Goal: Task Accomplishment & Management: Use online tool/utility

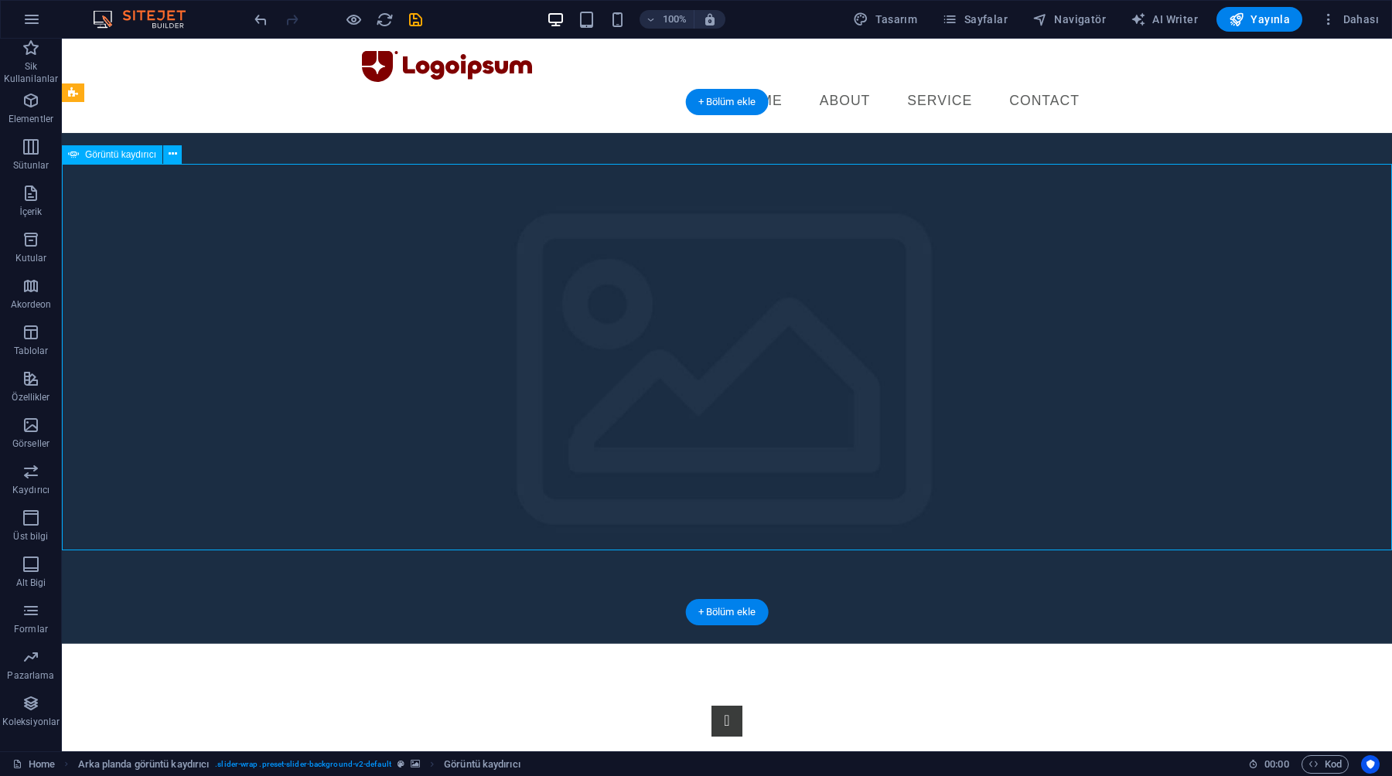
select select "%"
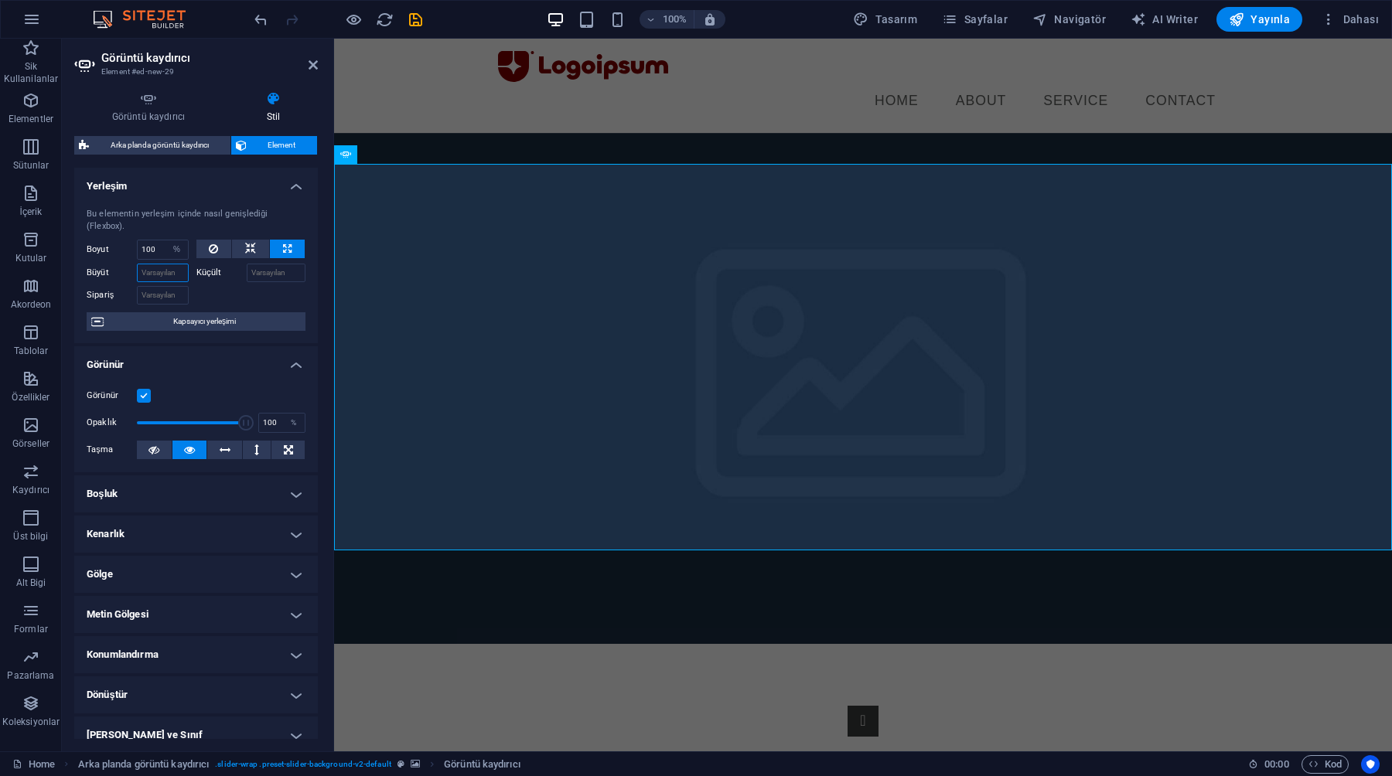
click at [169, 274] on input "Büyüt" at bounding box center [163, 273] width 52 height 19
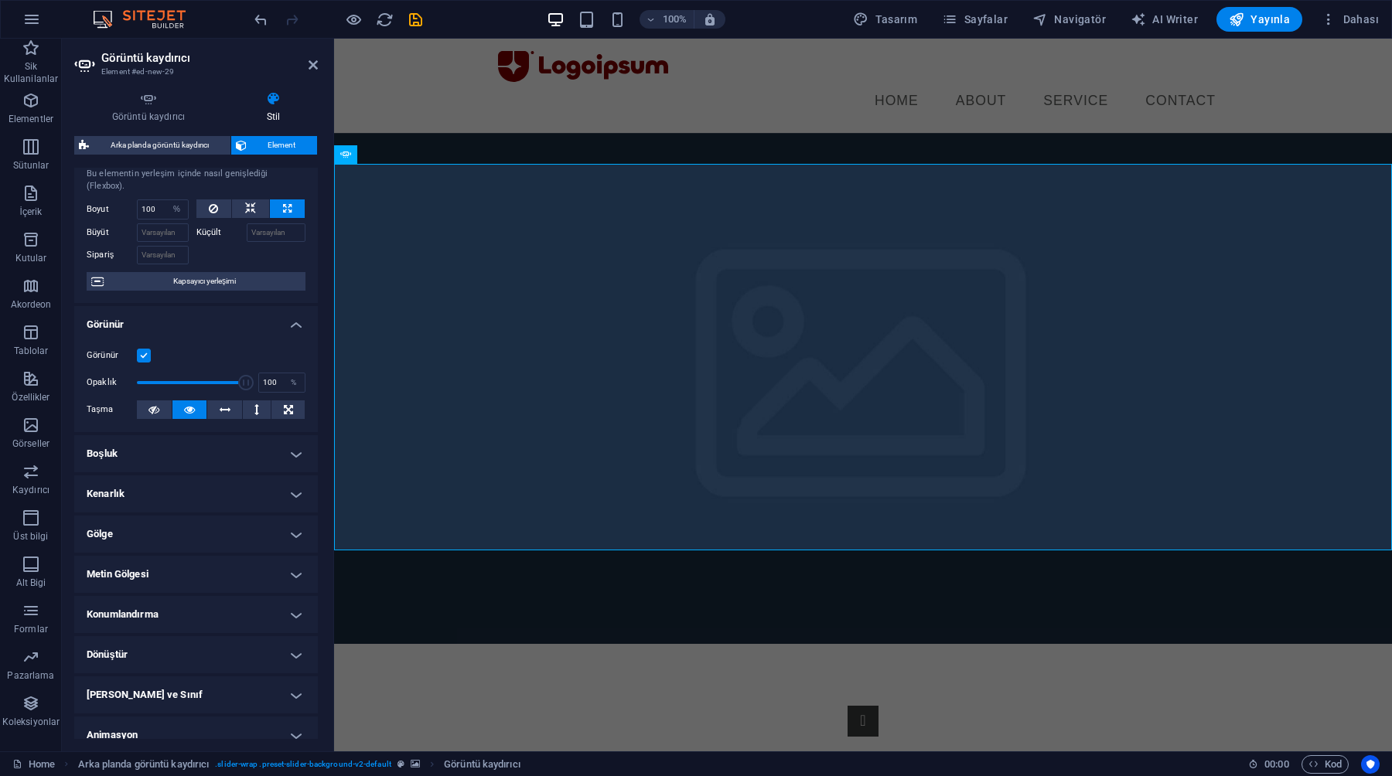
click at [143, 455] on h4 "Boşluk" at bounding box center [196, 453] width 244 height 37
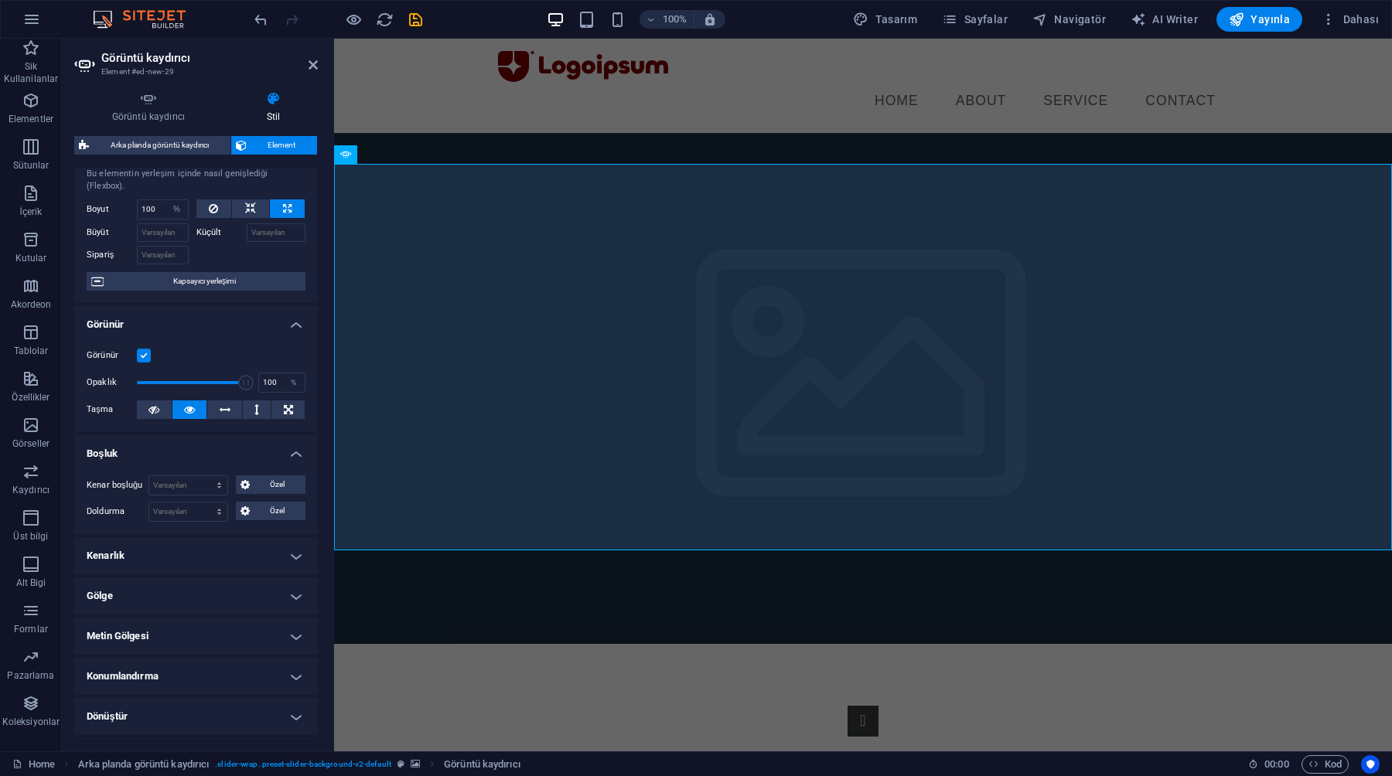
click at [143, 456] on h4 "Boşluk" at bounding box center [196, 449] width 244 height 28
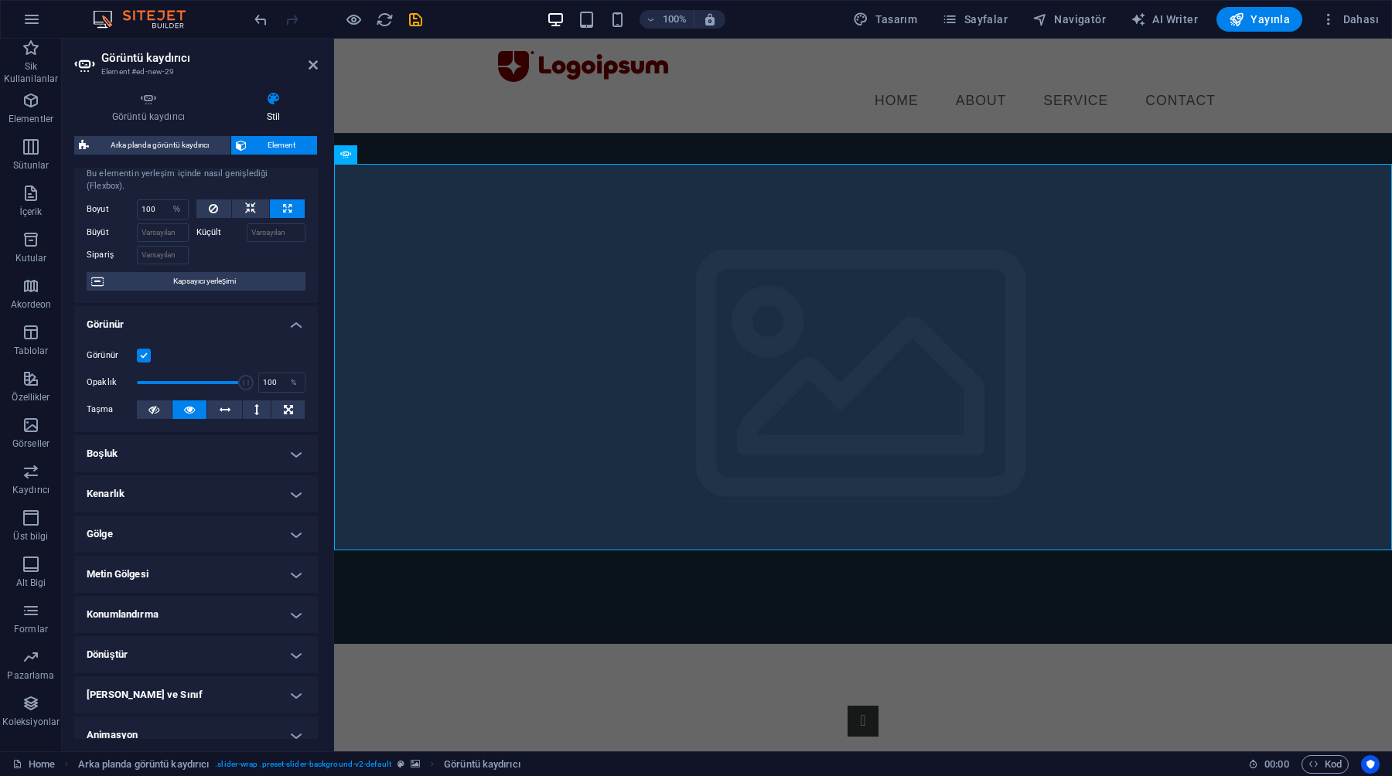
click at [143, 456] on h4 "Boşluk" at bounding box center [196, 453] width 244 height 37
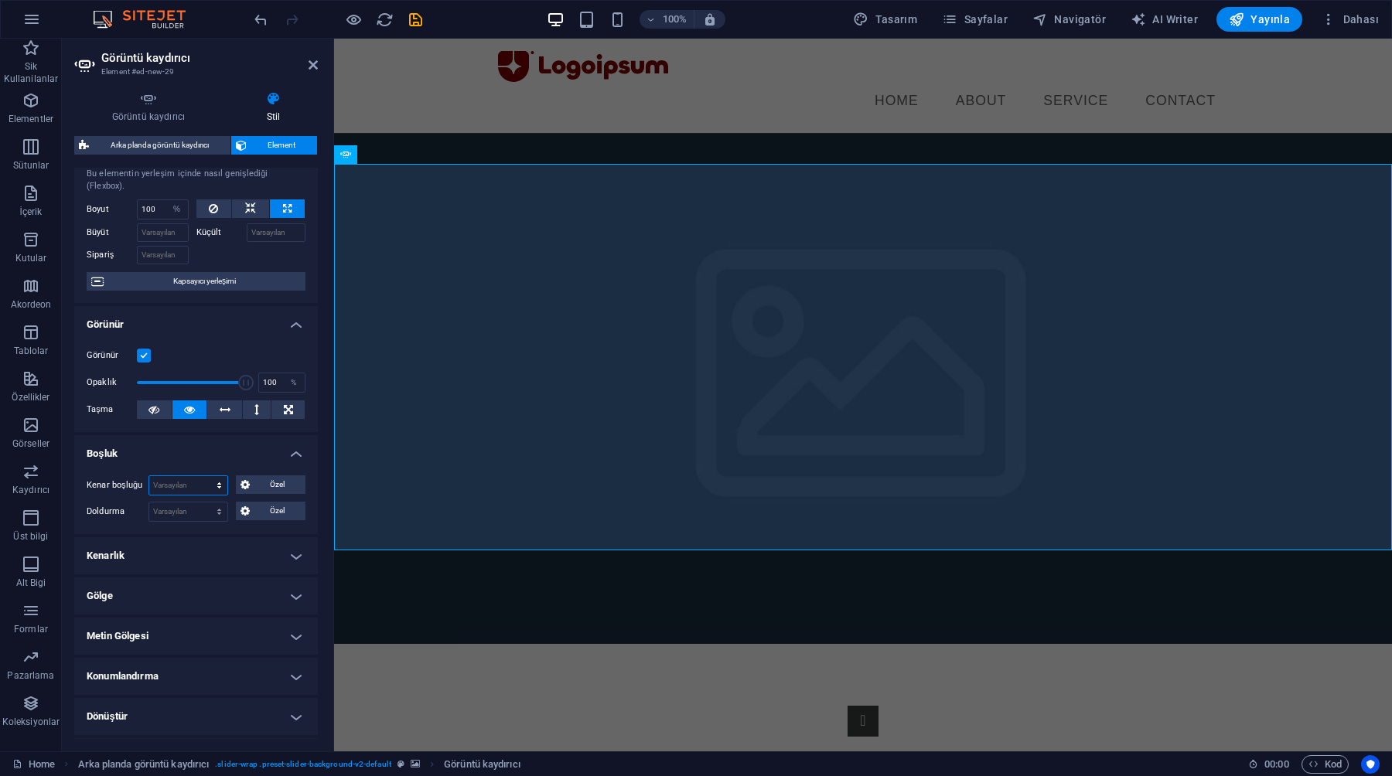
click at [175, 482] on select "Varsayılan otomatik px % rem vw vh Özel" at bounding box center [188, 485] width 78 height 19
click at [149, 476] on select "Varsayılan otomatik px % rem vw vh Özel" at bounding box center [188, 485] width 78 height 19
click at [177, 479] on select "Varsayılan otomatik px % rem vw vh Özel" at bounding box center [188, 485] width 78 height 19
click at [149, 476] on select "Varsayılan otomatik px % rem vw vh Özel" at bounding box center [188, 485] width 78 height 19
click at [174, 489] on select "Varsayılan otomatik px % rem vw vh Özel" at bounding box center [188, 485] width 78 height 19
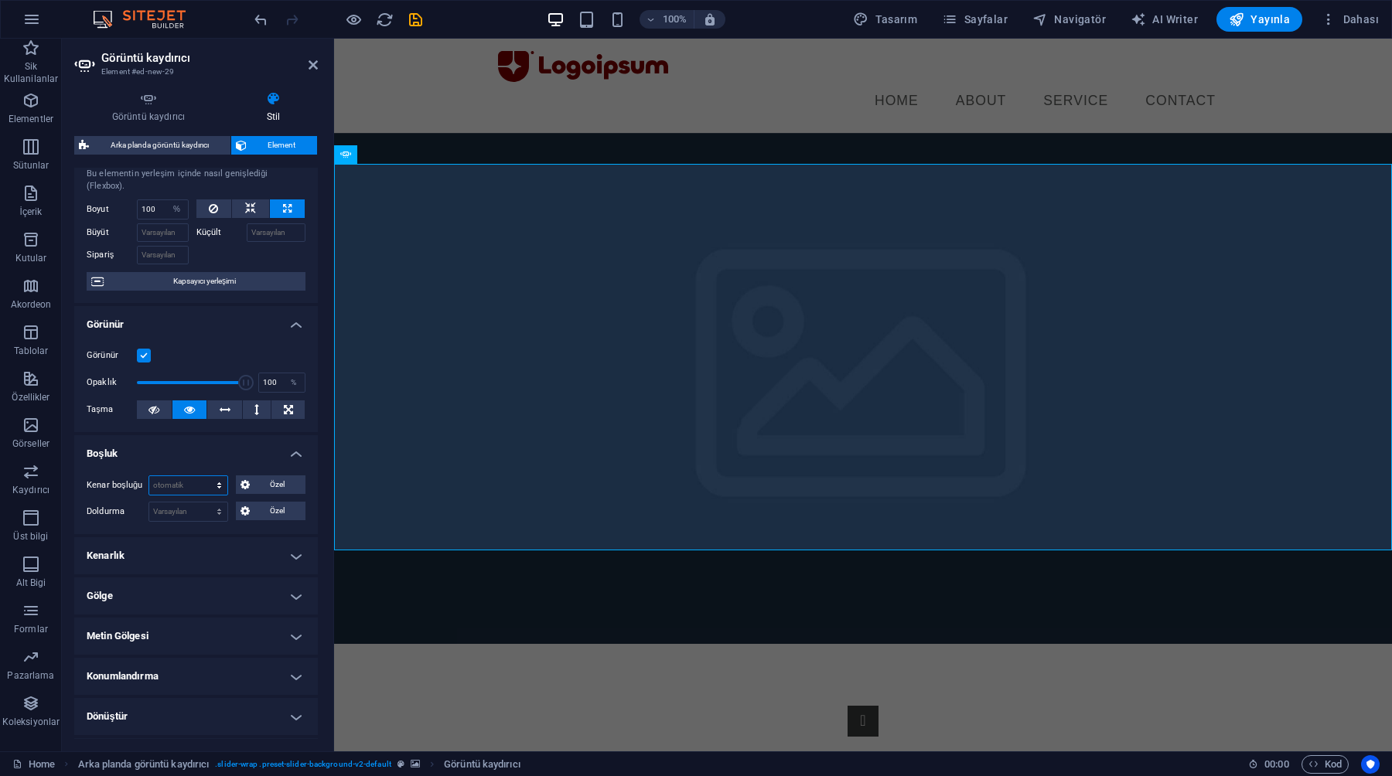
select select "%"
click at [203, 476] on select "Varsayılan otomatik px % rem vw vh Özel" at bounding box center [188, 485] width 78 height 19
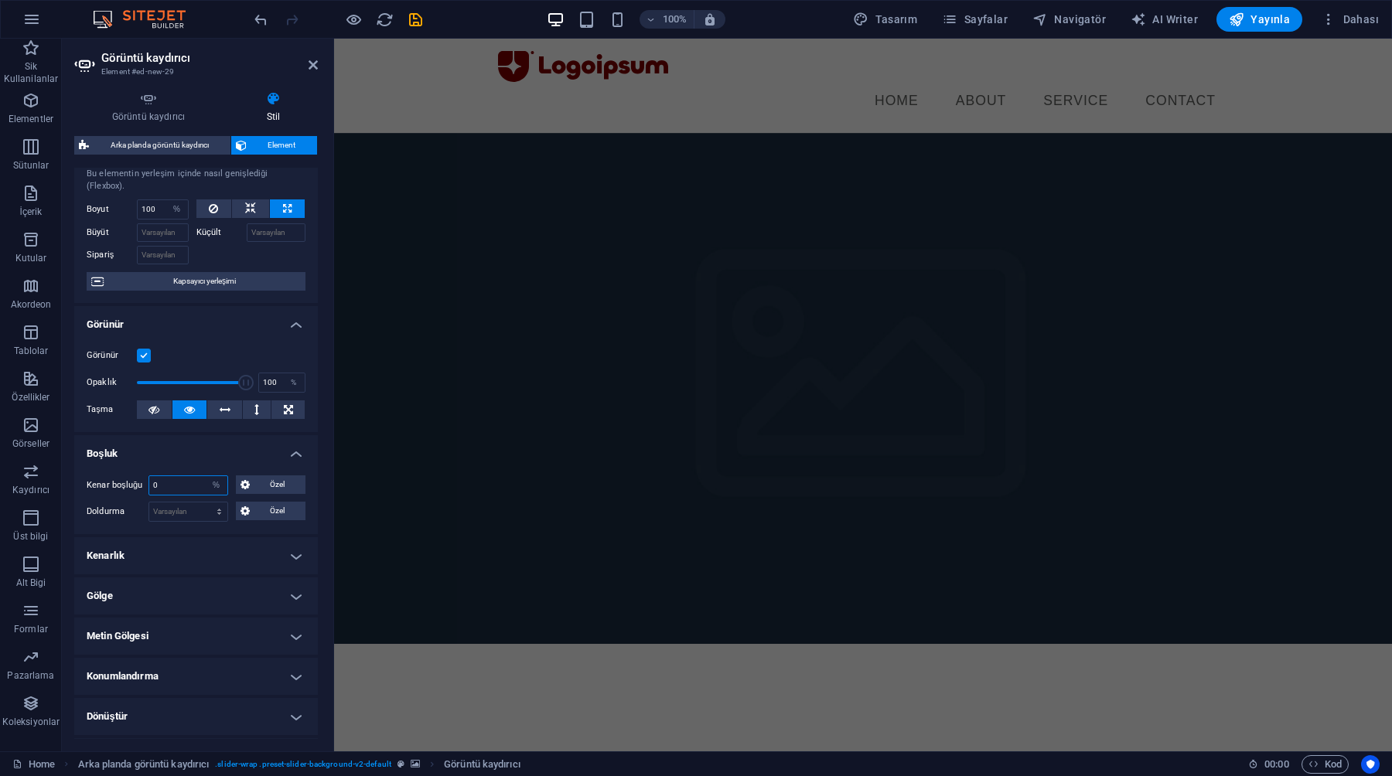
type input "0"
click at [196, 473] on div "Kenar boşluğu 0 Varsayılan otomatik px % rem vw vh Özel Özel otomatik px % rem …" at bounding box center [196, 498] width 244 height 71
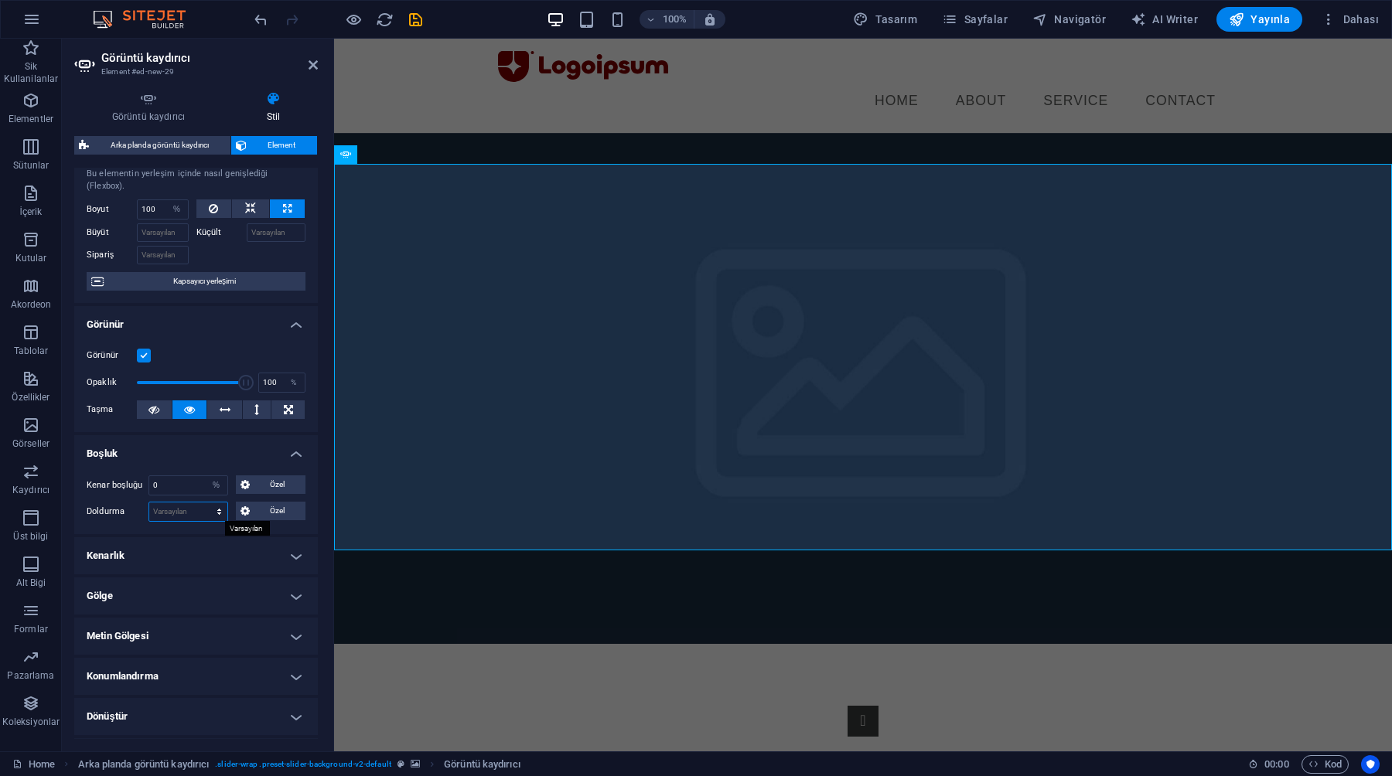
click at [188, 509] on select "Varsayılan px rem % vh vw Özel" at bounding box center [188, 511] width 78 height 19
select select "%"
click at [203, 502] on select "Varsayılan px rem % vh vw Özel" at bounding box center [188, 511] width 78 height 19
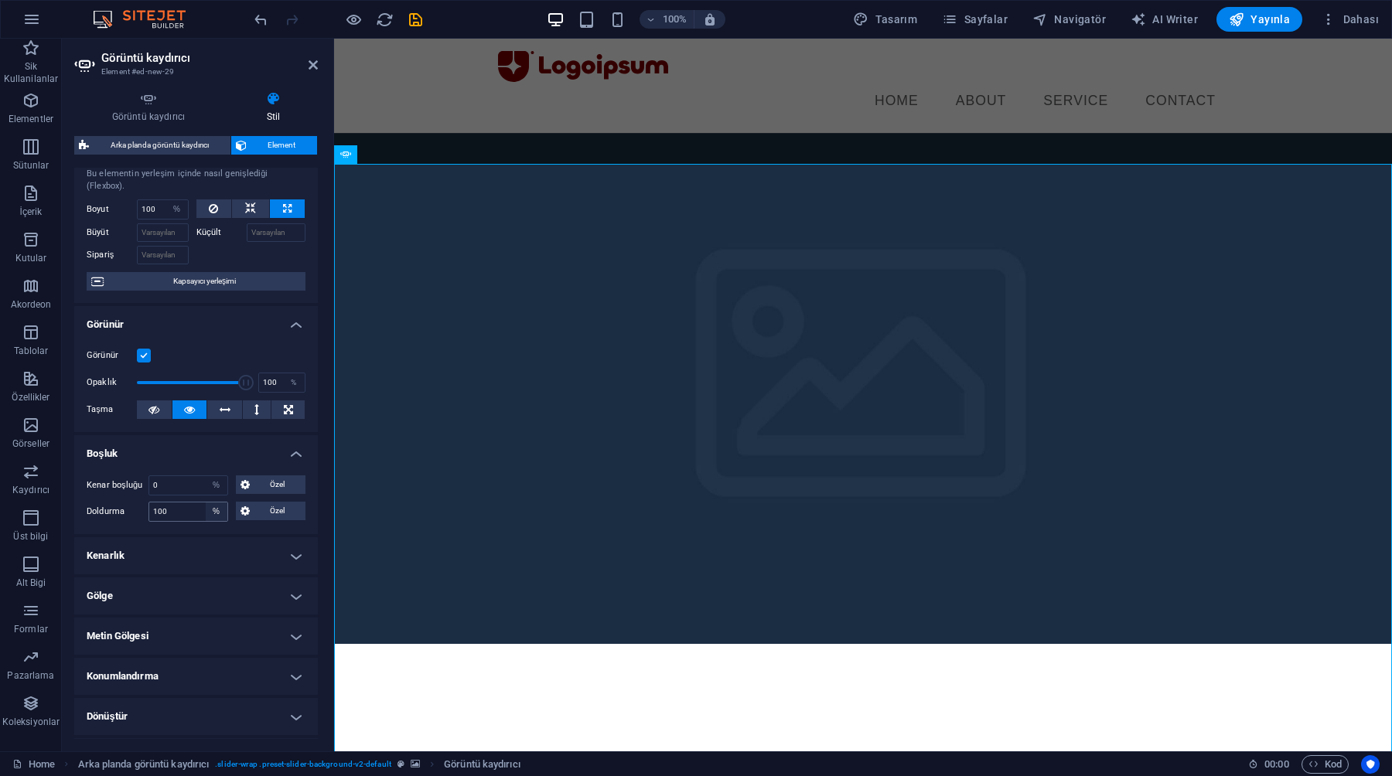
click at [199, 463] on div "Kenar boşluğu 0 Varsayılan otomatik px % rem vw vh Özel Özel otomatik px % rem …" at bounding box center [196, 498] width 244 height 71
click at [465, 101] on div "Menu Home About Service Contact" at bounding box center [863, 86] width 1058 height 94
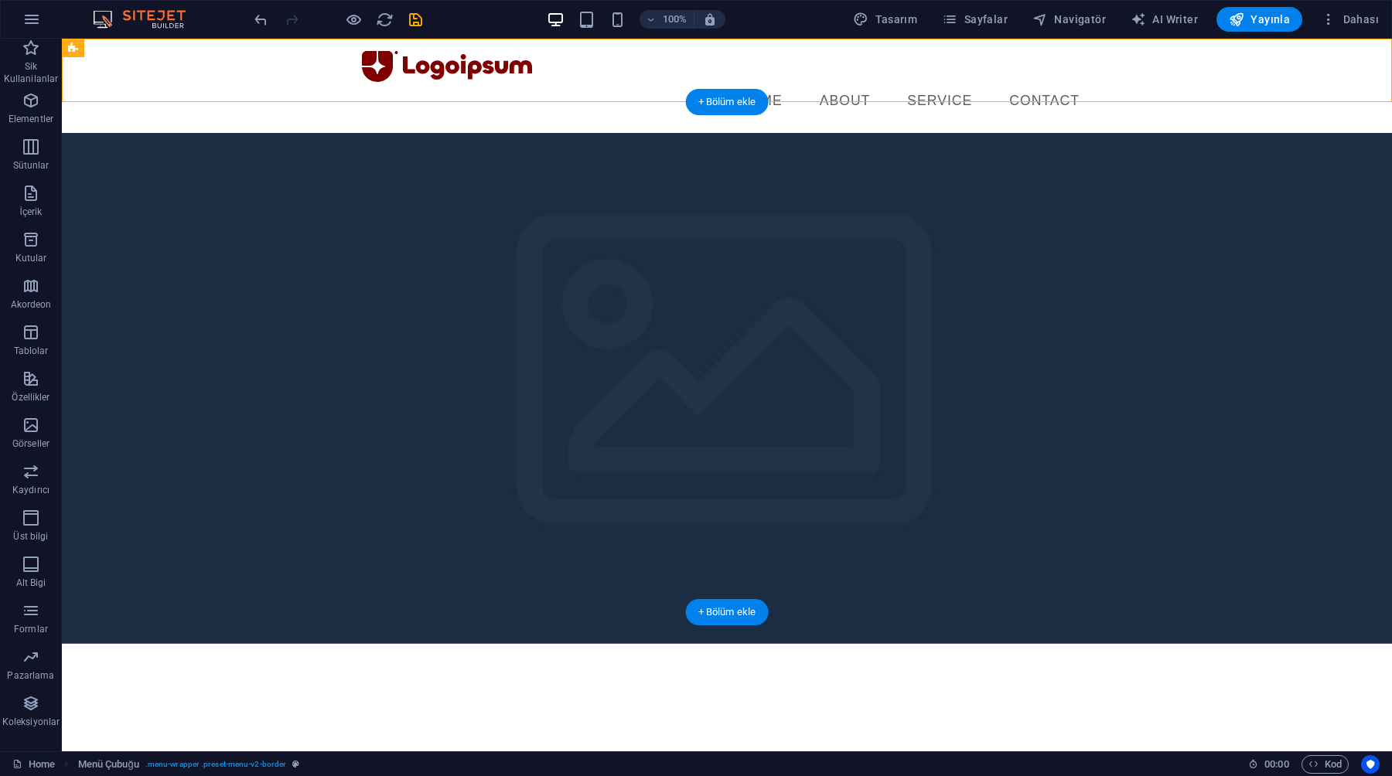
click at [462, 133] on figure at bounding box center [727, 388] width 1330 height 511
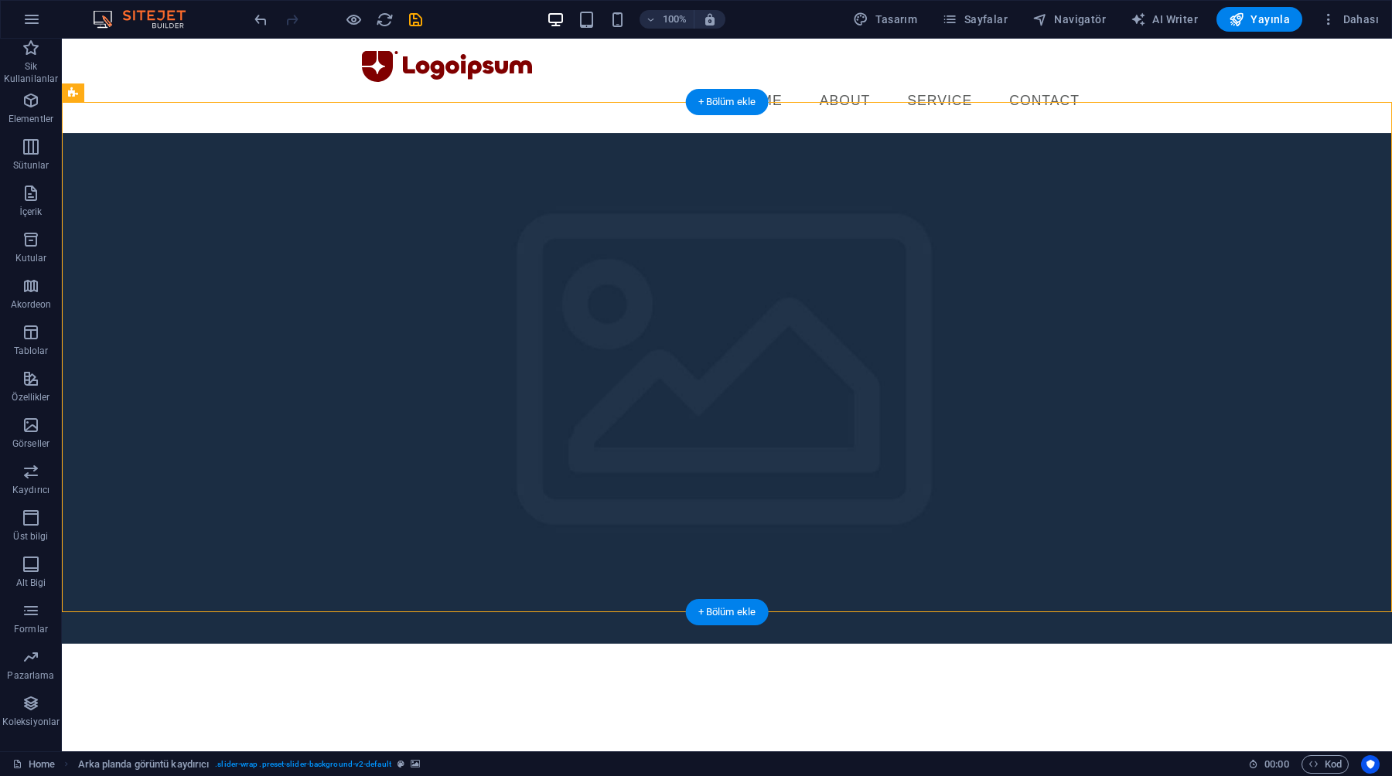
click at [458, 133] on figure at bounding box center [727, 388] width 1330 height 511
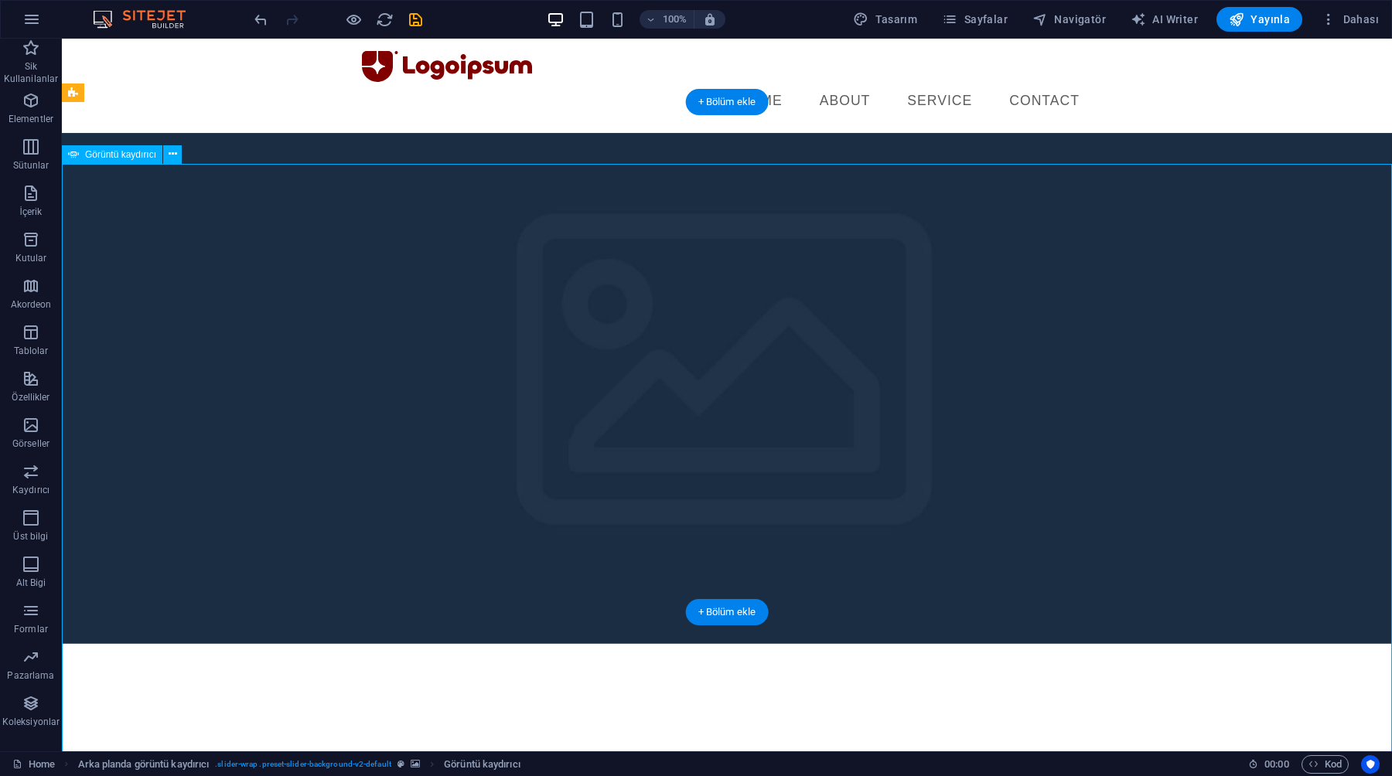
select select "%"
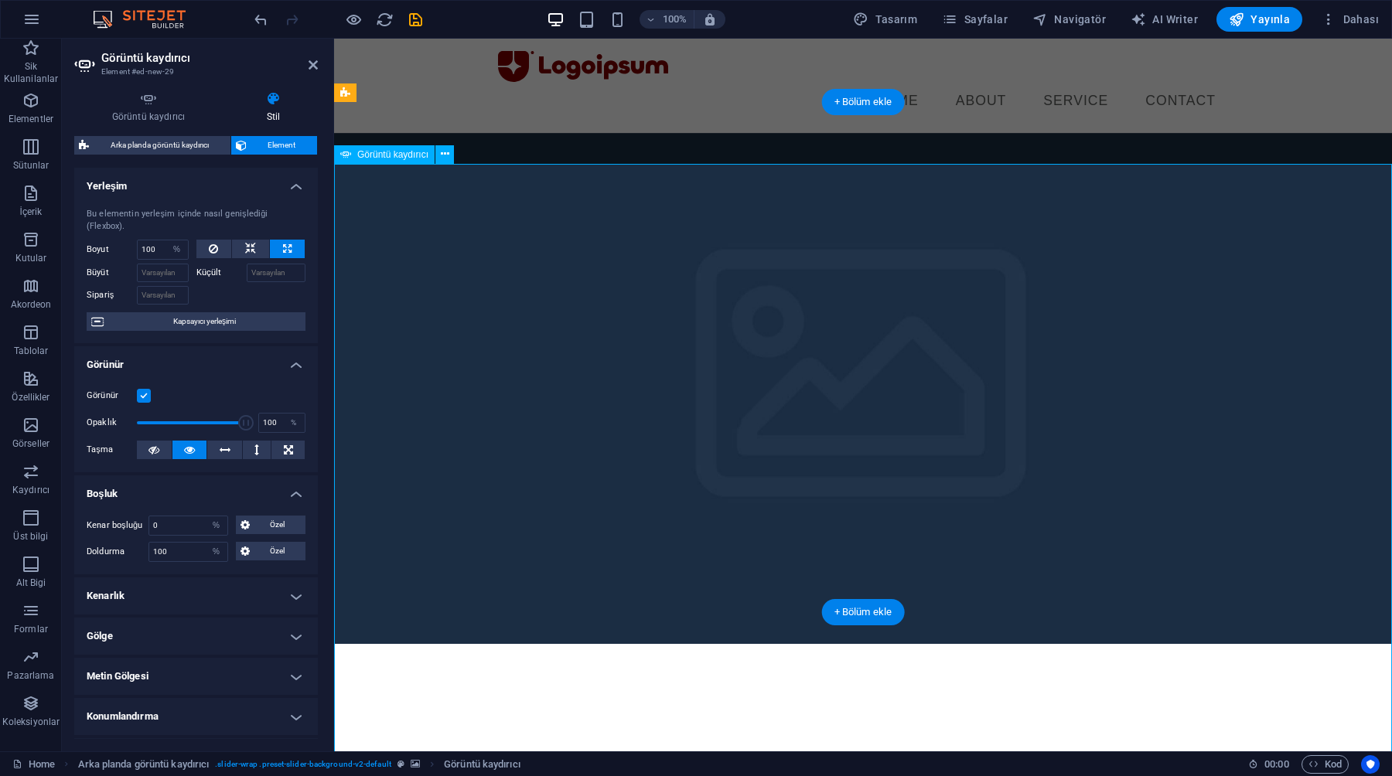
click at [194, 547] on input "100" at bounding box center [188, 552] width 78 height 19
type input "1"
click at [196, 499] on h4 "Boşluk" at bounding box center [196, 489] width 244 height 28
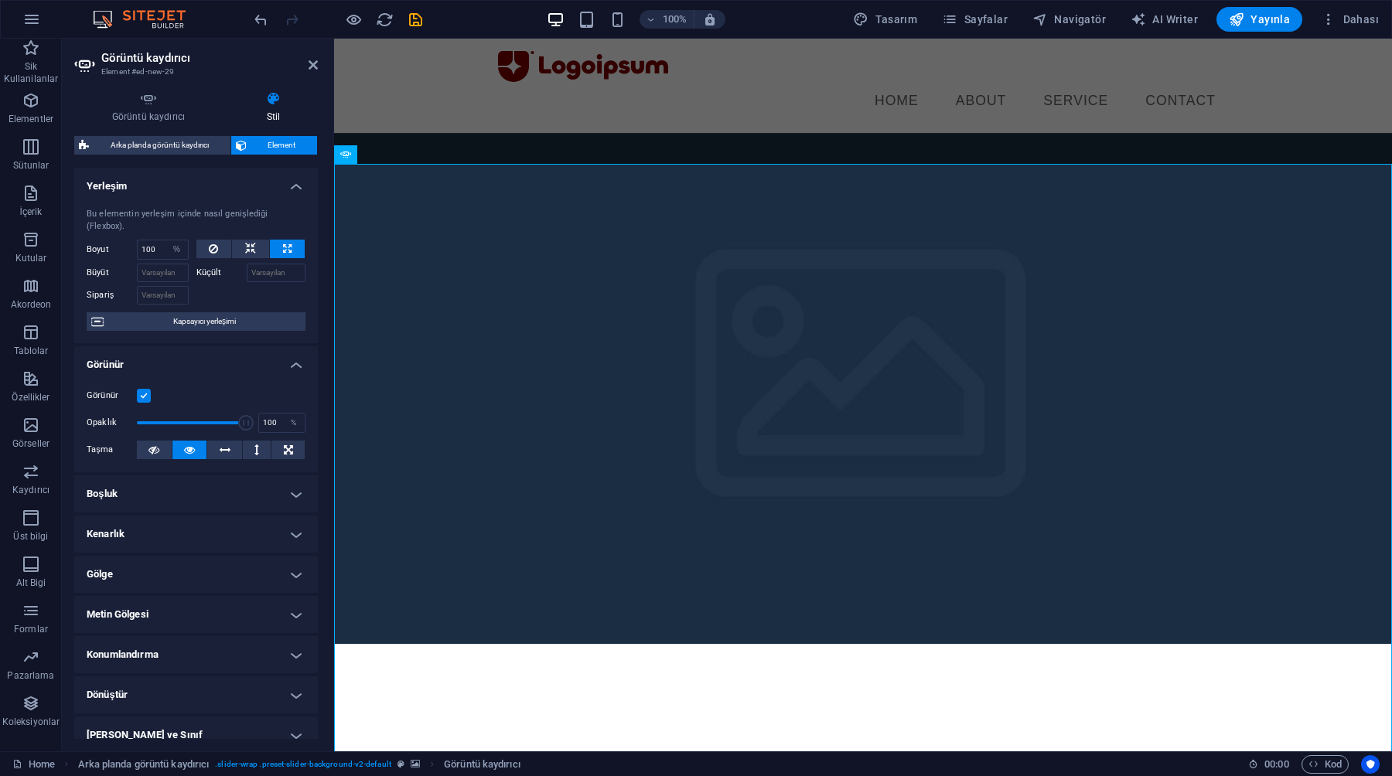
click at [152, 532] on h4 "Kenarlık" at bounding box center [196, 534] width 244 height 37
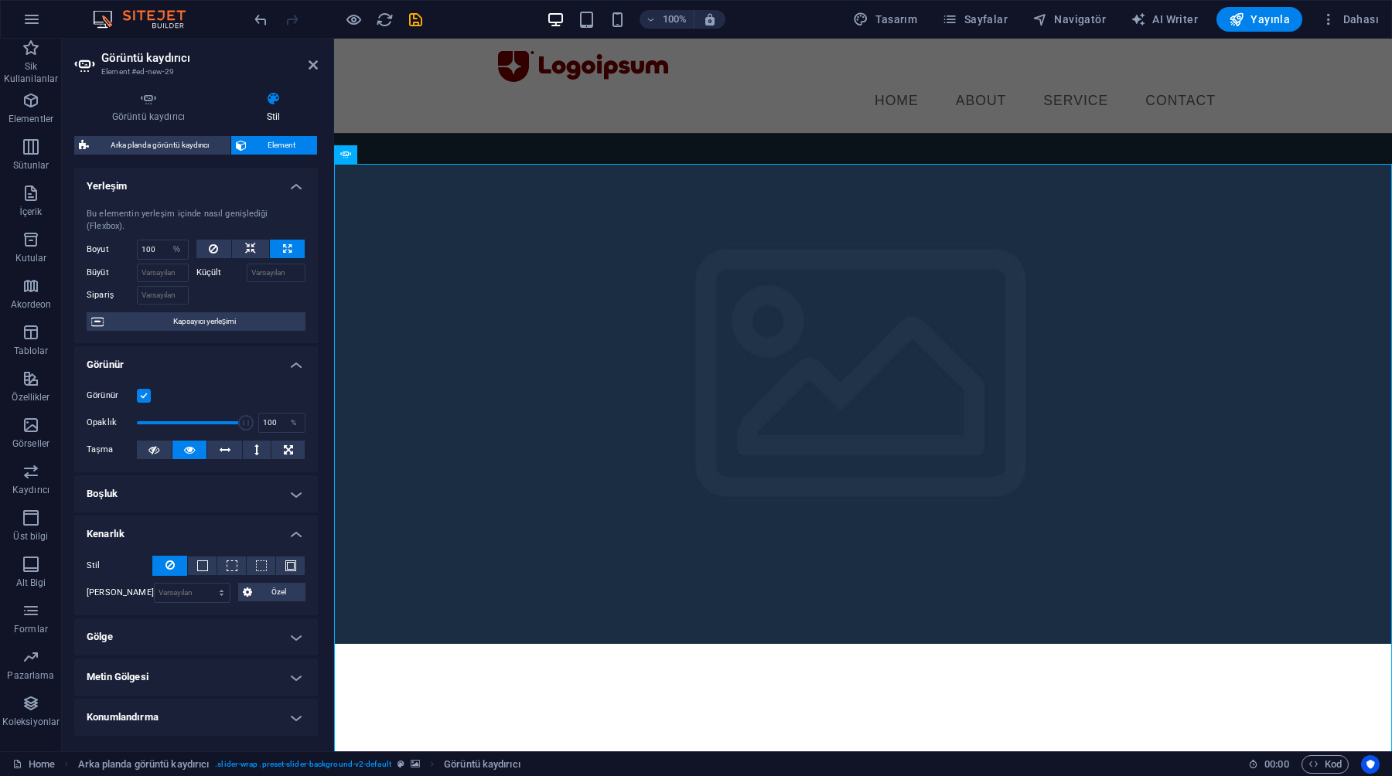
click at [152, 532] on h4 "Kenarlık" at bounding box center [196, 530] width 244 height 28
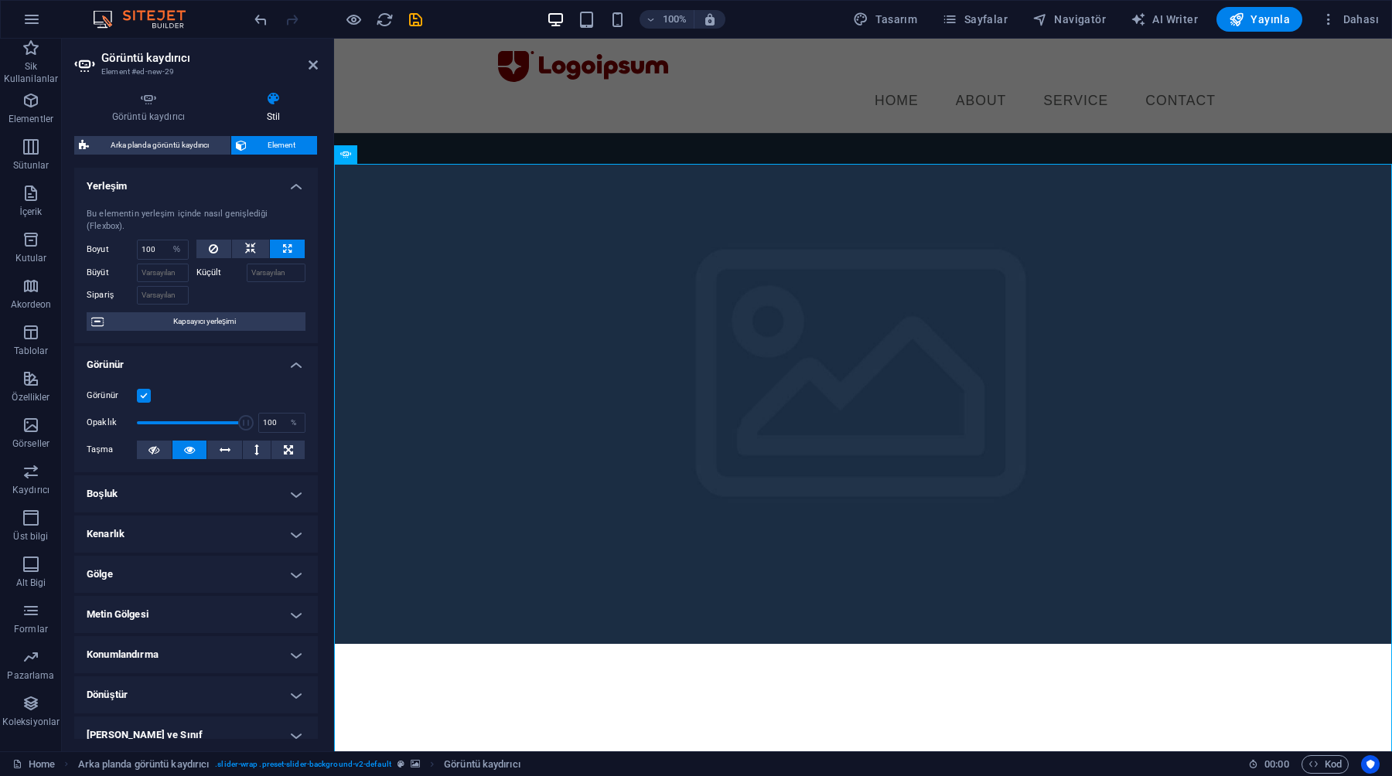
click at [152, 501] on h4 "Boşluk" at bounding box center [196, 493] width 244 height 37
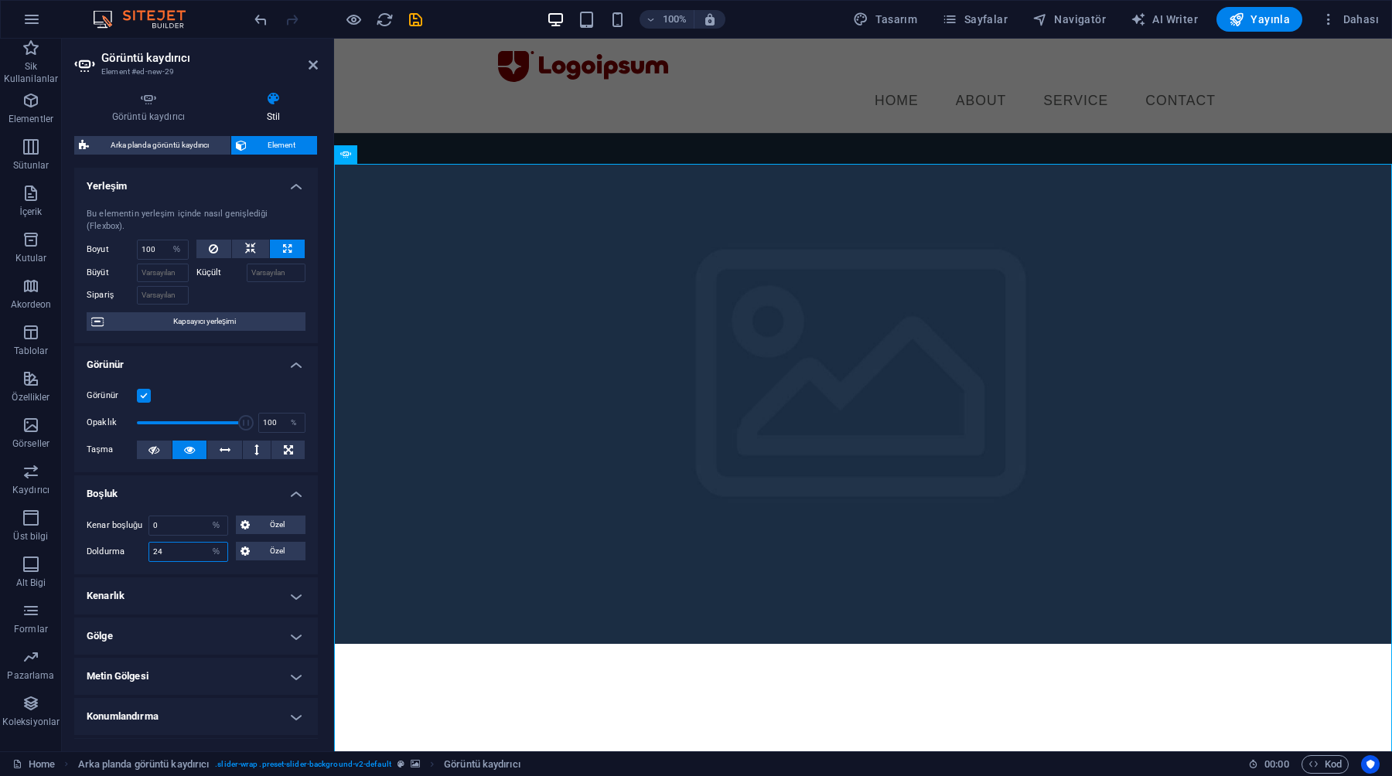
click at [174, 553] on input "24" at bounding box center [188, 552] width 78 height 19
type input "0"
click at [124, 552] on label "Doldurma" at bounding box center [118, 552] width 62 height 19
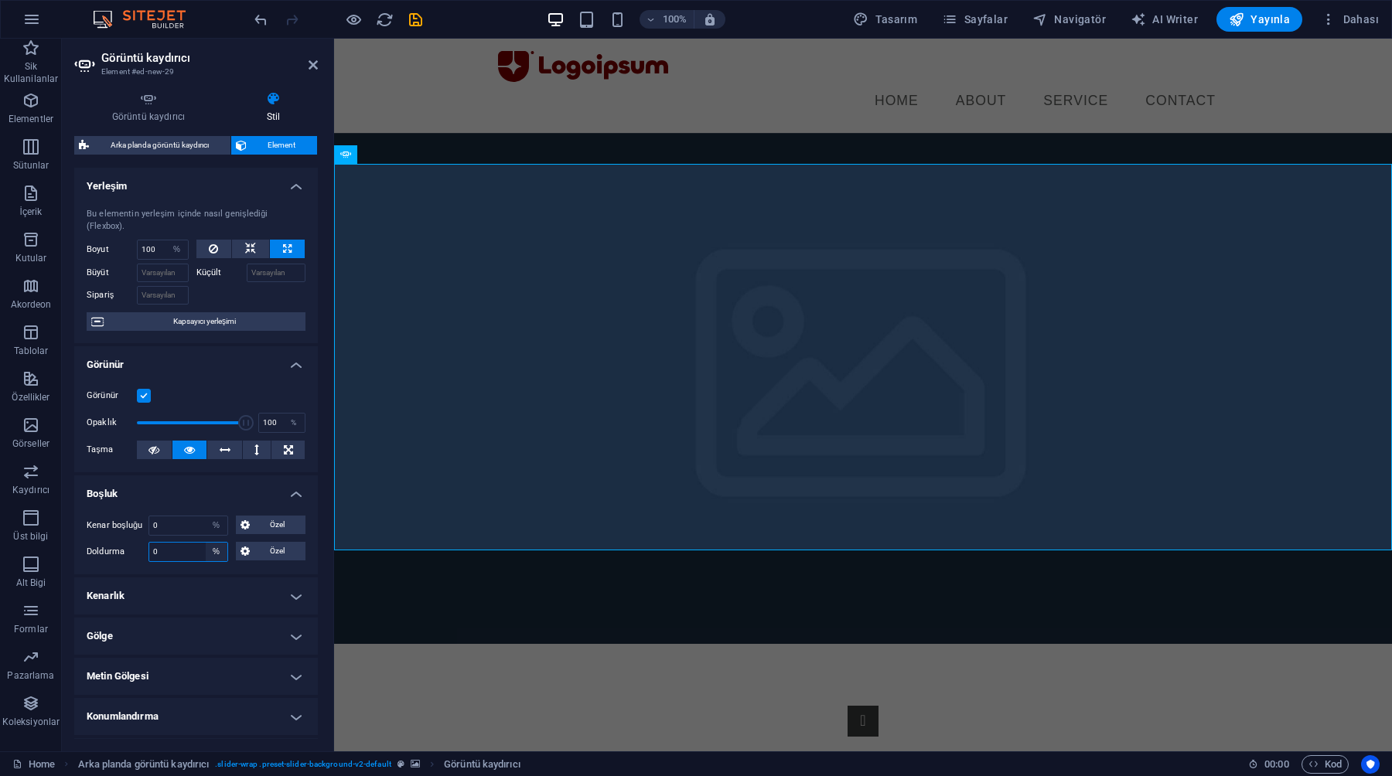
click at [217, 554] on select "Varsayılan px rem % vh vw Özel" at bounding box center [217, 552] width 22 height 19
click at [206, 543] on select "Varsayılan px rem % vh vw Özel" at bounding box center [217, 552] width 22 height 19
select select "DISABLED_OPTION_VALUE"
click at [223, 492] on h4 "Boşluk" at bounding box center [196, 489] width 244 height 28
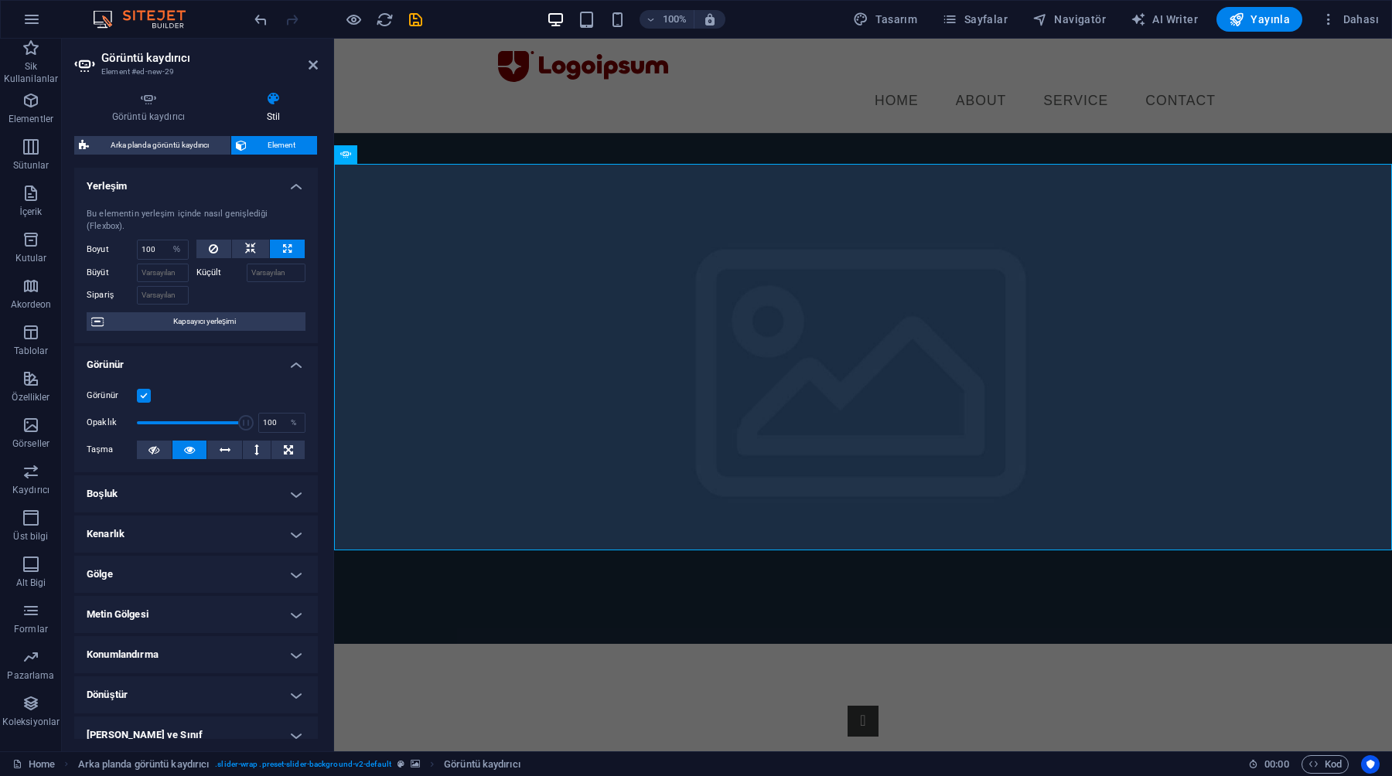
click at [203, 496] on h4 "Boşluk" at bounding box center [196, 493] width 244 height 37
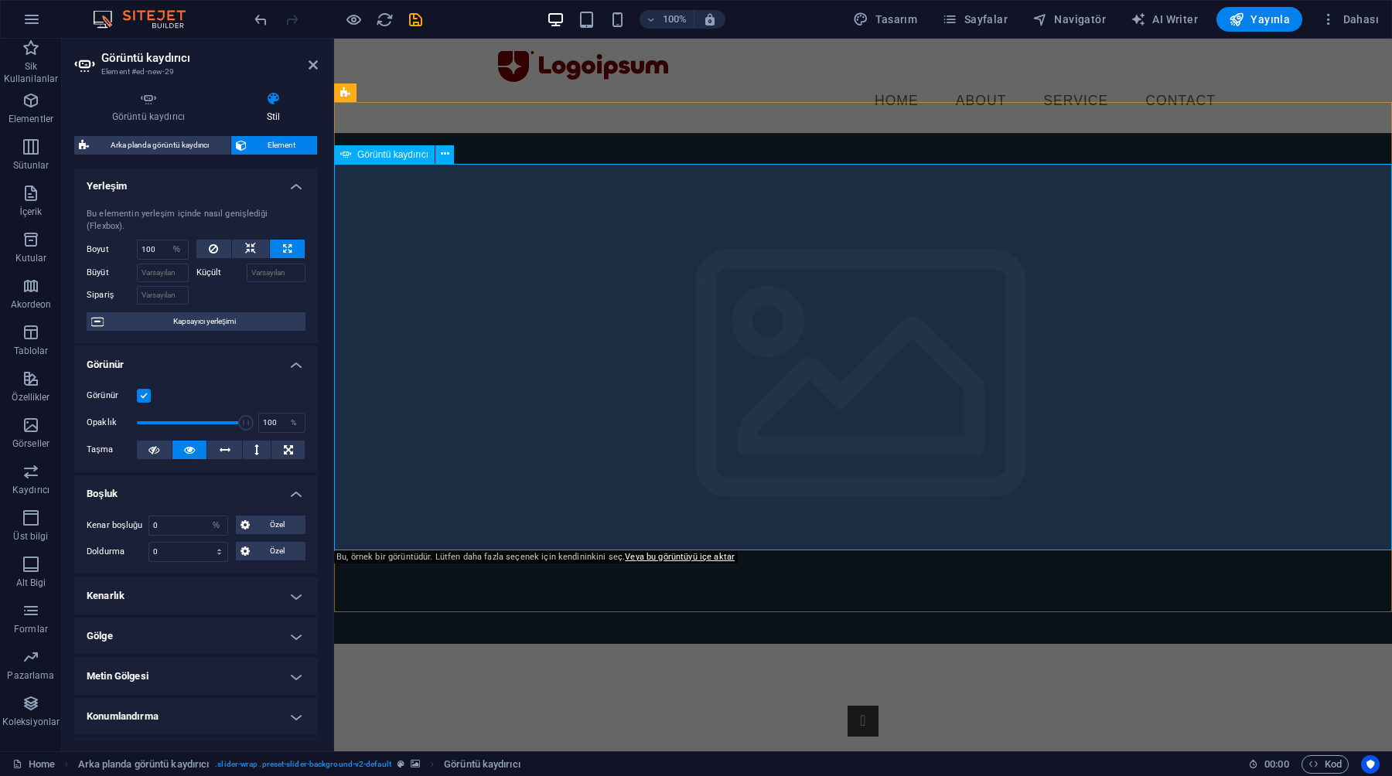
click at [147, 113] on h4 "Görüntü kaydırıcı" at bounding box center [151, 107] width 155 height 32
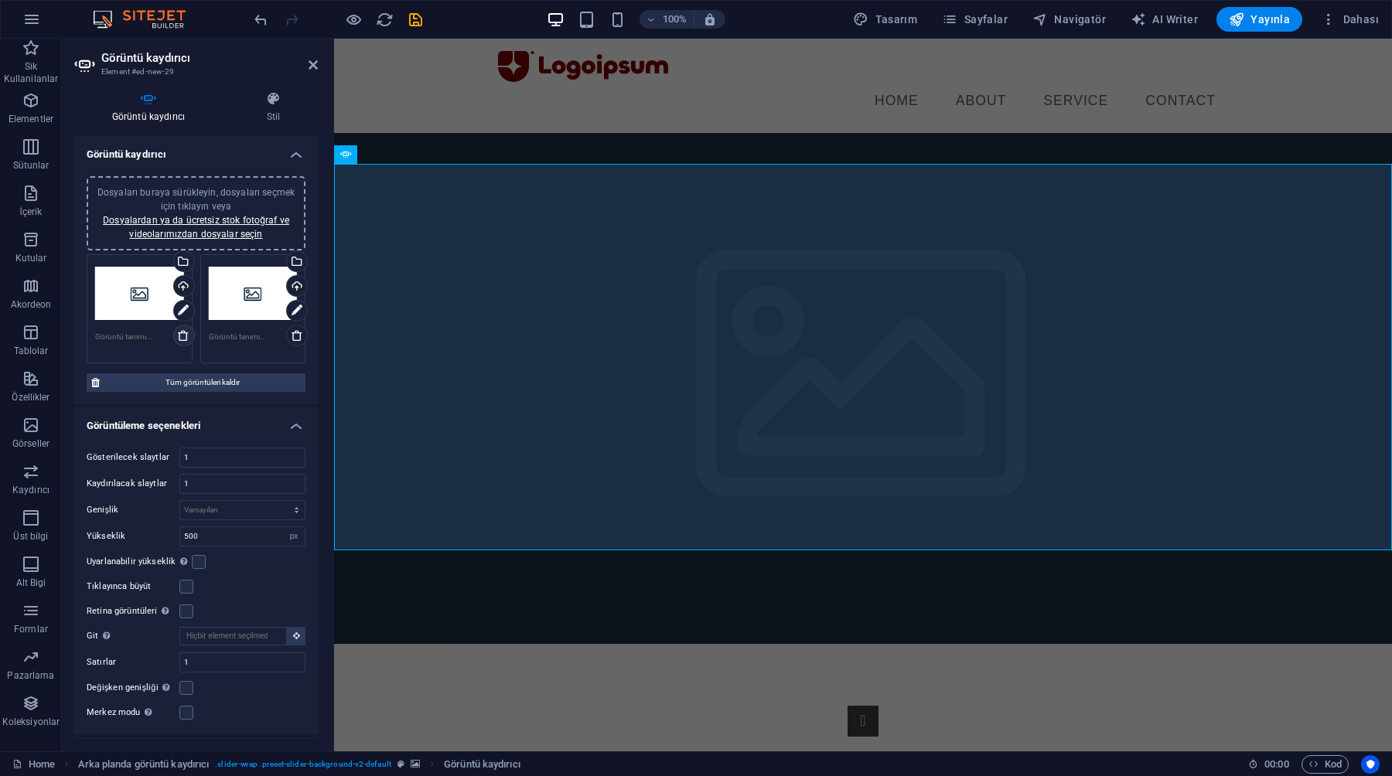
click at [184, 335] on icon at bounding box center [183, 335] width 12 height 12
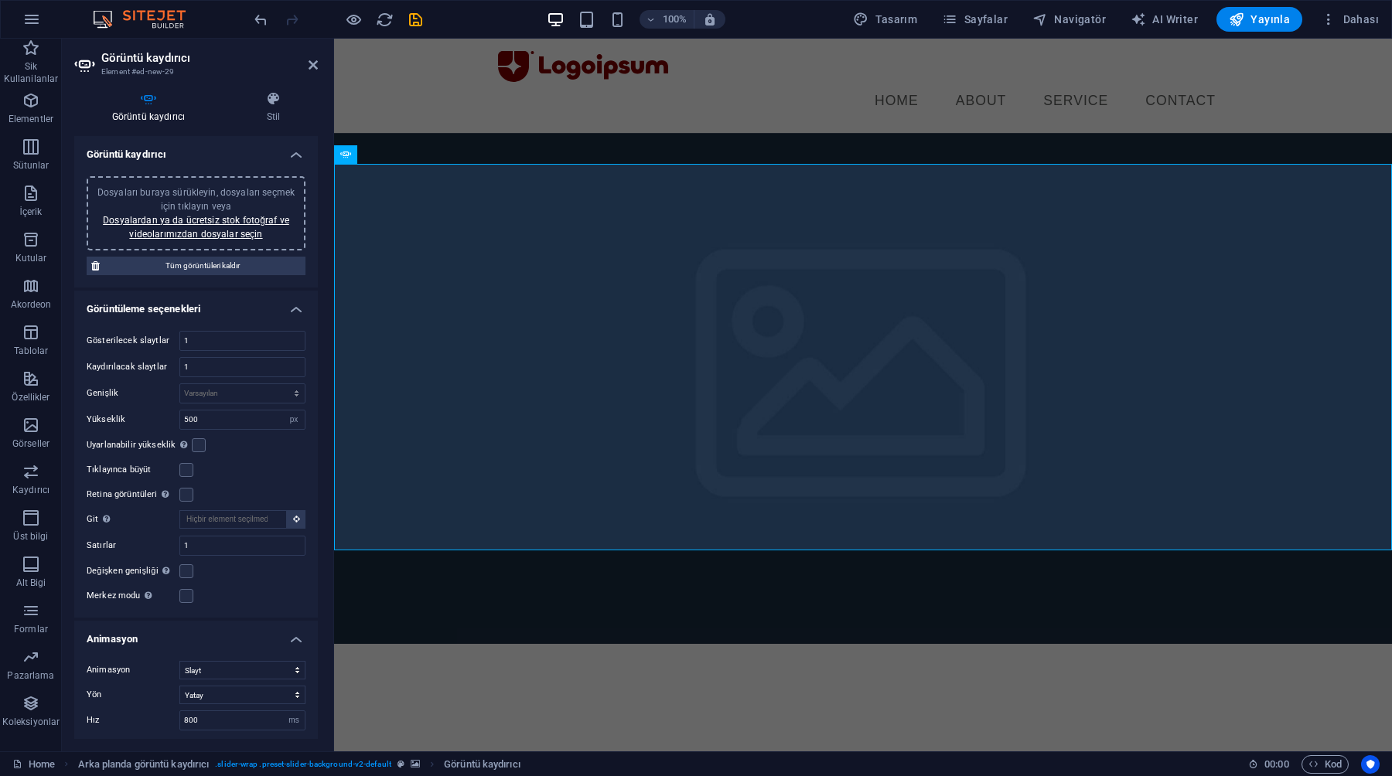
click at [198, 210] on span "Dosyaları buraya sürükleyin, dosyaları seçmek için tıklayın veya Dosyalardan ya…" at bounding box center [195, 213] width 197 height 53
click at [158, 217] on link "Dosyalardan ya da ücretsiz stok fotoğraf ve videolarımızdan dosyalar seçin" at bounding box center [196, 227] width 186 height 25
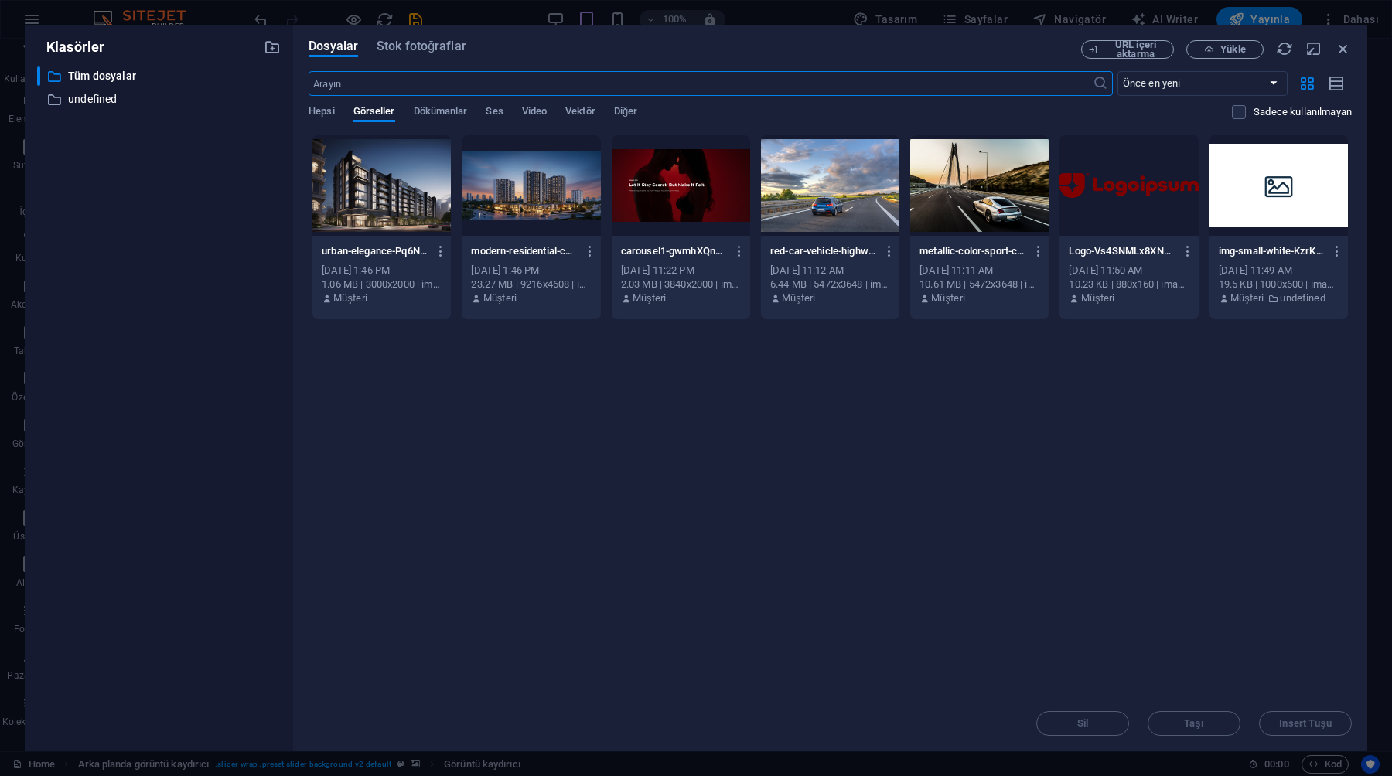
click at [530, 183] on div at bounding box center [531, 185] width 138 height 100
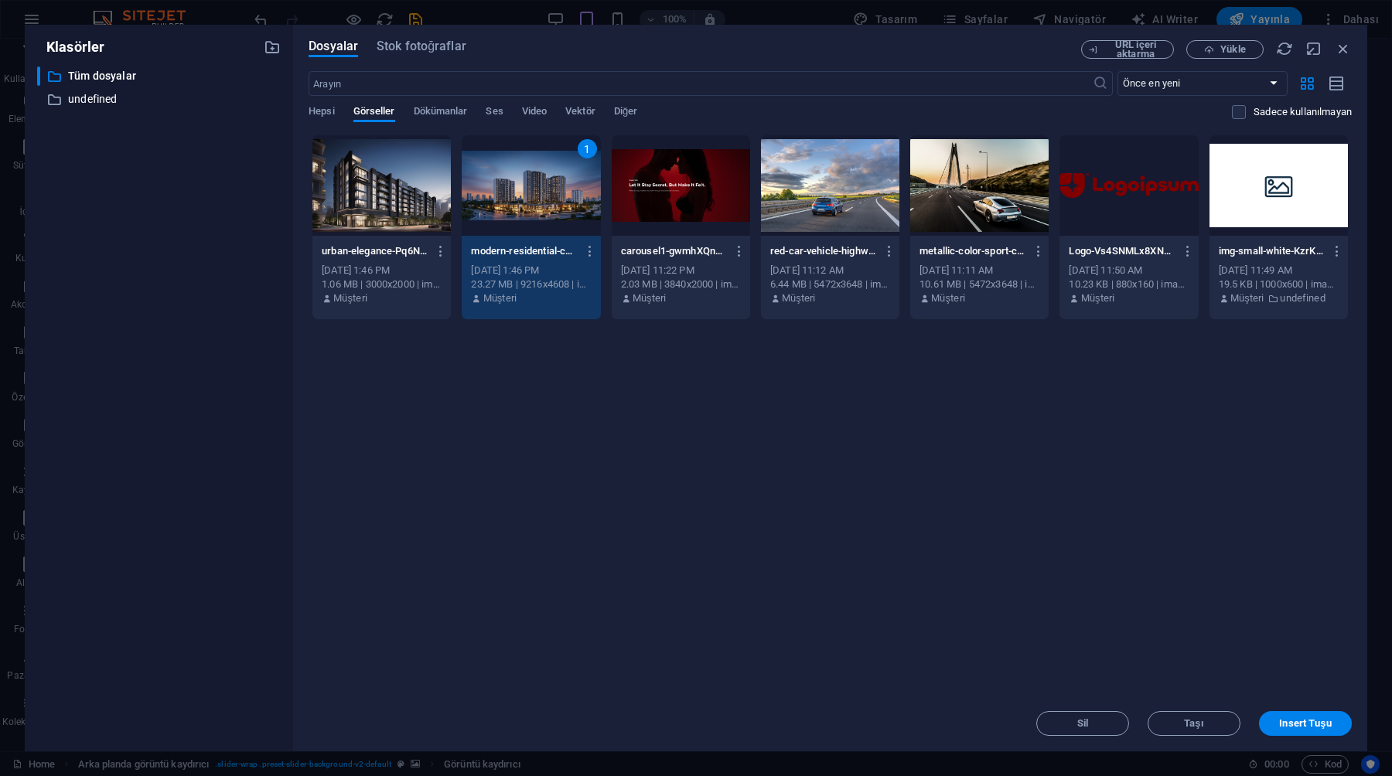
click at [388, 206] on div at bounding box center [381, 185] width 138 height 100
click at [1295, 727] on span "Insert Tuşu" at bounding box center [1305, 723] width 52 height 9
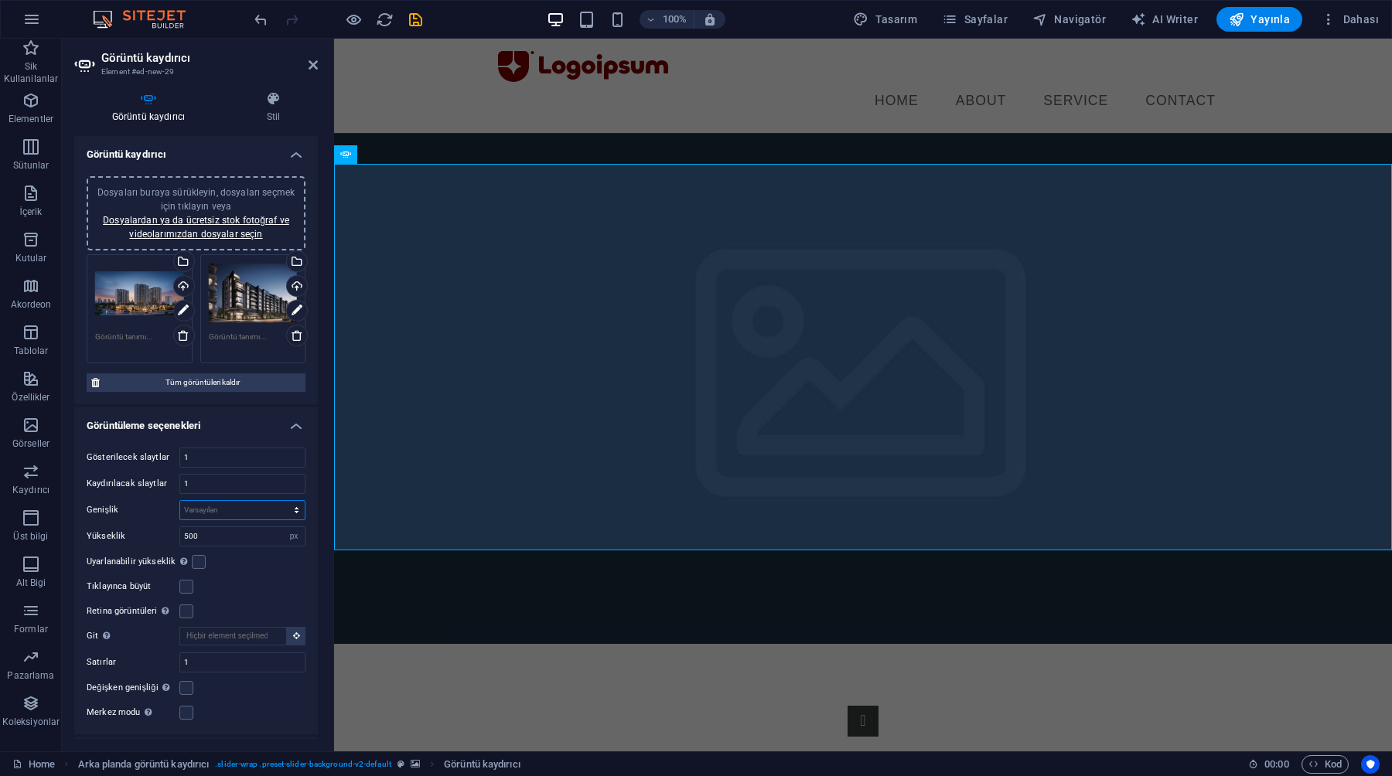
click at [221, 509] on select "Varsayılan px % rem em vw vh" at bounding box center [242, 510] width 124 height 19
select select "%"
click at [280, 501] on select "Varsayılan px % rem em vw vh" at bounding box center [242, 510] width 124 height 19
click at [291, 535] on select "Varsayılan px rem em vw vh" at bounding box center [294, 536] width 22 height 19
click at [283, 527] on select "Varsayılan px rem em vw vh" at bounding box center [294, 536] width 22 height 19
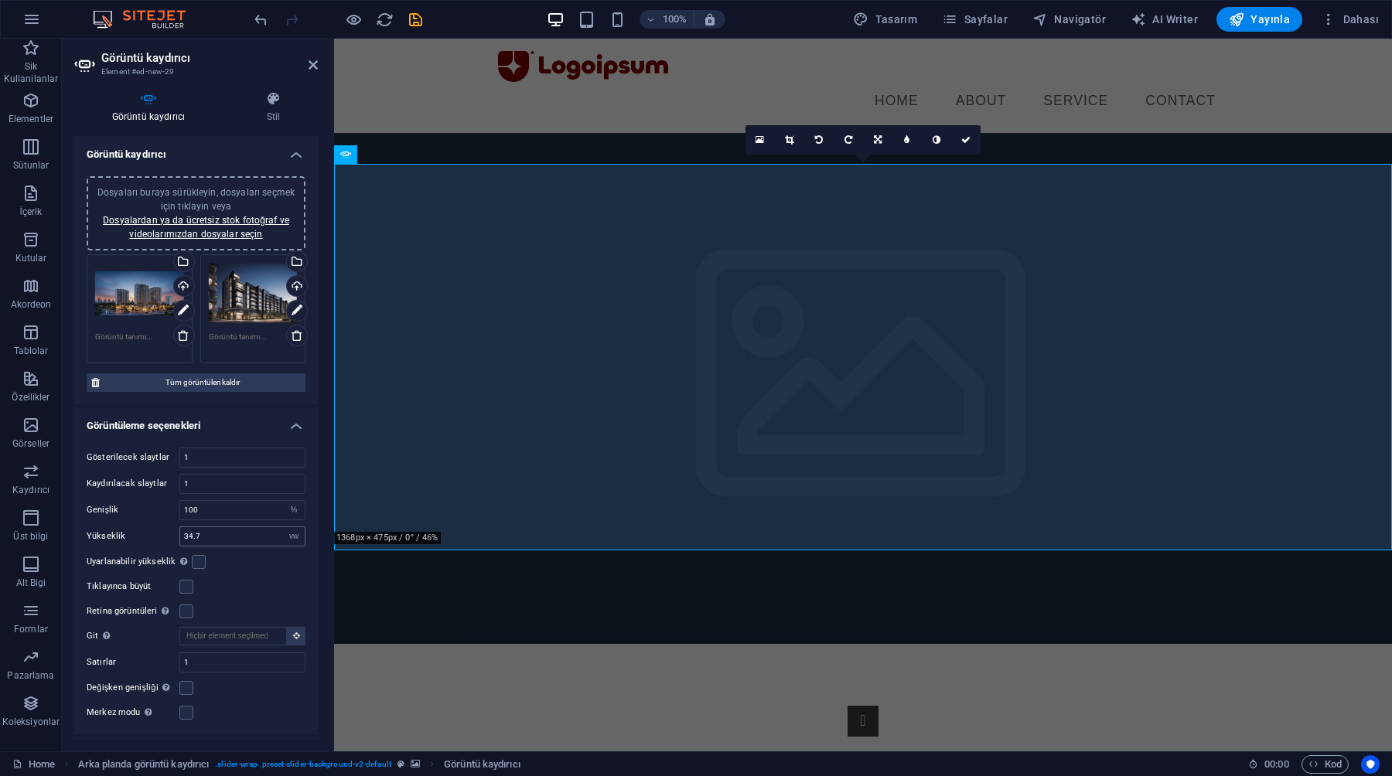
click at [295, 545] on div "500 Varsayılan px rem em vw vh" at bounding box center [242, 536] width 126 height 20
click at [294, 539] on select "Varsayılan px rem em vw vh" at bounding box center [294, 536] width 22 height 19
click at [283, 527] on select "Varsayılan px rem em vw vh" at bounding box center [294, 536] width 22 height 19
click at [294, 567] on div "Uyarlanabilir yükseklik Tek slaytlı yatay kaydırıcılar için yüksekliği otomatik…" at bounding box center [196, 562] width 219 height 19
click at [287, 537] on select "Varsayılan px rem em vw vh" at bounding box center [294, 536] width 22 height 19
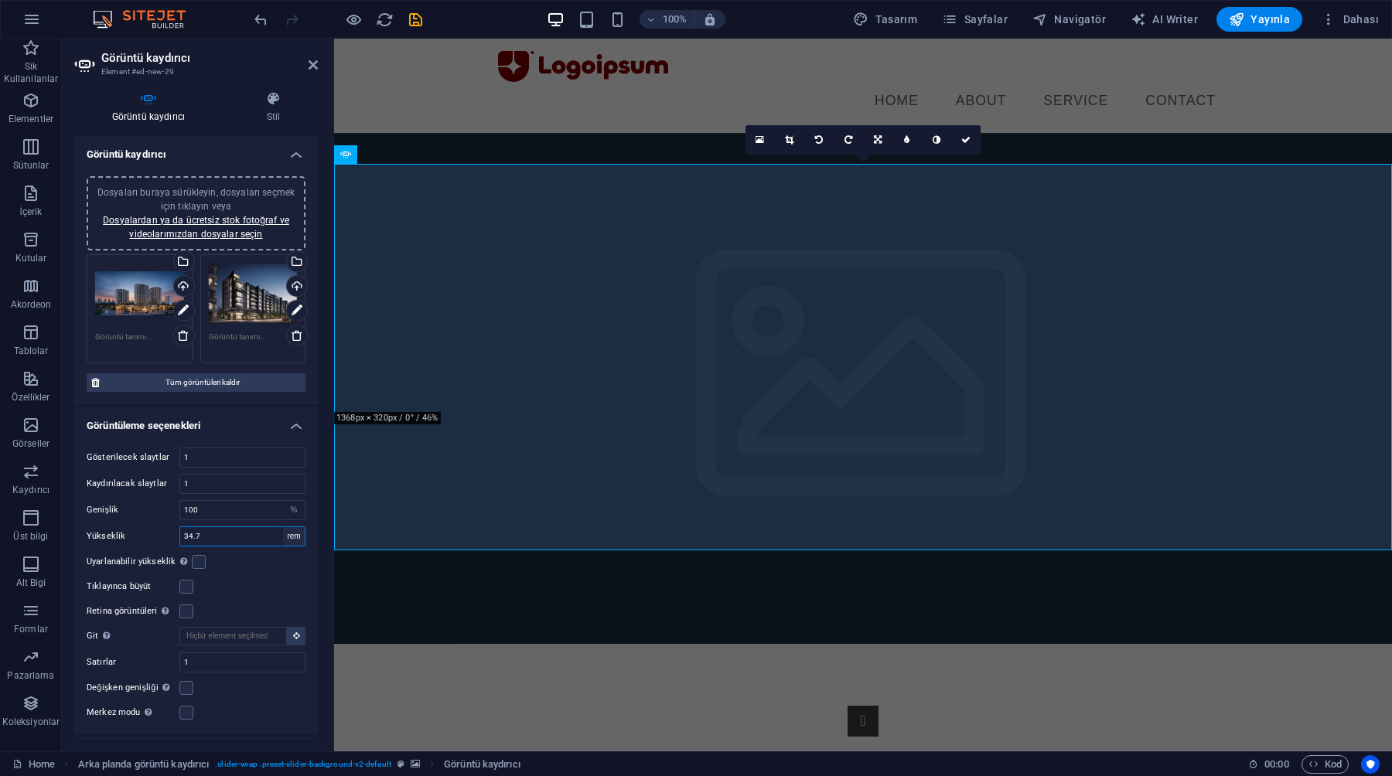
click at [283, 527] on select "Varsayılan px rem em vw vh" at bounding box center [294, 536] width 22 height 19
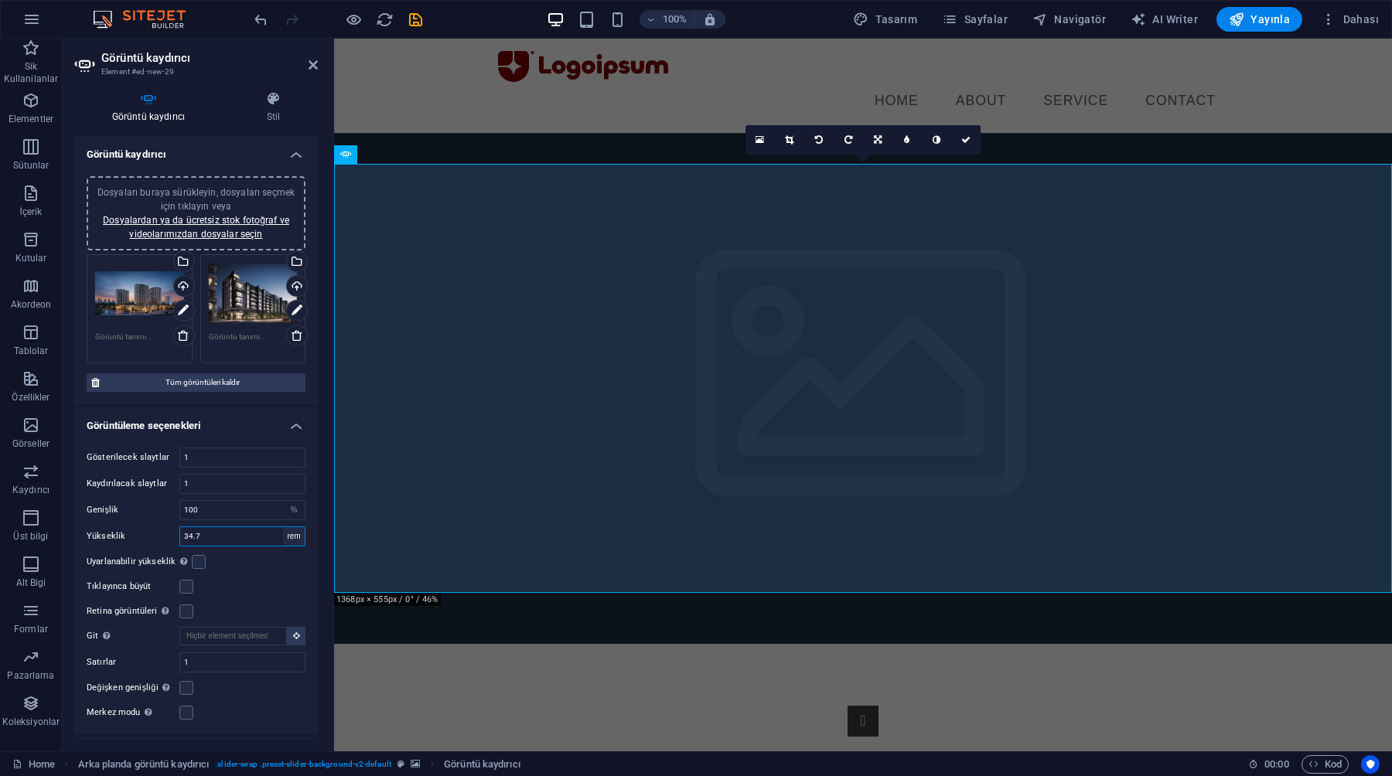
click at [288, 534] on select "Varsayılan px rem em vw vh" at bounding box center [294, 536] width 22 height 19
select select "px"
click at [283, 527] on select "Varsayılan px rem em vw vh" at bounding box center [294, 536] width 22 height 19
click at [205, 557] on div "Uyarlanabilir yükseklik Tek slaytlı yatay kaydırıcılar için yüksekliği otomatik…" at bounding box center [196, 562] width 219 height 19
click at [196, 560] on label at bounding box center [199, 562] width 14 height 14
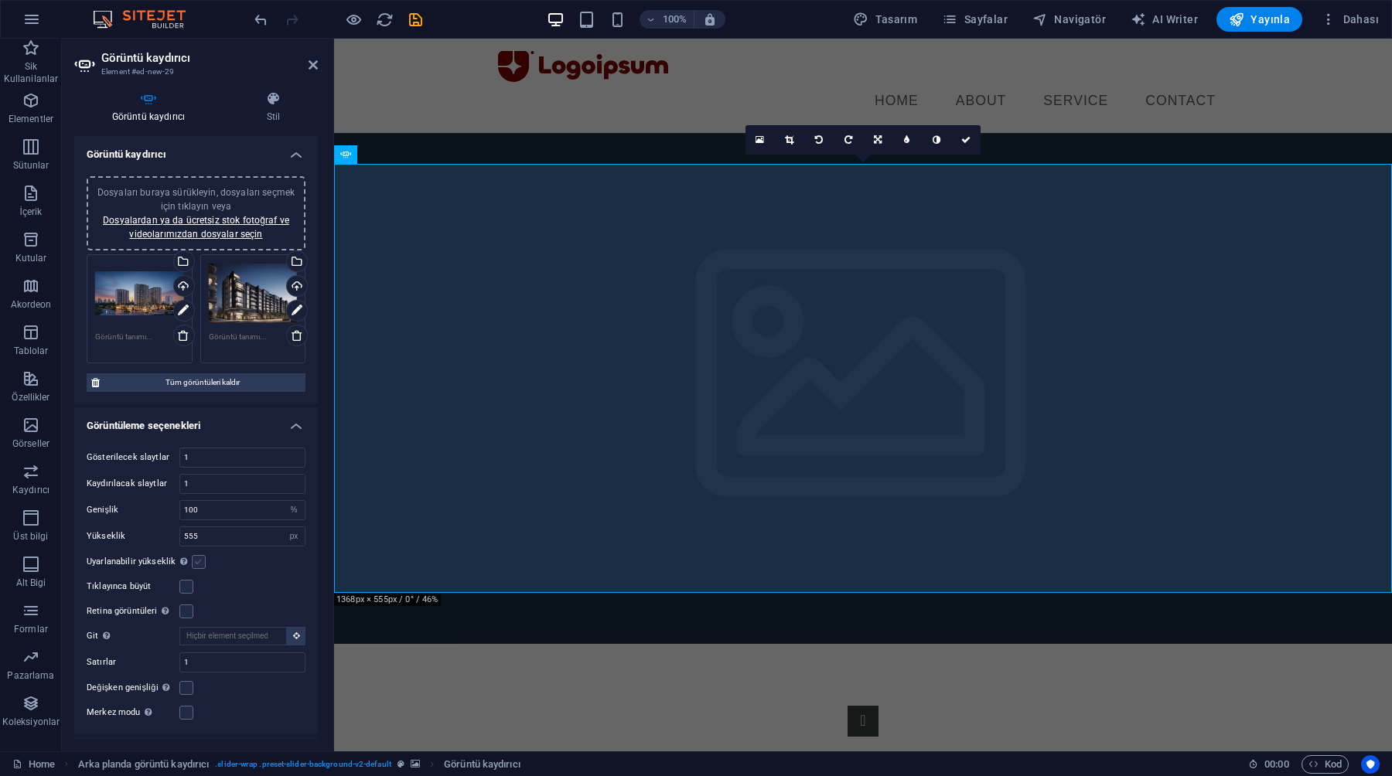
click at [0, 0] on input "Uyarlanabilir yükseklik Tek slaytlı yatay kaydırıcılar için yüksekliği otomatik…" at bounding box center [0, 0] width 0 height 0
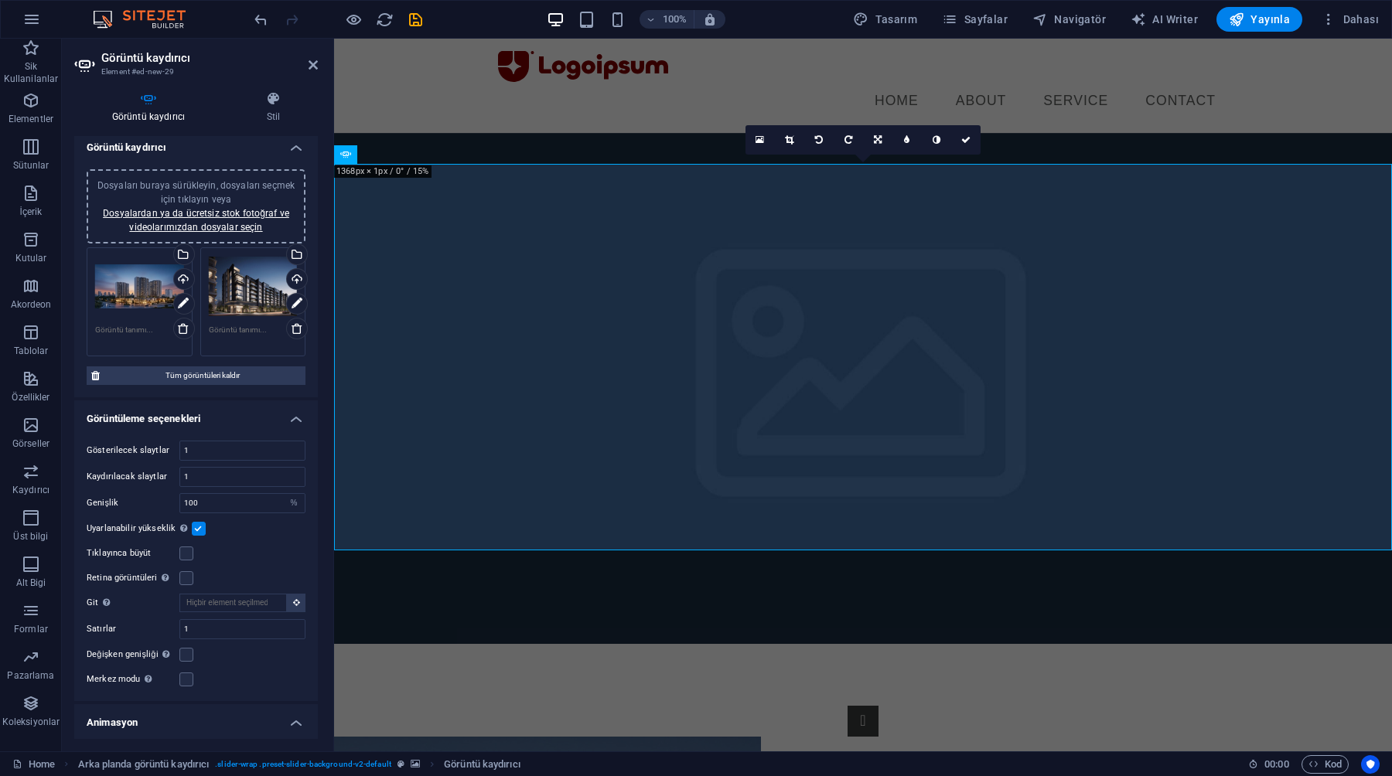
scroll to position [0, 0]
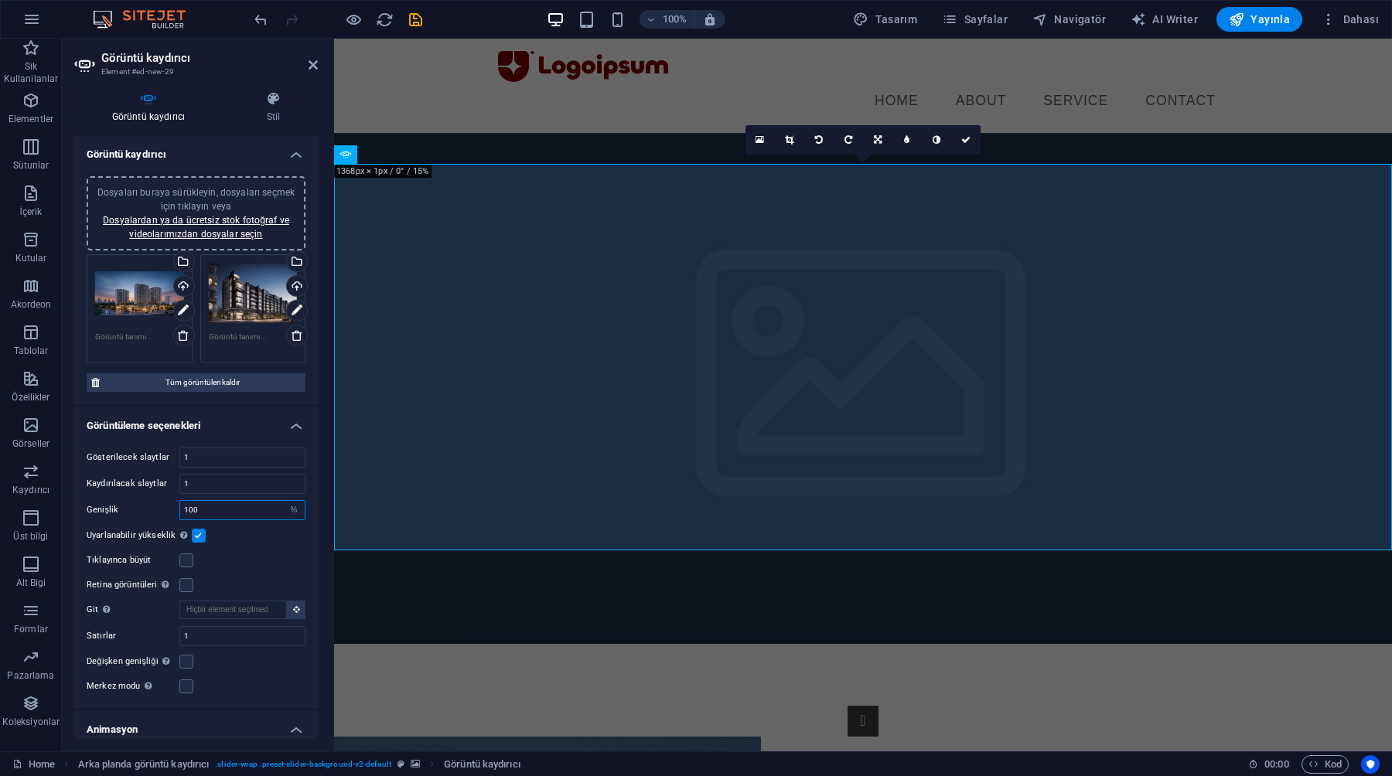
click at [230, 506] on input "number" at bounding box center [242, 510] width 124 height 19
click at [229, 536] on div "Uyarlanabilir yükseklik Tek slaytlı yatay kaydırıcılar için yüksekliği otomatik…" at bounding box center [196, 535] width 219 height 19
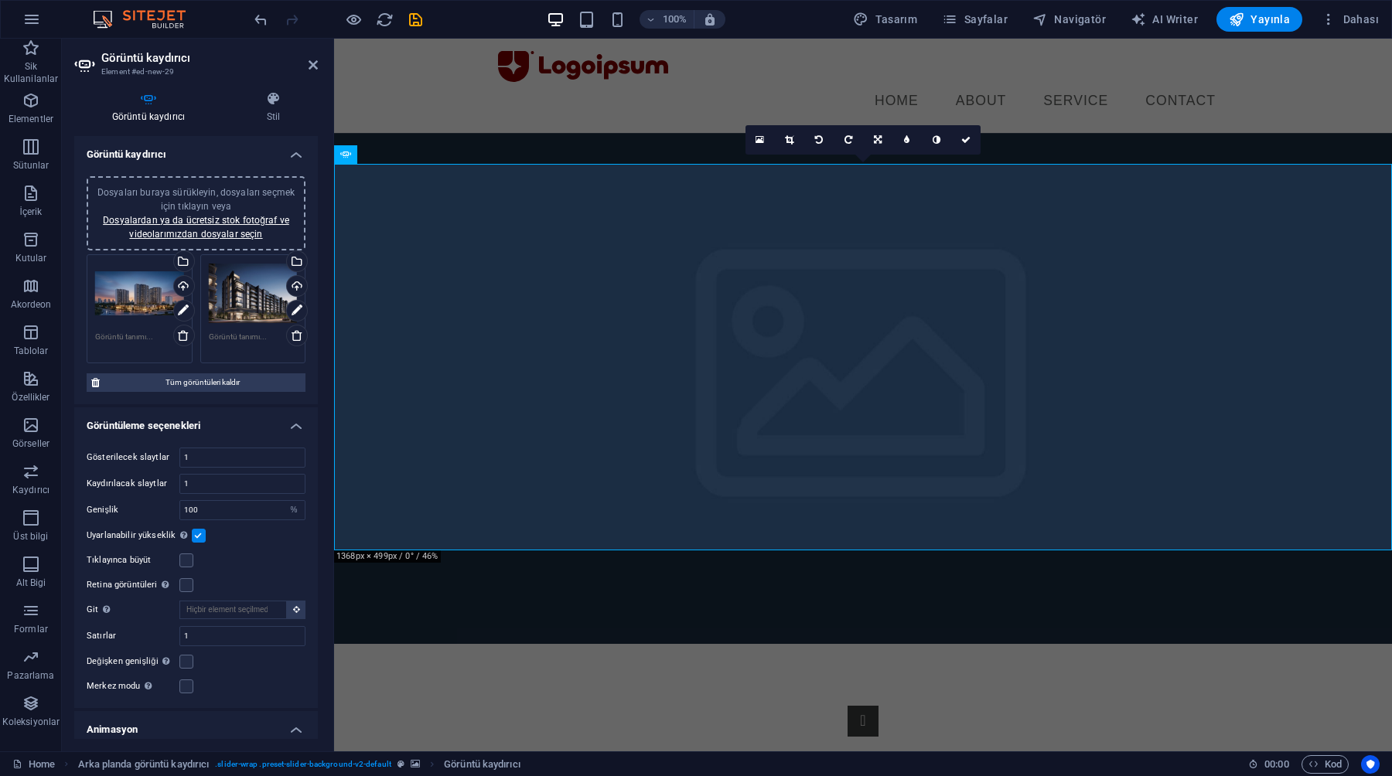
click at [512, 133] on figure at bounding box center [863, 388] width 1058 height 511
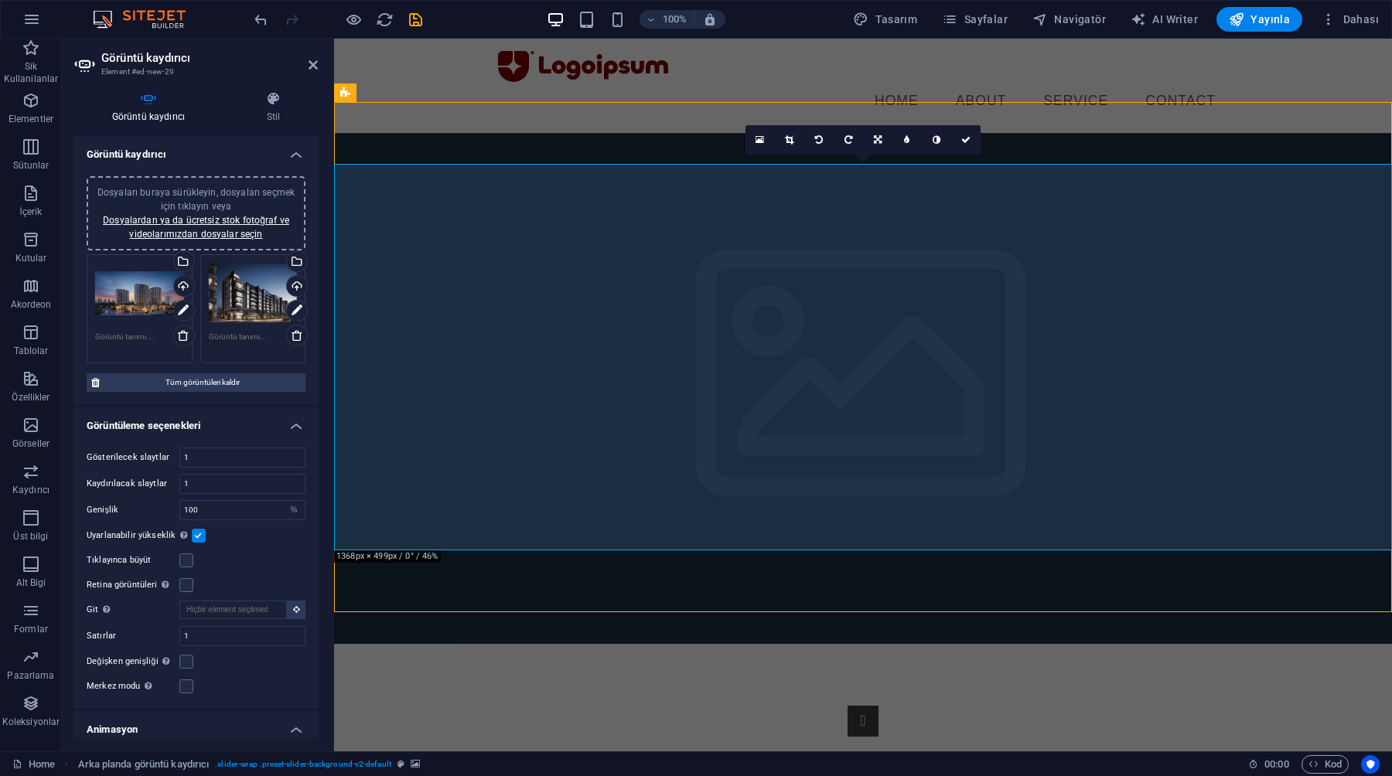
click at [784, 133] on figure at bounding box center [863, 388] width 1058 height 511
select select "vh"
select select "vw"
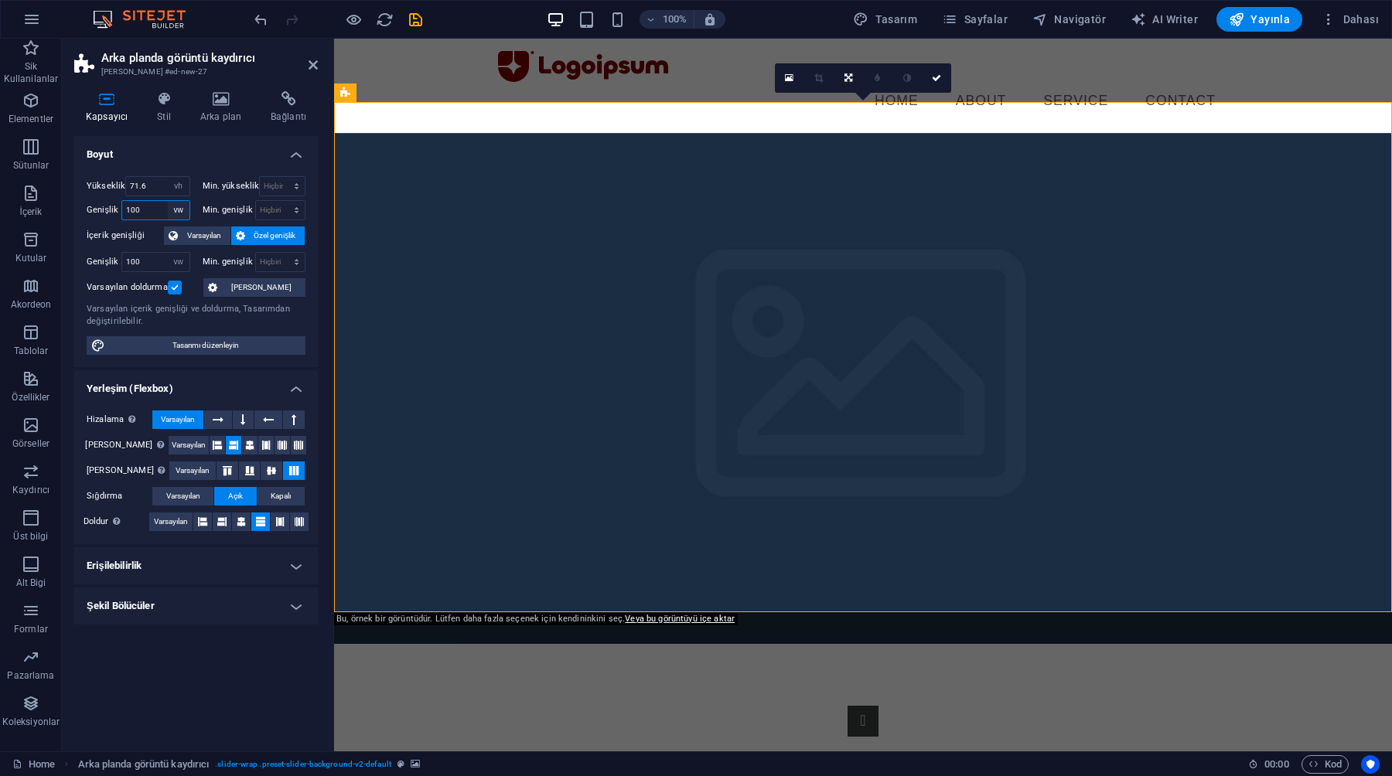
click at [177, 208] on select "Varsayılan px rem % em vh vw" at bounding box center [179, 210] width 22 height 19
click at [168, 201] on select "Varsayılan px rem % em vh vw" at bounding box center [179, 210] width 22 height 19
click at [170, 190] on select "Varsayılan px rem % vh vw" at bounding box center [179, 186] width 22 height 19
select select "%"
click at [168, 177] on select "Varsayılan px rem % vh vw" at bounding box center [179, 186] width 22 height 19
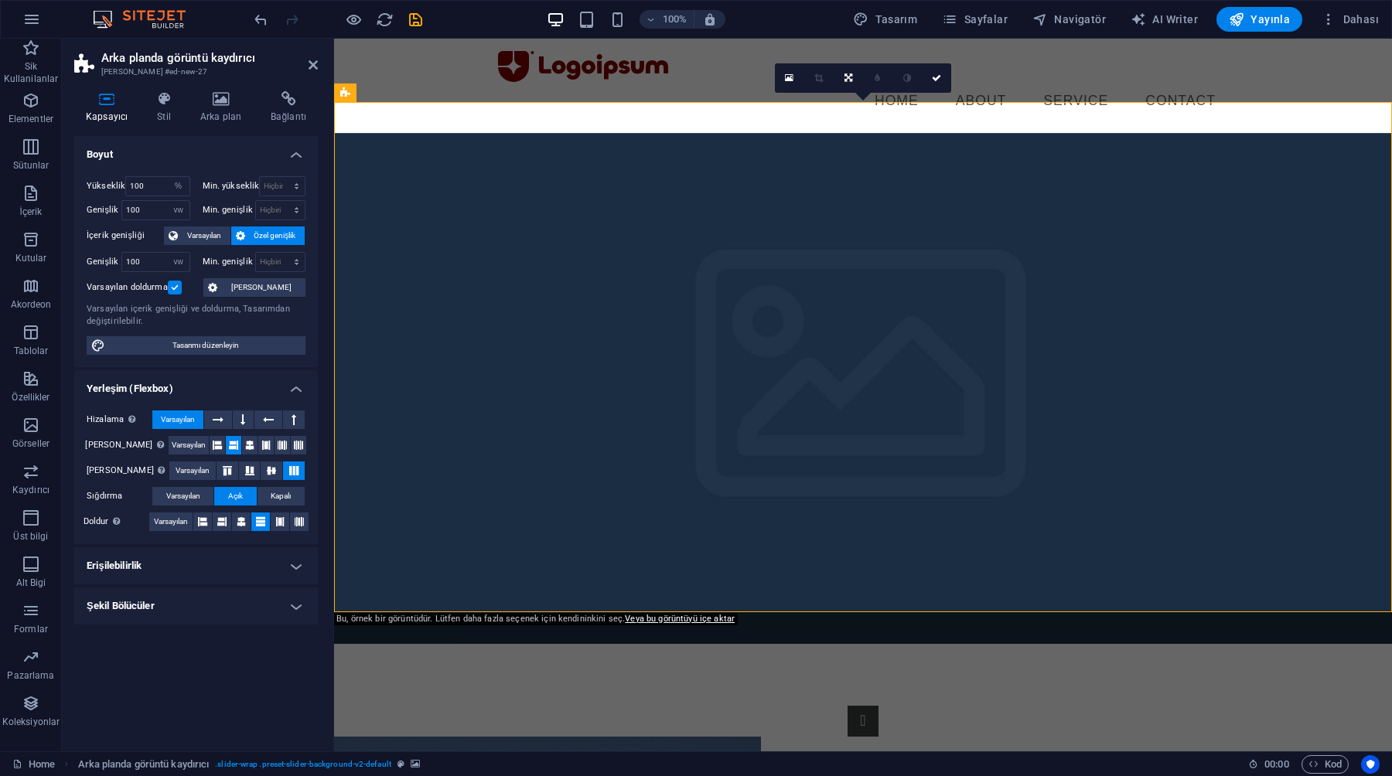
click at [144, 159] on h4 "Boyut" at bounding box center [196, 150] width 244 height 28
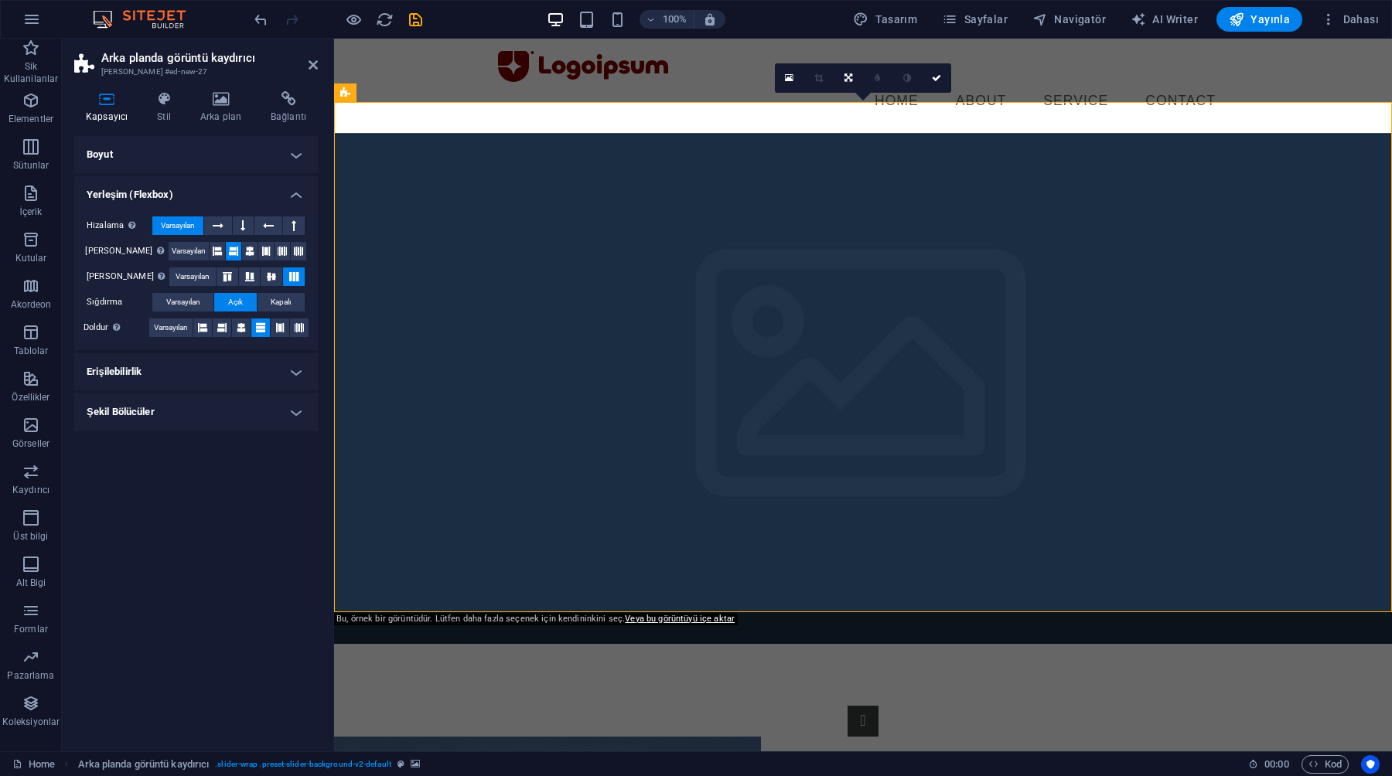
click at [393, 133] on figure at bounding box center [863, 388] width 1058 height 511
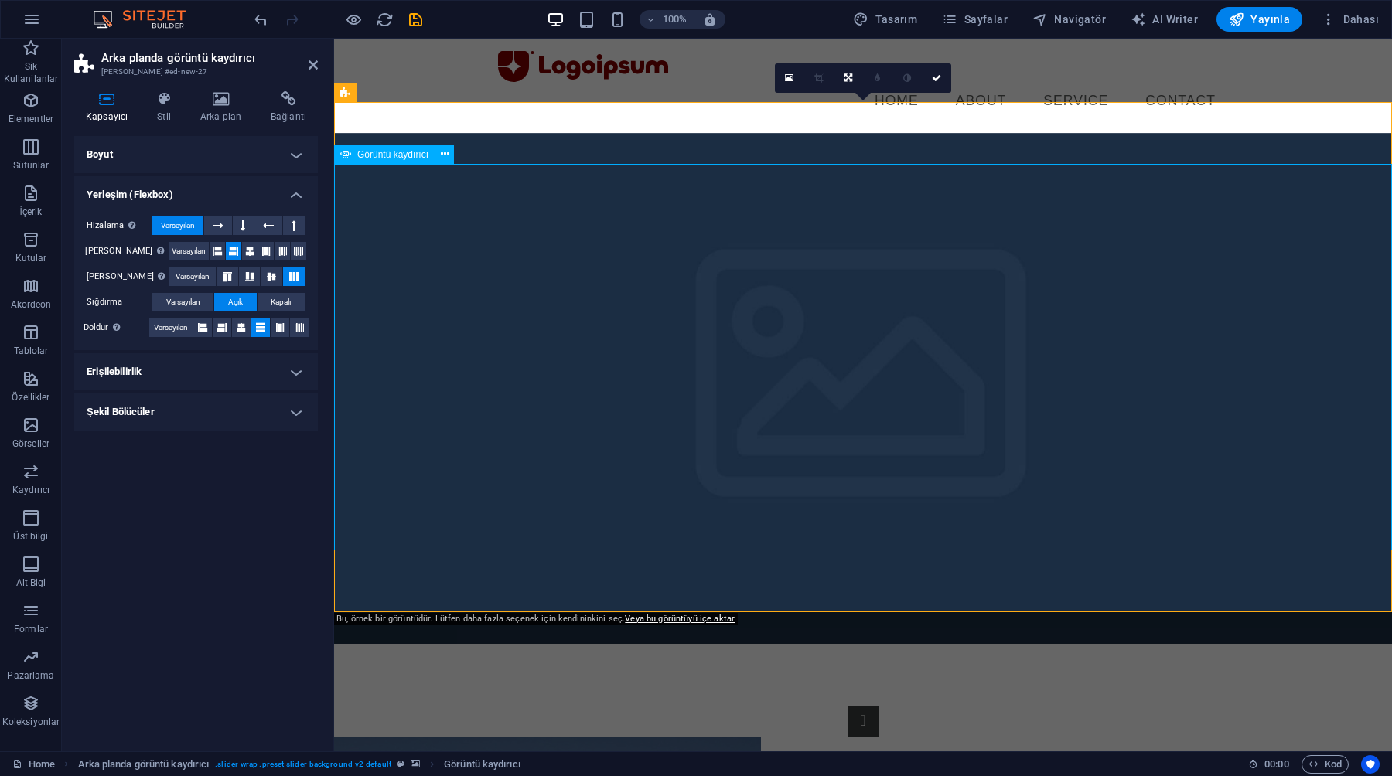
select select "%"
select select "ms"
select select "s"
select select "progressive"
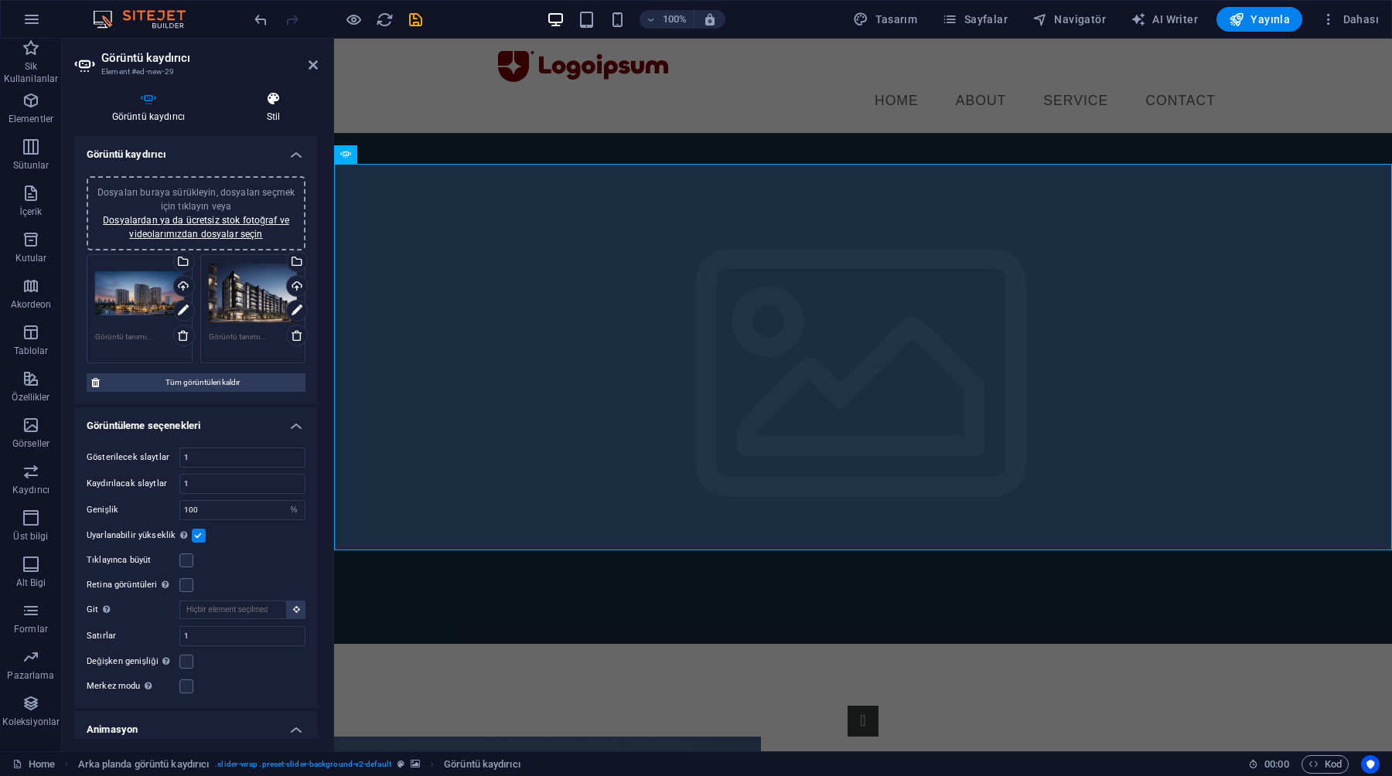
click at [294, 106] on icon at bounding box center [273, 98] width 89 height 15
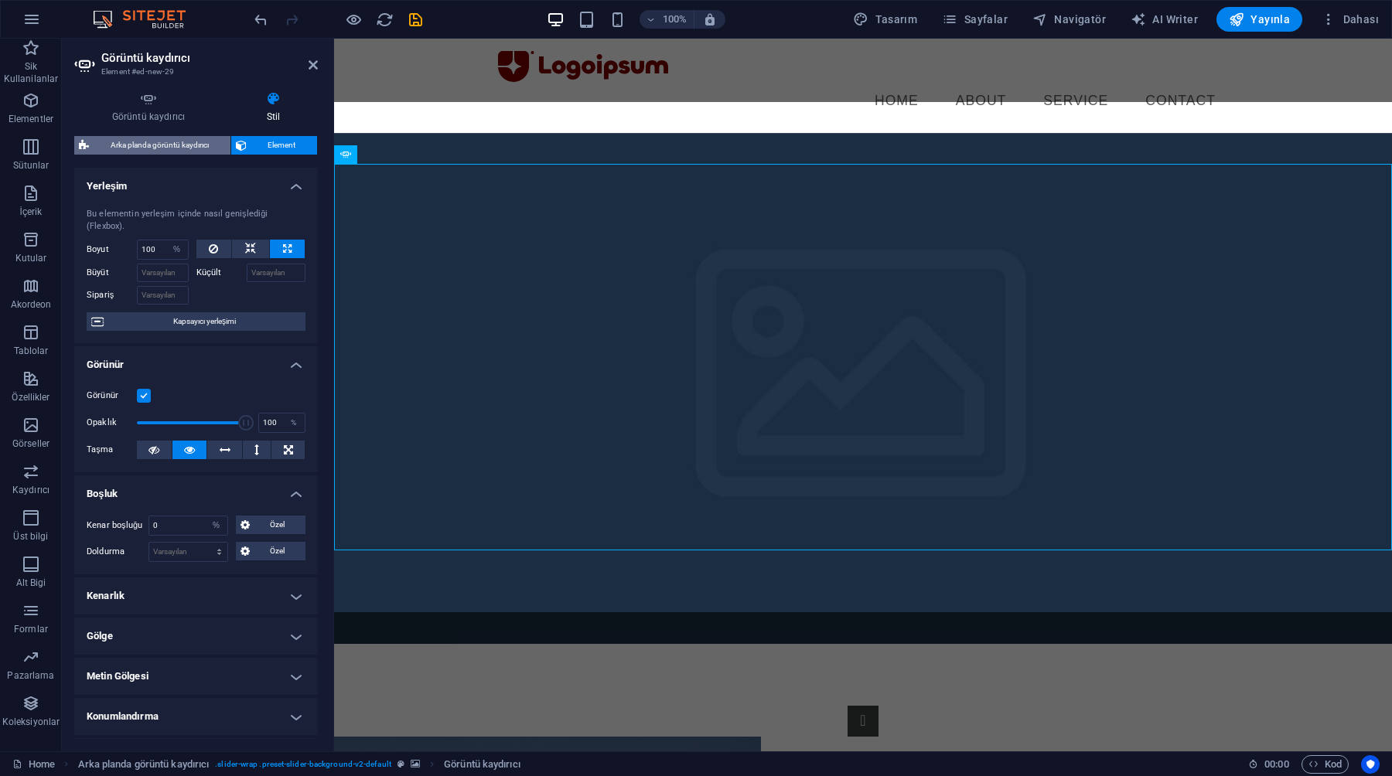
click at [188, 149] on span "Arka planda görüntü kaydırıcı" at bounding box center [160, 145] width 132 height 19
select select "rem"
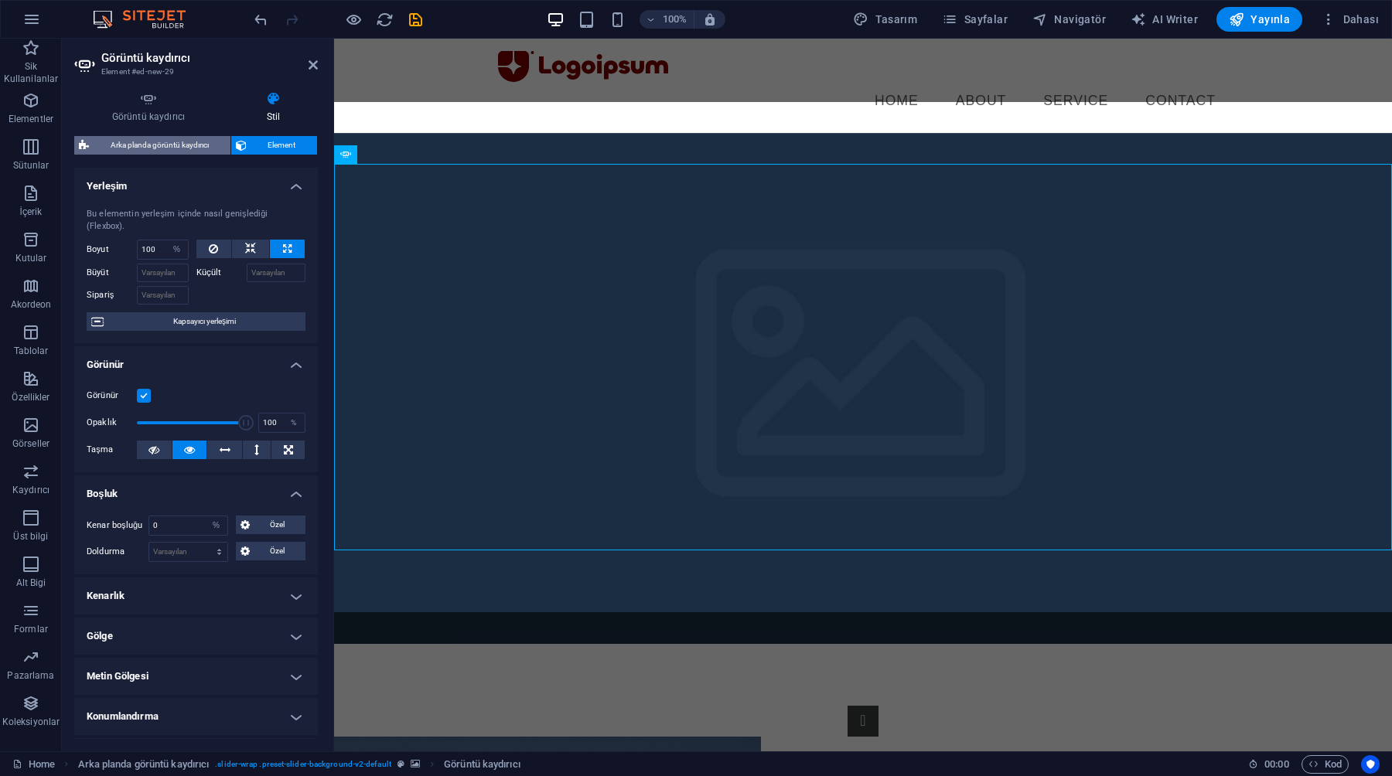
select select "px"
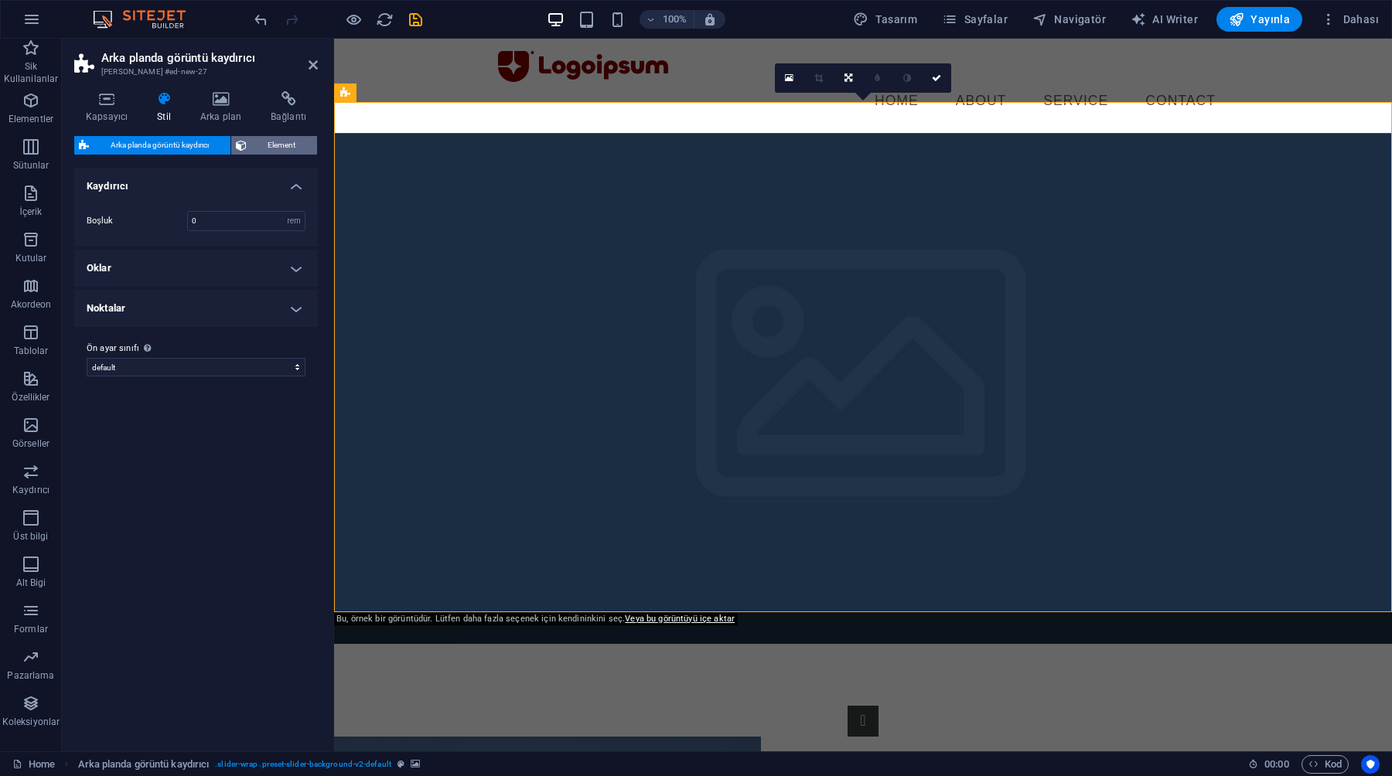
click at [271, 150] on span "Element" at bounding box center [282, 145] width 62 height 19
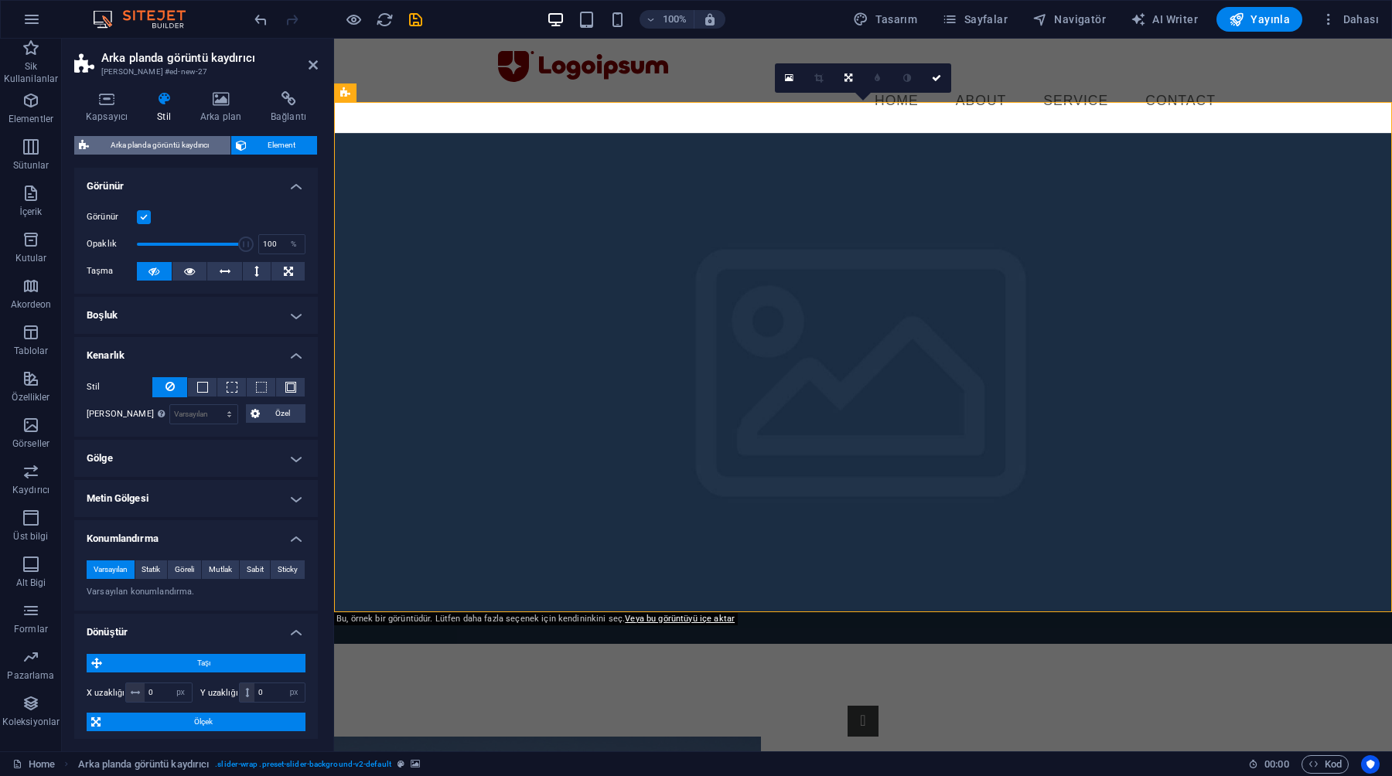
click at [192, 153] on span "Arka planda görüntü kaydırıcı" at bounding box center [160, 145] width 132 height 19
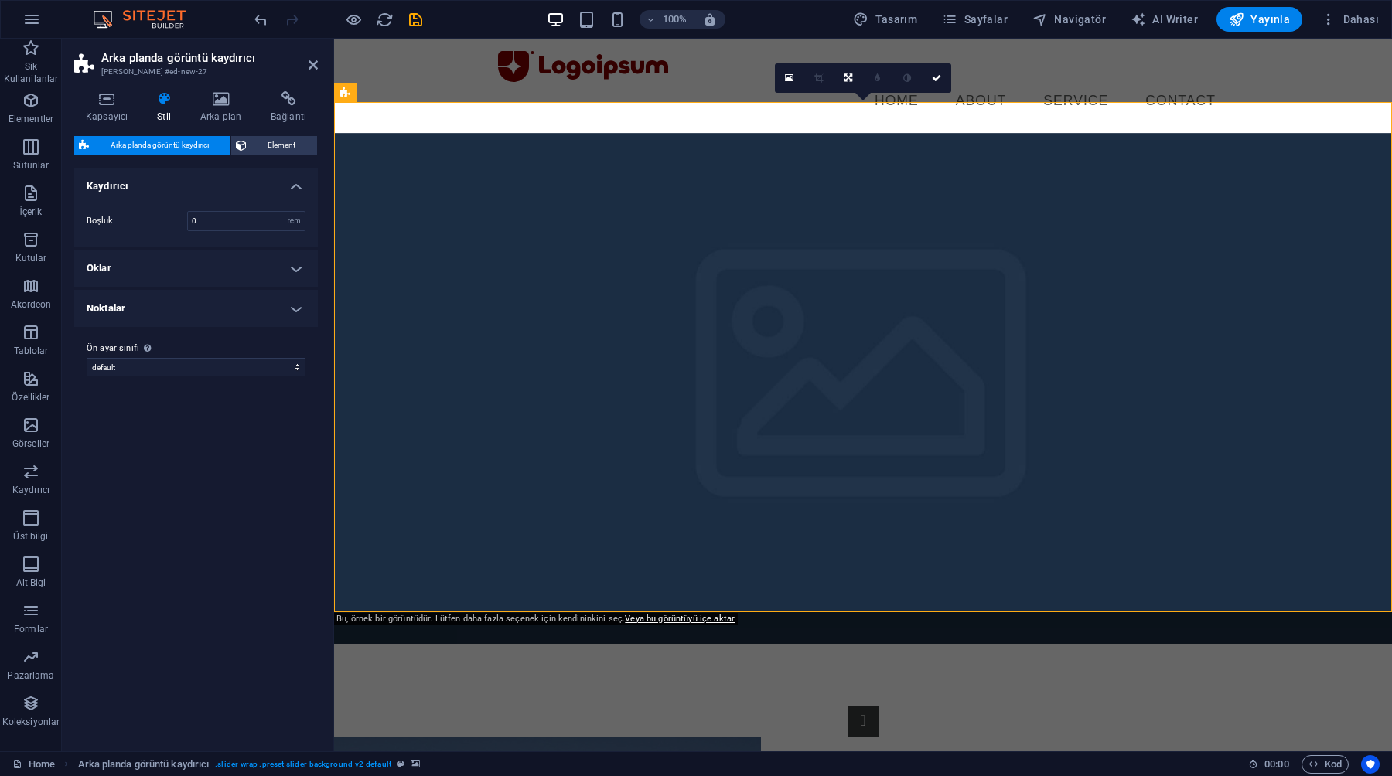
click at [197, 264] on h4 "Oklar" at bounding box center [196, 268] width 244 height 37
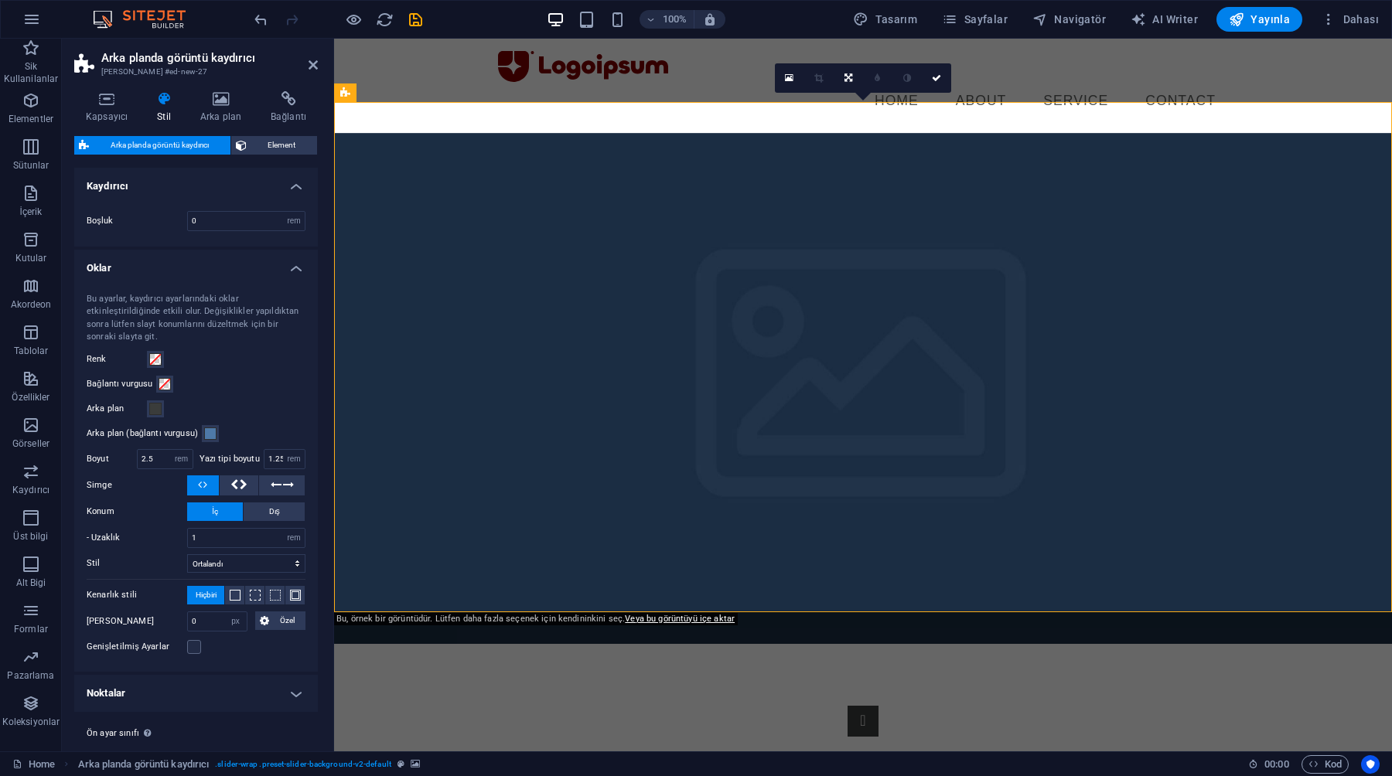
click at [197, 264] on h4 "Oklar" at bounding box center [196, 264] width 244 height 28
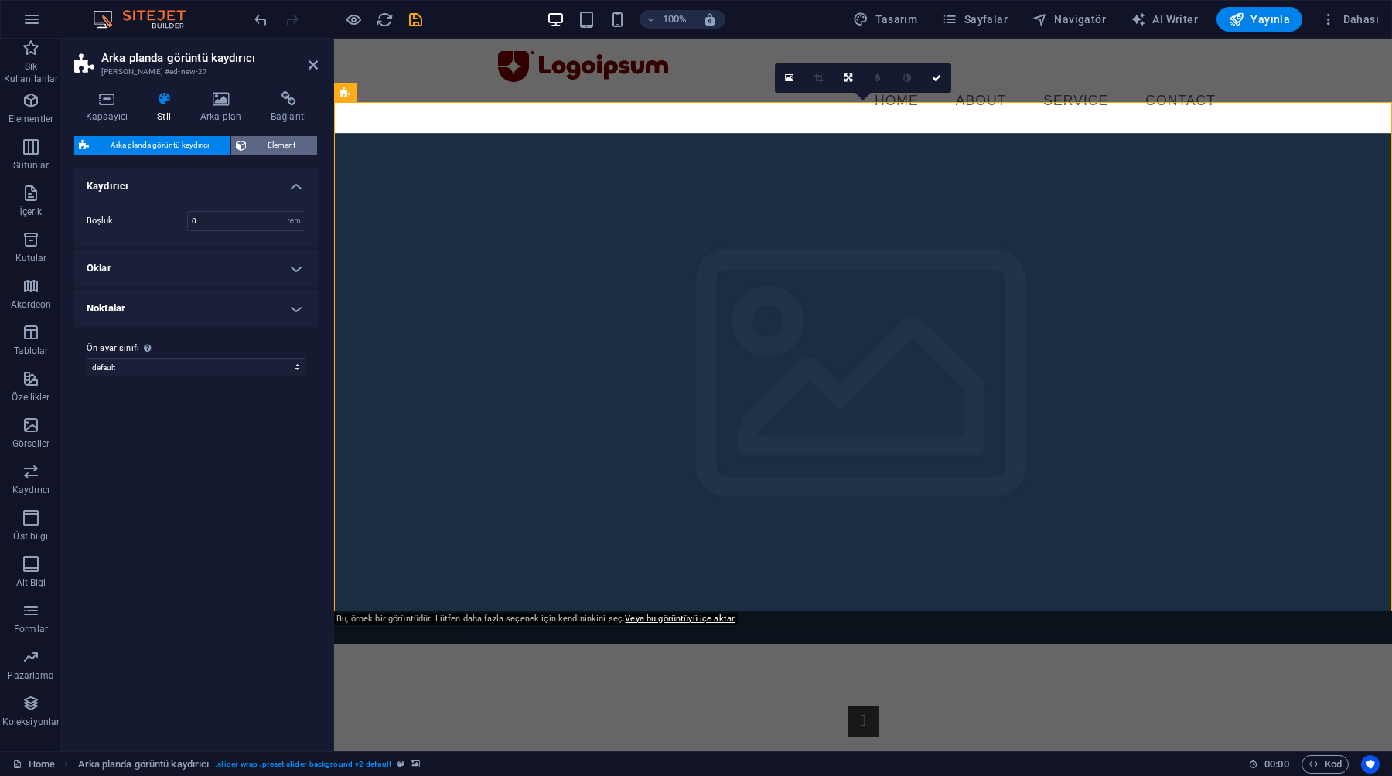
click at [274, 148] on span "Element" at bounding box center [282, 145] width 62 height 19
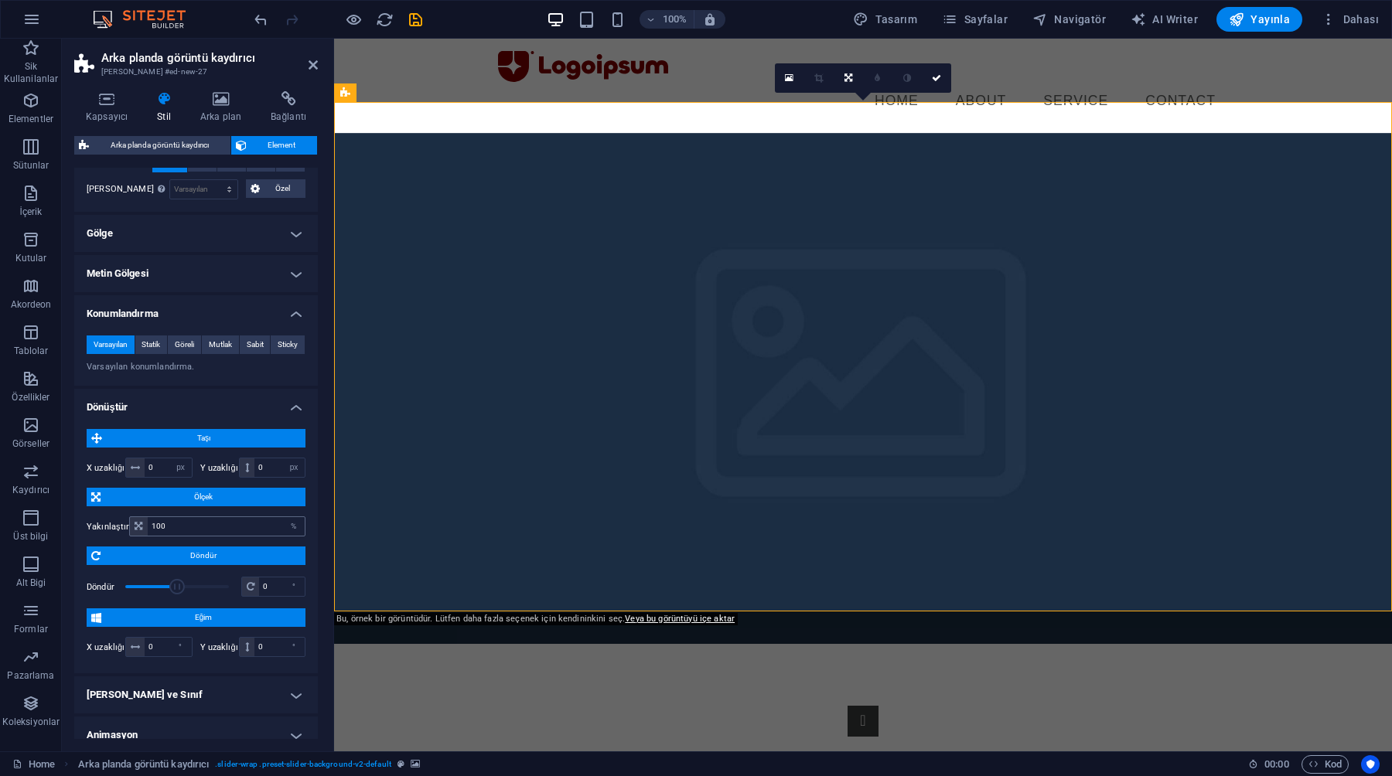
scroll to position [193, 0]
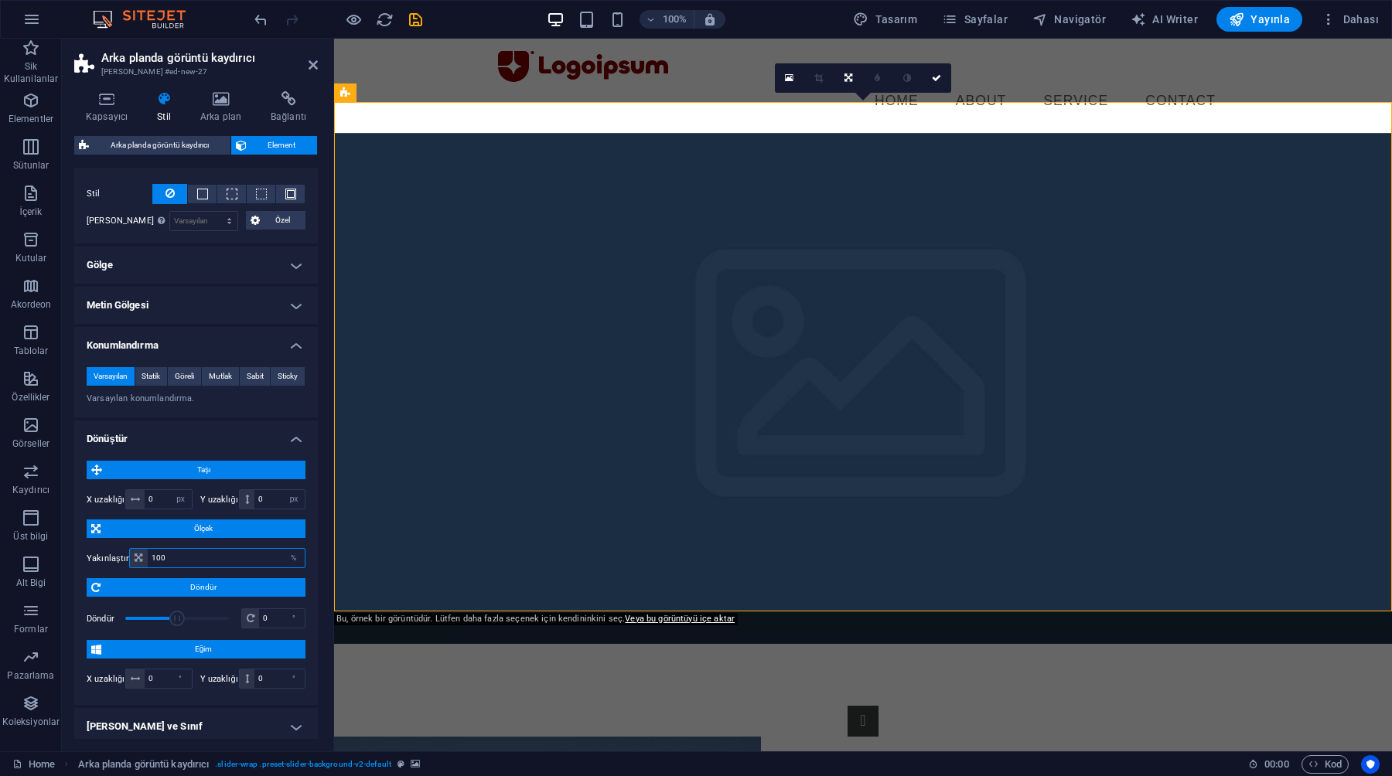
click at [172, 566] on input "100" at bounding box center [226, 558] width 157 height 19
type input "1"
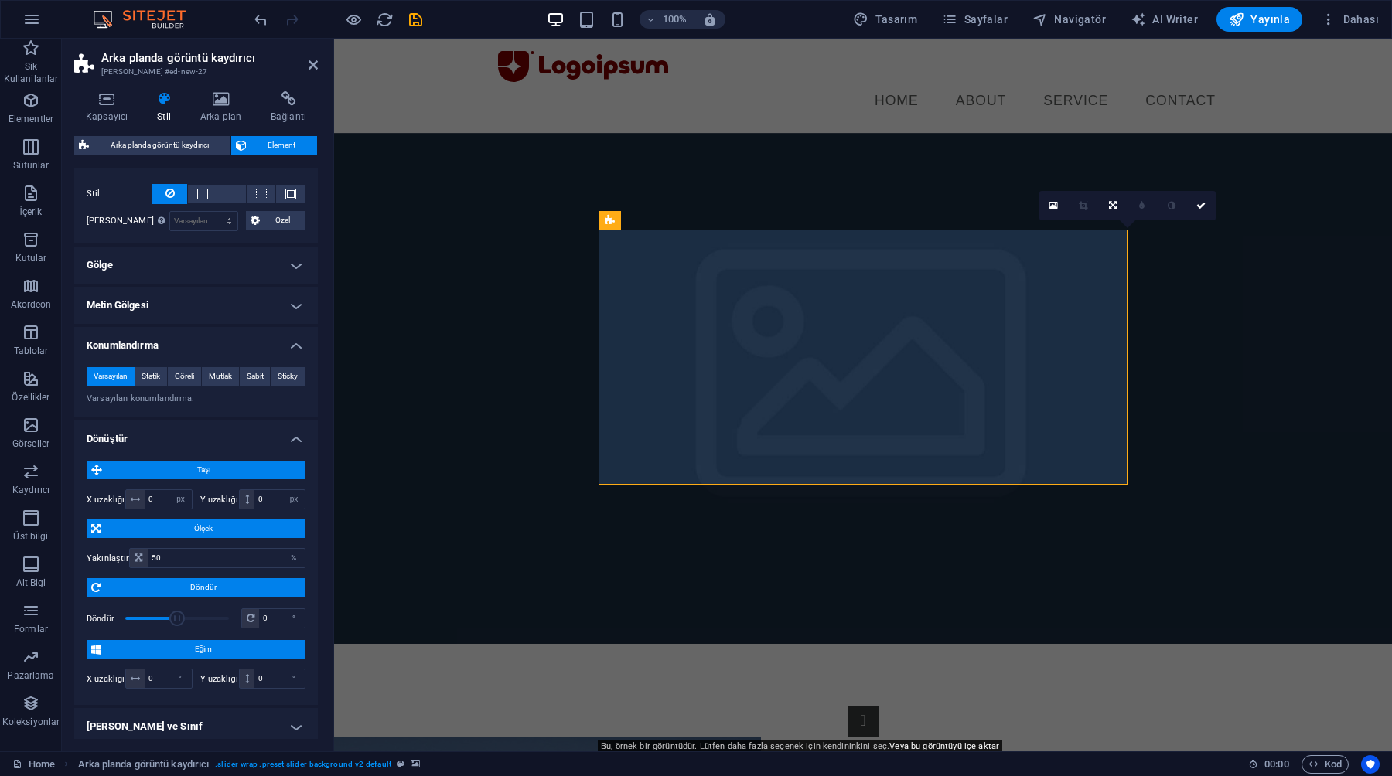
click at [115, 558] on label "Yakınlaştır" at bounding box center [108, 558] width 43 height 9
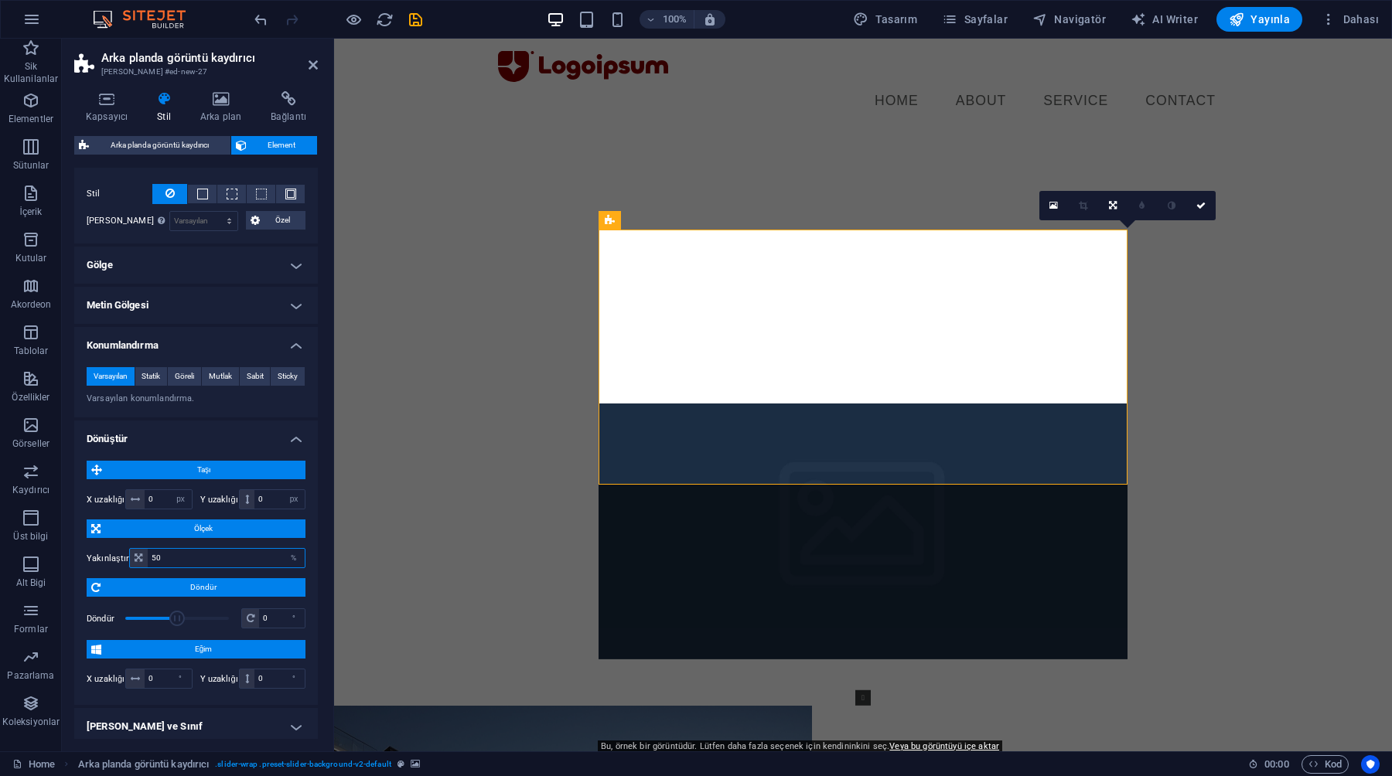
click at [161, 556] on input "50" at bounding box center [226, 558] width 157 height 19
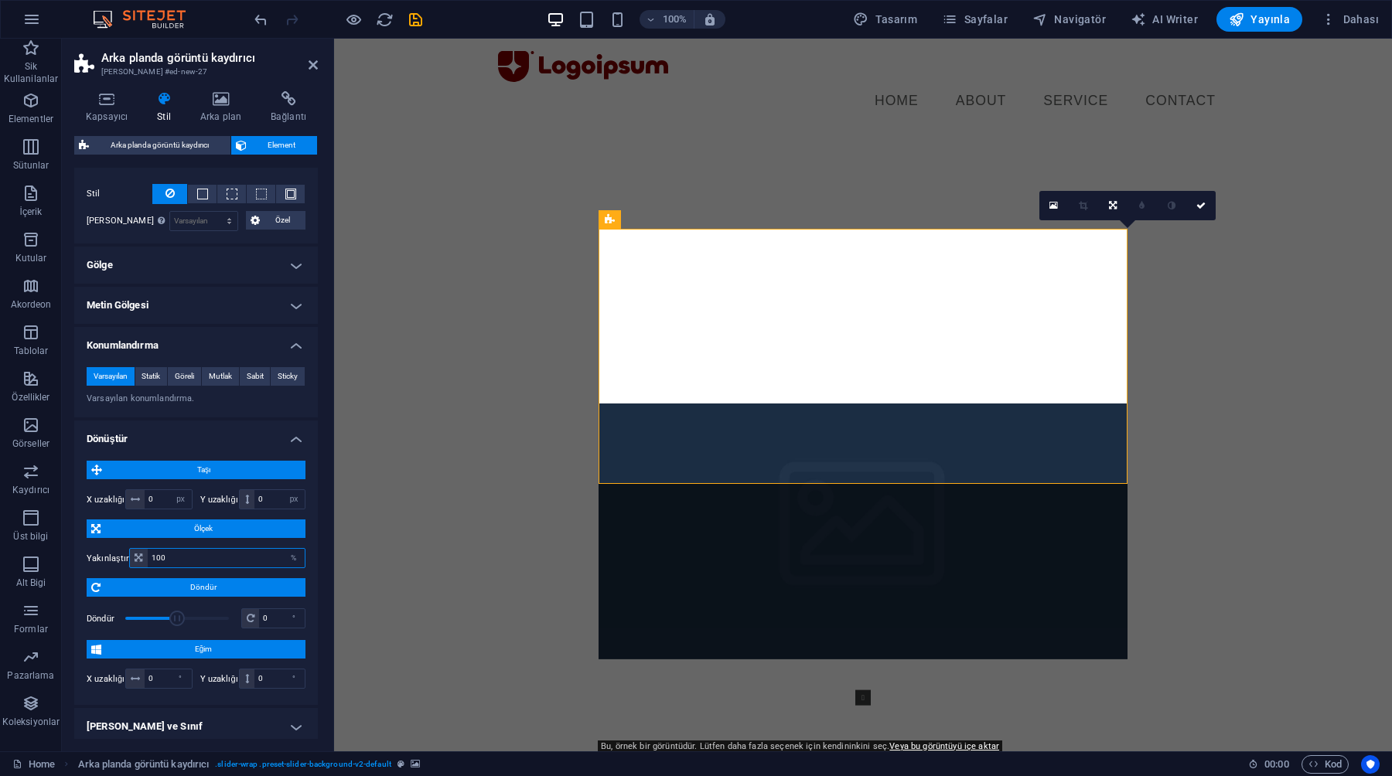
type input "100"
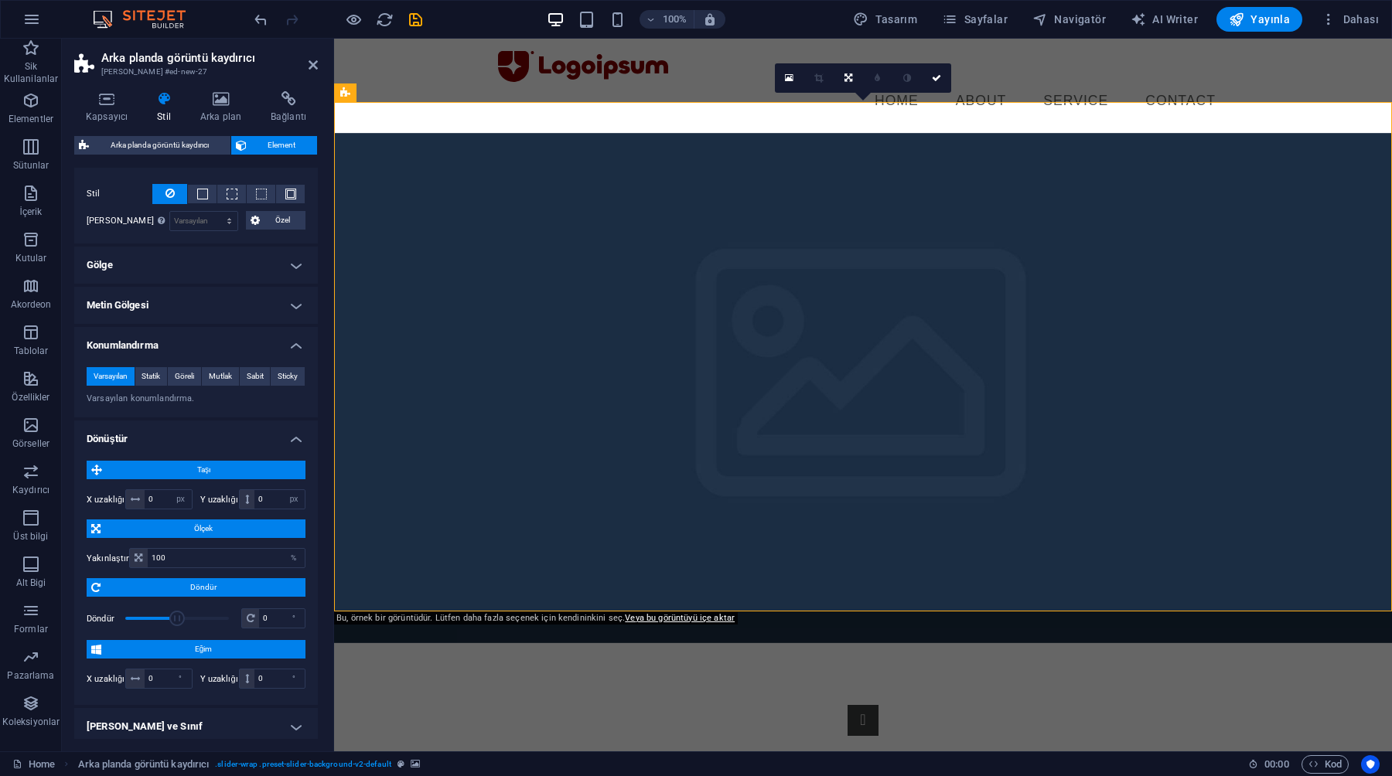
click at [113, 561] on label "Yakınlaştır" at bounding box center [108, 558] width 43 height 9
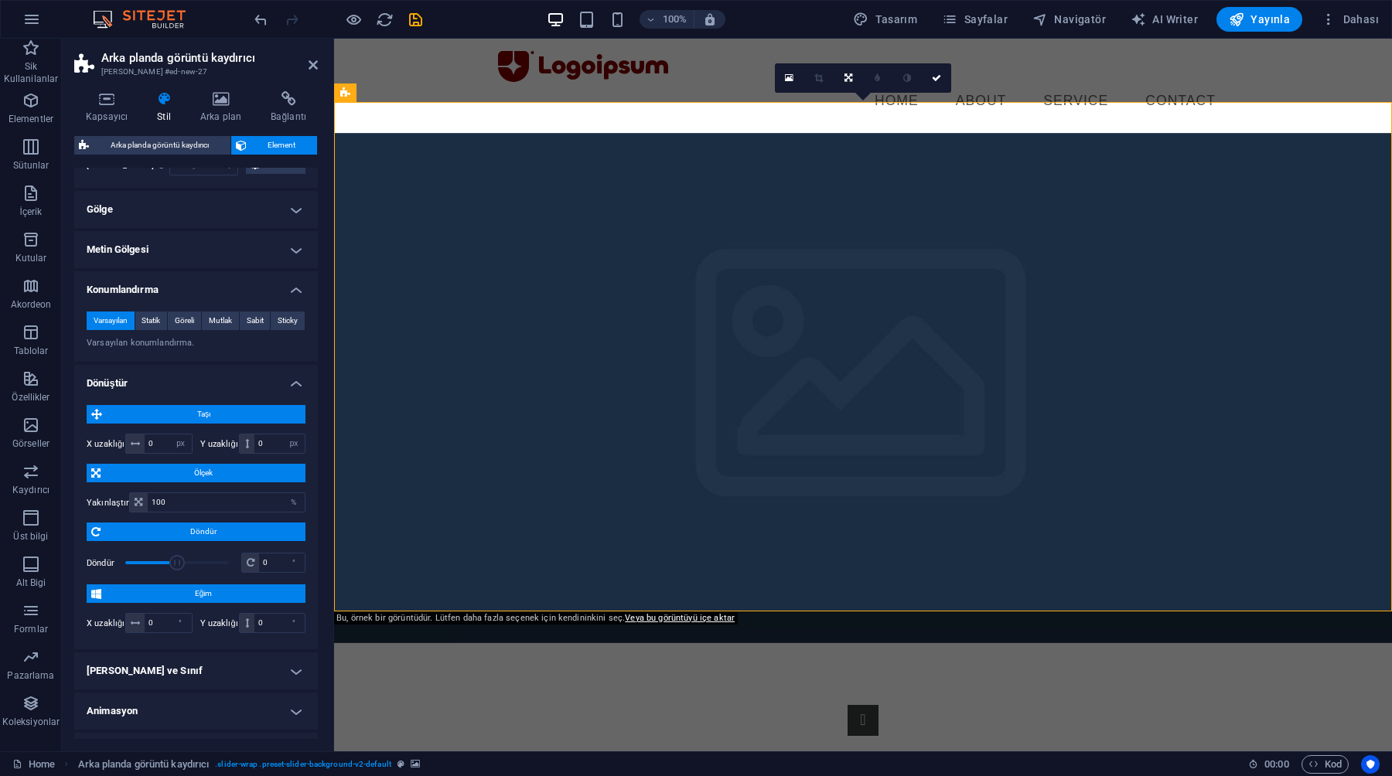
scroll to position [279, 0]
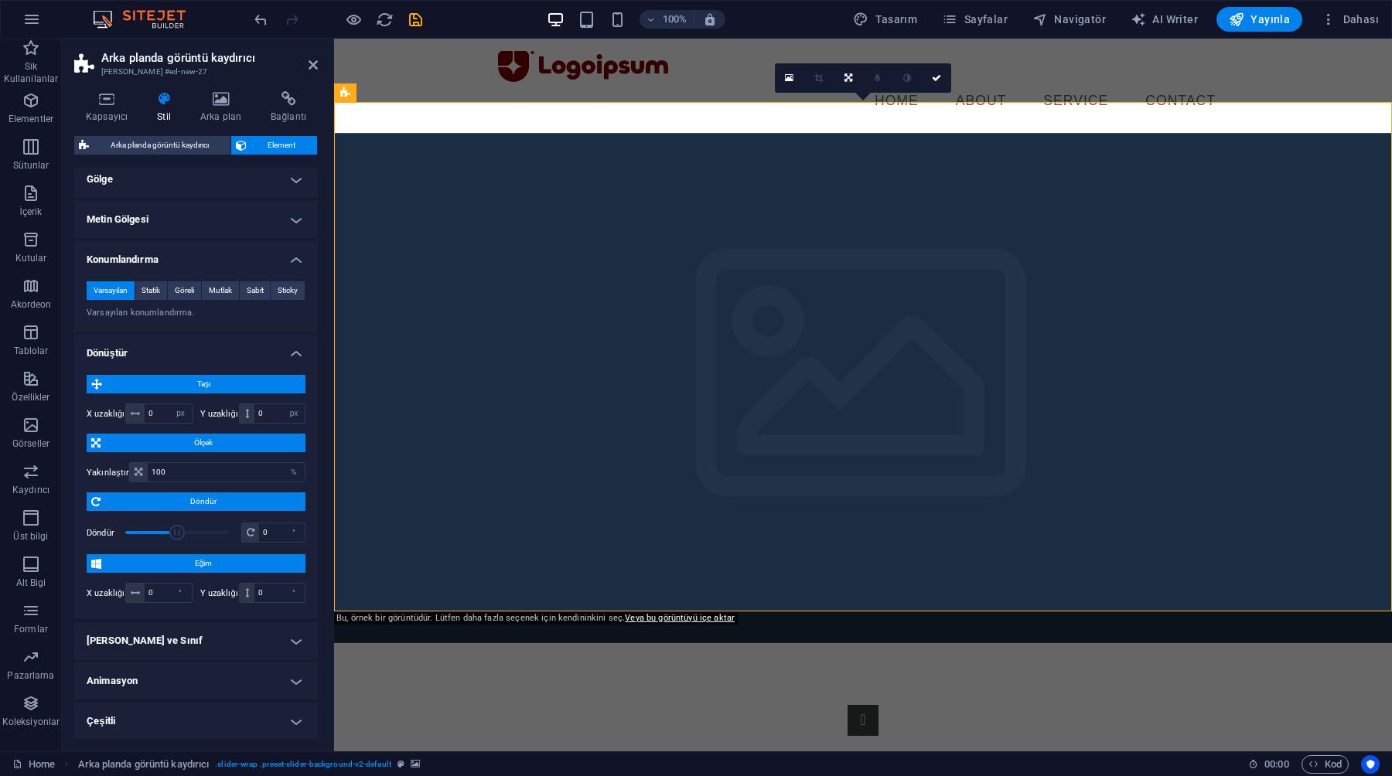
click at [210, 636] on h4 "[PERSON_NAME] ve Sınıf" at bounding box center [196, 640] width 244 height 37
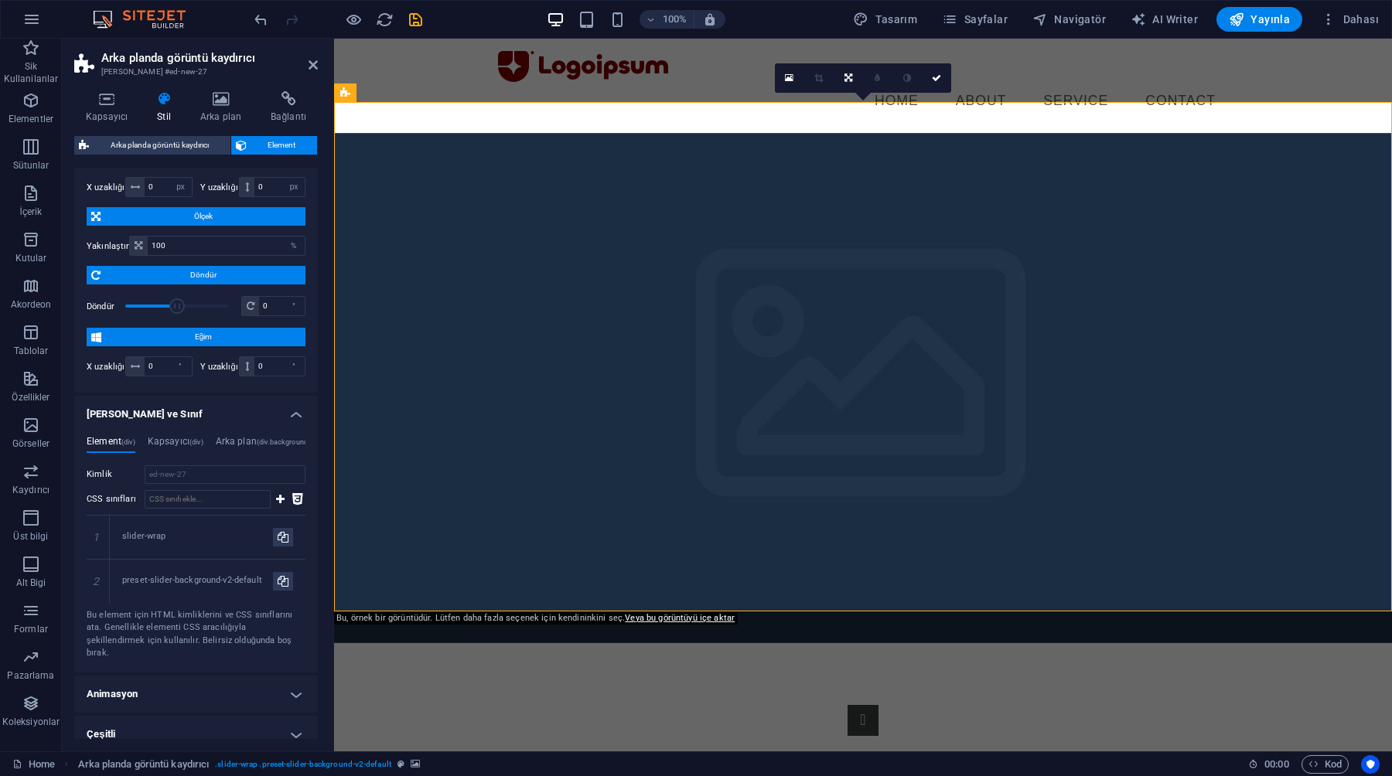
click at [203, 676] on h4 "Animasyon" at bounding box center [196, 694] width 244 height 37
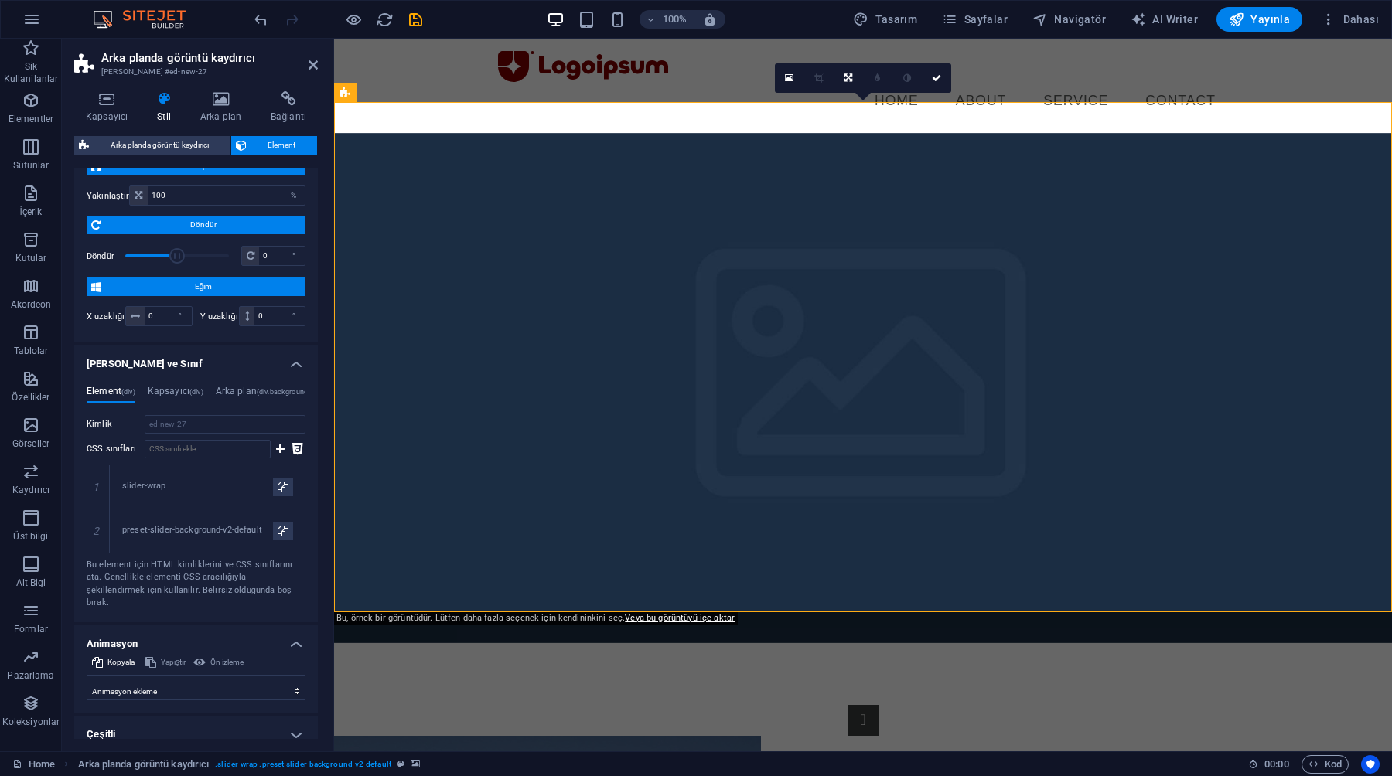
click at [199, 718] on h4 "Çeşitli" at bounding box center [196, 734] width 244 height 37
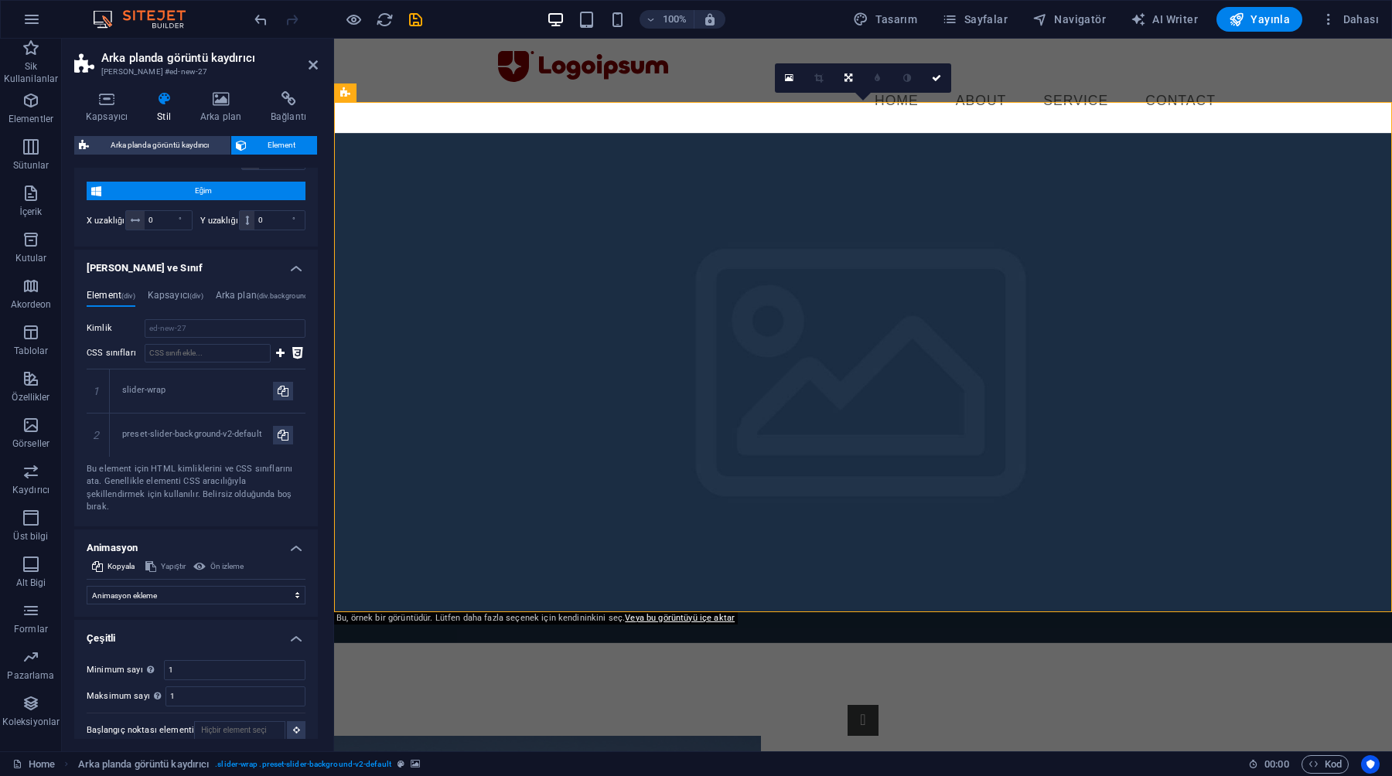
scroll to position [0, 0]
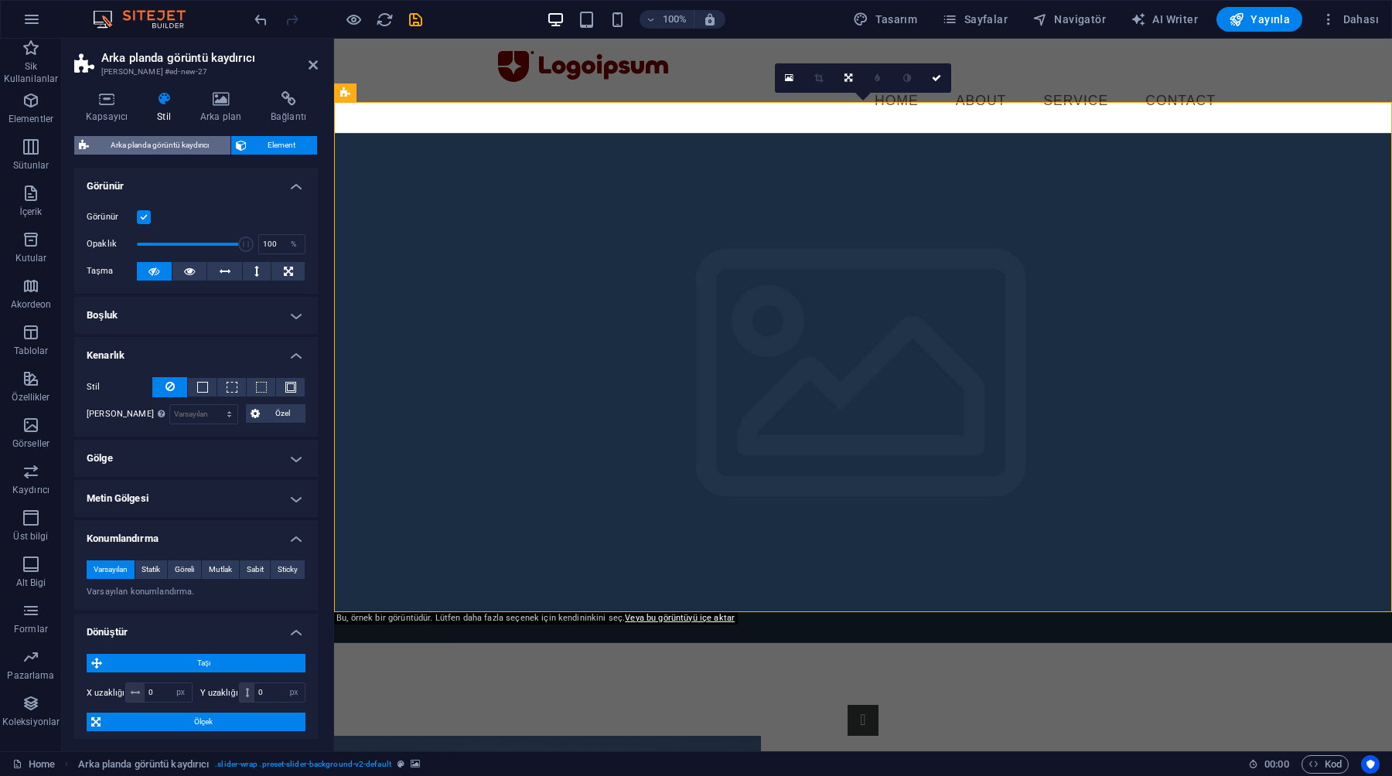
click at [206, 140] on span "Arka planda görüntü kaydırıcı" at bounding box center [160, 145] width 132 height 19
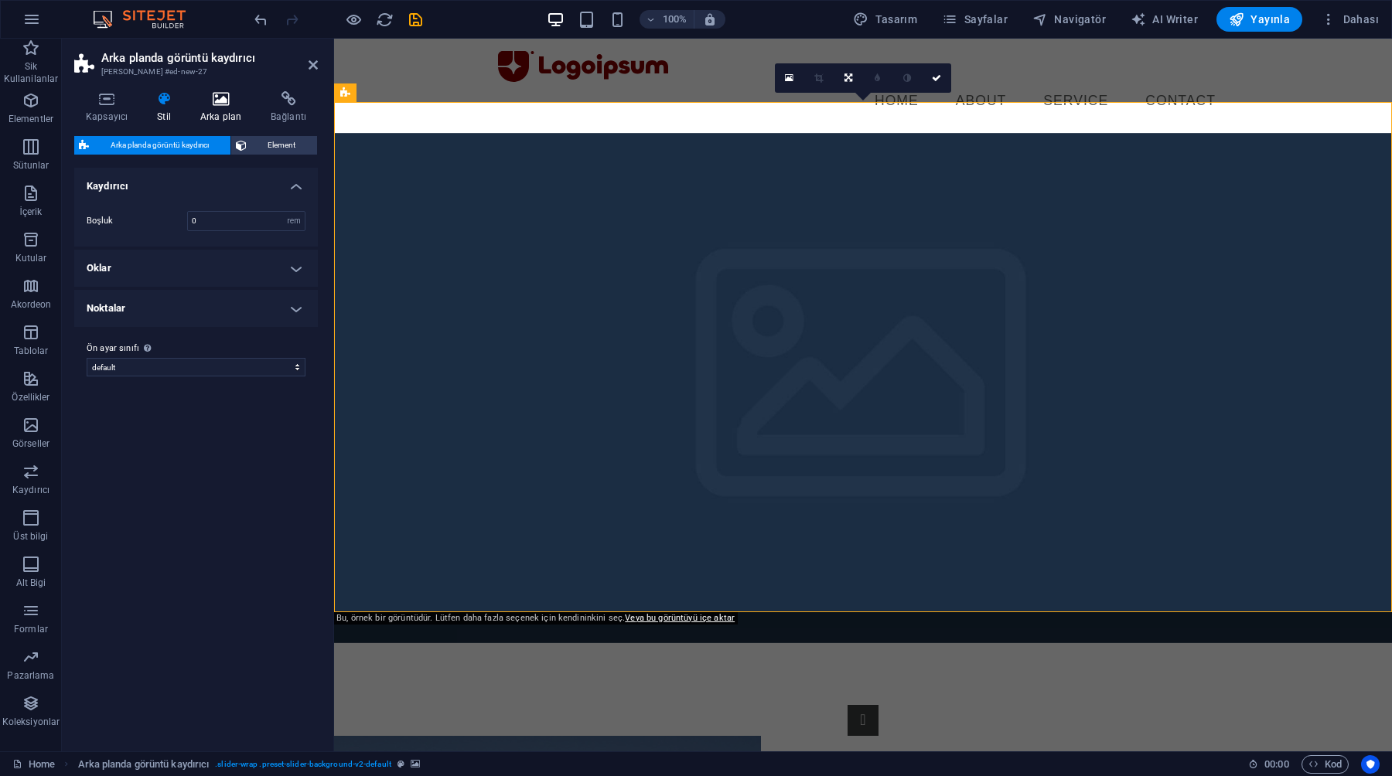
click at [221, 99] on icon at bounding box center [221, 98] width 64 height 15
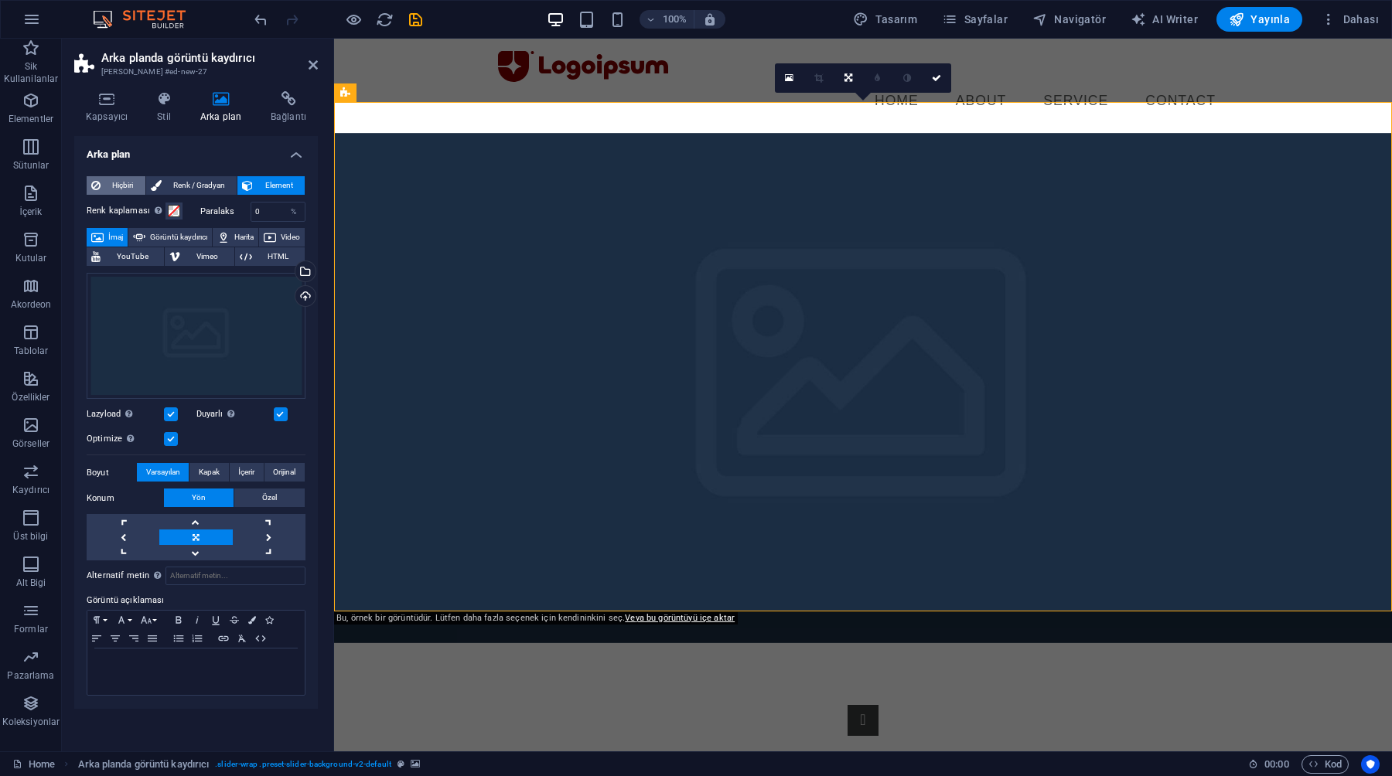
click at [127, 186] on span "Hiçbiri" at bounding box center [123, 185] width 36 height 19
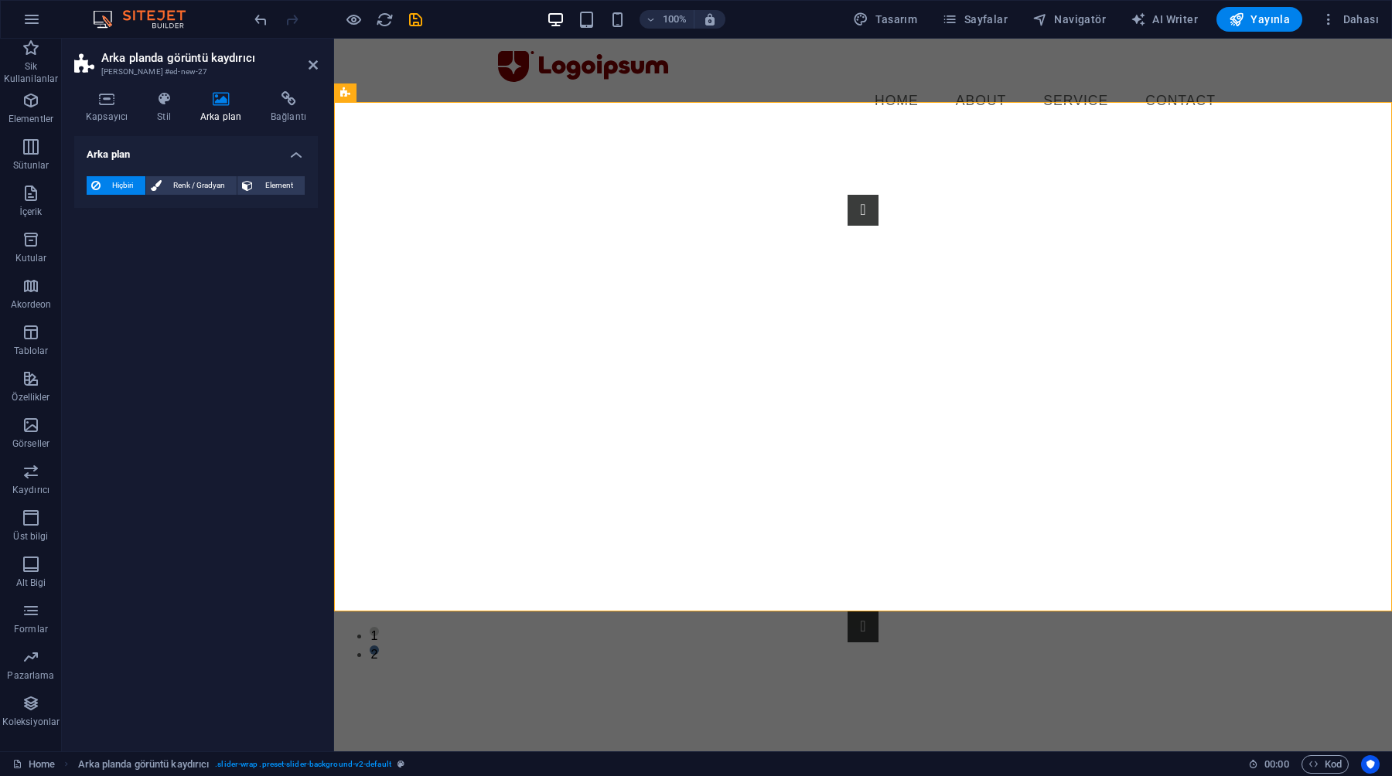
click at [296, 162] on h4 "Arka plan" at bounding box center [196, 150] width 244 height 28
click at [169, 114] on h4 "Stil" at bounding box center [166, 107] width 43 height 32
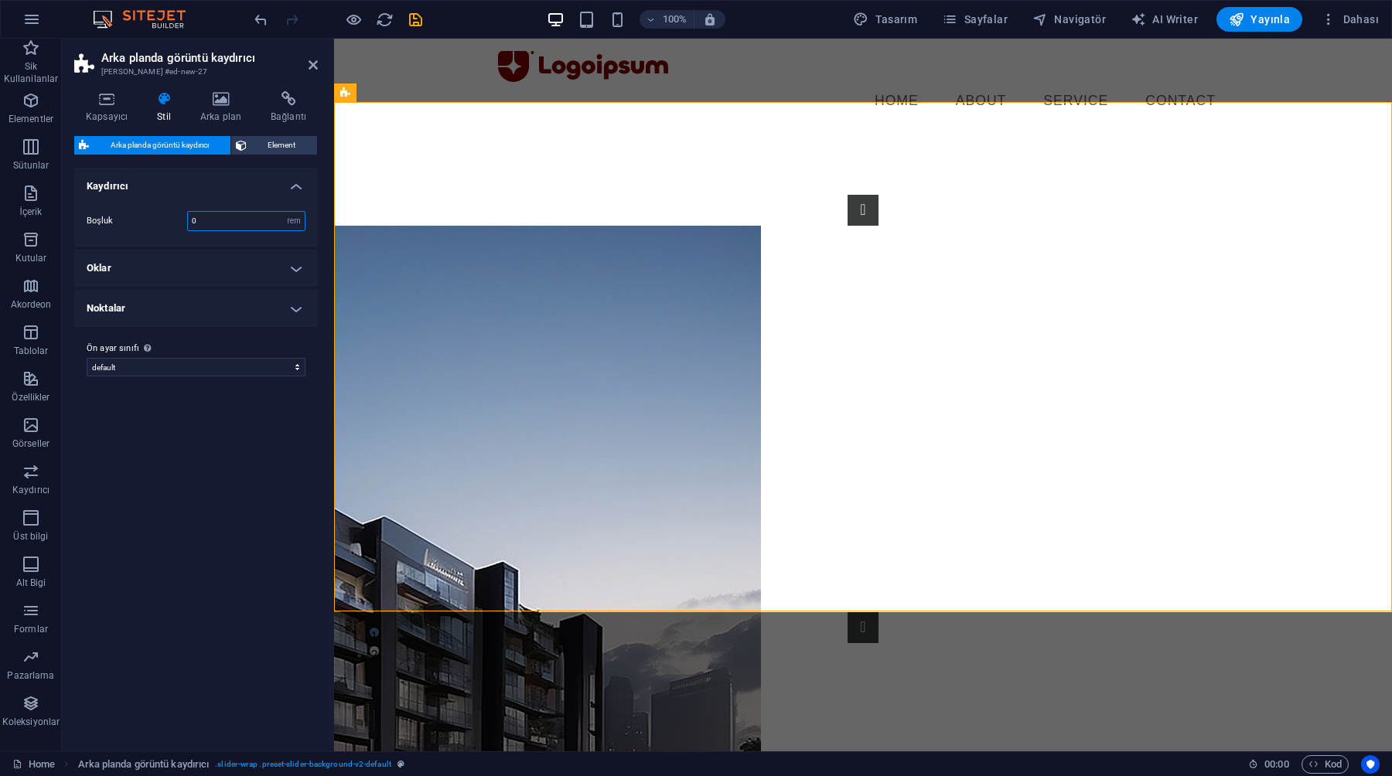
click at [228, 223] on input "0" at bounding box center [246, 221] width 117 height 19
click at [156, 226] on div "Boşluk 0 rem px % vh vw" at bounding box center [196, 221] width 219 height 20
click at [104, 104] on icon at bounding box center [106, 98] width 65 height 15
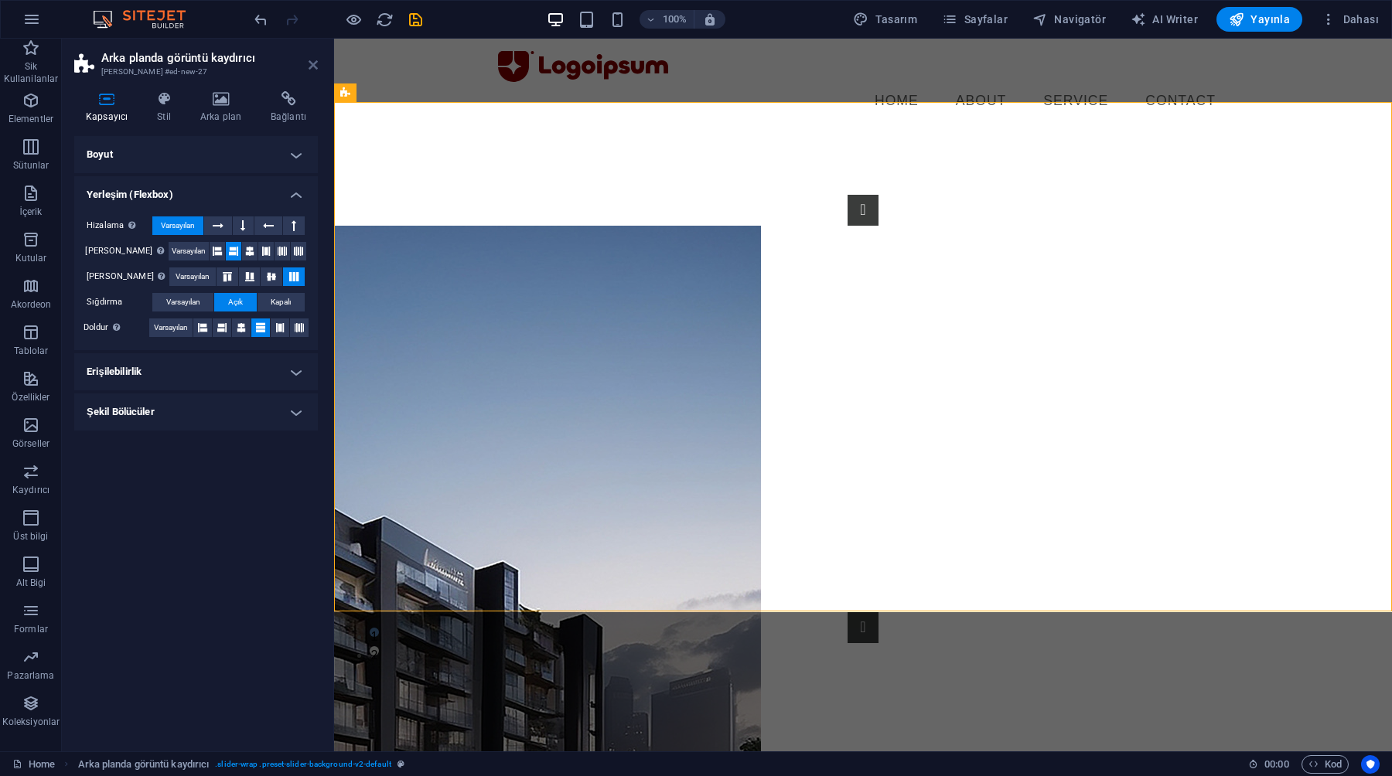
click at [311, 69] on icon at bounding box center [312, 65] width 9 height 12
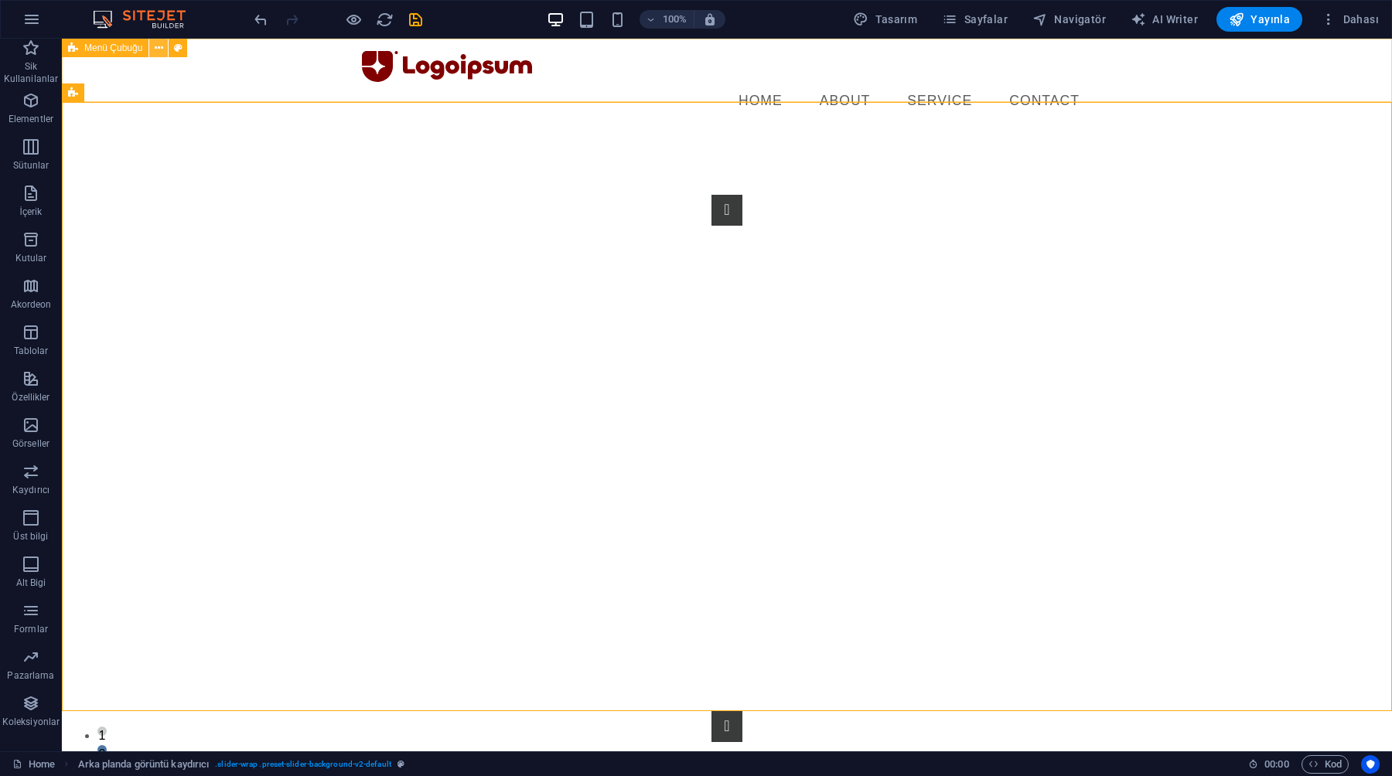
click at [162, 47] on icon at bounding box center [159, 48] width 9 height 16
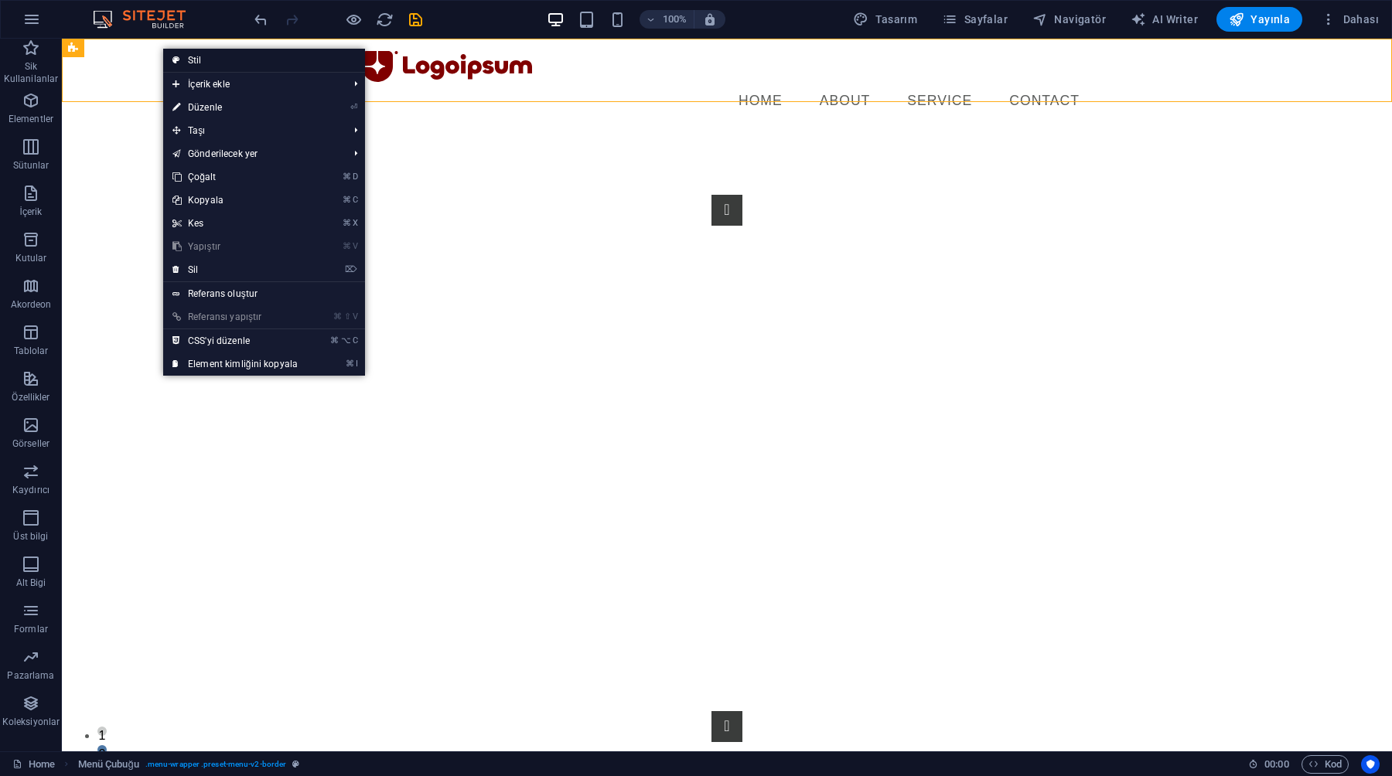
click at [203, 66] on link "Stil" at bounding box center [264, 60] width 202 height 23
select select "rem"
select select "preset-menu-v2-border"
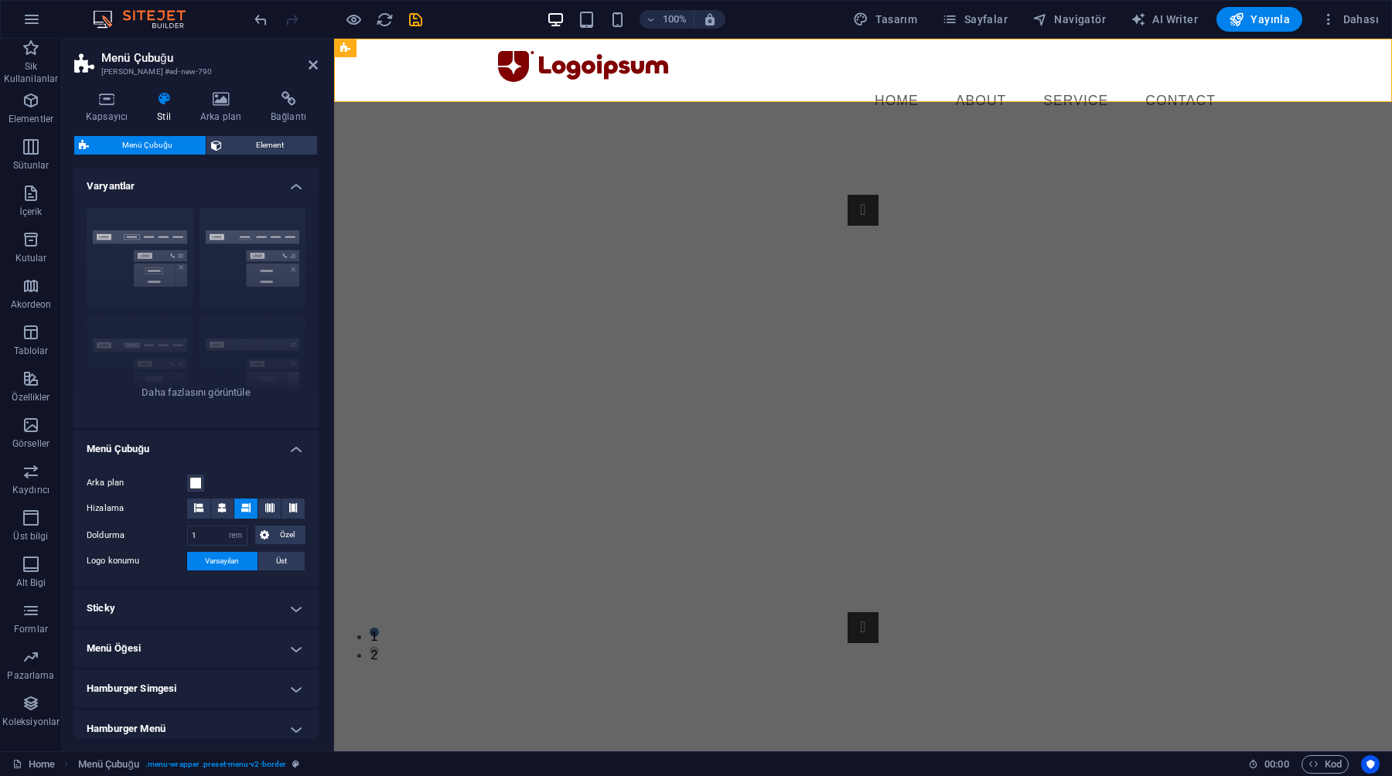
click at [319, 58] on aside "Menü Çubuğu Ön ayar #ed-new-790 Kapsayıcı Stil Arka plan Bağlantı Boyut Yüksekl…" at bounding box center [198, 395] width 272 height 713
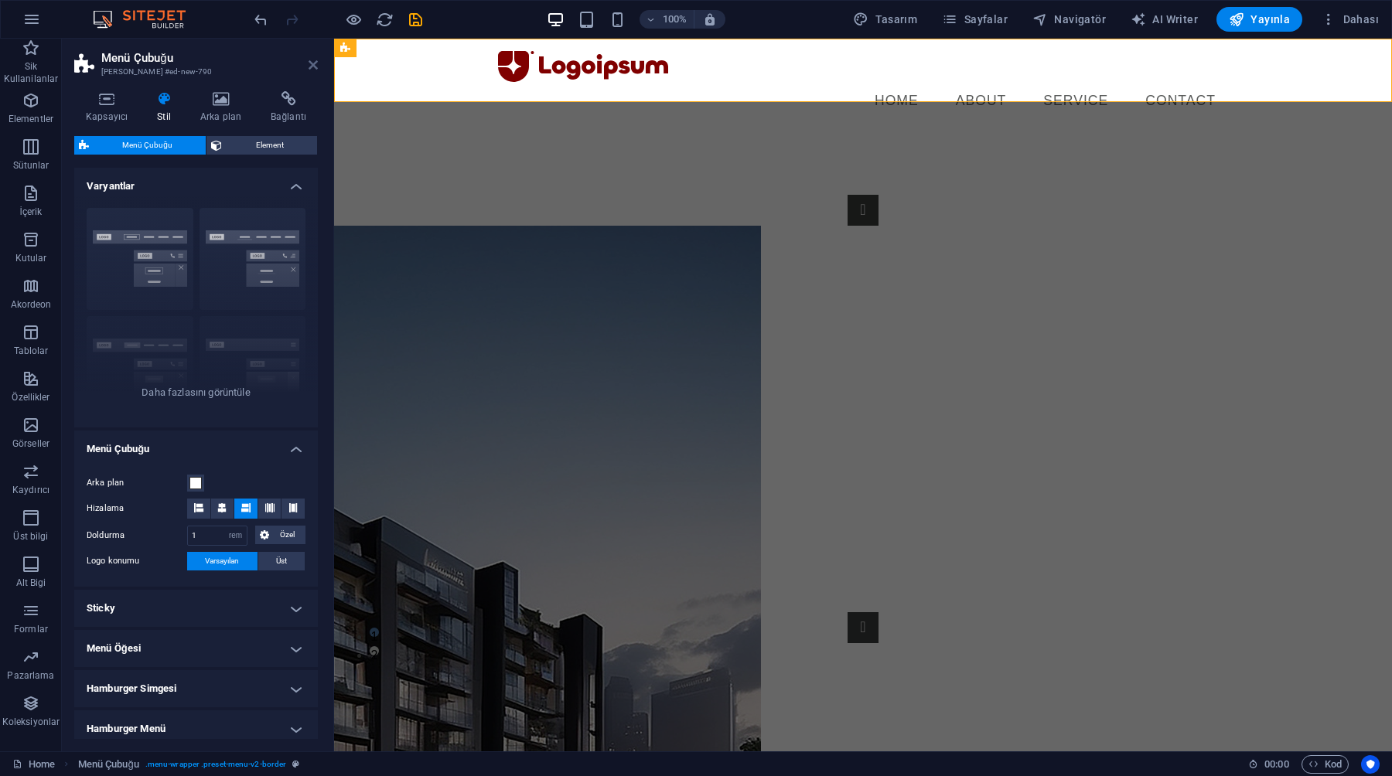
click at [313, 63] on icon at bounding box center [312, 65] width 9 height 12
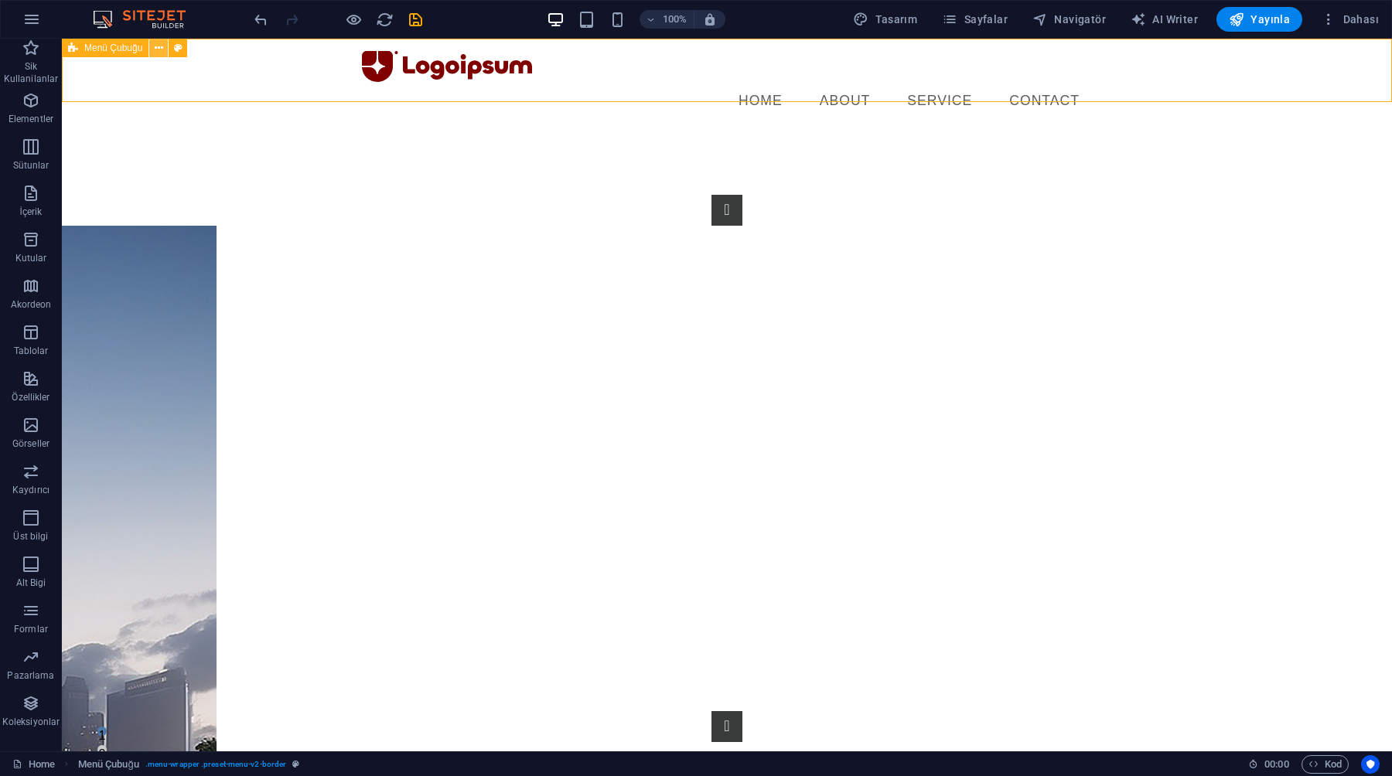
click at [161, 49] on icon at bounding box center [159, 48] width 9 height 16
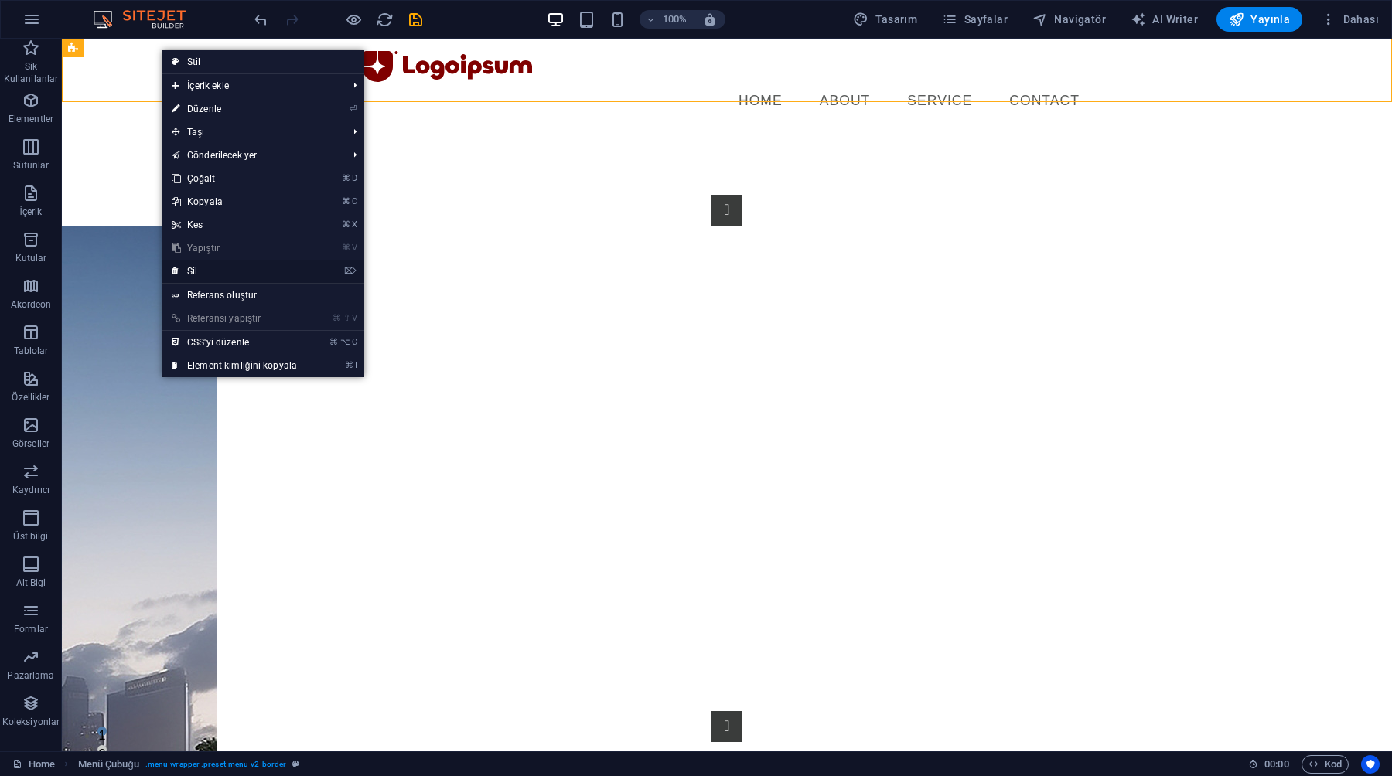
click at [225, 281] on link "⌦ Sil" at bounding box center [234, 271] width 144 height 23
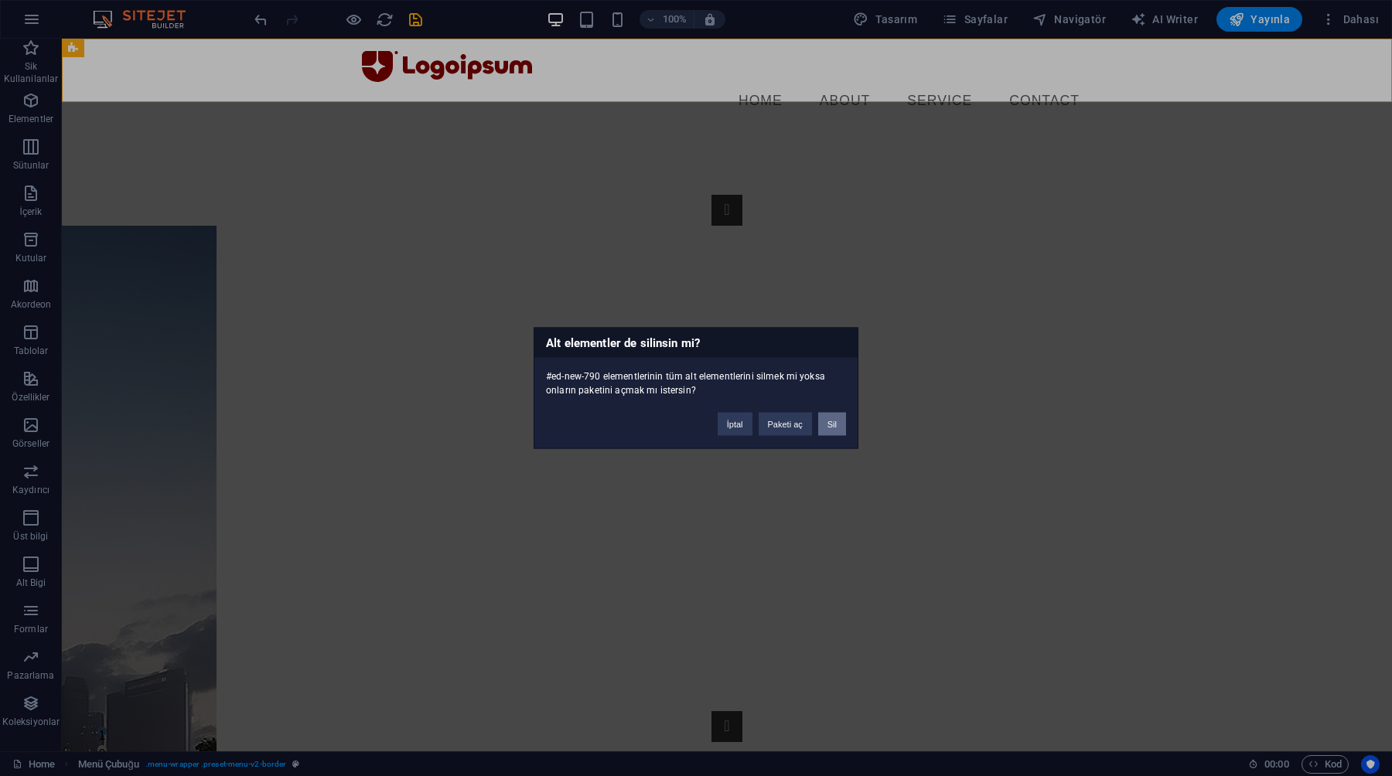
click at [829, 421] on button "Sil" at bounding box center [832, 424] width 28 height 23
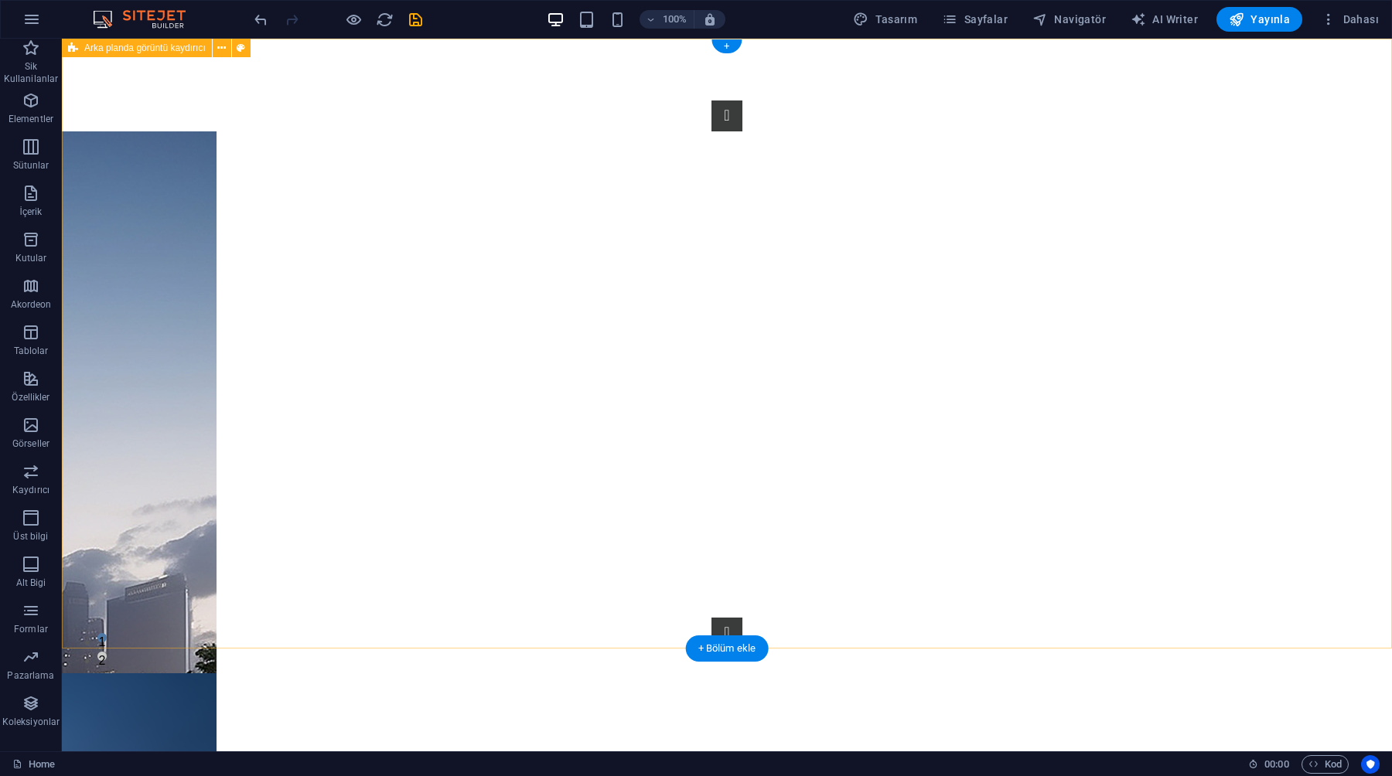
click at [347, 74] on div "1 2" at bounding box center [727, 375] width 1330 height 672
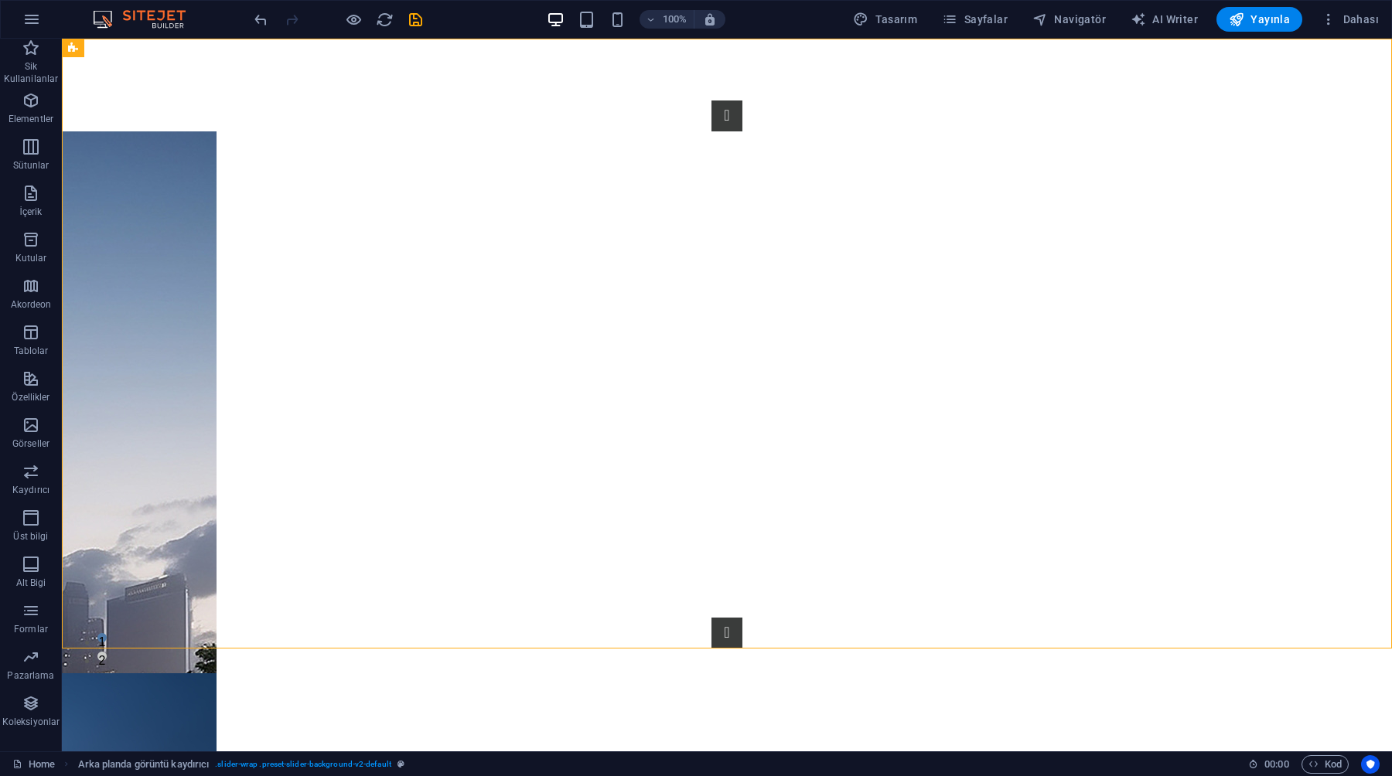
click at [387, 710] on html "Skip to main content 1 2" at bounding box center [727, 375] width 1330 height 672
click at [390, 710] on html "Skip to main content 1 2" at bounding box center [727, 375] width 1330 height 672
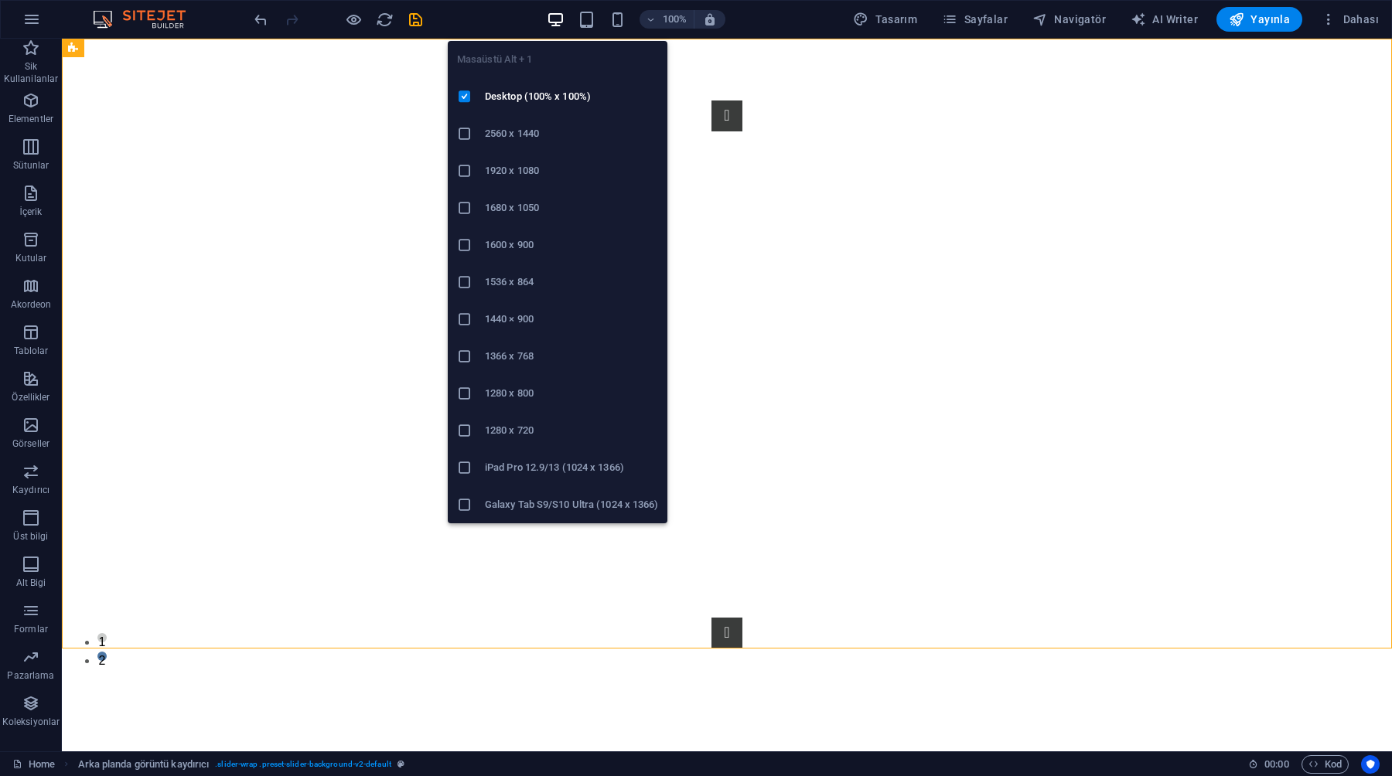
click at [561, 23] on icon "button" at bounding box center [556, 20] width 18 height 18
click at [530, 150] on li "2560 x 1440" at bounding box center [558, 133] width 220 height 37
click at [562, 162] on h6 "1920 x 1080" at bounding box center [571, 171] width 173 height 19
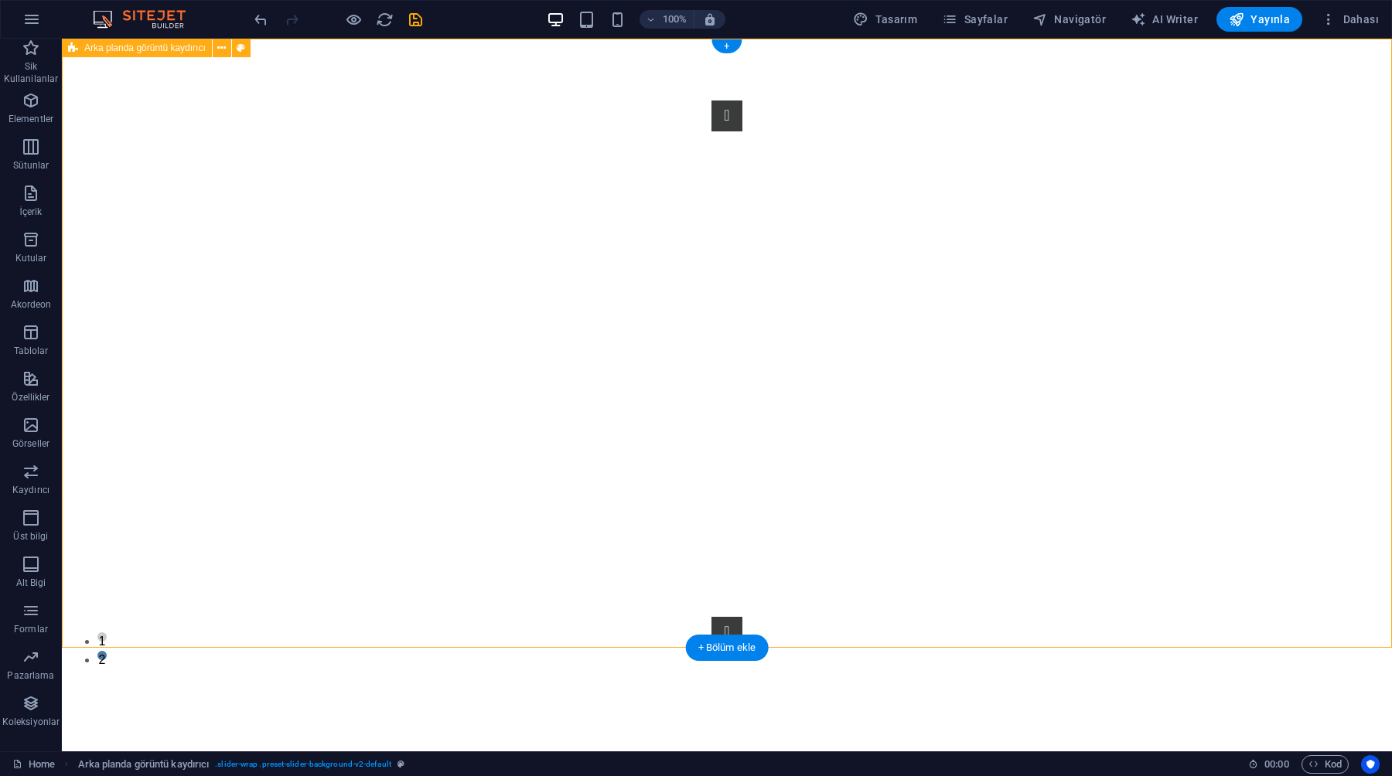
click at [533, 73] on div "1 2" at bounding box center [727, 374] width 1330 height 671
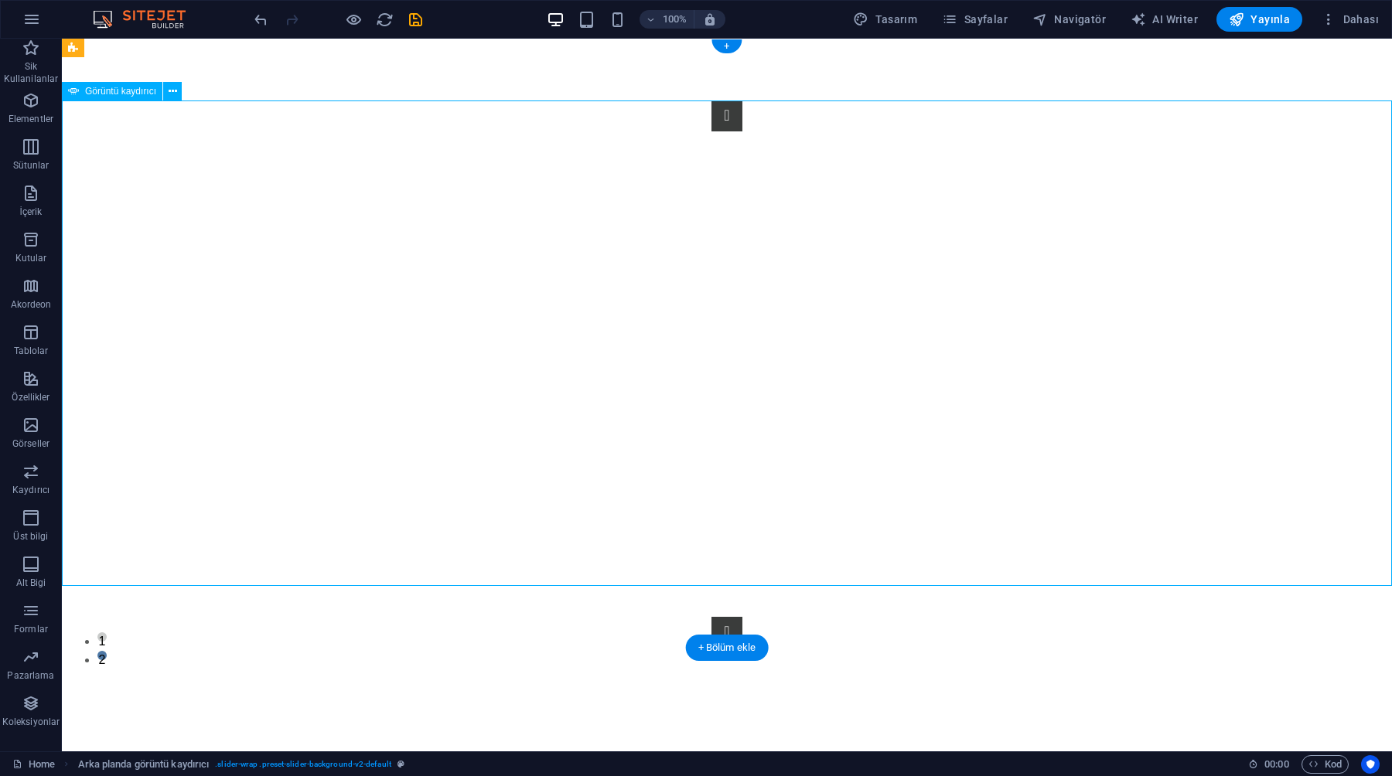
select select "%"
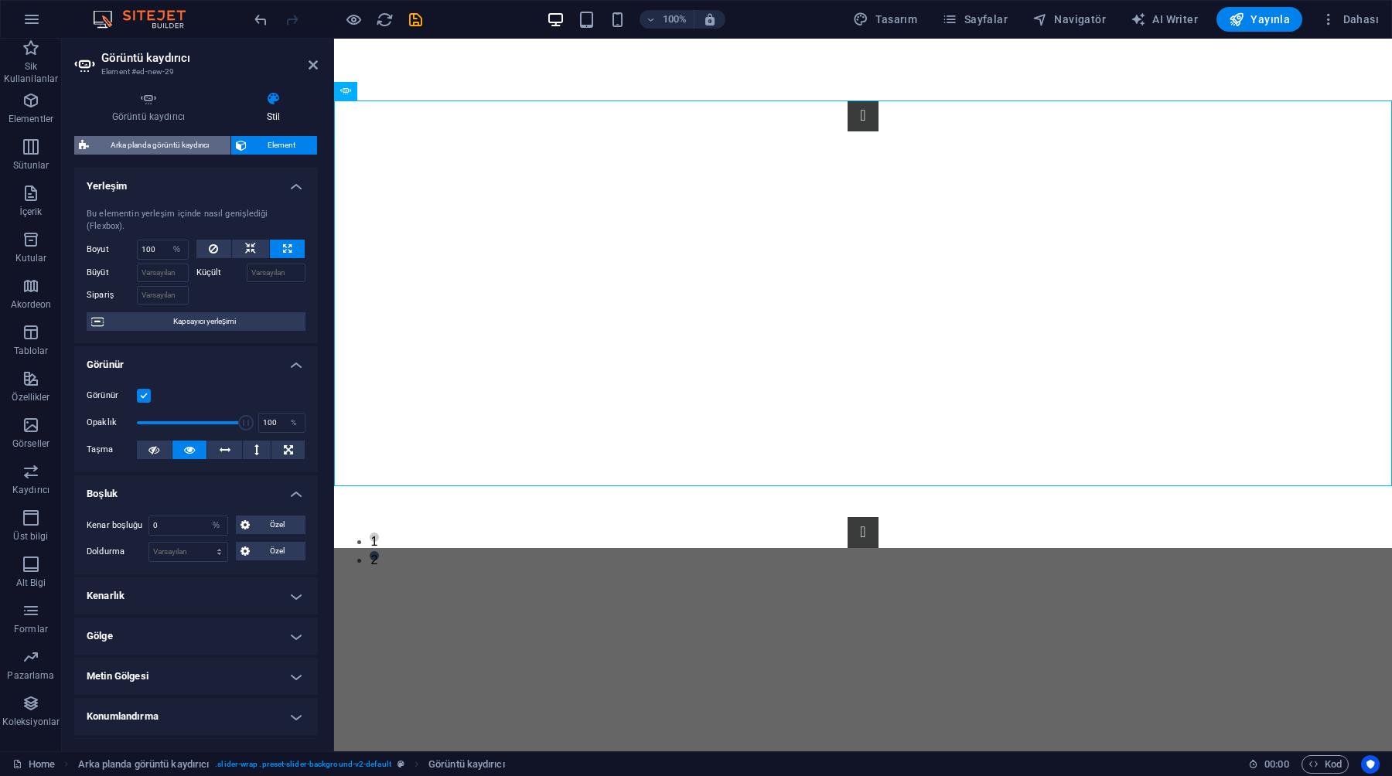
click at [131, 141] on span "Arka planda görüntü kaydırıcı" at bounding box center [160, 145] width 132 height 19
select select "px"
select select "rem"
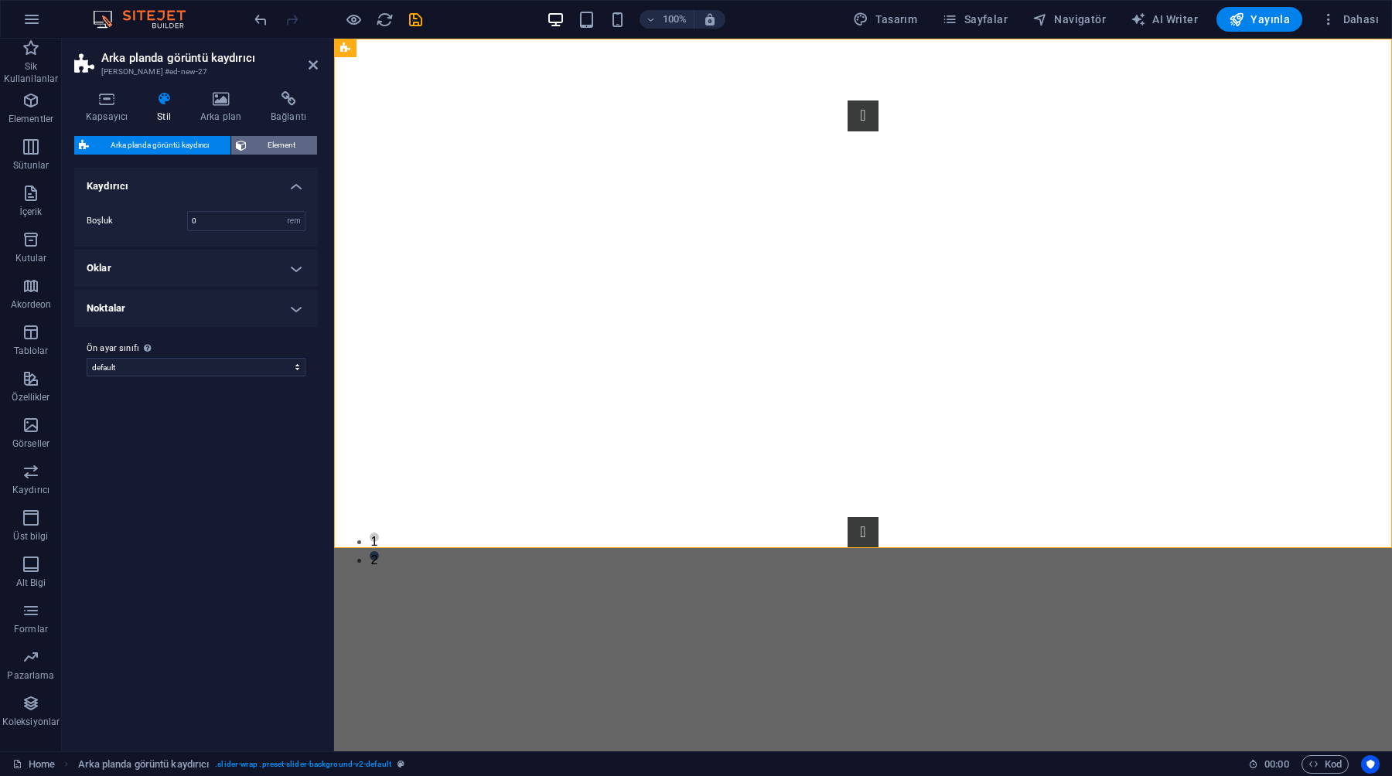
click at [250, 144] on button "Element" at bounding box center [274, 145] width 87 height 19
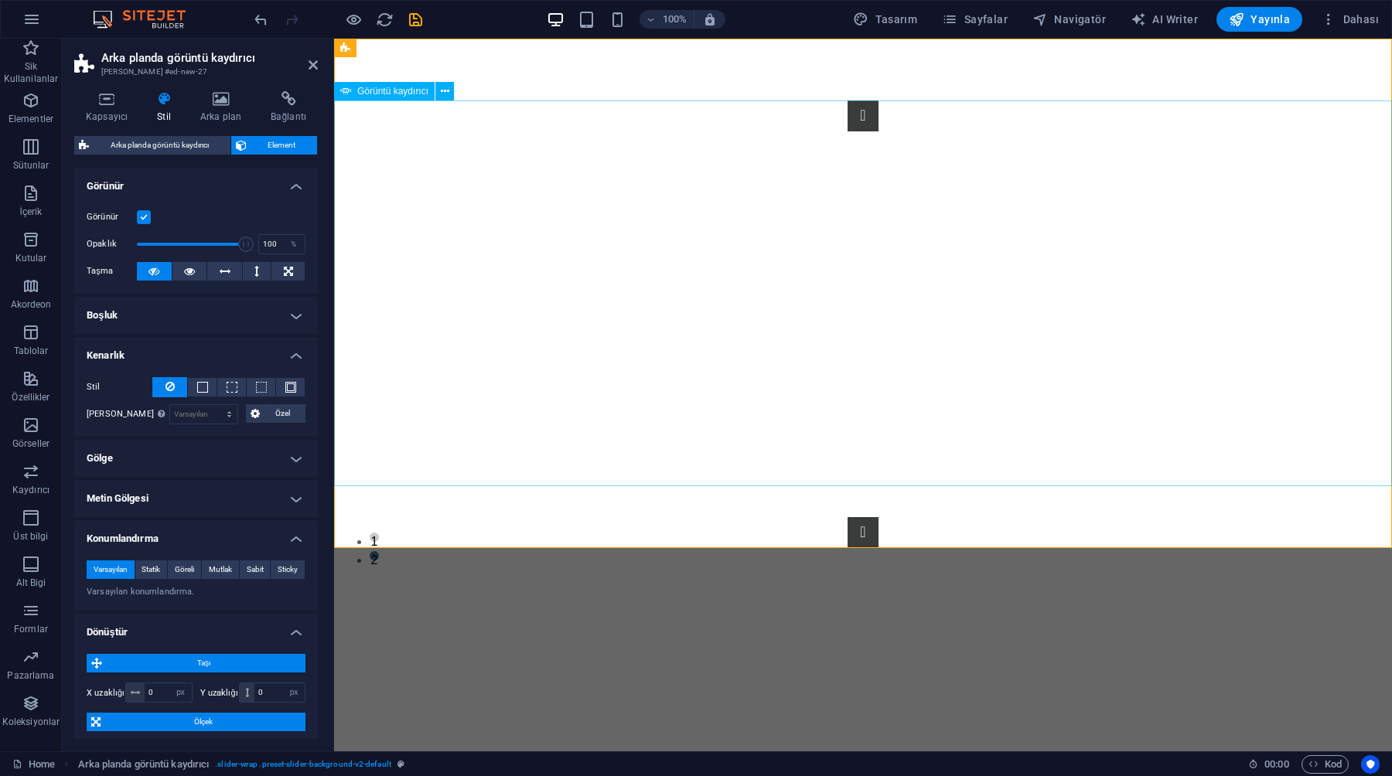
select select "%"
select select "ms"
select select "s"
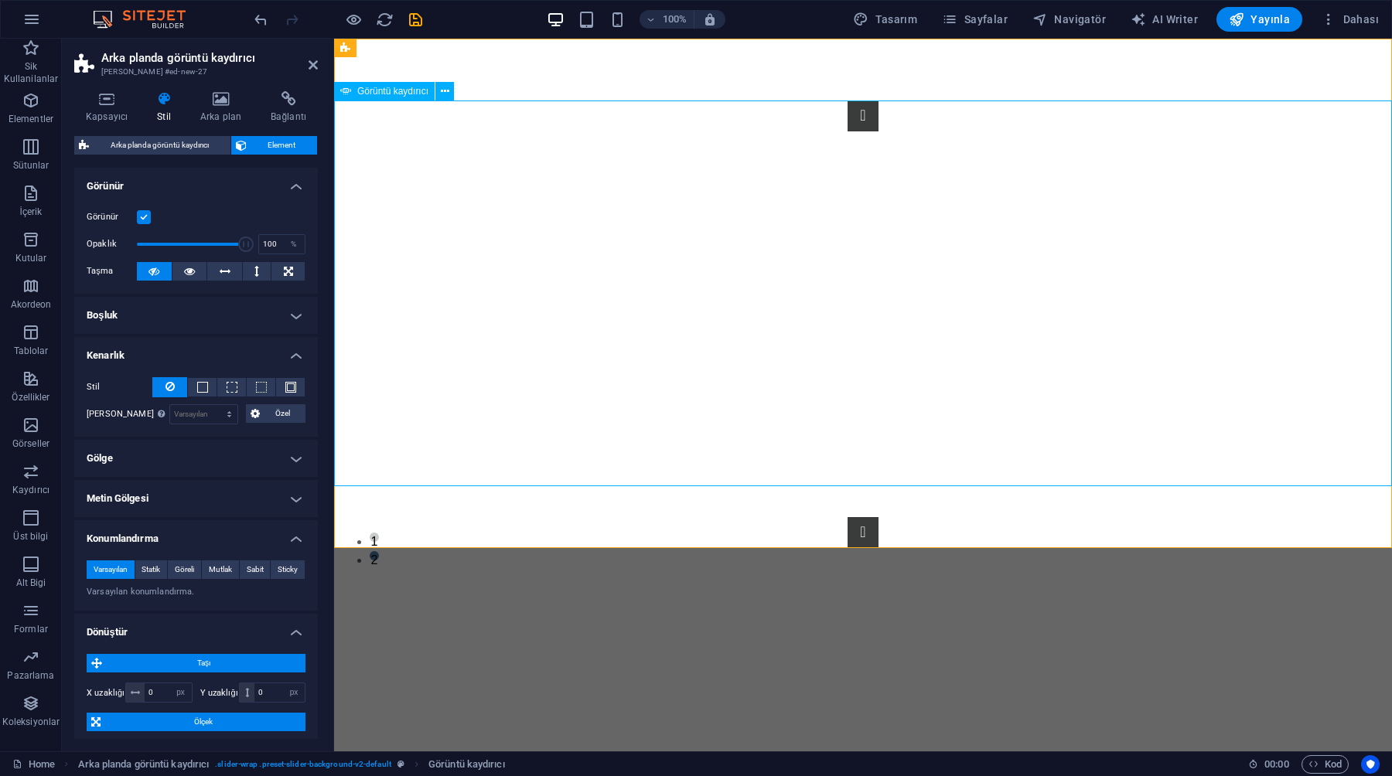
select select "progressive"
select select "%"
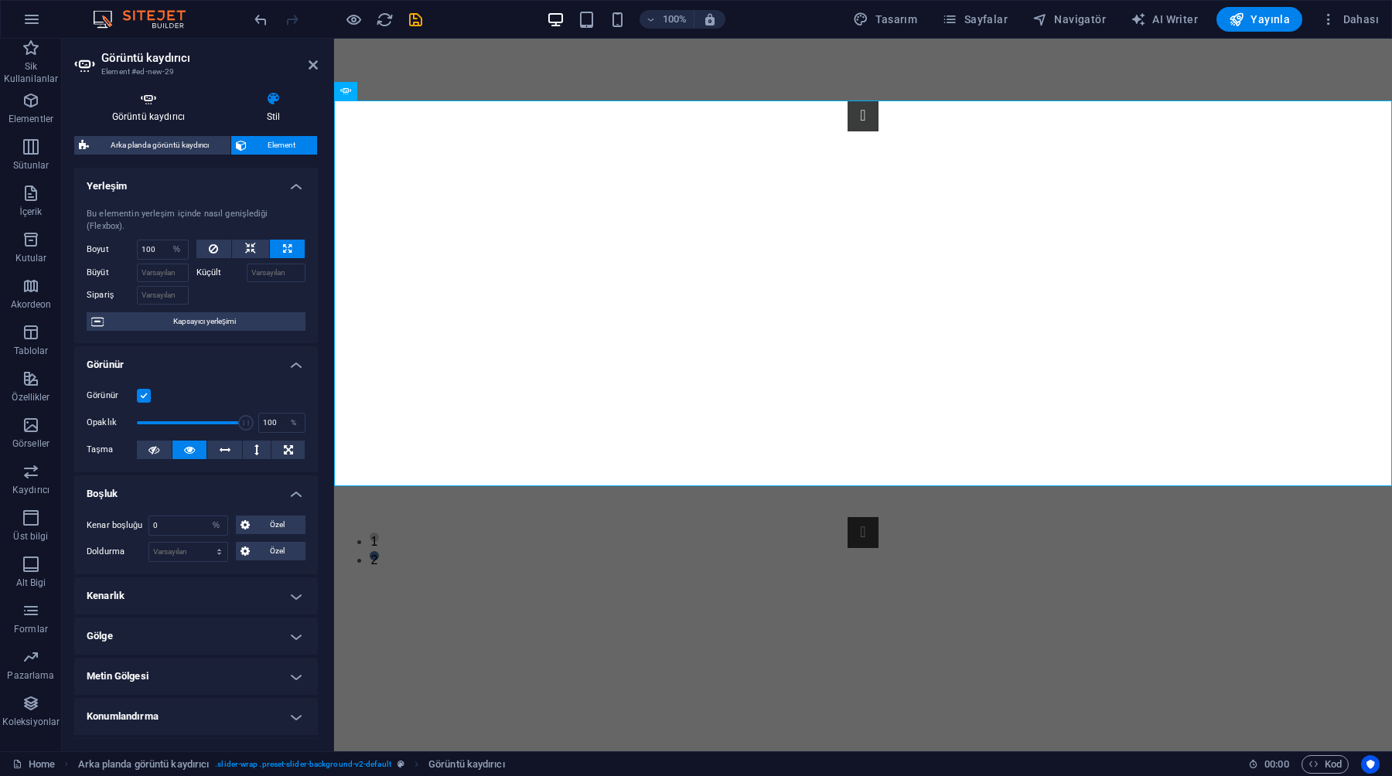
click at [140, 101] on icon at bounding box center [148, 98] width 148 height 15
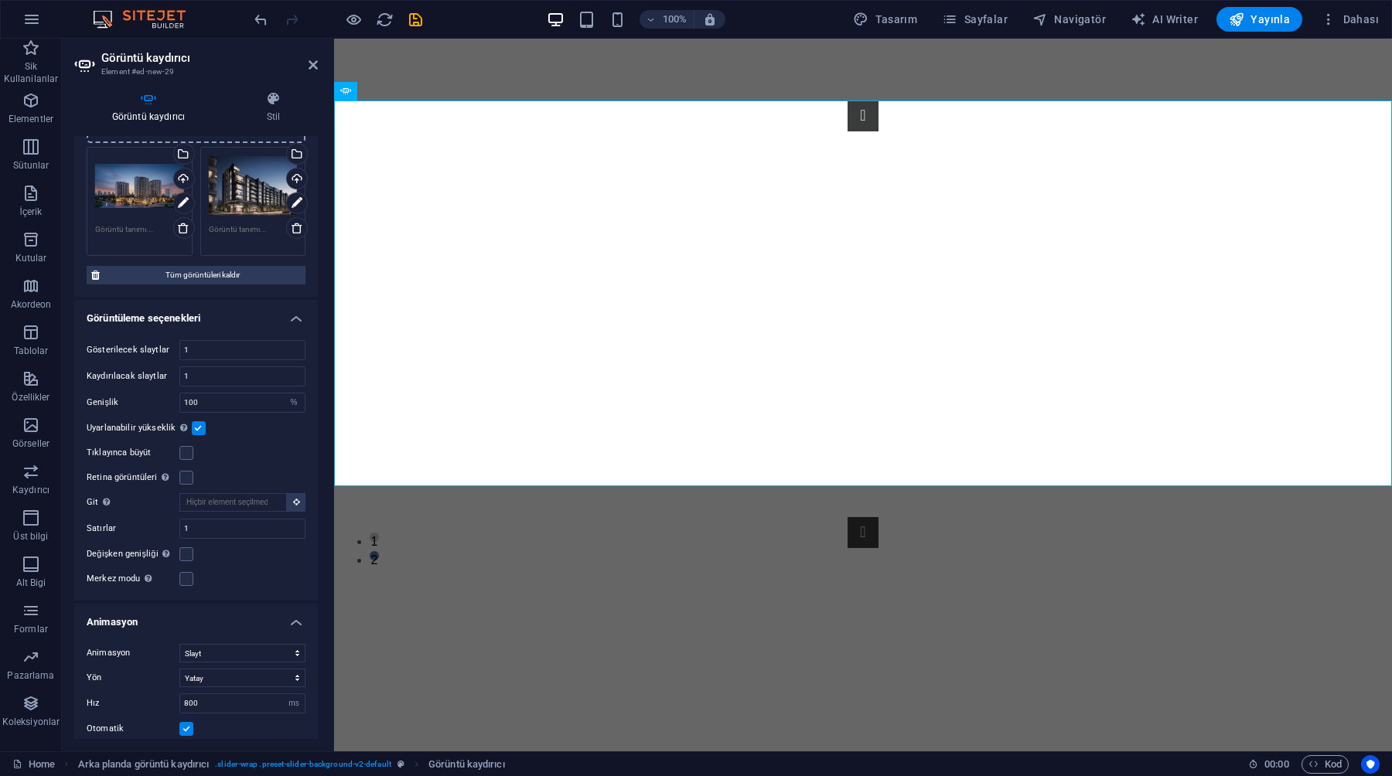
scroll to position [141, 0]
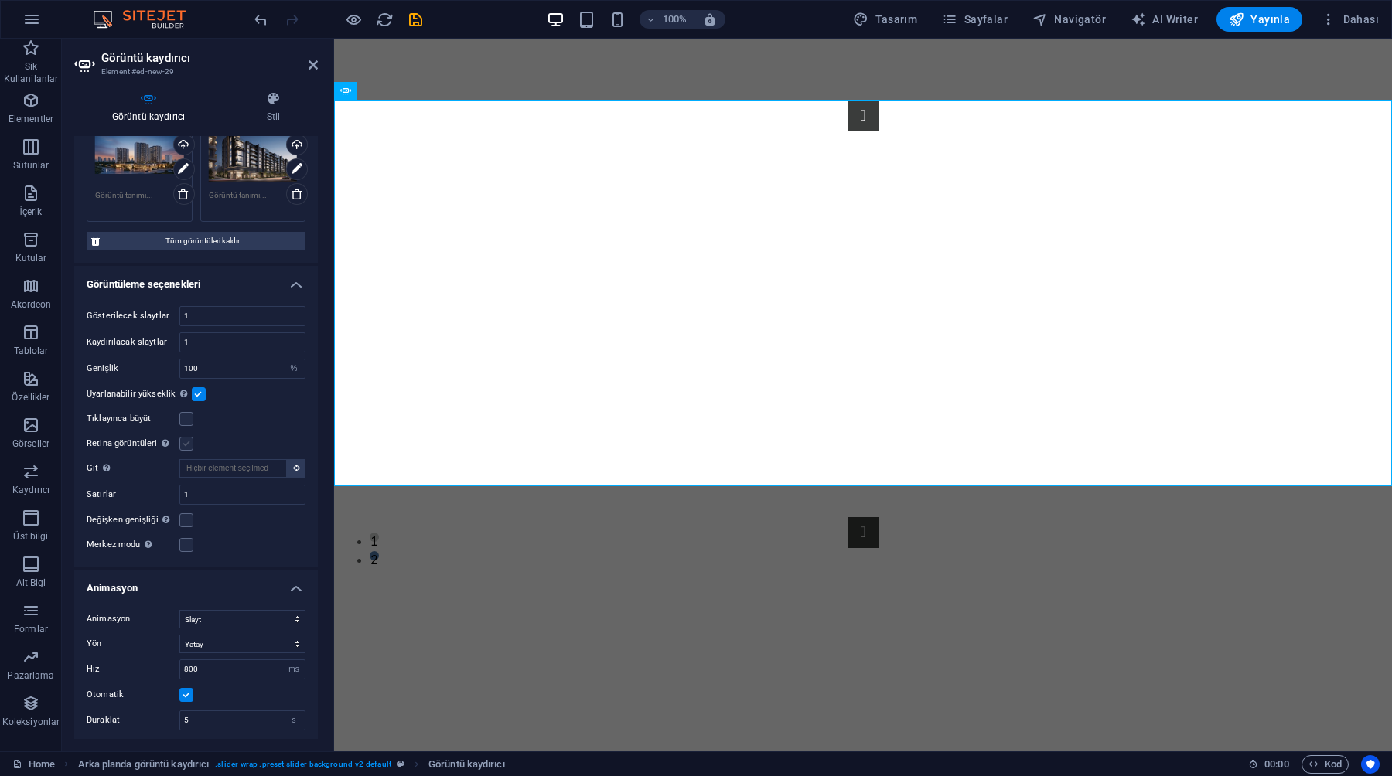
click at [188, 445] on label at bounding box center [186, 444] width 14 height 14
click at [0, 0] on input "Retina görüntüleri Retina görüntüsünü ve akıllı telefon için optimize edilmiş b…" at bounding box center [0, 0] width 0 height 0
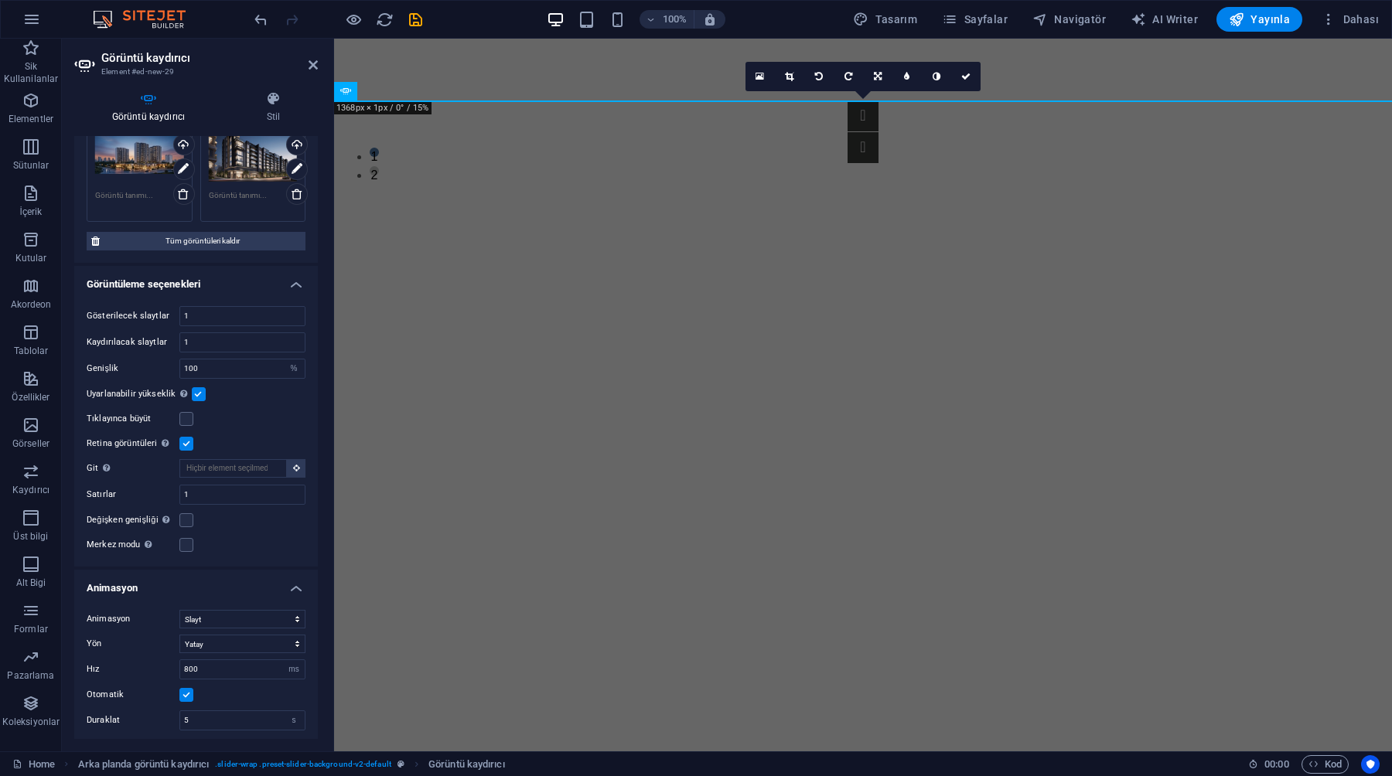
click at [188, 445] on label at bounding box center [186, 444] width 14 height 14
click at [0, 0] on input "Retina görüntüleri Retina görüntüsünü ve akıllı telefon için optimize edilmiş b…" at bounding box center [0, 0] width 0 height 0
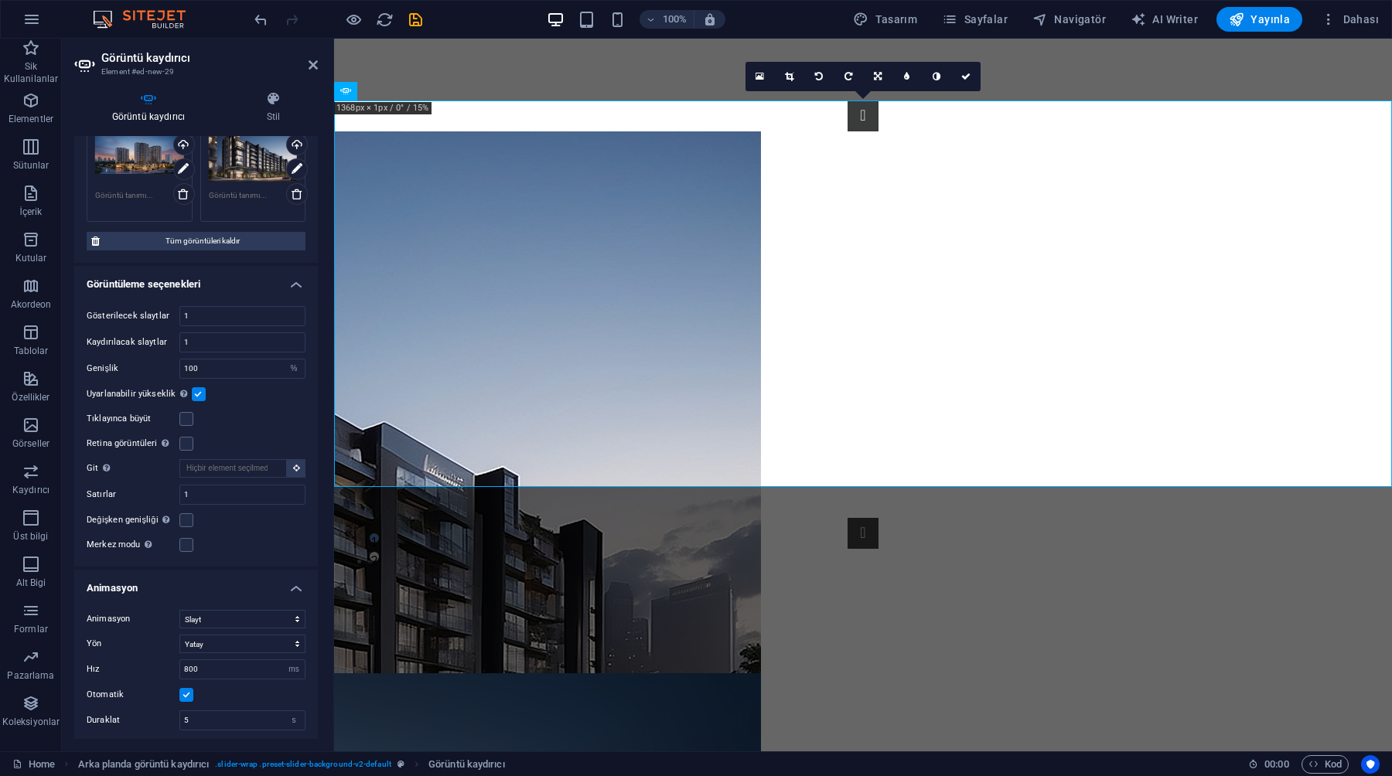
scroll to position [0, 0]
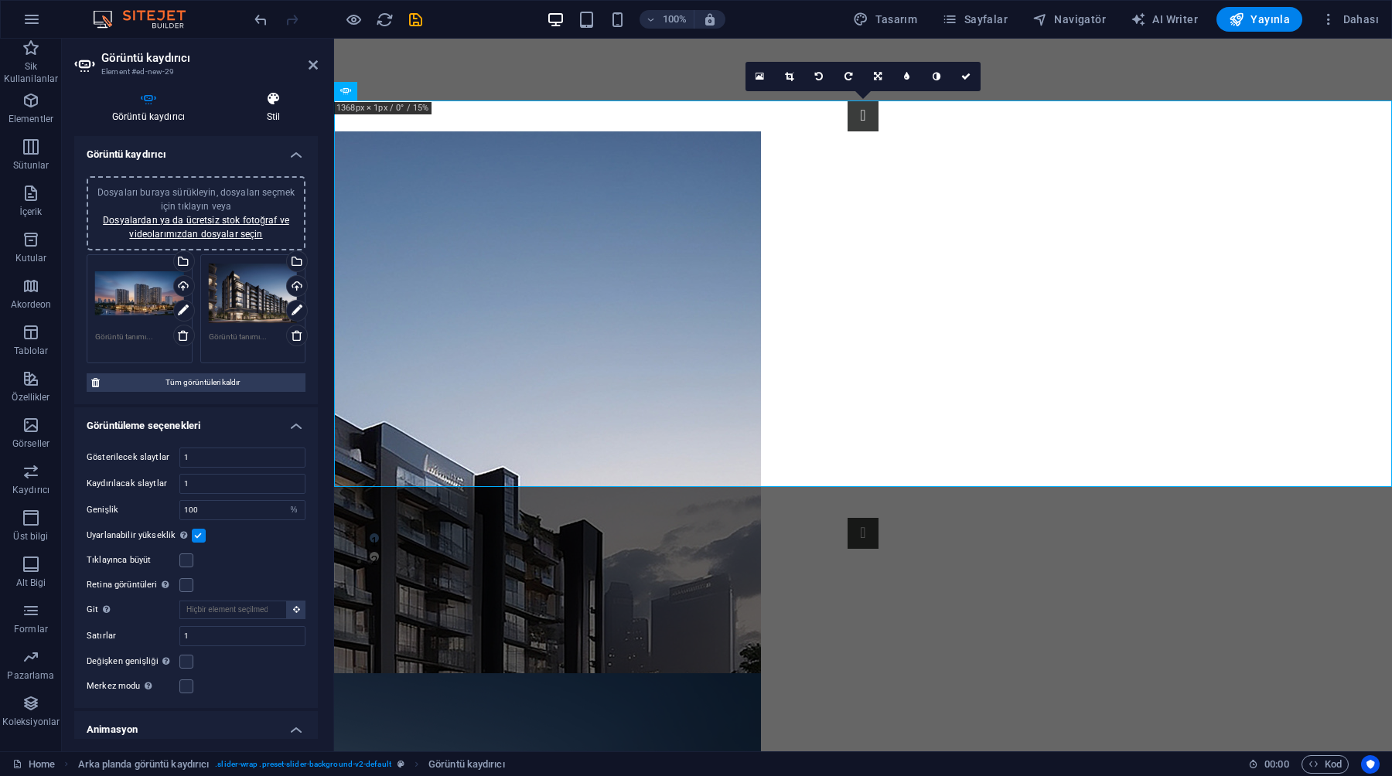
click at [284, 109] on h4 "Stil" at bounding box center [273, 107] width 89 height 32
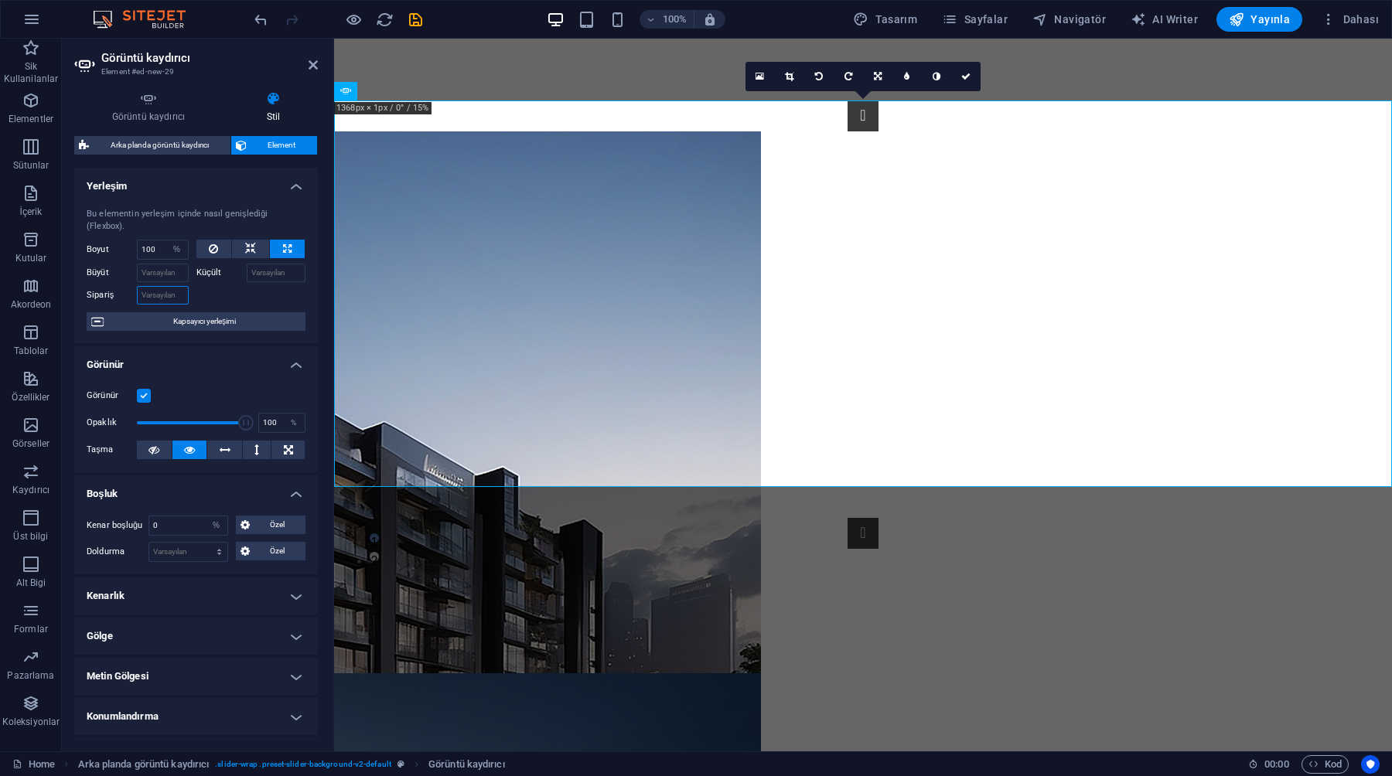
click at [162, 300] on input "Sipariş" at bounding box center [163, 295] width 52 height 19
click at [162, 313] on span "Kapsayıcı yerleşimi" at bounding box center [204, 321] width 192 height 19
select select "%"
select select "vw"
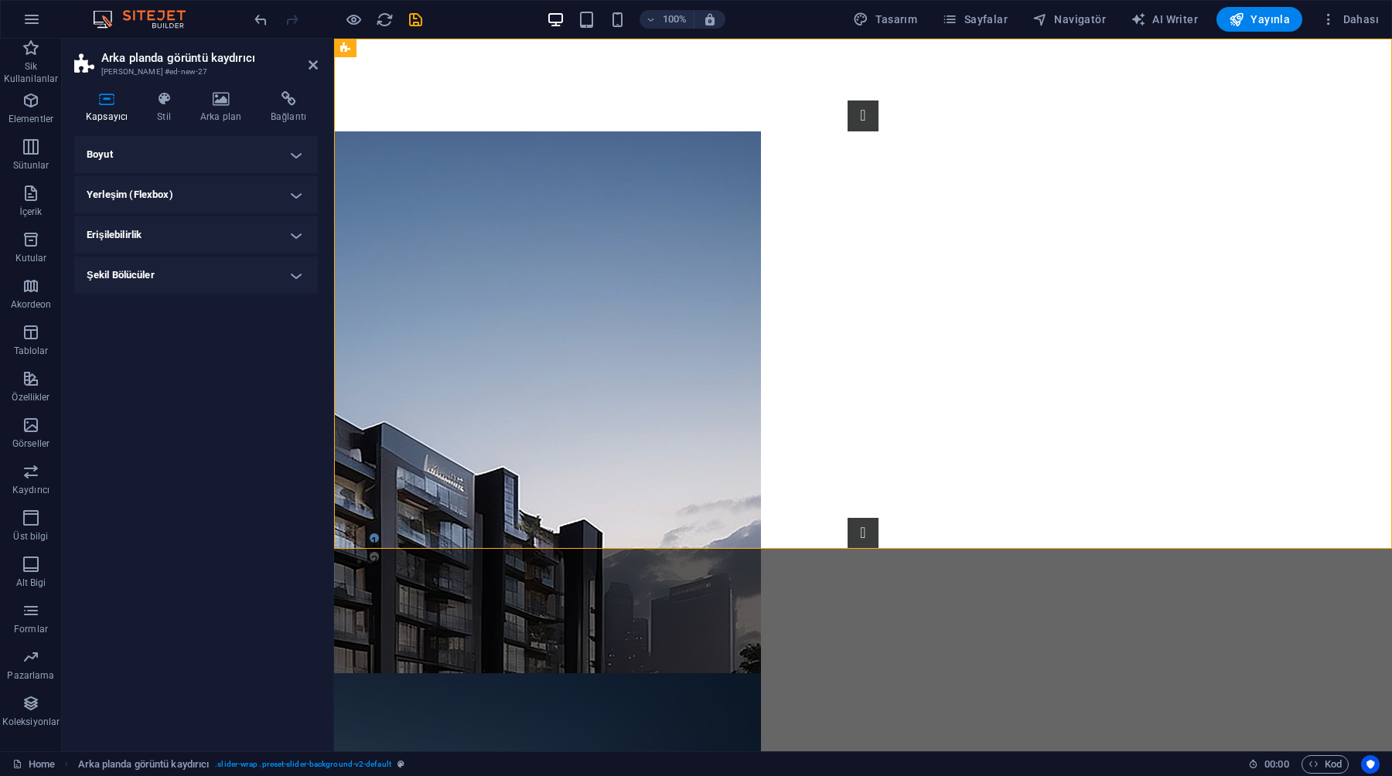
click at [176, 149] on h4 "Boyut" at bounding box center [196, 154] width 244 height 37
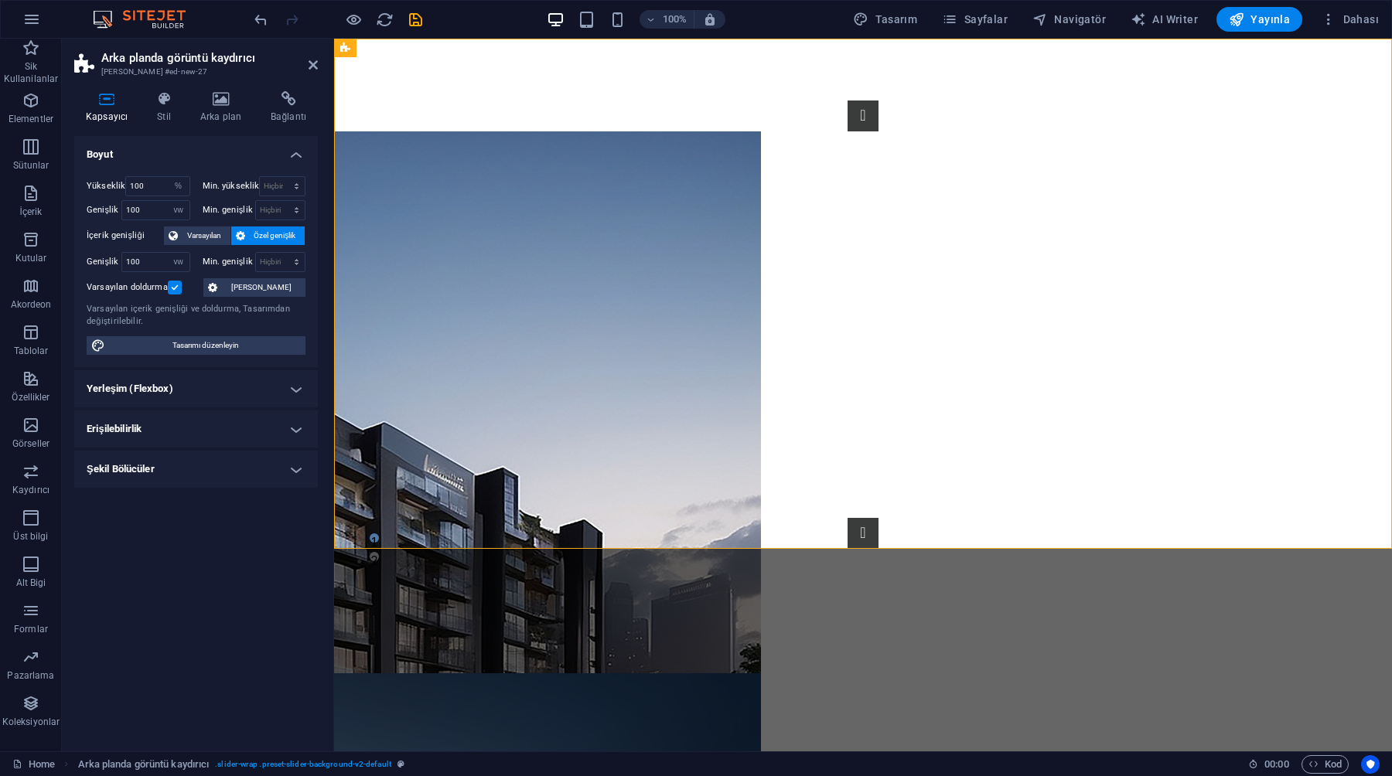
click at [192, 424] on h4 "Erişilebilirlik" at bounding box center [196, 428] width 244 height 37
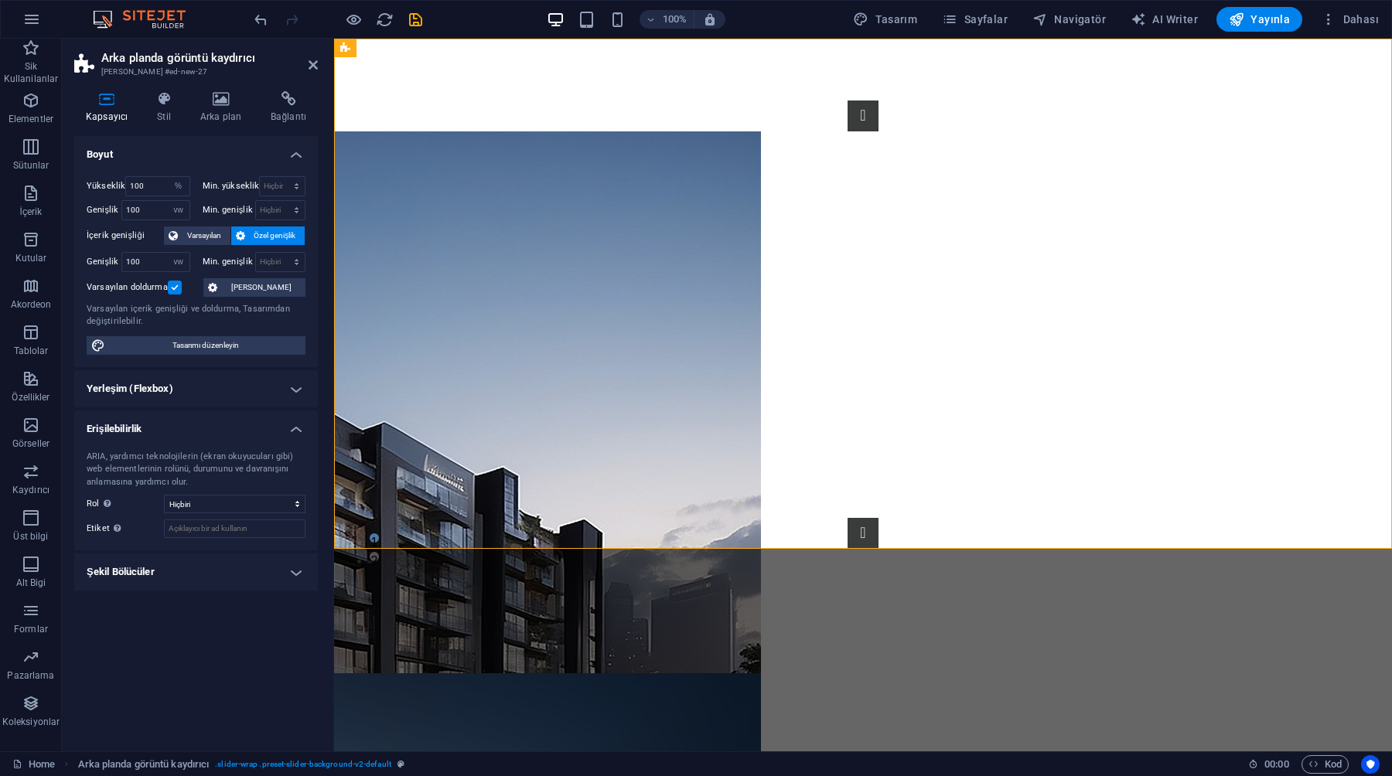
click at [192, 424] on h4 "Erişilebilirlik" at bounding box center [196, 424] width 244 height 28
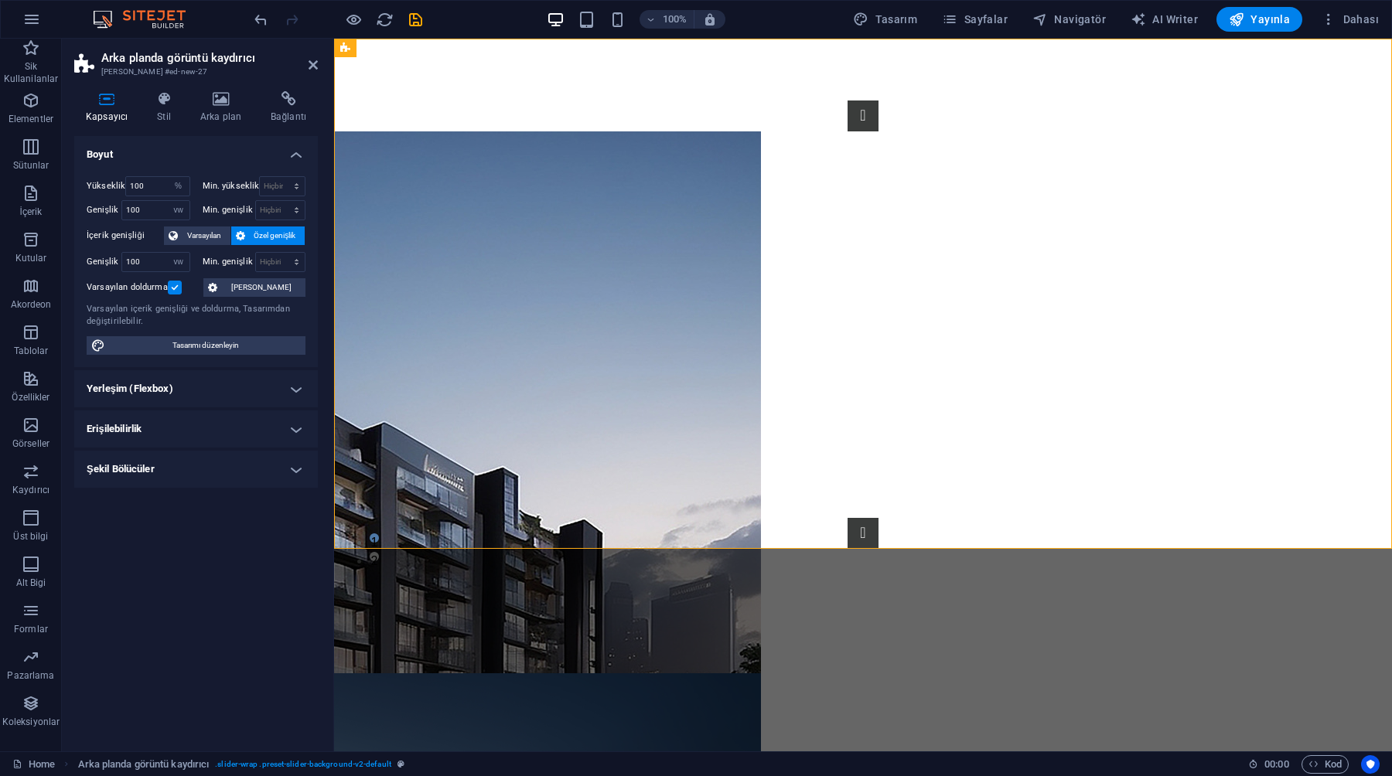
click at [189, 387] on h4 "Yerleşim (Flexbox)" at bounding box center [196, 388] width 244 height 37
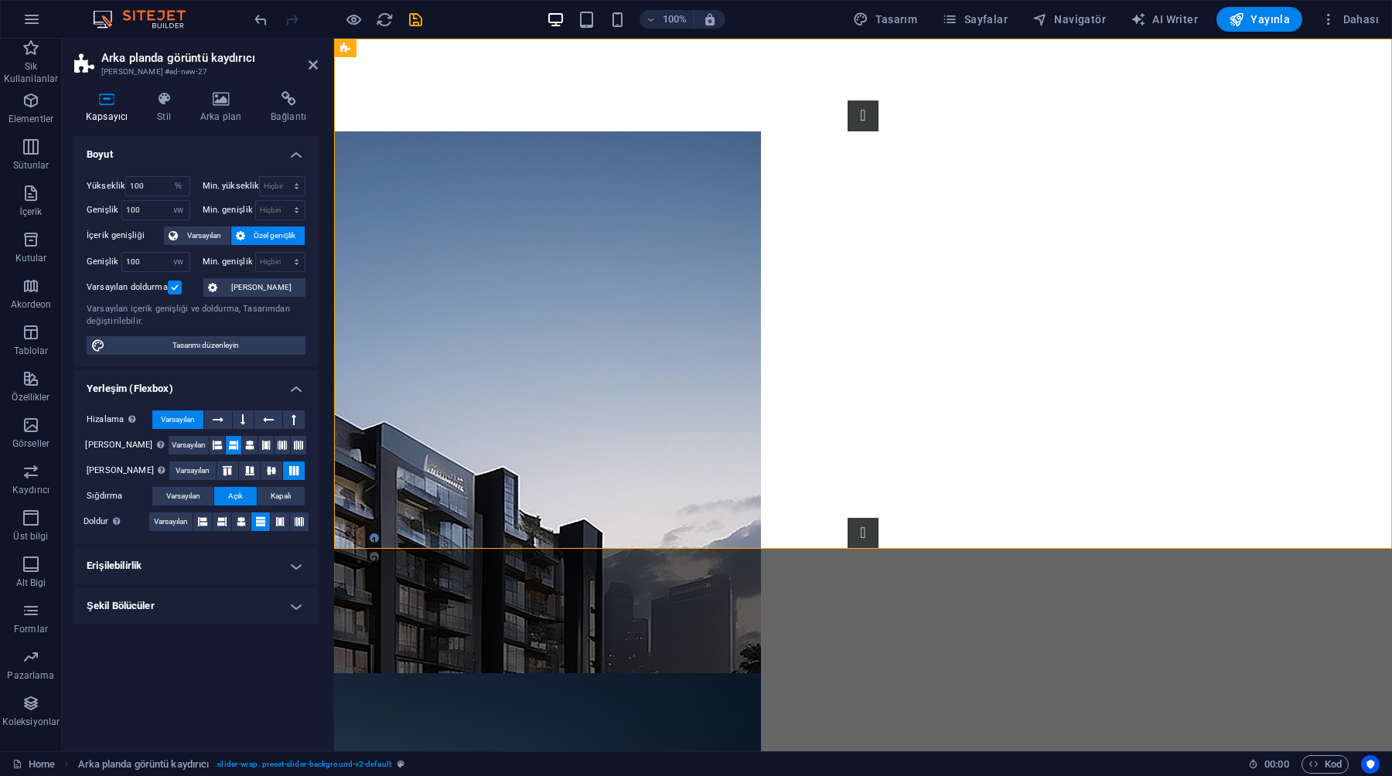
click at [189, 387] on h4 "Yerleşim (Flexbox)" at bounding box center [196, 384] width 244 height 28
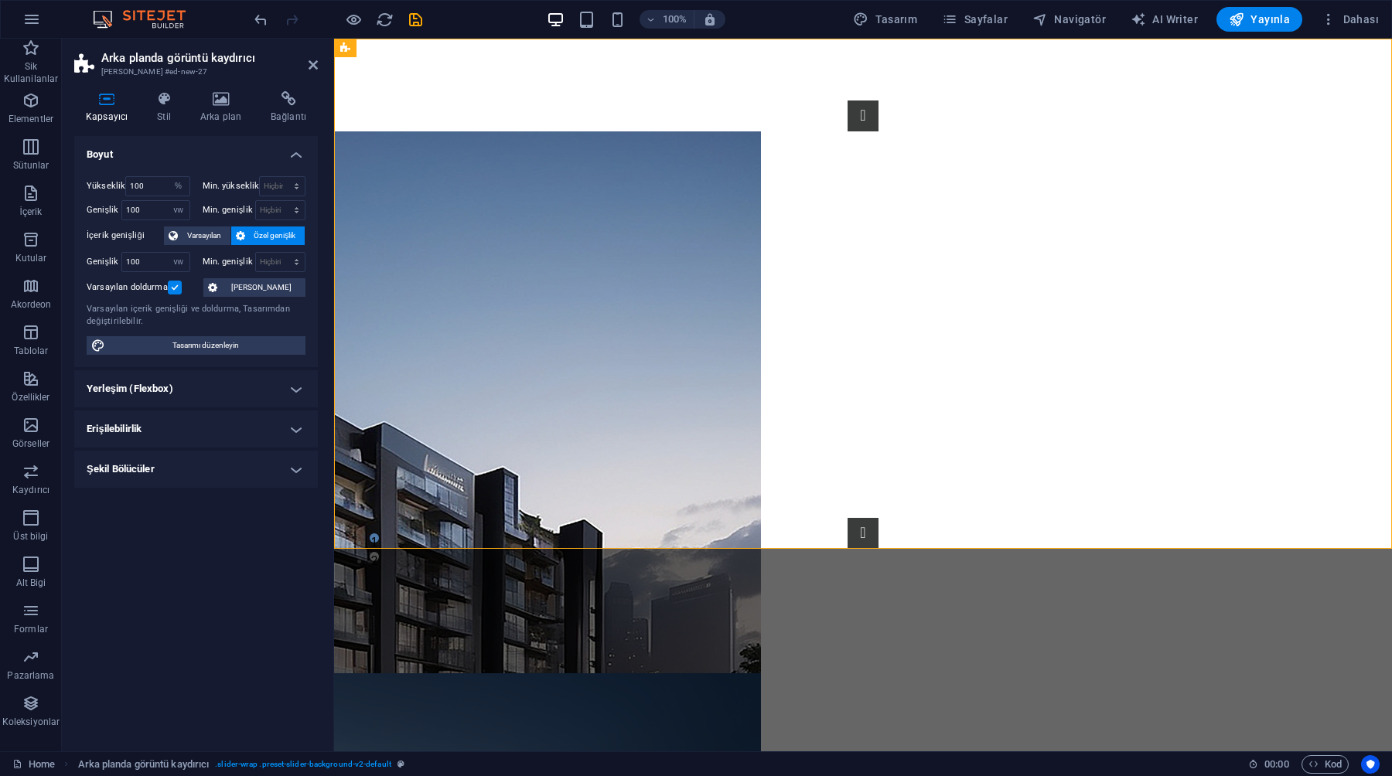
click at [179, 462] on h4 "Şekil Bölücüler" at bounding box center [196, 469] width 244 height 37
click at [179, 462] on h4 "Şekil Bölücüler" at bounding box center [196, 465] width 244 height 28
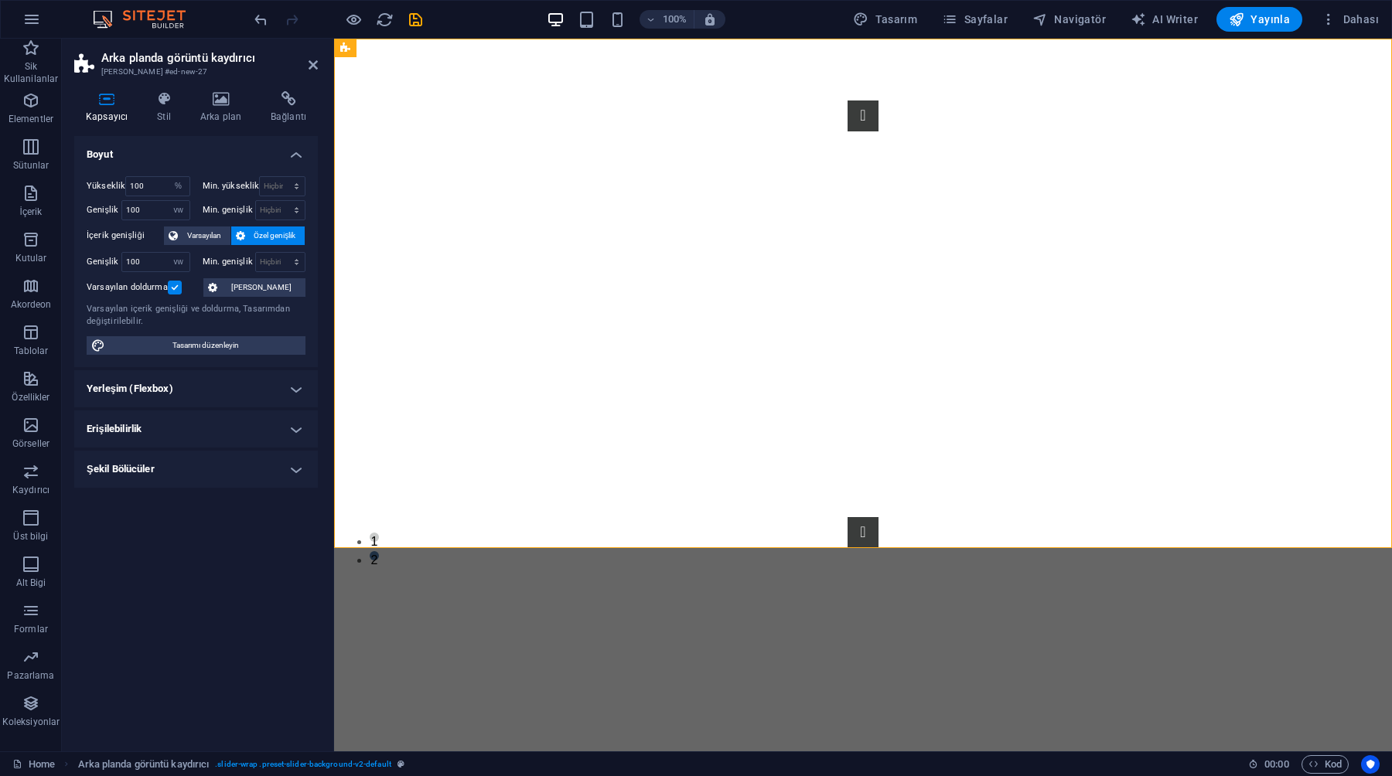
click at [132, 468] on h4 "Şekil Bölücüler" at bounding box center [196, 469] width 244 height 37
click at [204, 509] on select "Hiçbiri Üçgen Kare Çapraz Çokgen 1 Çokgen 2 Zikzak Çoklu Zikzaklar Dalgalar Çok…" at bounding box center [234, 500] width 141 height 19
click at [187, 498] on select "Hiçbiri Üçgen Kare Çapraz Çokgen 1 Çokgen 2 Zikzak Çoklu Zikzaklar Dalgalar Çok…" at bounding box center [234, 500] width 141 height 19
click at [164, 491] on select "Hiçbiri Üçgen Kare Çapraz Çokgen 1 Çokgen 2 Zikzak Çoklu Zikzaklar Dalgalar Çok…" at bounding box center [234, 500] width 141 height 19
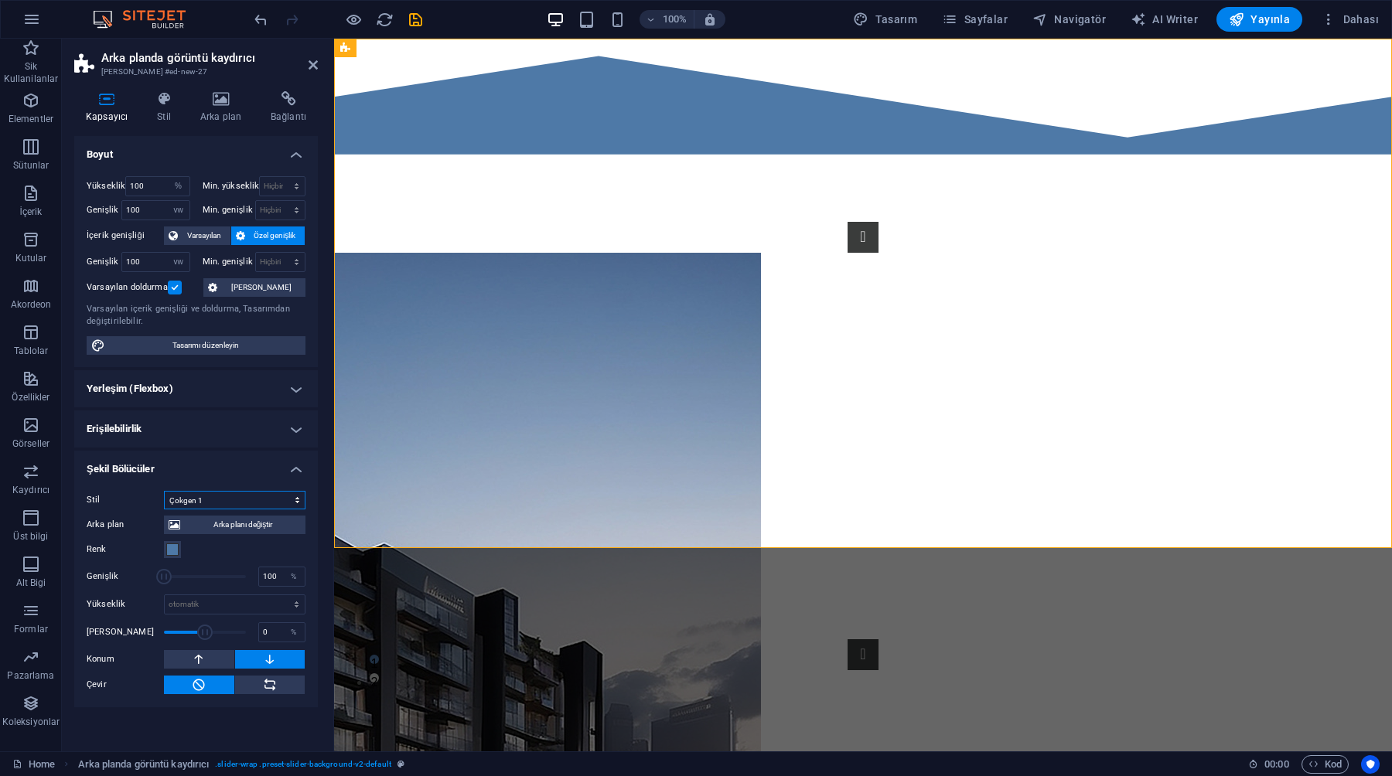
select select "none"
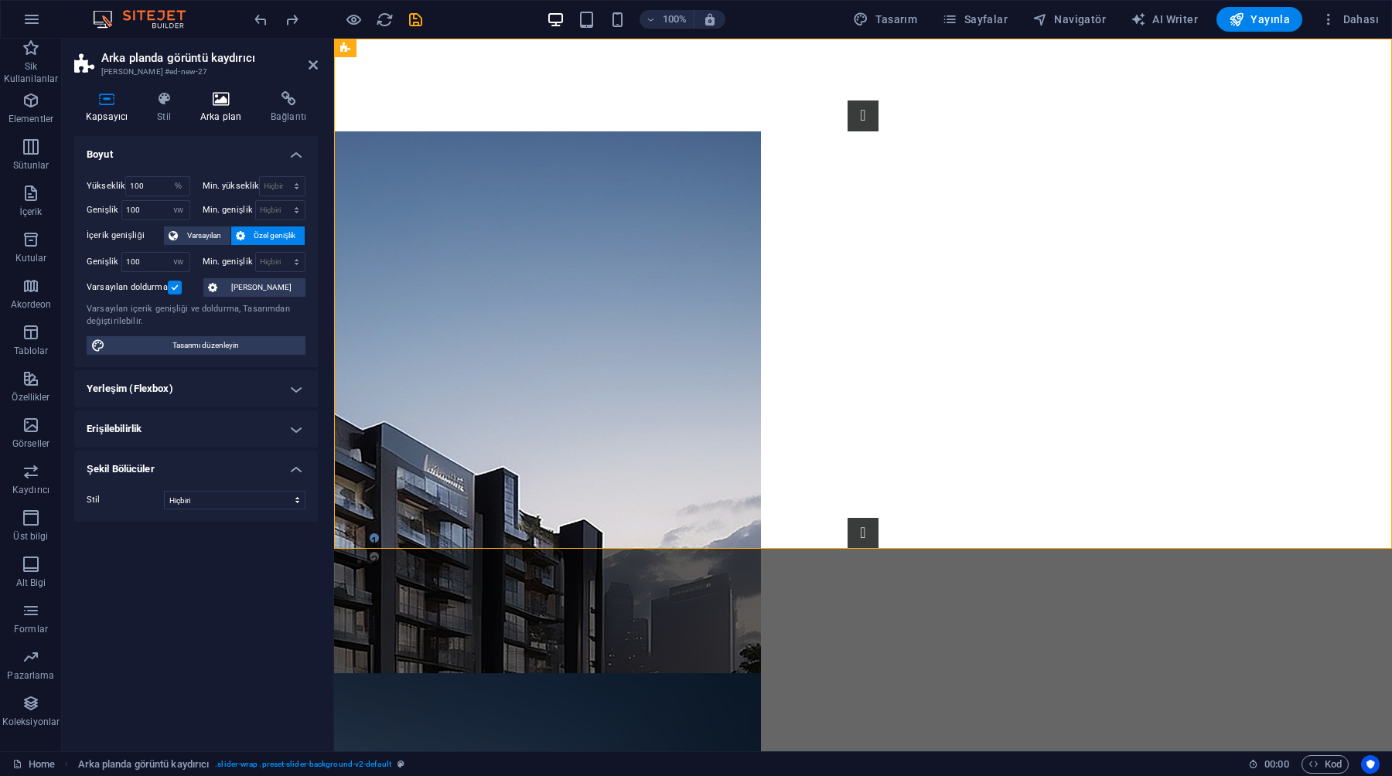
click at [232, 114] on h4 "Arka plan" at bounding box center [224, 107] width 70 height 32
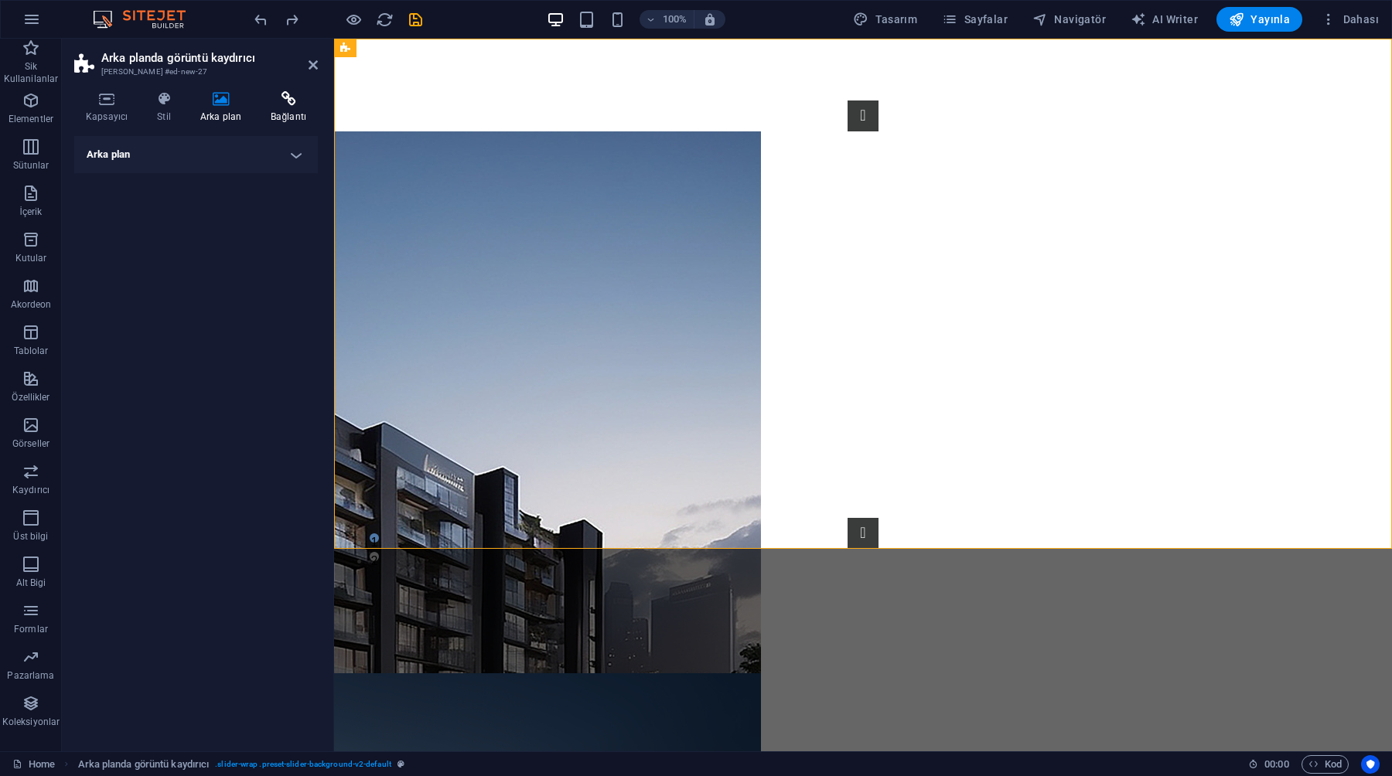
click at [266, 113] on h4 "Bağlantı" at bounding box center [288, 107] width 59 height 32
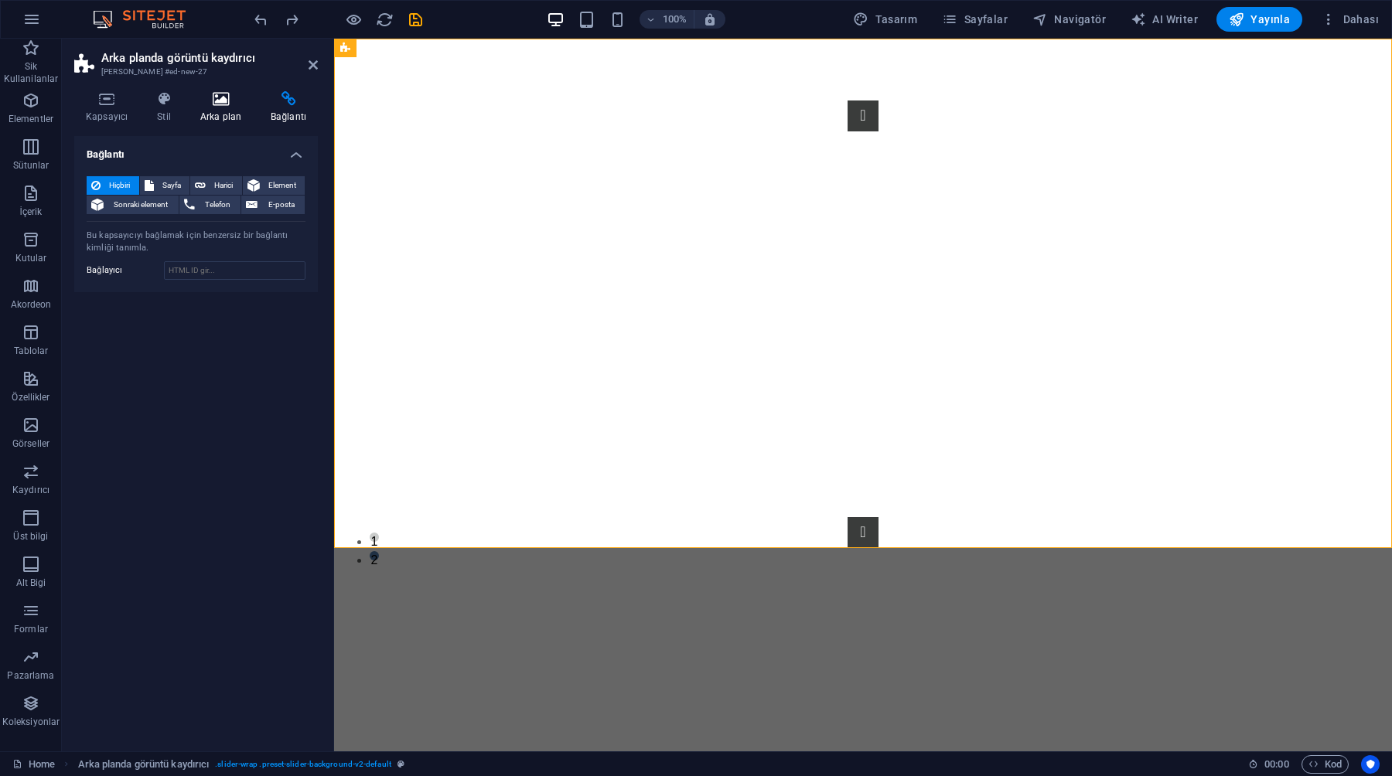
click at [192, 117] on h4 "Arka plan" at bounding box center [224, 107] width 70 height 32
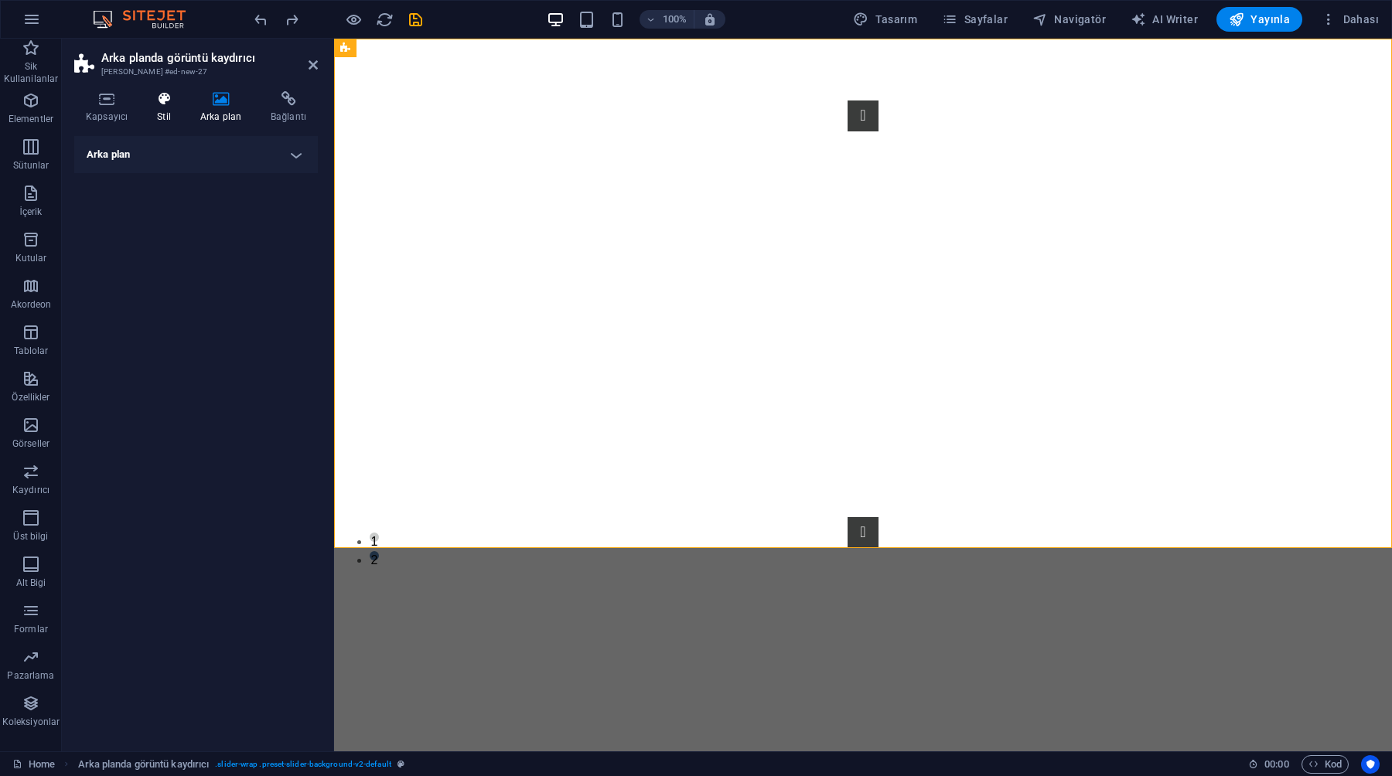
click at [165, 107] on h4 "Stil" at bounding box center [166, 107] width 43 height 32
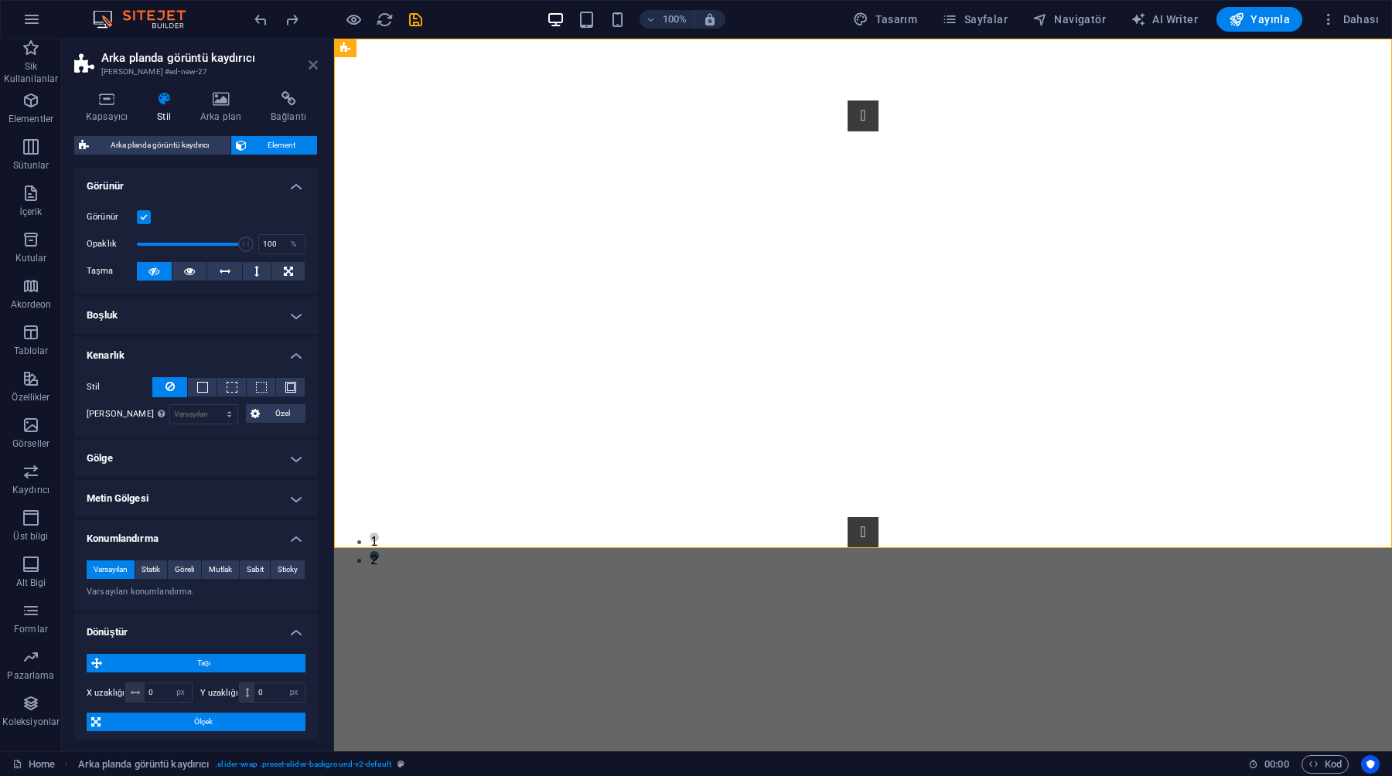
click at [308, 70] on icon at bounding box center [312, 65] width 9 height 12
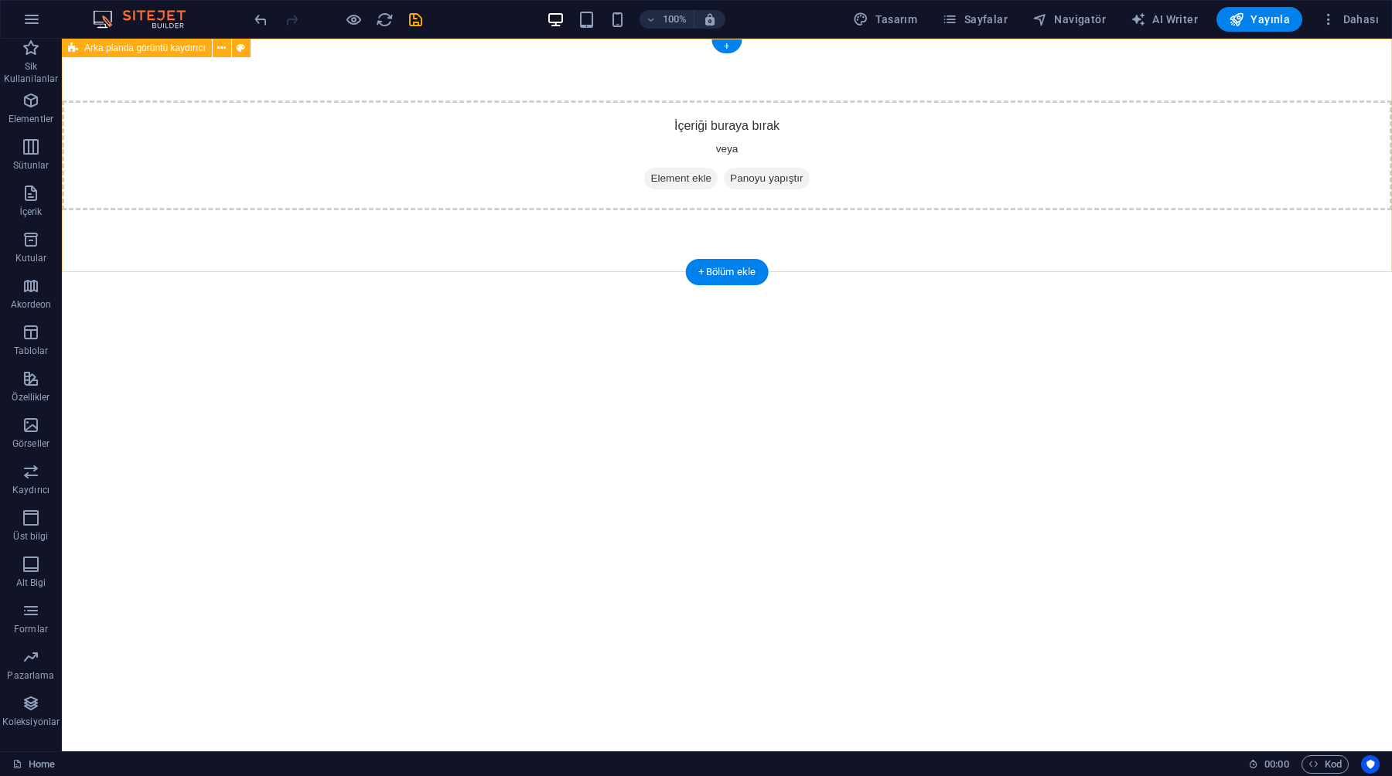
click at [714, 51] on div "İçeriği buraya bırak veya Element ekle Panoyu yapıştır" at bounding box center [727, 155] width 1330 height 233
click at [564, 138] on div "İçeriği buraya bırak veya Element ekle Panoyu yapıştır" at bounding box center [727, 155] width 1330 height 110
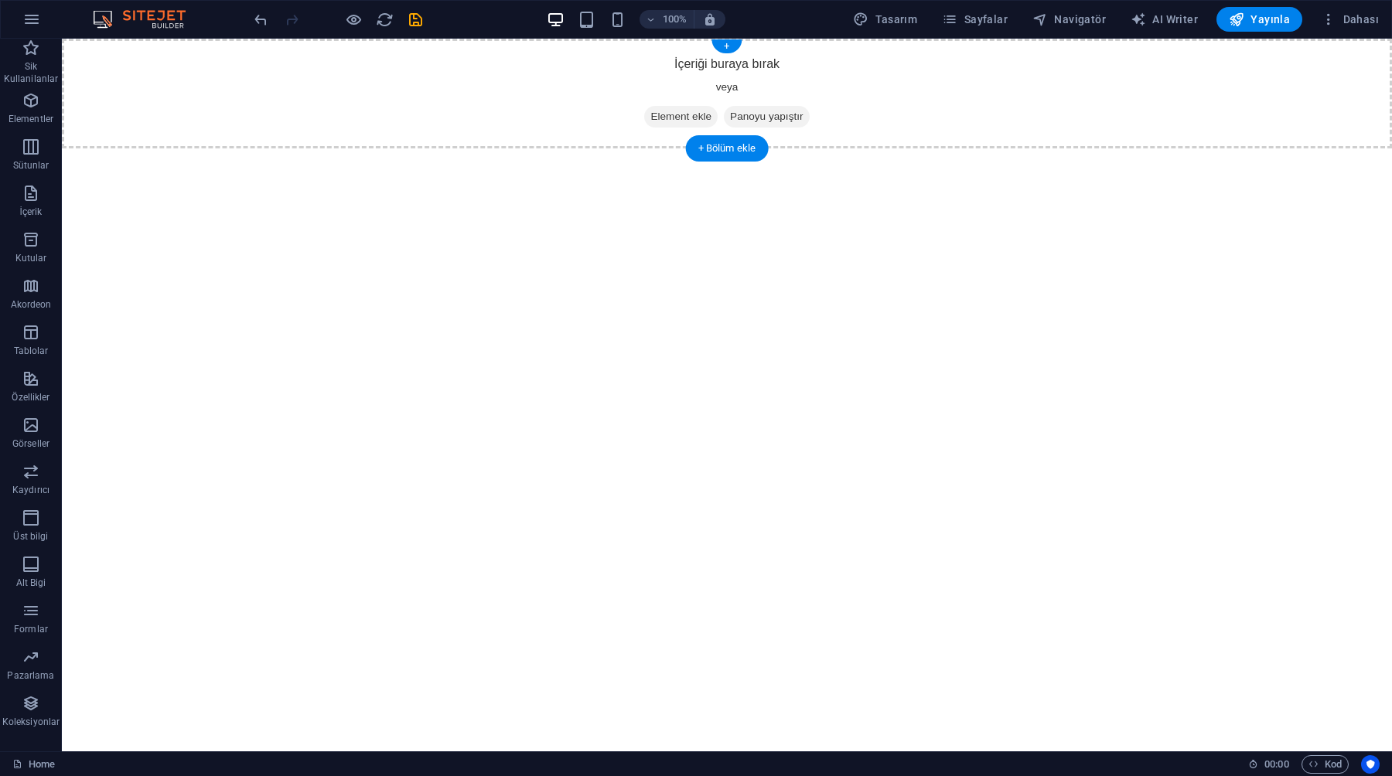
click at [579, 112] on div "İçeriği buraya bırak veya Element ekle Panoyu yapıştır" at bounding box center [727, 94] width 1330 height 110
click at [650, 123] on span "Element ekle" at bounding box center [680, 117] width 73 height 22
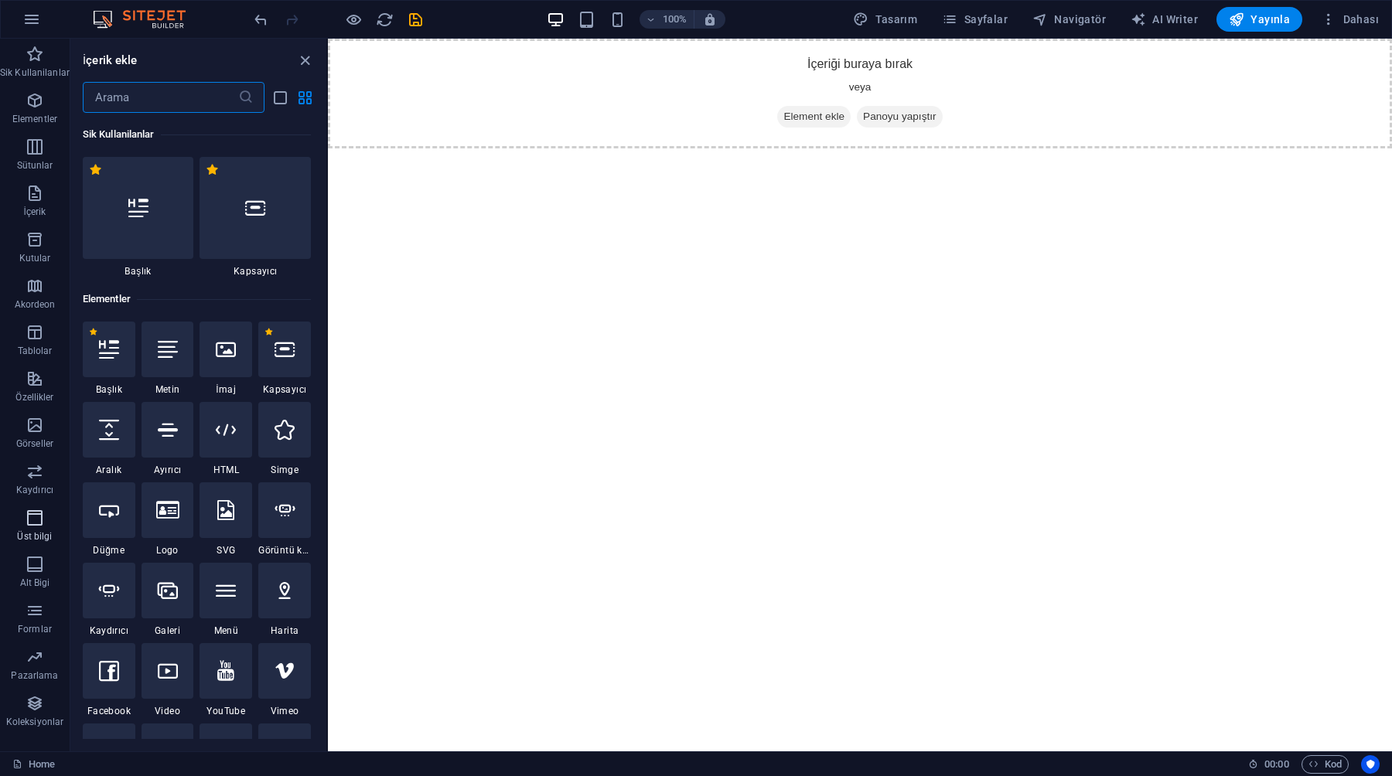
click at [26, 525] on icon "button" at bounding box center [35, 518] width 19 height 19
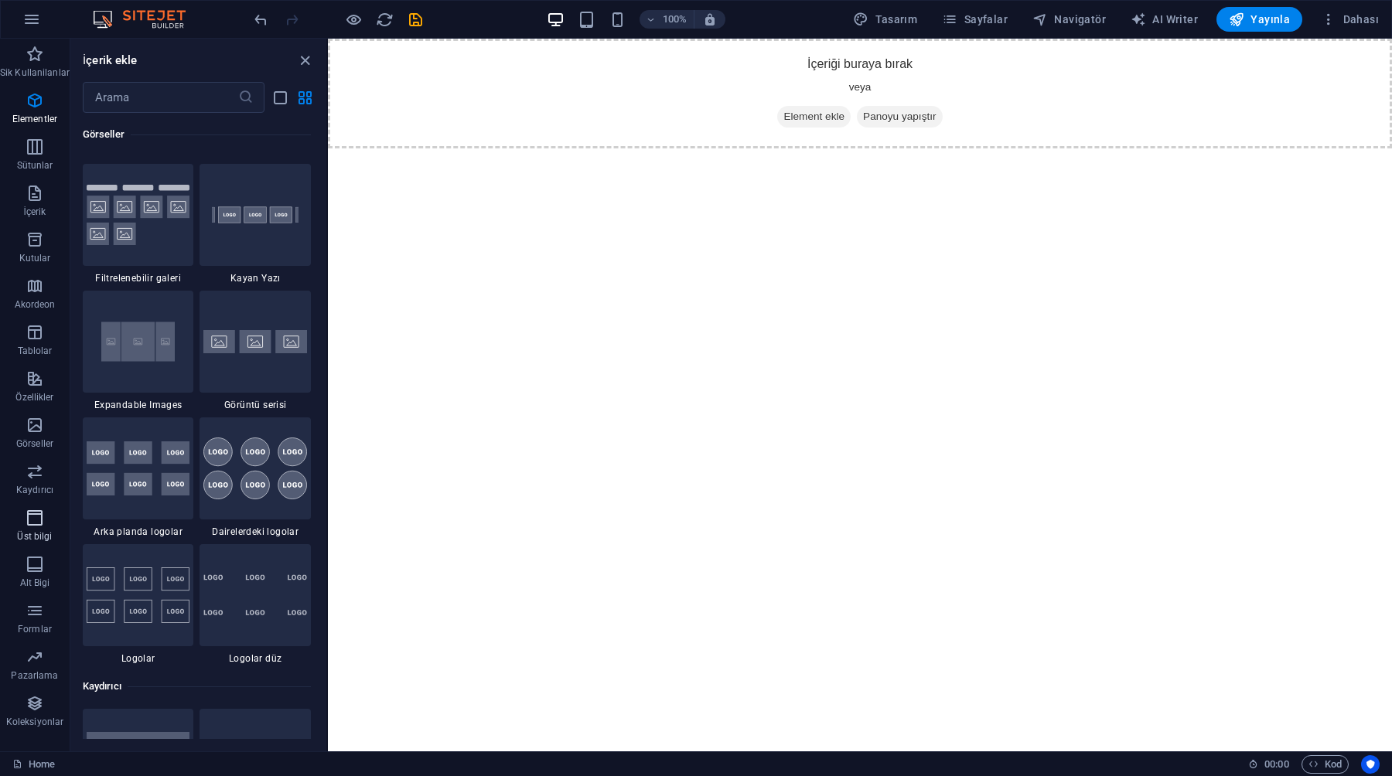
scroll to position [9309, 0]
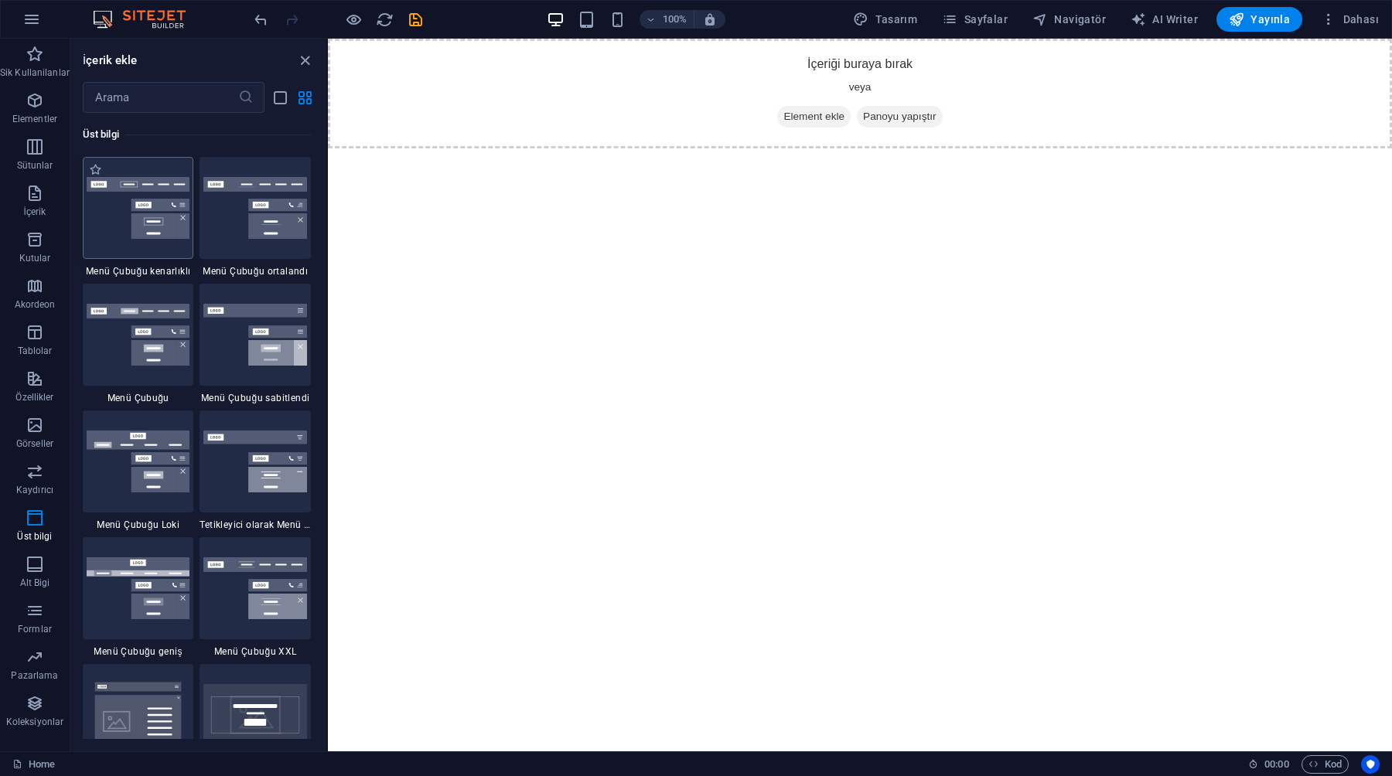
click at [127, 214] on img at bounding box center [139, 208] width 104 height 63
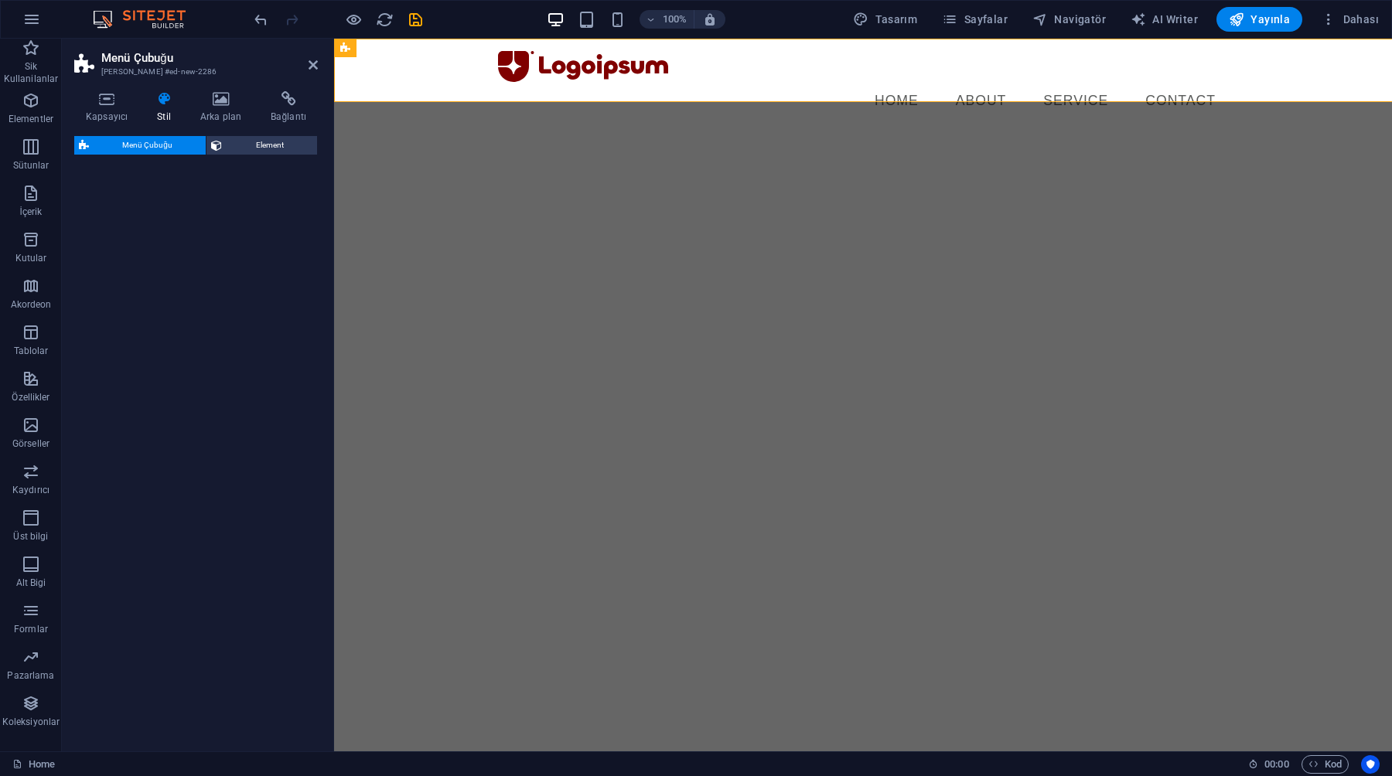
select select "rem"
select select "preset-menu-v2-border"
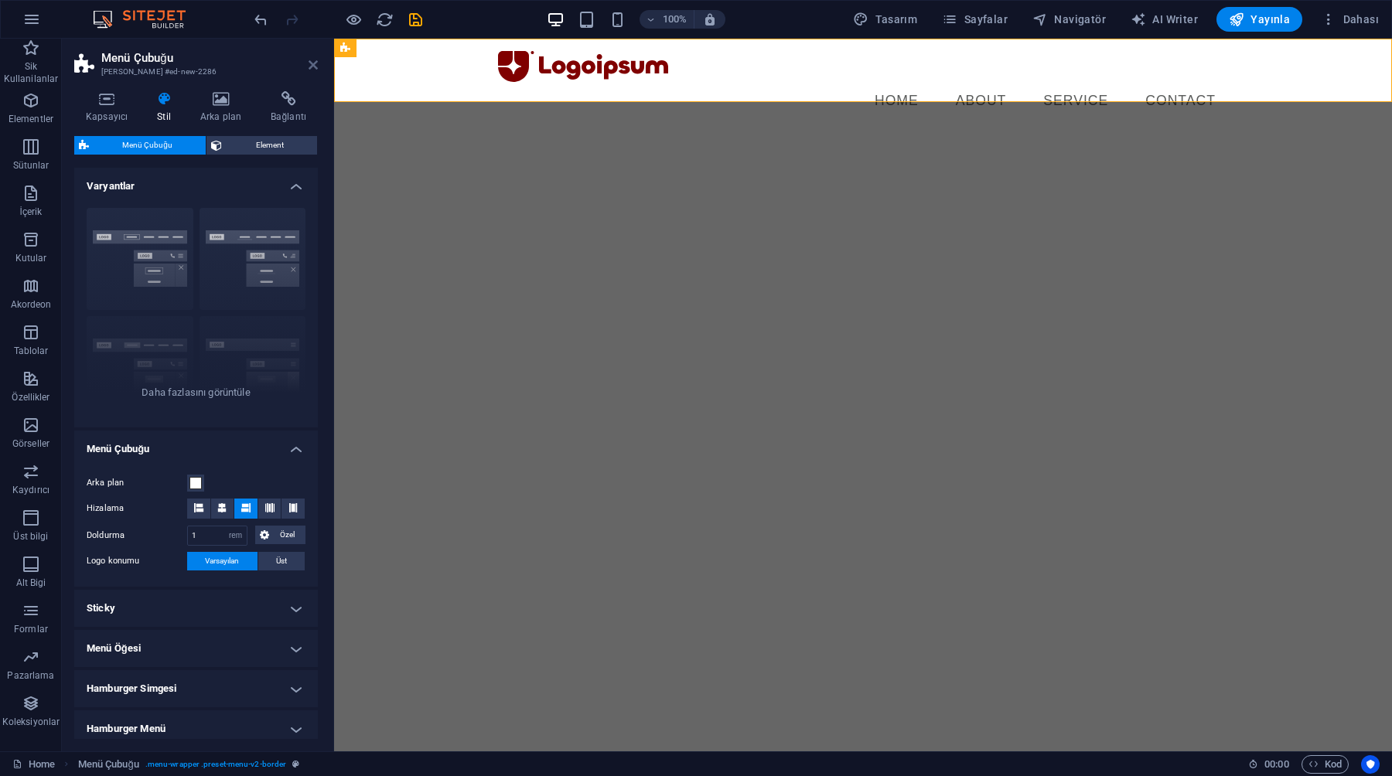
click at [312, 64] on icon at bounding box center [312, 65] width 9 height 12
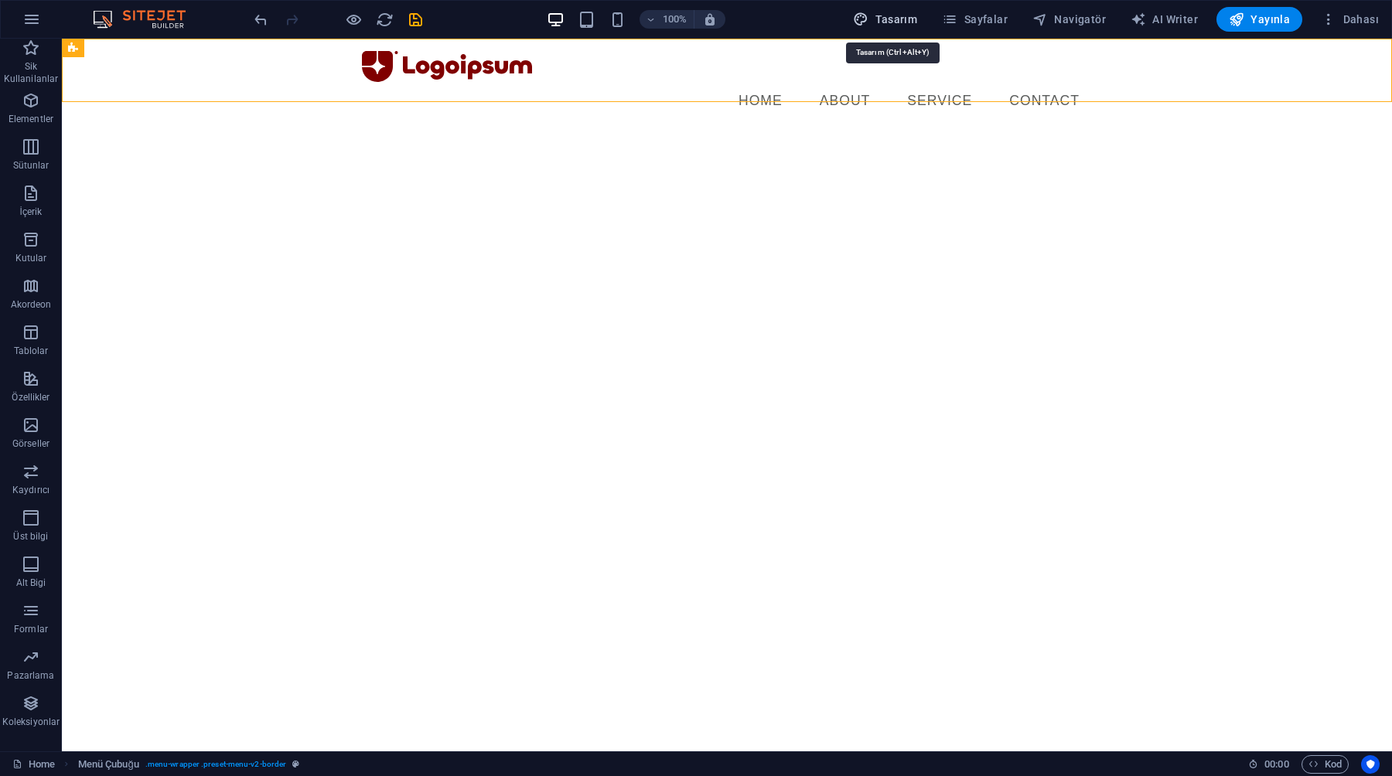
click at [909, 17] on span "Tasarım" at bounding box center [885, 19] width 64 height 15
select select "rem"
select select "ease-in-out"
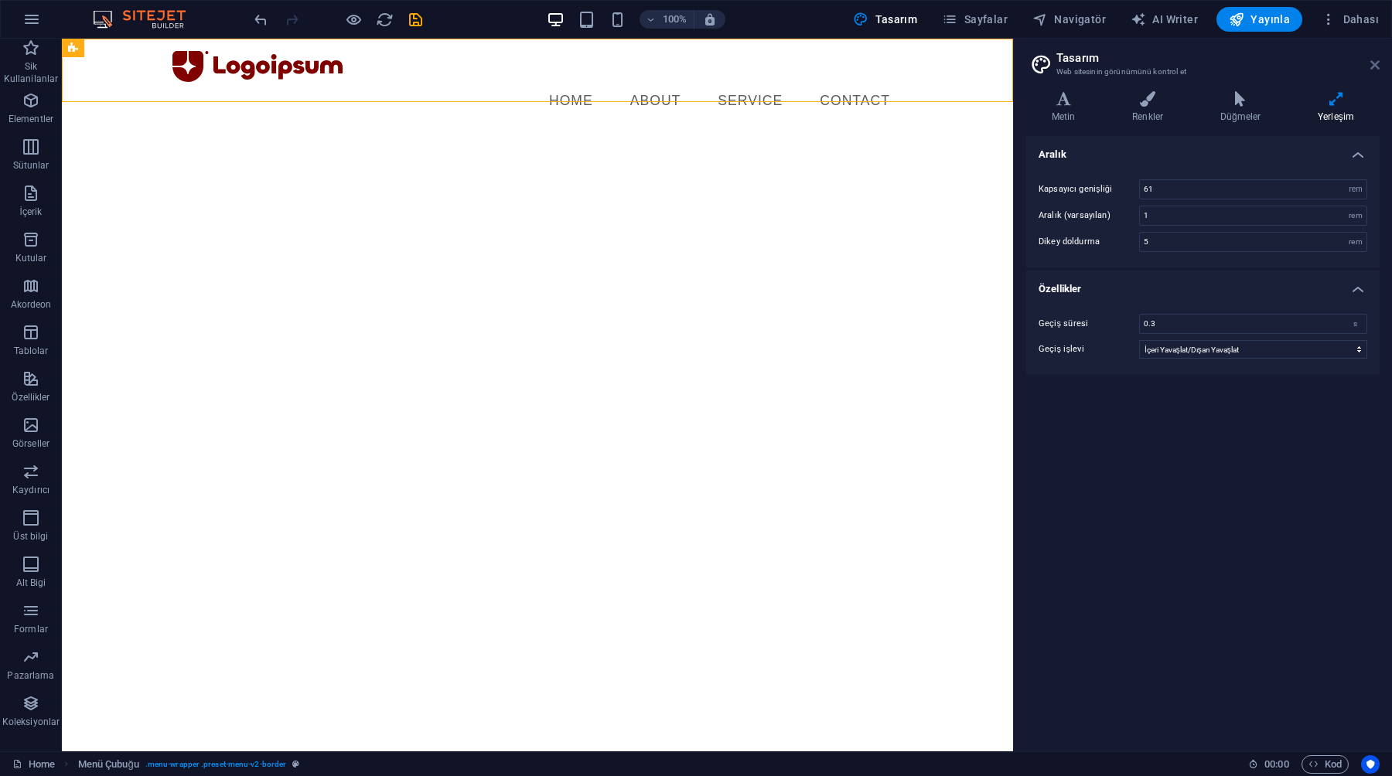
click at [1373, 66] on icon at bounding box center [1374, 65] width 9 height 12
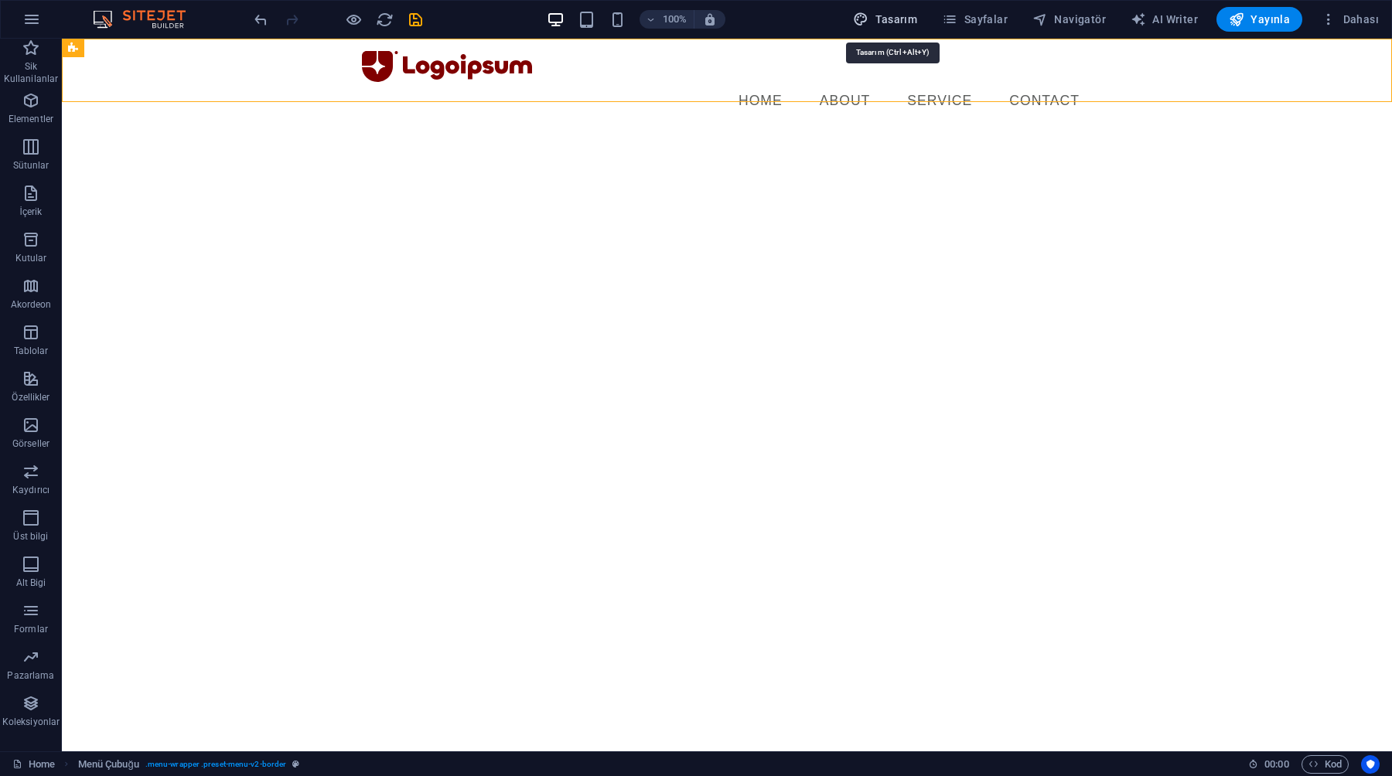
click at [916, 19] on span "Tasarım" at bounding box center [885, 19] width 64 height 15
select select "rem"
select select "ease-in-out"
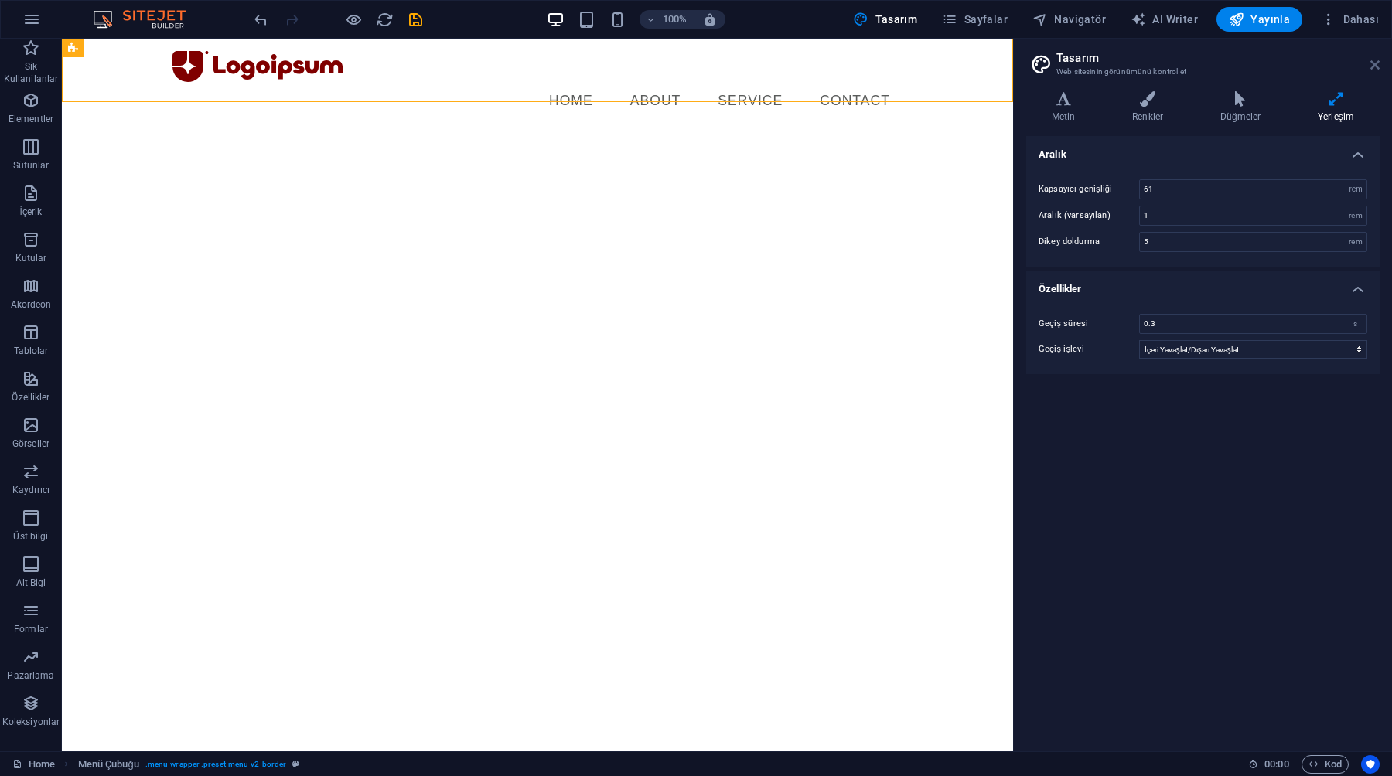
click at [1375, 67] on icon at bounding box center [1374, 65] width 9 height 12
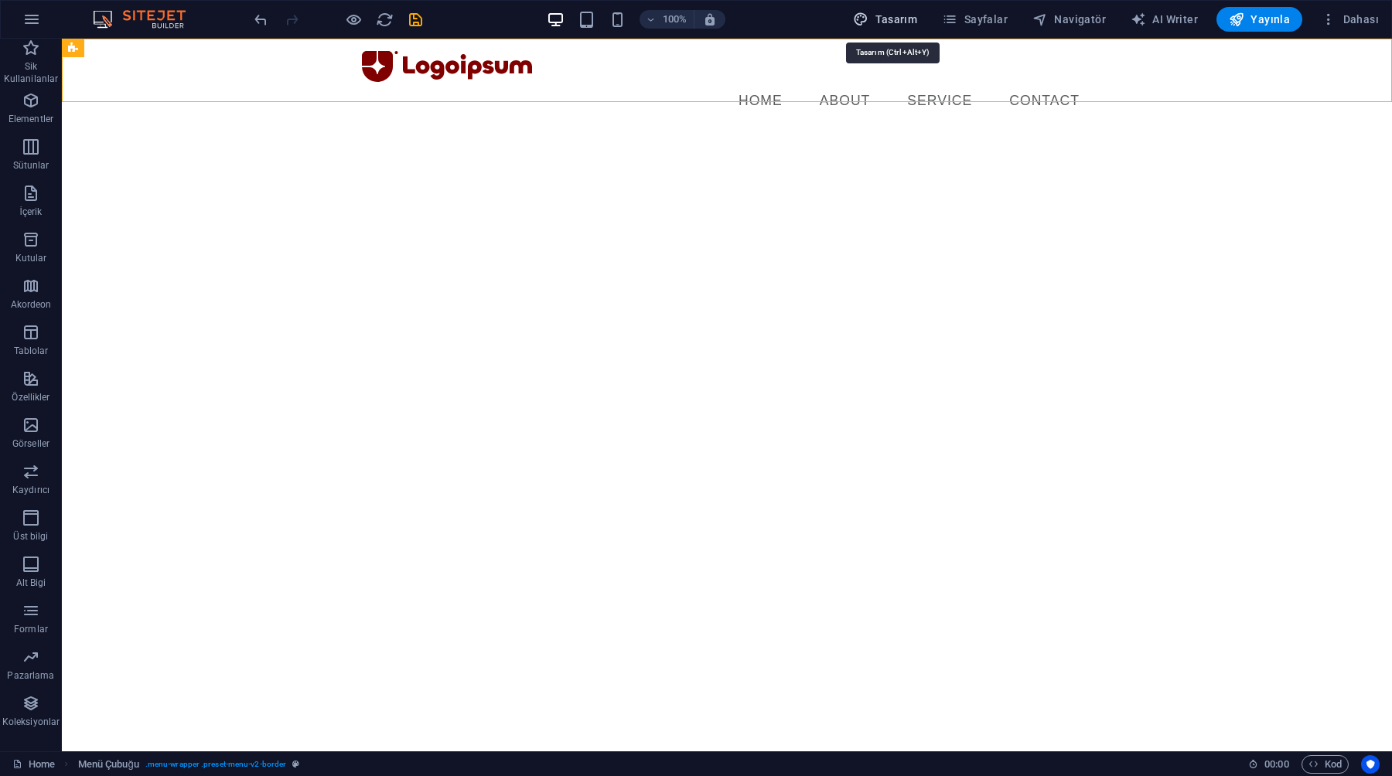
click at [896, 25] on span "Tasarım" at bounding box center [885, 19] width 64 height 15
select select "rem"
select select "ease-in-out"
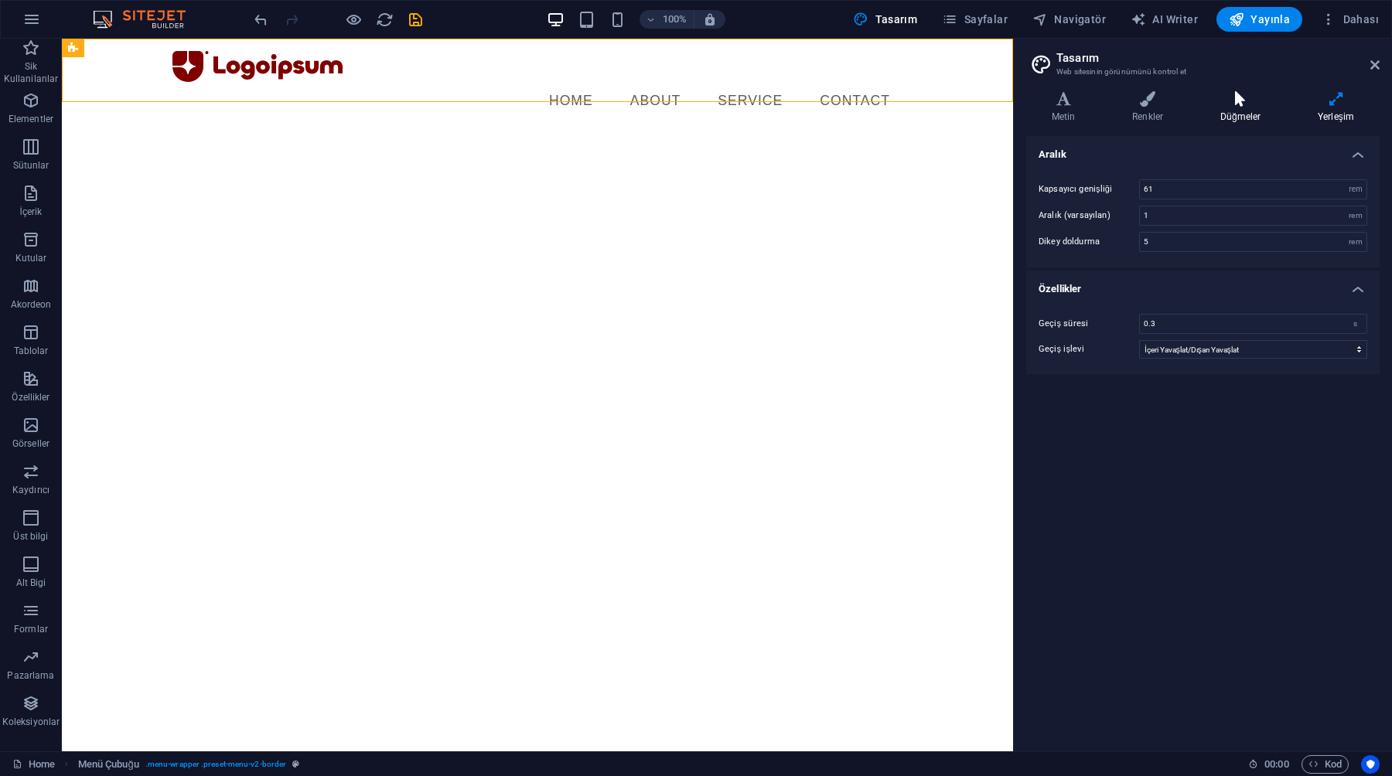
click at [1233, 116] on h4 "Düğmeler" at bounding box center [1242, 107] width 97 height 32
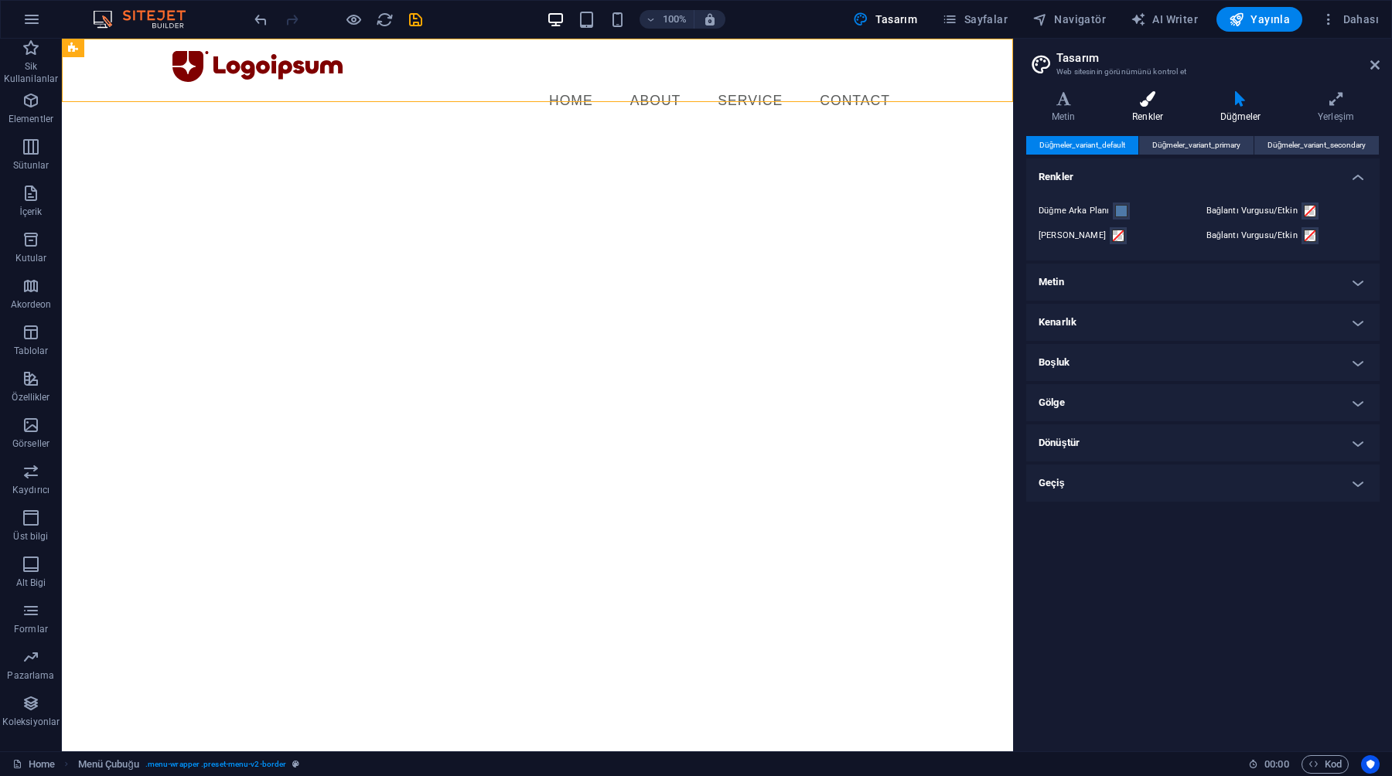
click at [1147, 110] on h4 "Renkler" at bounding box center [1150, 107] width 88 height 32
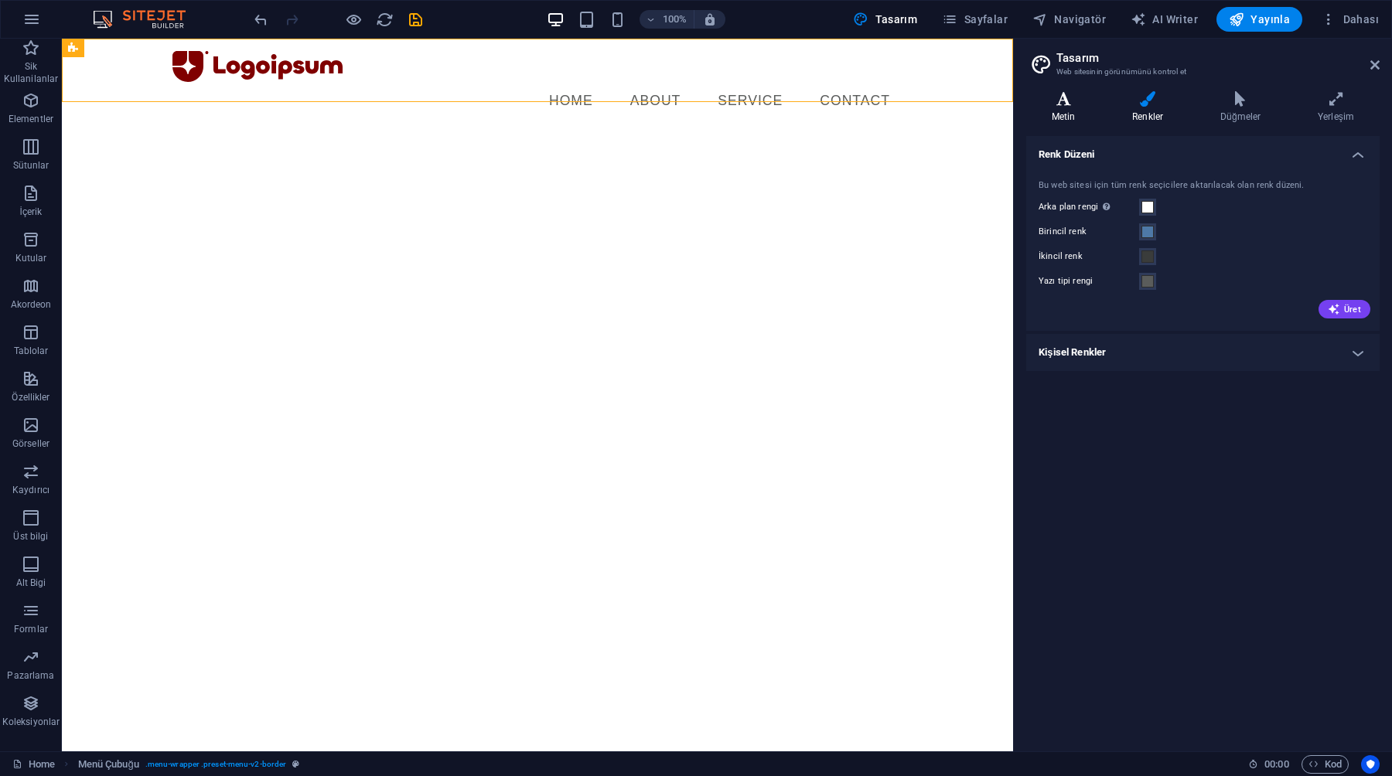
click at [1071, 111] on h4 "Metin" at bounding box center [1066, 107] width 80 height 32
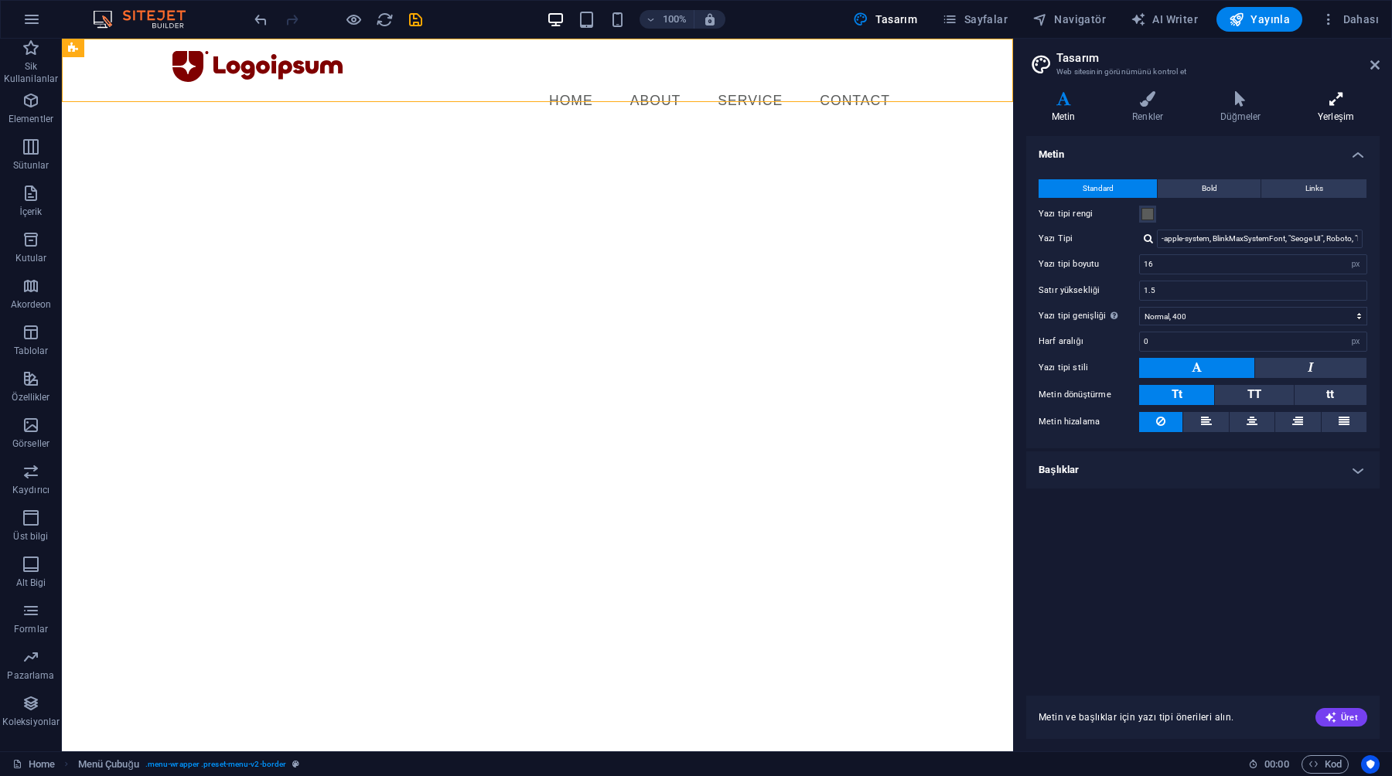
click at [1327, 106] on icon at bounding box center [1335, 98] width 87 height 15
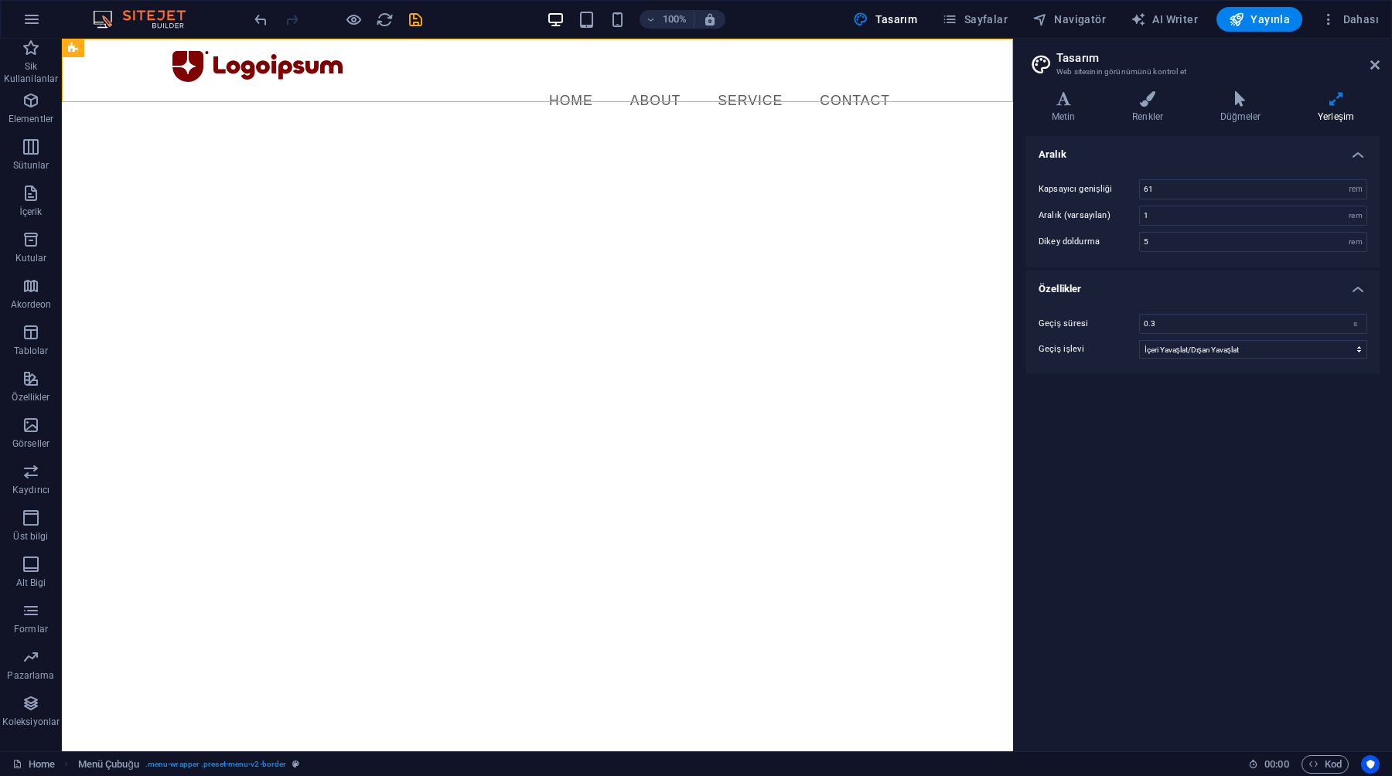
click at [690, 133] on html "Skip to main content Menu Home About Service Contact" at bounding box center [537, 86] width 951 height 94
click at [1353, 191] on select "rem px" at bounding box center [1355, 189] width 22 height 19
click at [1191, 228] on div "Kapsayıcı genişliği 61 rem px Aralık (varsayılan) 1 rem Dikey doldurma 5 rem" at bounding box center [1202, 216] width 359 height 104
click at [1253, 110] on h4 "Düğmeler" at bounding box center [1242, 107] width 97 height 32
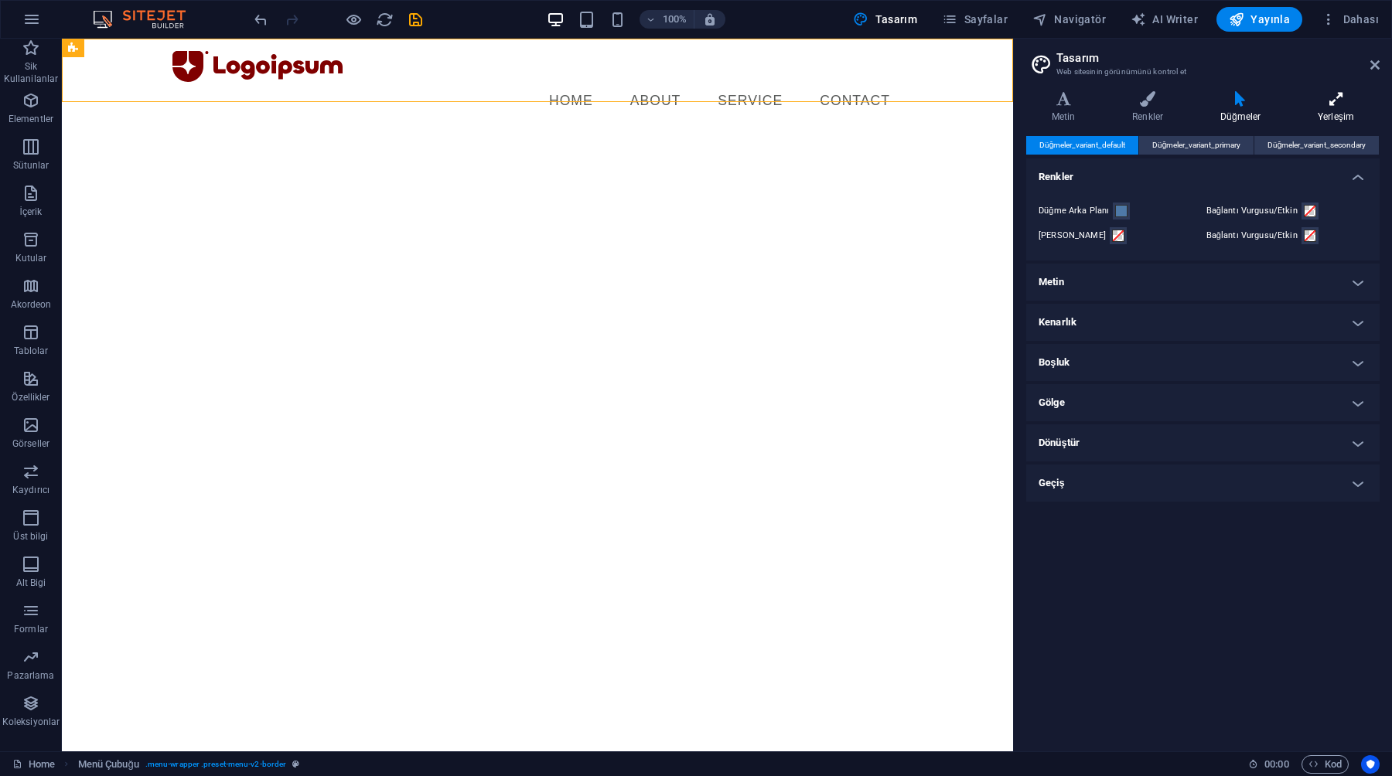
click at [1335, 116] on h4 "Yerleşim" at bounding box center [1335, 107] width 87 height 32
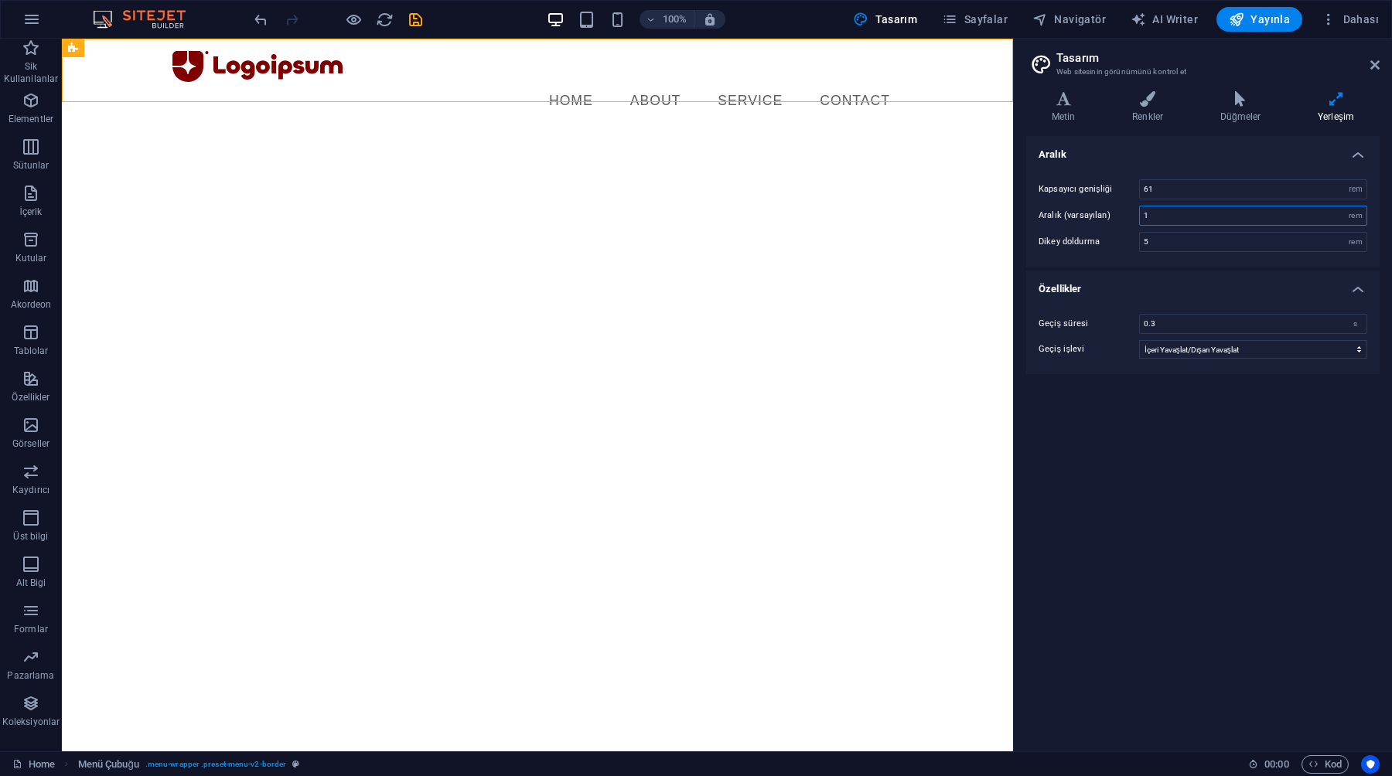
click at [1309, 216] on input "1" at bounding box center [1252, 215] width 227 height 19
click at [1366, 246] on div "5 rem" at bounding box center [1253, 242] width 228 height 20
click at [1357, 246] on div "rem" at bounding box center [1355, 242] width 22 height 19
click at [1063, 99] on icon at bounding box center [1063, 98] width 74 height 15
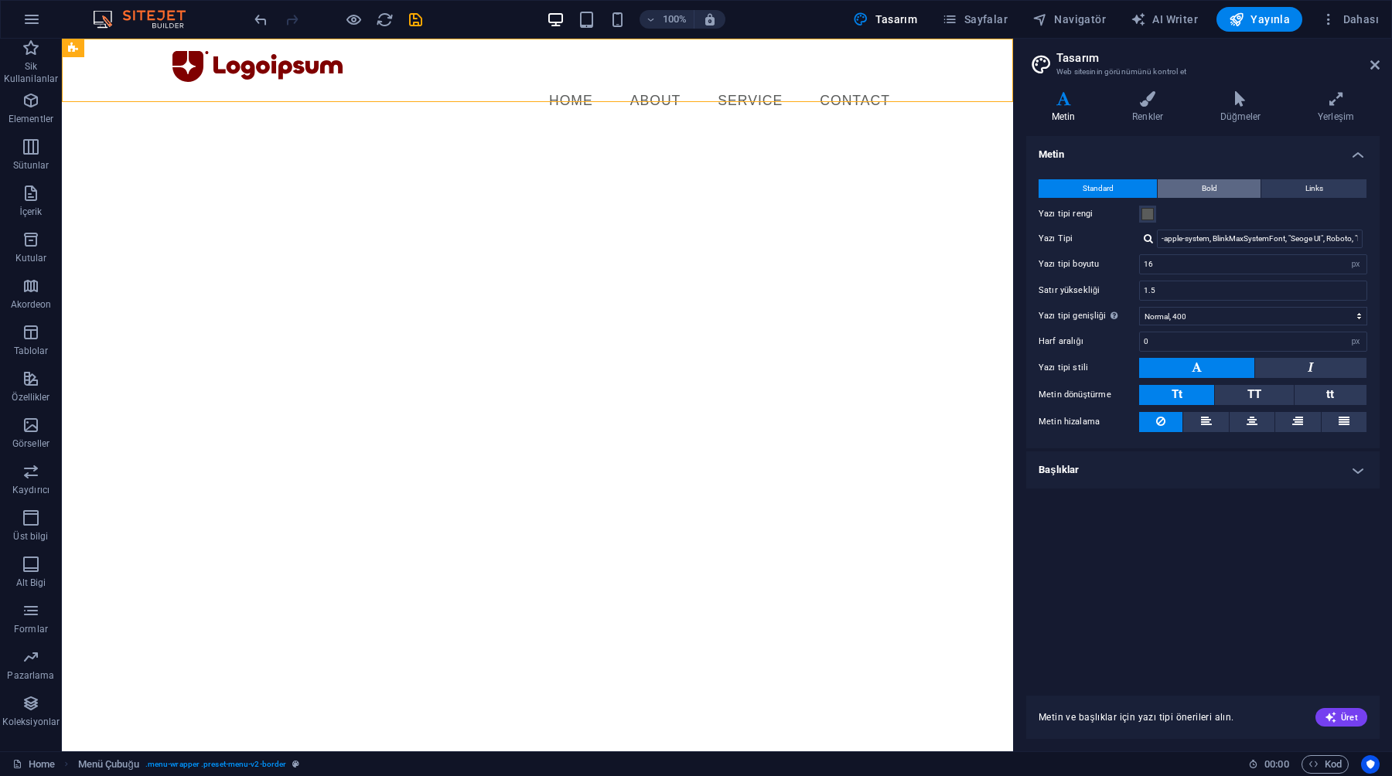
click at [1221, 186] on button "Bold" at bounding box center [1208, 188] width 103 height 19
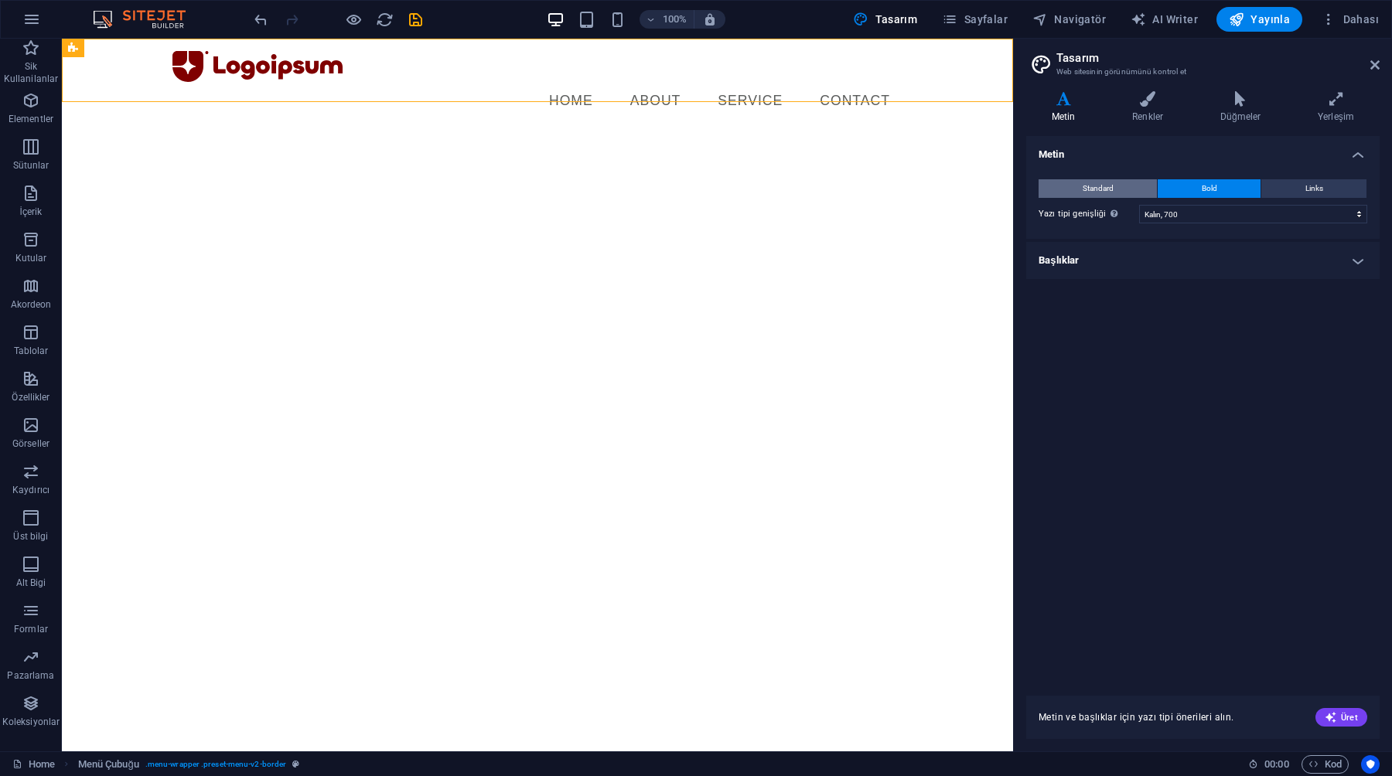
click at [1123, 186] on button "Standard" at bounding box center [1097, 188] width 118 height 19
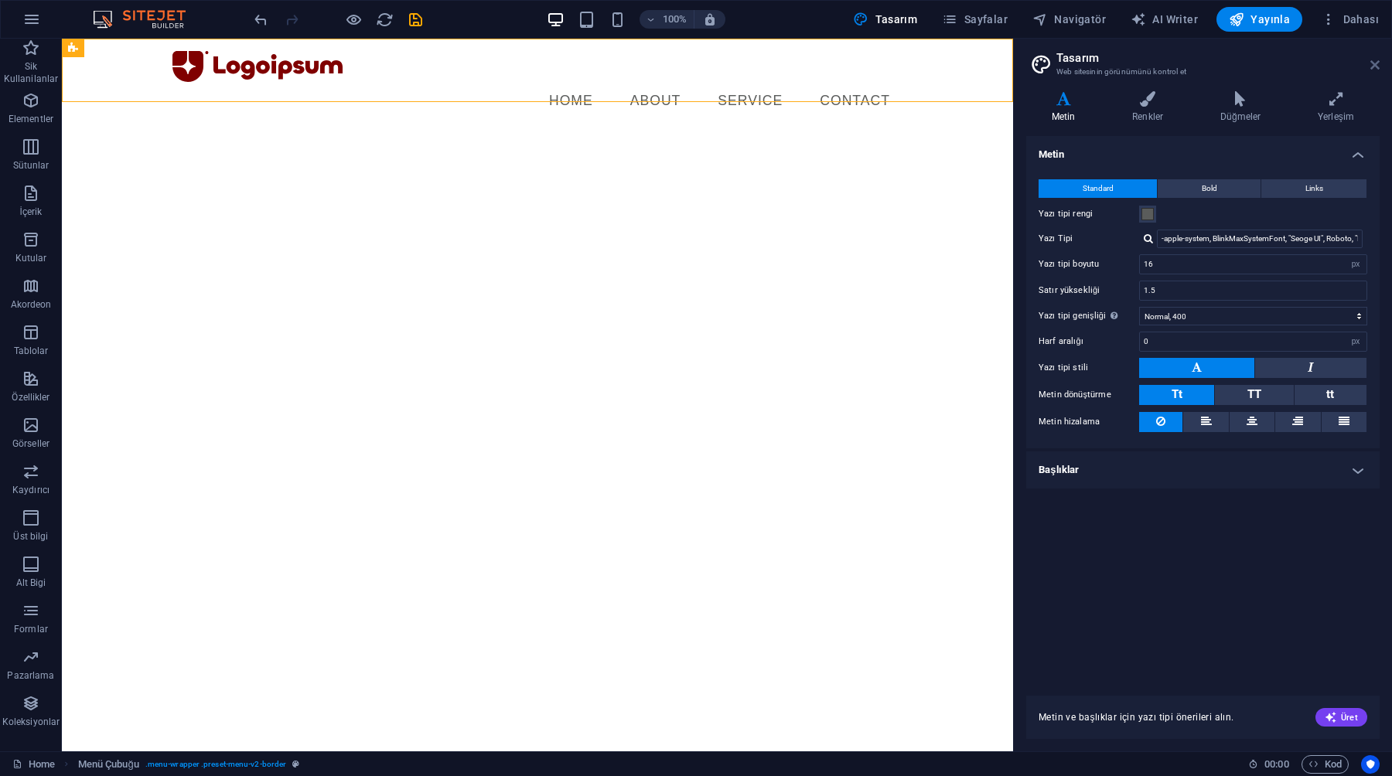
click at [1375, 60] on icon at bounding box center [1374, 65] width 9 height 12
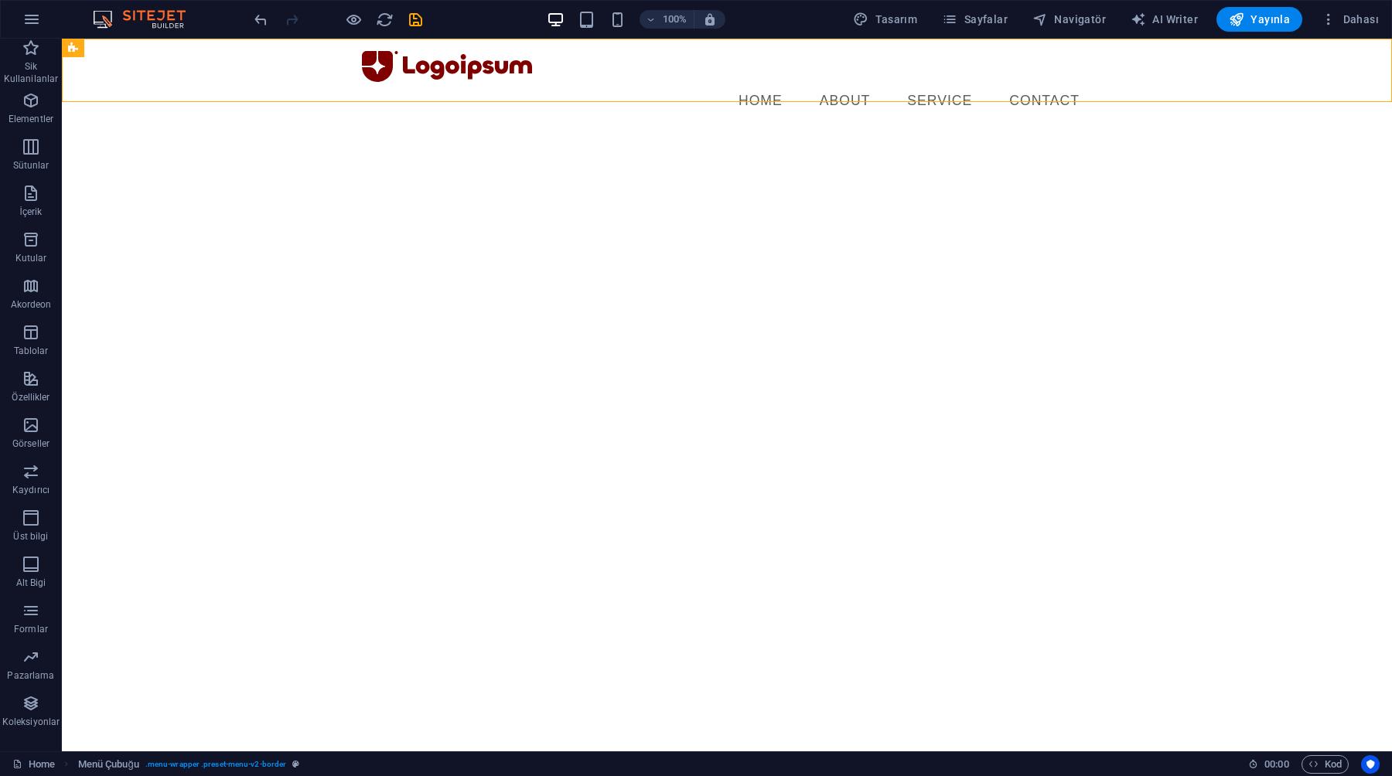
click at [854, 118] on html "Skip to main content Menu Home About Service Contact" at bounding box center [727, 86] width 1330 height 94
click at [707, 103] on div "+ Bölüm ekle" at bounding box center [727, 102] width 83 height 26
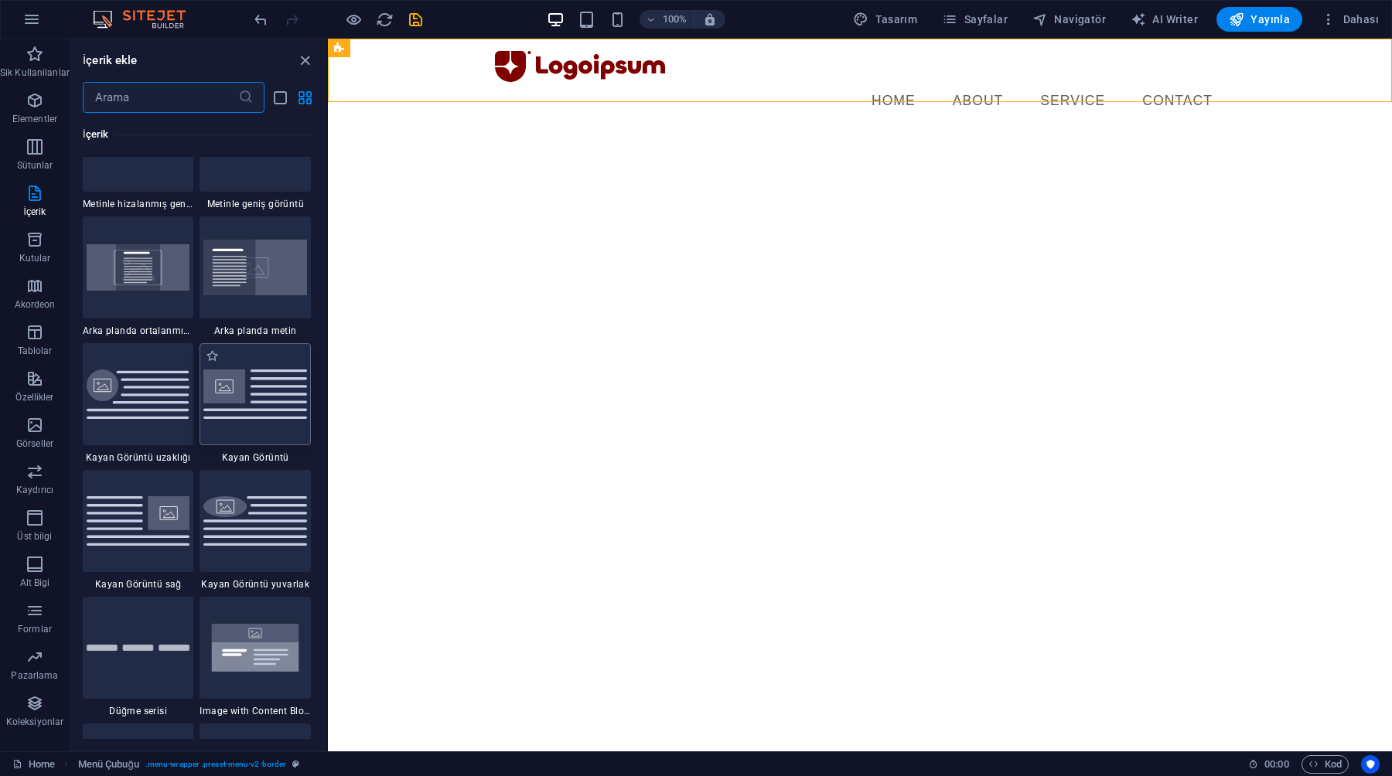
scroll to position [3131, 0]
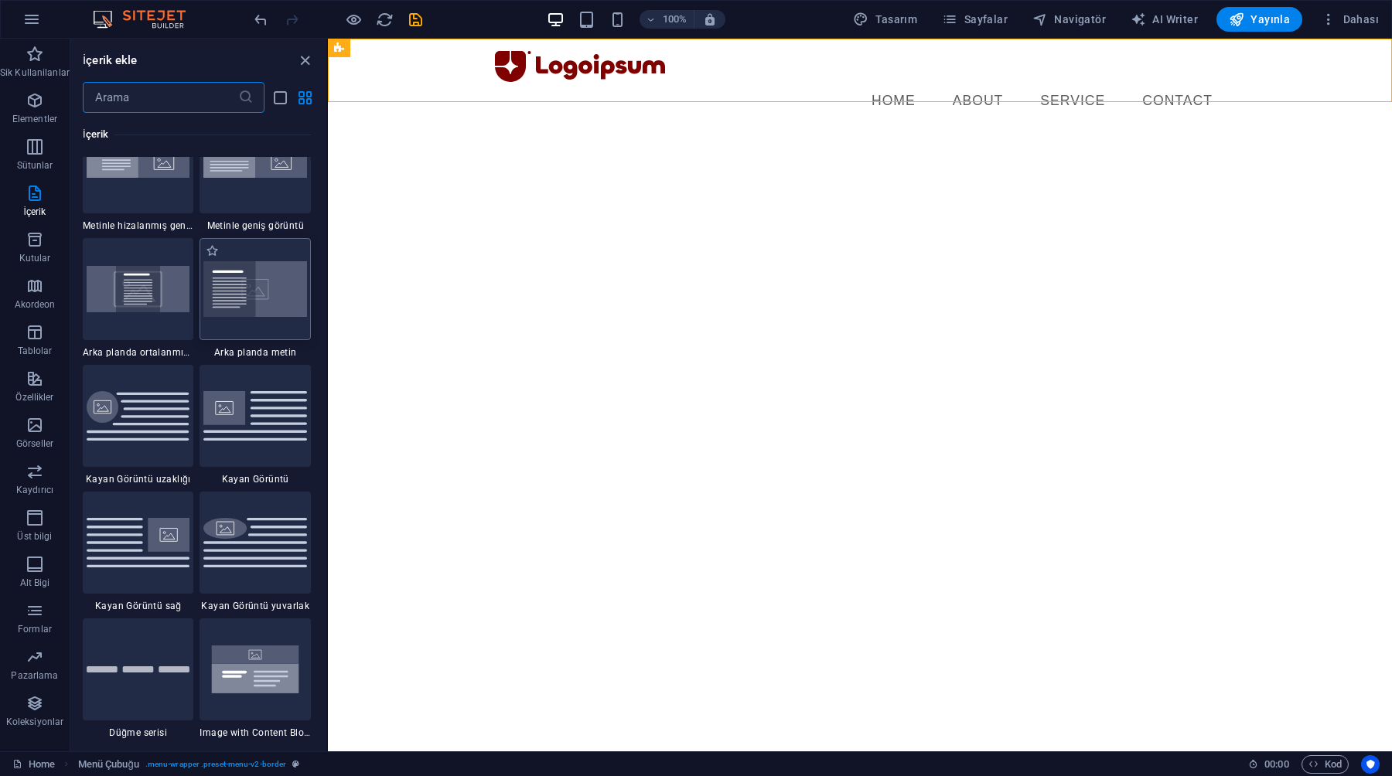
click at [258, 291] on img at bounding box center [255, 288] width 104 height 55
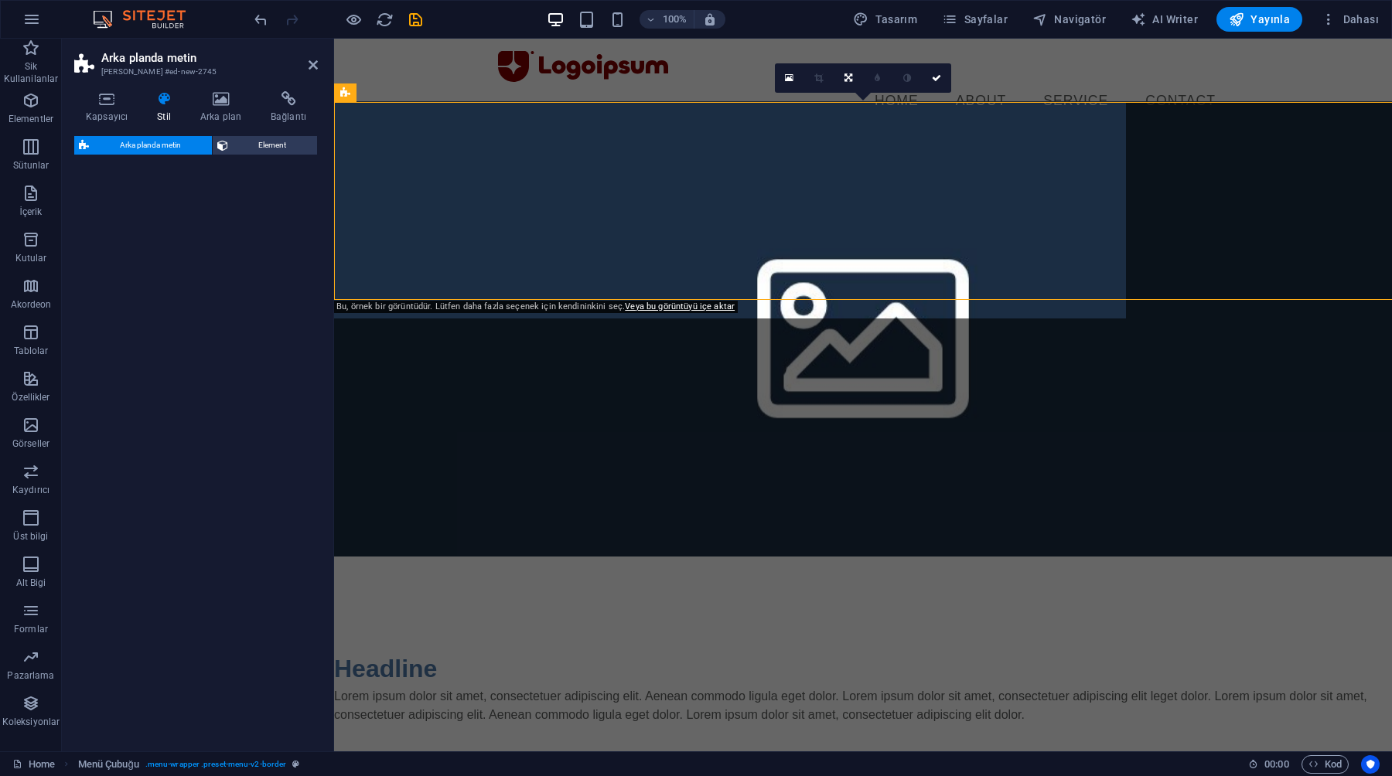
select select "%"
select select "rem"
select select "px"
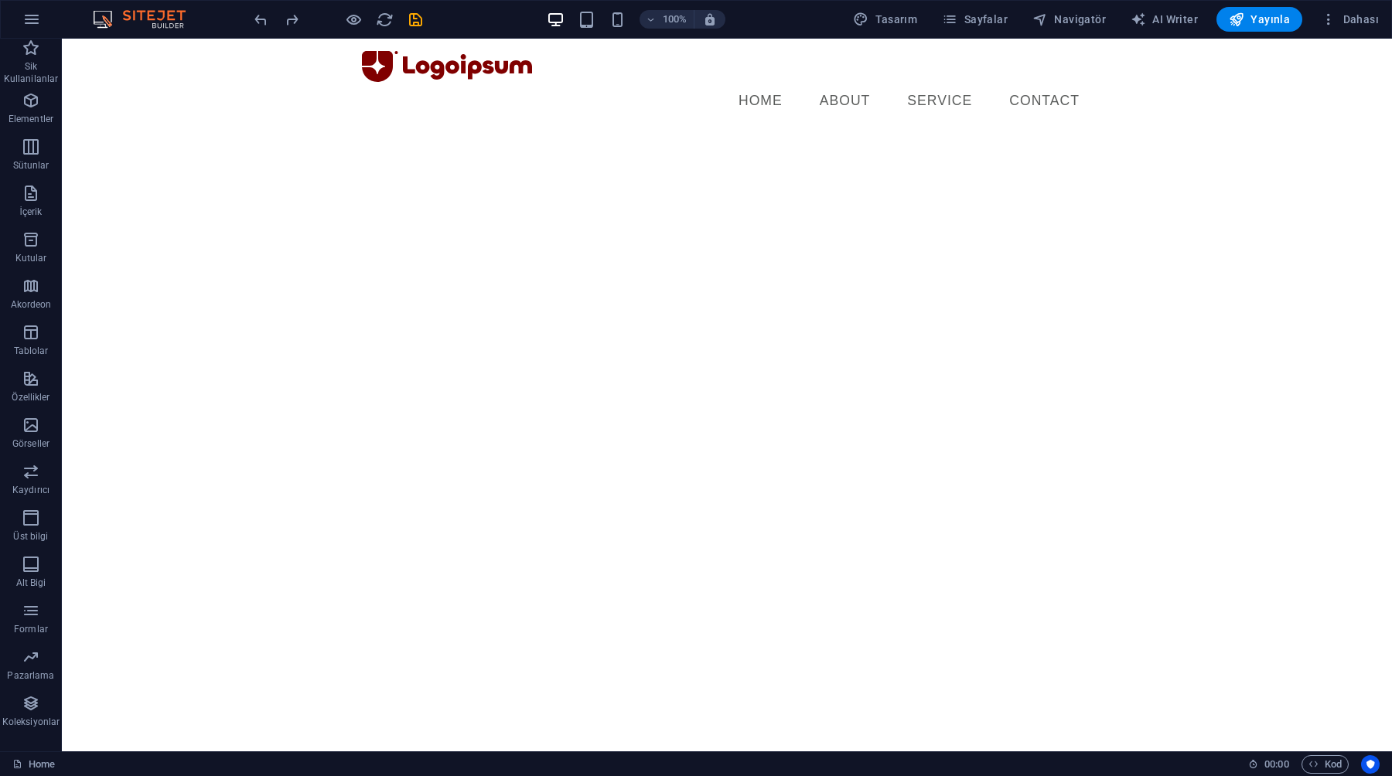
click at [384, 133] on html "Skip to main content Menu Home About Service Contact" at bounding box center [727, 86] width 1330 height 94
click at [383, 22] on icon "reload" at bounding box center [385, 20] width 18 height 18
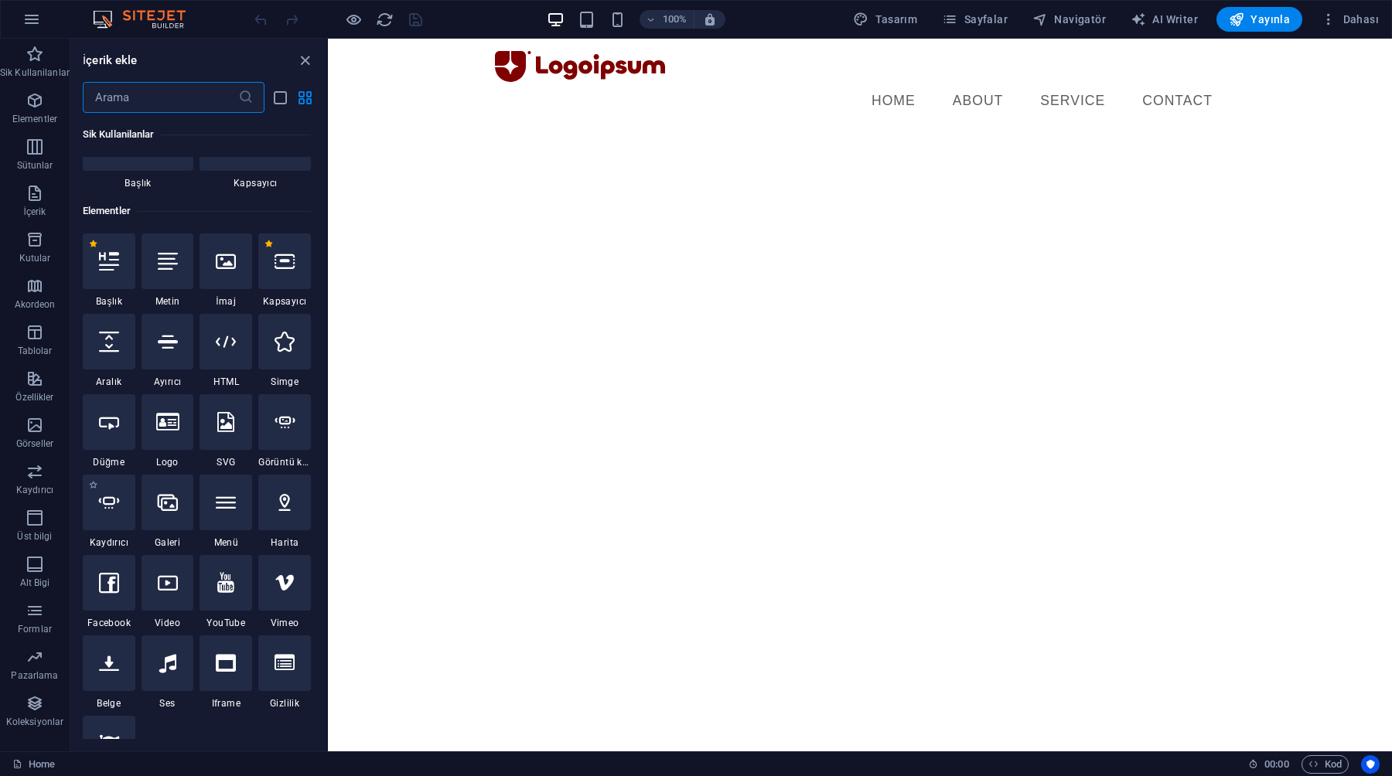
scroll to position [130, 0]
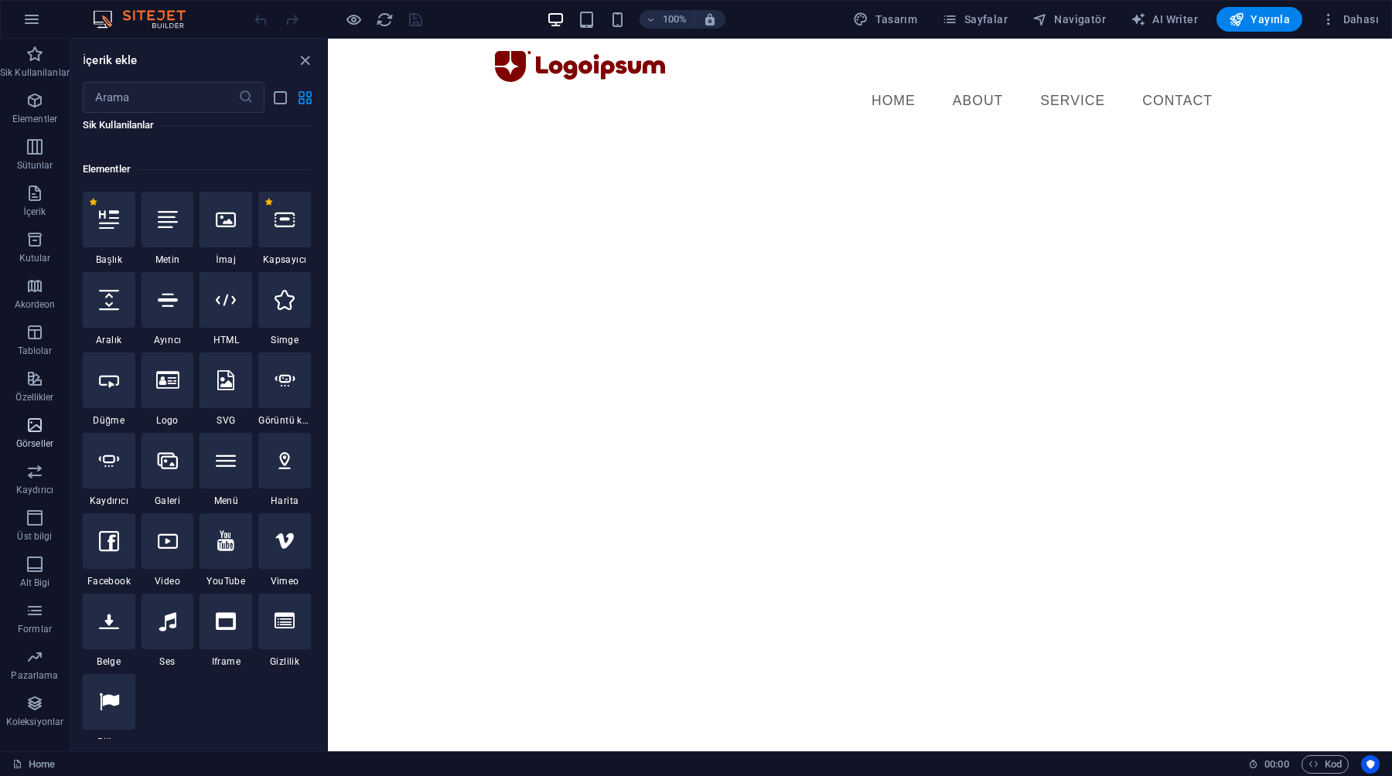
click at [32, 421] on icon "button" at bounding box center [35, 425] width 19 height 19
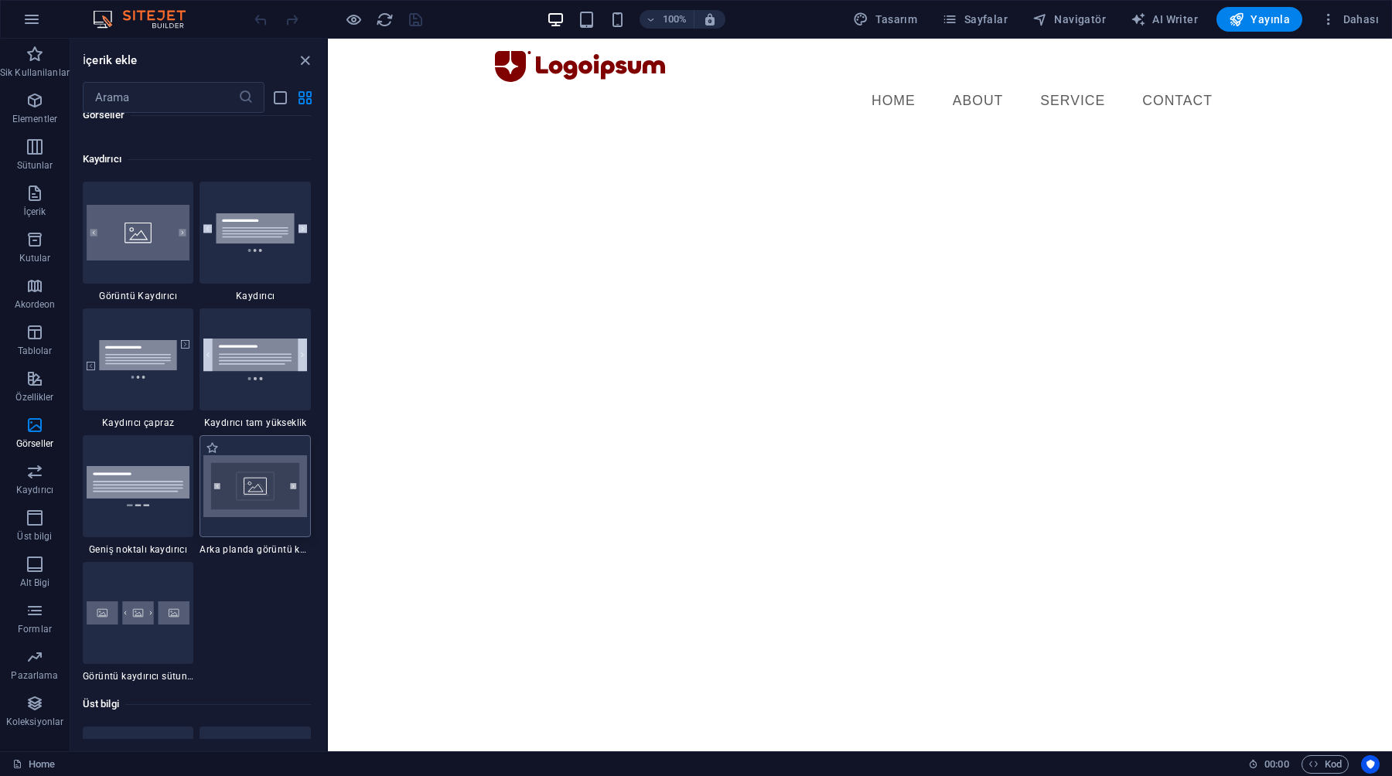
scroll to position [8722, 0]
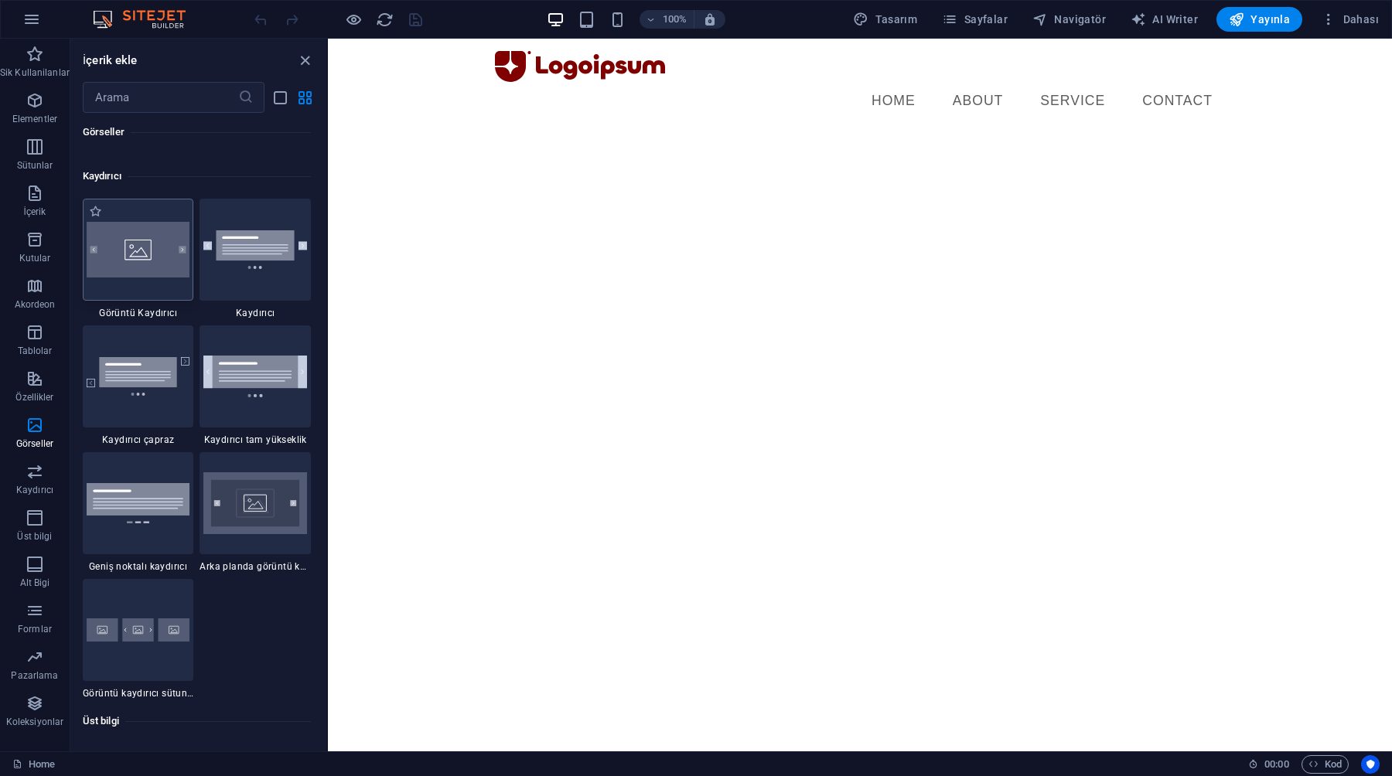
click at [153, 263] on img at bounding box center [139, 249] width 104 height 55
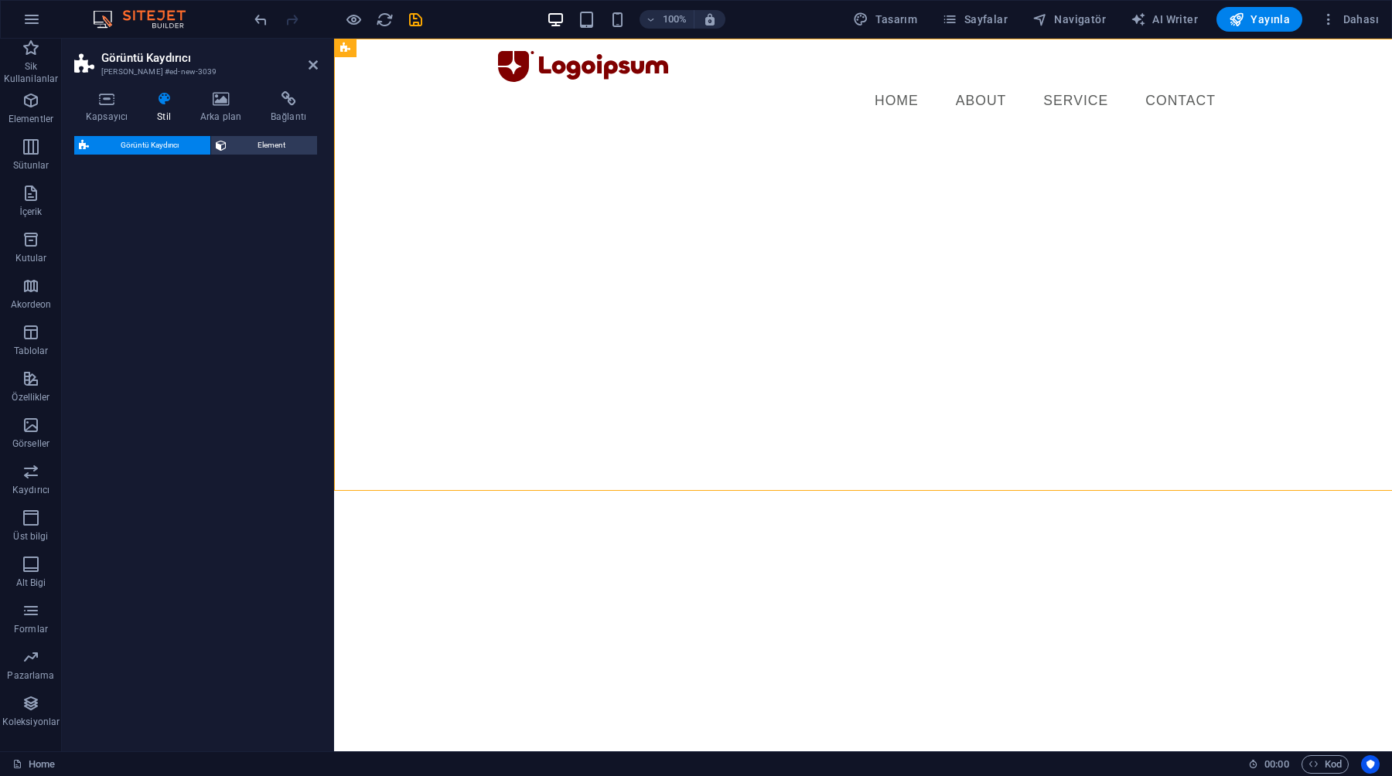
select select "rem"
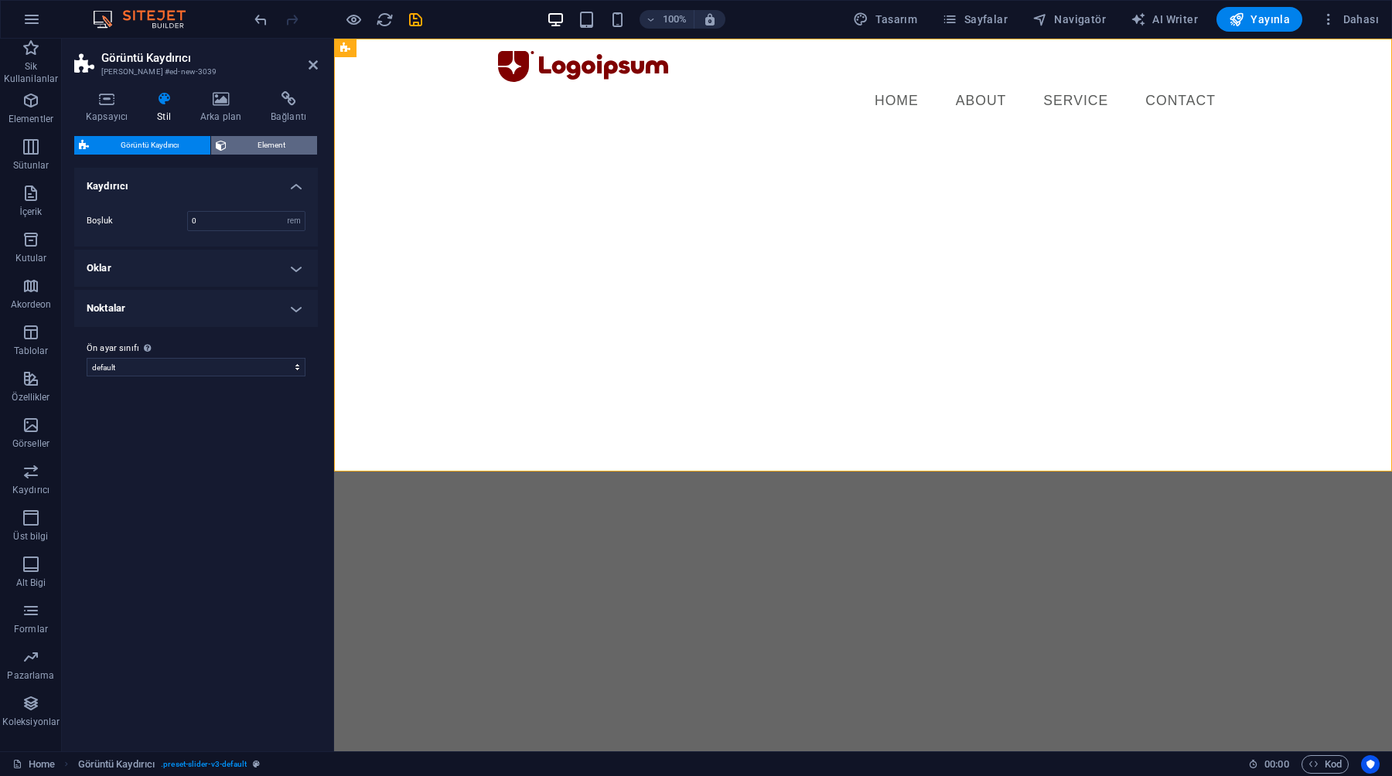
click at [216, 143] on icon at bounding box center [221, 145] width 11 height 19
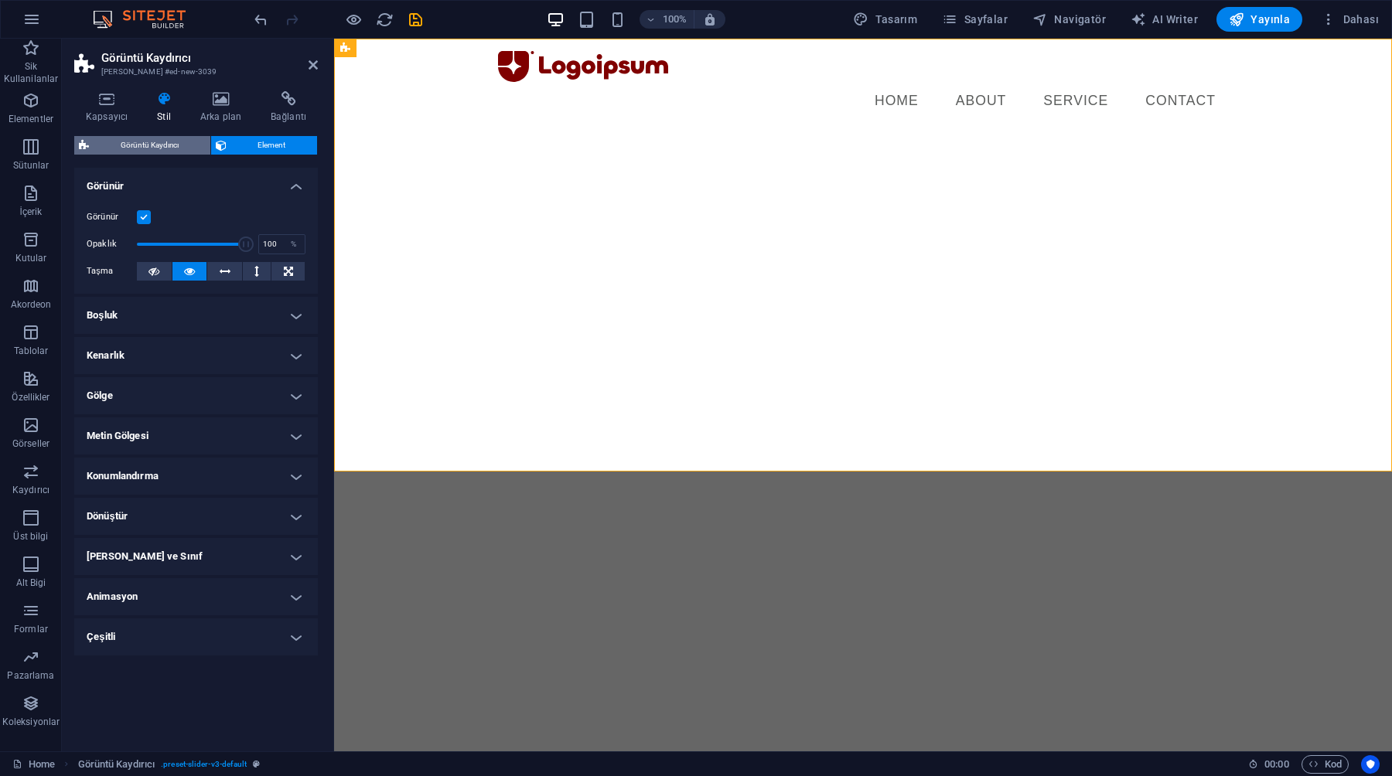
click at [175, 149] on span "Görüntü Kaydırıcı" at bounding box center [150, 145] width 112 height 19
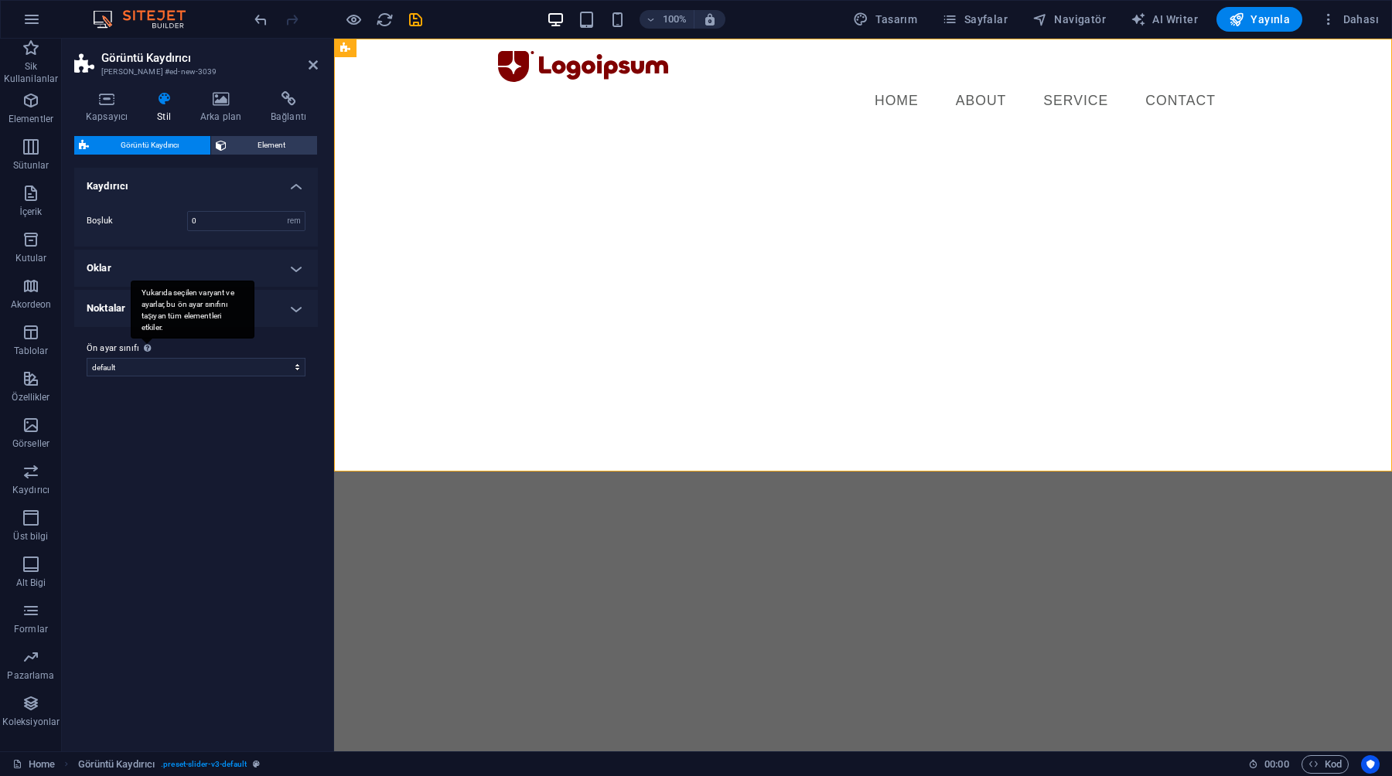
click at [138, 308] on div "Yukarıda seçilen varyant ve ayarlar, bu ön ayar sınıfını taşıyan tüm elementler…" at bounding box center [193, 310] width 124 height 58
click at [138, 358] on select "default Ön ayar sınıfı ekle" at bounding box center [196, 367] width 219 height 19
click at [118, 370] on select "default Ön ayar sınıfı ekle" at bounding box center [196, 367] width 219 height 19
click at [124, 312] on h4 "Noktalar" at bounding box center [196, 308] width 244 height 37
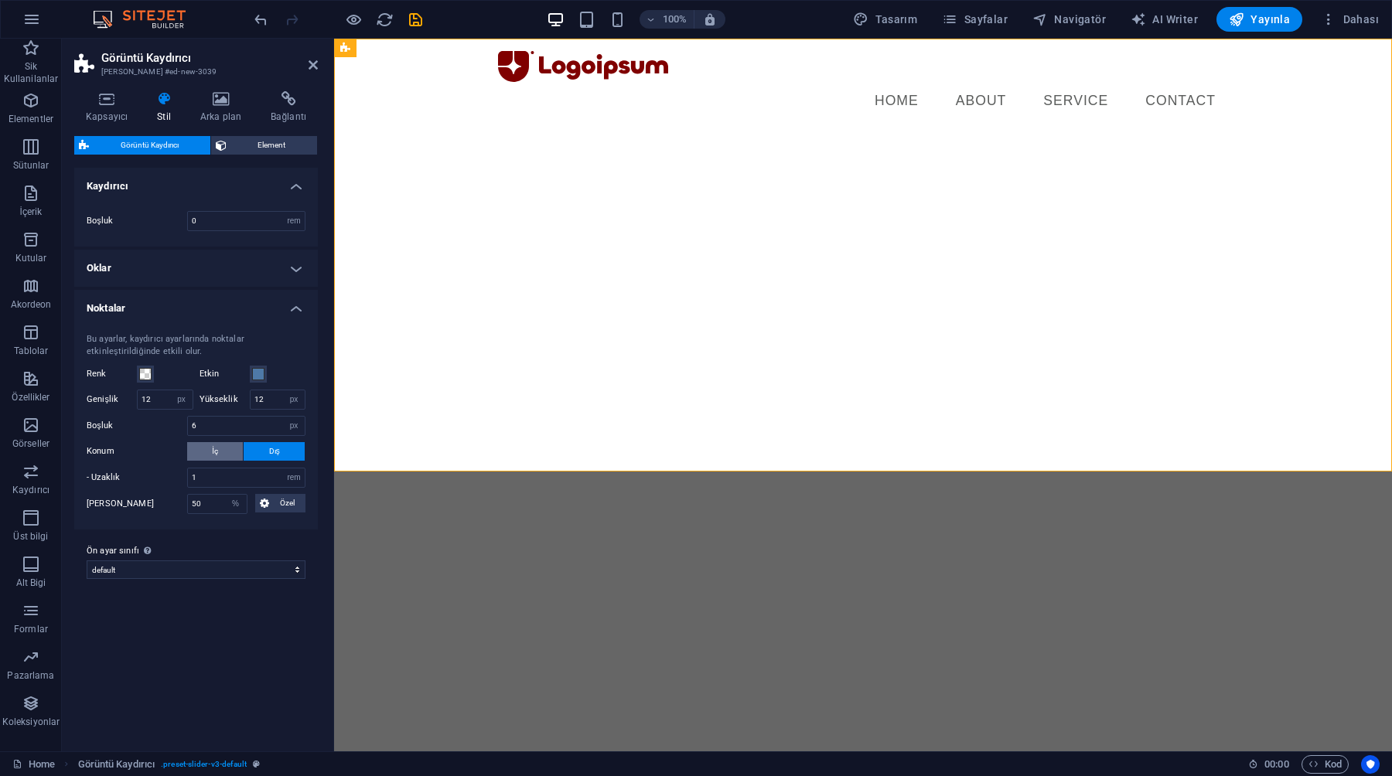
click at [224, 456] on button "İç" at bounding box center [215, 451] width 56 height 19
click at [242, 146] on span "Element" at bounding box center [272, 145] width 82 height 19
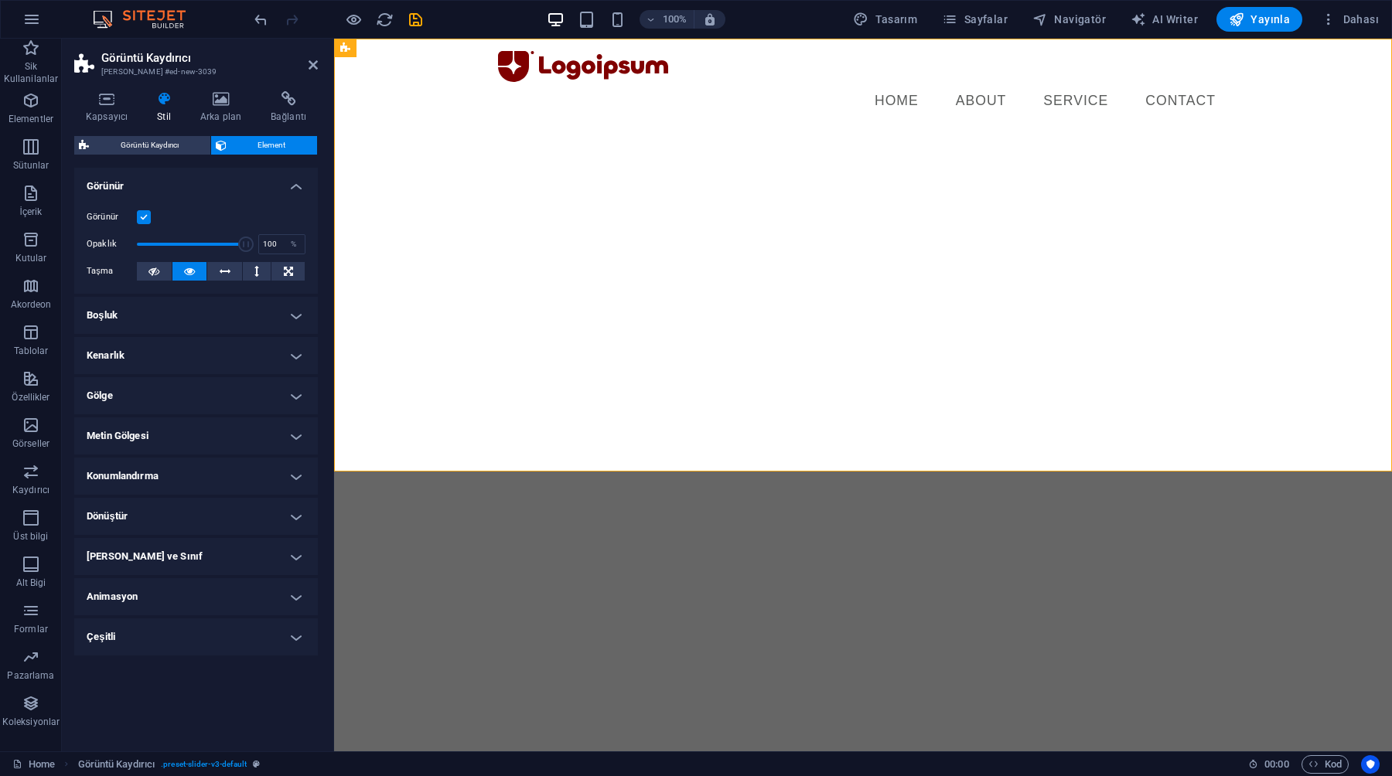
click at [180, 320] on h4 "Boşluk" at bounding box center [196, 315] width 244 height 37
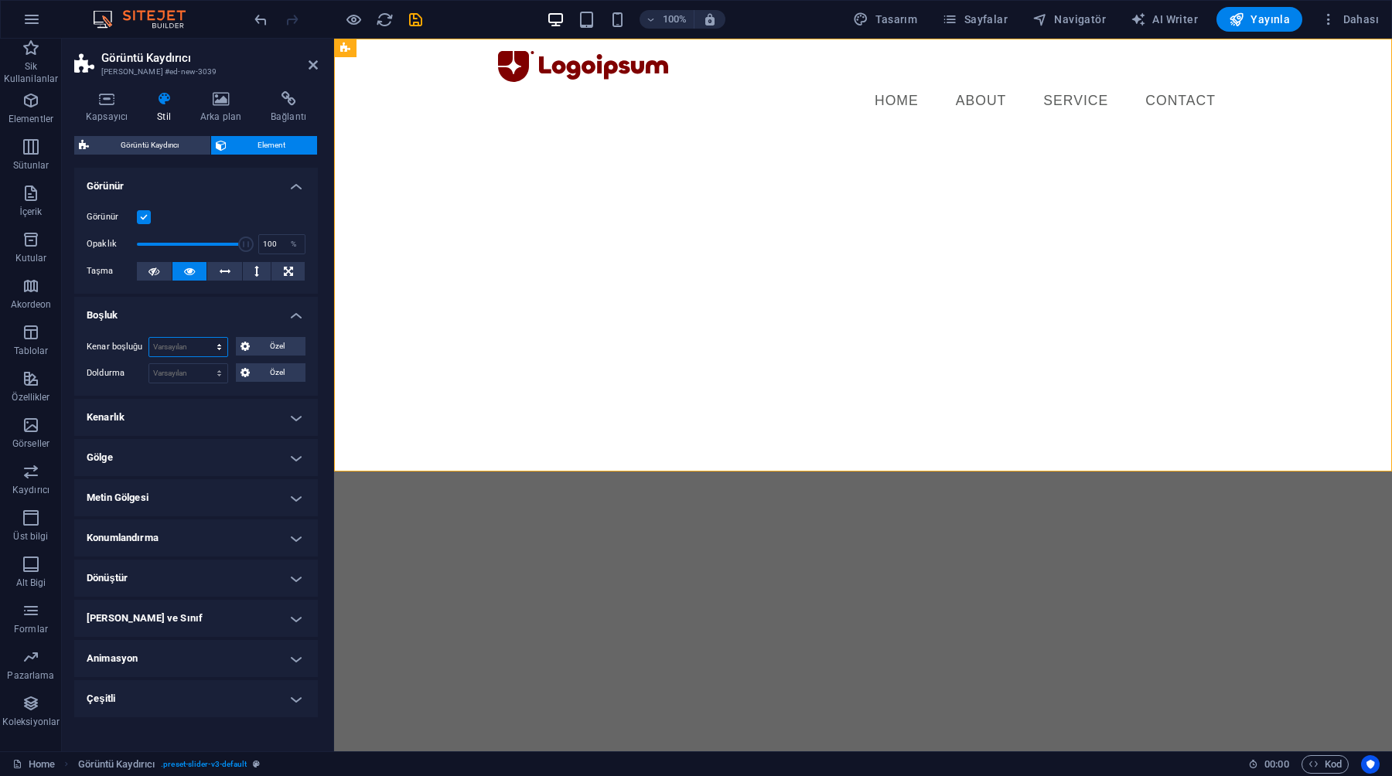
click at [176, 346] on select "Varsayılan otomatik px % rem vw vh Özel" at bounding box center [188, 347] width 78 height 19
select select "%"
click at [205, 338] on select "Varsayılan otomatik px % rem vw vh Özel" at bounding box center [188, 347] width 78 height 19
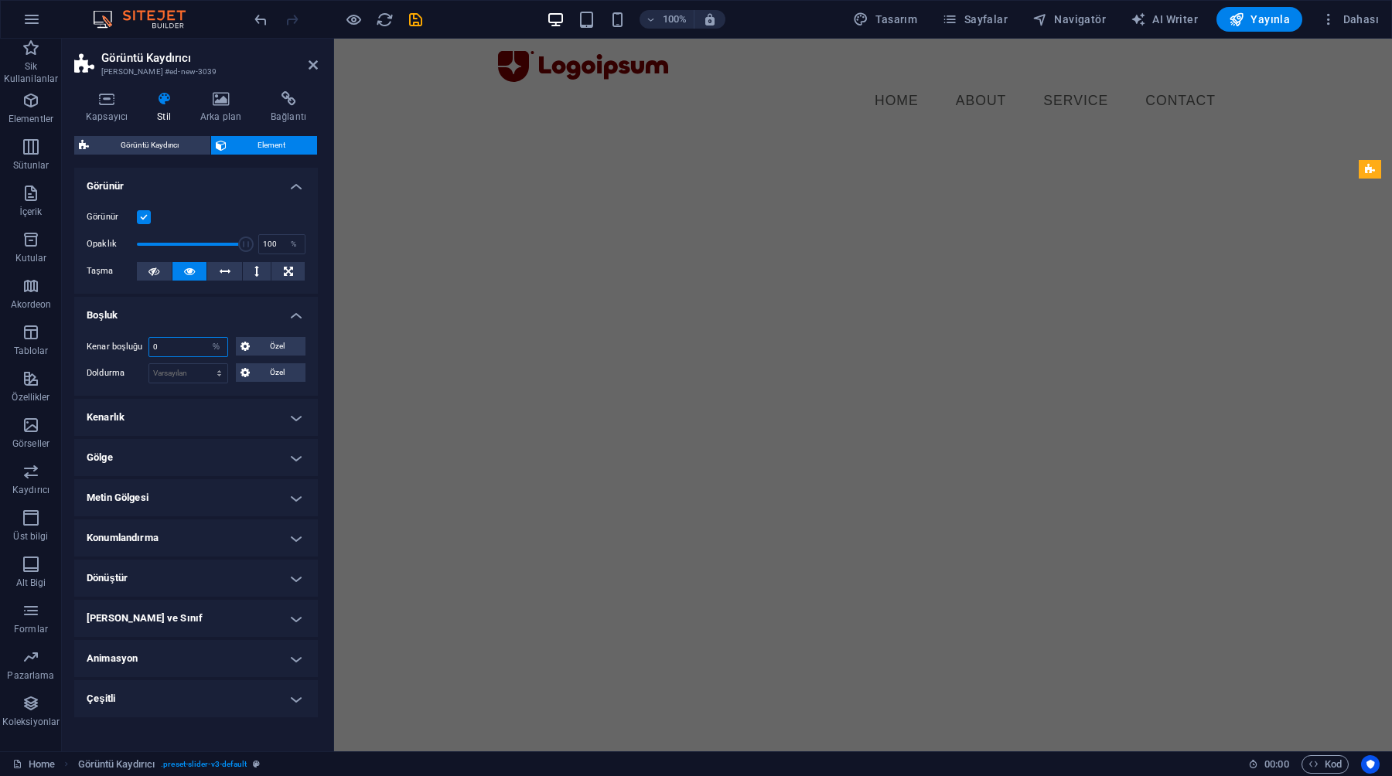
type input "0"
click at [176, 306] on h4 "Boşluk" at bounding box center [196, 311] width 244 height 28
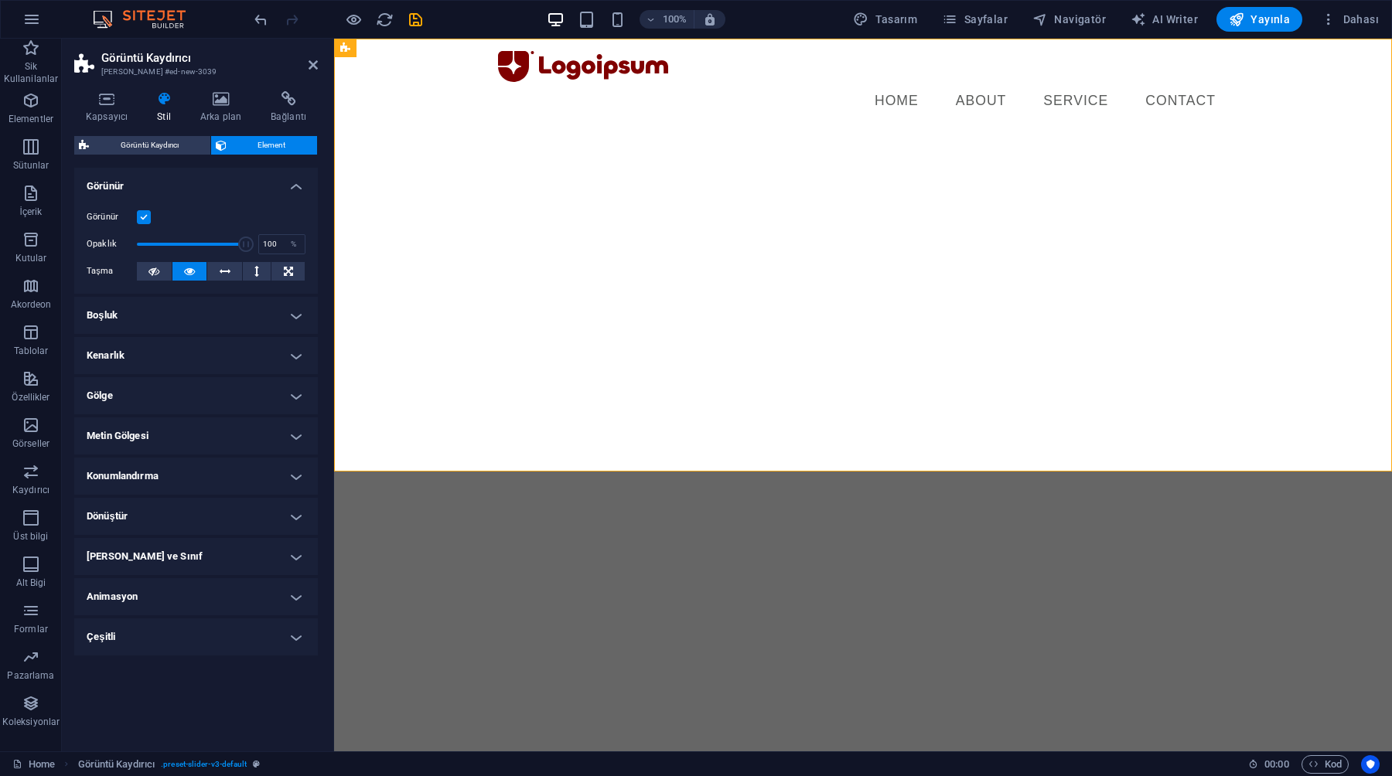
click at [254, 301] on h4 "Boşluk" at bounding box center [196, 315] width 244 height 37
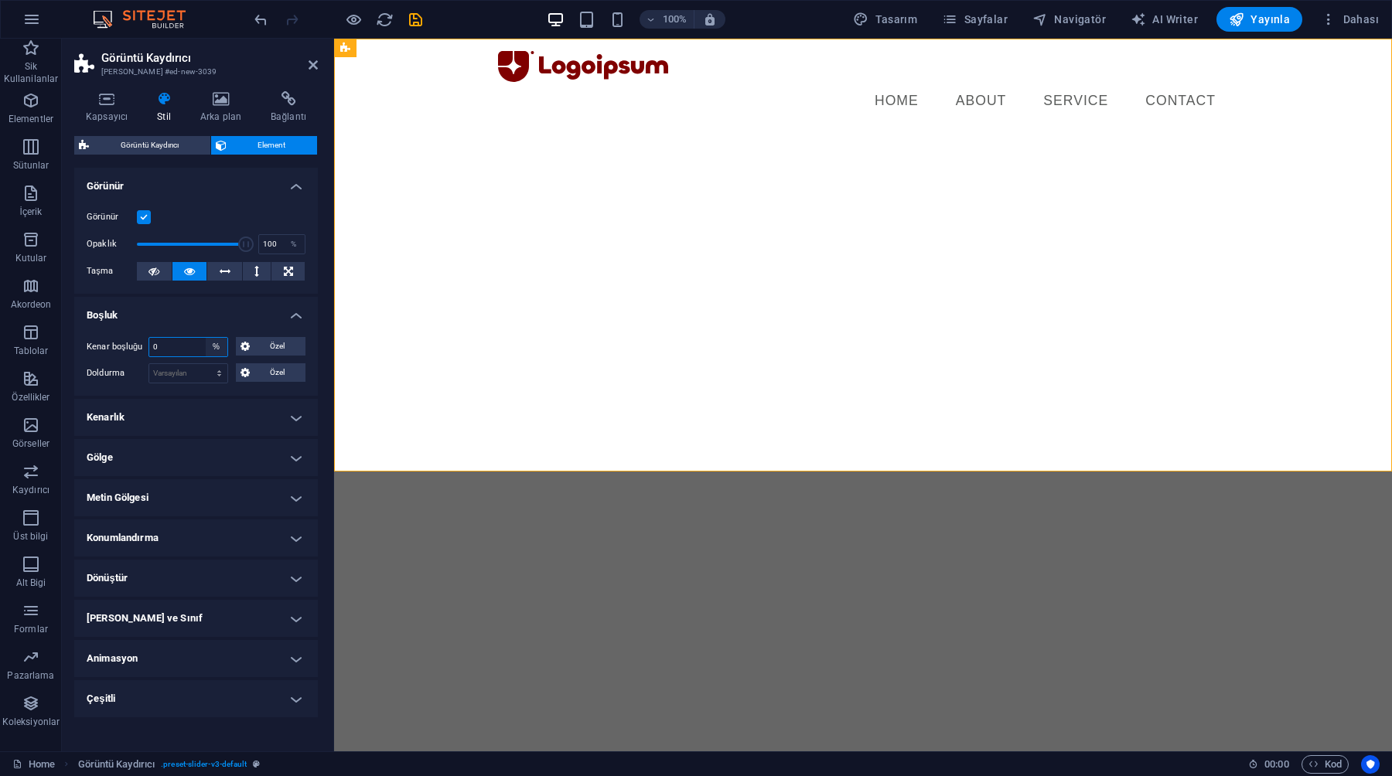
click at [215, 349] on select "Varsayılan otomatik px % rem vw vh Özel" at bounding box center [217, 347] width 22 height 19
select select "default"
click at [206, 338] on select "Varsayılan otomatik px % rem vw vh Özel" at bounding box center [217, 347] width 22 height 19
select select "DISABLED_OPTION_VALUE"
click at [207, 414] on h4 "Kenarlık" at bounding box center [196, 417] width 244 height 37
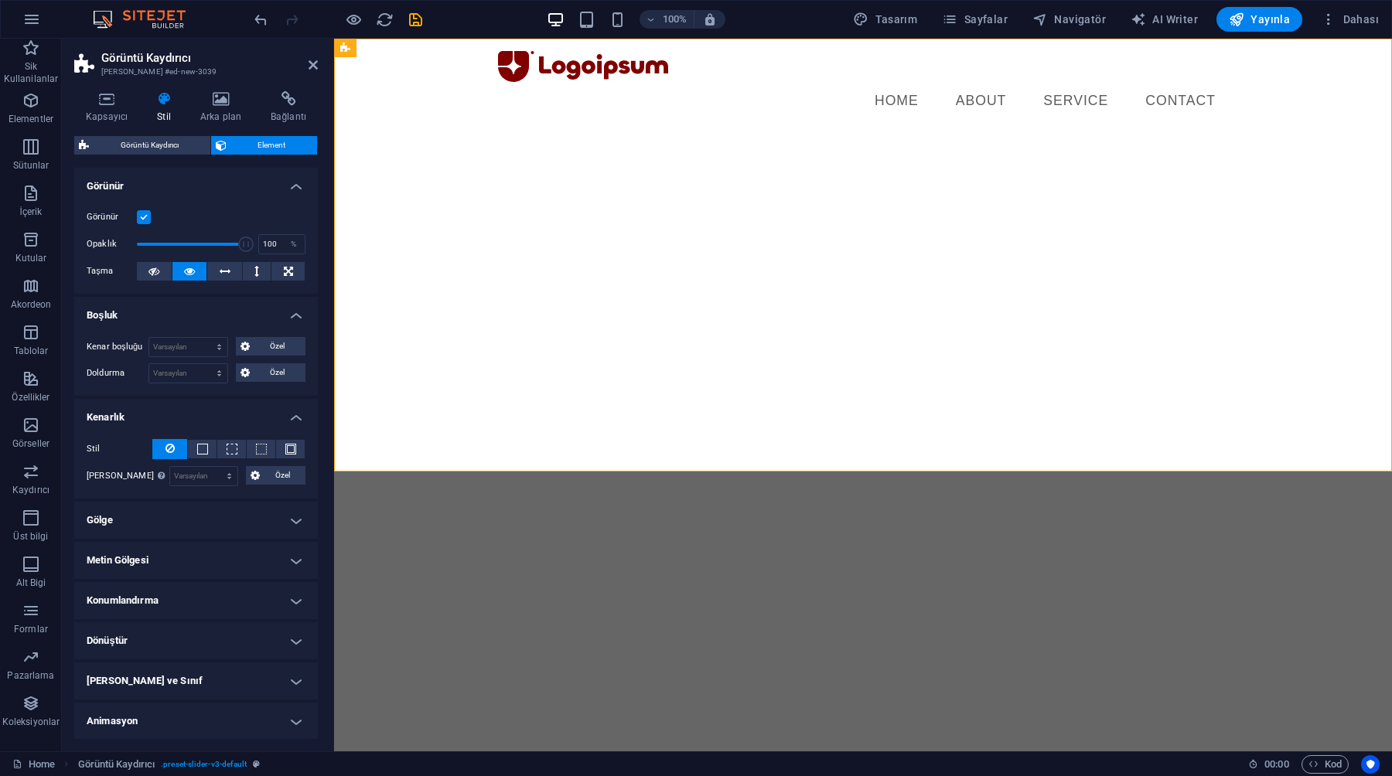
click at [207, 414] on h4 "Kenarlık" at bounding box center [196, 413] width 244 height 28
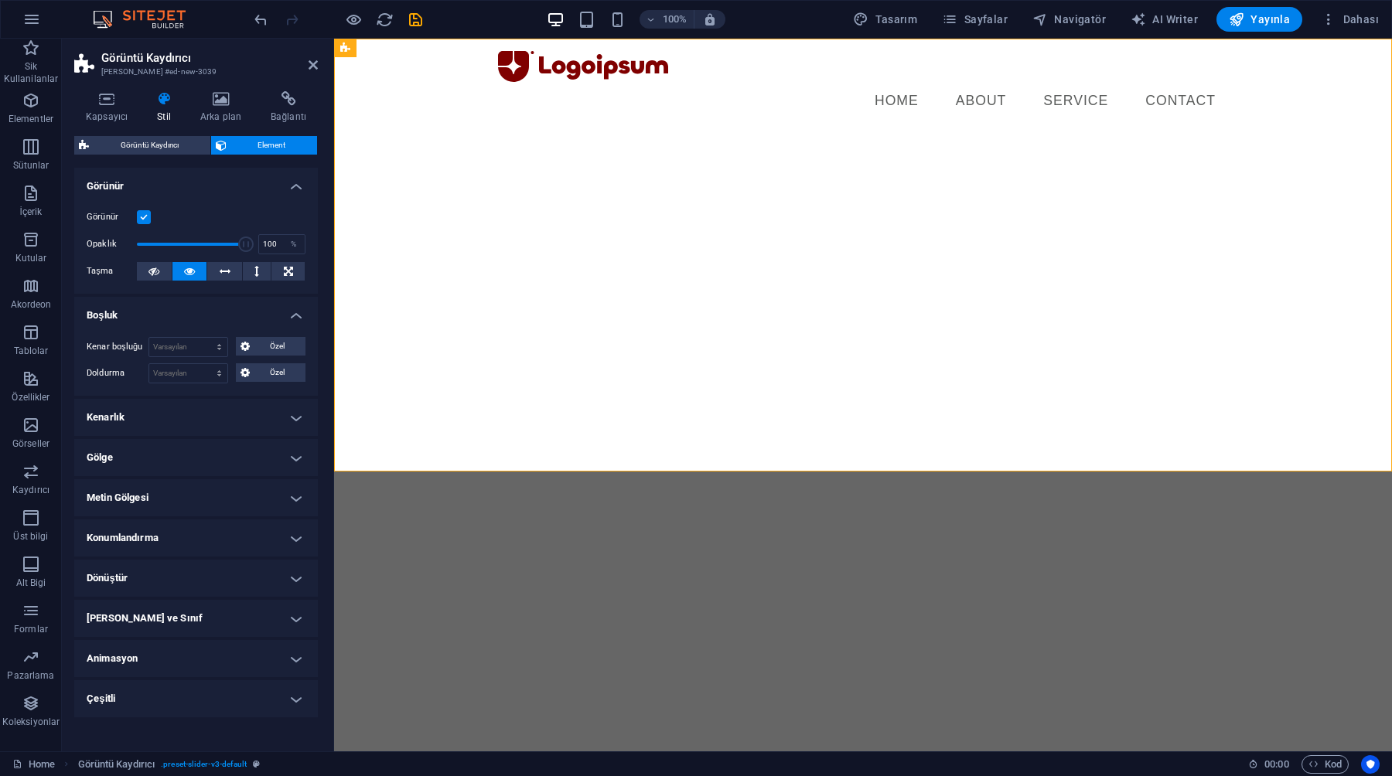
click at [190, 462] on h4 "Gölge" at bounding box center [196, 457] width 244 height 37
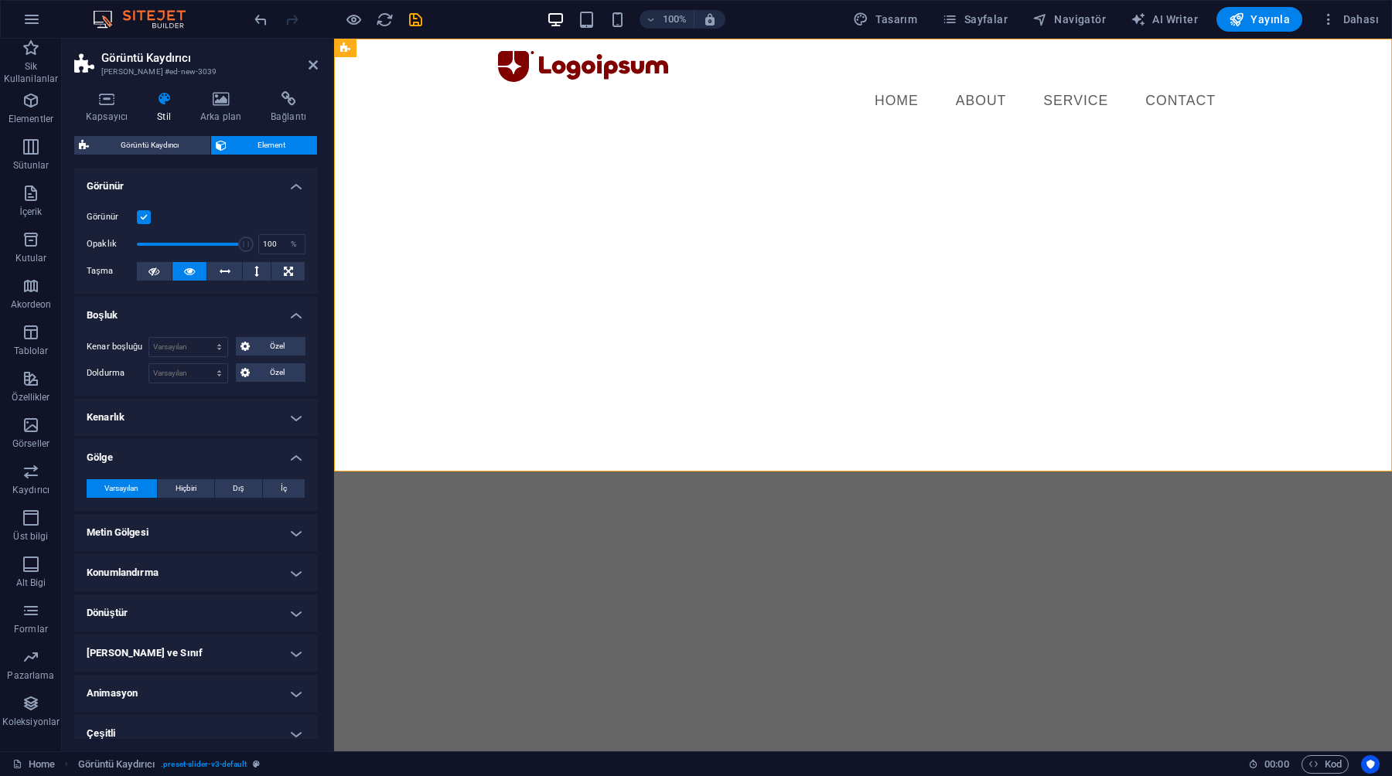
click at [190, 462] on h4 "Gölge" at bounding box center [196, 453] width 244 height 28
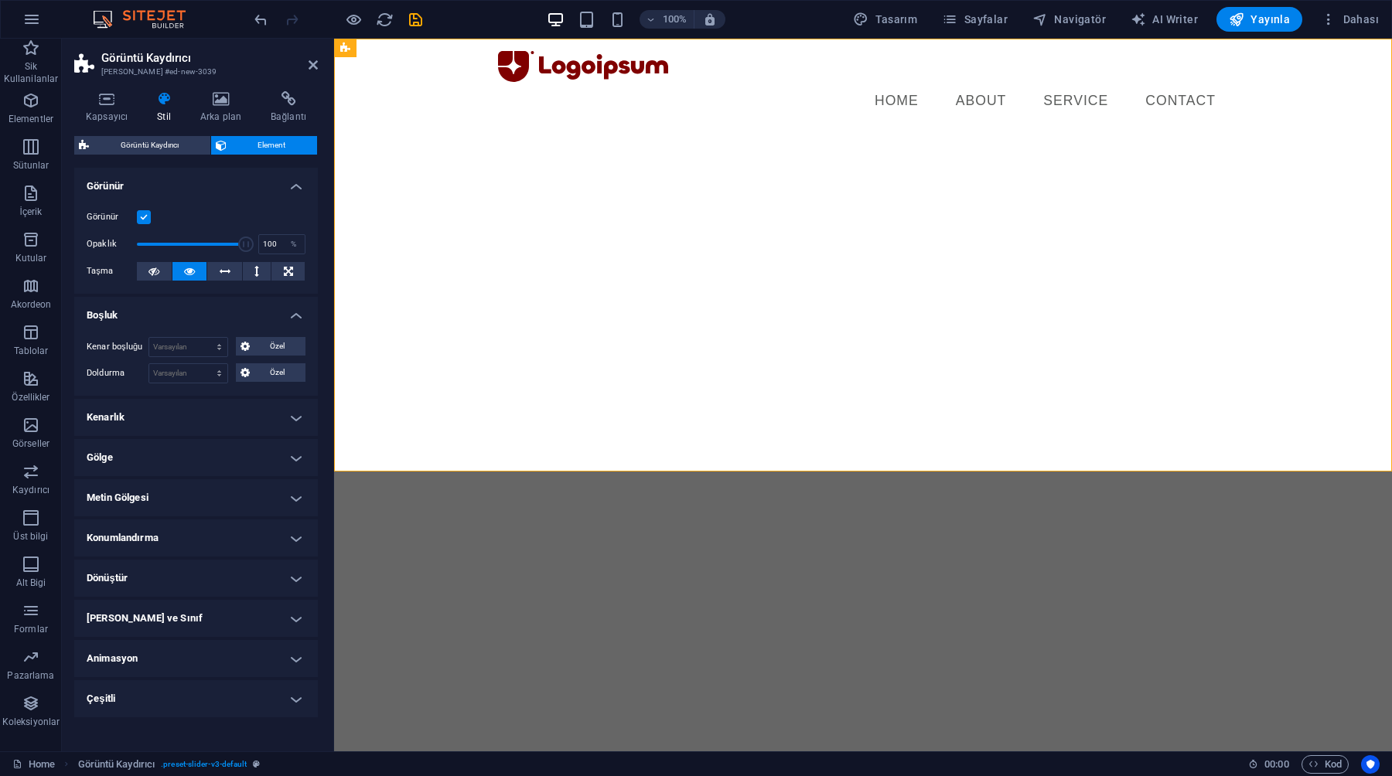
click at [182, 535] on h4 "Konumlandırma" at bounding box center [196, 537] width 244 height 37
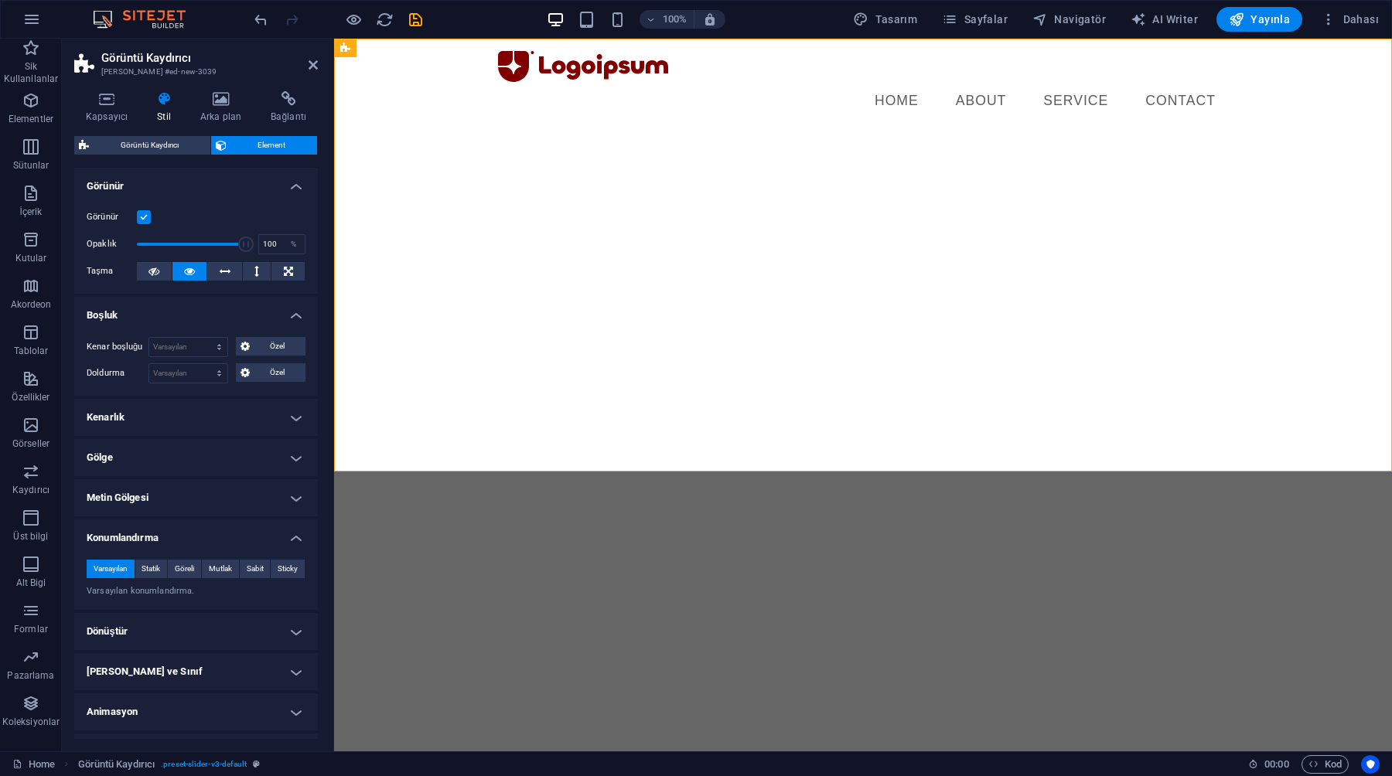
click at [182, 535] on h4 "Konumlandırma" at bounding box center [196, 533] width 244 height 28
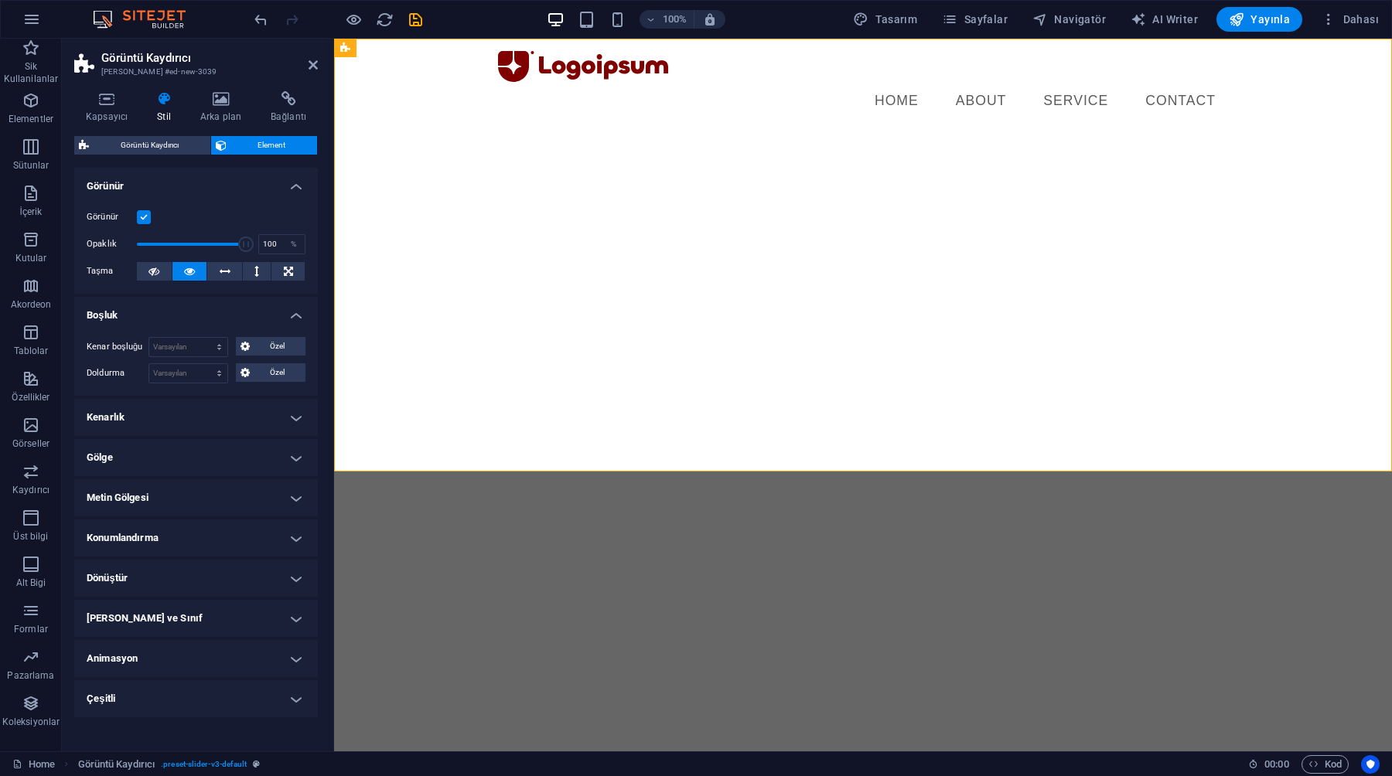
click at [172, 527] on h4 "Konumlandırma" at bounding box center [196, 537] width 244 height 37
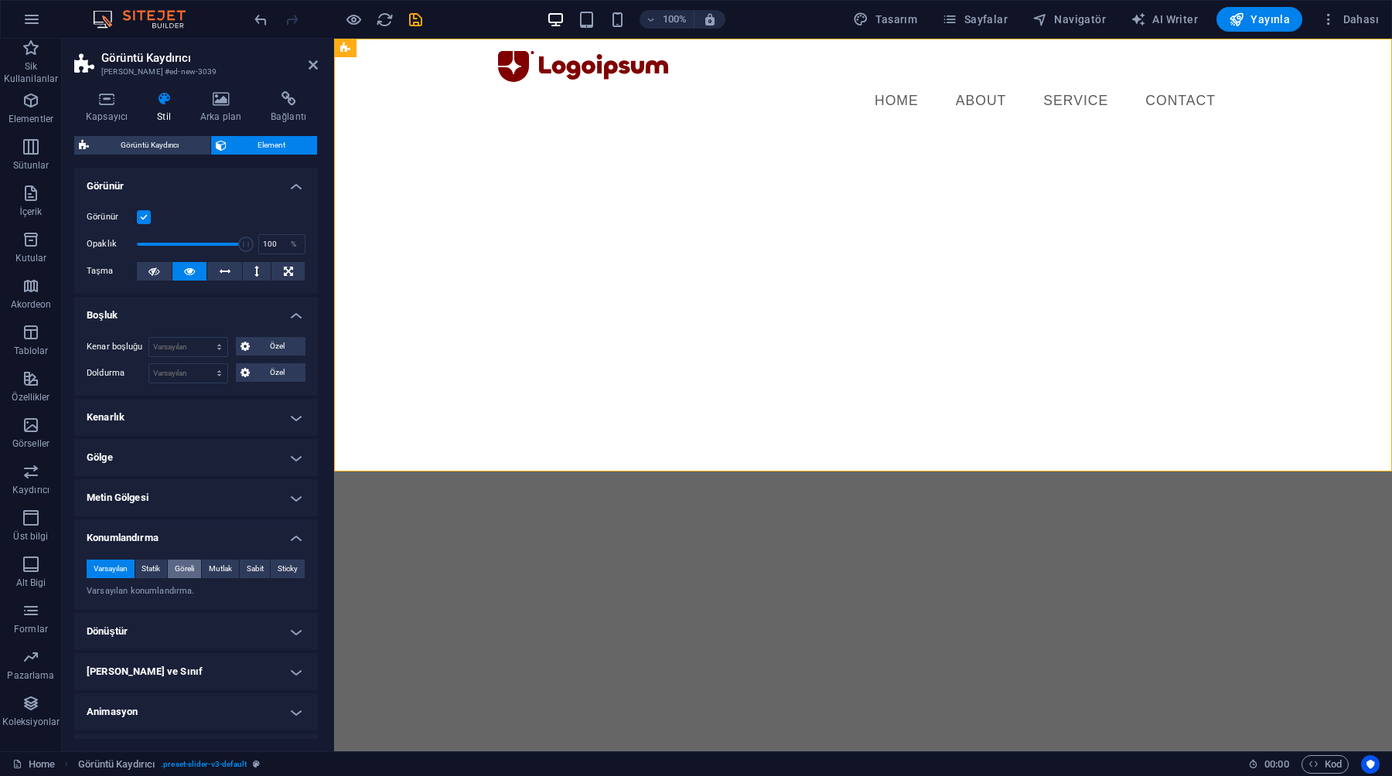
click at [175, 570] on span "Göreli" at bounding box center [184, 569] width 19 height 19
click at [145, 596] on input "number" at bounding box center [159, 595] width 55 height 19
type input "1"
click at [192, 623] on select "otomatik px rem % em" at bounding box center [196, 621] width 68 height 19
select select "px"
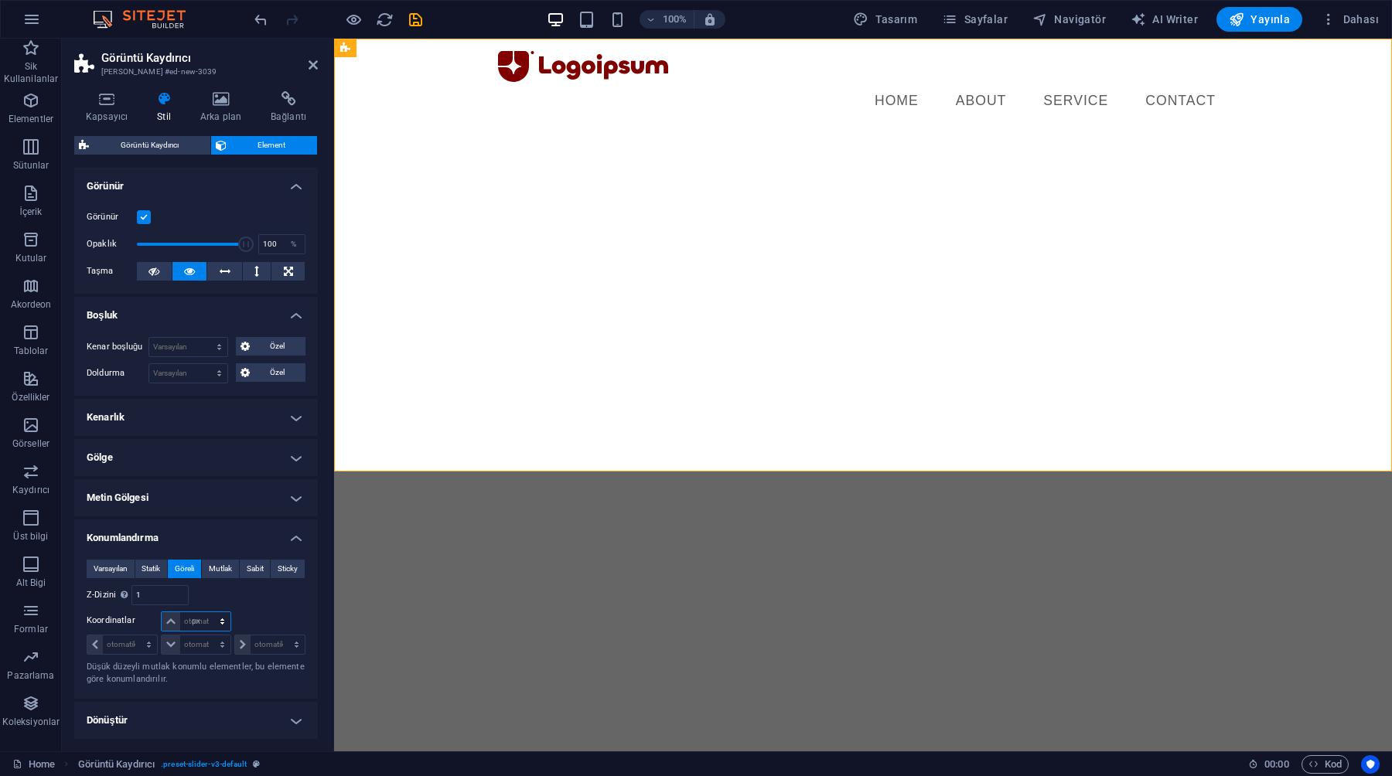
click at [206, 612] on select "otomatik px rem % em" at bounding box center [196, 621] width 68 height 19
type input "0"
click at [248, 607] on div "Varsayılan Statik Göreli Mutlak Sabit Sticky Z-Dizini Element sırasını arkadan …" at bounding box center [196, 623] width 219 height 127
click at [203, 104] on icon at bounding box center [221, 98] width 64 height 15
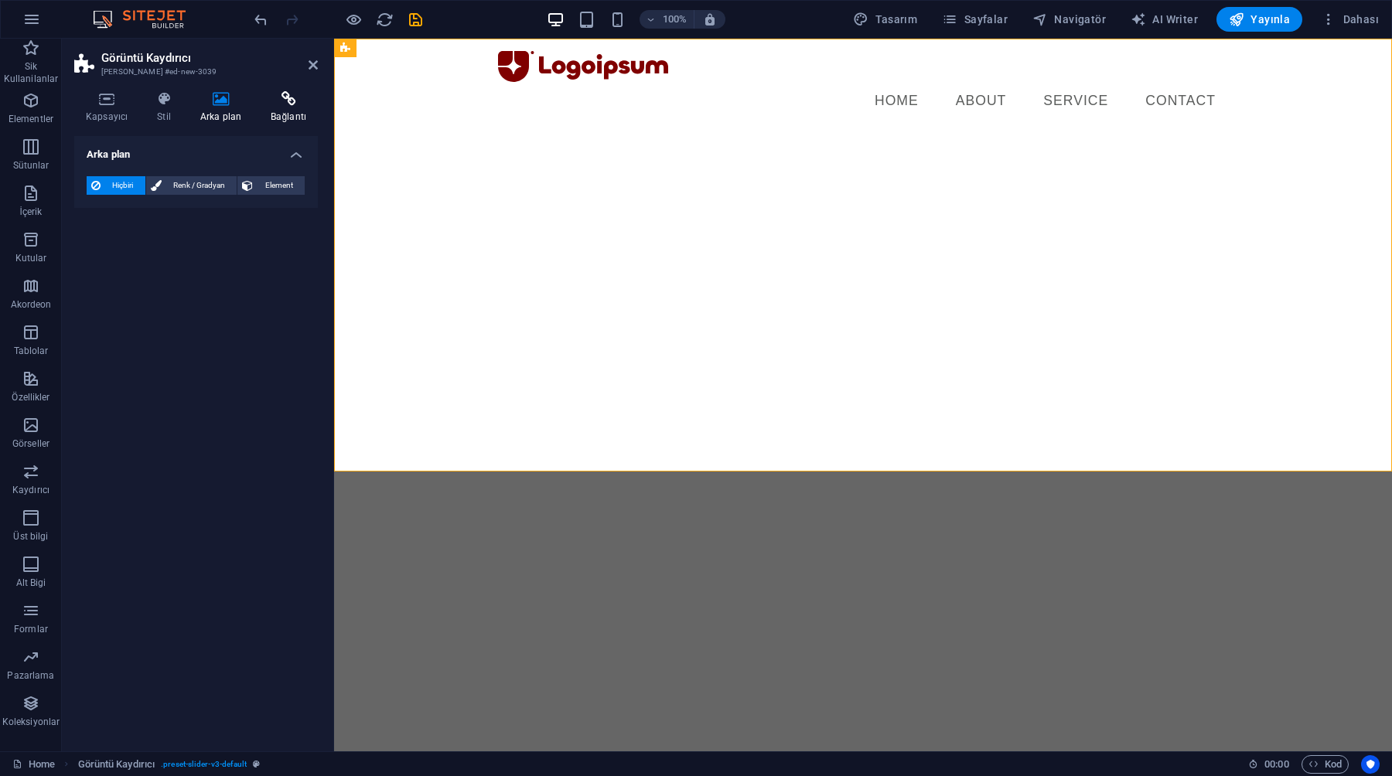
click at [274, 100] on icon at bounding box center [288, 98] width 59 height 15
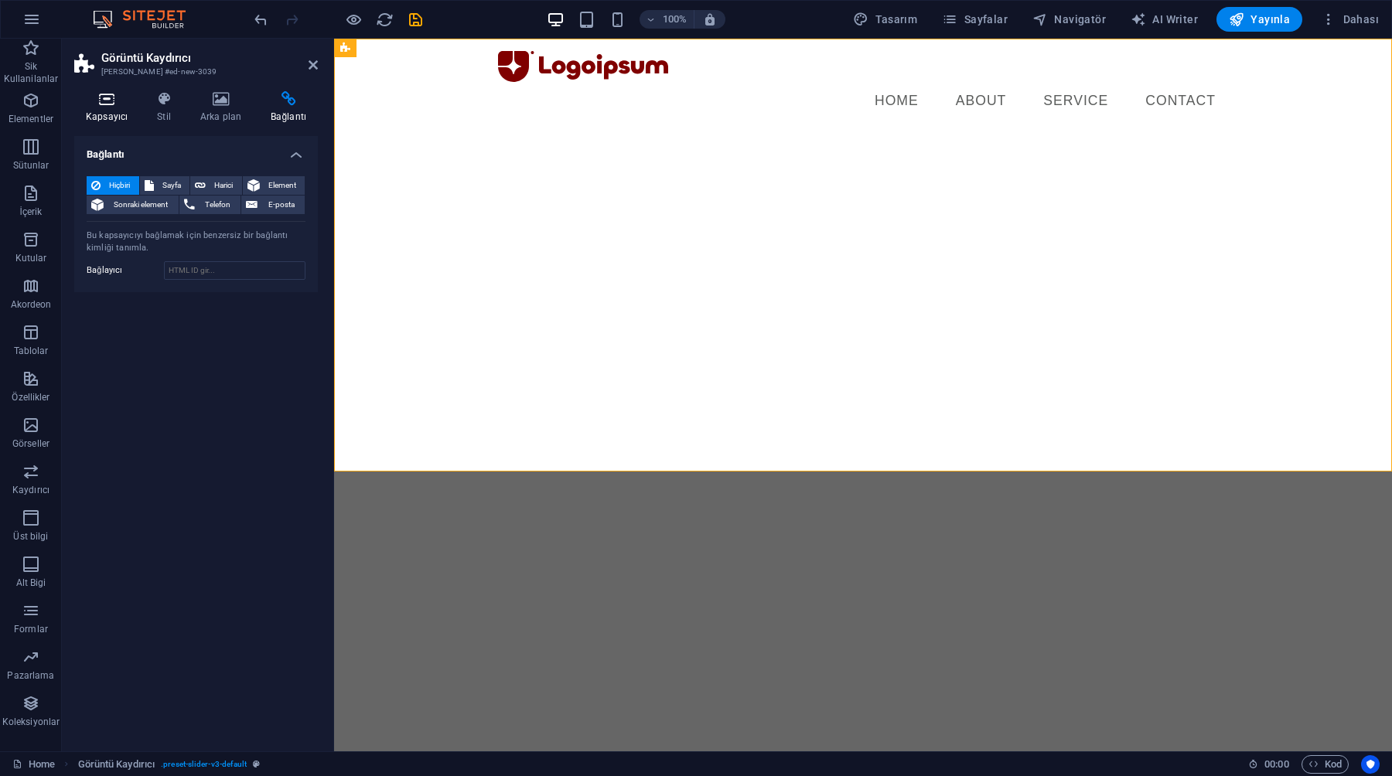
click at [132, 111] on h4 "Kapsayıcı" at bounding box center [109, 107] width 71 height 32
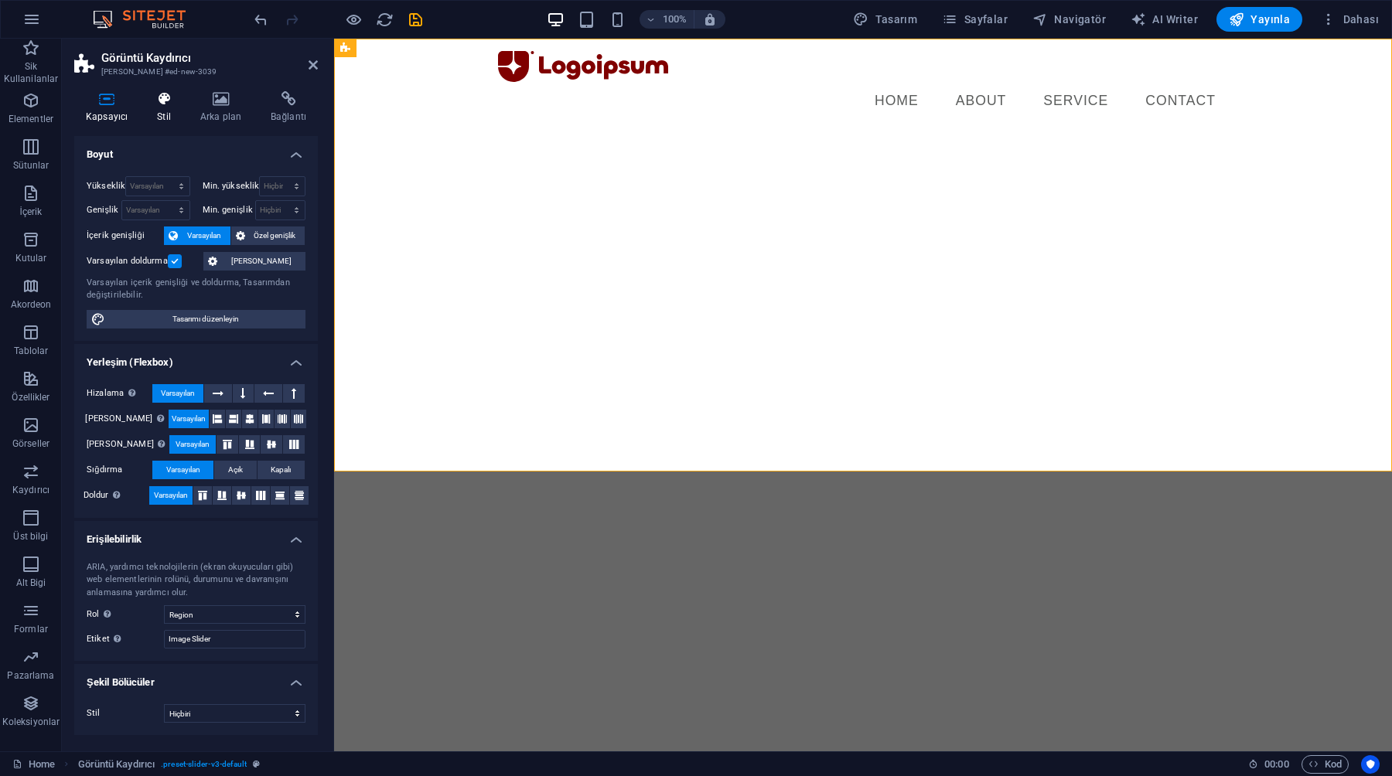
click at [162, 107] on h4 "Stil" at bounding box center [166, 107] width 43 height 32
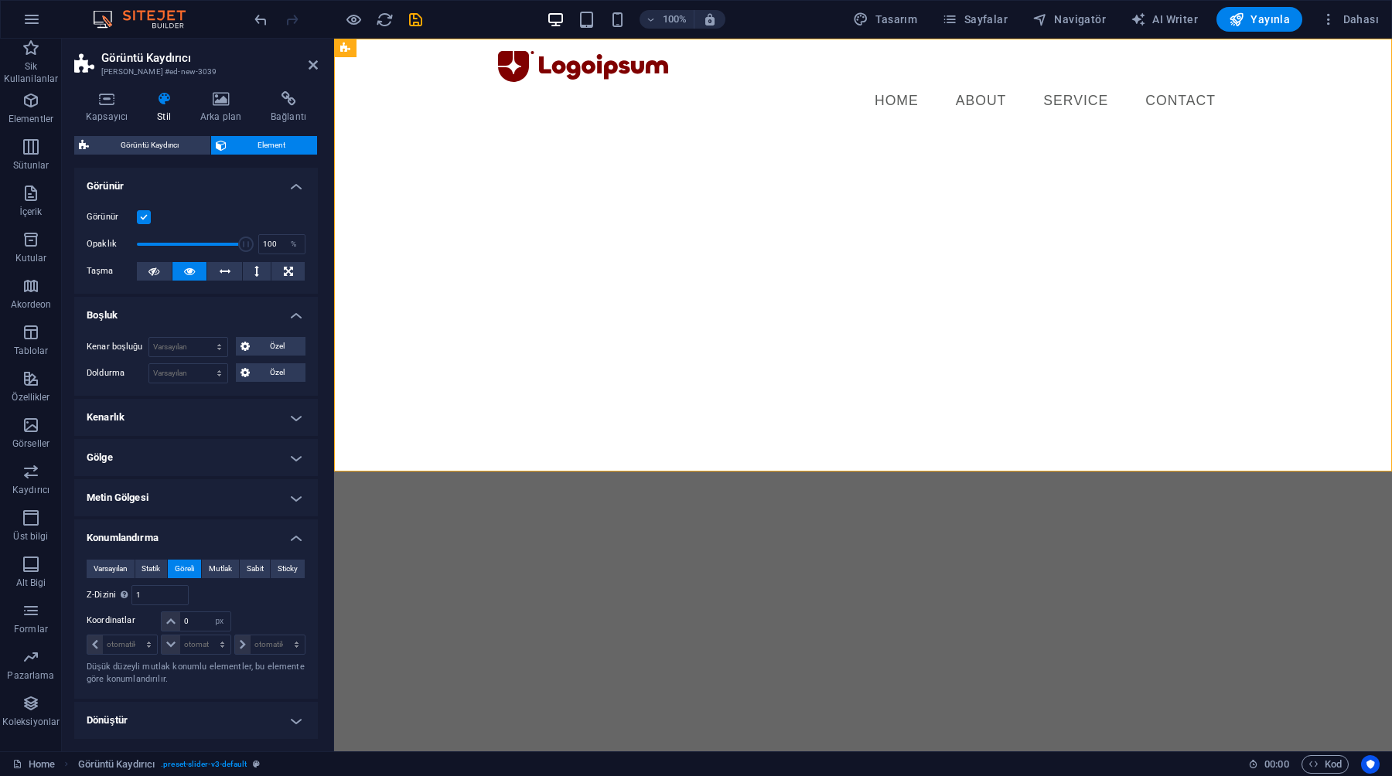
click at [161, 414] on h4 "Kenarlık" at bounding box center [196, 417] width 244 height 37
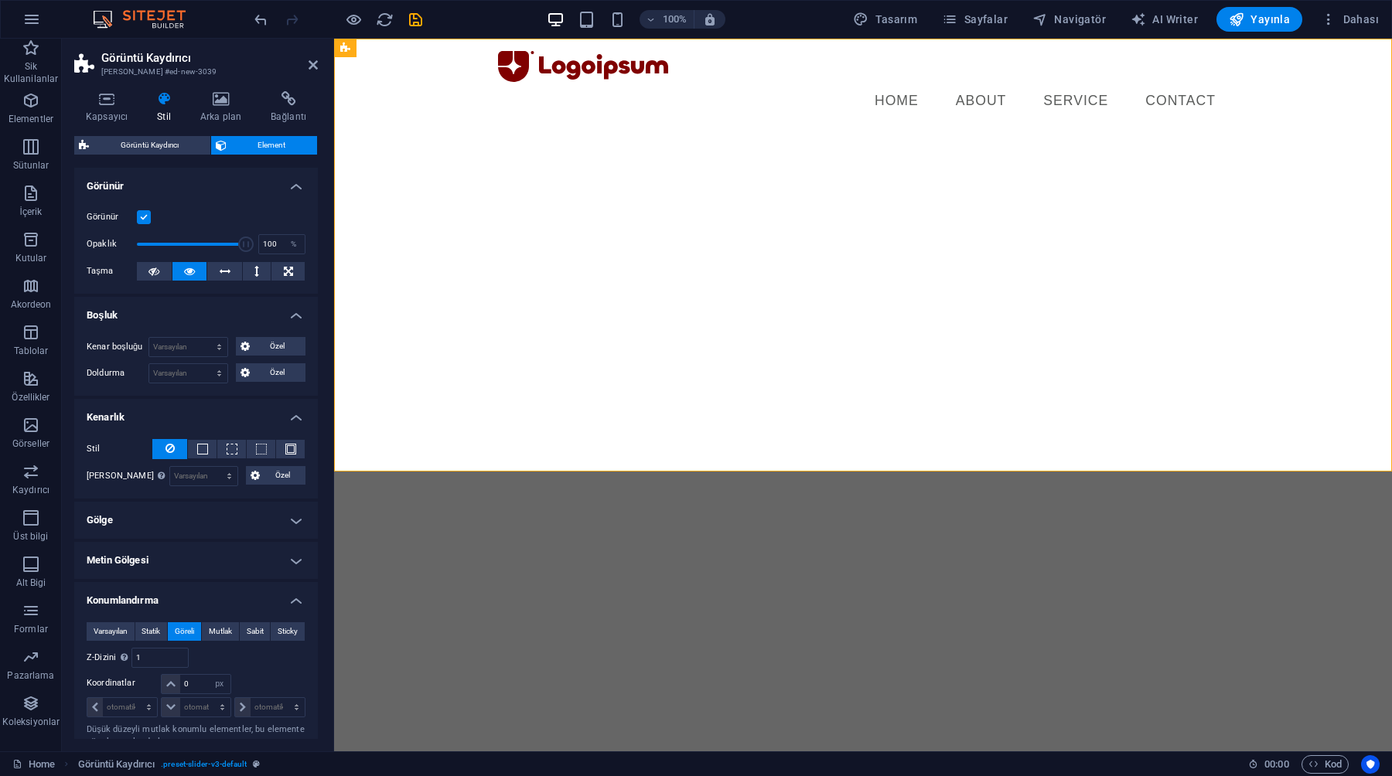
click at [161, 414] on h4 "Kenarlık" at bounding box center [196, 413] width 244 height 28
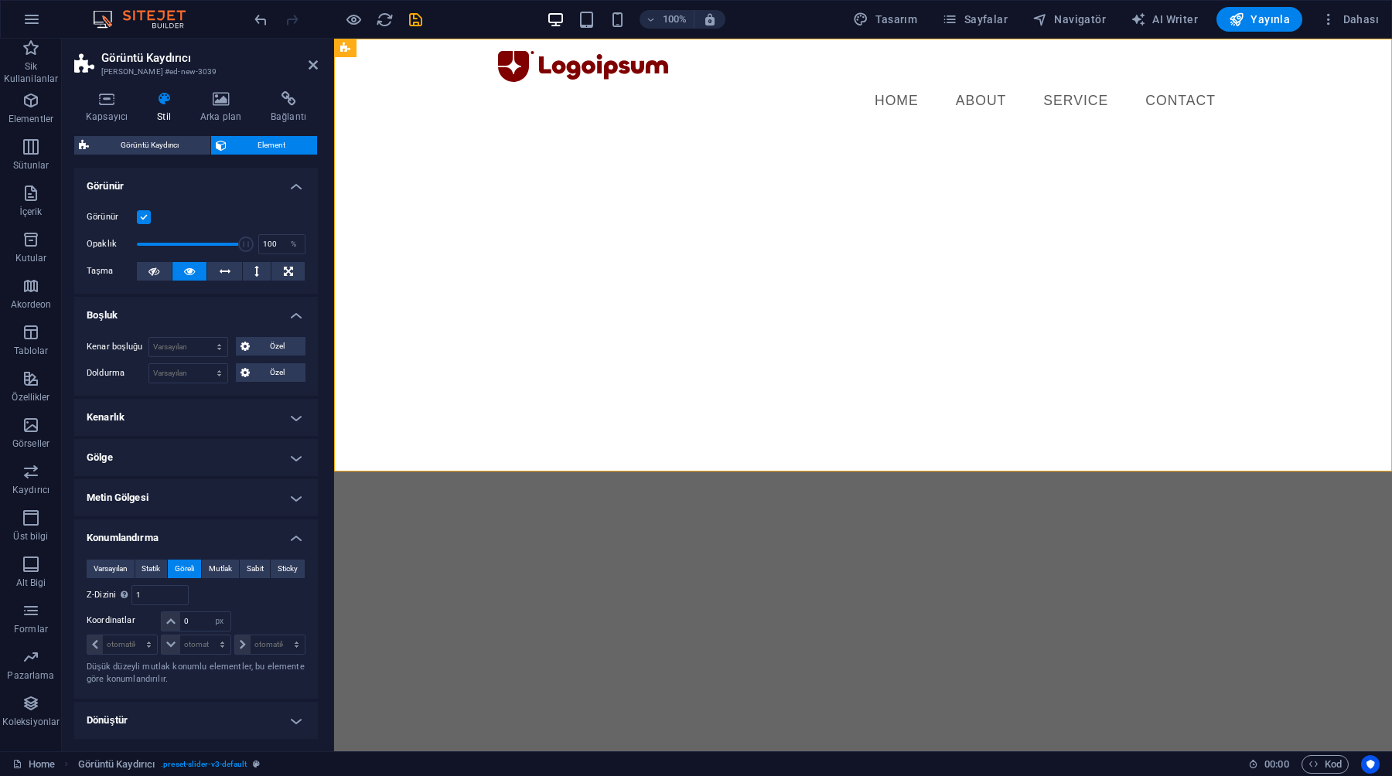
click at [156, 458] on h4 "Gölge" at bounding box center [196, 457] width 244 height 37
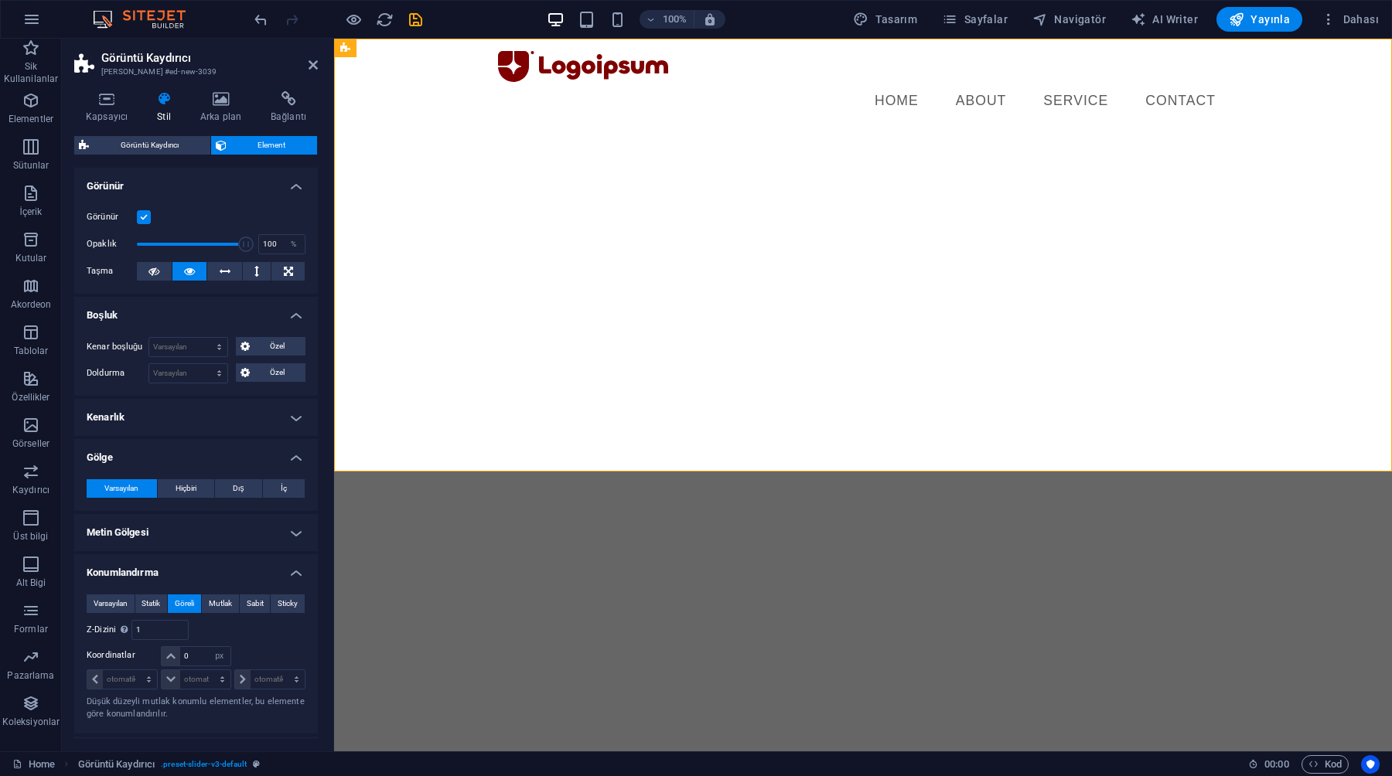
click at [156, 458] on h4 "Gölge" at bounding box center [196, 453] width 244 height 28
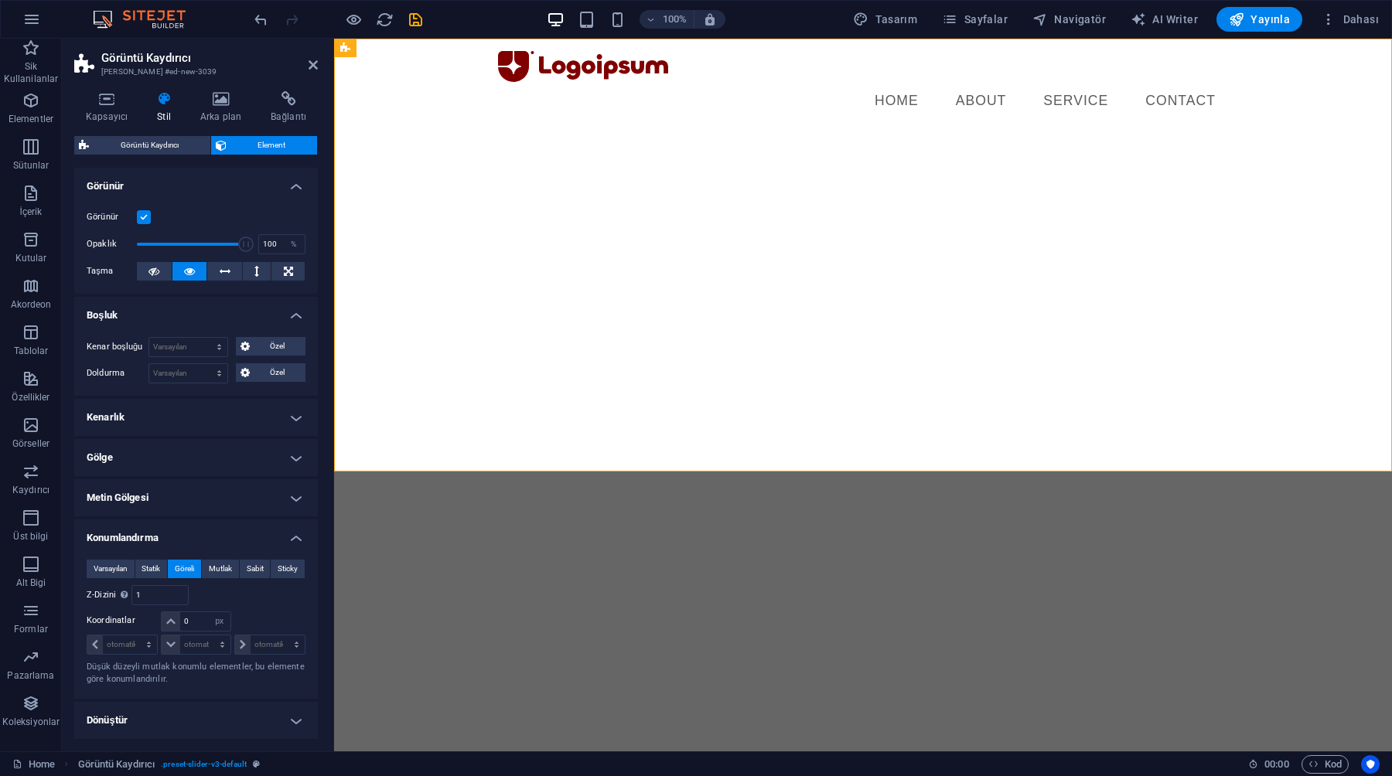
click at [148, 514] on h4 "Metin Gölgesi" at bounding box center [196, 497] width 244 height 37
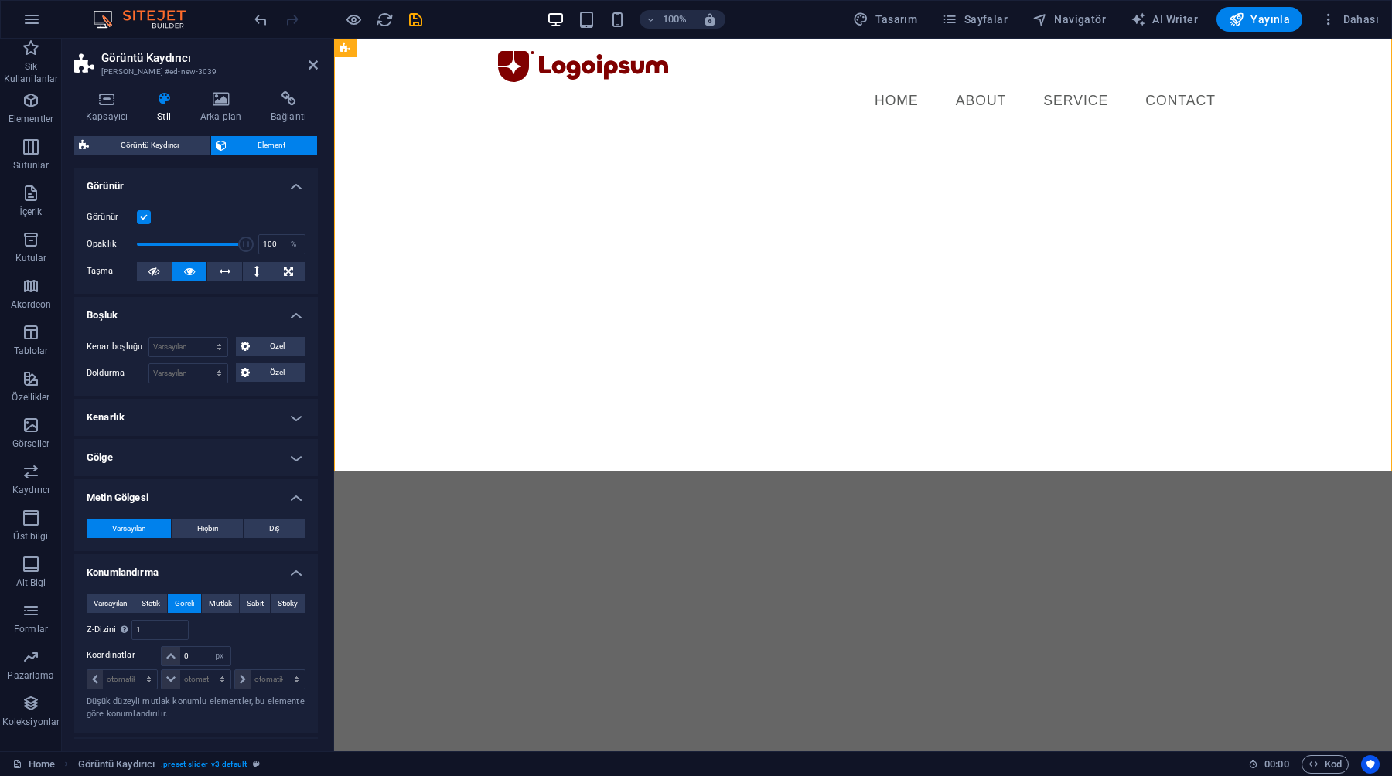
click at [141, 494] on h4 "Metin Gölgesi" at bounding box center [196, 493] width 244 height 28
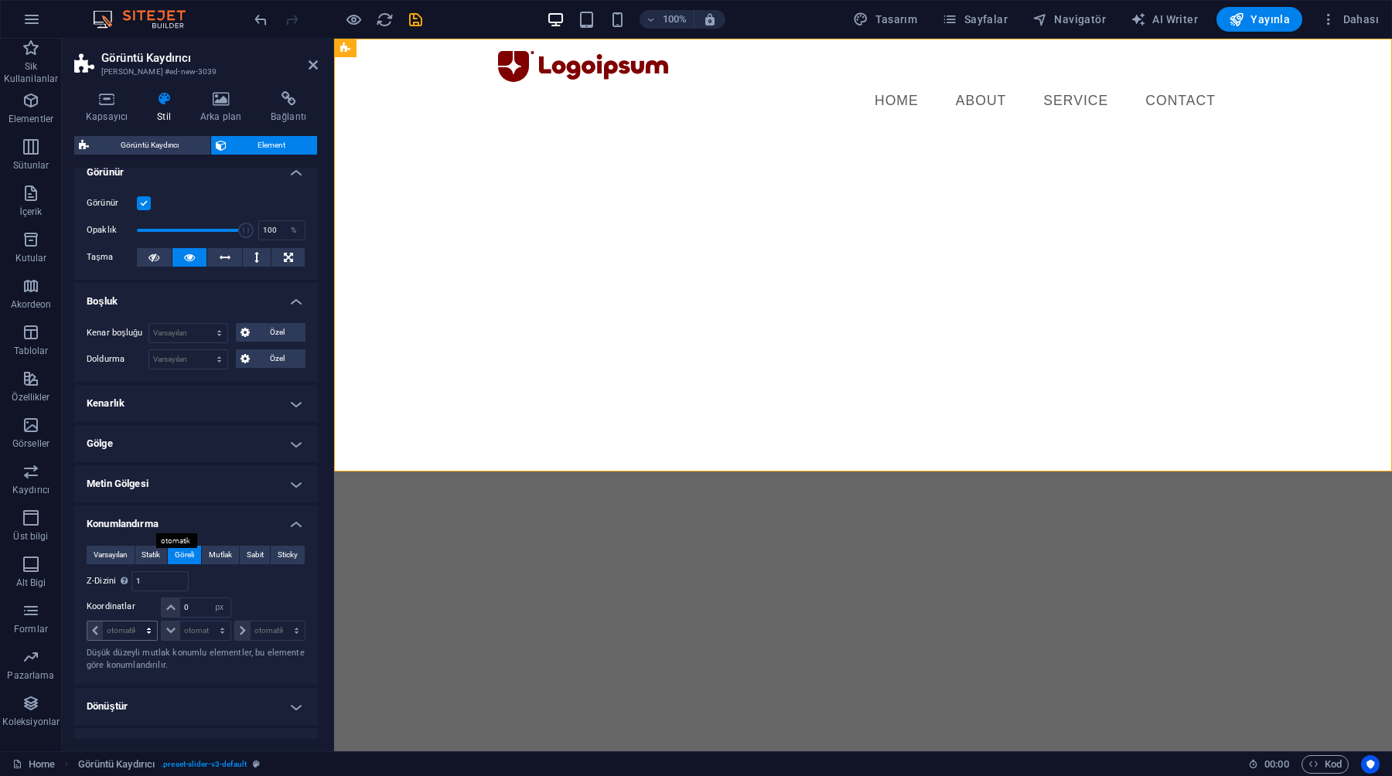
scroll to position [0, 0]
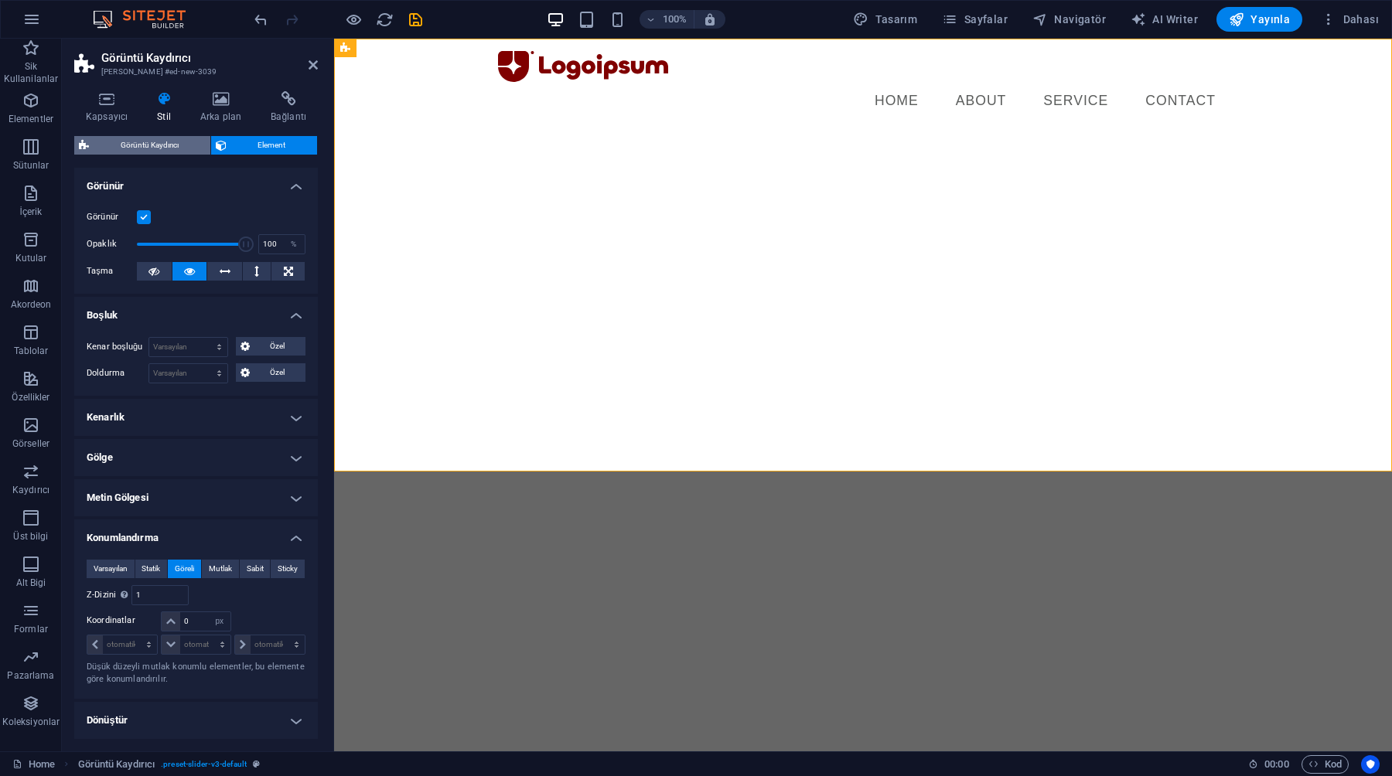
click at [158, 138] on span "Görüntü Kaydırıcı" at bounding box center [150, 145] width 112 height 19
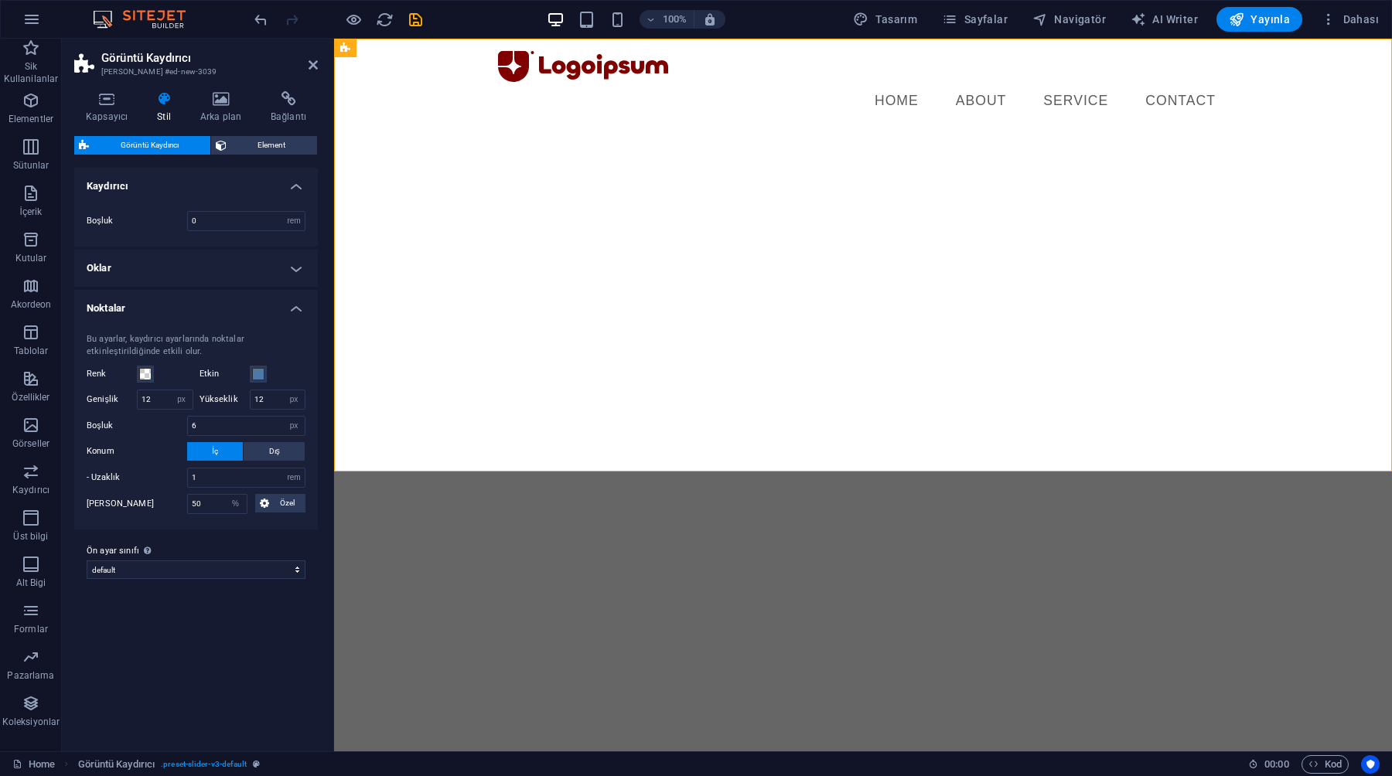
click at [138, 279] on h4 "Oklar" at bounding box center [196, 268] width 244 height 37
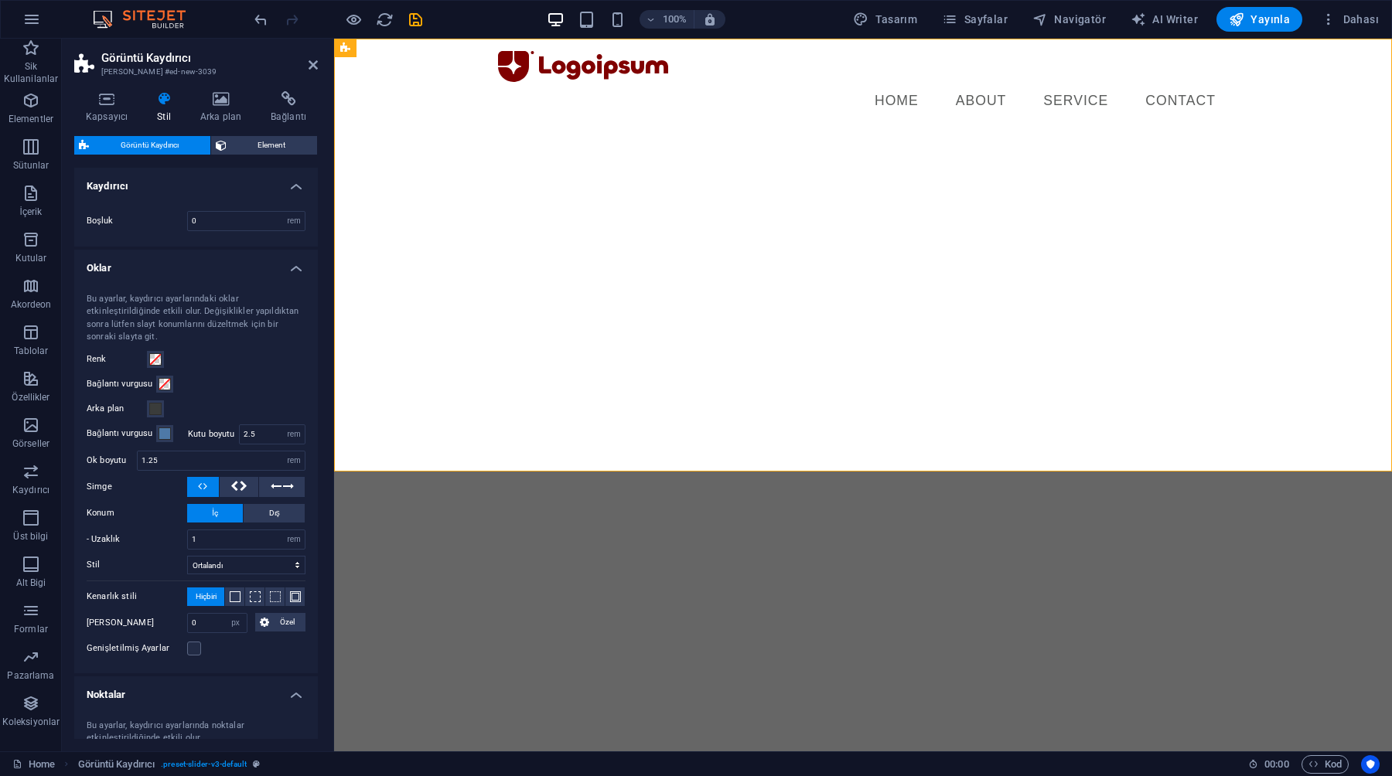
click at [138, 279] on div "Bu ayarlar, kaydırıcı ayarlarındaki oklar etkinleştirildiğinde etkili olur. Değ…" at bounding box center [196, 476] width 250 height 396
click at [128, 267] on h4 "Oklar" at bounding box center [196, 264] width 244 height 28
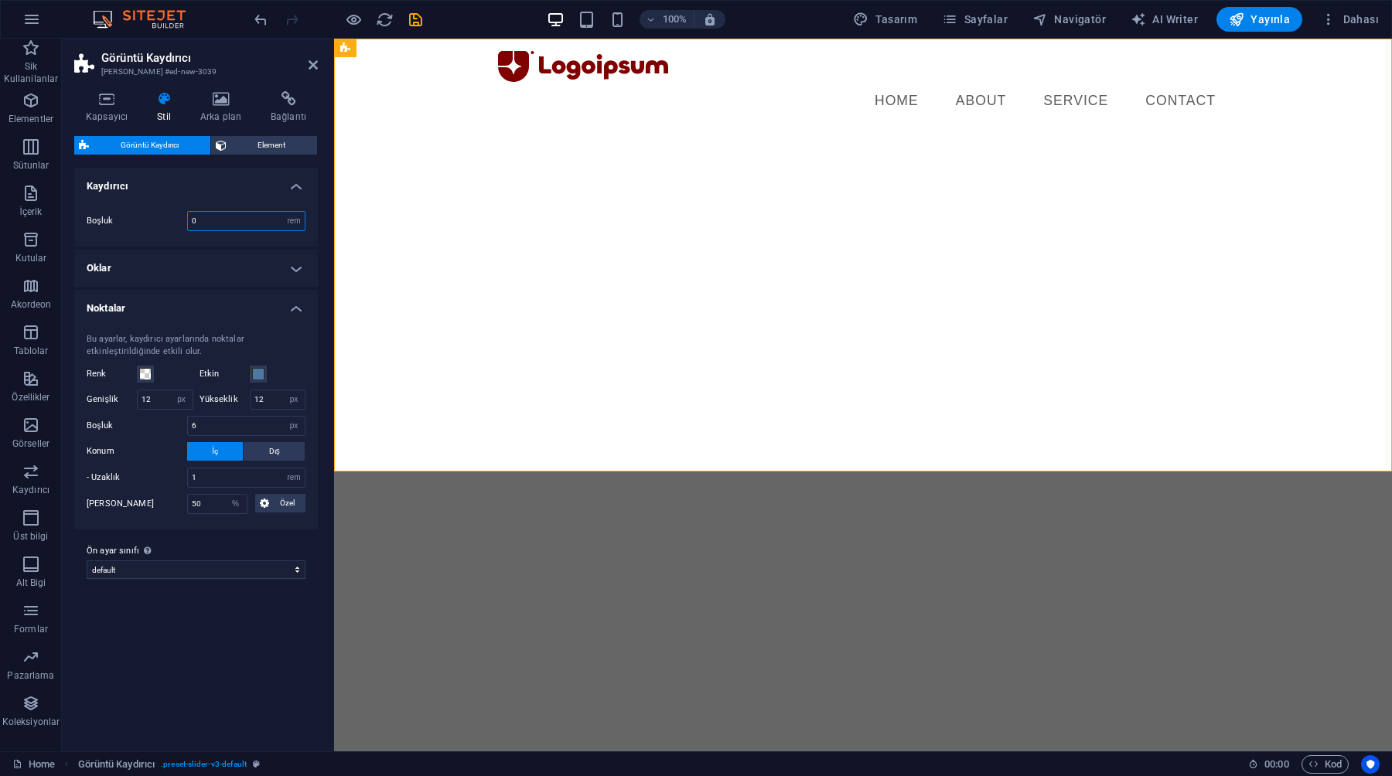
click at [225, 217] on input "0" at bounding box center [246, 221] width 117 height 19
click at [281, 216] on input "number" at bounding box center [246, 221] width 117 height 19
click at [287, 216] on select "rem px % vh vw" at bounding box center [294, 221] width 22 height 19
select select "px"
click at [283, 212] on select "rem px % vh vw" at bounding box center [294, 221] width 22 height 19
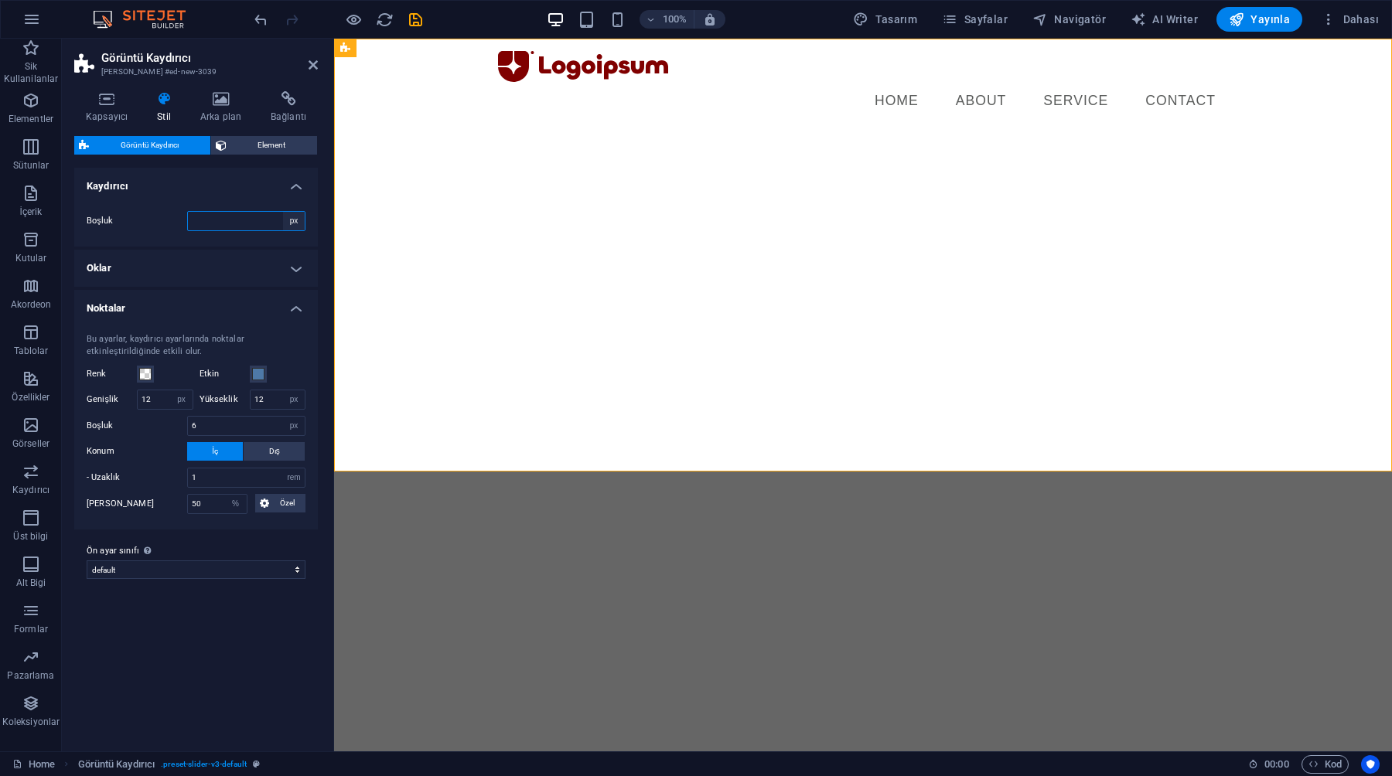
type input "0"
click at [244, 197] on div "Boşluk 0 rem px % vh vw" at bounding box center [196, 221] width 250 height 51
click at [290, 223] on select "rem px % vh vw" at bounding box center [294, 221] width 22 height 19
click at [283, 212] on select "rem px % vh vw" at bounding box center [294, 221] width 22 height 19
click at [293, 223] on select "rem px % vh vw" at bounding box center [294, 221] width 22 height 19
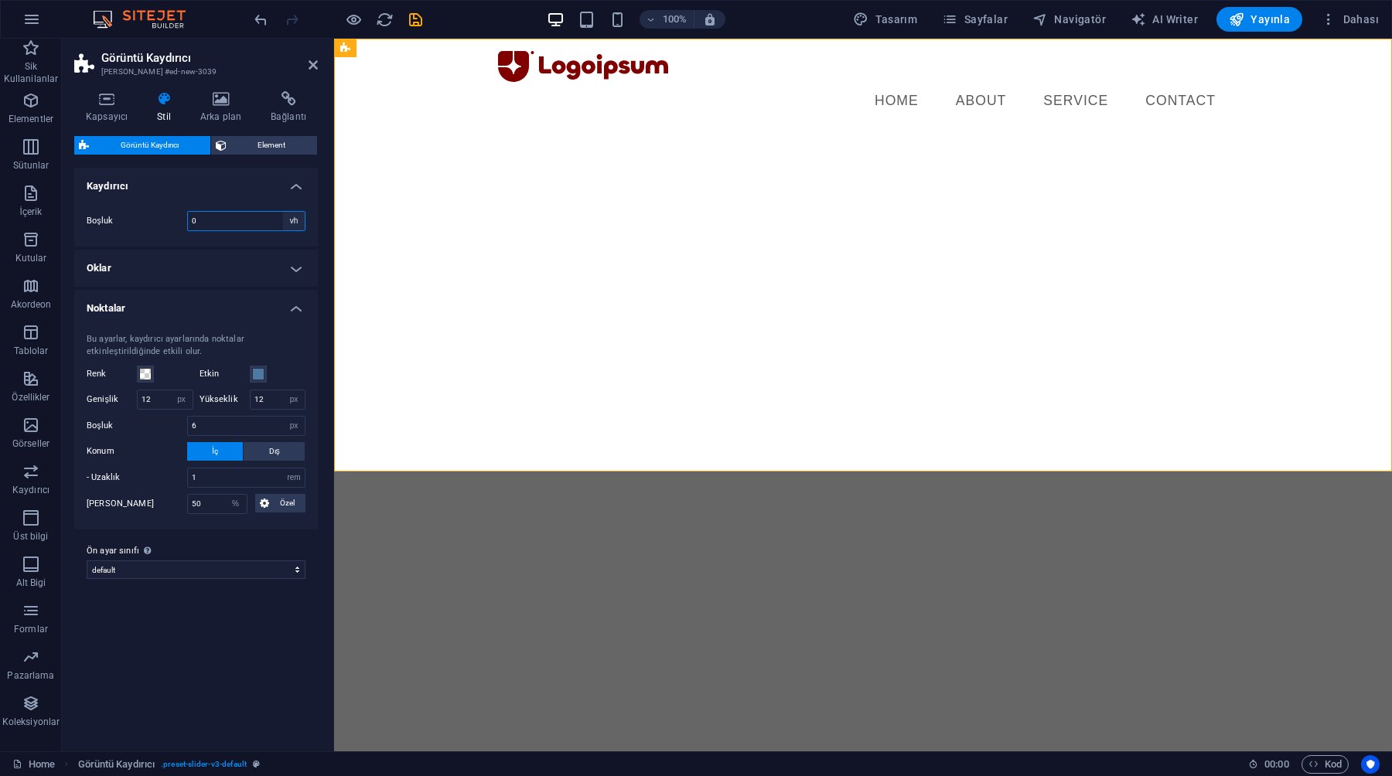
click at [283, 212] on select "rem px % vh vw" at bounding box center [294, 221] width 22 height 19
click at [290, 227] on select "rem px % vh vw" at bounding box center [294, 221] width 22 height 19
select select "rem"
click at [283, 212] on select "rem px % vh vw" at bounding box center [294, 221] width 22 height 19
click at [212, 196] on div "Boşluk 02 rem px % vh vw" at bounding box center [196, 221] width 250 height 51
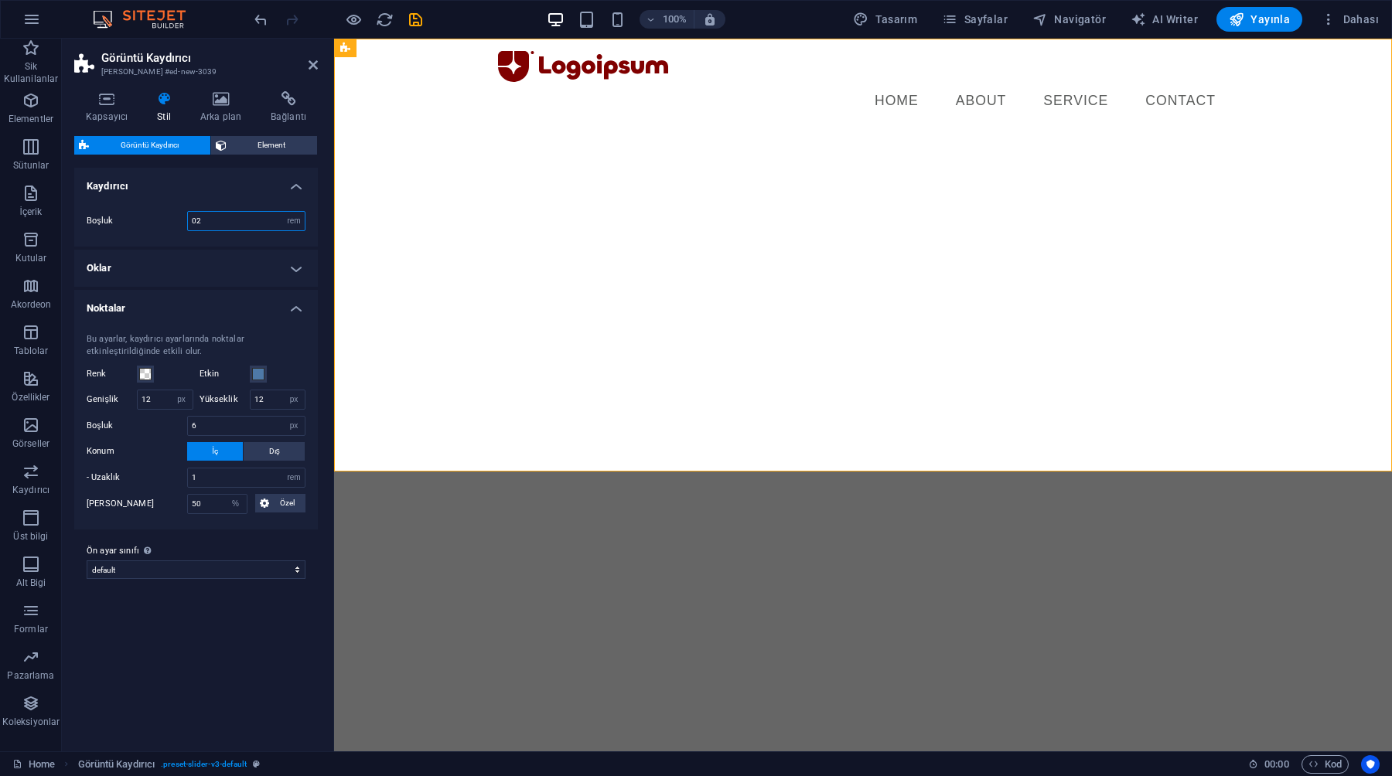
click at [212, 219] on input "02" at bounding box center [246, 221] width 117 height 19
type input "0"
type input "5"
click at [214, 188] on h4 "Kaydırıcı" at bounding box center [196, 182] width 244 height 28
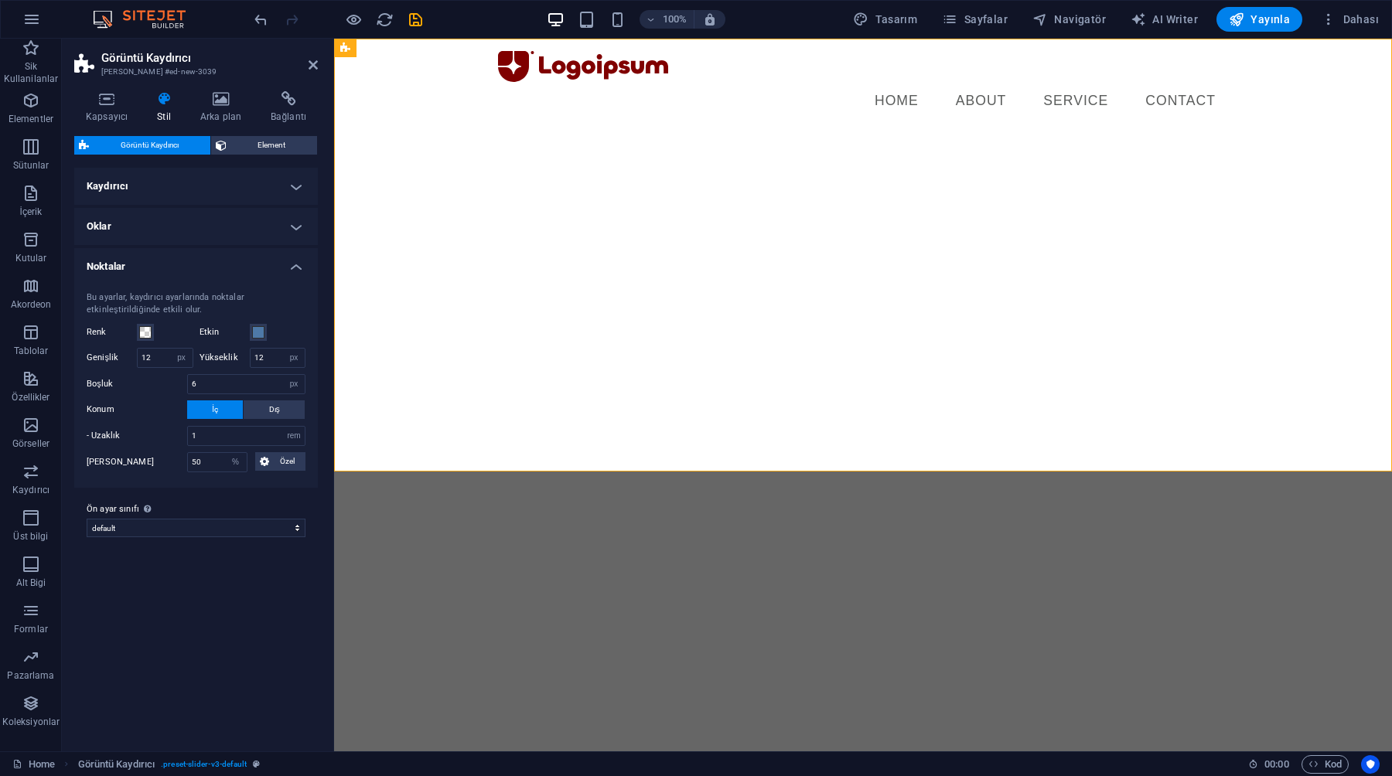
click at [221, 186] on h4 "Kaydırıcı" at bounding box center [196, 186] width 244 height 37
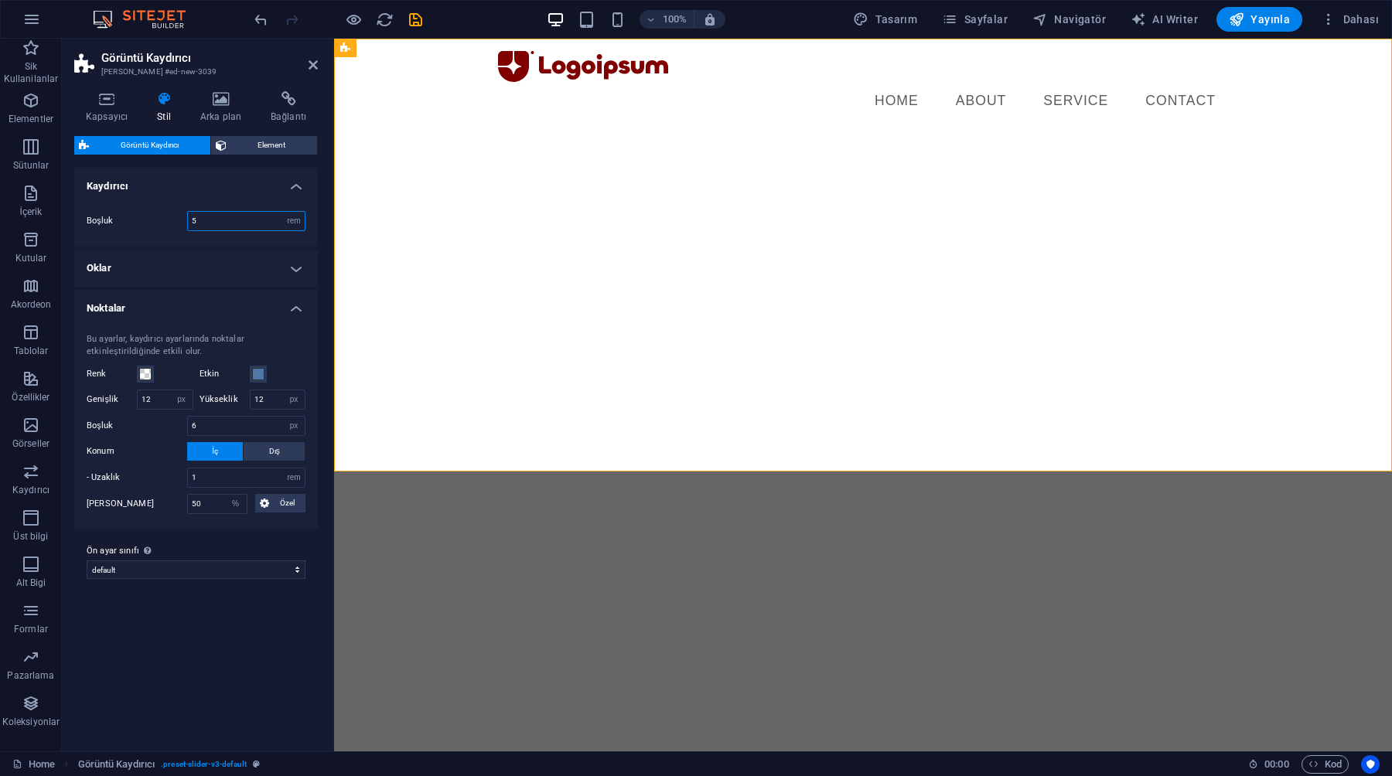
click at [219, 220] on input "5" at bounding box center [246, 221] width 117 height 19
type input "5"
click at [213, 194] on h4 "Kaydırıcı" at bounding box center [196, 182] width 244 height 28
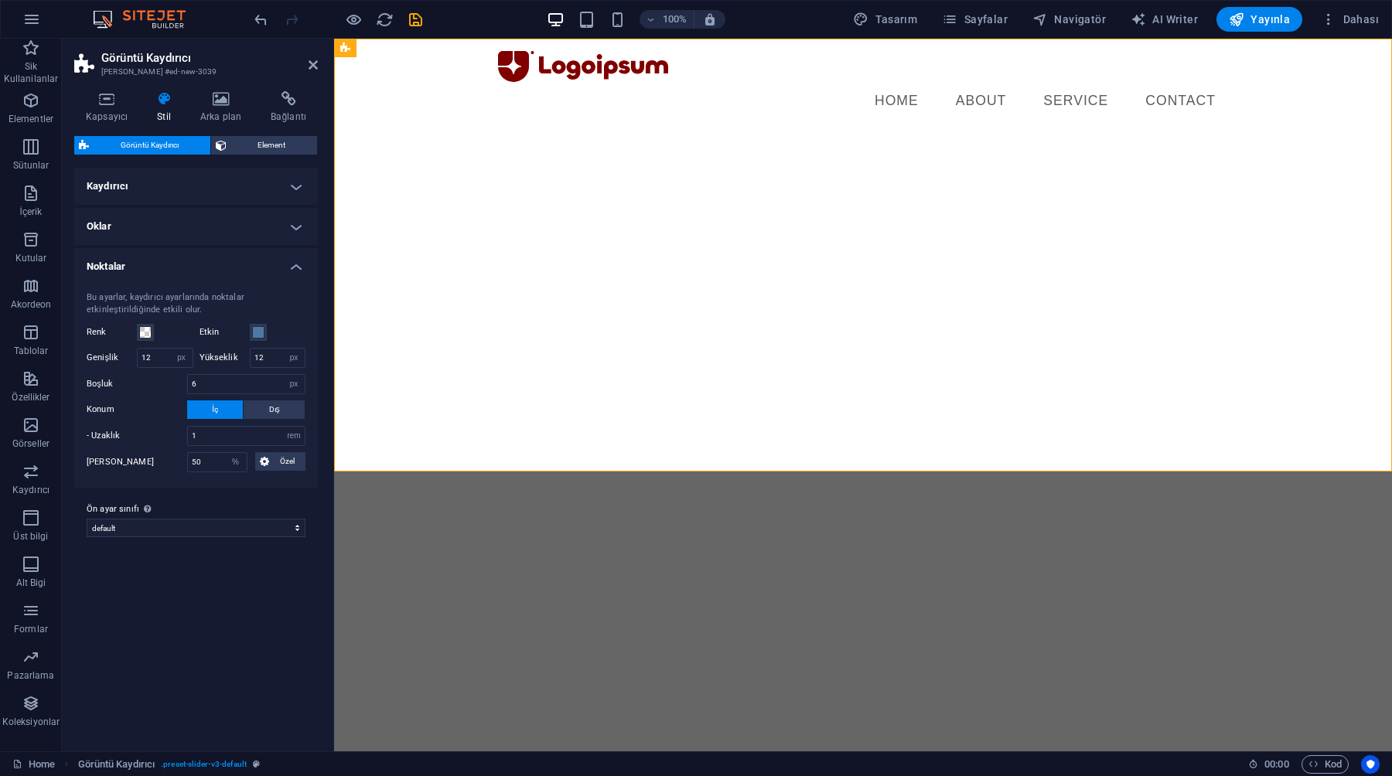
click at [241, 191] on h4 "Kaydırıcı" at bounding box center [196, 186] width 244 height 37
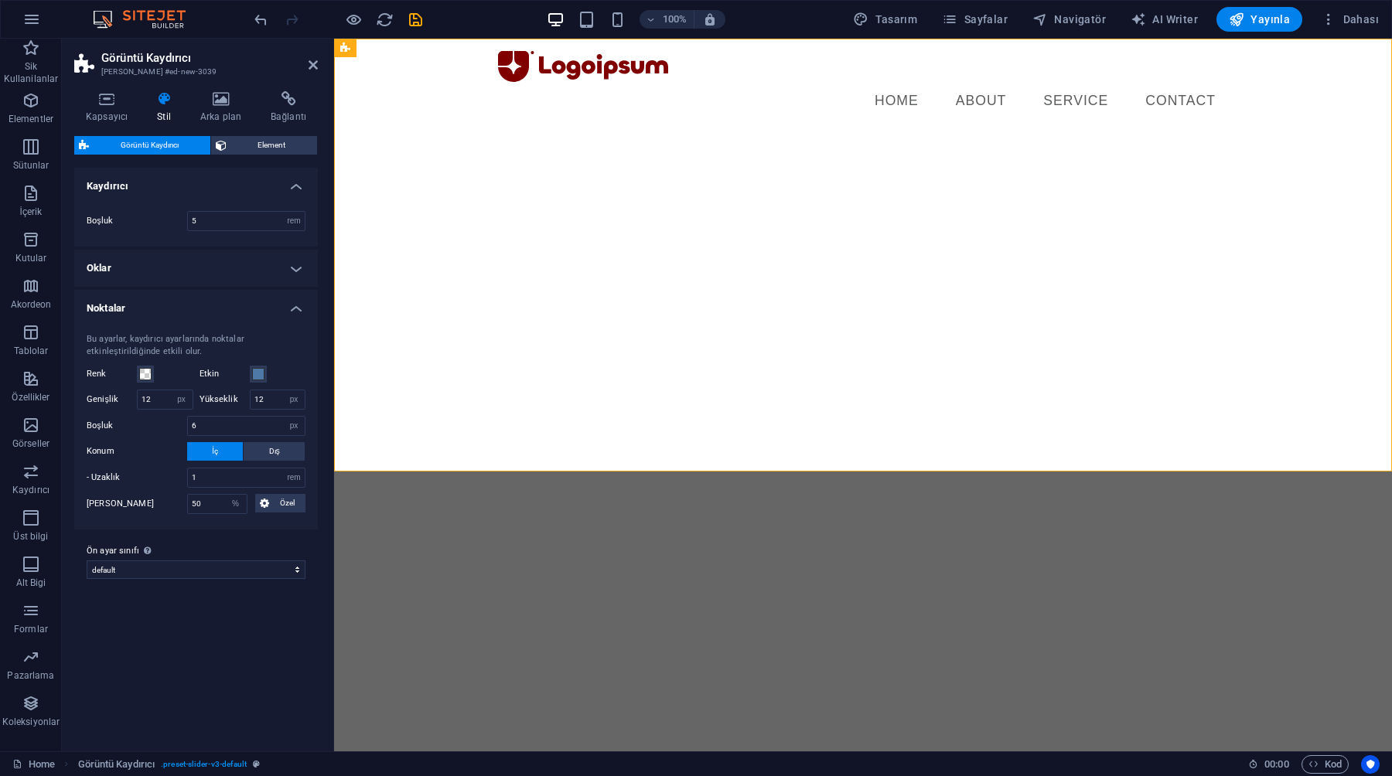
click at [241, 191] on h4 "Kaydırıcı" at bounding box center [196, 182] width 244 height 28
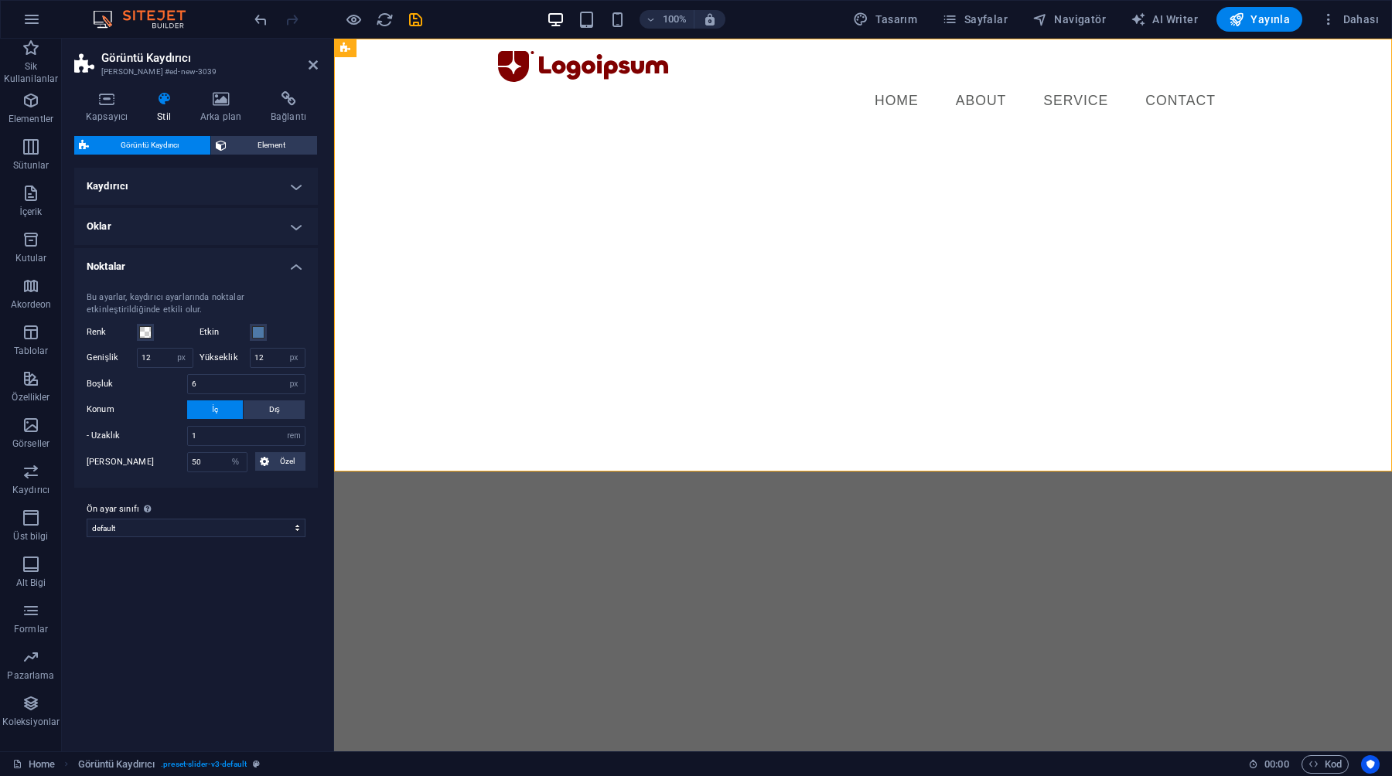
click at [228, 235] on h4 "Oklar" at bounding box center [196, 226] width 244 height 37
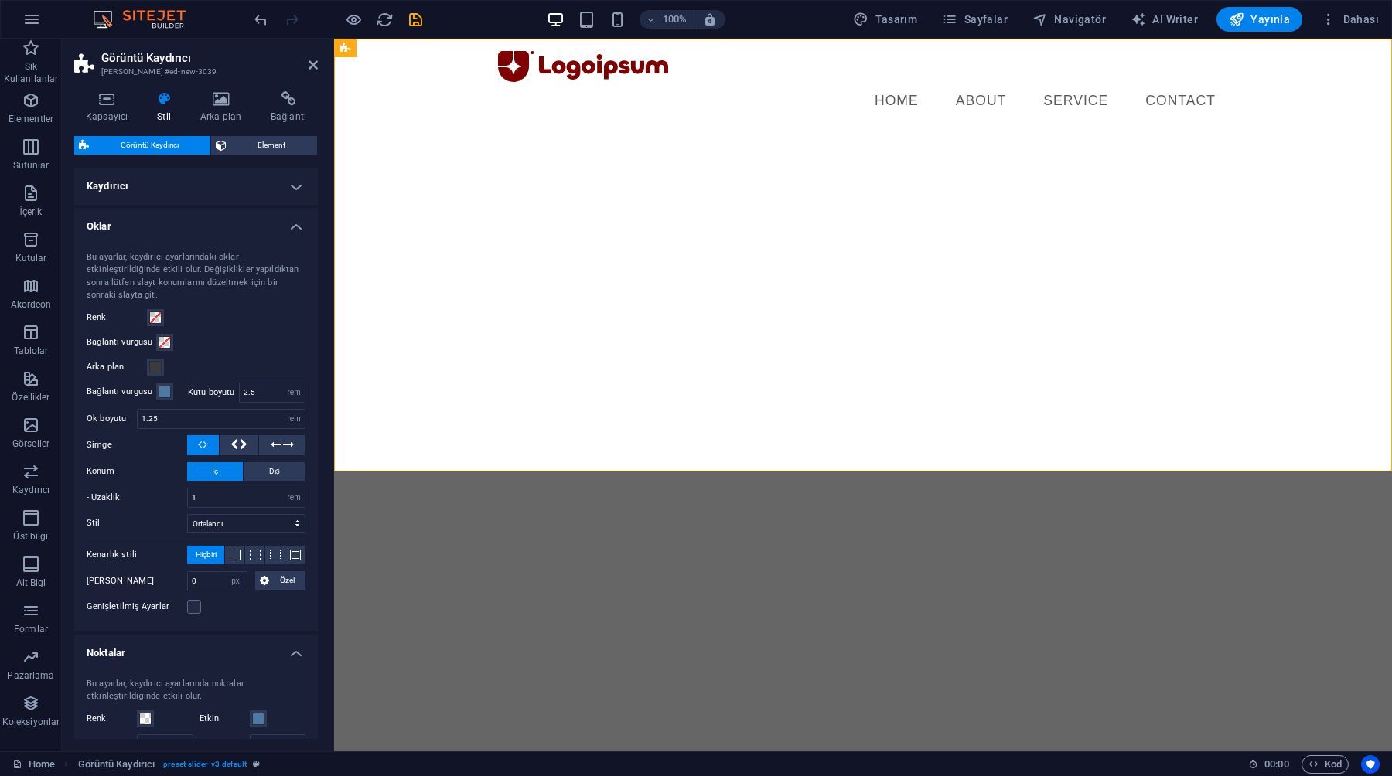
click at [228, 193] on h4 "Kaydırıcı" at bounding box center [196, 186] width 244 height 37
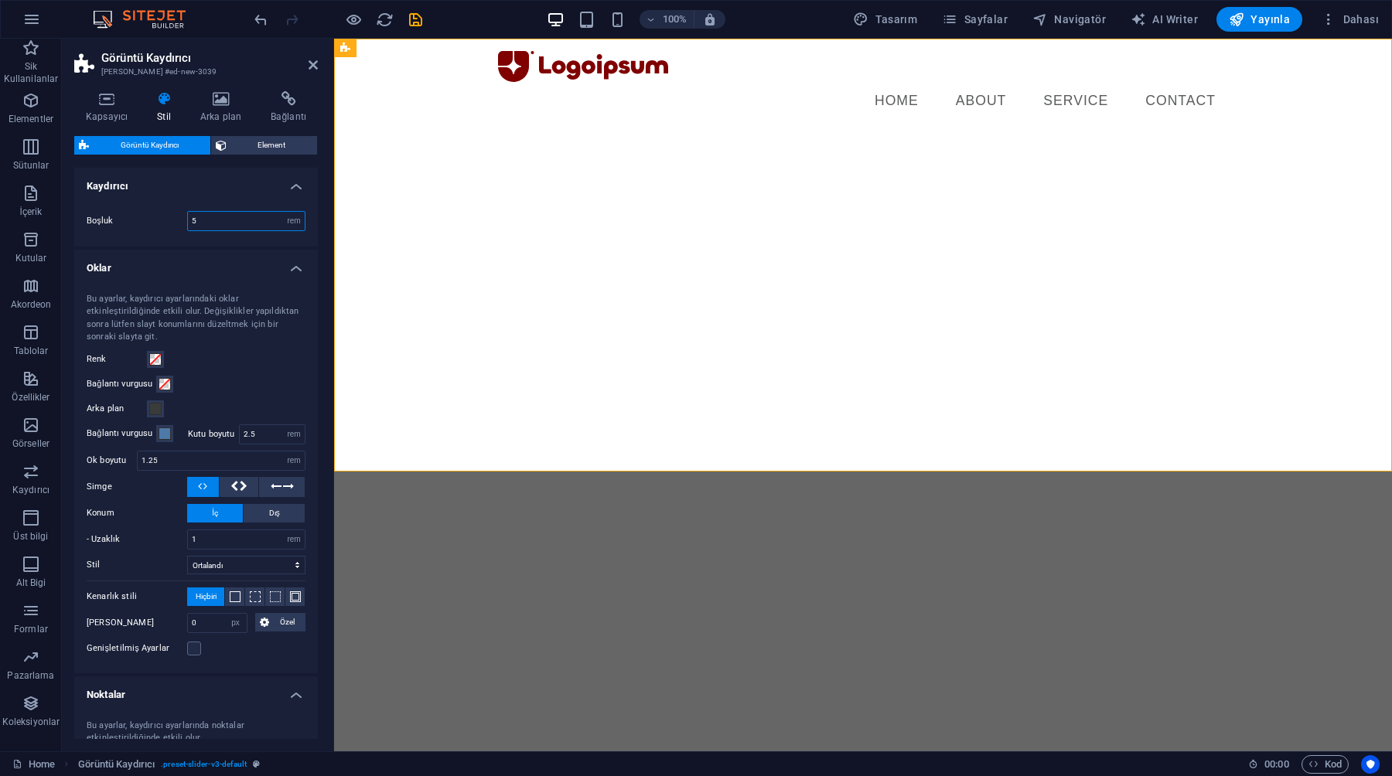
click at [227, 225] on input "5" at bounding box center [246, 221] width 117 height 19
click at [233, 225] on input "12" at bounding box center [246, 221] width 117 height 19
click at [224, 201] on div "Boşluk 12 rem px % vh vw" at bounding box center [196, 221] width 250 height 51
click at [226, 223] on input "12" at bounding box center [246, 221] width 117 height 19
type input "1"
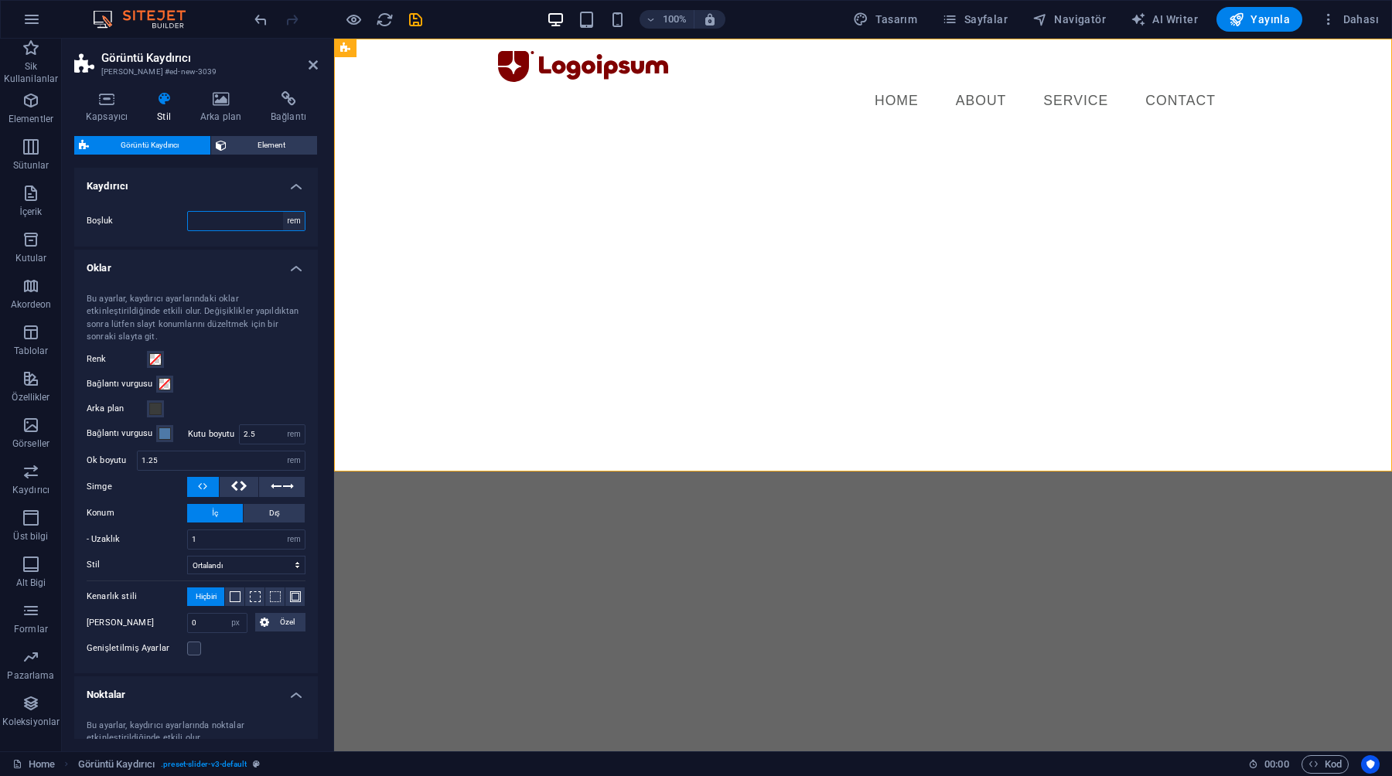
click at [284, 225] on select "rem px % vh vw" at bounding box center [294, 221] width 22 height 19
click at [216, 223] on input "number" at bounding box center [246, 221] width 117 height 19
type input "0"
click at [152, 239] on div "Boşluk 0 rem px % vh vw" at bounding box center [196, 221] width 250 height 51
click at [222, 216] on input "0" at bounding box center [246, 221] width 117 height 19
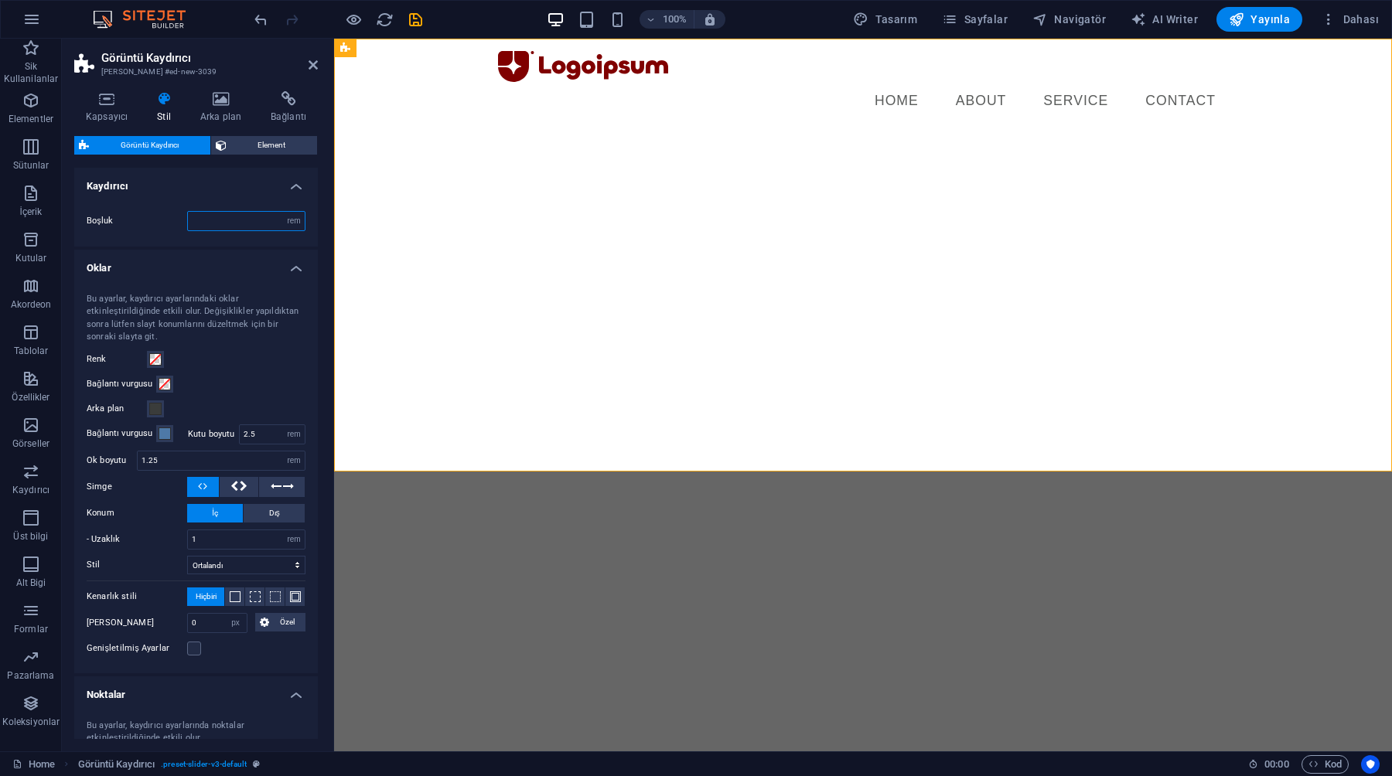
type input "2"
type input "3"
type input "2"
type input "3"
click at [178, 223] on label "Boşluk" at bounding box center [137, 220] width 100 height 9
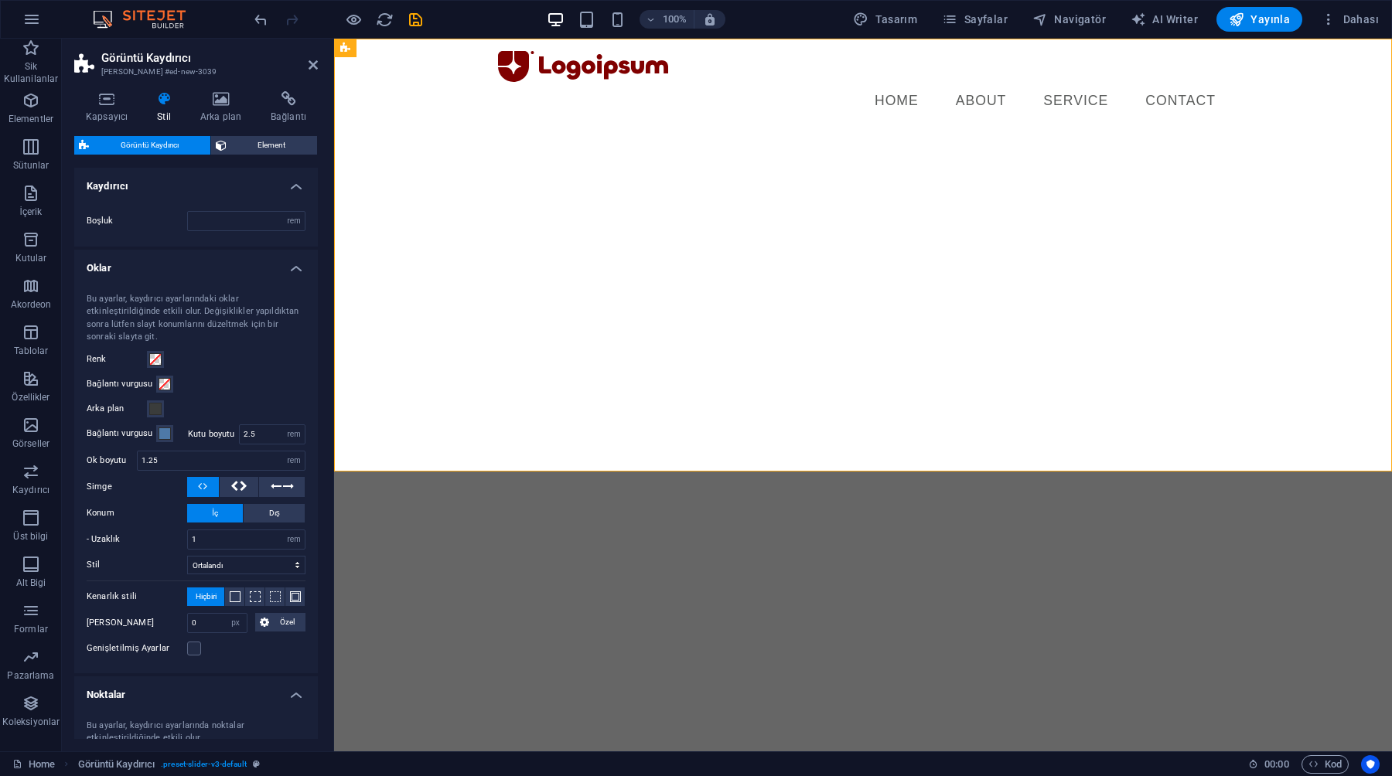
click at [178, 223] on label "Boşluk" at bounding box center [137, 220] width 100 height 9
click at [199, 221] on input "number" at bounding box center [246, 221] width 117 height 19
type input "3"
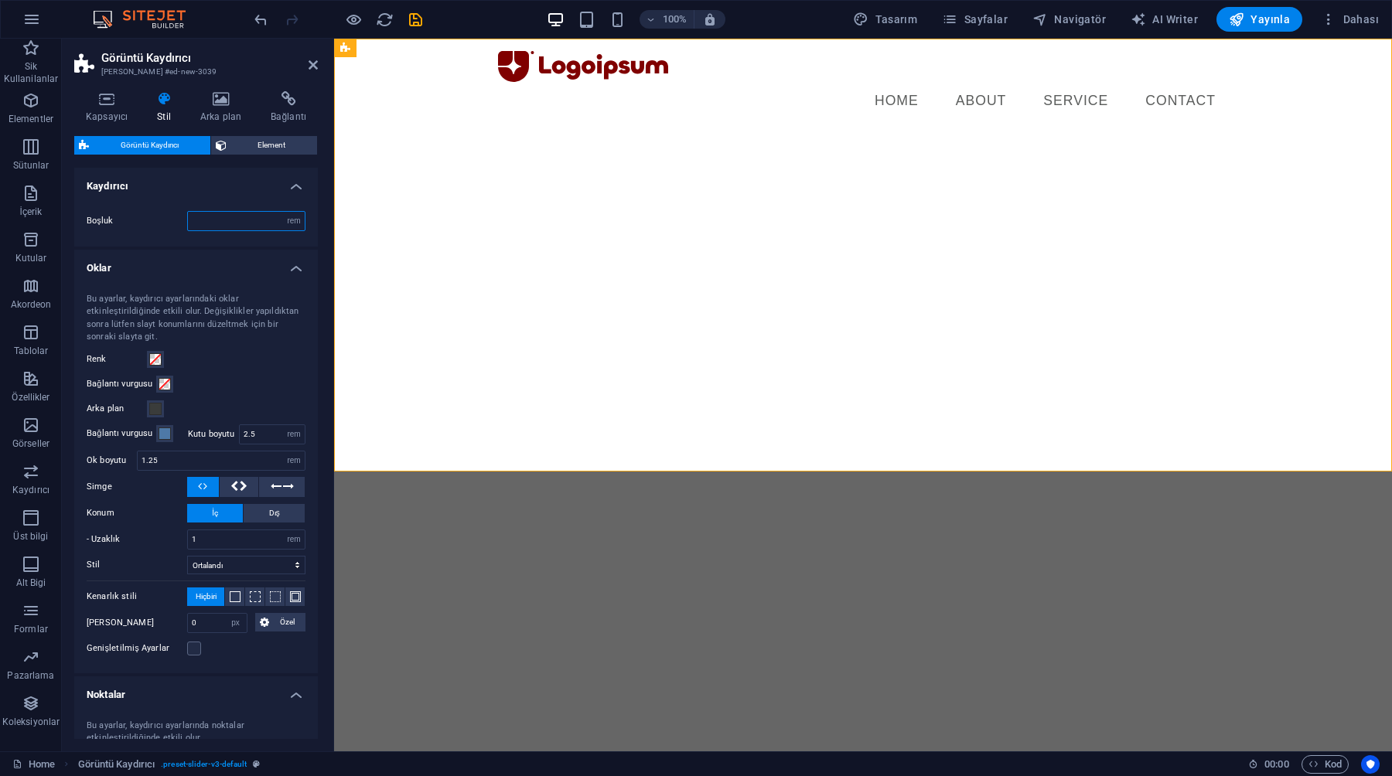
type input "2"
type input "0"
click at [286, 226] on select "rem px % vh vw" at bounding box center [294, 221] width 22 height 19
select select "px"
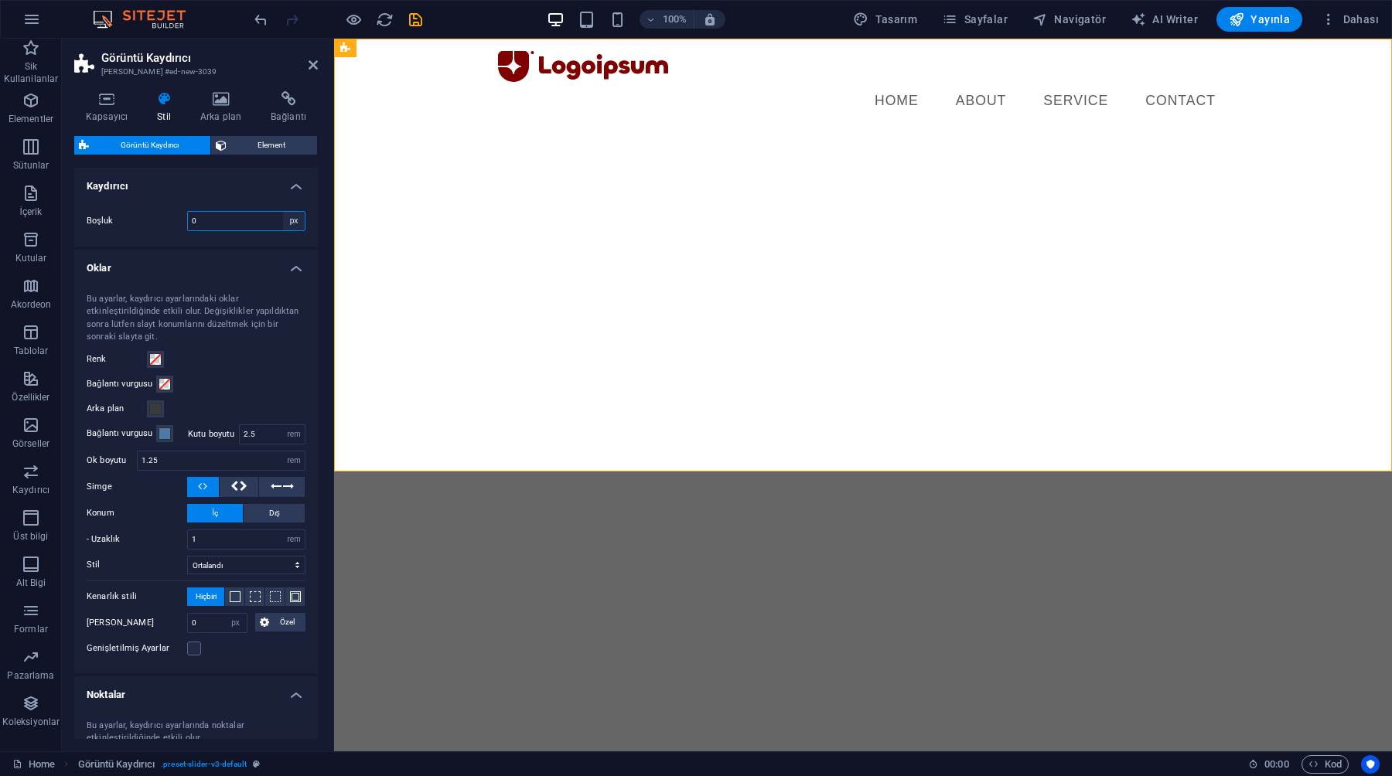
click at [283, 212] on select "rem px % vh vw" at bounding box center [294, 221] width 22 height 19
type input "0"
type input "1"
click at [240, 240] on div "Boşluk rem px % vh vw" at bounding box center [196, 221] width 250 height 51
click at [262, 220] on input "number" at bounding box center [246, 221] width 117 height 19
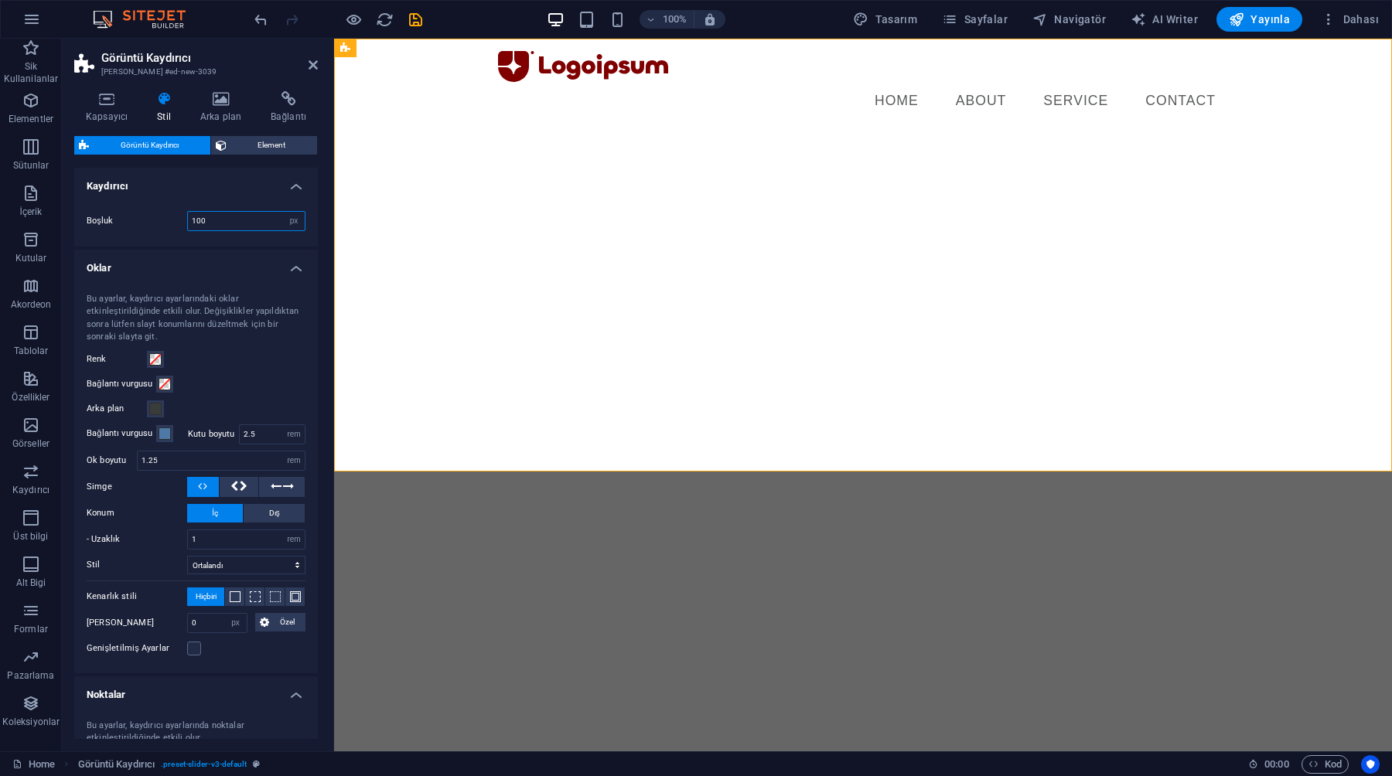
type input "100"
click at [254, 194] on h4 "Kaydırıcı" at bounding box center [196, 182] width 244 height 28
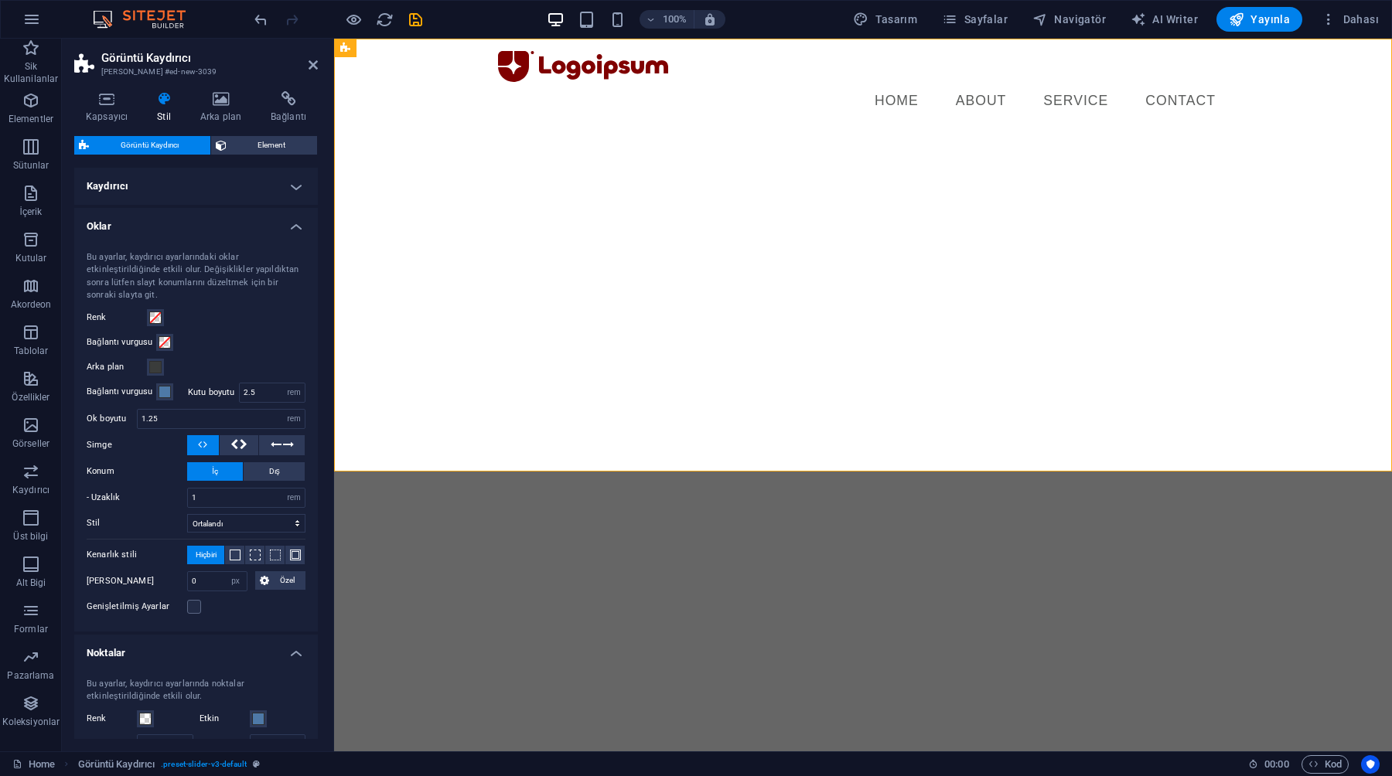
click at [251, 190] on h4 "Kaydırıcı" at bounding box center [196, 186] width 244 height 37
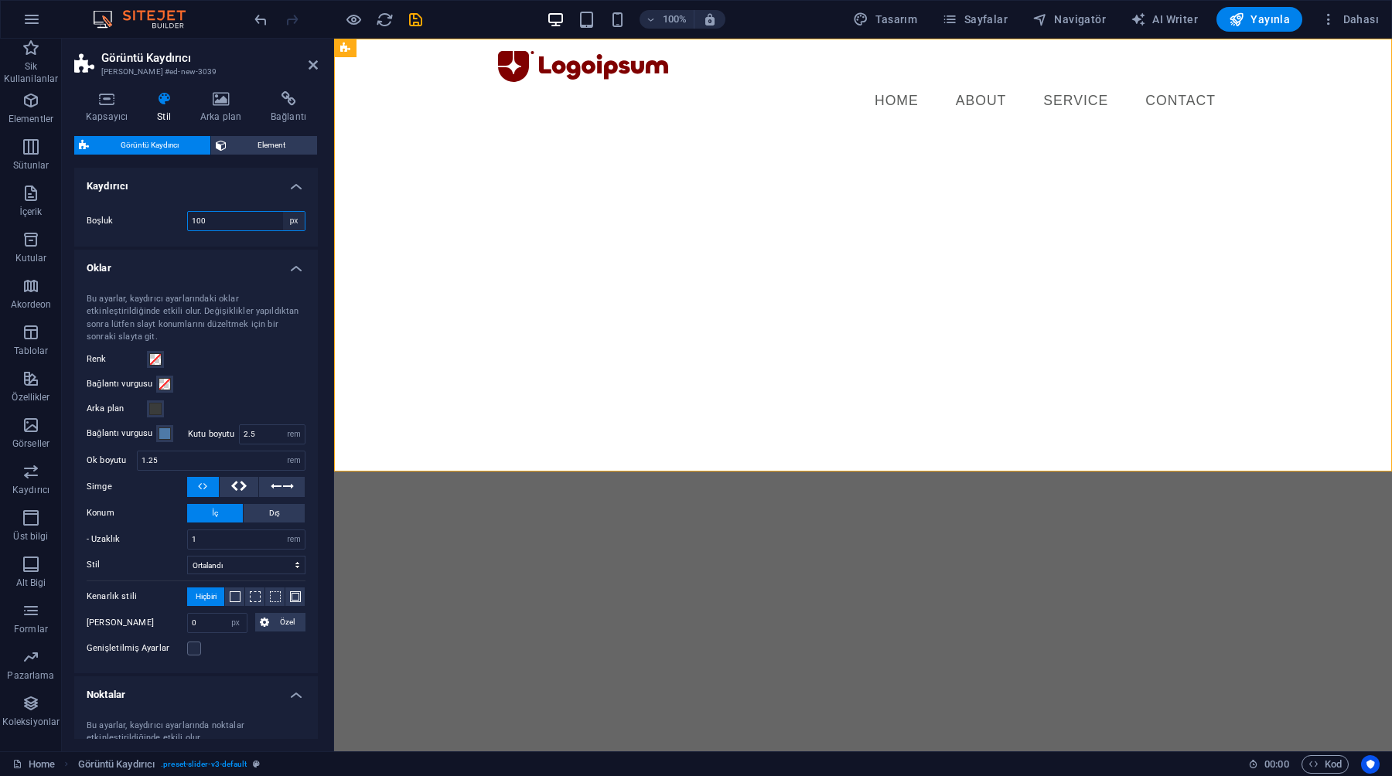
click at [293, 220] on select "rem px % vh vw" at bounding box center [294, 221] width 22 height 19
select select "rem"
click at [283, 212] on select "rem px % vh vw" at bounding box center [294, 221] width 22 height 19
click at [241, 220] on input "6.25" at bounding box center [246, 221] width 117 height 19
type input "6"
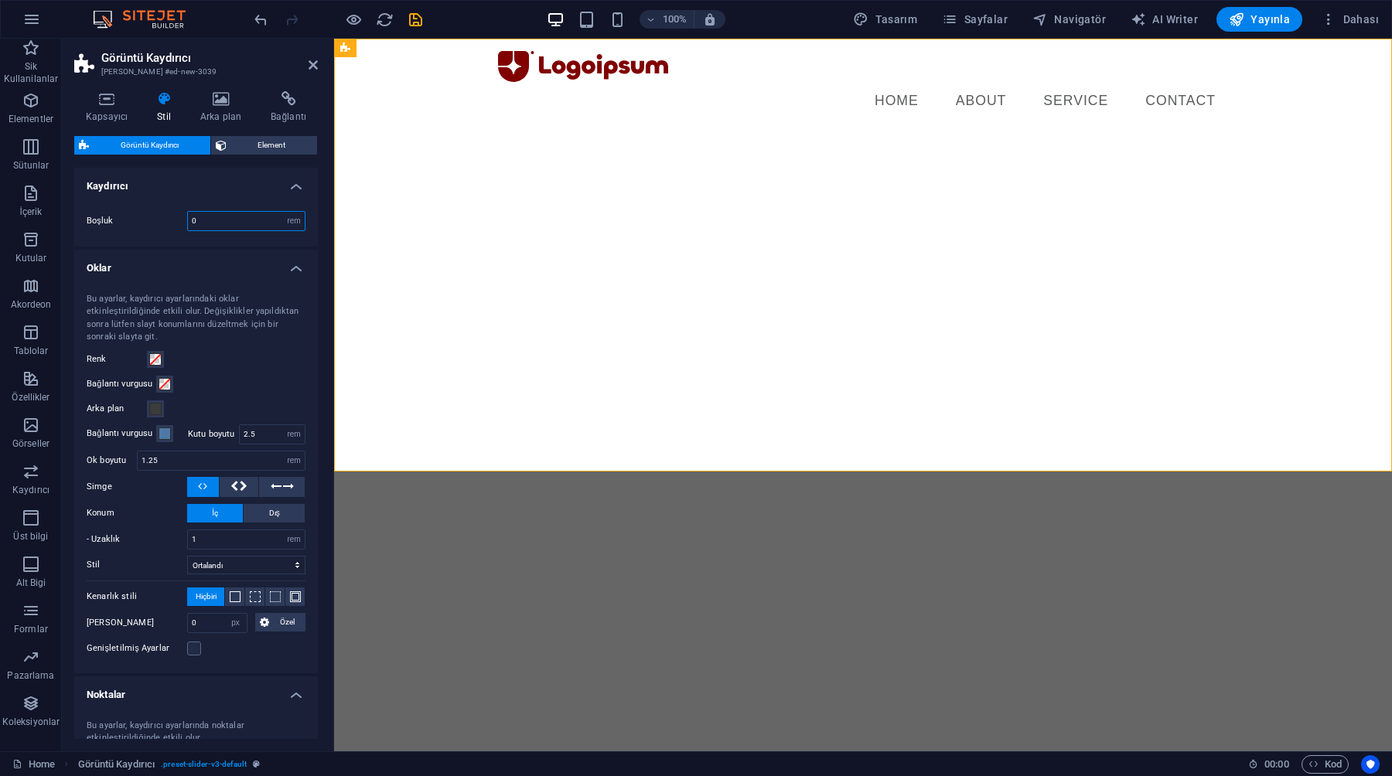
type input "0"
click at [157, 229] on div "Boşluk 0 rem px % vh vw" at bounding box center [196, 221] width 219 height 20
click at [152, 196] on div "Boşluk 0 rem px % vh vw" at bounding box center [196, 221] width 250 height 51
click at [126, 178] on h4 "Kaydırıcı" at bounding box center [196, 182] width 244 height 28
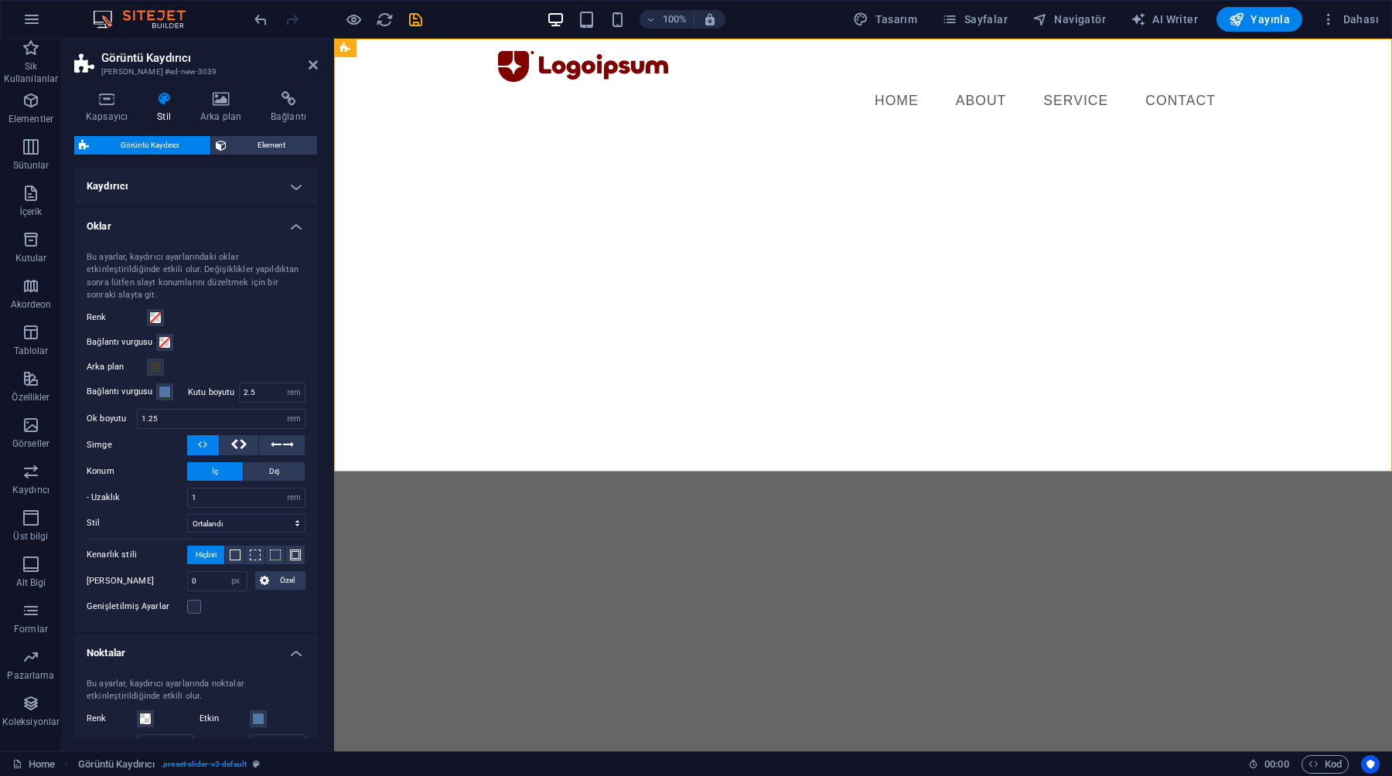
click at [124, 232] on h4 "Oklar" at bounding box center [196, 222] width 244 height 28
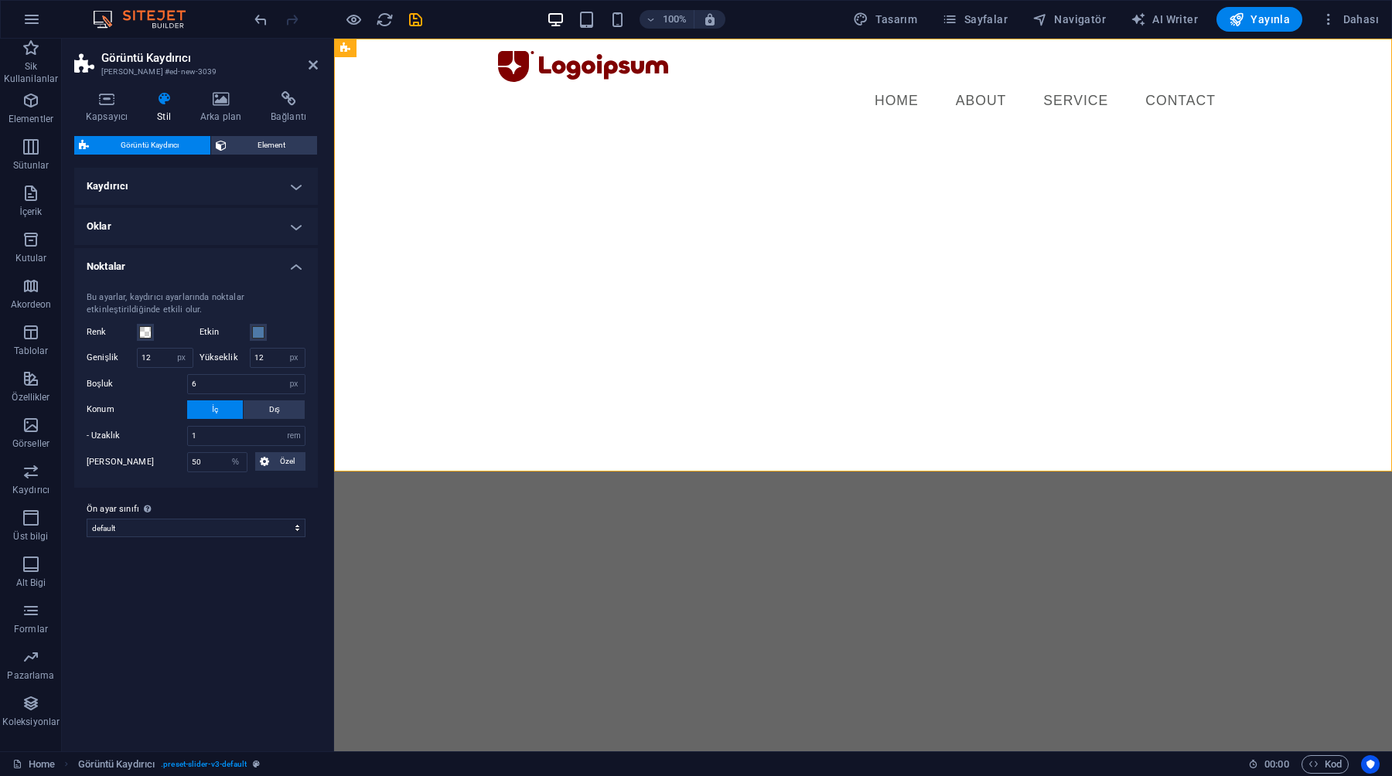
click at [132, 268] on h4 "Noktalar" at bounding box center [196, 262] width 244 height 28
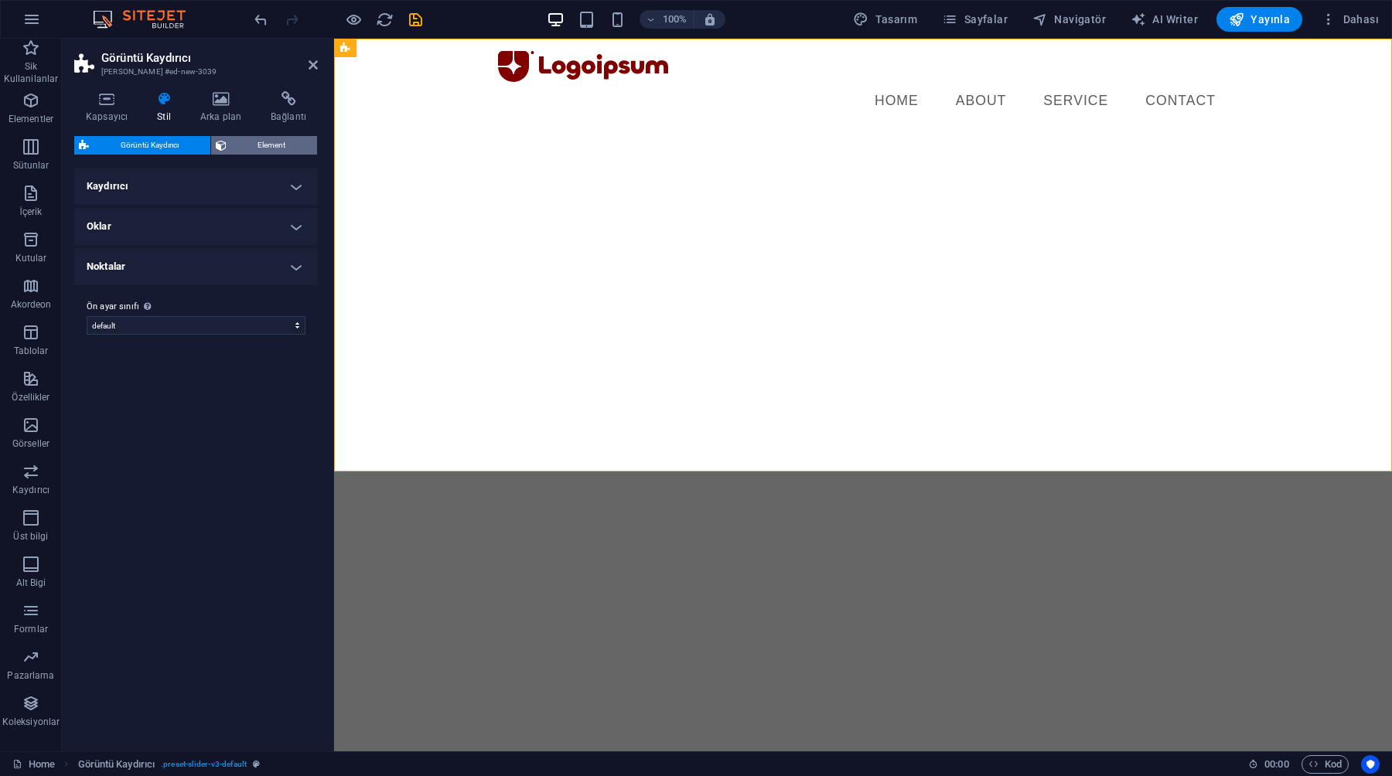
click at [227, 138] on button "Element" at bounding box center [264, 145] width 107 height 19
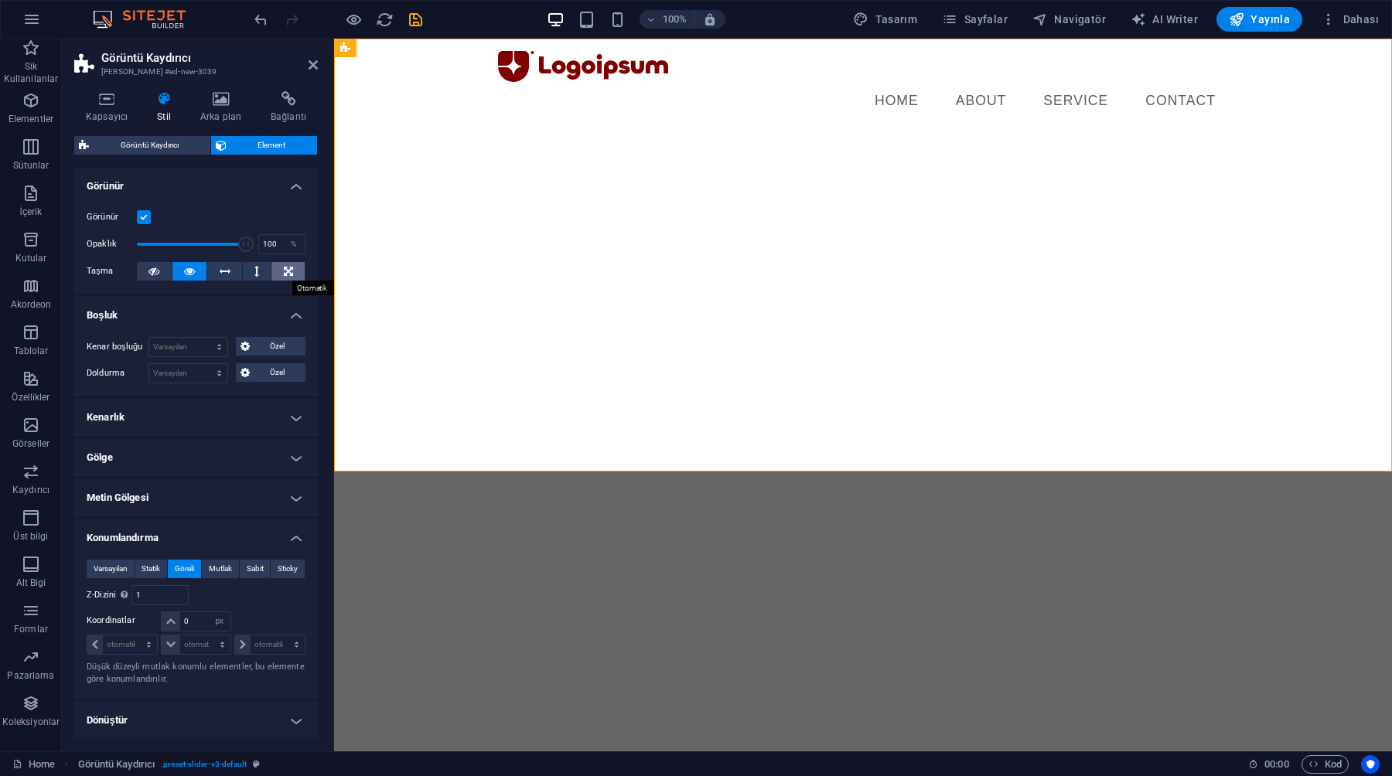
click at [278, 270] on button at bounding box center [287, 271] width 33 height 19
click at [154, 268] on icon at bounding box center [153, 271] width 11 height 19
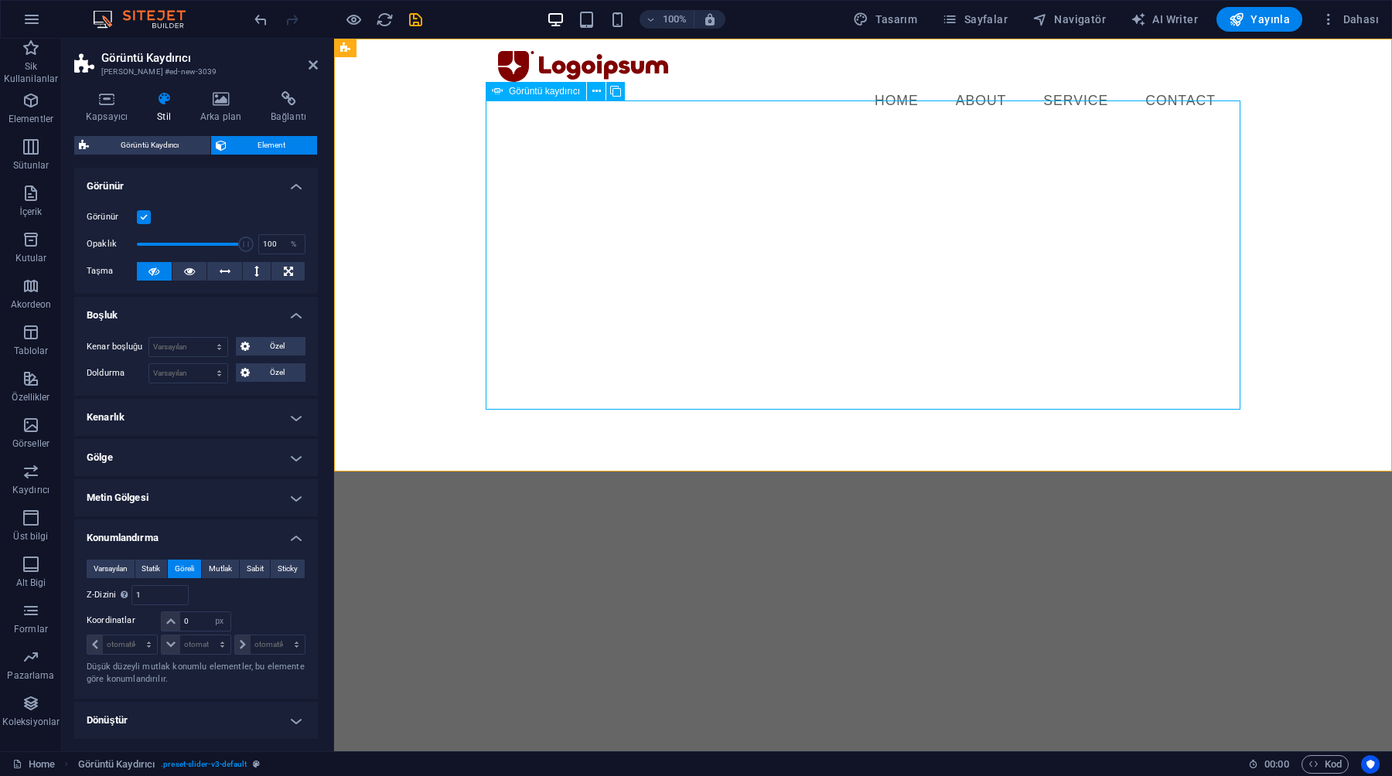
select select "px"
select select "ms"
select select "s"
select select "progressive"
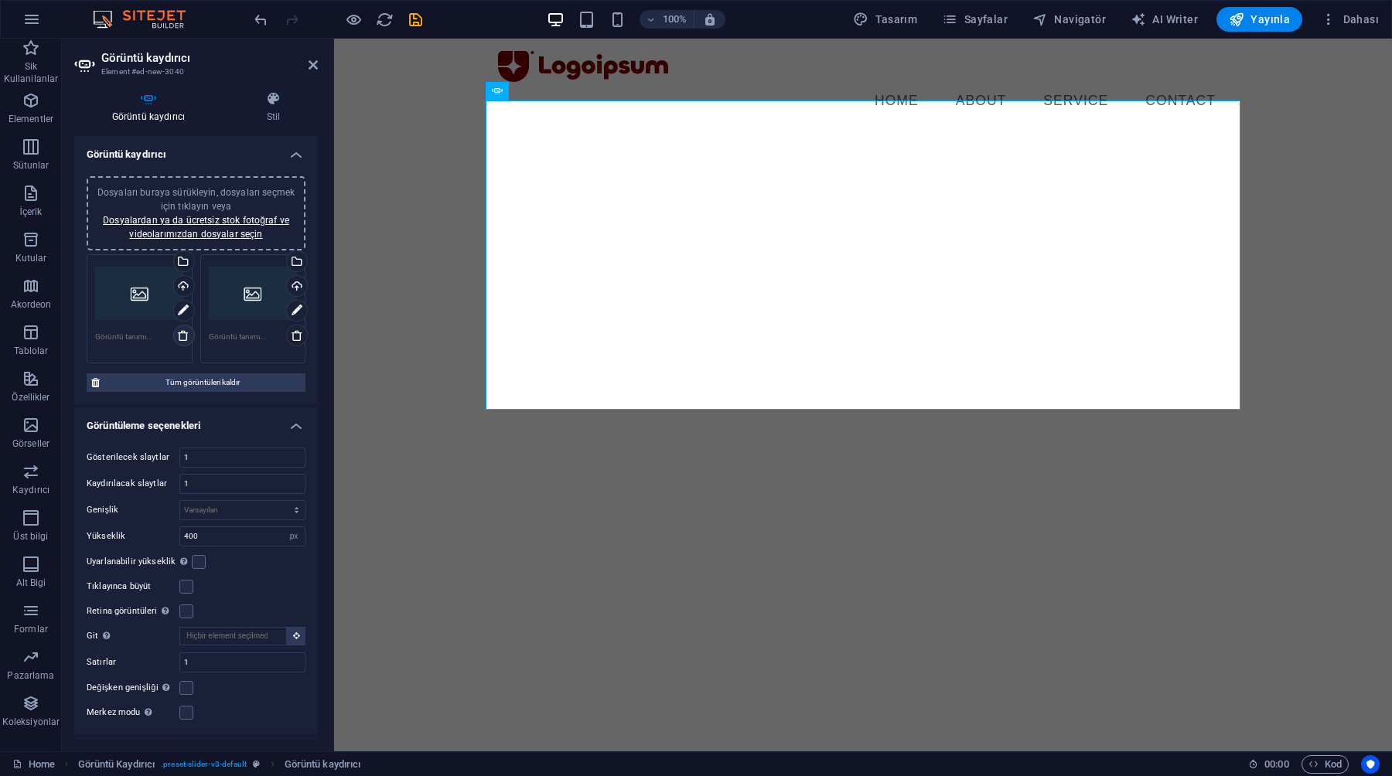
click at [182, 336] on icon at bounding box center [183, 335] width 12 height 12
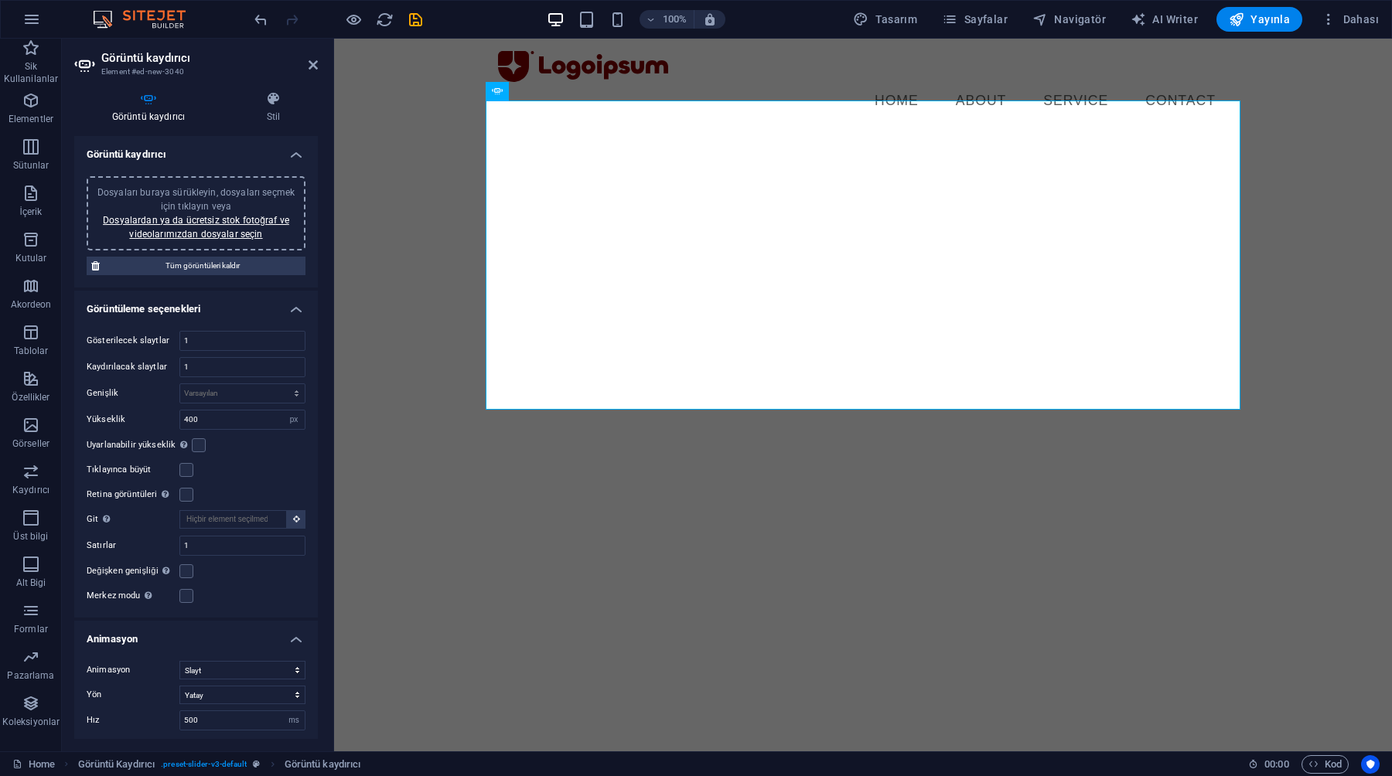
click at [175, 182] on div "Dosyaları buraya sürükleyin, dosyaları seçmek için tıklayın veya Dosyalardan ya…" at bounding box center [196, 213] width 219 height 74
click at [223, 218] on link "Dosyalardan ya da ücretsiz stok fotoğraf ve videolarımızdan dosyalar seçin" at bounding box center [196, 227] width 186 height 25
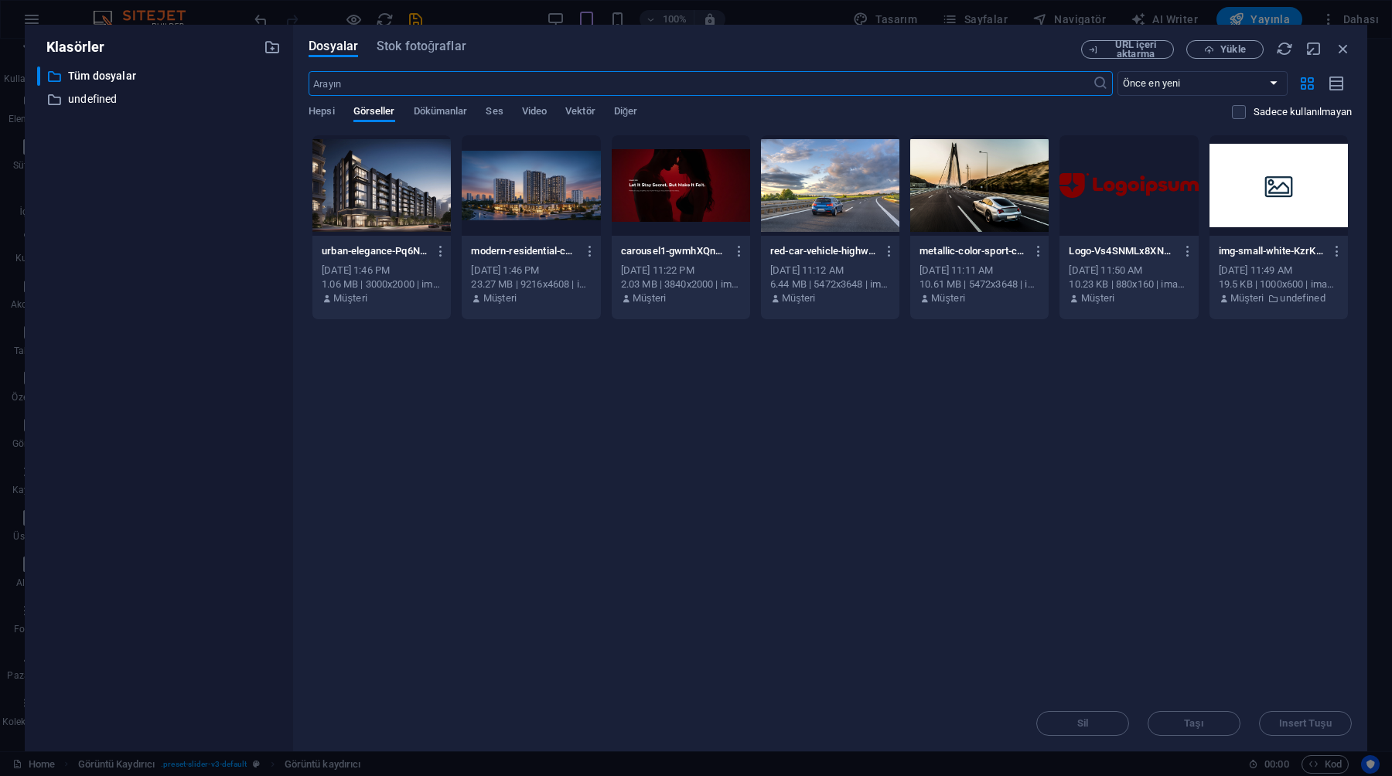
click at [535, 206] on div at bounding box center [531, 185] width 138 height 100
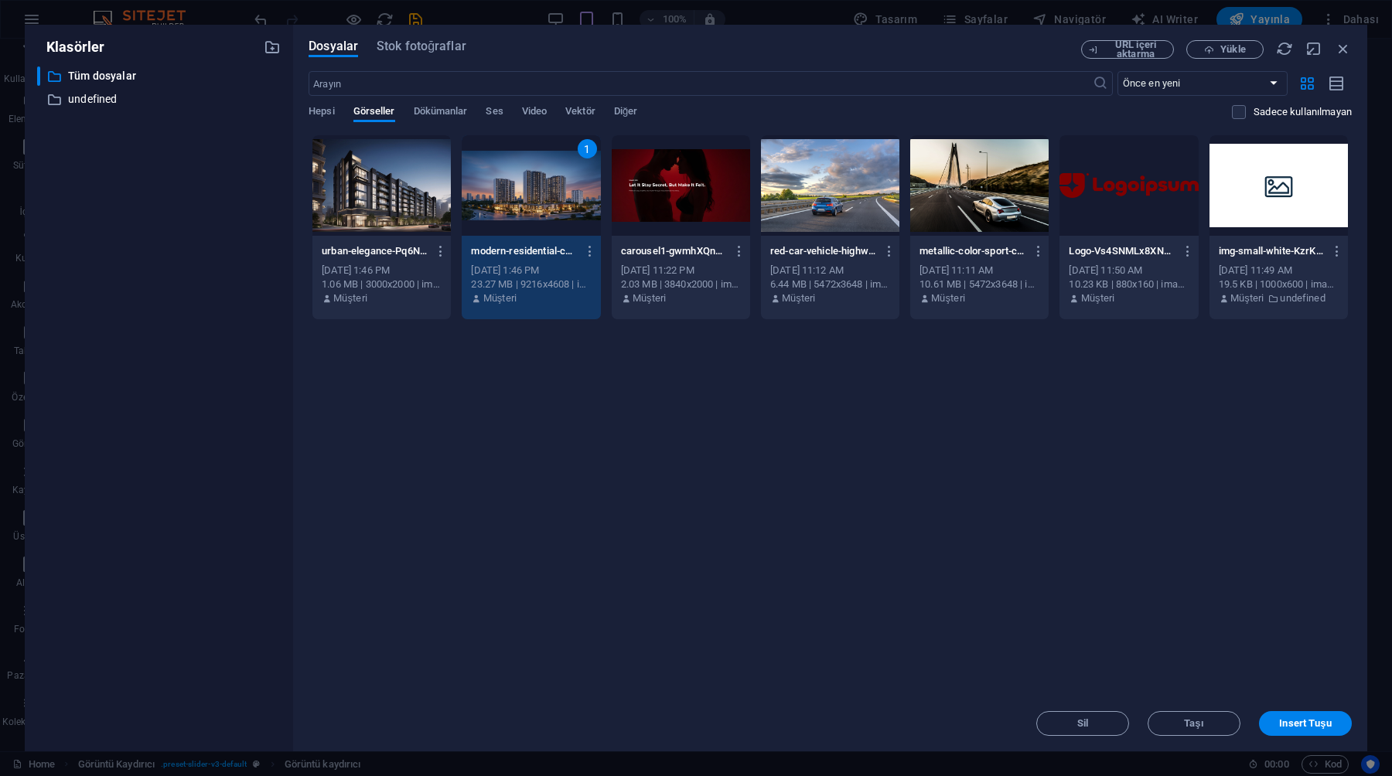
click at [424, 192] on div at bounding box center [381, 185] width 138 height 100
click at [1277, 714] on button "Insert Tuşu" at bounding box center [1305, 723] width 93 height 25
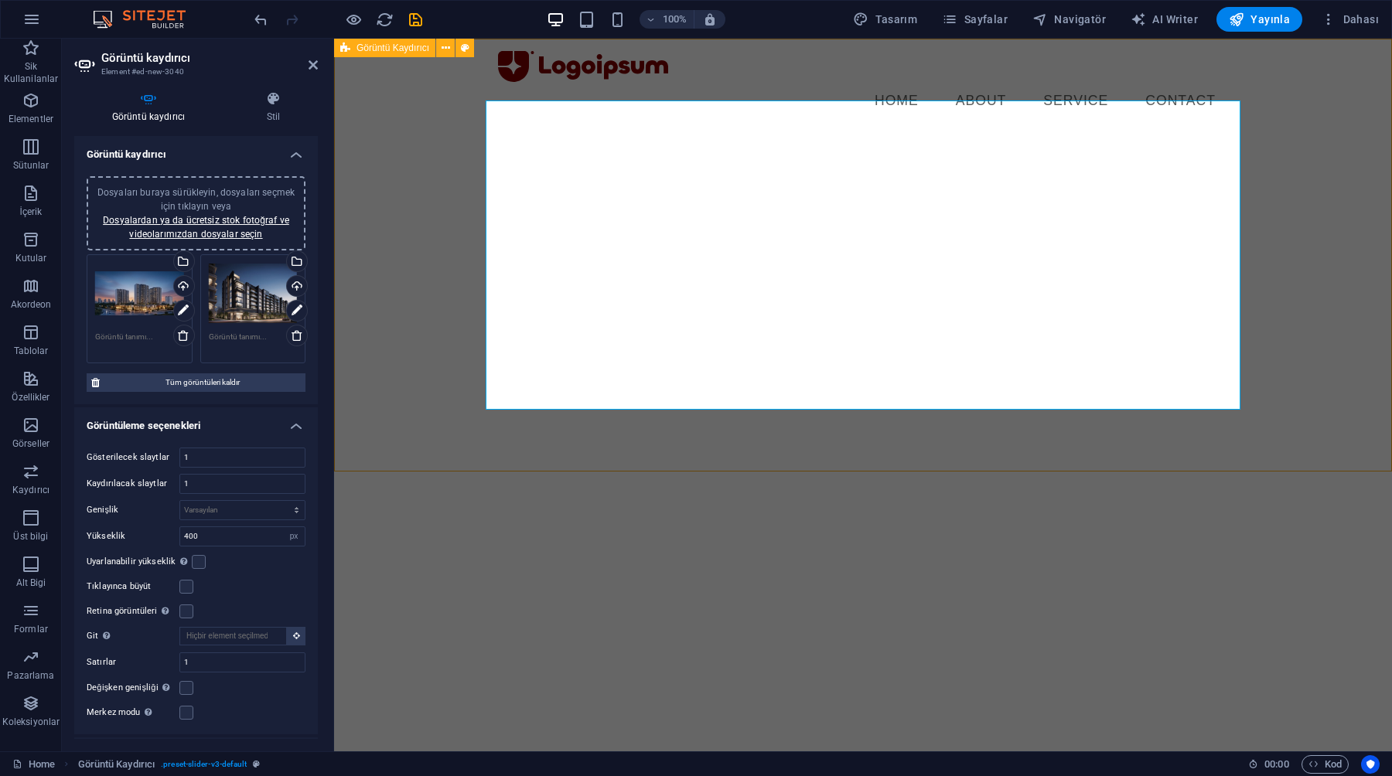
select select "px"
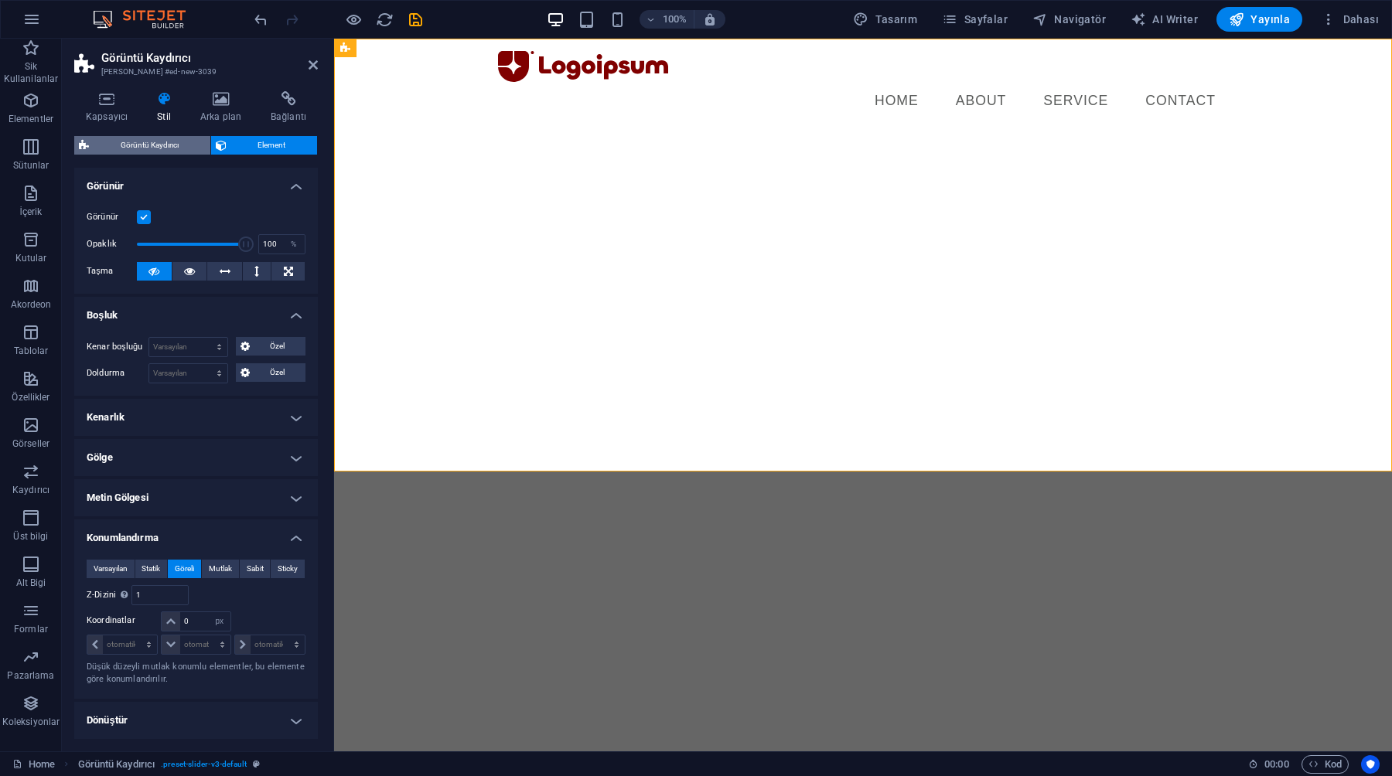
click at [179, 151] on span "Görüntü Kaydırıcı" at bounding box center [150, 145] width 112 height 19
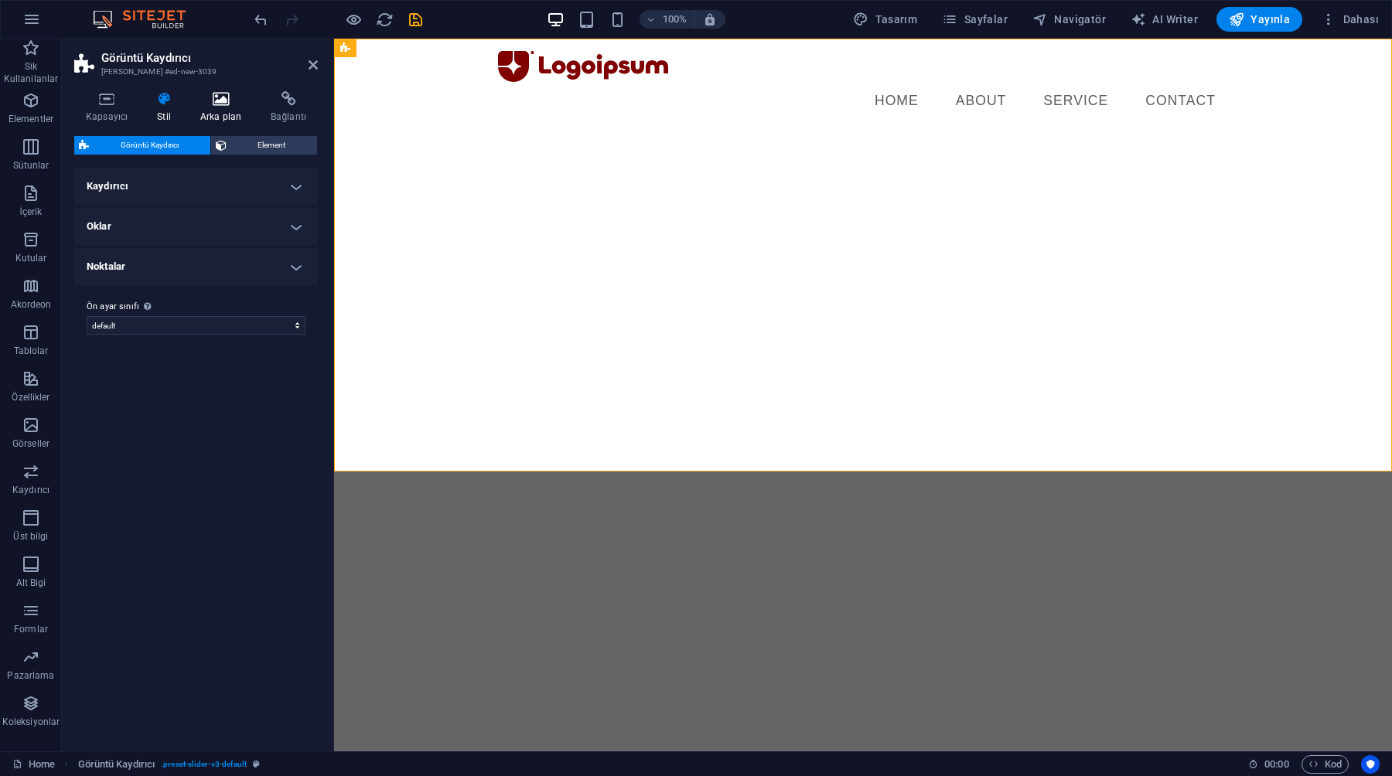
click at [232, 115] on h4 "Arka plan" at bounding box center [224, 107] width 70 height 32
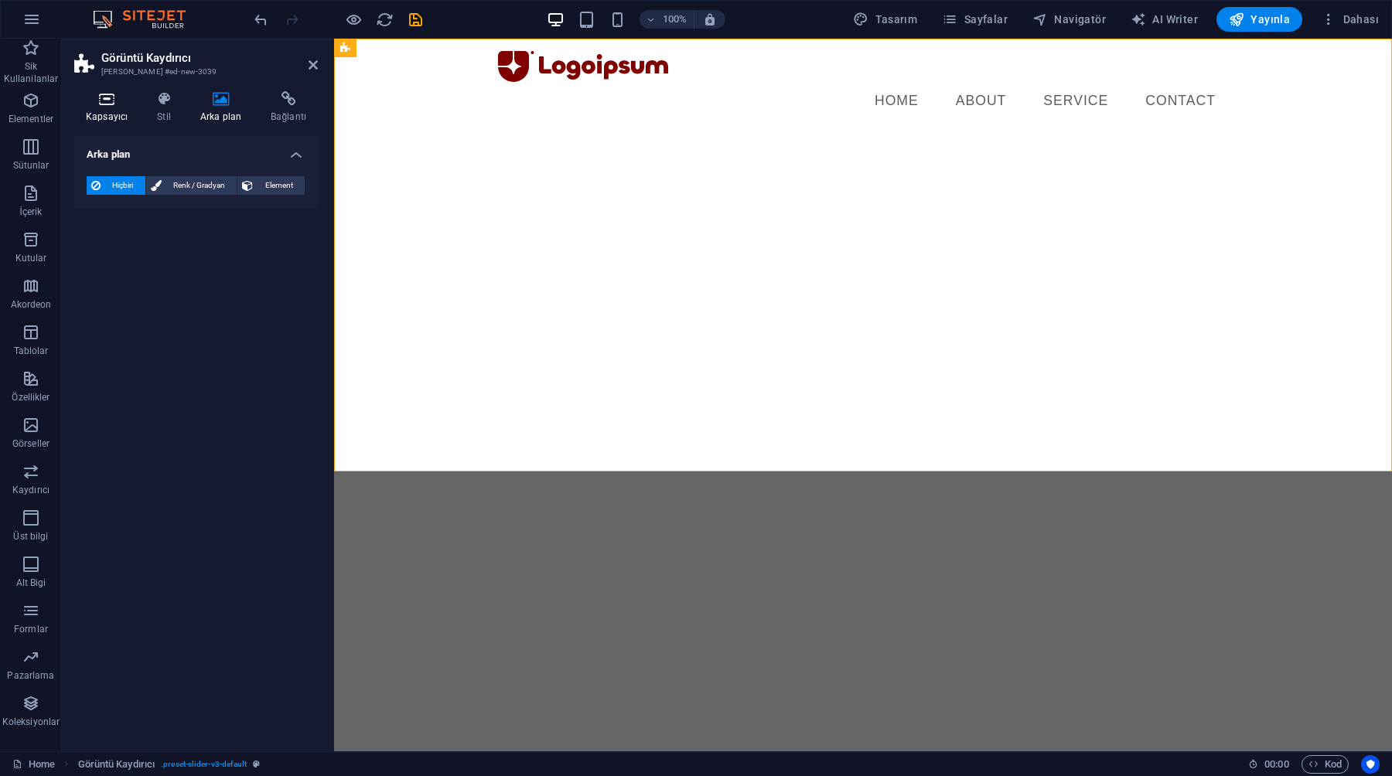
click at [110, 111] on h4 "Kapsayıcı" at bounding box center [109, 107] width 71 height 32
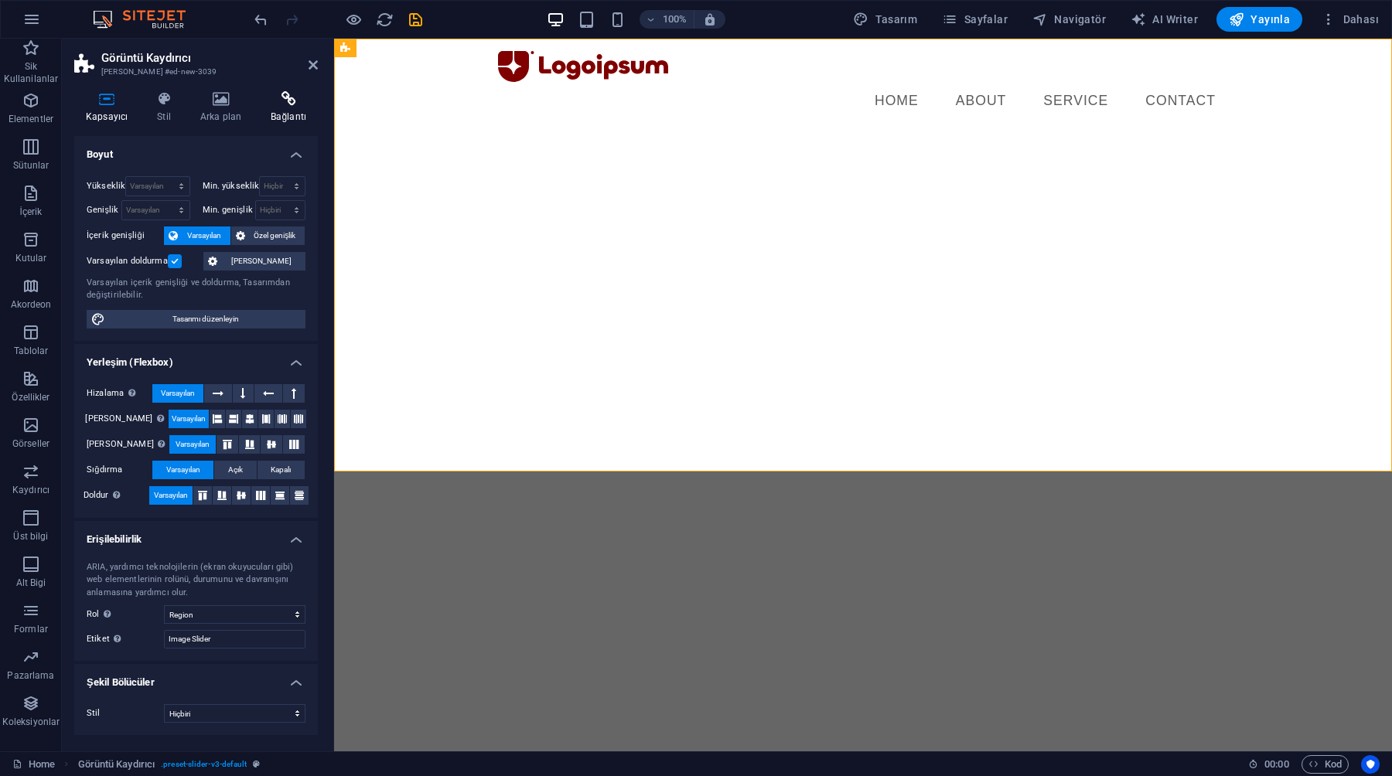
click at [287, 107] on h4 "Bağlantı" at bounding box center [288, 107] width 59 height 32
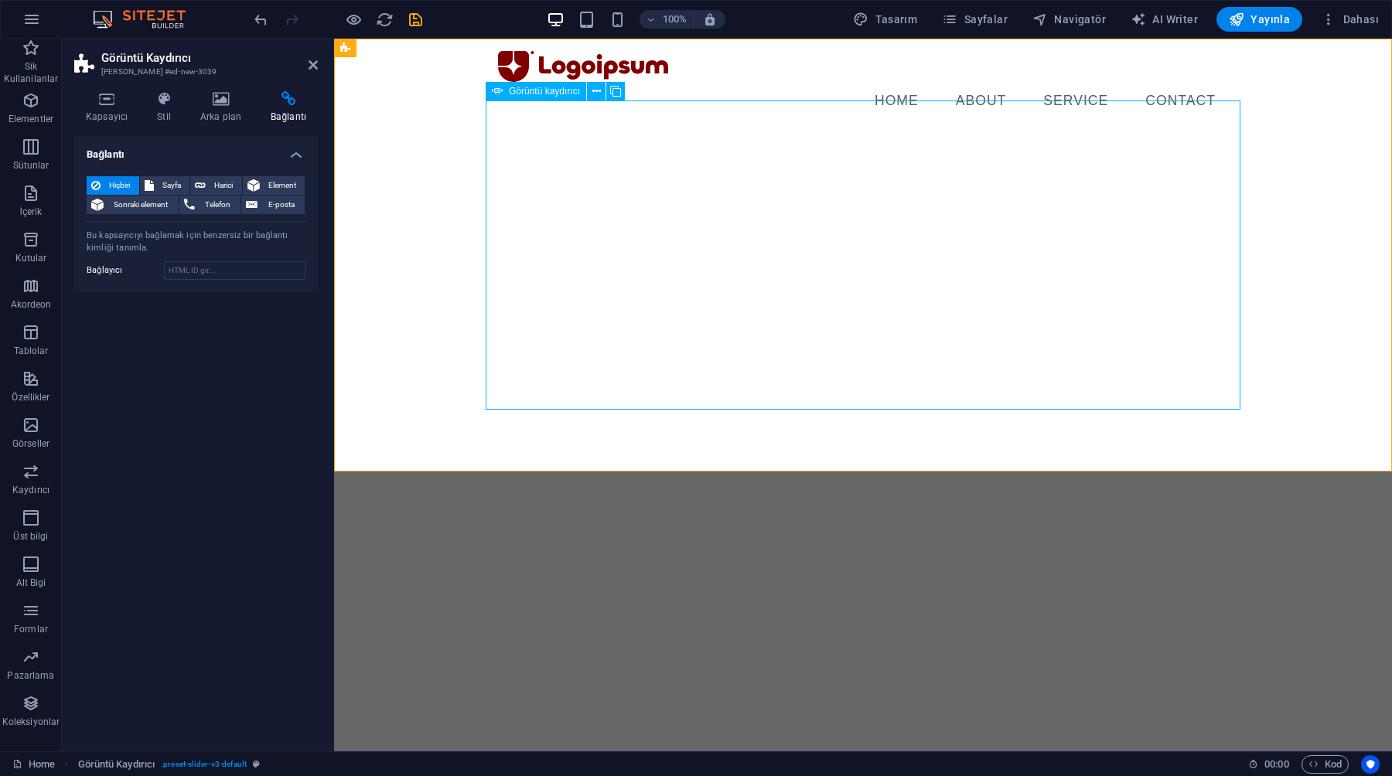
select select "px"
select select "ms"
select select "s"
select select "progressive"
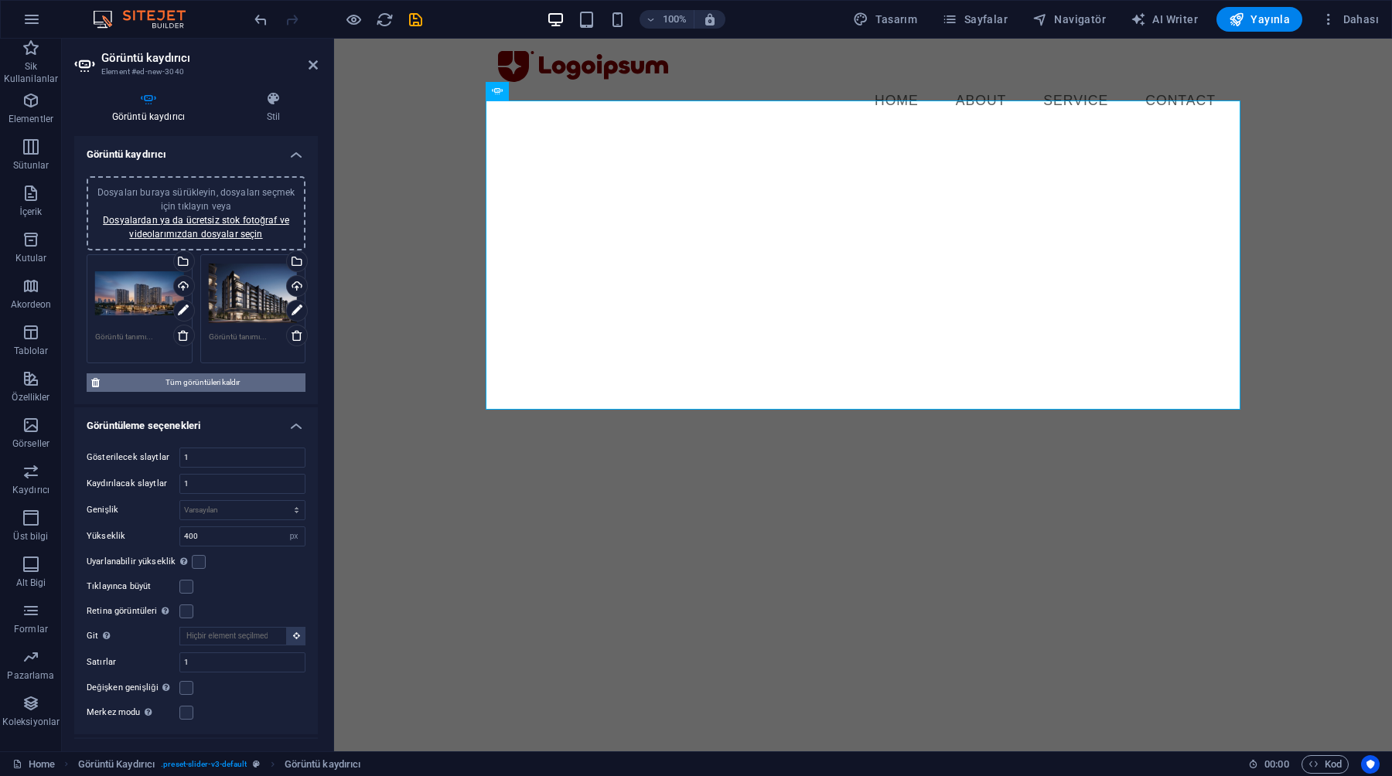
click at [183, 380] on span "Tüm görüntüleri kaldır" at bounding box center [202, 382] width 196 height 19
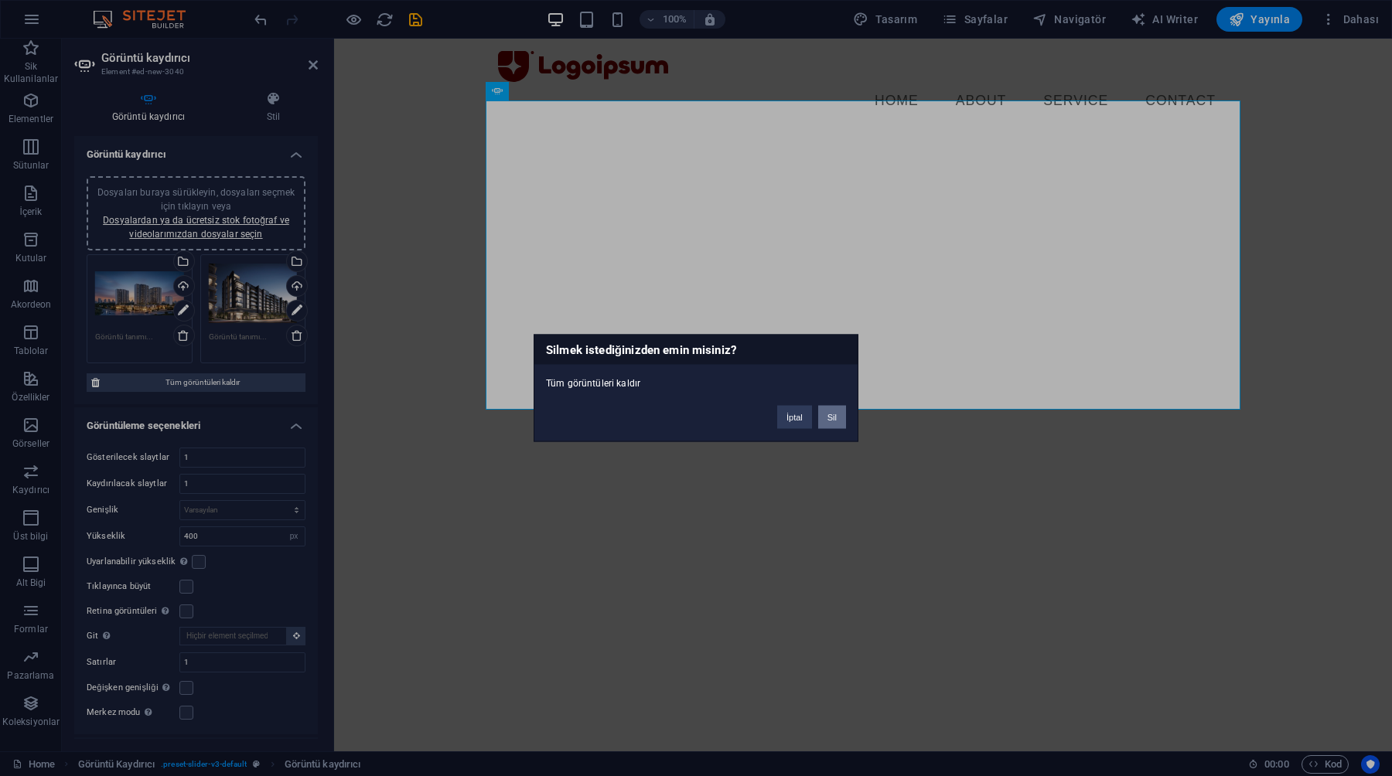
click at [836, 418] on button "Sil" at bounding box center [832, 417] width 28 height 23
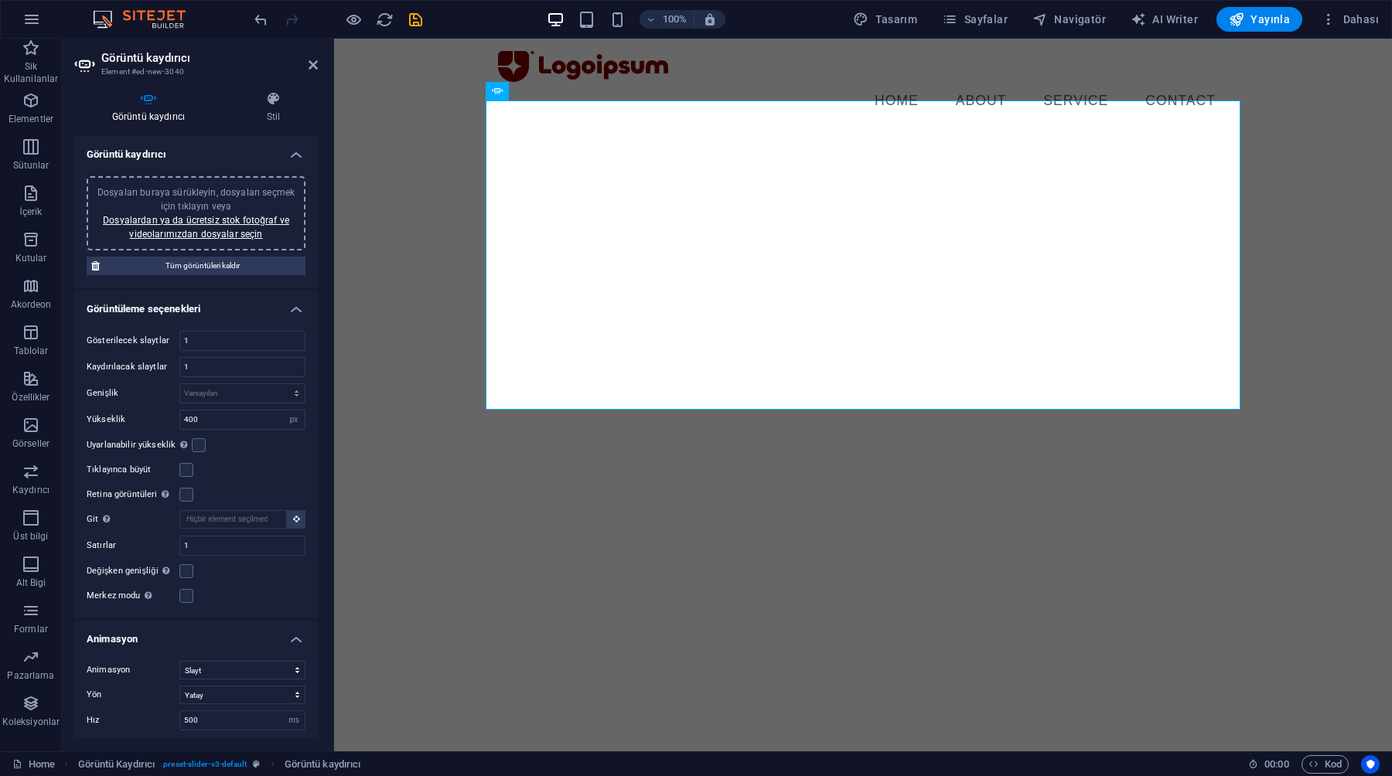
click at [165, 195] on span "Dosyaları buraya sürükleyin, dosyaları seçmek için tıklayın veya Dosyalardan ya…" at bounding box center [195, 213] width 197 height 53
click at [189, 227] on div "Dosyaları buraya sürükleyin, dosyaları seçmek için tıklayın veya Dosyalardan ya…" at bounding box center [196, 214] width 200 height 56
click at [226, 187] on span "Dosyaları buraya sürükleyin, dosyaları seçmek için tıklayın veya Dosyalardan ya…" at bounding box center [195, 213] width 197 height 53
click at [240, 233] on link "Dosyalardan ya da ücretsiz stok fotoğraf ve videolarımızdan dosyalar seçin" at bounding box center [196, 227] width 186 height 25
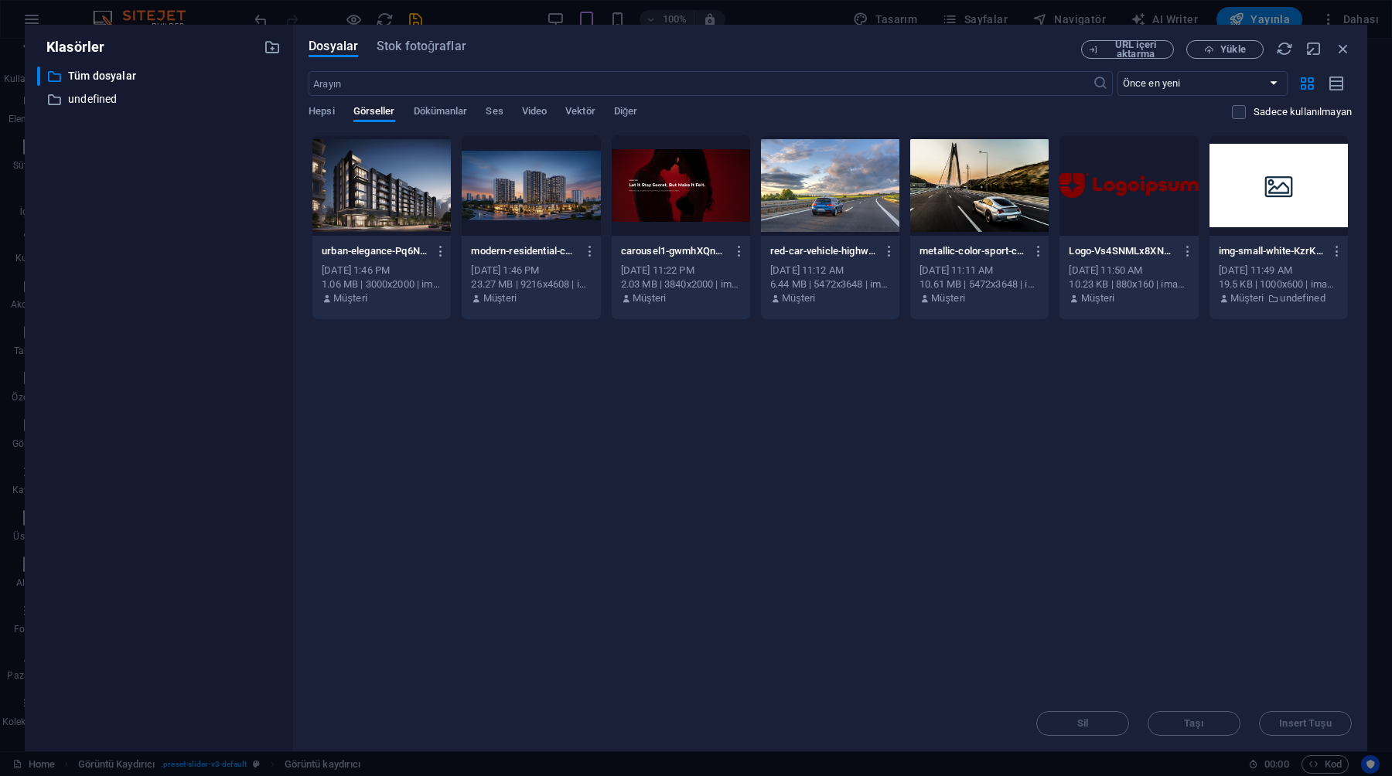
click at [826, 160] on div at bounding box center [830, 185] width 138 height 100
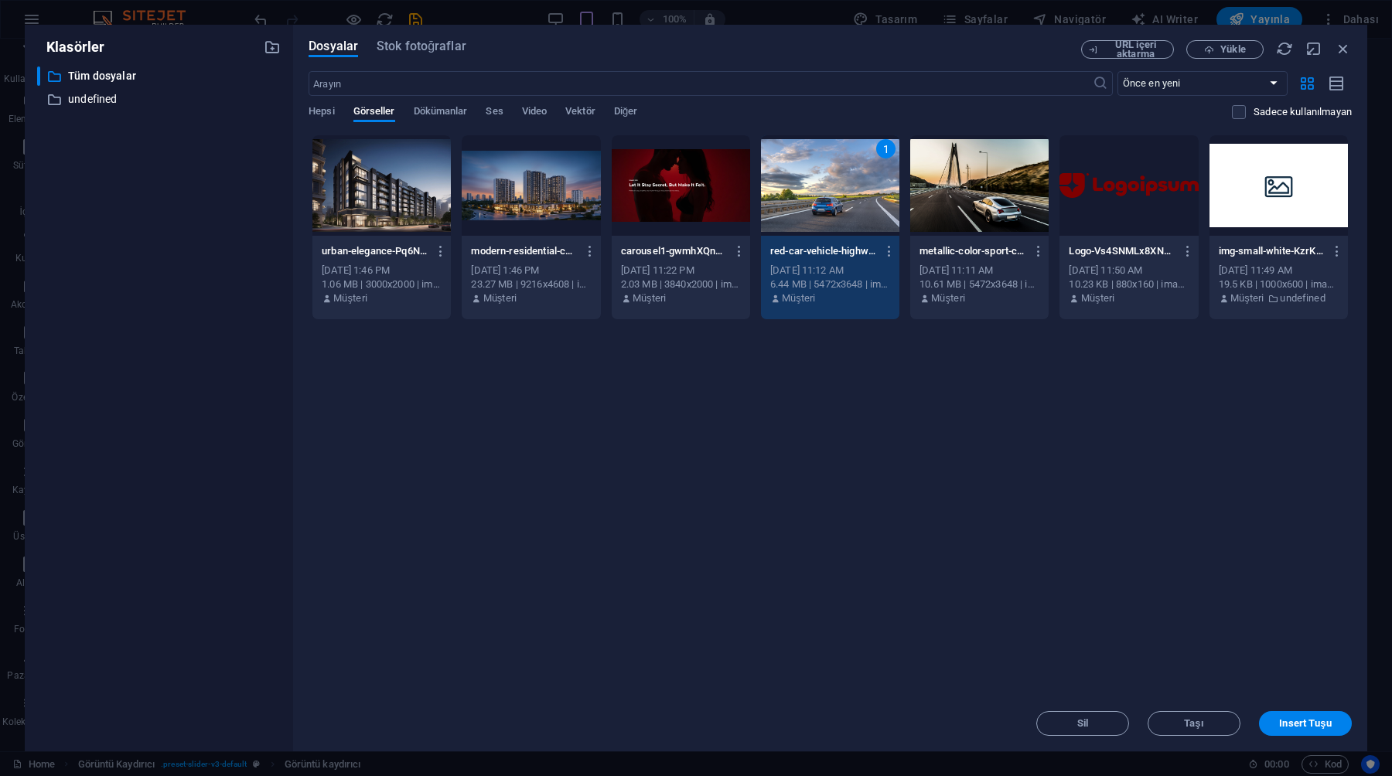
click at [989, 206] on div at bounding box center [979, 185] width 138 height 100
click at [1291, 727] on span "Insert Tuşu" at bounding box center [1305, 723] width 52 height 9
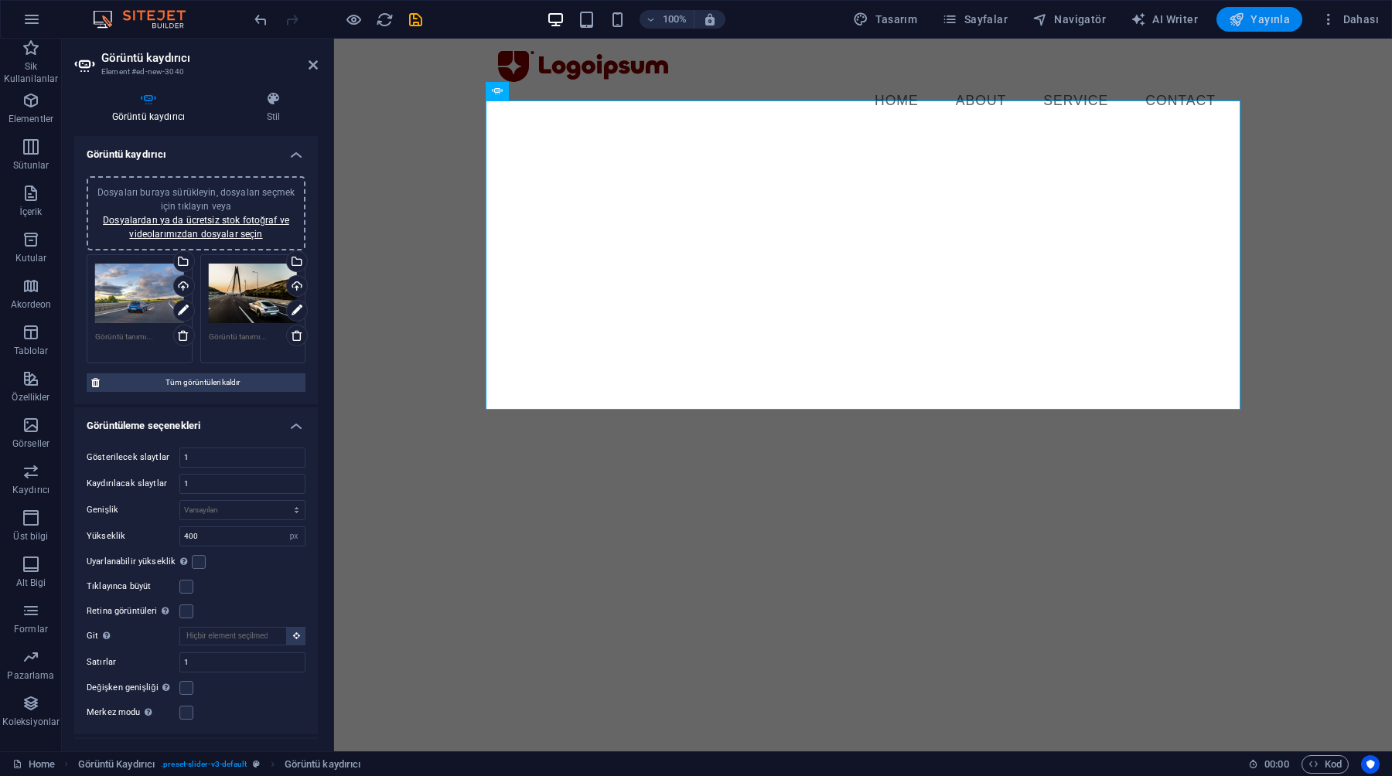
click at [1248, 13] on span "Yayınla" at bounding box center [1258, 19] width 61 height 15
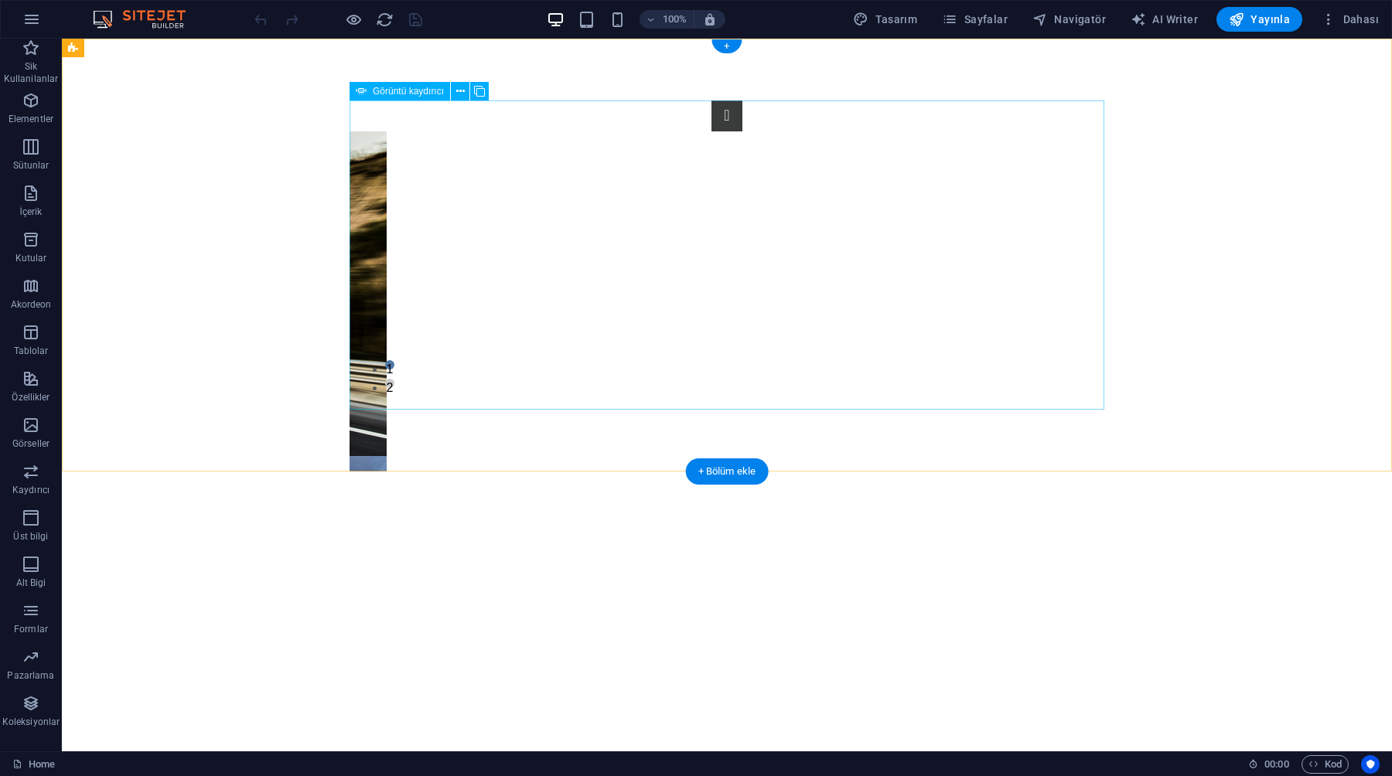
select select "px"
select select "ms"
select select "s"
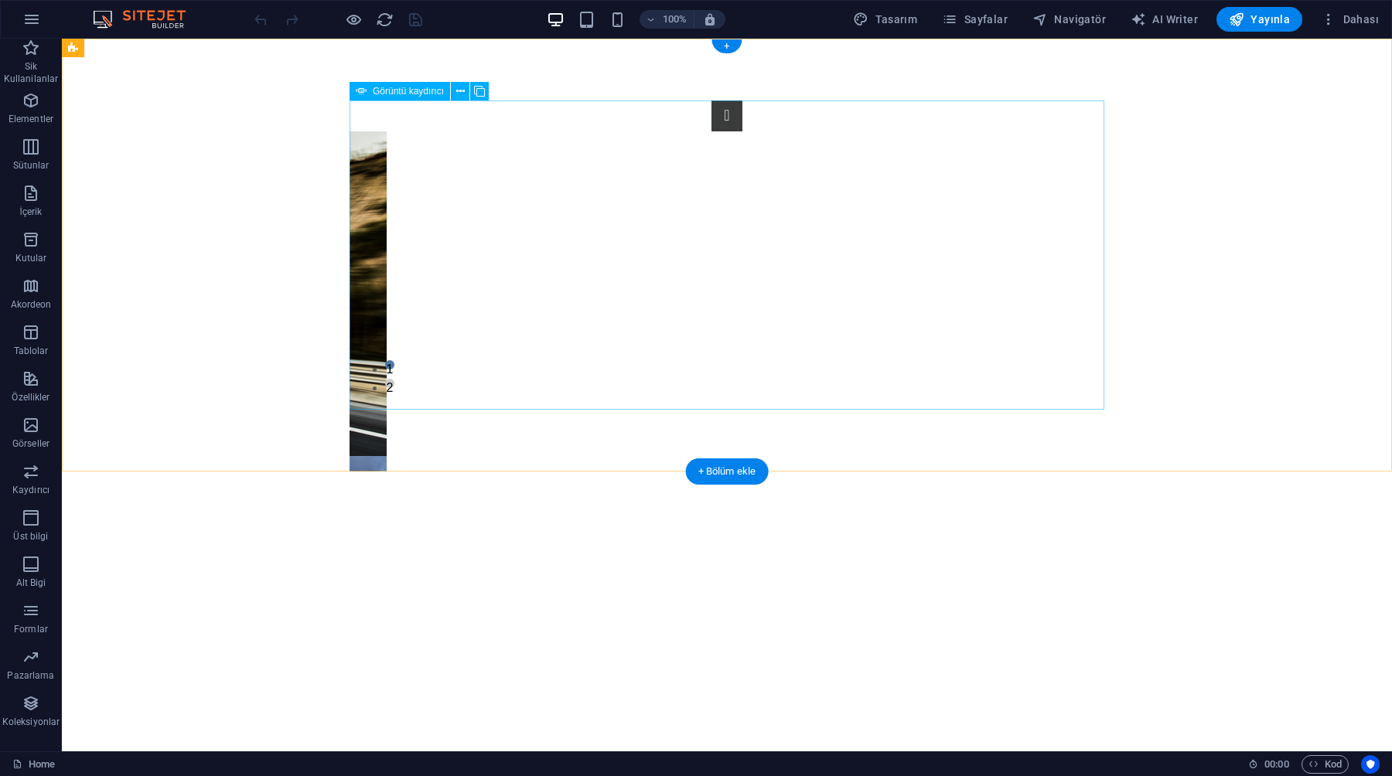
select select "progressive"
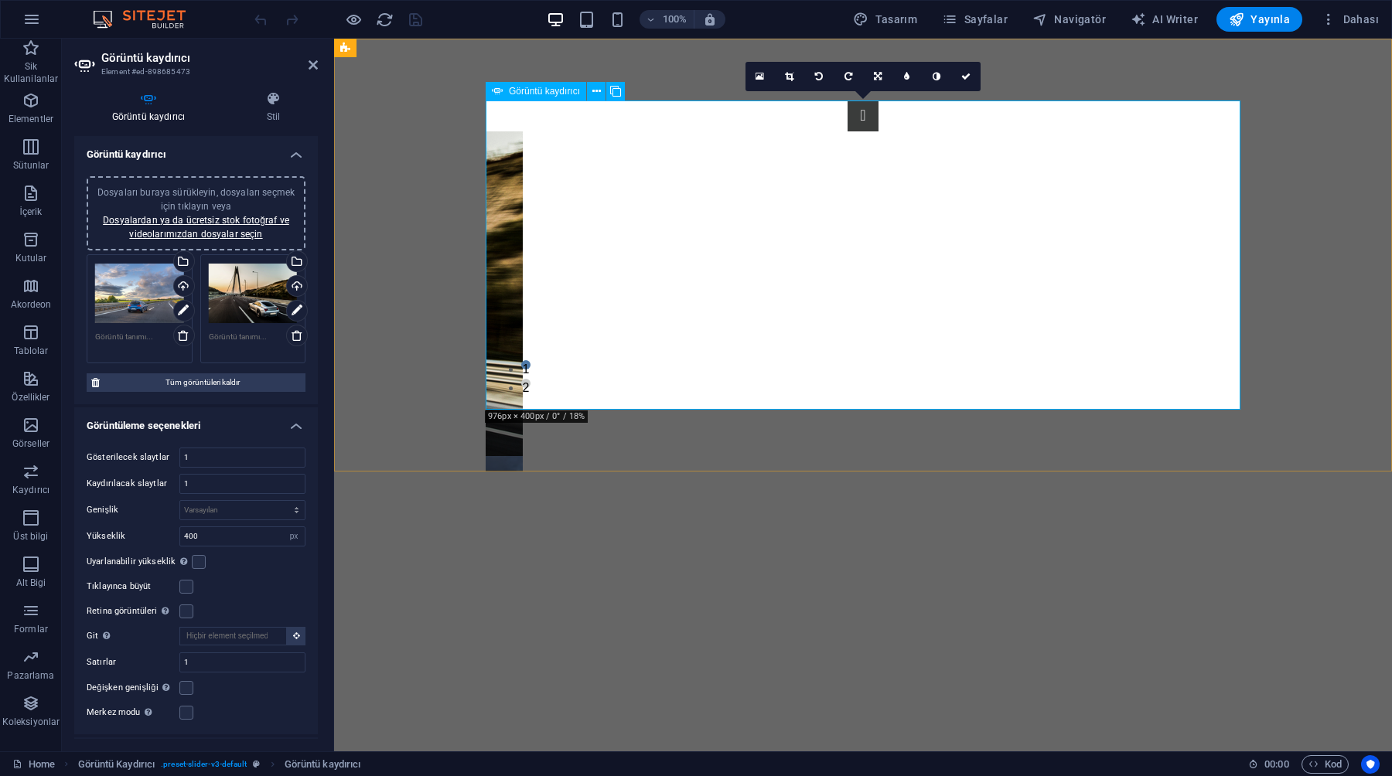
click at [523, 456] on img "1/2" at bounding box center [127, 618] width 792 height 325
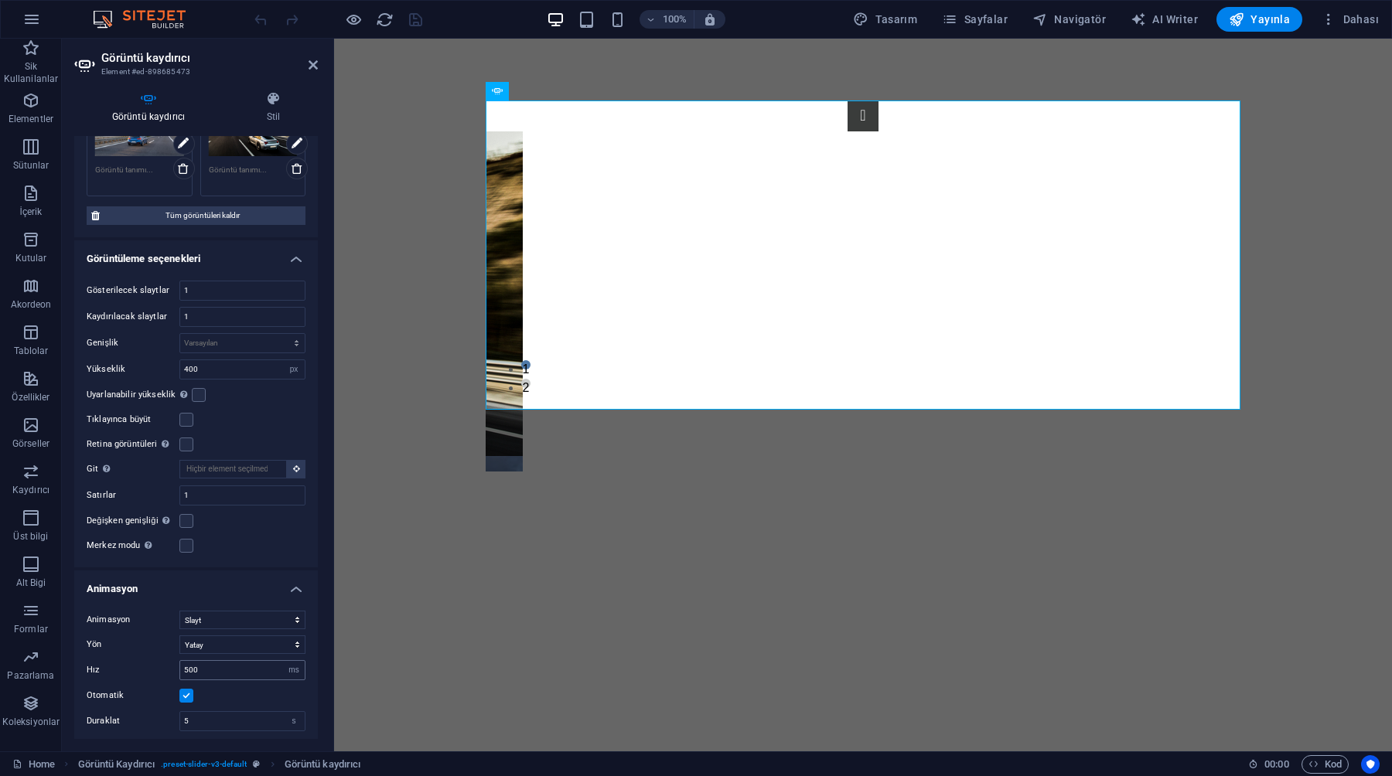
scroll to position [152, 0]
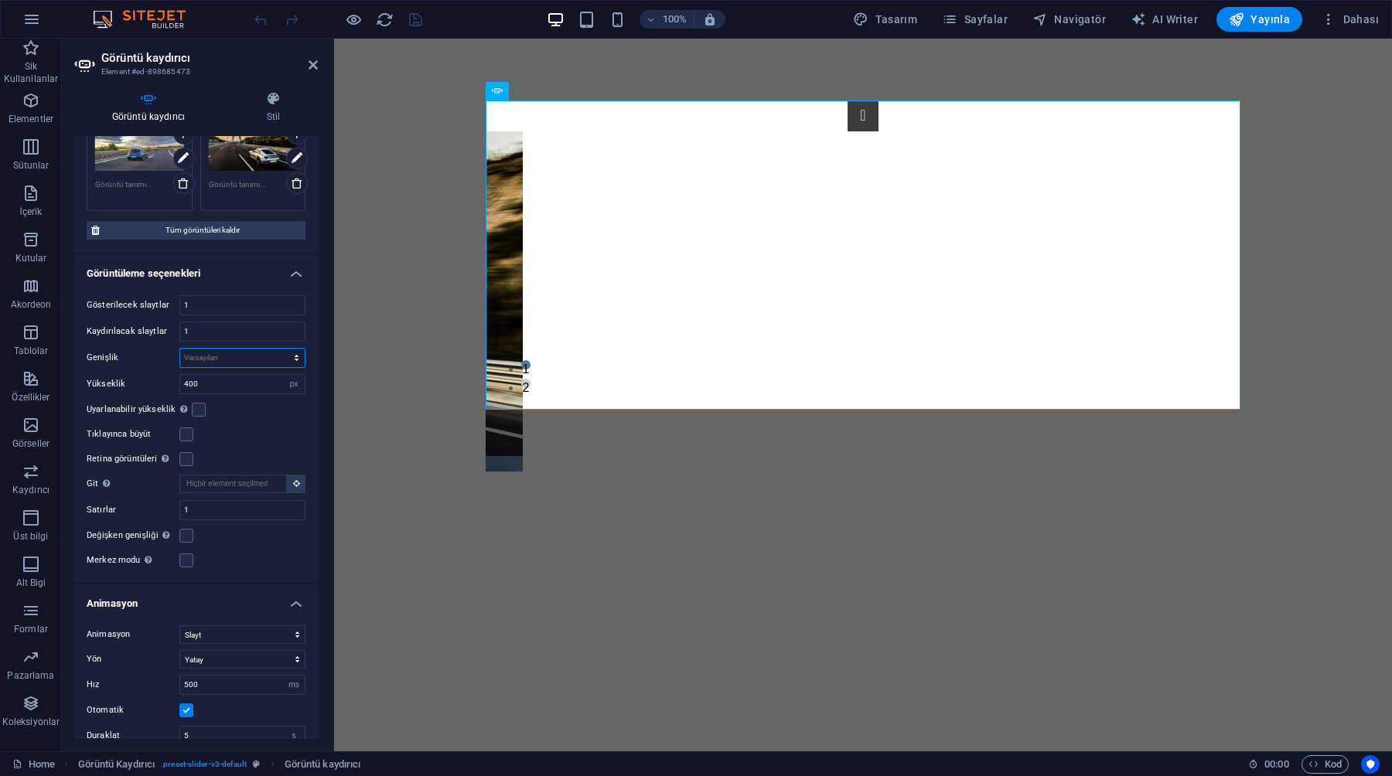
click at [290, 359] on select "Varsayılan px % rem em vw vh" at bounding box center [242, 358] width 124 height 19
select select "rem"
click at [280, 349] on select "Varsayılan px % rem em vw vh" at bounding box center [242, 358] width 124 height 19
type input "0"
click at [287, 356] on select "Varsayılan px % rem em vw vh" at bounding box center [294, 358] width 22 height 19
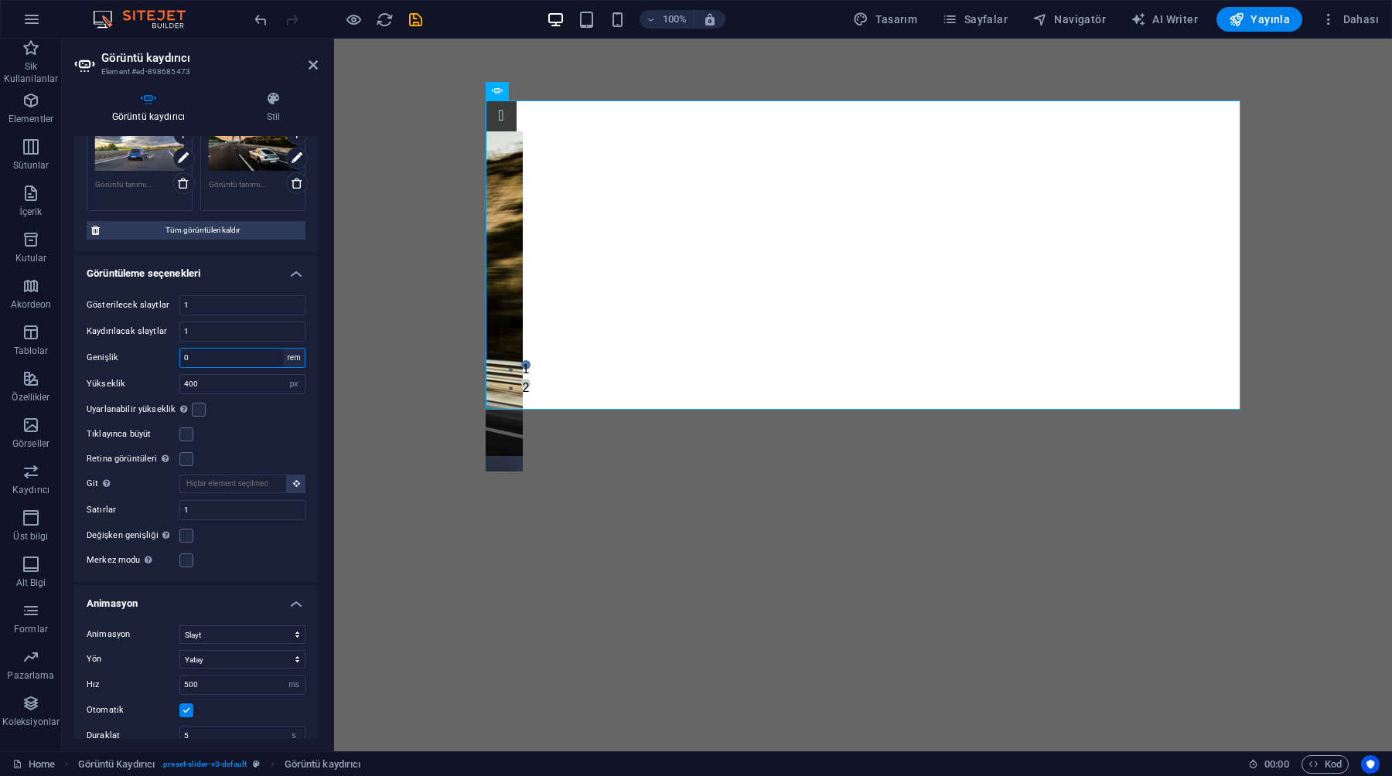
select select "vw"
click at [283, 349] on select "Varsayılan px % rem em vw vh" at bounding box center [294, 358] width 22 height 19
type input "100"
click at [145, 358] on label "Genişlik" at bounding box center [133, 357] width 93 height 9
click at [288, 387] on select "Varsayılan px rem em vw vh" at bounding box center [294, 384] width 22 height 19
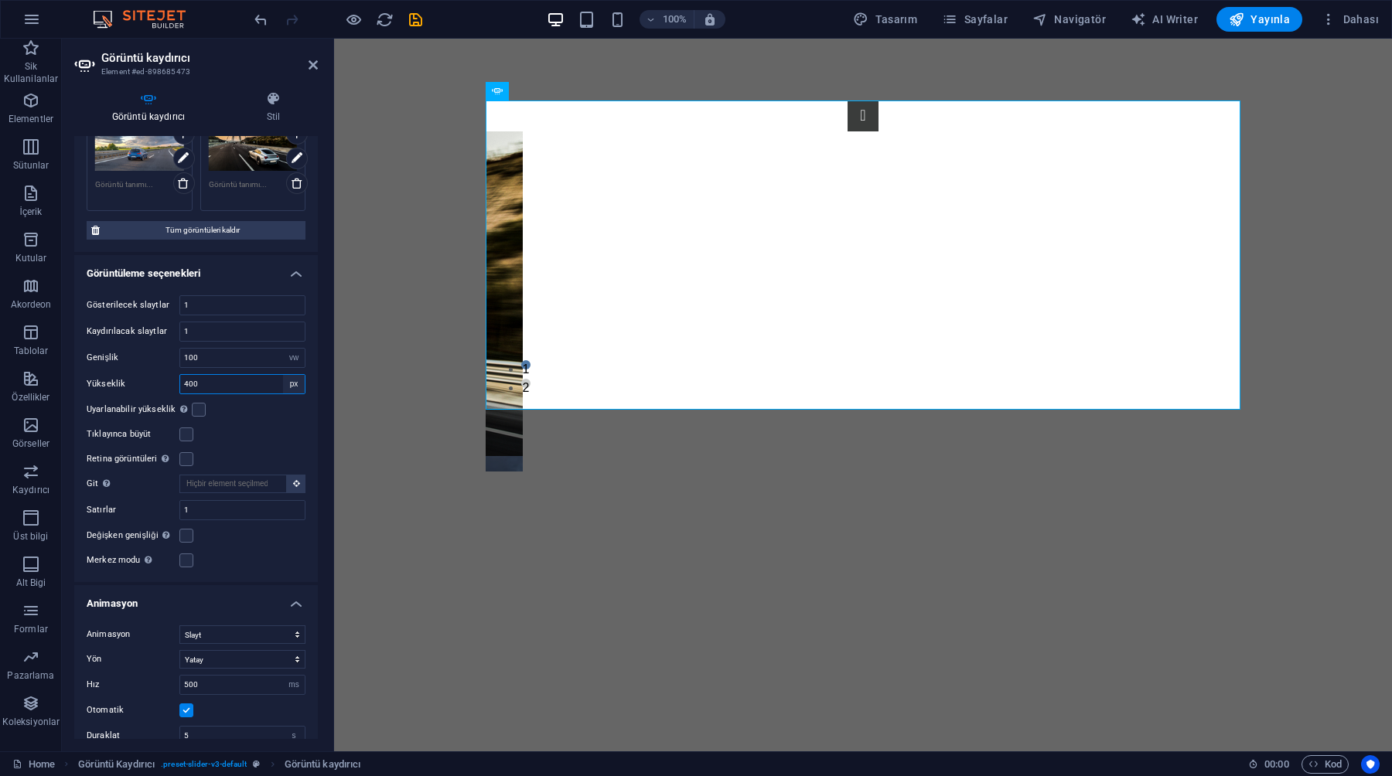
select select "vw"
click at [283, 375] on select "Varsayılan px rem em vw vh" at bounding box center [294, 384] width 22 height 19
type input "27.8"
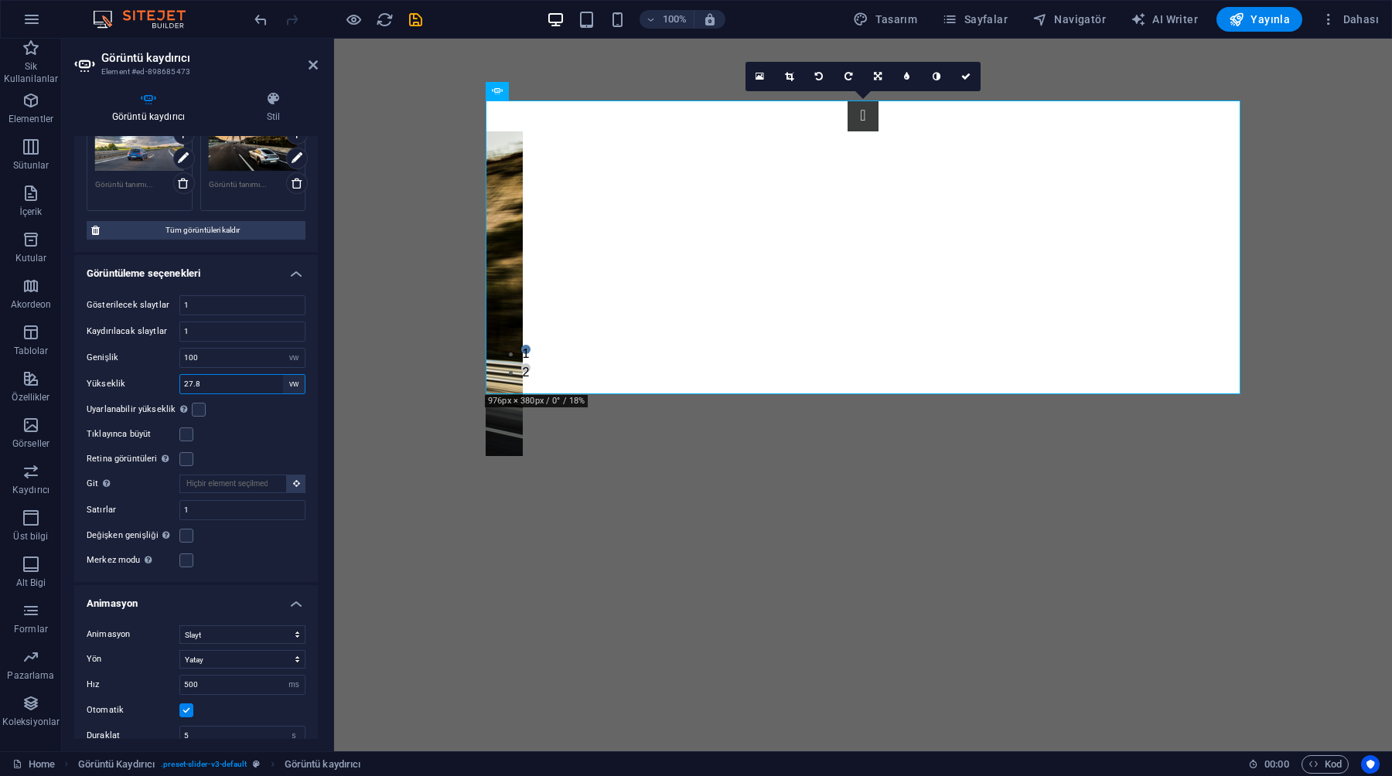
click at [293, 383] on select "Varsayılan px rem em vw vh" at bounding box center [294, 384] width 22 height 19
select select "vh"
click at [283, 375] on select "Varsayılan px rem em vw vh" at bounding box center [294, 384] width 22 height 19
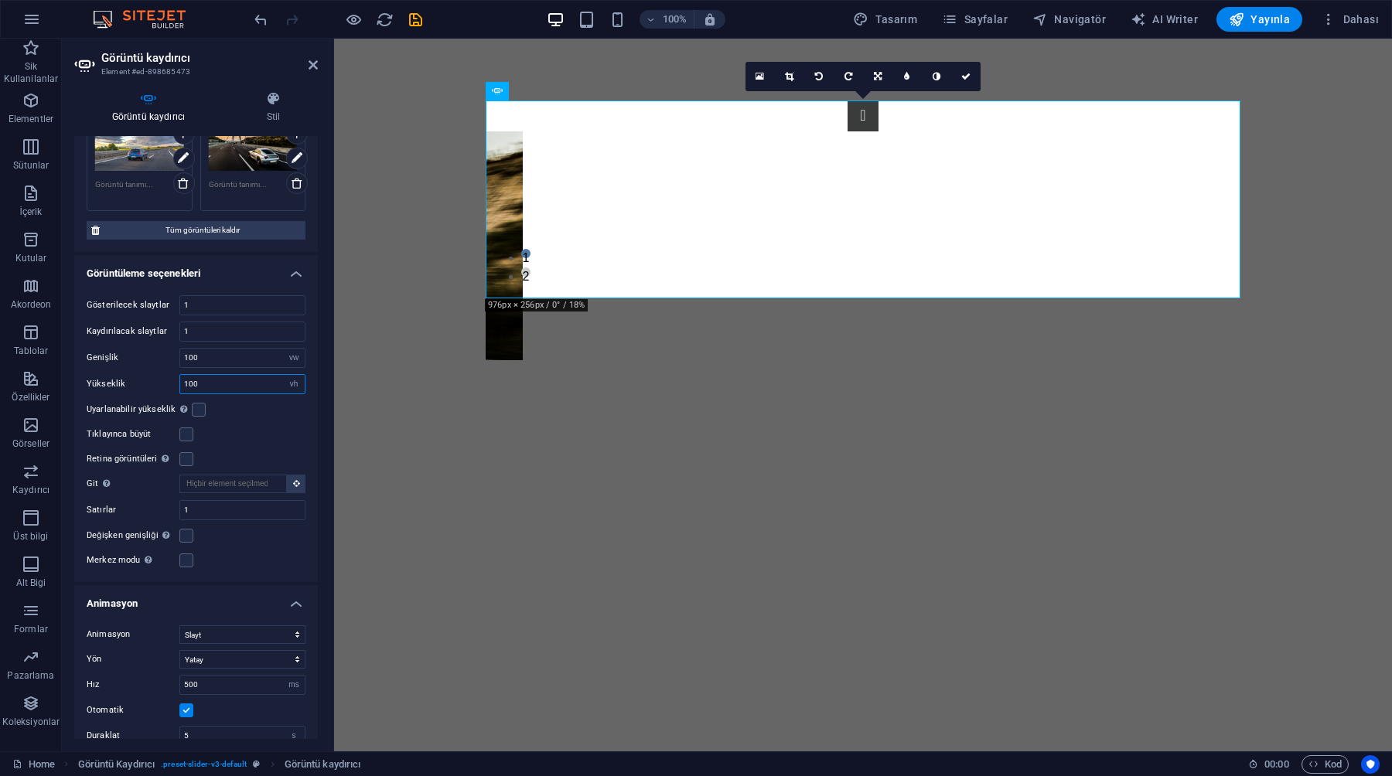
type input "100"
click at [152, 382] on label "Yükseklik" at bounding box center [133, 384] width 93 height 9
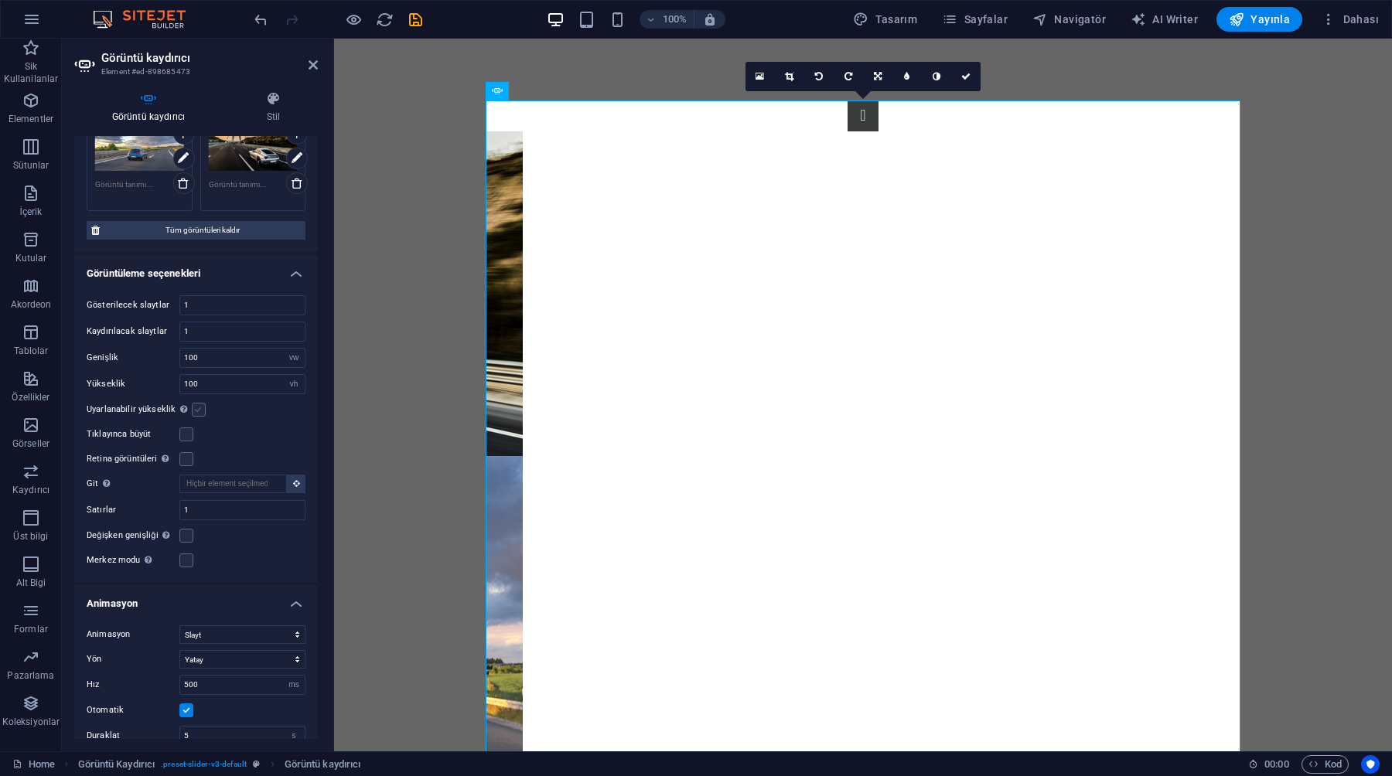
click at [194, 413] on label at bounding box center [199, 410] width 14 height 14
click at [0, 0] on input "Uyarlanabilir yükseklik Tek slaytlı yatay kaydırıcılar için yüksekliği otomatik…" at bounding box center [0, 0] width 0 height 0
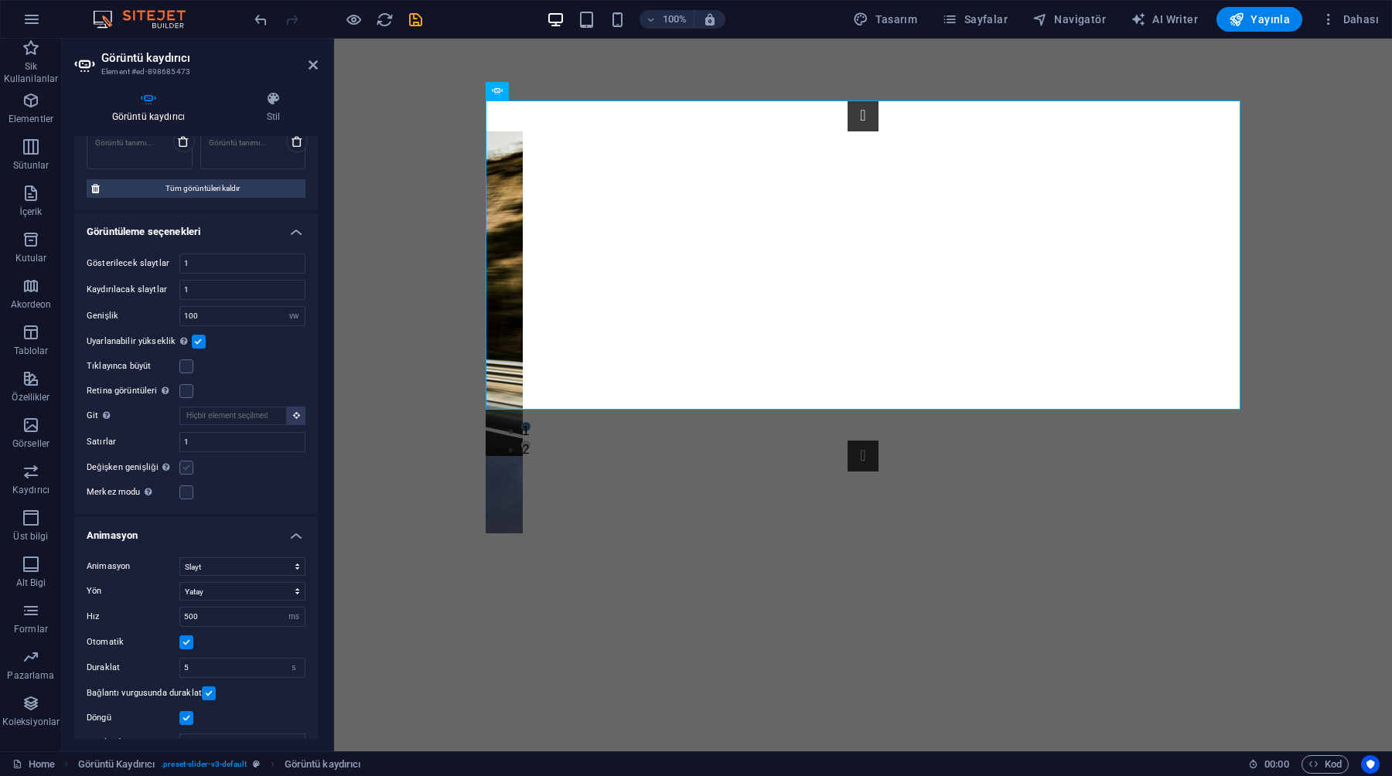
scroll to position [0, 0]
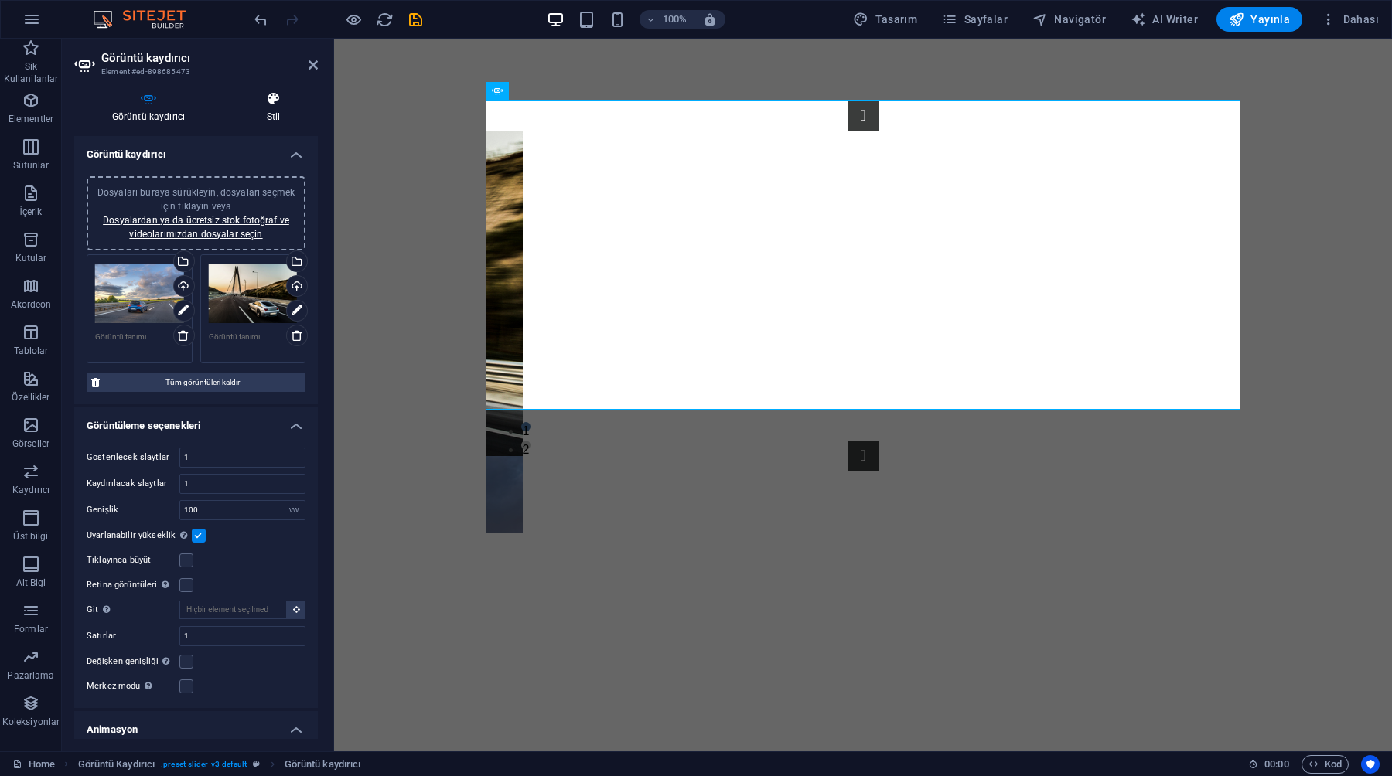
click at [272, 120] on h4 "Stil" at bounding box center [273, 107] width 89 height 32
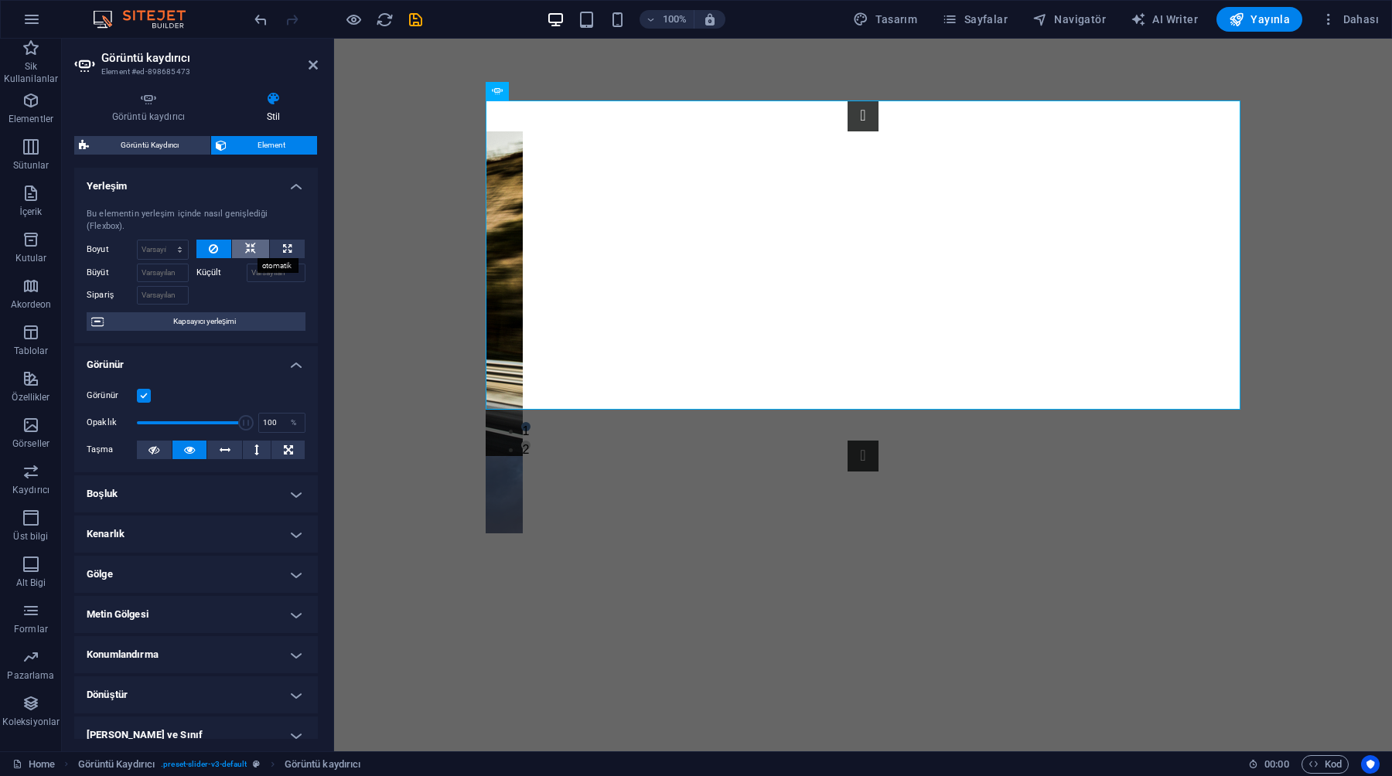
click at [246, 245] on icon at bounding box center [250, 249] width 11 height 19
click at [278, 249] on button at bounding box center [287, 249] width 35 height 19
type input "100"
select select "%"
click at [253, 205] on div "Bu elementin yerleşim içinde nasıl genişlediği (Flexbox). Boyut 100 Varsayılan …" at bounding box center [196, 270] width 244 height 148
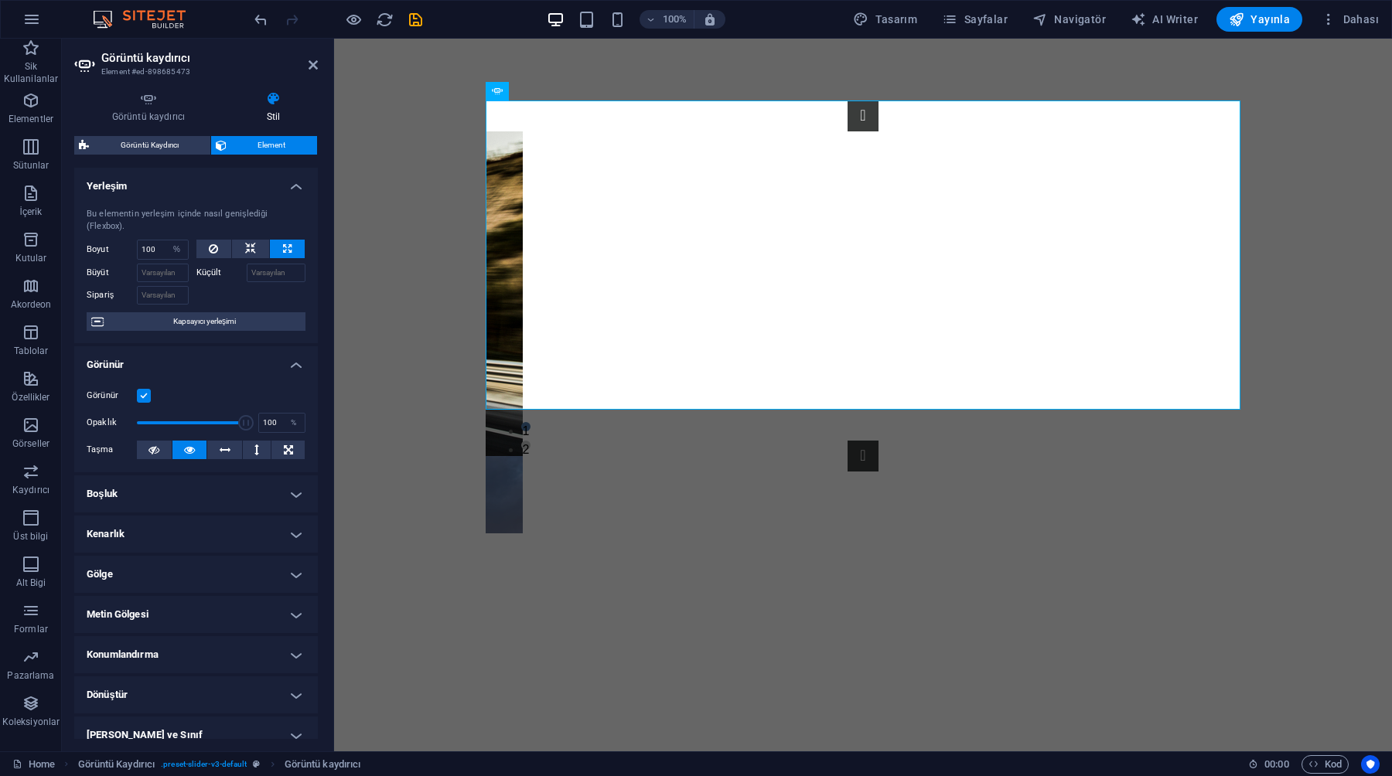
click at [209, 216] on div "Bu elementin yerleşim içinde nasıl genişlediği (Flexbox)." at bounding box center [196, 221] width 219 height 26
click at [425, 216] on div "1 2" at bounding box center [863, 286] width 1058 height 495
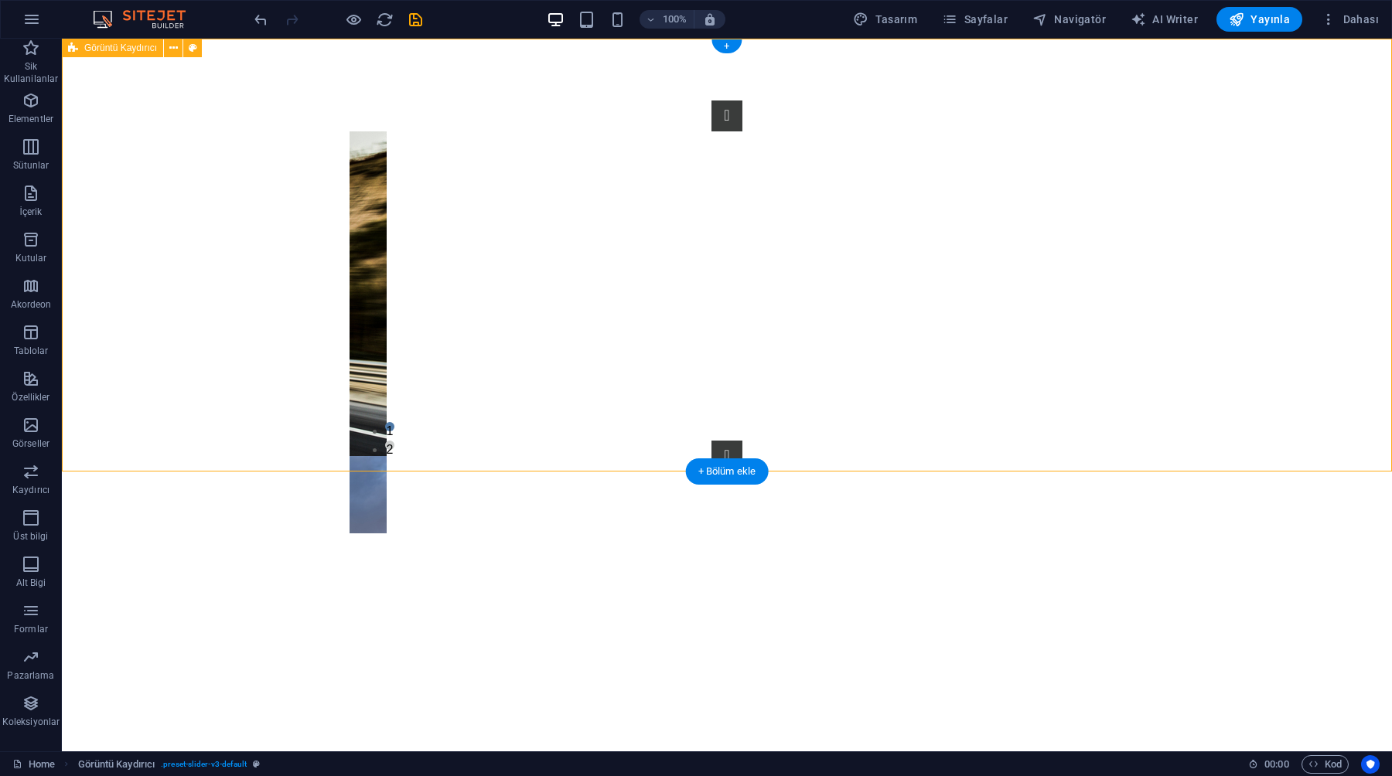
click at [253, 209] on div "1 2" at bounding box center [727, 286] width 1330 height 495
select select "region"
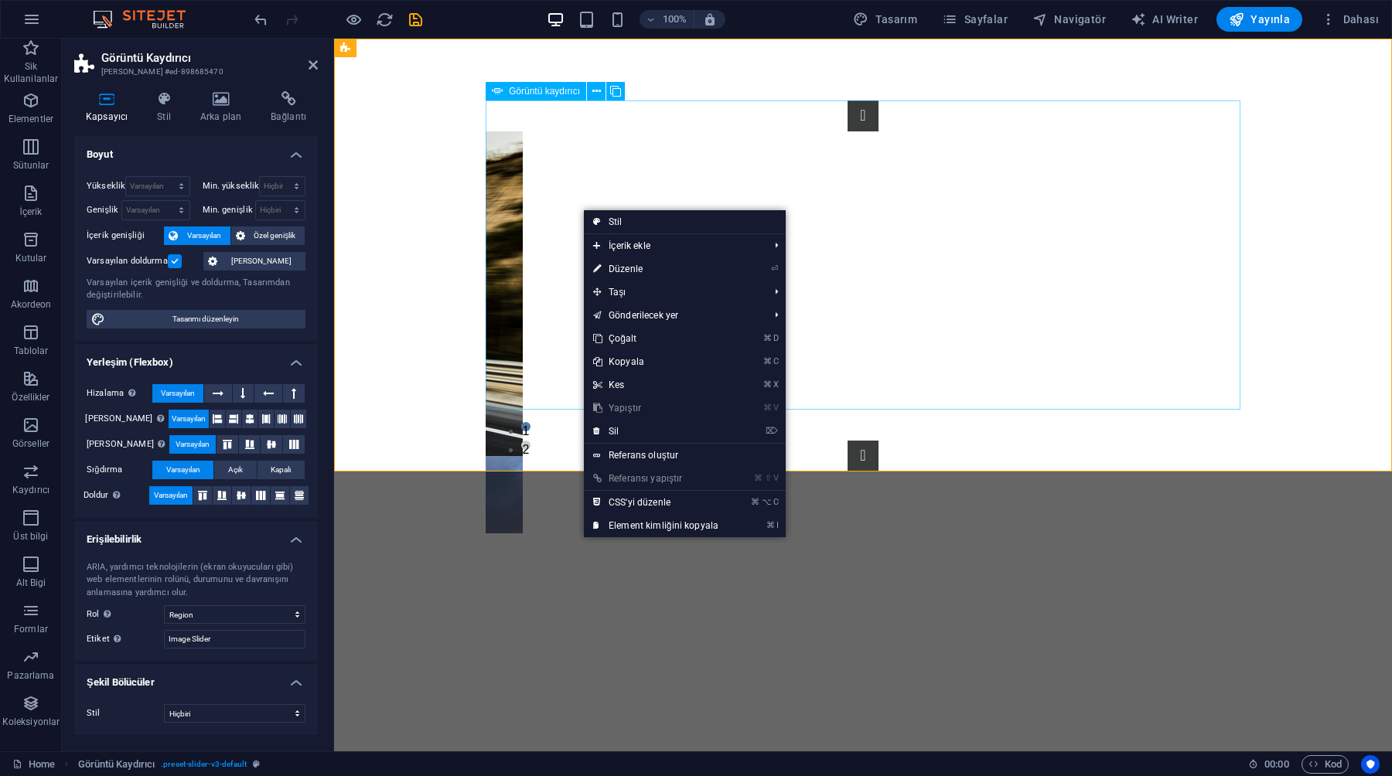
click at [523, 456] on img "1/2" at bounding box center [127, 618] width 792 height 325
select select "%"
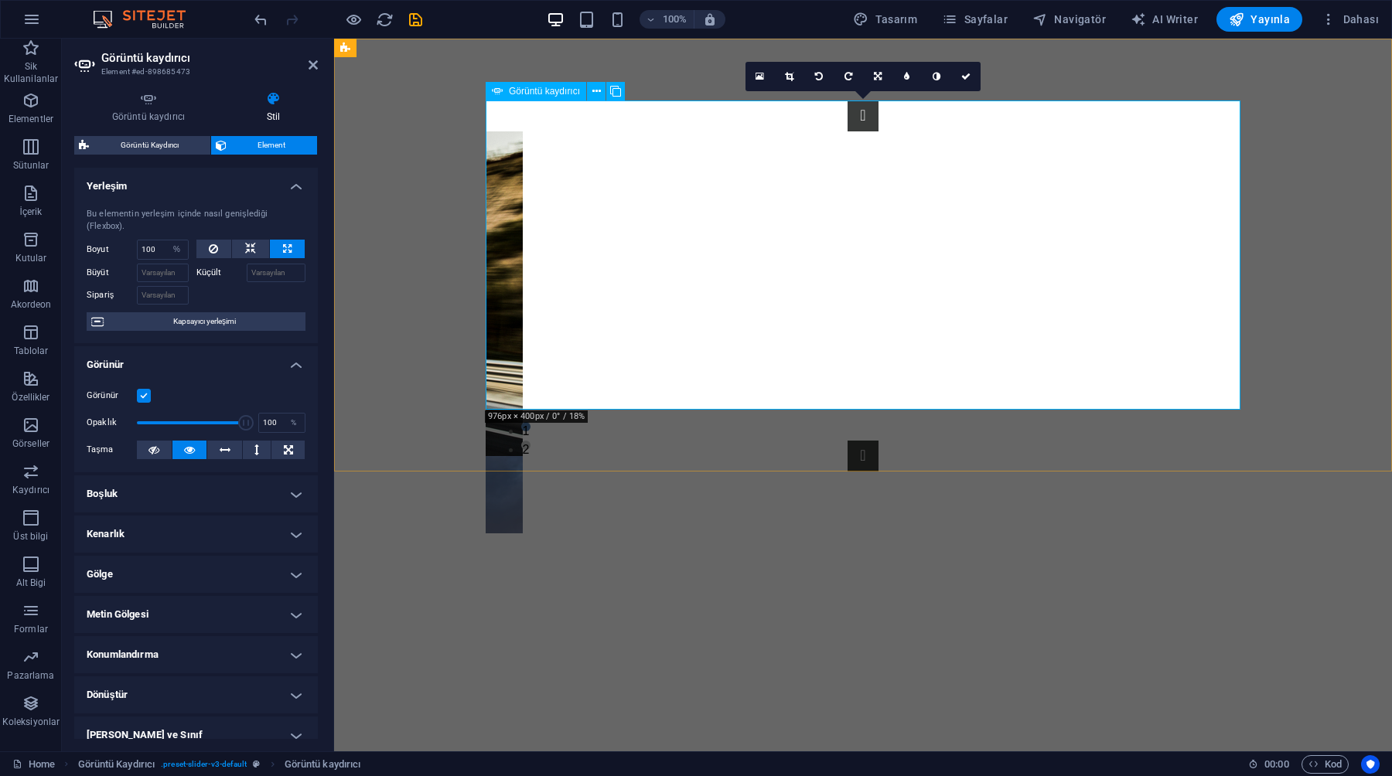
click at [502, 89] on icon at bounding box center [497, 91] width 11 height 19
click at [872, 76] on link at bounding box center [877, 76] width 29 height 29
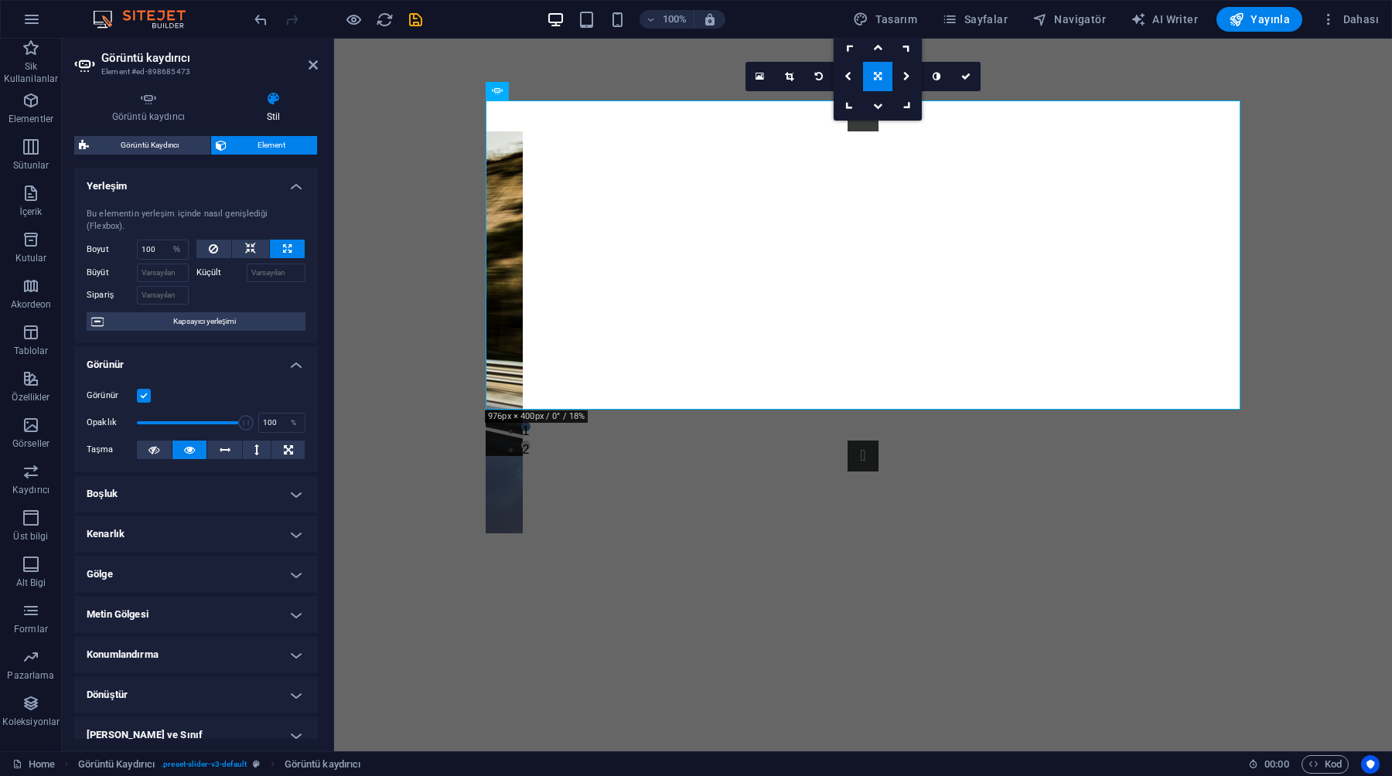
click at [874, 77] on icon at bounding box center [878, 76] width 8 height 9
click at [761, 70] on link at bounding box center [759, 76] width 29 height 29
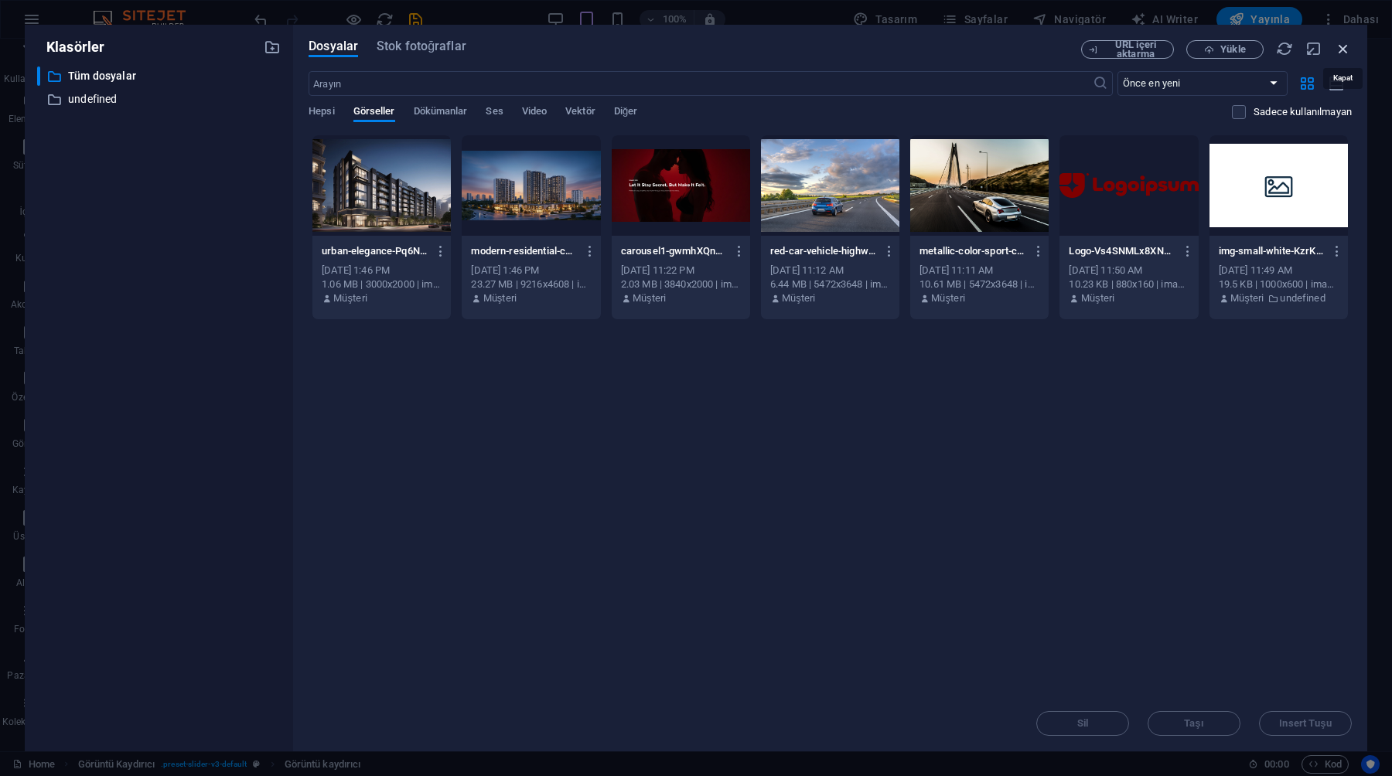
drag, startPoint x: 1340, startPoint y: 52, endPoint x: 1007, endPoint y: 12, distance: 335.6
click at [1340, 52] on icon "button" at bounding box center [1342, 48] width 17 height 17
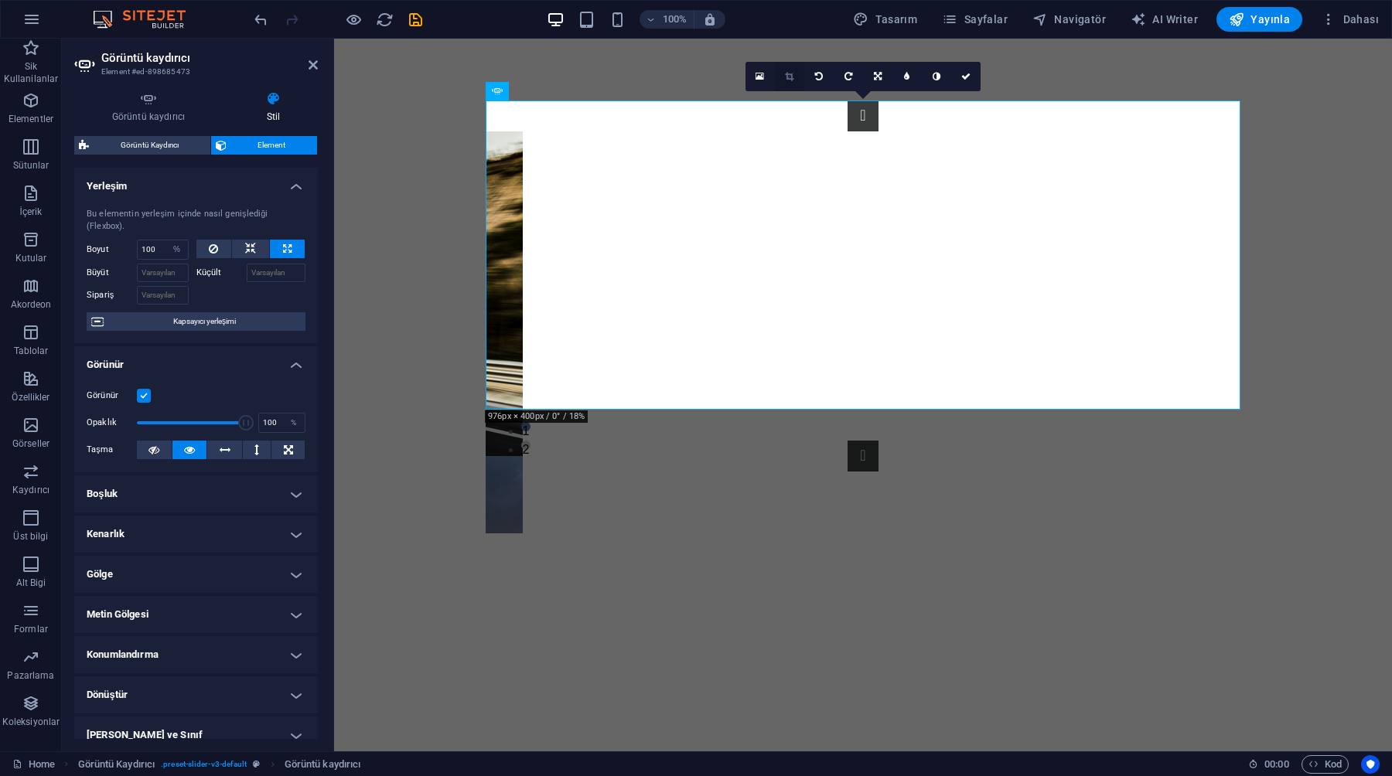
click at [796, 77] on link at bounding box center [789, 76] width 29 height 29
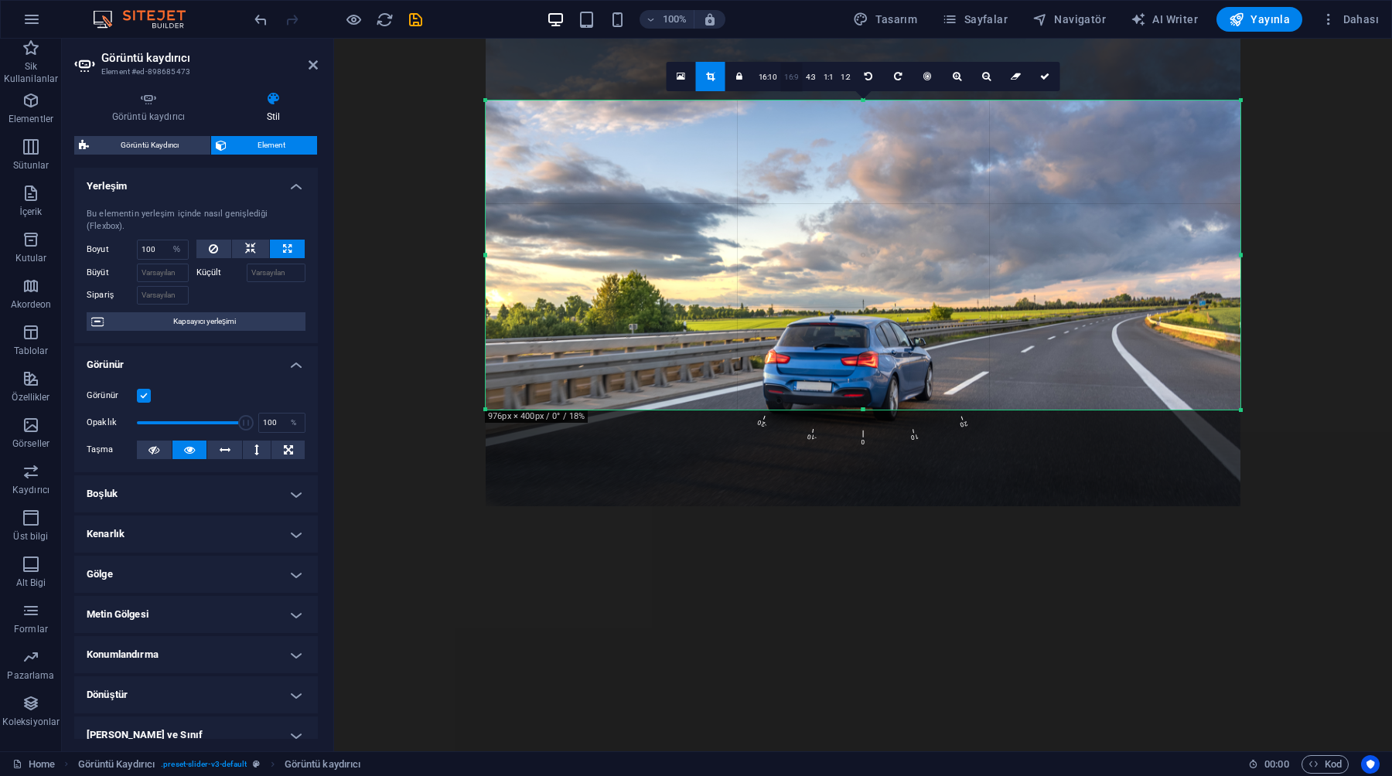
click at [787, 78] on link "16:9" at bounding box center [791, 77] width 22 height 29
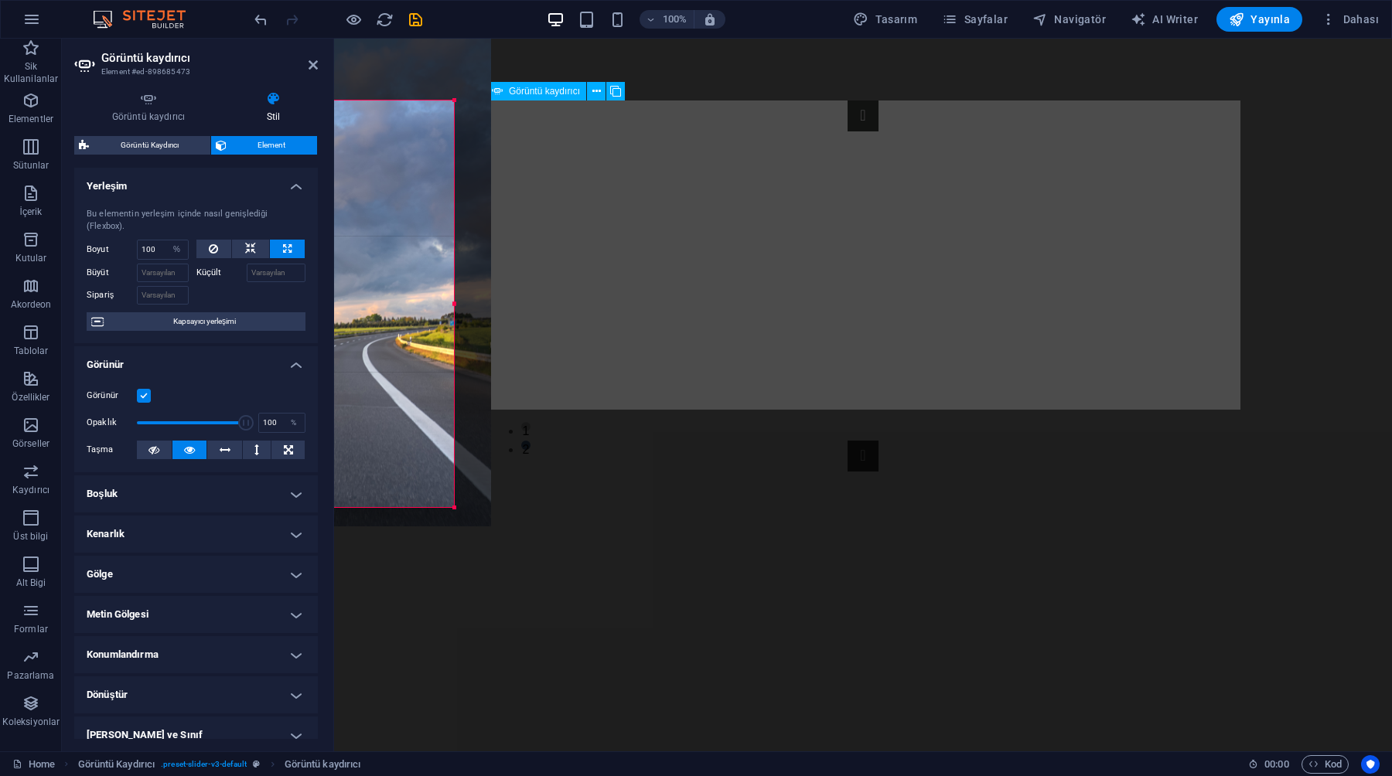
drag, startPoint x: 1134, startPoint y: 286, endPoint x: 799, endPoint y: 267, distance: 335.3
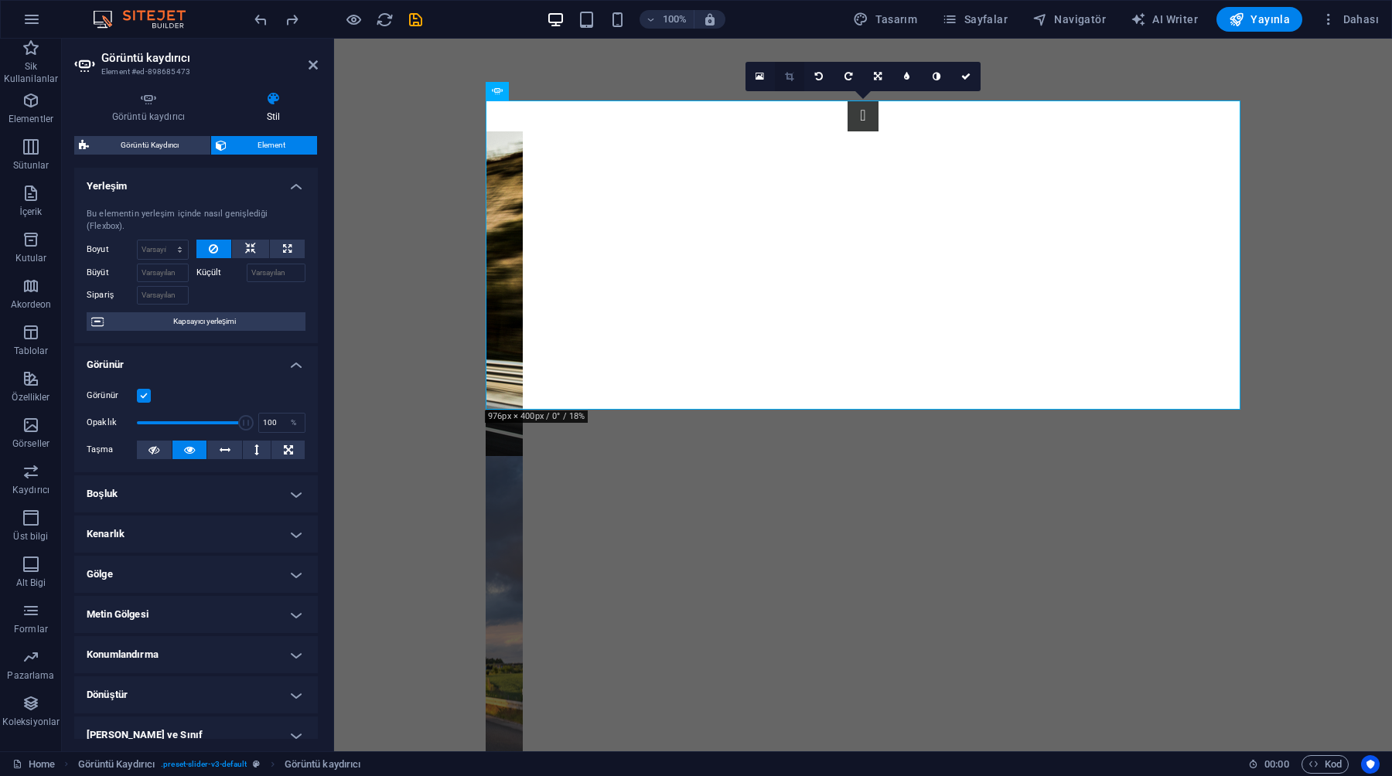
click at [792, 77] on icon at bounding box center [789, 76] width 9 height 9
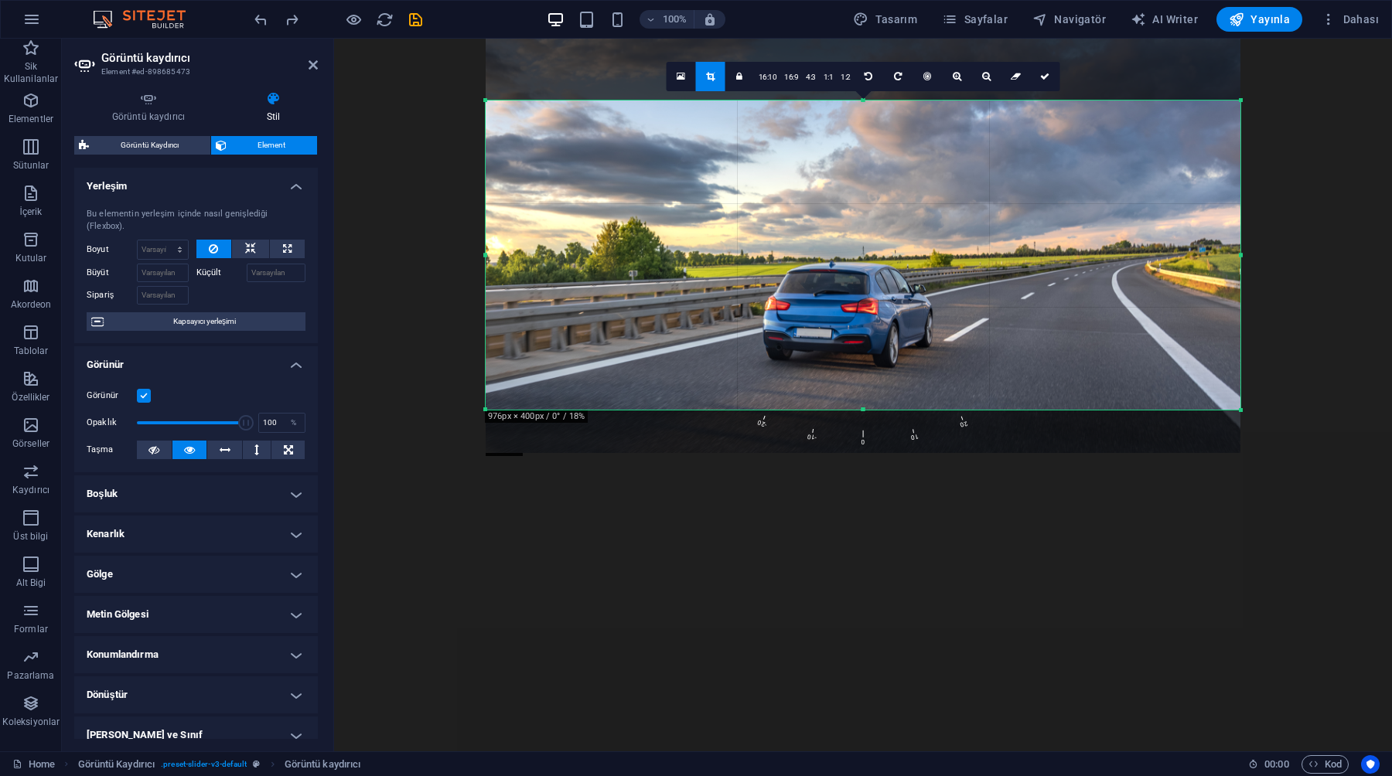
drag, startPoint x: 823, startPoint y: 259, endPoint x: 822, endPoint y: 206, distance: 53.3
click at [822, 206] on div at bounding box center [862, 202] width 755 height 503
click at [1040, 79] on icon at bounding box center [1044, 76] width 9 height 9
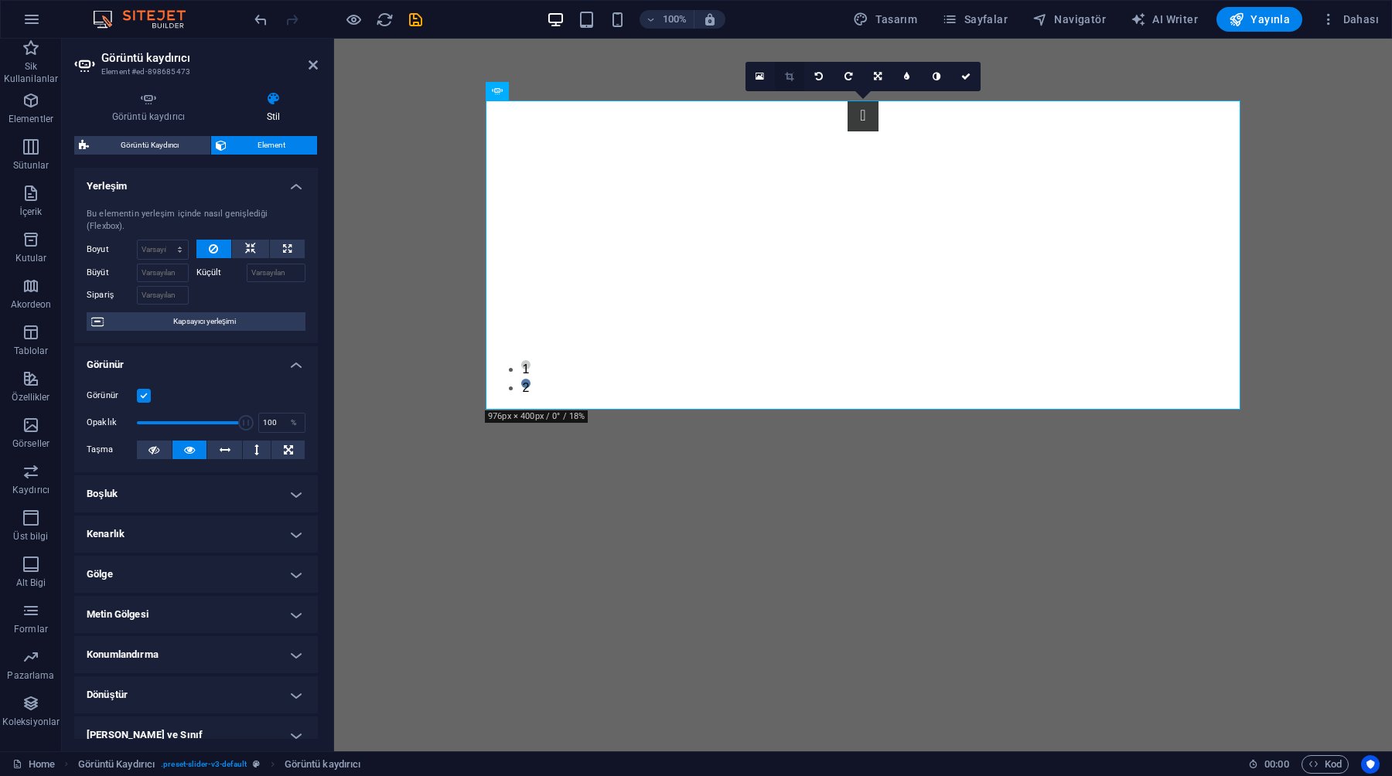
click at [788, 73] on icon at bounding box center [789, 76] width 9 height 9
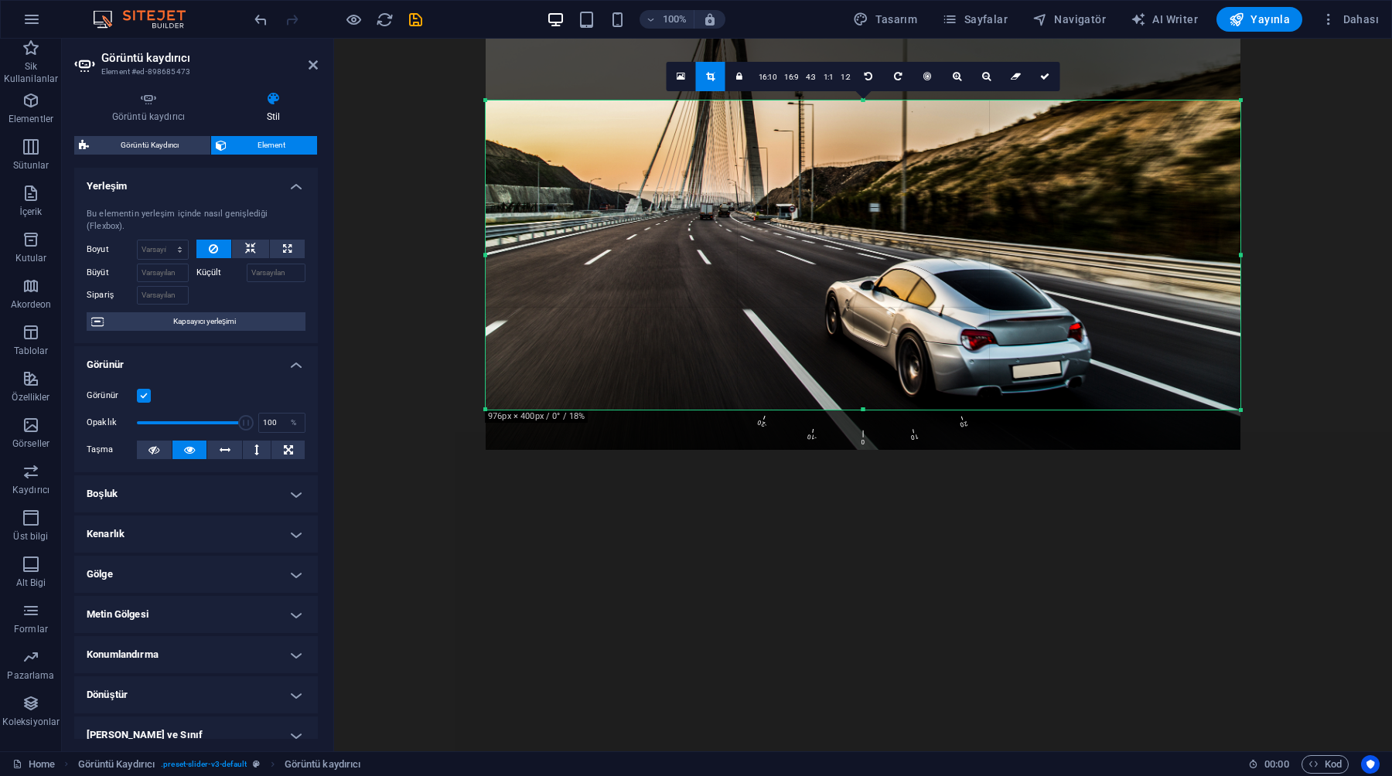
drag, startPoint x: 799, startPoint y: 249, endPoint x: 799, endPoint y: 192, distance: 56.4
click at [799, 192] on div at bounding box center [862, 198] width 755 height 503
click at [1041, 70] on link at bounding box center [1044, 76] width 29 height 29
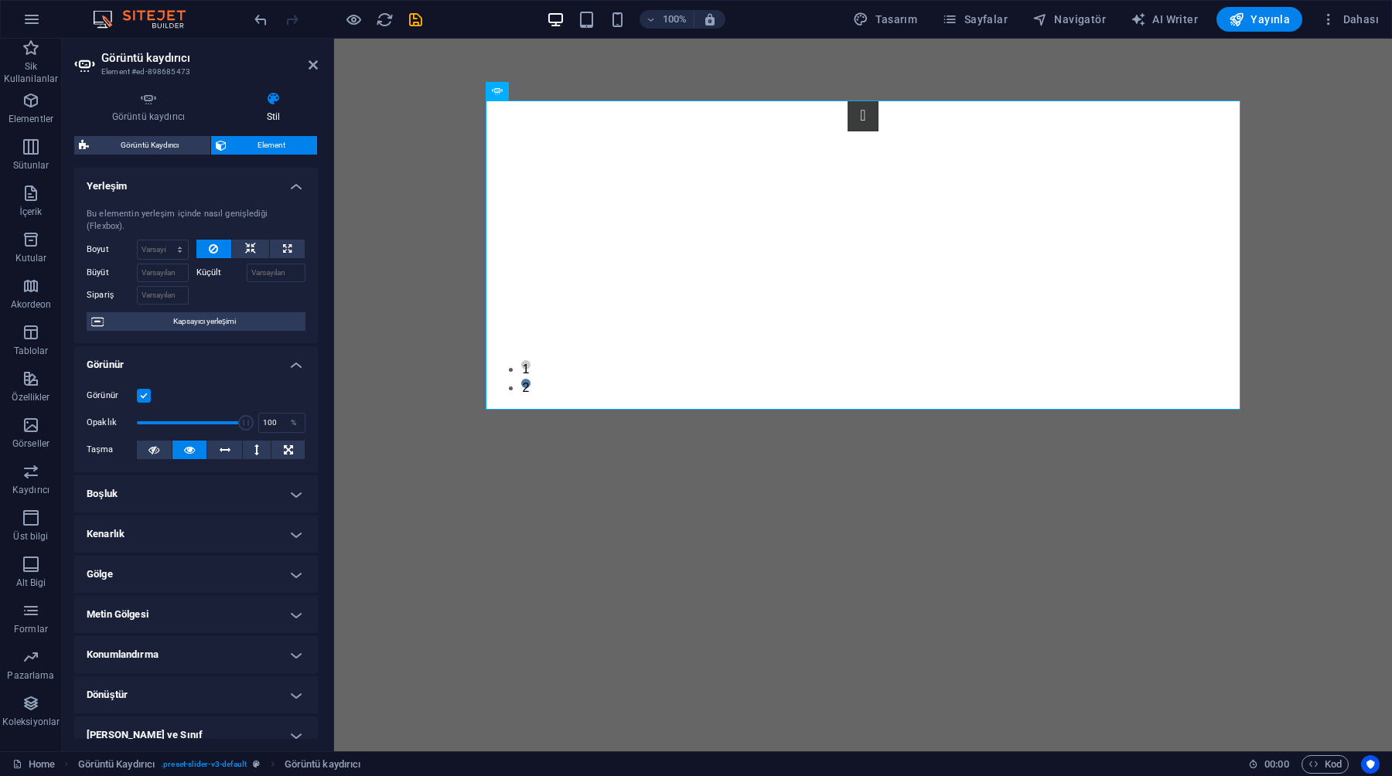
click at [159, 210] on div "Bu elementin yerleşim içinde nasıl genişlediği (Flexbox)." at bounding box center [196, 221] width 219 height 26
click at [250, 247] on icon at bounding box center [250, 249] width 11 height 19
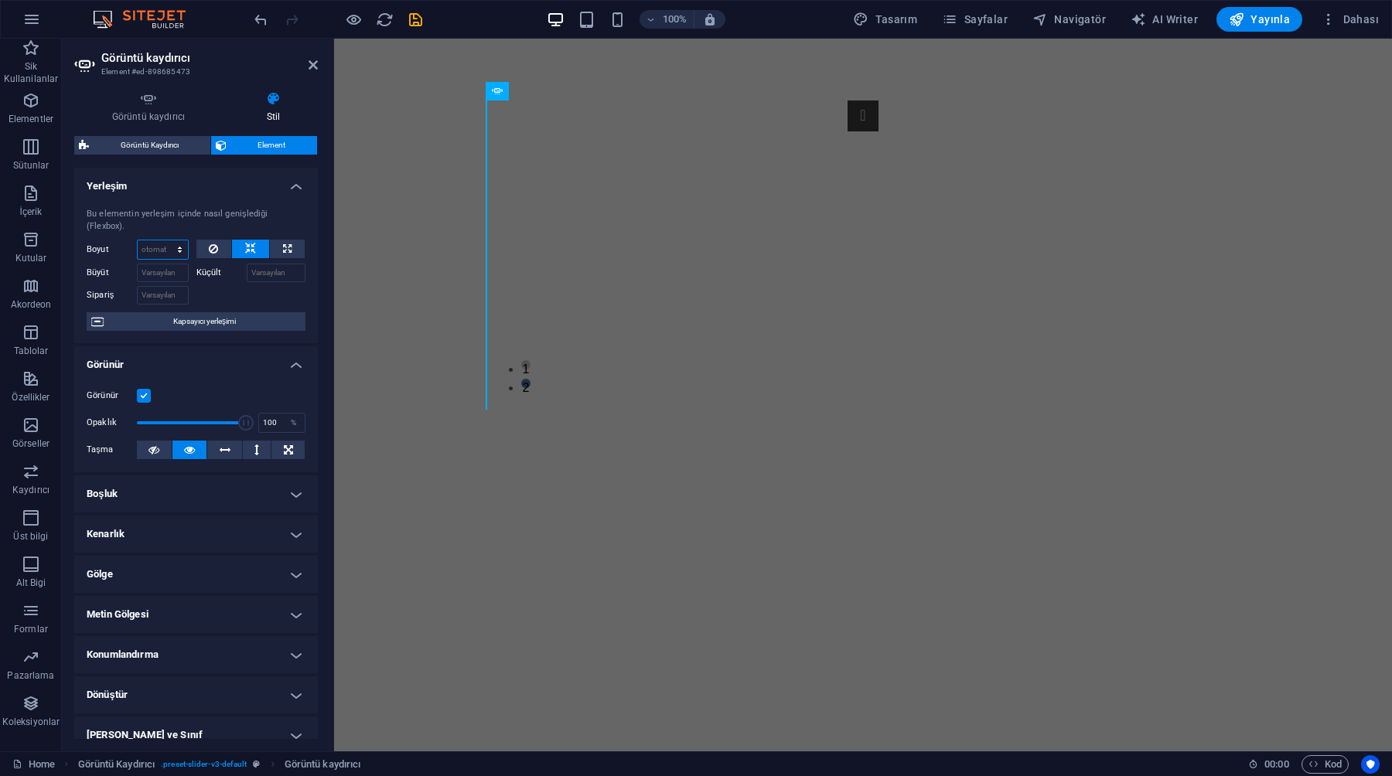
click at [164, 246] on select "Varsayılan otomatik px % 1/1 1/2 1/3 1/4 1/5 1/6 1/7 1/8 1/9 1/10" at bounding box center [163, 249] width 50 height 19
select select "%"
click at [164, 240] on select "Varsayılan otomatik px % 1/1 1/2 1/3 1/4 1/5 1/6 1/7 1/8 1/9 1/10" at bounding box center [163, 249] width 50 height 19
type input "100"
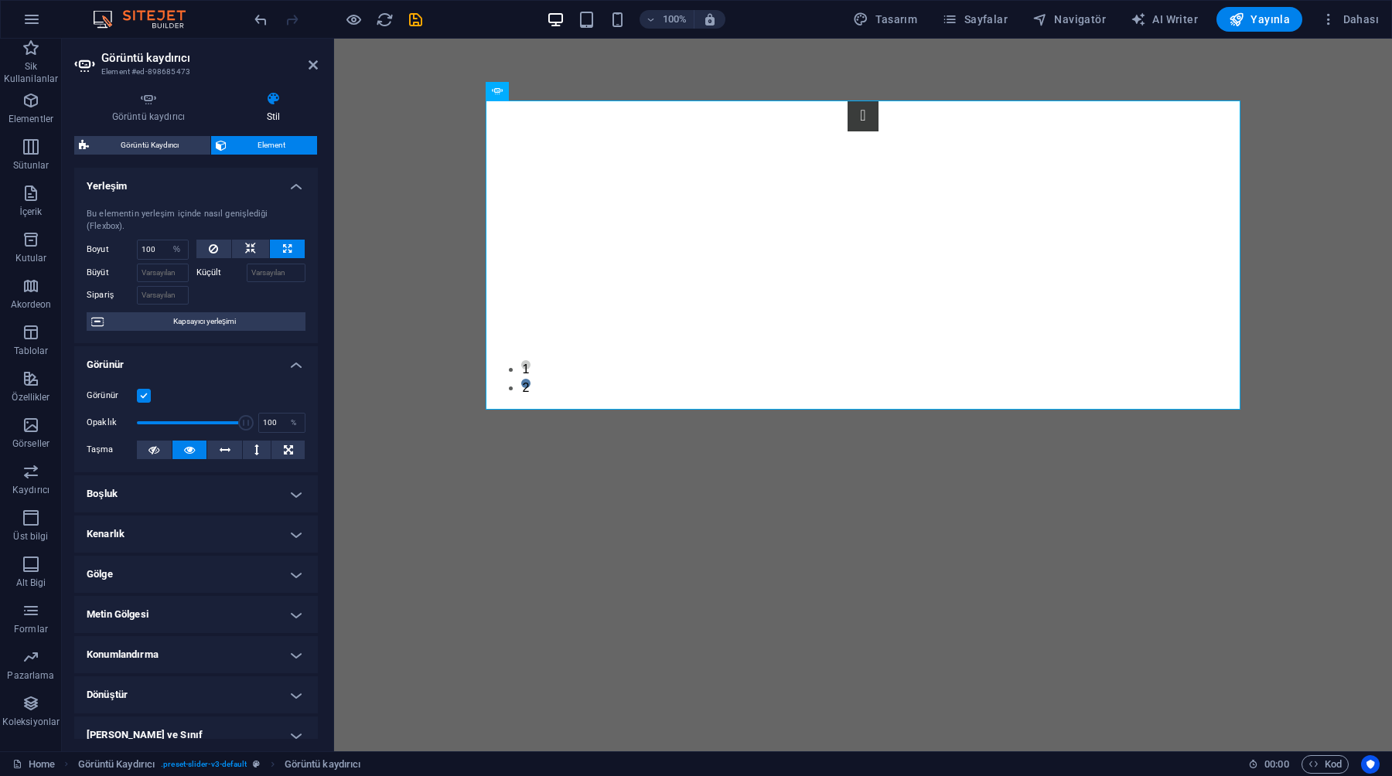
click at [191, 282] on div "Sipariş" at bounding box center [142, 293] width 110 height 22
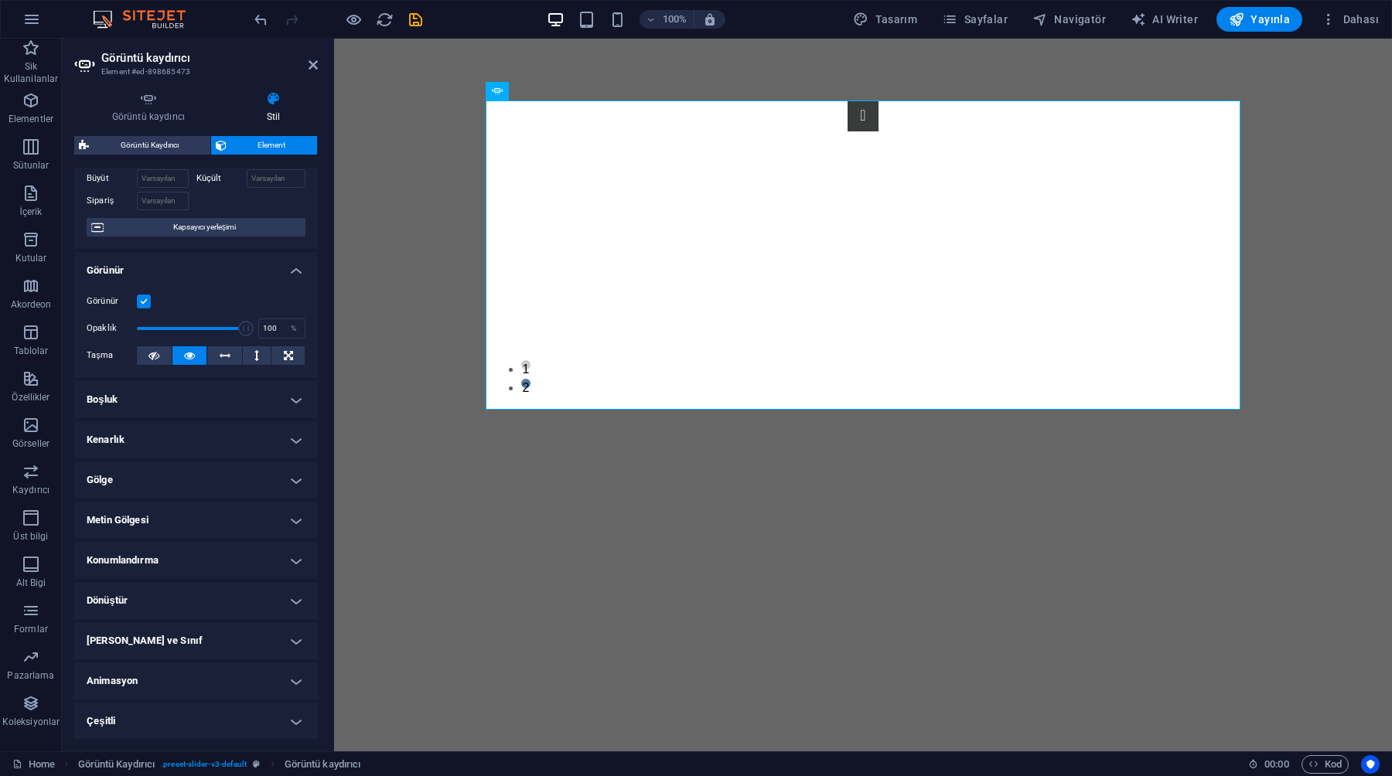
click at [190, 404] on h4 "Boşluk" at bounding box center [196, 399] width 244 height 37
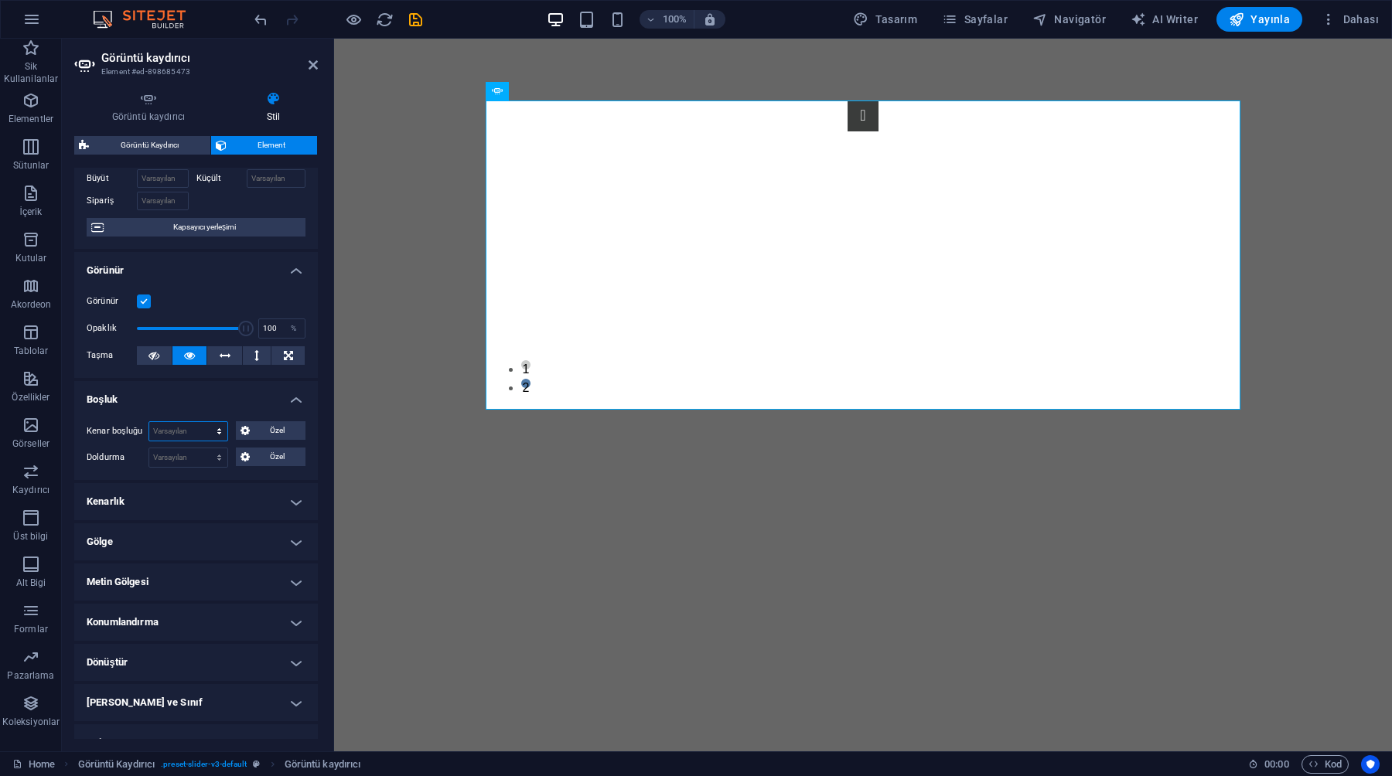
click at [194, 424] on select "Varsayılan otomatik px % rem vw vh Özel" at bounding box center [188, 431] width 78 height 19
select select "px"
click at [203, 422] on select "Varsayılan otomatik px % rem vw vh Özel" at bounding box center [188, 431] width 78 height 19
click at [192, 411] on div "Kenar boşluğu 20 Varsayılan otomatik px % rem vw vh Özel Özel 20 otomatik px % …" at bounding box center [196, 444] width 244 height 71
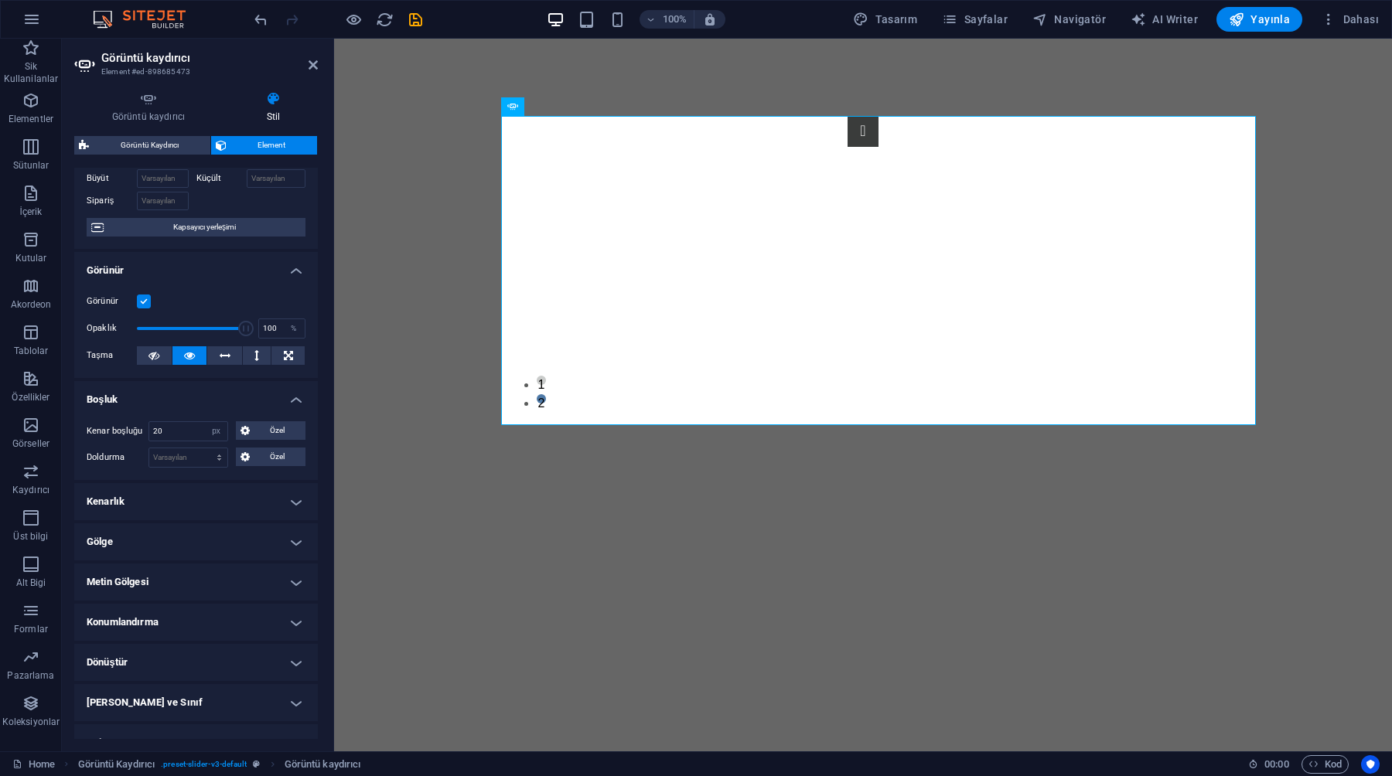
type input "0"
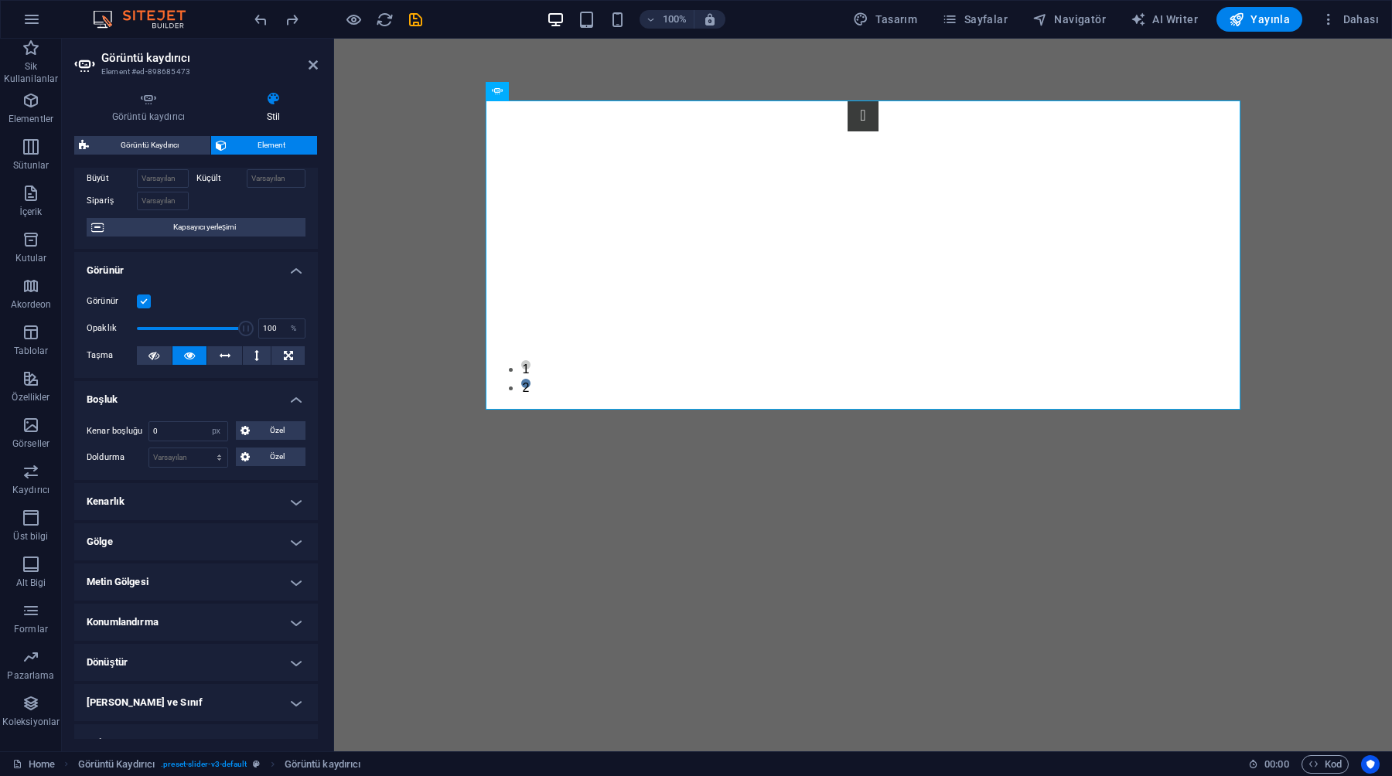
click at [188, 396] on h4 "Boşluk" at bounding box center [196, 395] width 244 height 28
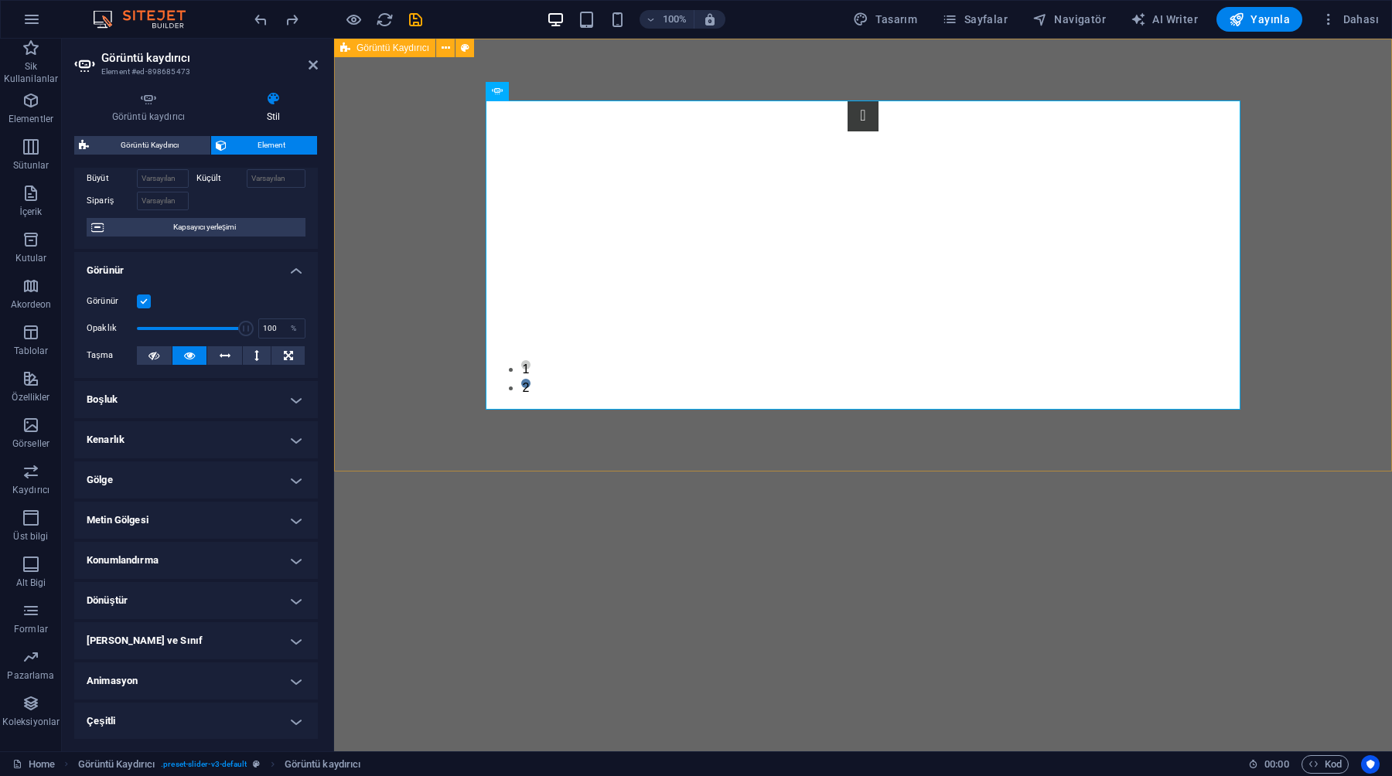
click at [382, 286] on div "1 2" at bounding box center [863, 255] width 1058 height 433
select select "region"
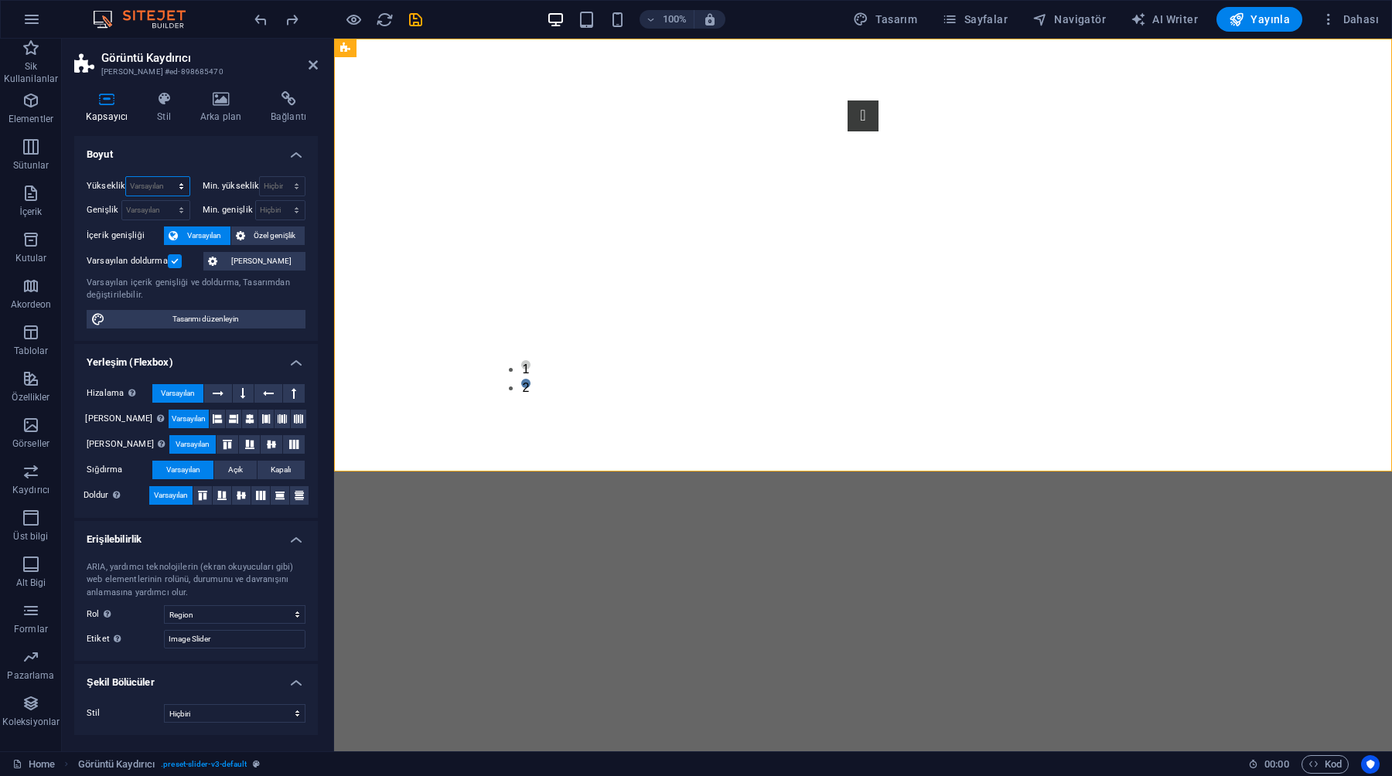
click at [159, 182] on select "Varsayılan px rem % vh vw" at bounding box center [157, 186] width 63 height 19
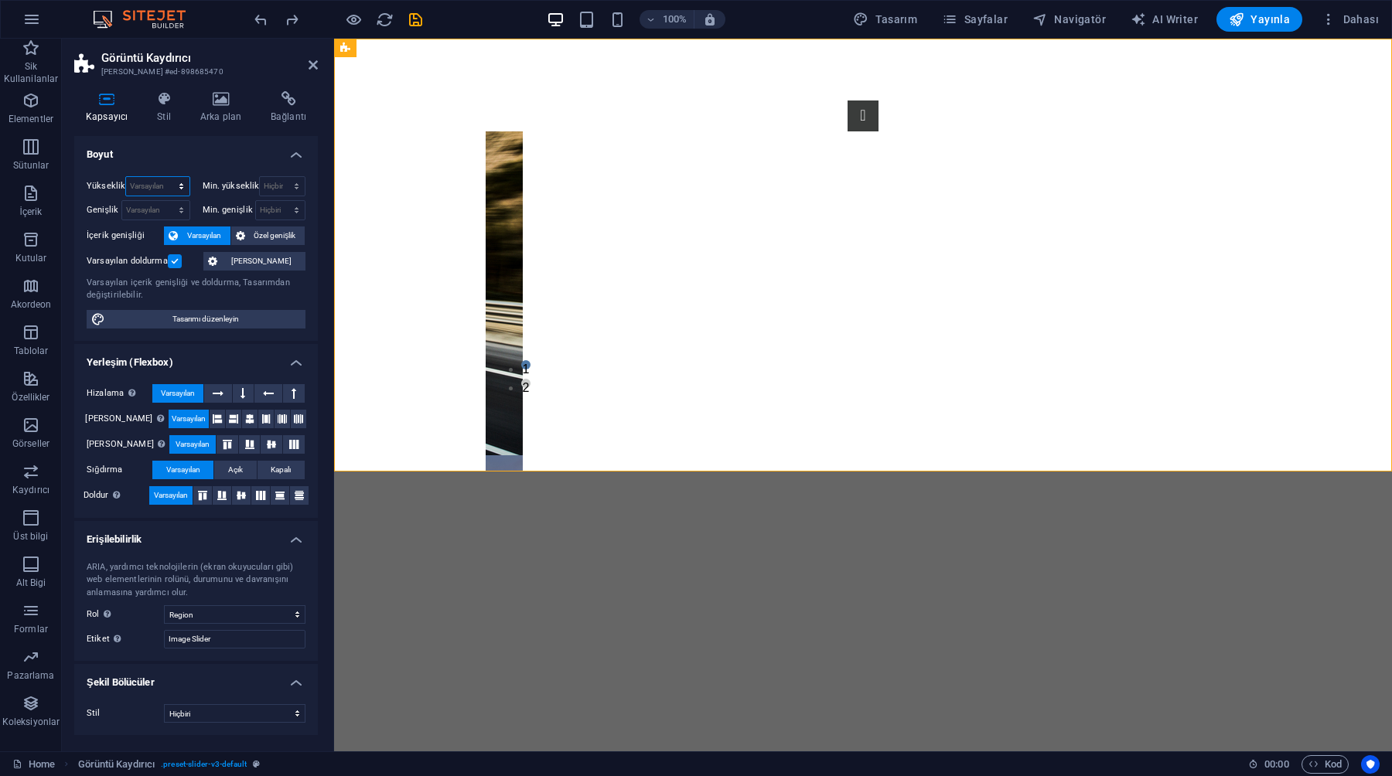
select select "vh"
click at [167, 177] on select "Varsayılan px rem % vh vw" at bounding box center [157, 186] width 63 height 19
type input "60.7"
click at [230, 150] on h4 "Boyut" at bounding box center [196, 150] width 244 height 28
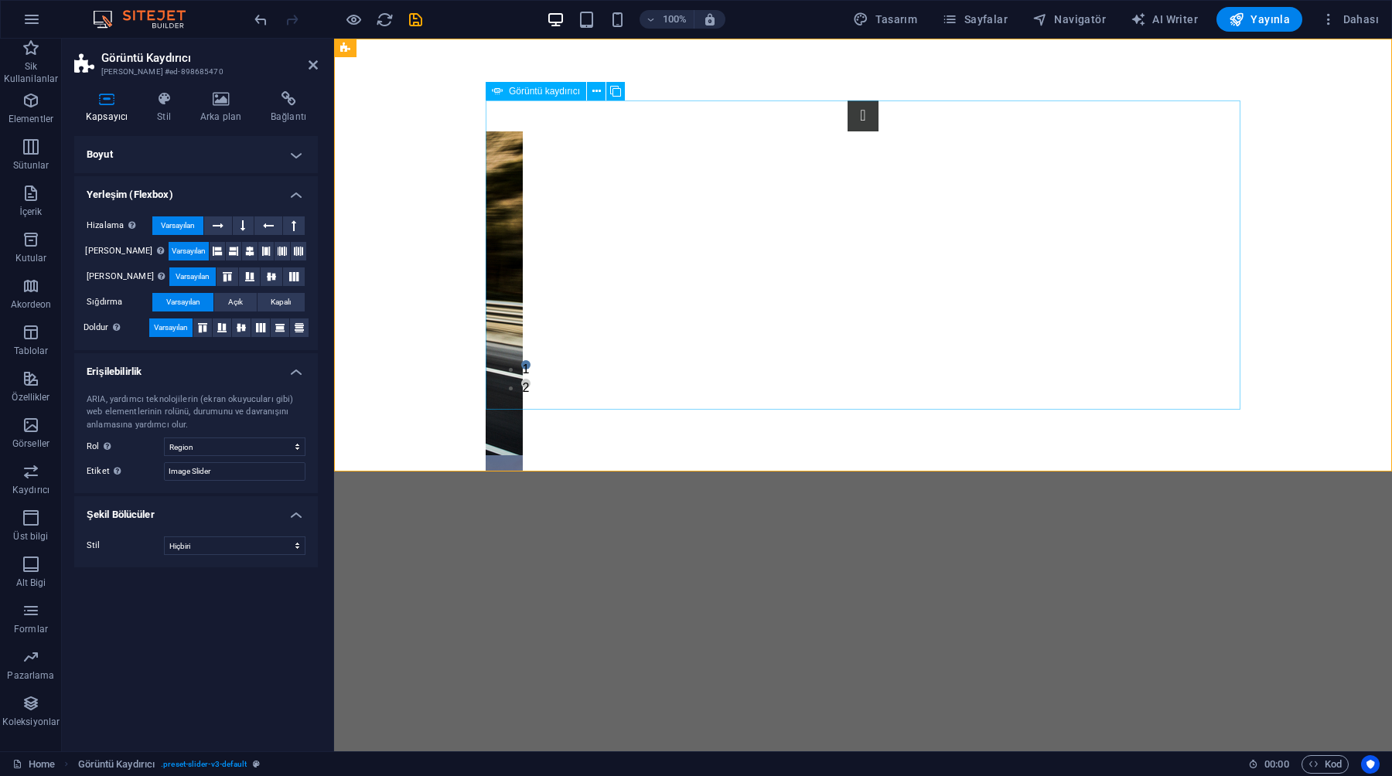
click at [523, 455] on img "1/2" at bounding box center [127, 617] width 792 height 324
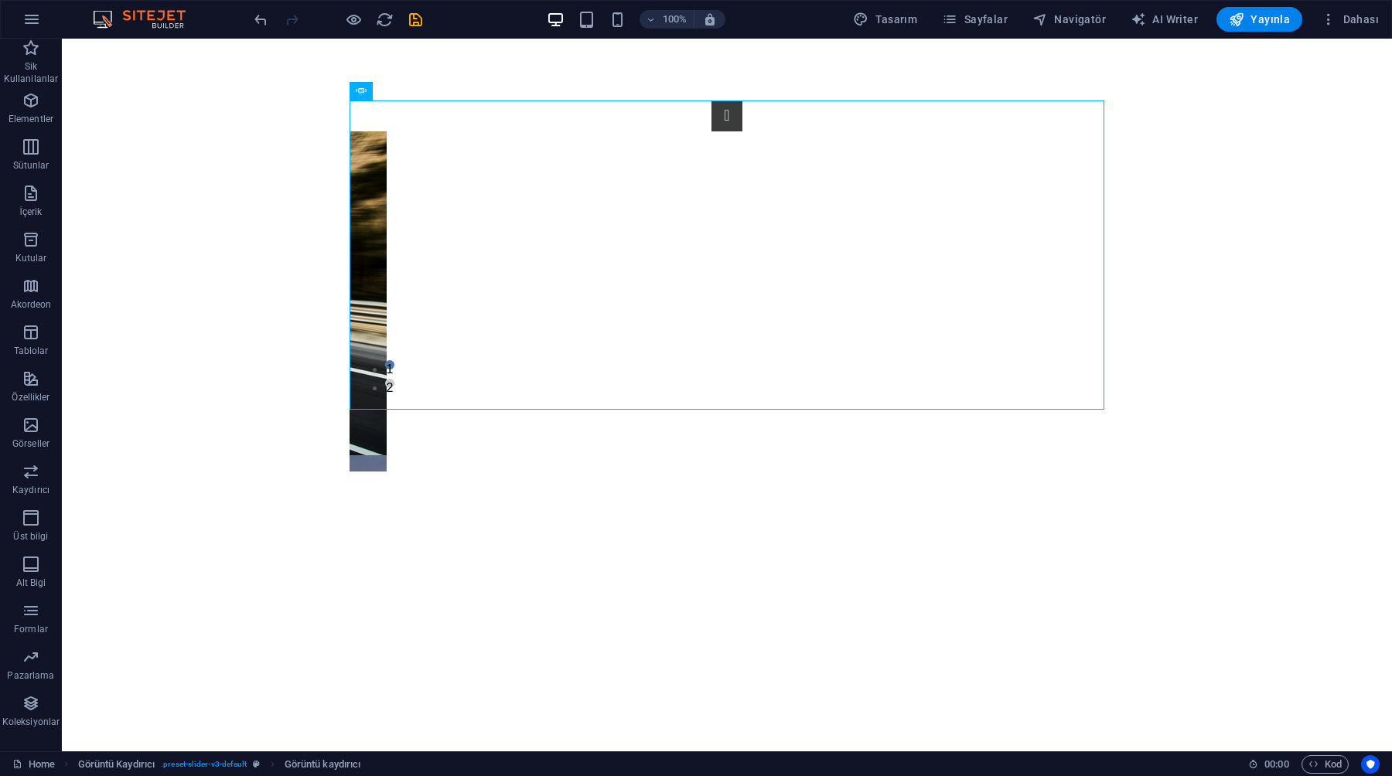
drag, startPoint x: 322, startPoint y: 205, endPoint x: 738, endPoint y: 502, distance: 511.0
click at [738, 472] on html "Skip to main content 1 2" at bounding box center [727, 255] width 1330 height 433
select select "%"
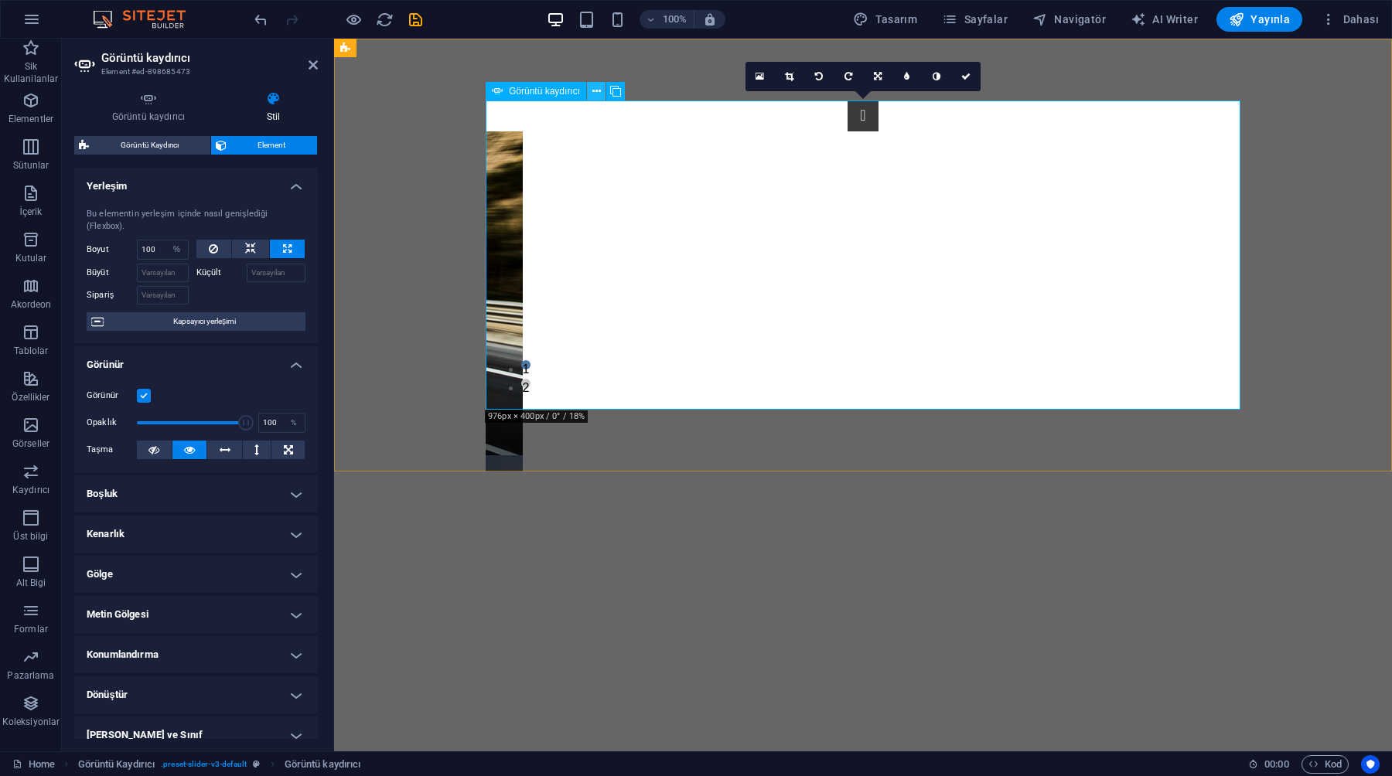
click at [595, 92] on icon at bounding box center [596, 91] width 9 height 16
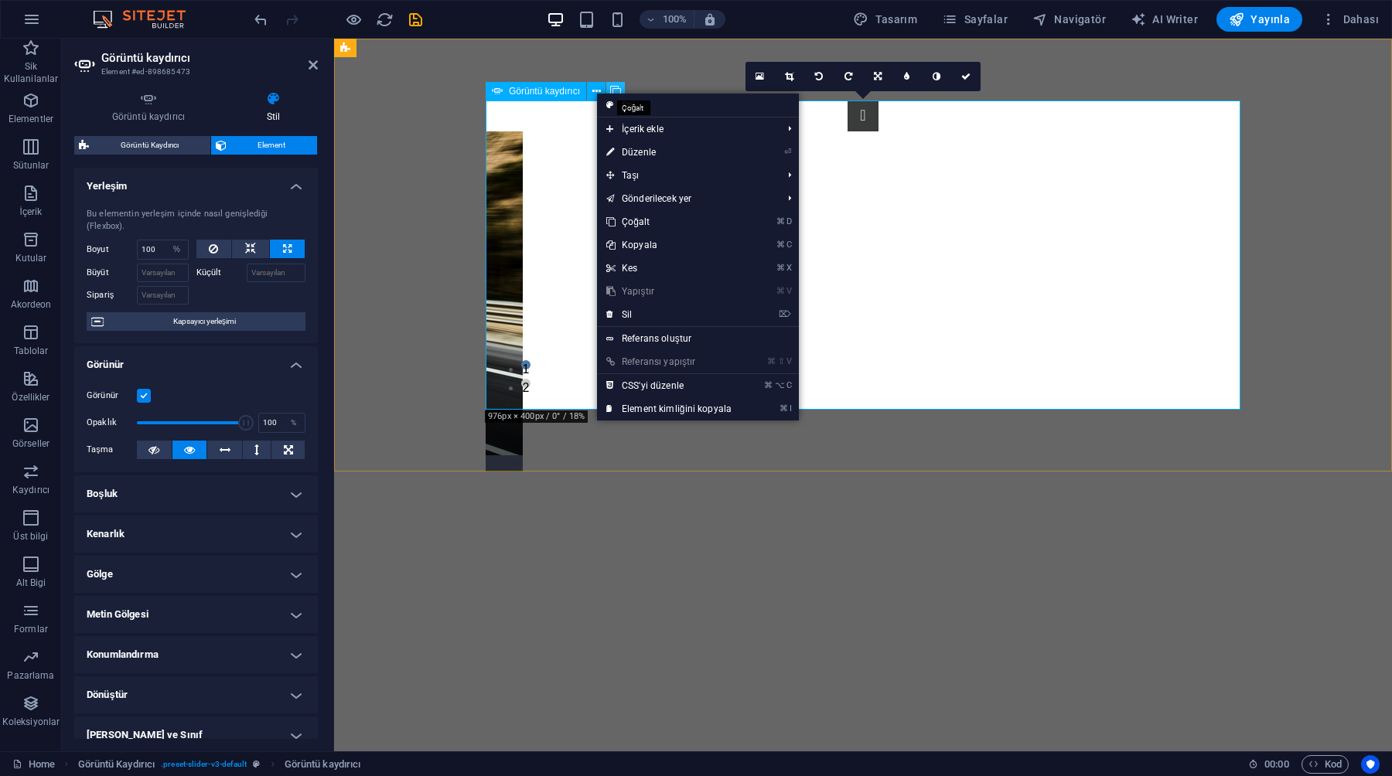
click at [618, 90] on icon at bounding box center [615, 91] width 11 height 16
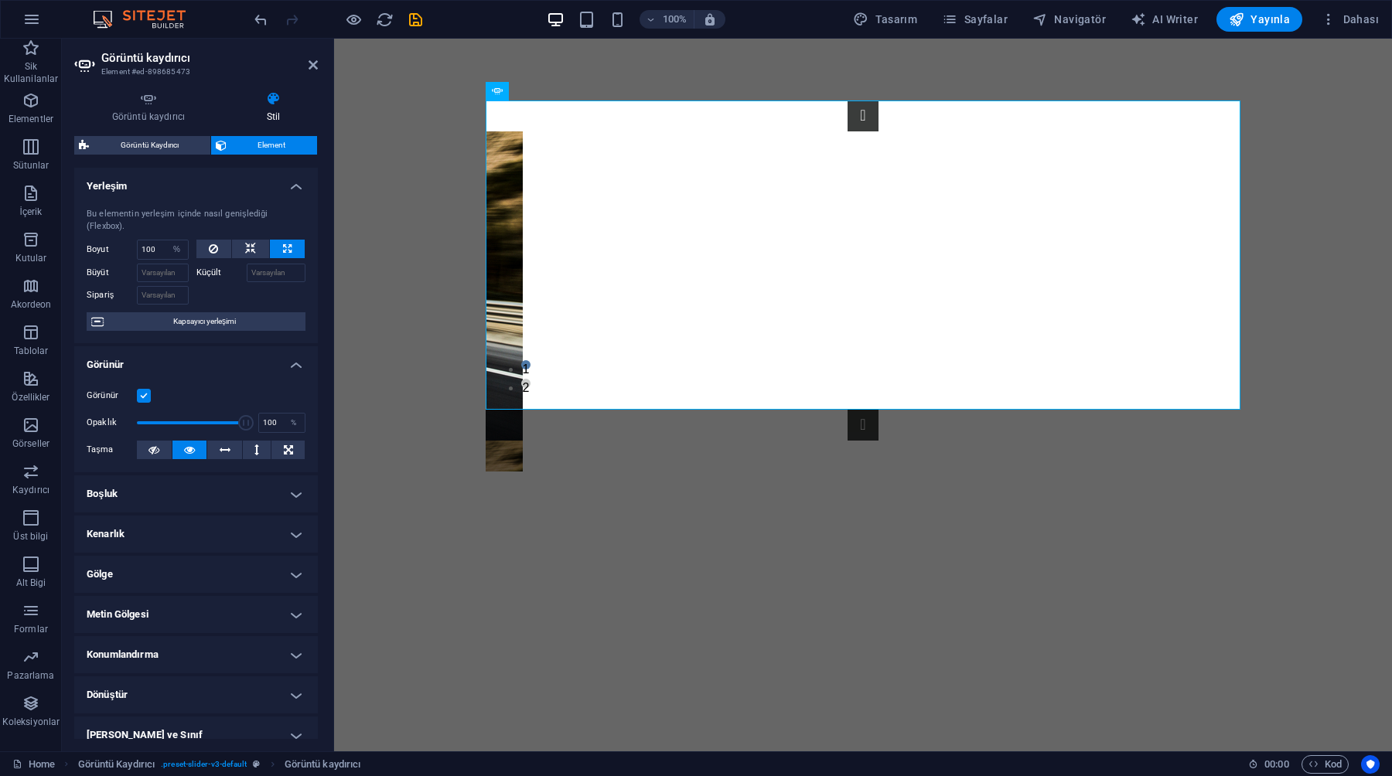
click at [545, 472] on html "Skip to main content 1 2 1 2" at bounding box center [863, 255] width 1058 height 433
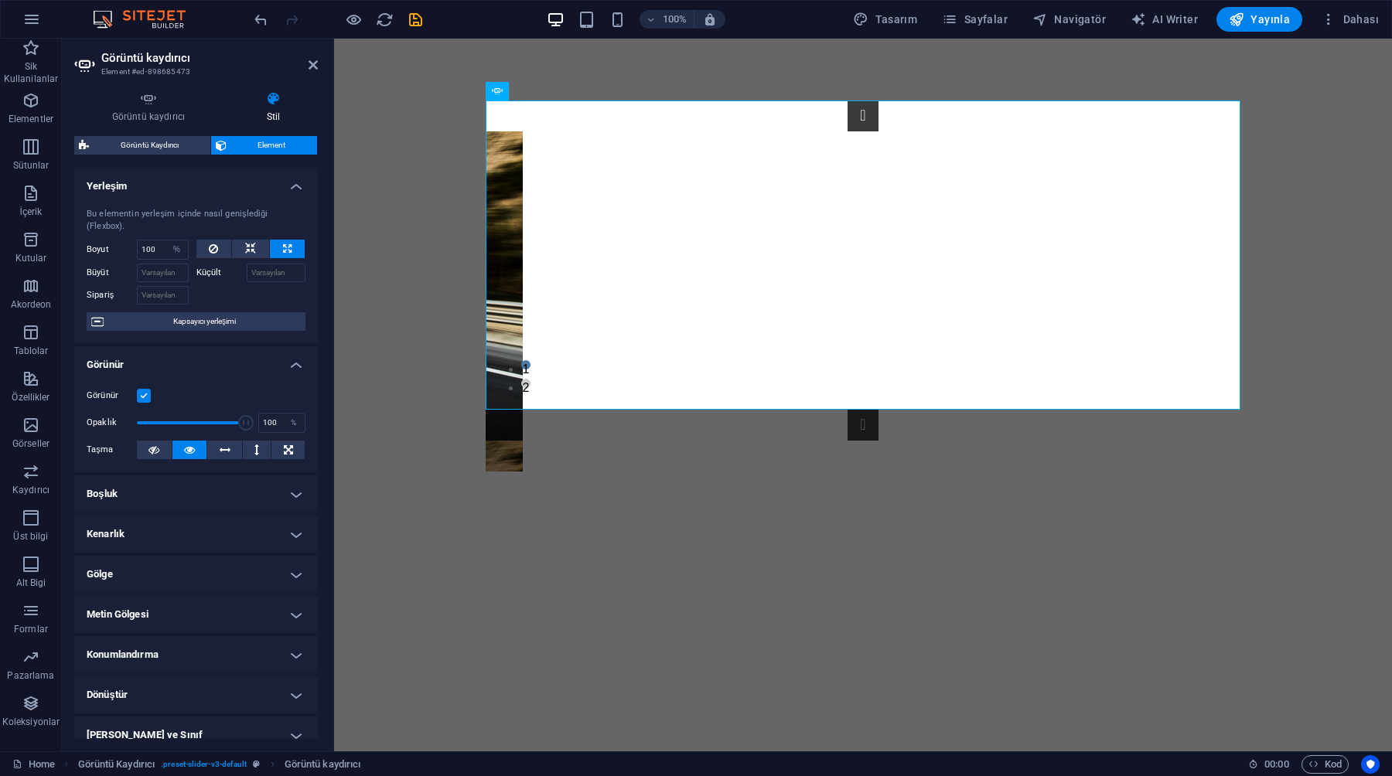
click at [320, 67] on aside "Görüntü kaydırıcı Element #ed-898685473 Görüntü kaydırıcı Stil Görüntü kaydırıc…" at bounding box center [198, 395] width 272 height 713
click at [313, 67] on icon at bounding box center [312, 65] width 9 height 12
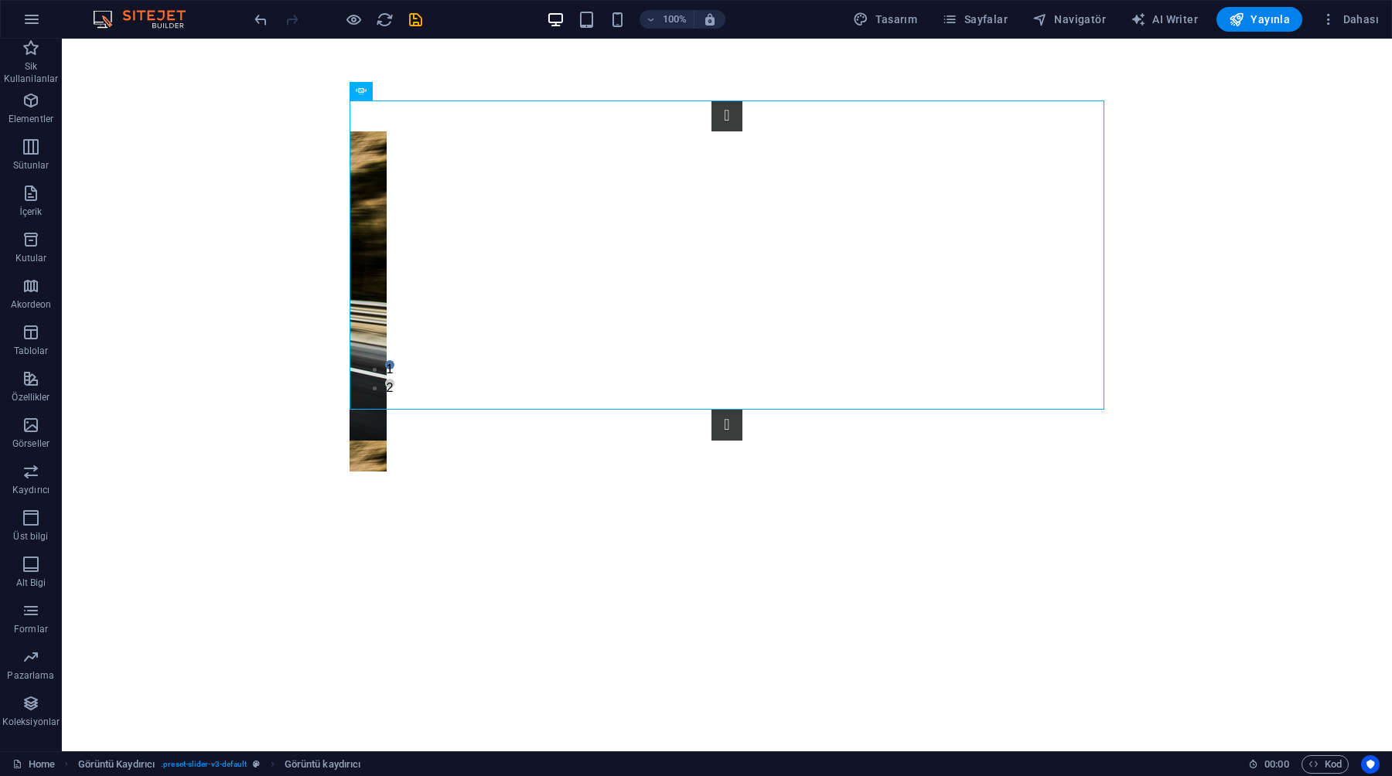
click at [502, 472] on html "Skip to main content 1 2 1 2" at bounding box center [727, 255] width 1330 height 433
click at [512, 409] on div "Görüntü kaydırıcı" at bounding box center [433, 400] width 169 height 19
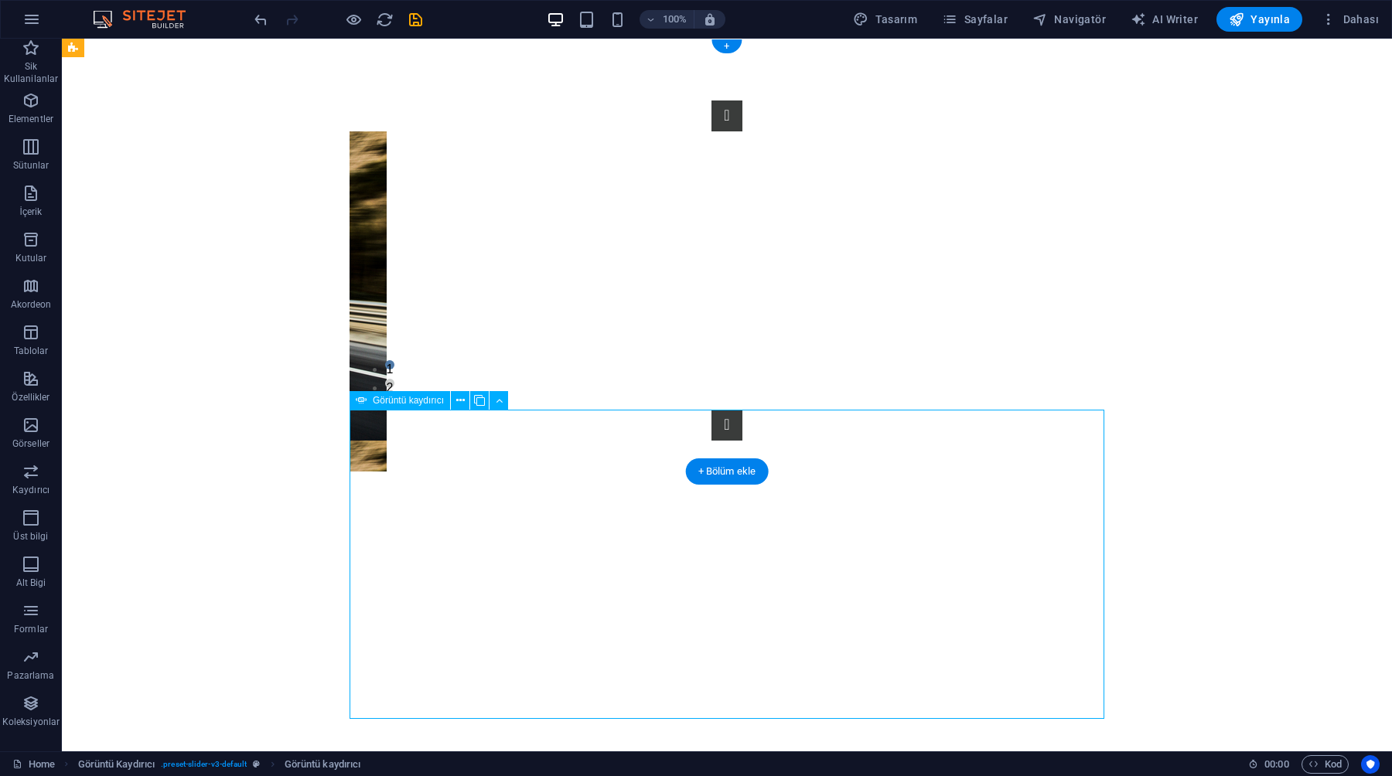
select select "px"
select select "ms"
select select "s"
select select "progressive"
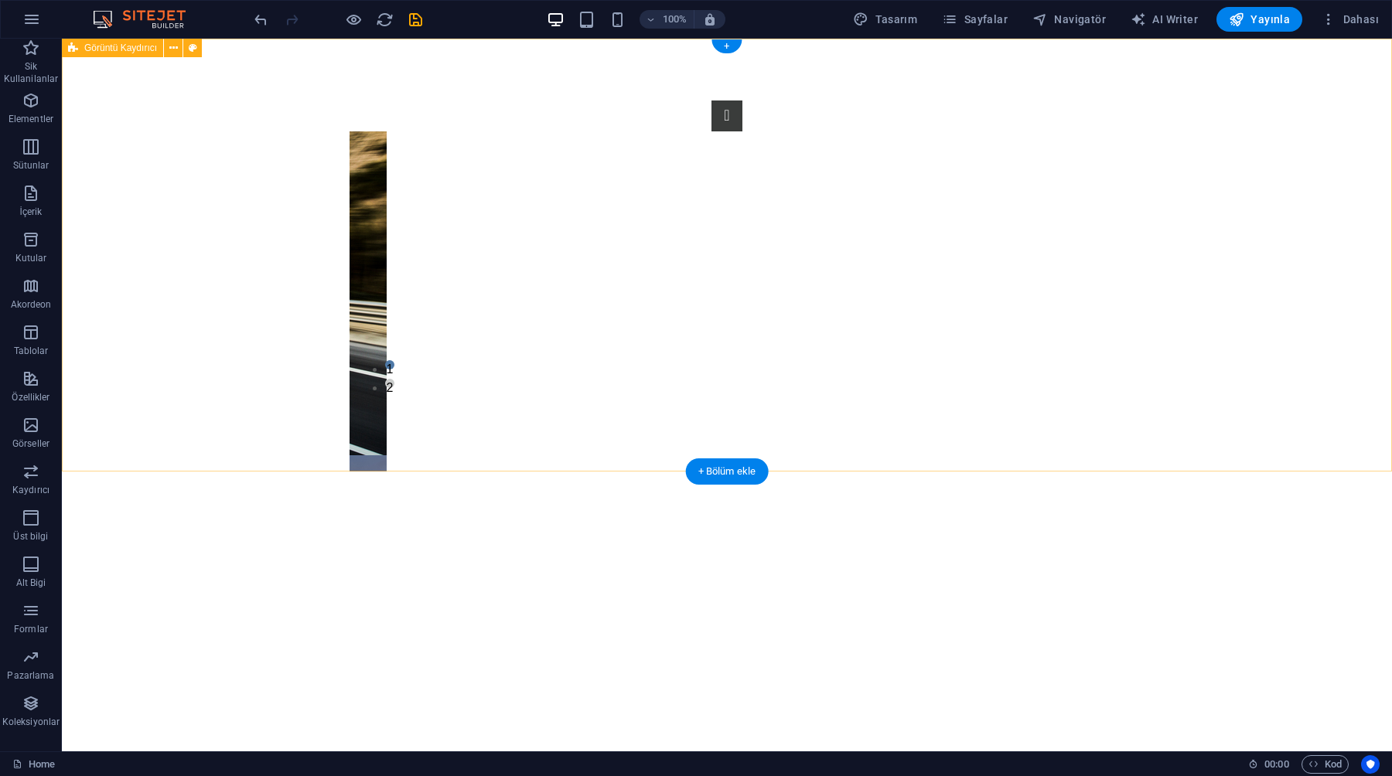
click at [714, 429] on div "1 2" at bounding box center [727, 255] width 1330 height 433
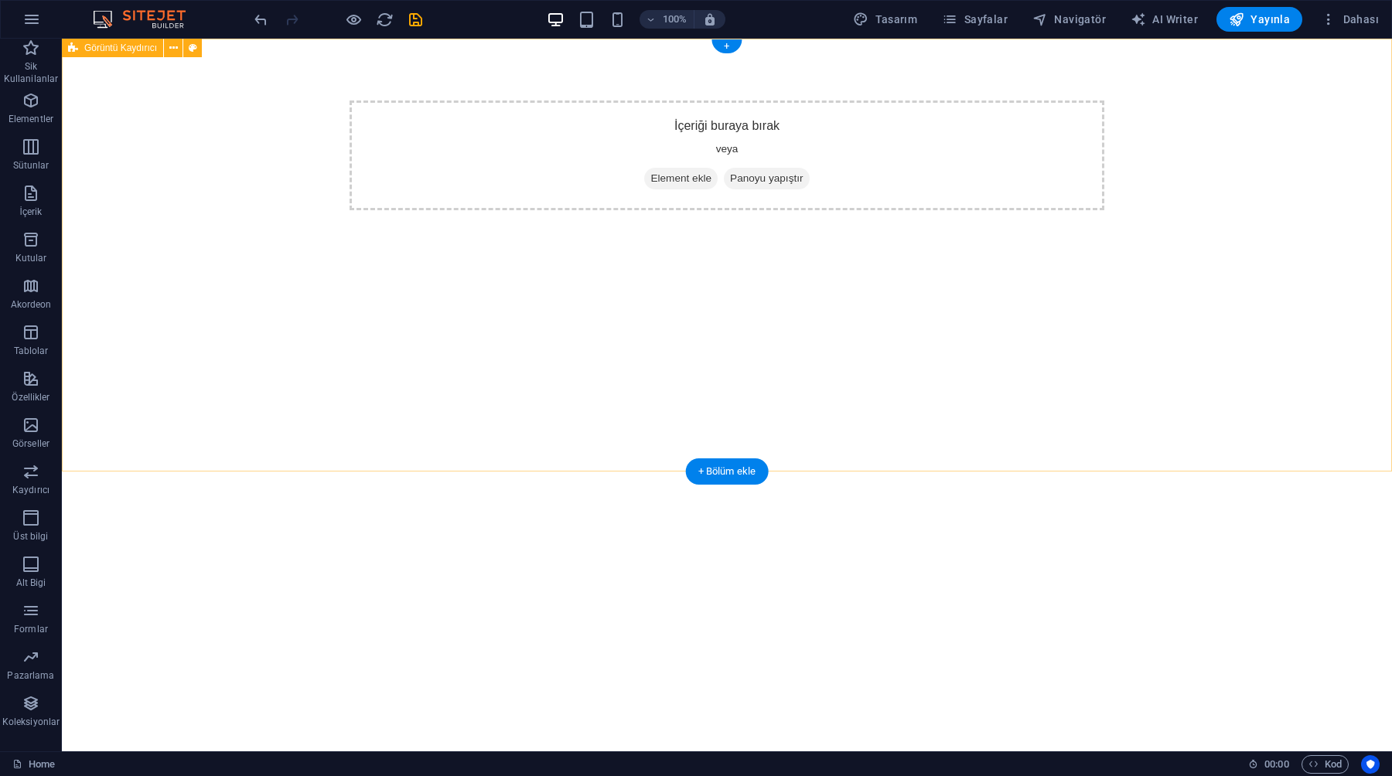
click at [701, 257] on div "İçeriği buraya bırak veya Element ekle Panoyu yapıştır" at bounding box center [727, 255] width 1330 height 433
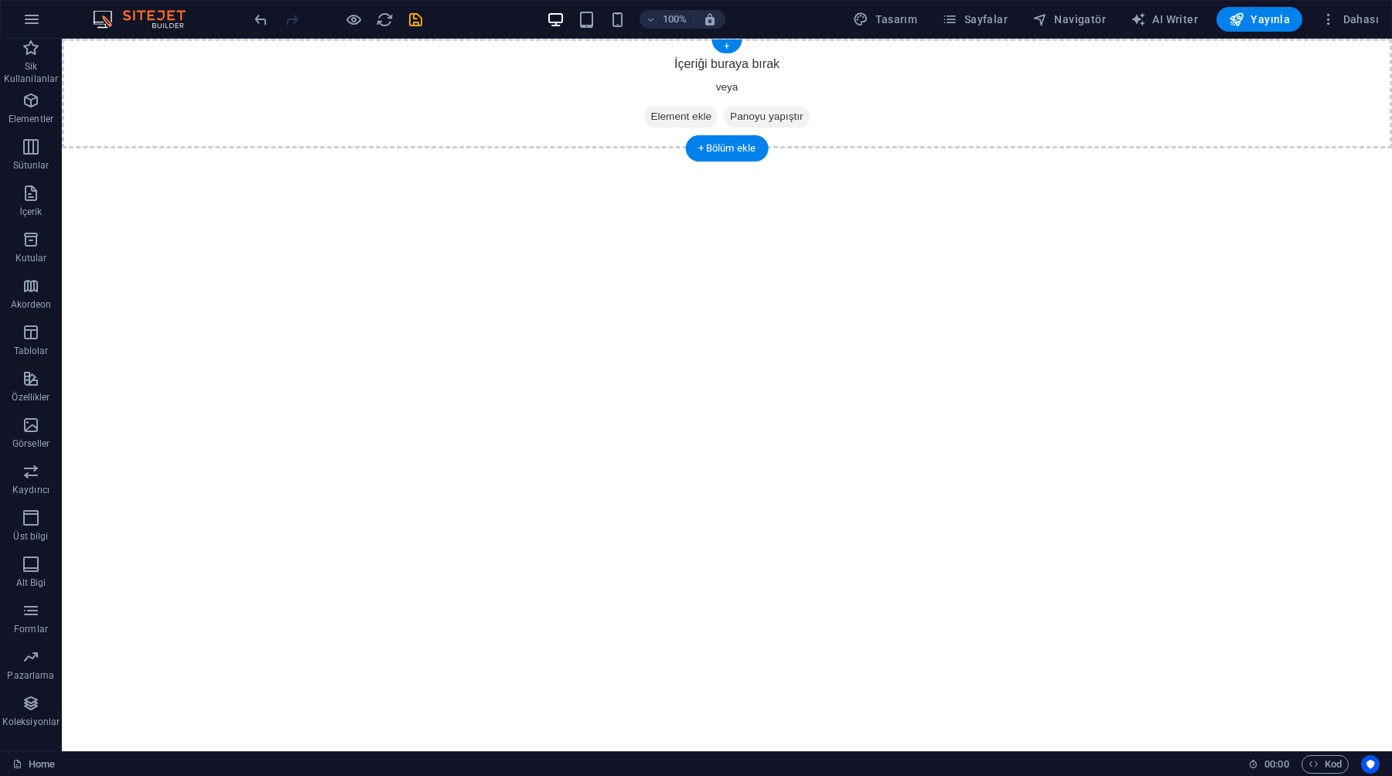
click at [651, 97] on div "İçeriği buraya bırak veya Element ekle Panoyu yapıştır" at bounding box center [727, 94] width 1330 height 110
click at [545, 136] on div "İçeriği buraya bırak veya Element ekle Panoyu yapıştır" at bounding box center [727, 94] width 1330 height 110
click at [730, 38] on header "100% Tasarım Sayfalar Navigatör AI Writer Yayınla Dahası" at bounding box center [696, 19] width 1392 height 39
click at [729, 46] on div "+" at bounding box center [726, 46] width 30 height 14
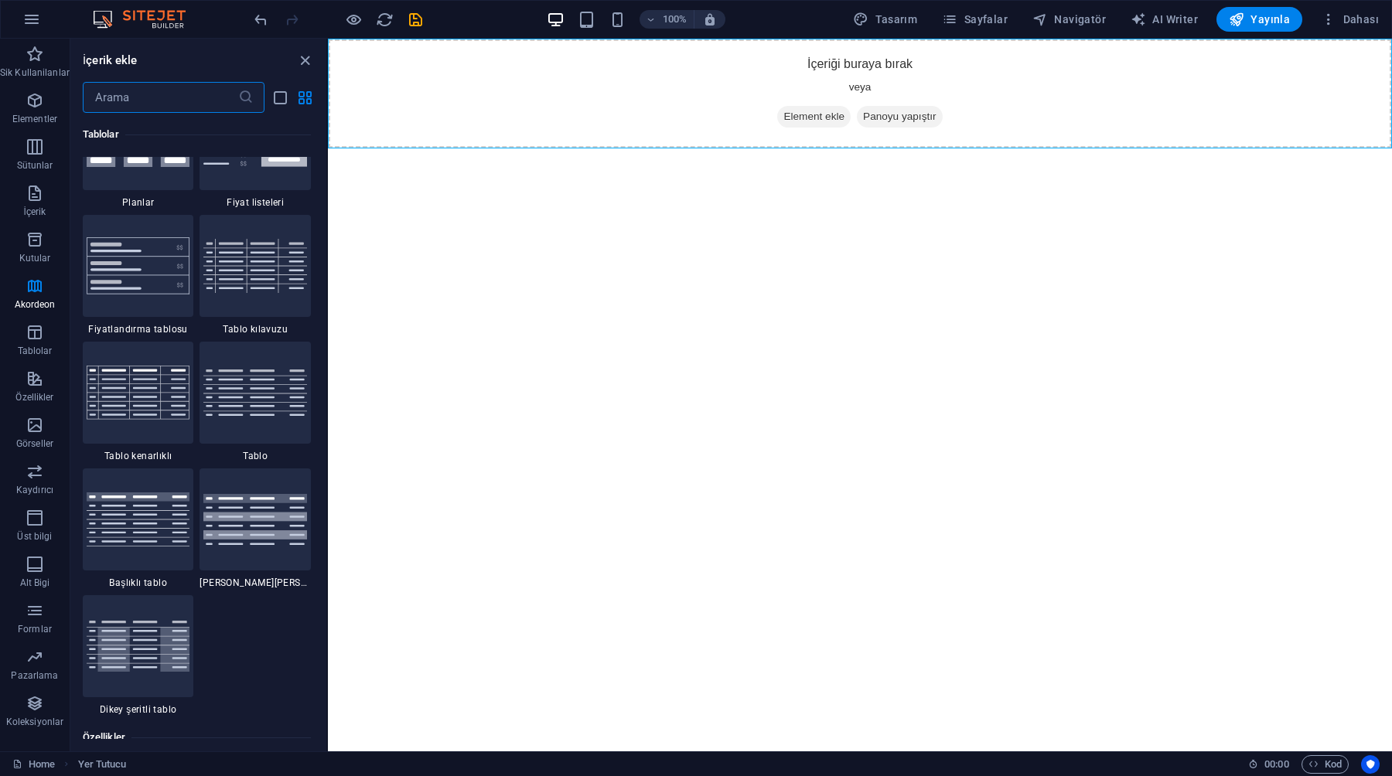
scroll to position [5711, 0]
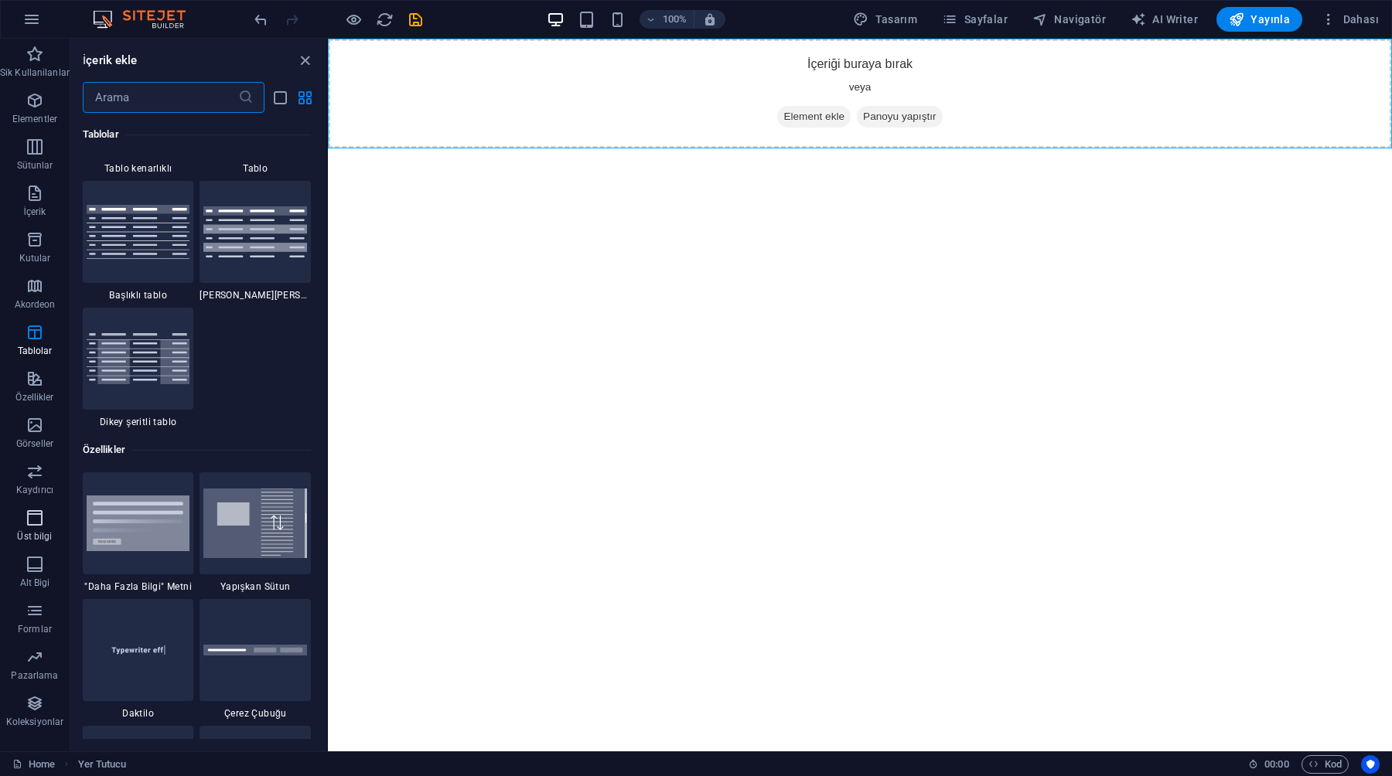
click at [32, 504] on button "Üst bilgi" at bounding box center [35, 525] width 70 height 46
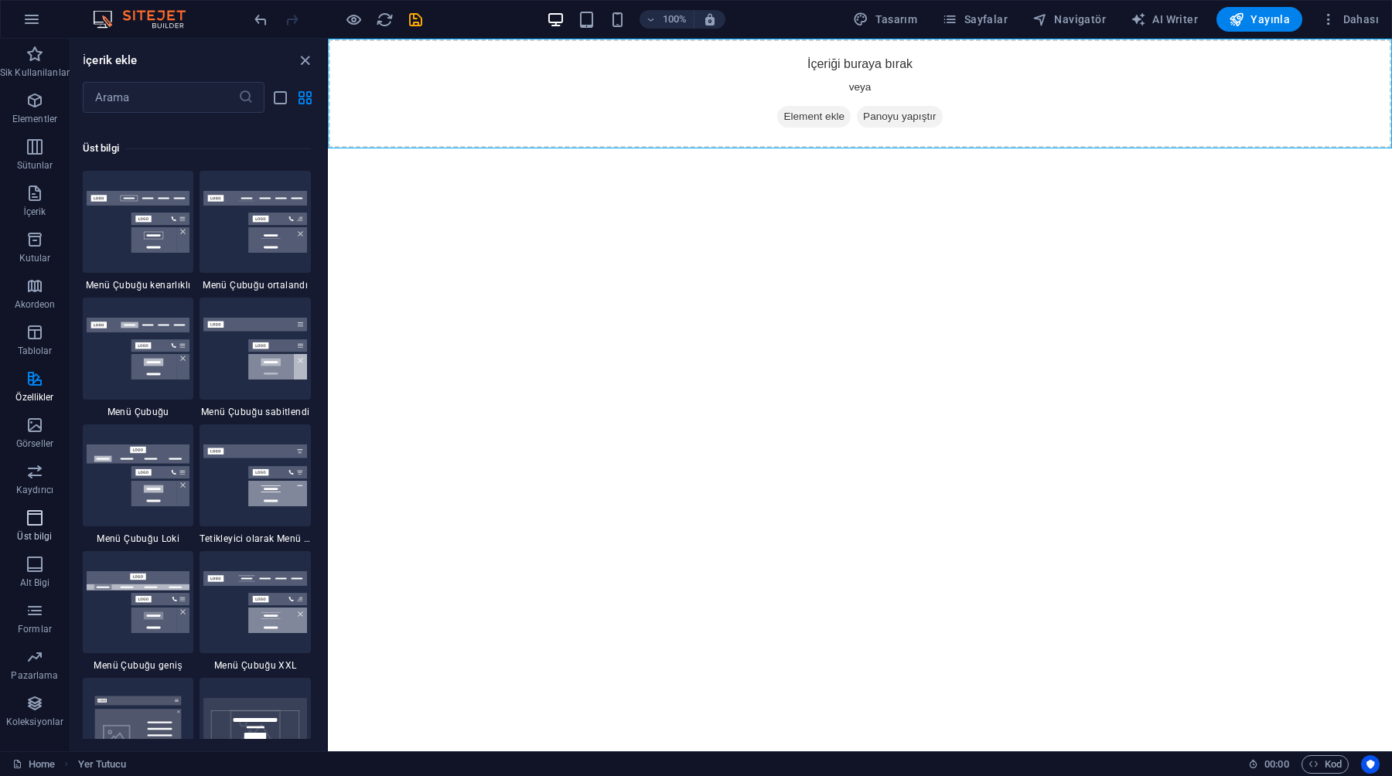
scroll to position [9309, 0]
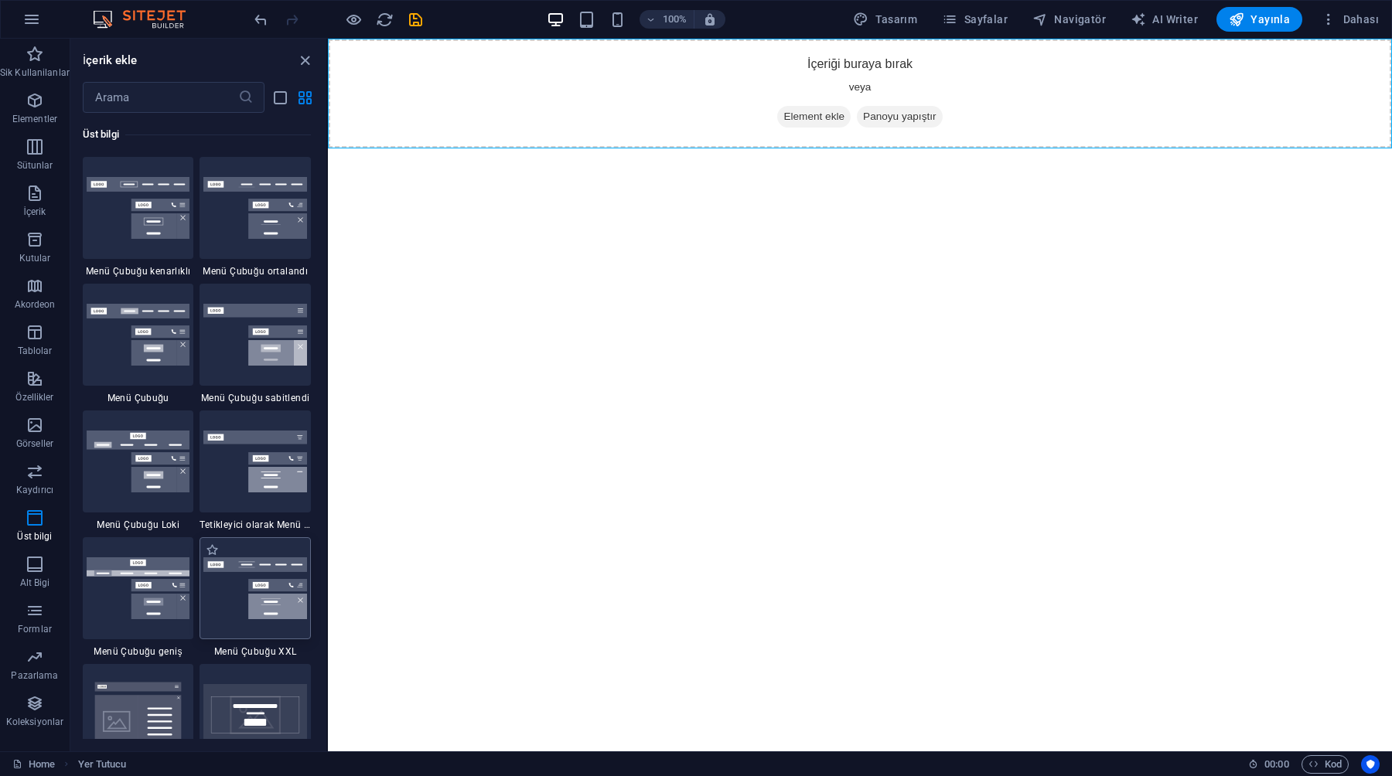
click at [234, 607] on img at bounding box center [255, 588] width 104 height 63
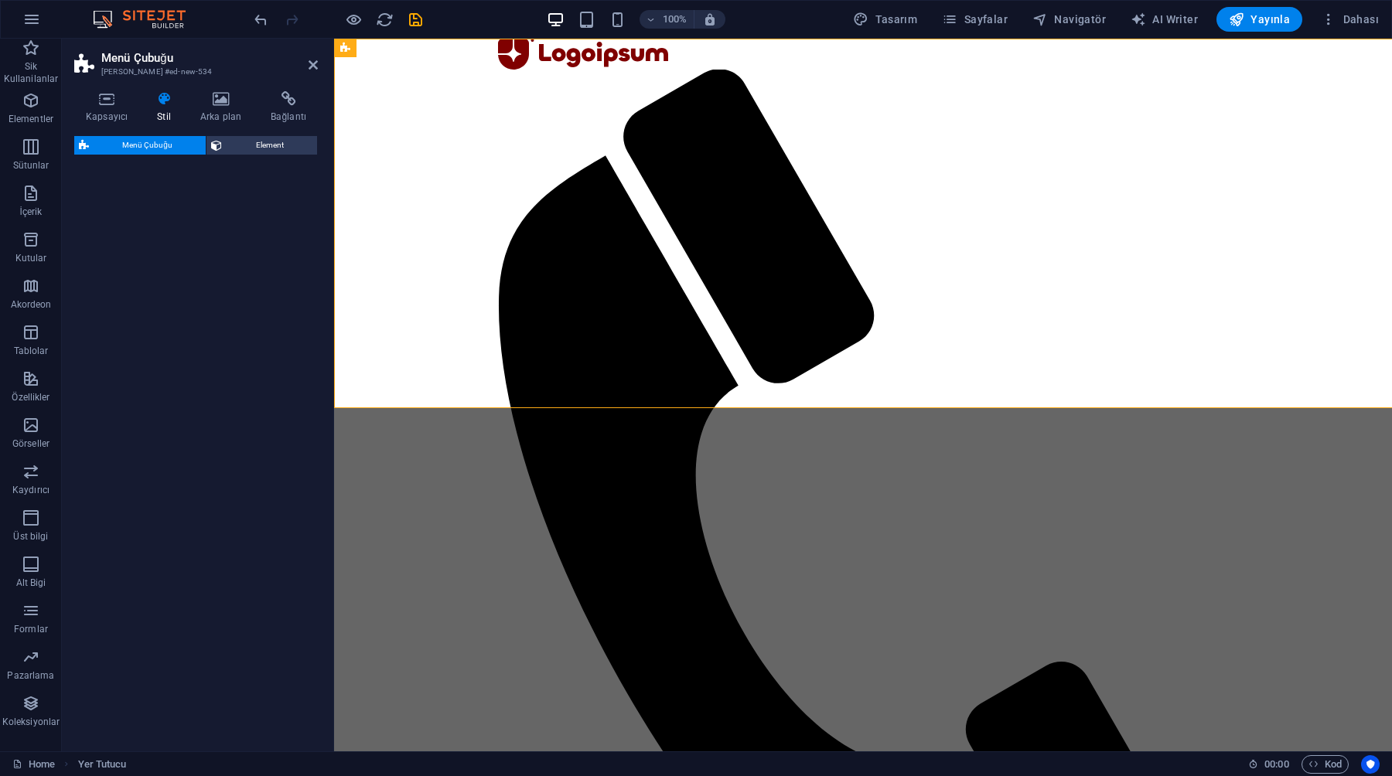
select select "rem"
select select "preset-menu-v2-xxl"
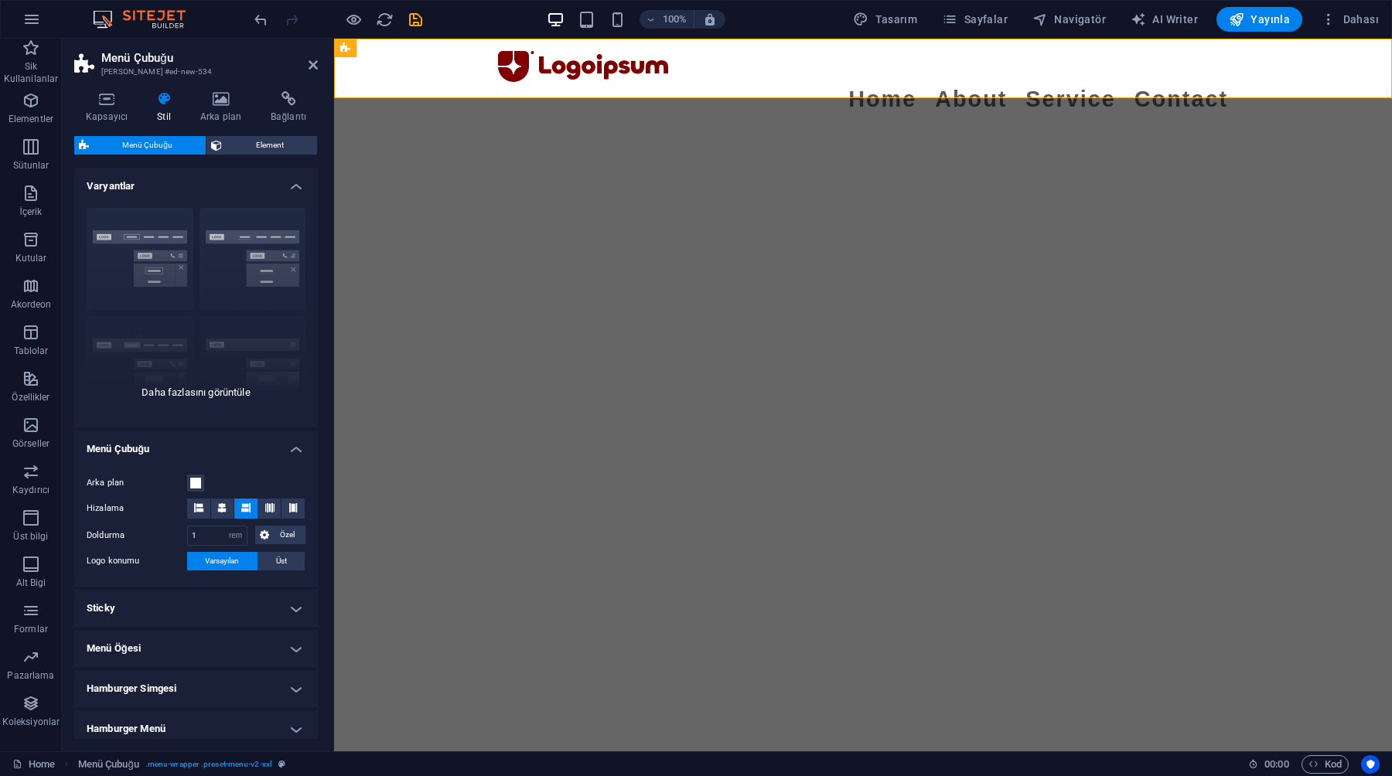
click at [196, 387] on div "Kenarlık Ortalandı Varsayılan Sabit Loki Tetikleyici Geniş XXL" at bounding box center [196, 312] width 244 height 232
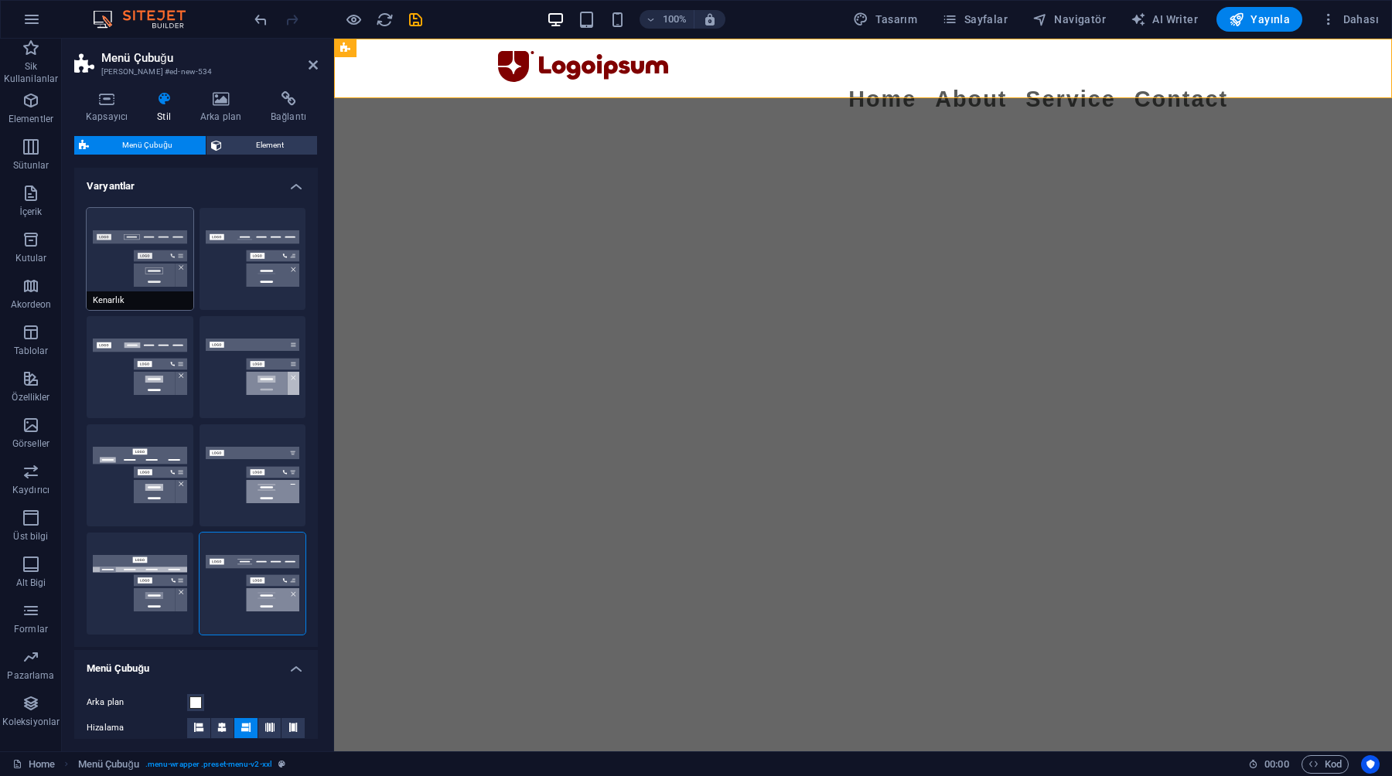
click at [132, 284] on button "Kenarlık" at bounding box center [140, 259] width 107 height 102
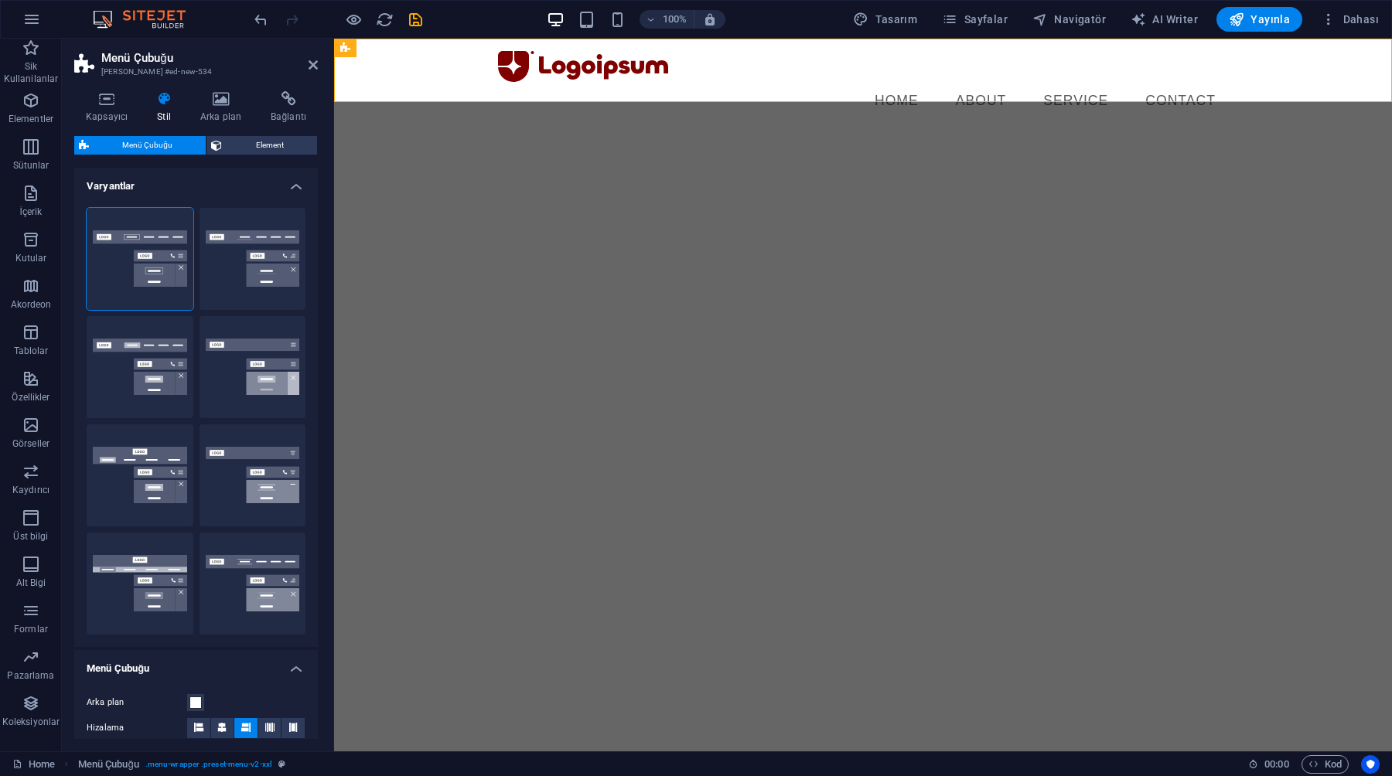
click at [646, 133] on html "Skip to main content Menu Home About Service Contact" at bounding box center [863, 86] width 1058 height 94
click at [49, 147] on span "Sütunlar" at bounding box center [31, 156] width 62 height 37
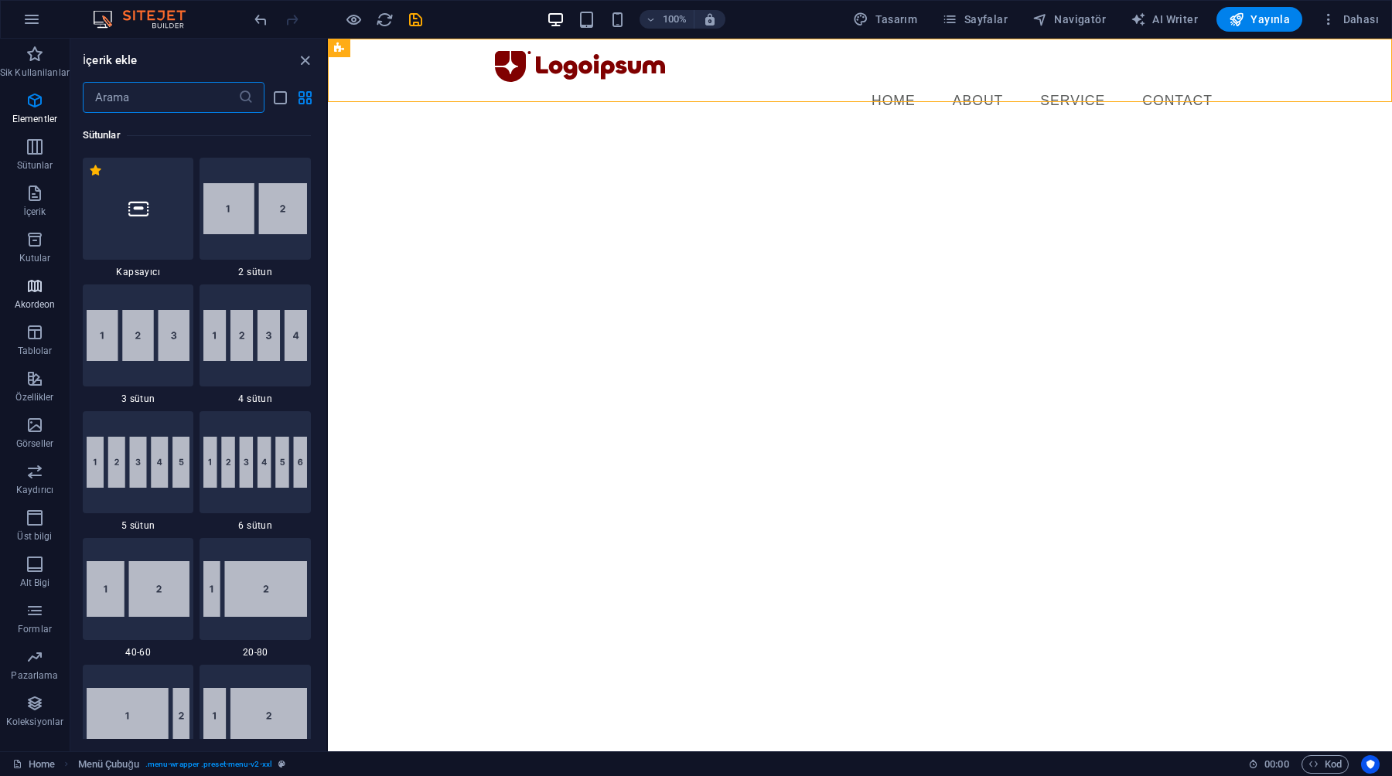
scroll to position [765, 0]
click at [26, 336] on icon "button" at bounding box center [35, 332] width 19 height 19
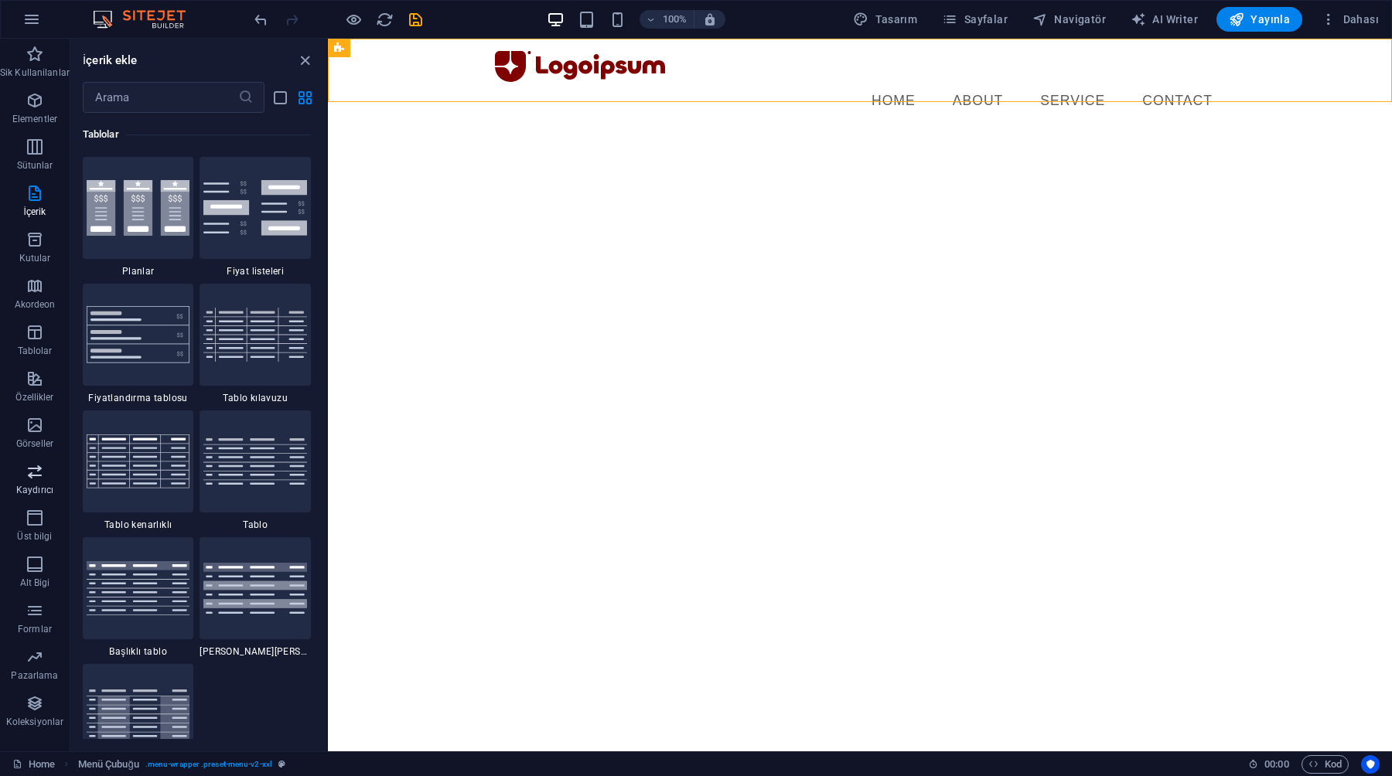
click at [23, 473] on span "Kaydırıcı" at bounding box center [35, 480] width 70 height 37
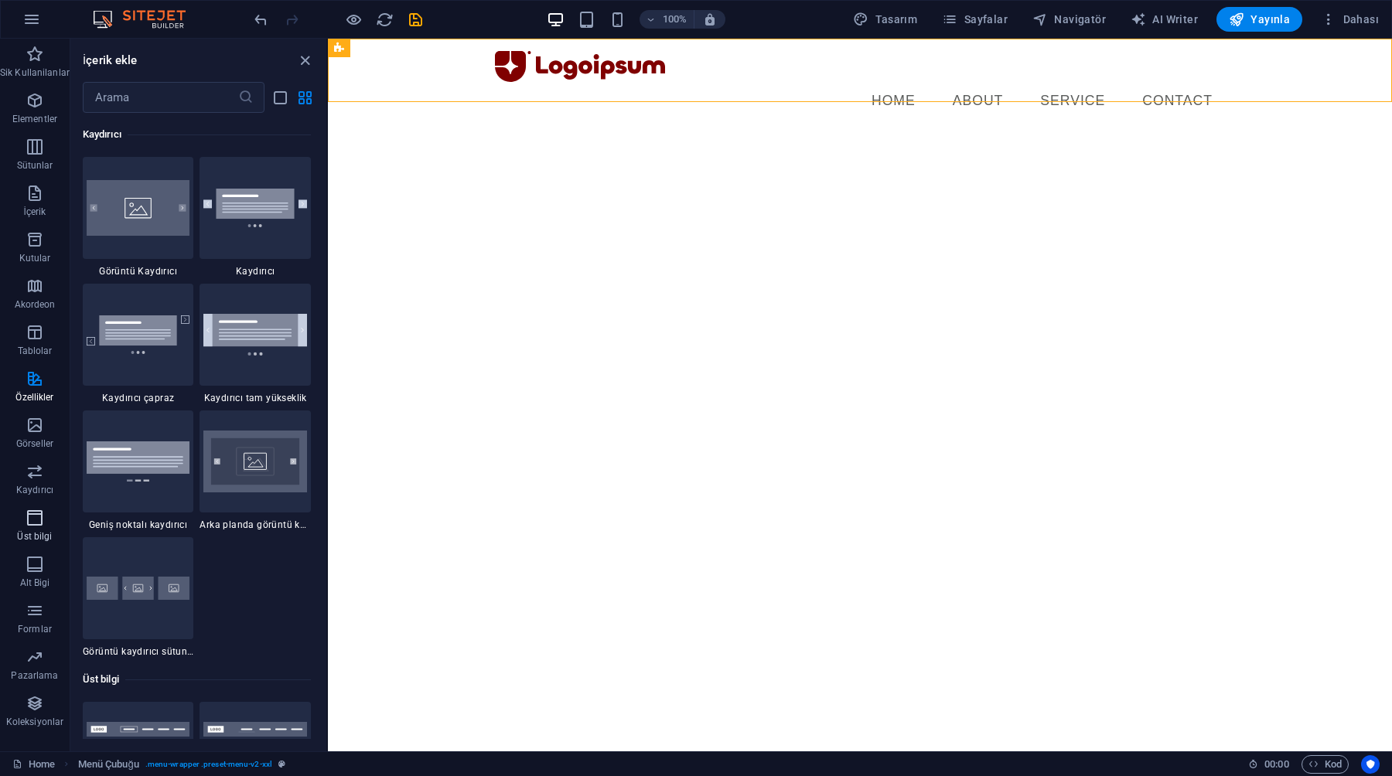
click at [26, 515] on icon "button" at bounding box center [35, 518] width 19 height 19
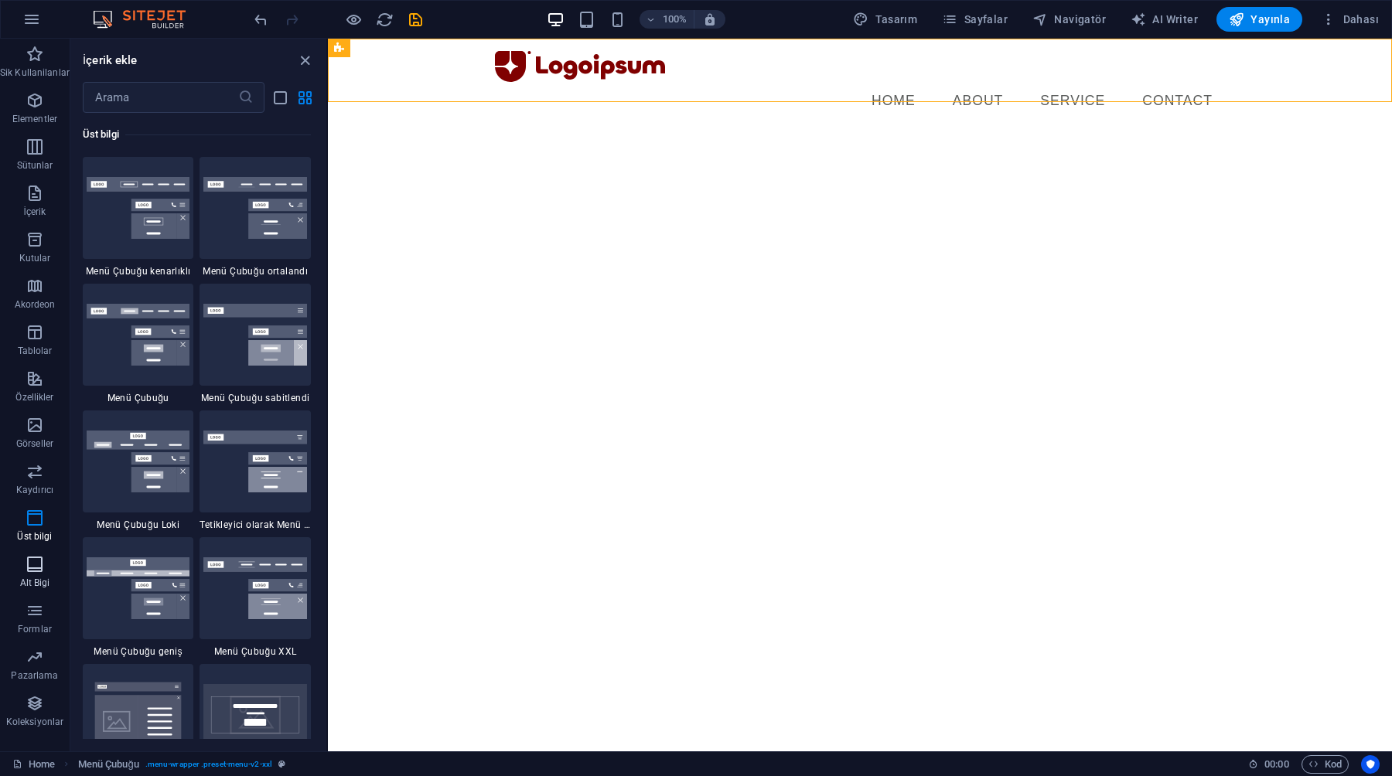
click at [29, 567] on icon "button" at bounding box center [35, 564] width 19 height 19
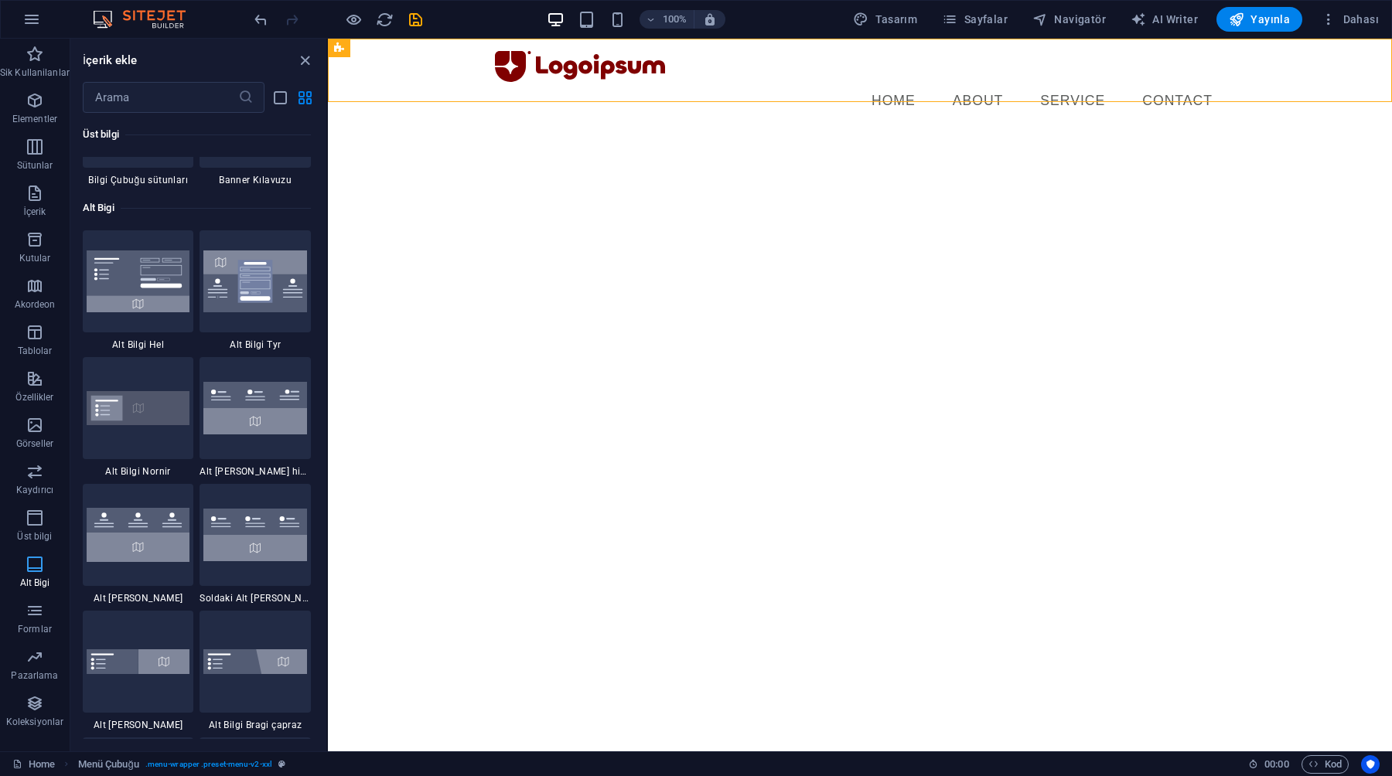
scroll to position [10235, 0]
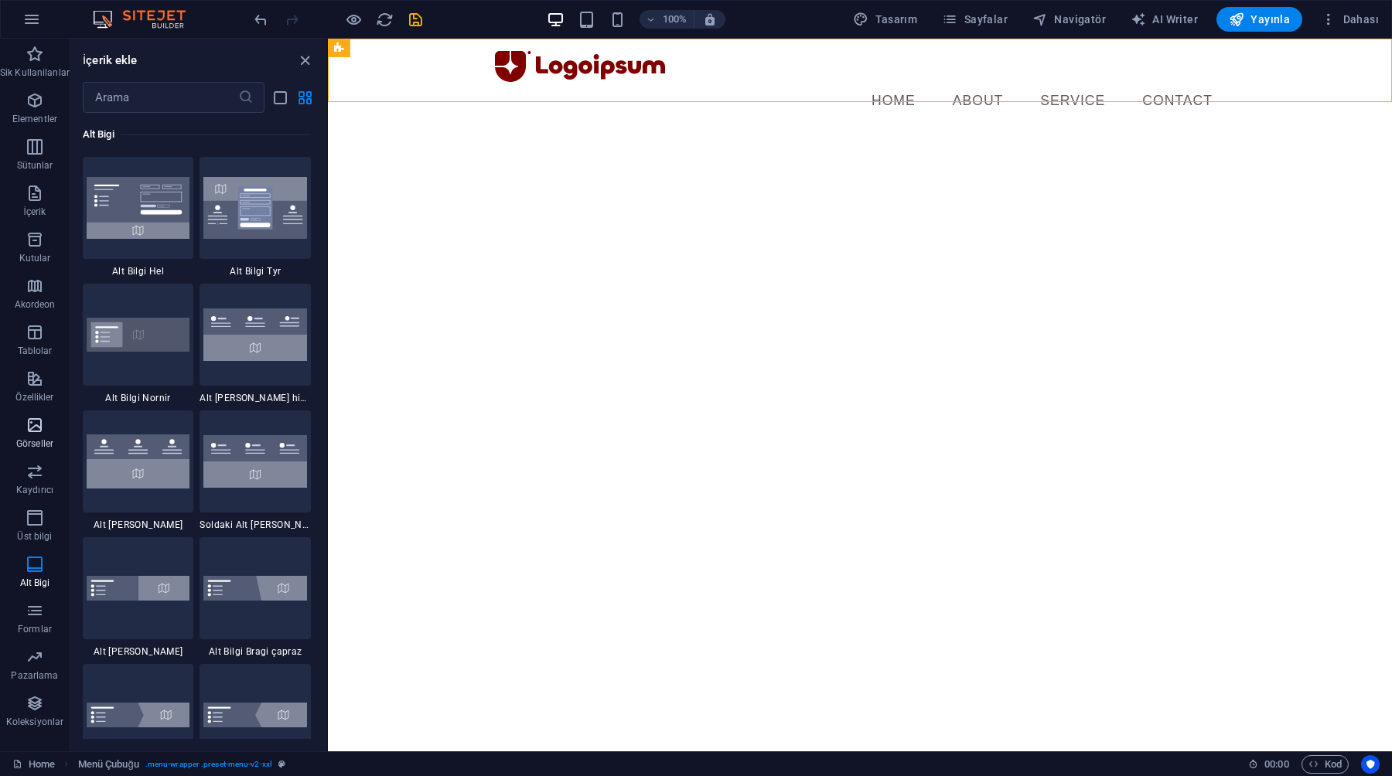
click at [33, 410] on button "Görseller" at bounding box center [35, 433] width 70 height 46
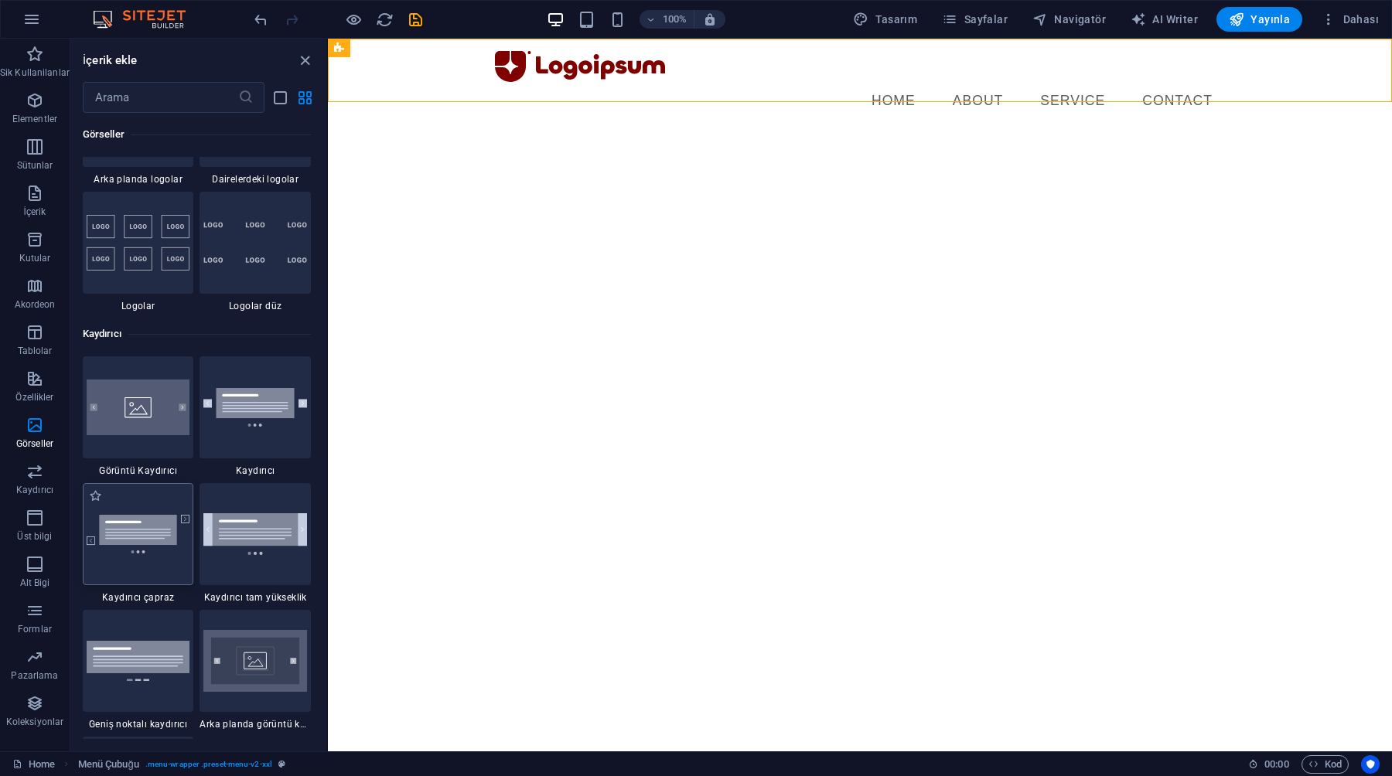
scroll to position [8678, 0]
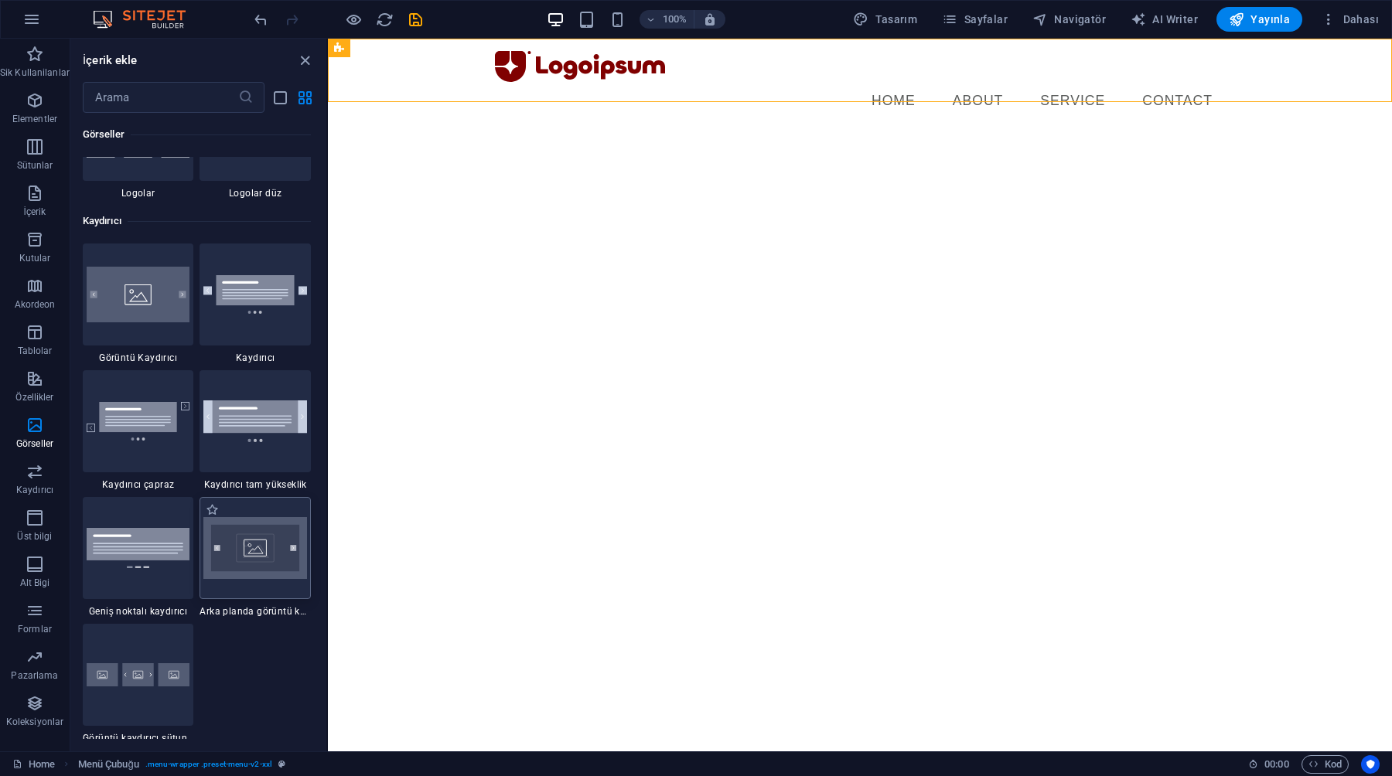
click at [247, 571] on img at bounding box center [255, 548] width 104 height 63
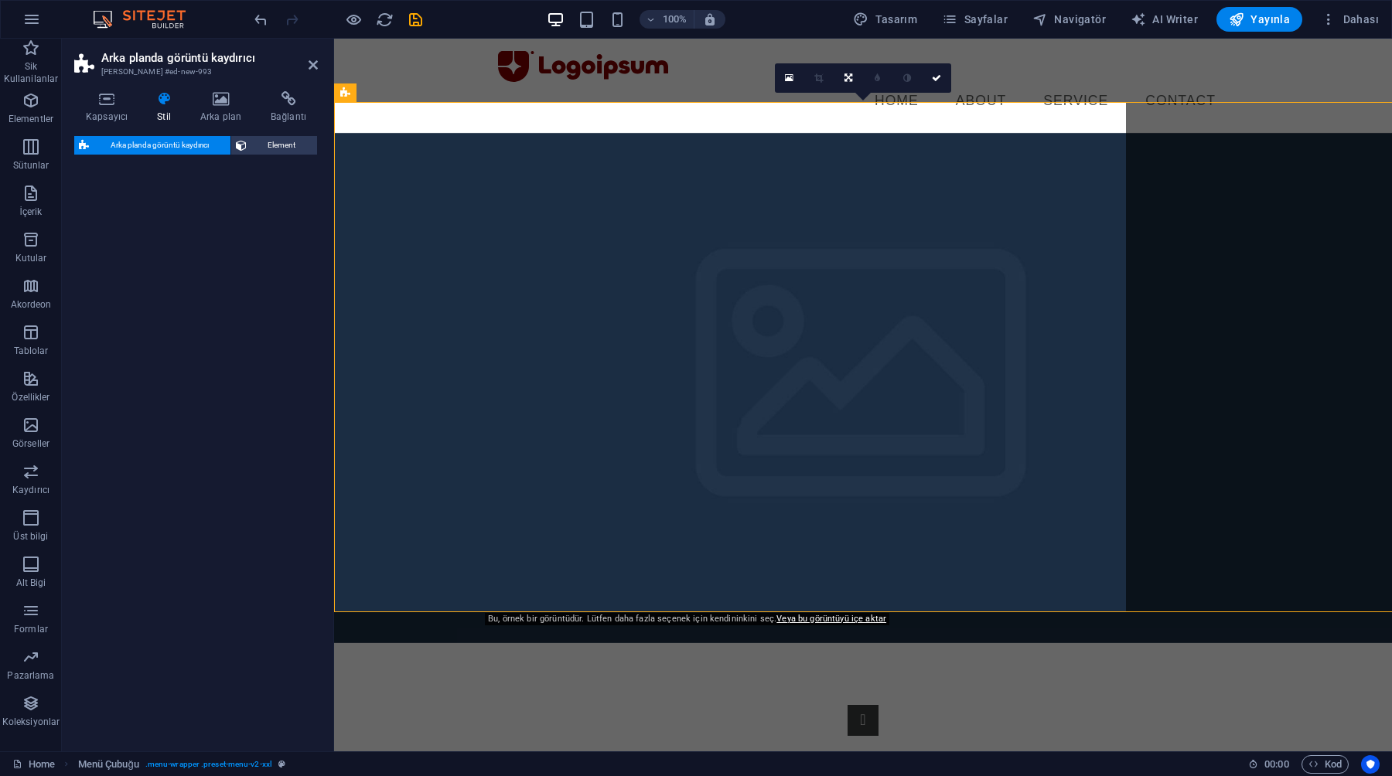
select select "rem"
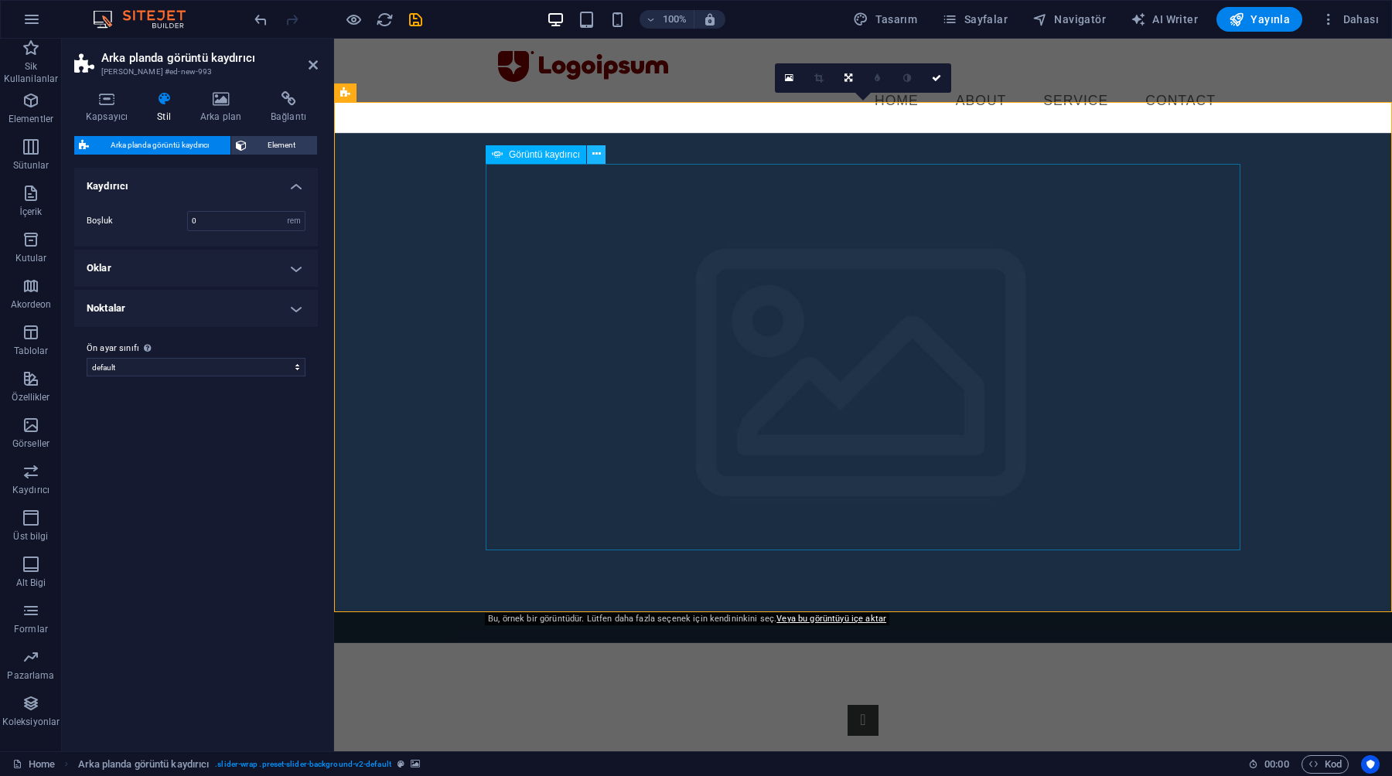
click at [600, 156] on icon at bounding box center [596, 154] width 9 height 16
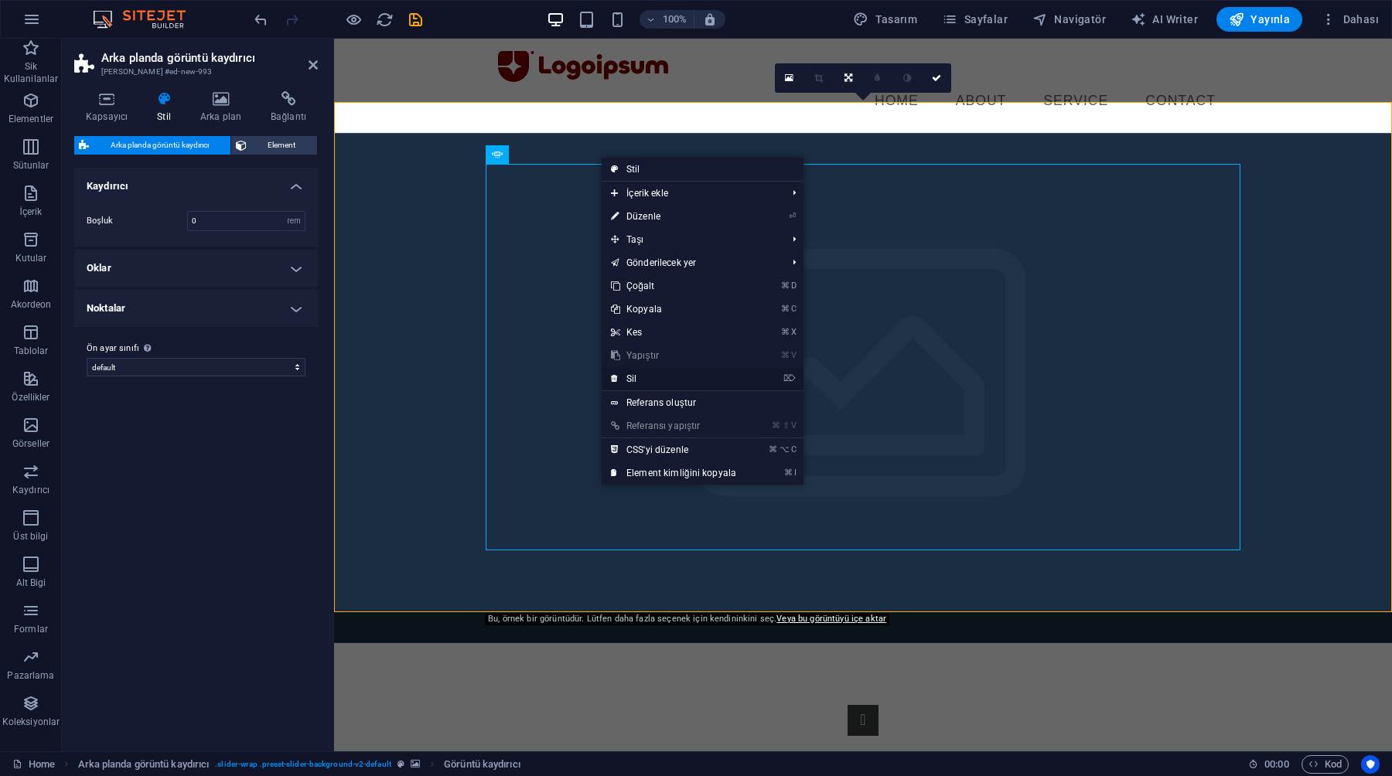
click at [622, 376] on link "⌦ Sil" at bounding box center [673, 378] width 144 height 23
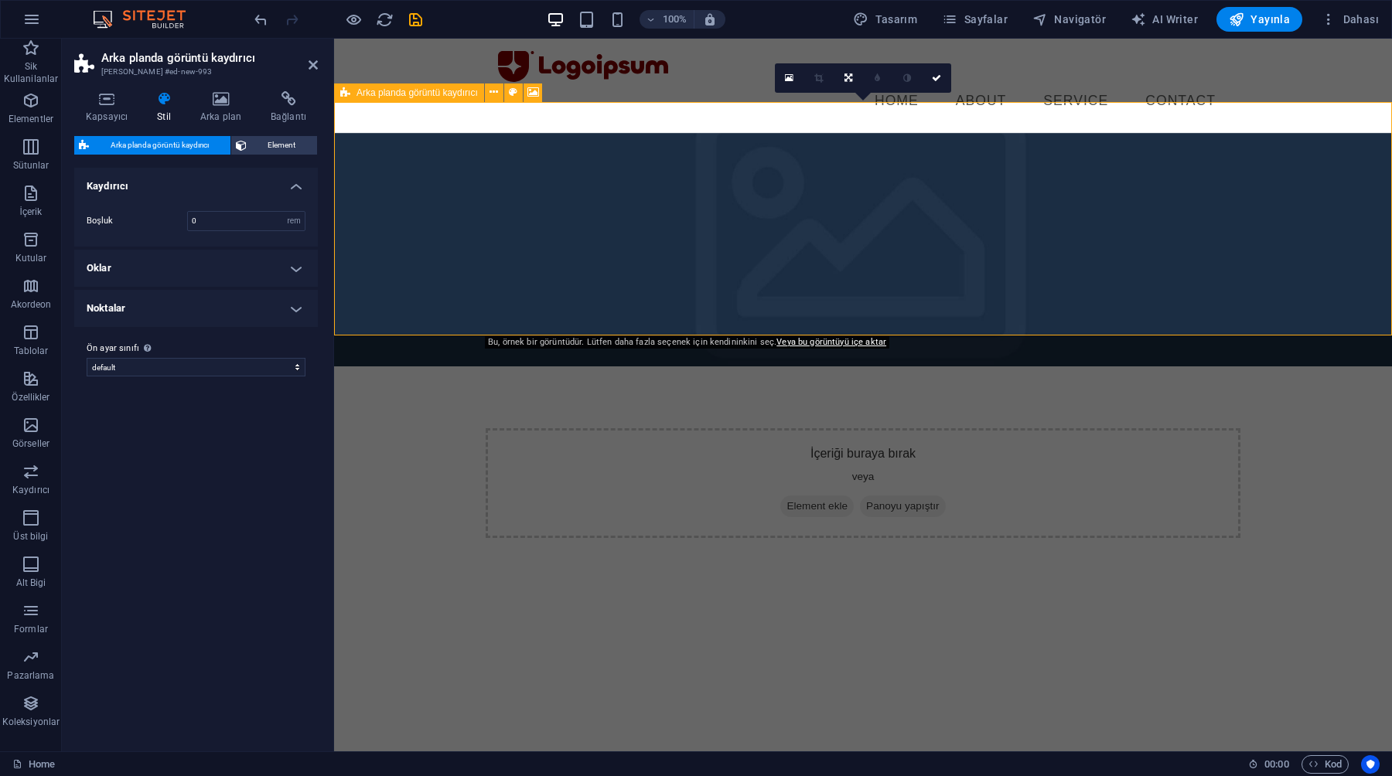
click at [816, 496] on span "Element ekle" at bounding box center [816, 507] width 73 height 22
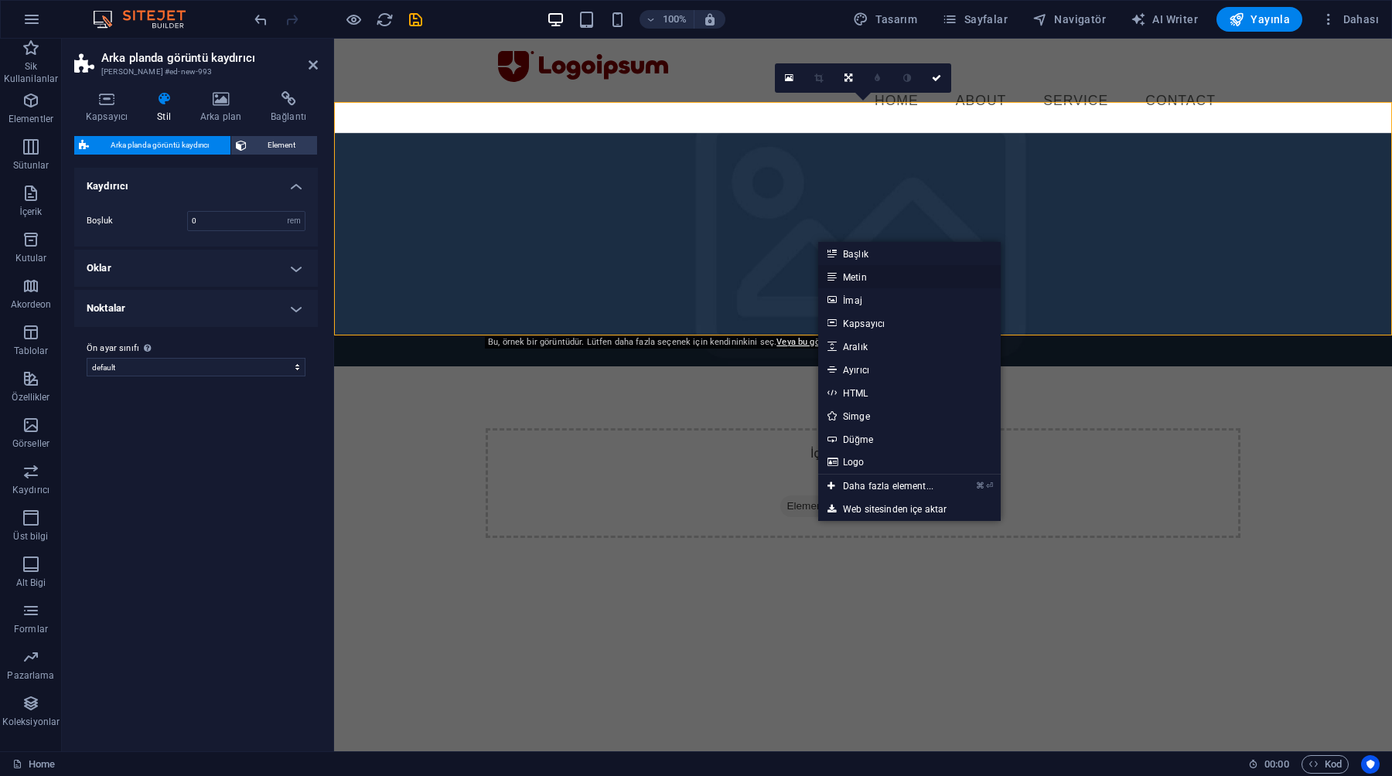
click at [866, 281] on link "Metin" at bounding box center [909, 276] width 182 height 23
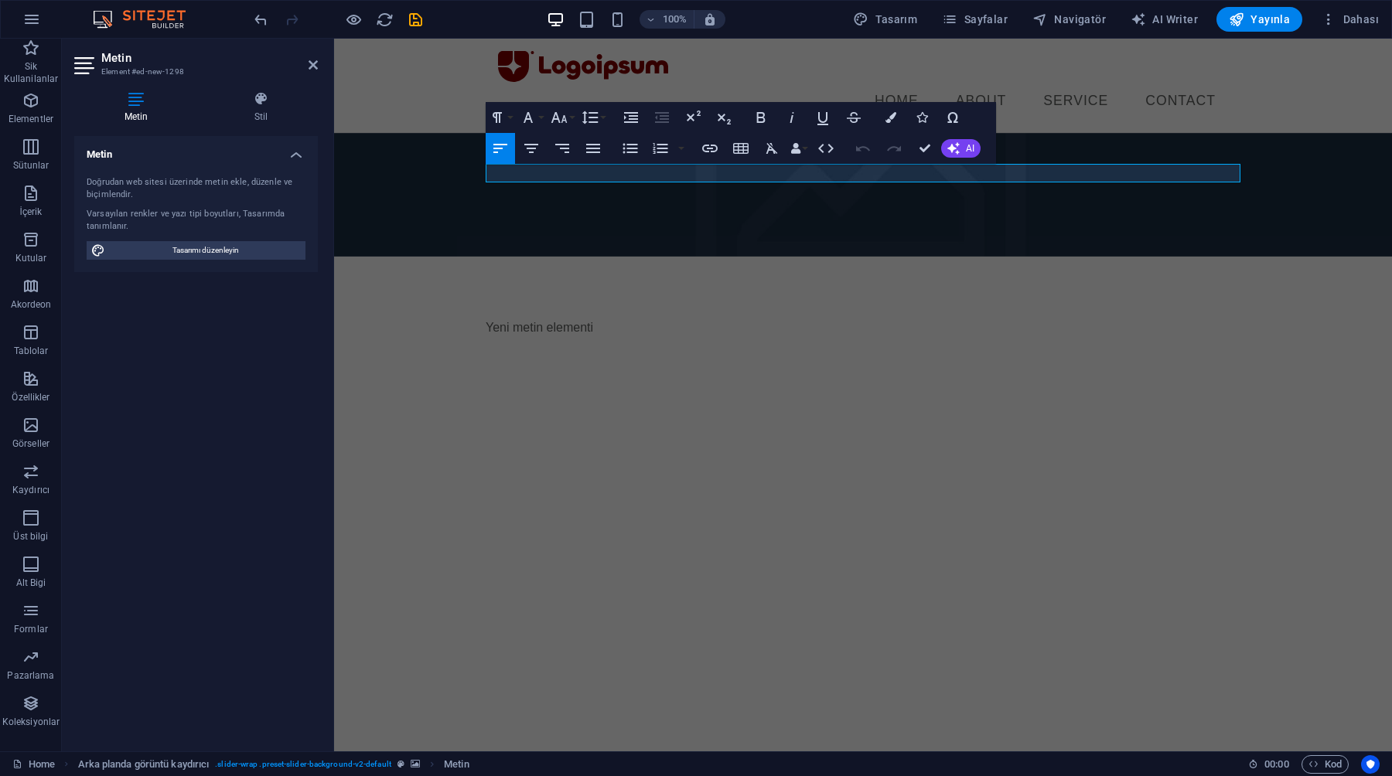
click at [866, 281] on html "Skip to main content Menu Home About Service Contact Yeni metin elementi" at bounding box center [863, 219] width 1058 height 360
click at [910, 210] on figure at bounding box center [863, 195] width 1058 height 124
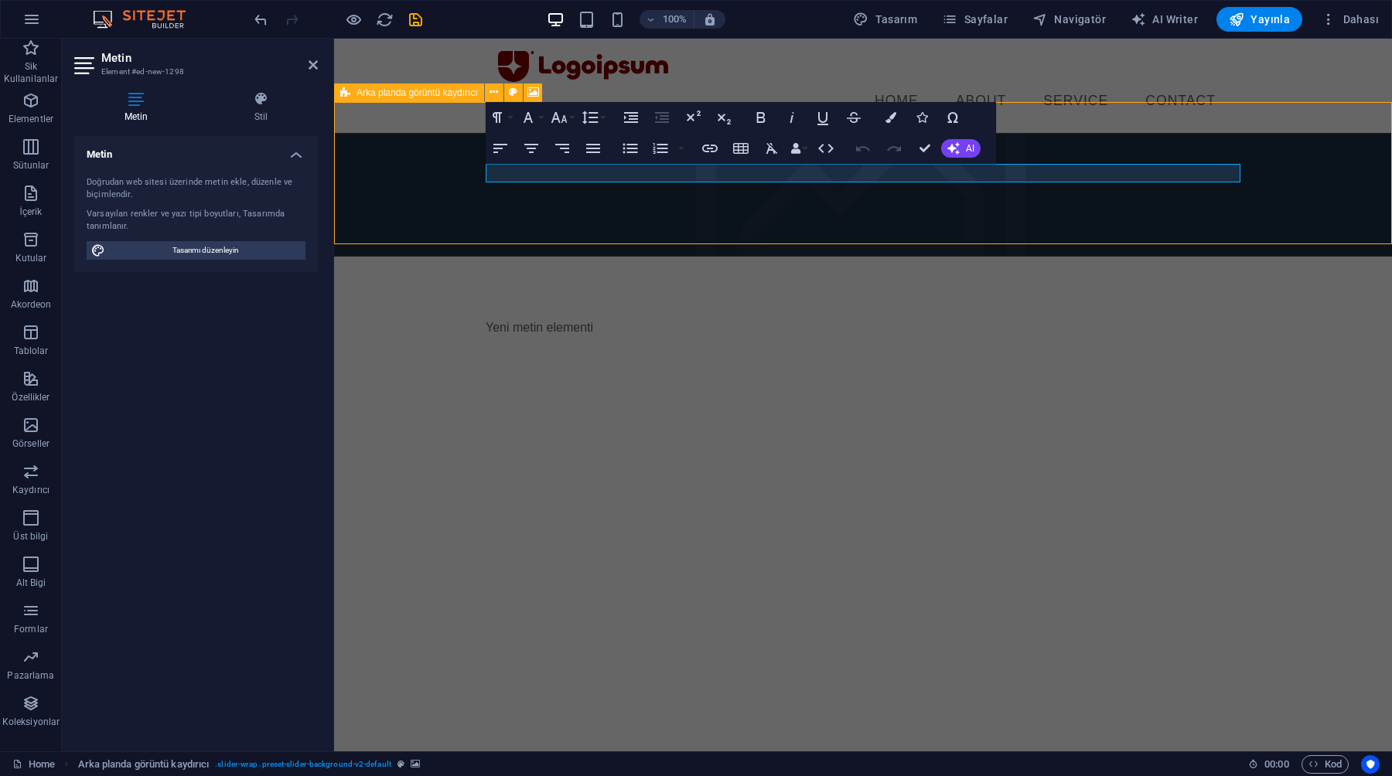
click at [910, 210] on figure at bounding box center [863, 195] width 1058 height 124
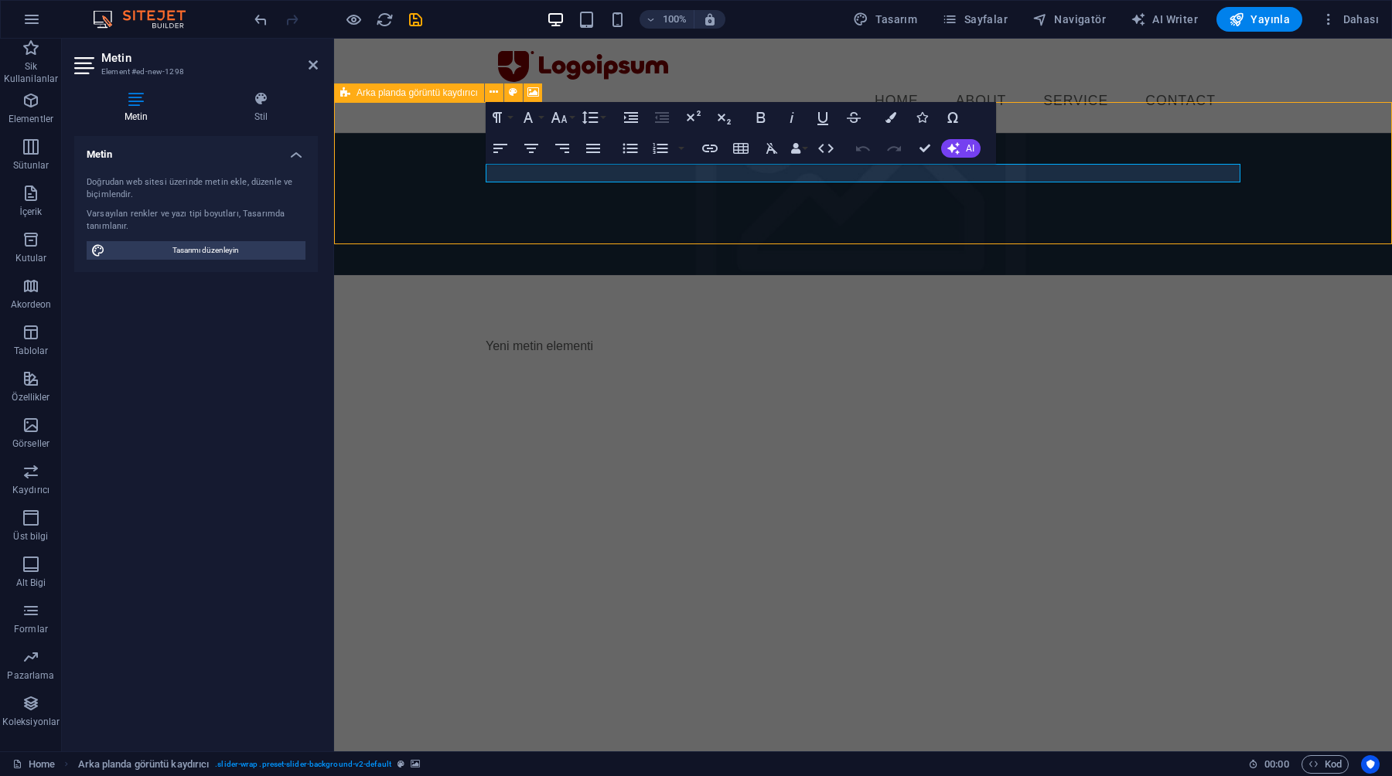
select select "rem"
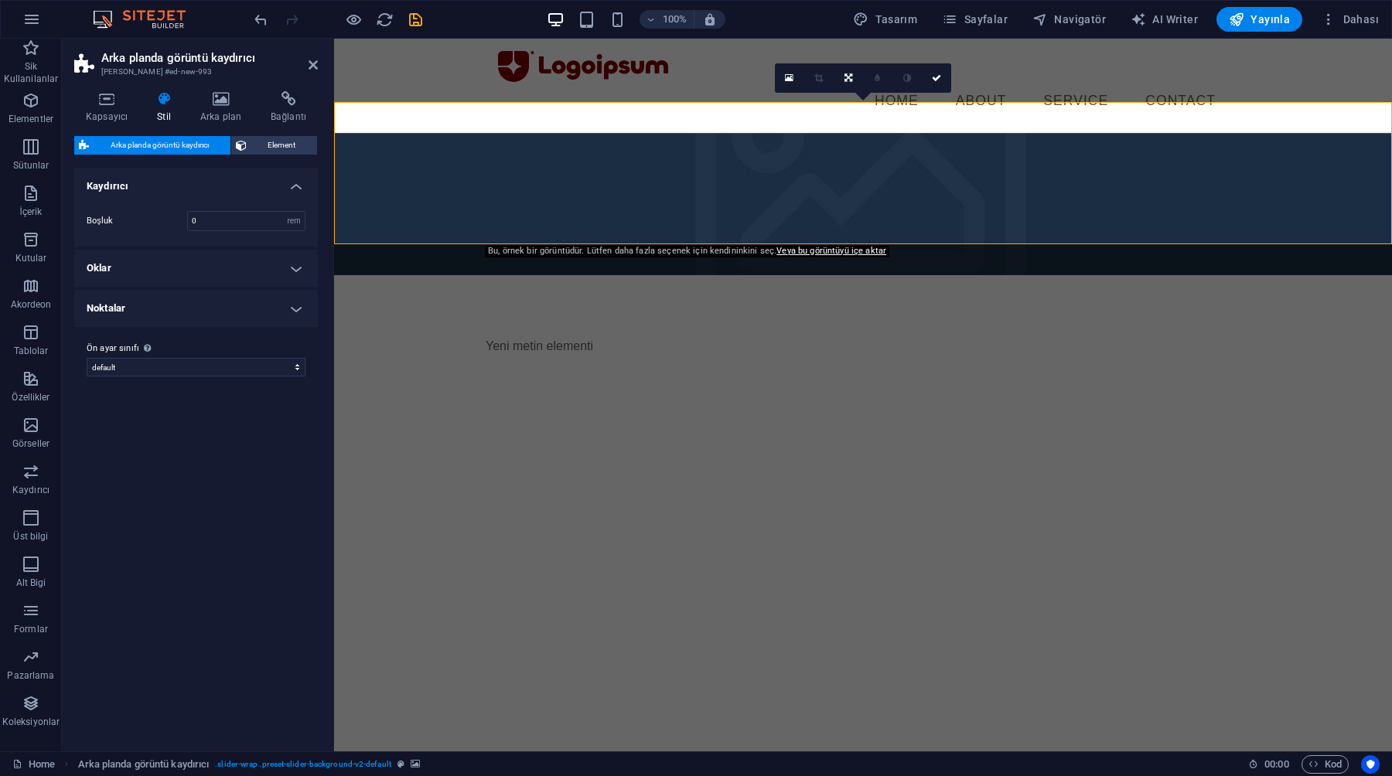
click at [629, 191] on figure at bounding box center [863, 204] width 1058 height 142
click at [265, 141] on span "Element" at bounding box center [282, 145] width 62 height 19
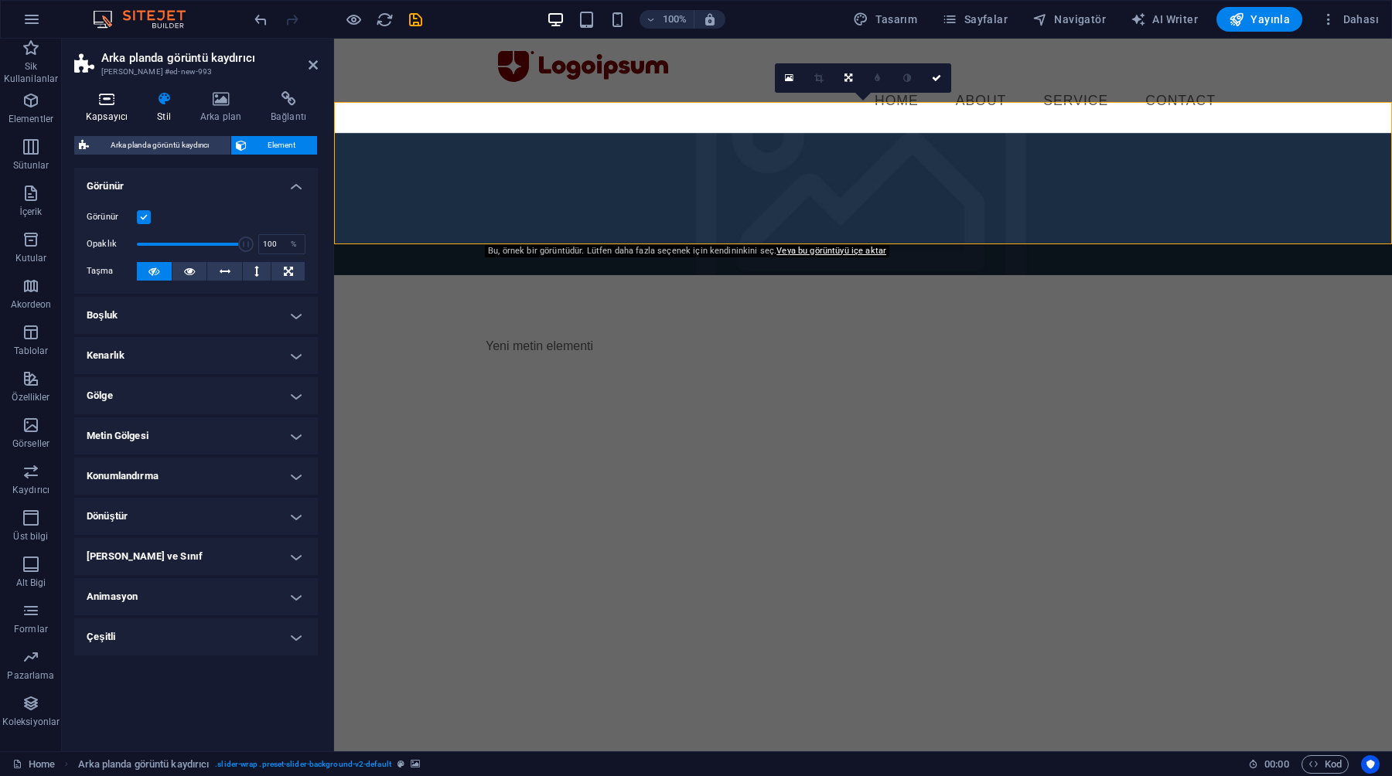
click at [108, 111] on h4 "Kapsayıcı" at bounding box center [109, 107] width 71 height 32
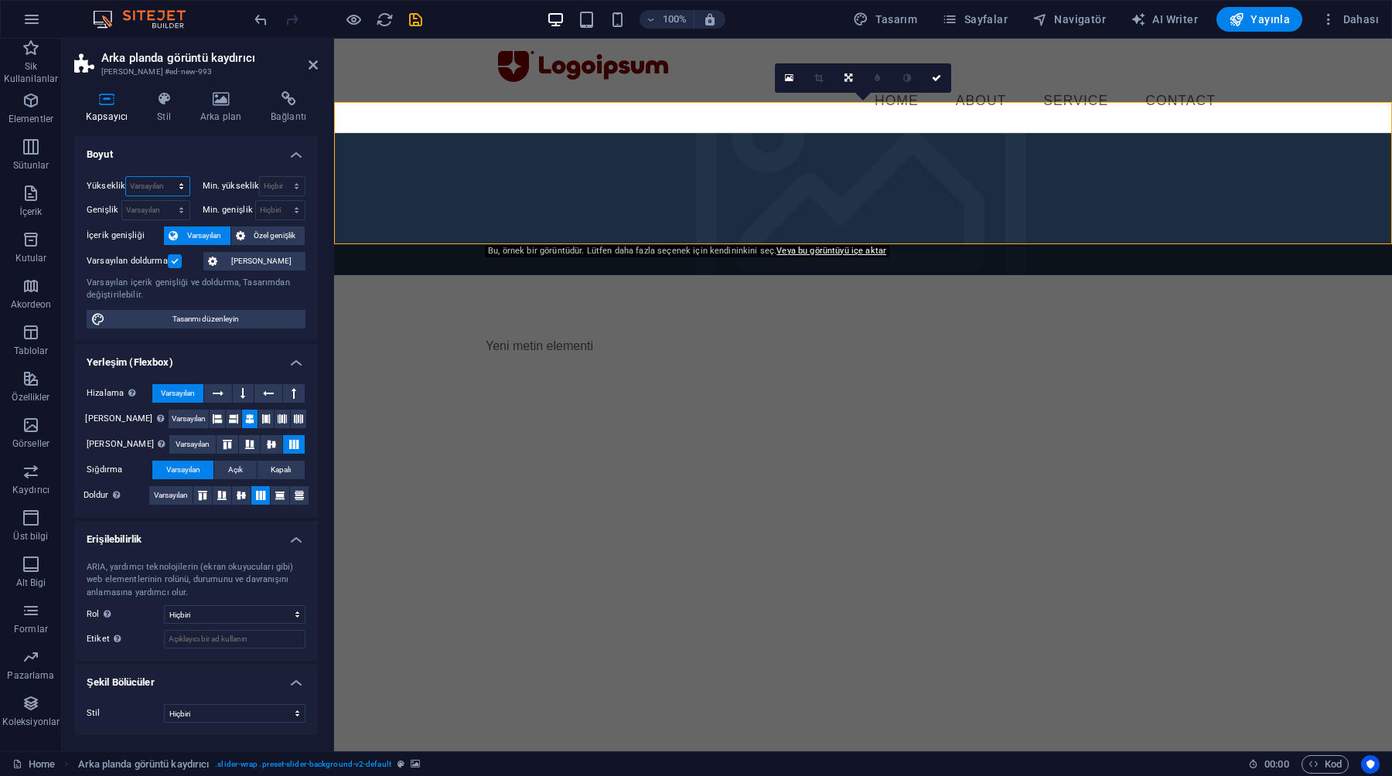
click at [148, 181] on select "Varsayılan px rem % vh vw" at bounding box center [157, 186] width 63 height 19
select select "px"
click at [167, 177] on select "Varsayılan px rem % vh vw" at bounding box center [157, 186] width 63 height 19
type input "184"
click at [177, 189] on select "Varsayılan px rem % vh vw" at bounding box center [179, 186] width 22 height 19
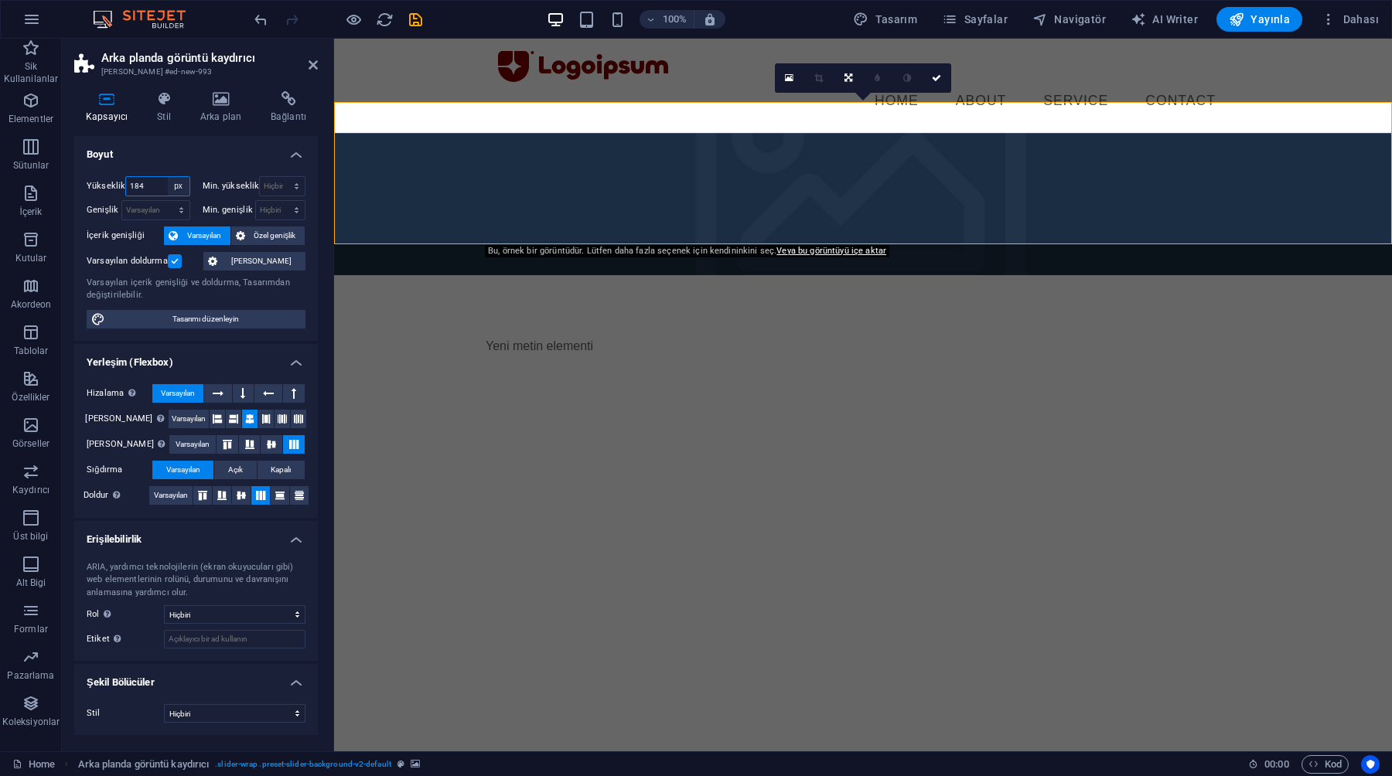
select select "vw"
click at [168, 177] on select "Varsayılan px rem % vh vw" at bounding box center [179, 186] width 22 height 19
type input "13.5"
click at [183, 151] on h4 "Boyut" at bounding box center [196, 150] width 244 height 28
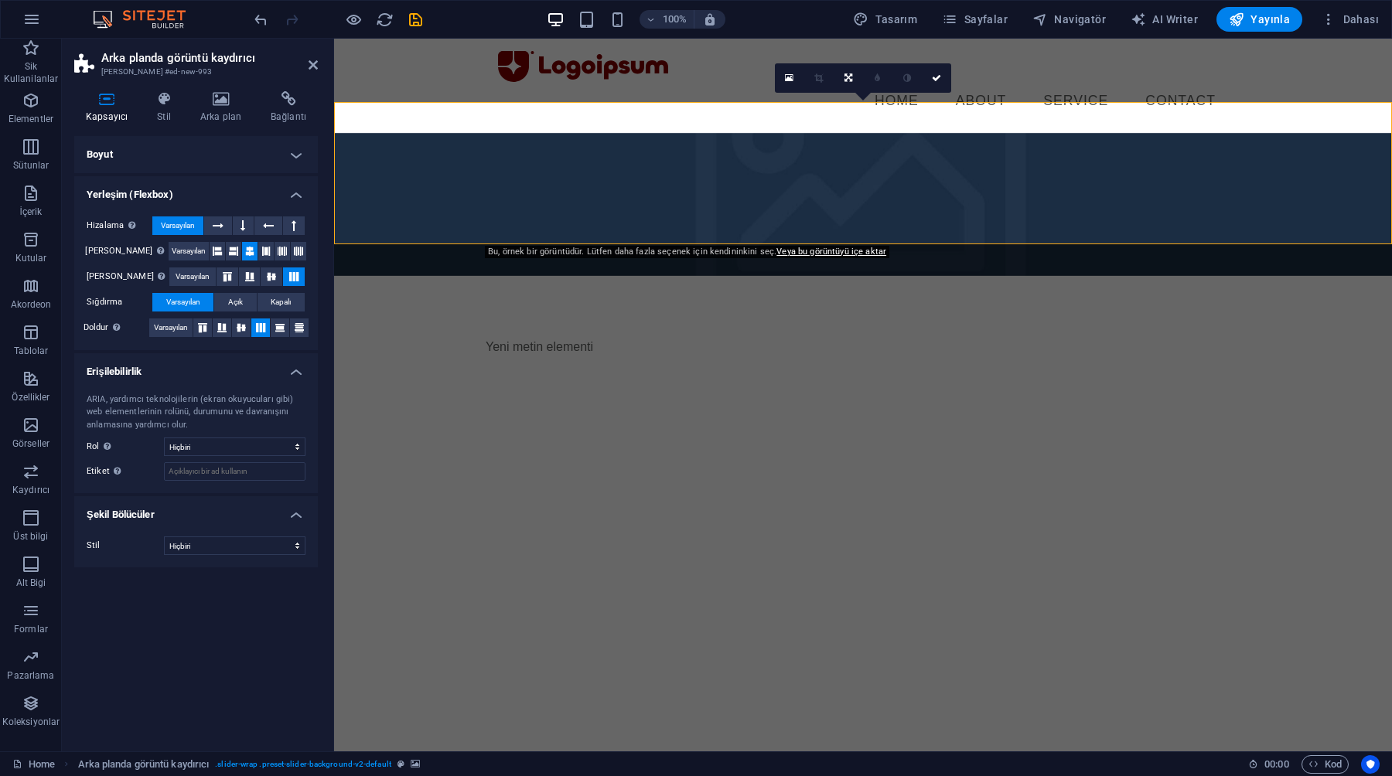
click at [477, 275] on html "Skip to main content Menu Home About Service Contact Yeni metin elementi" at bounding box center [863, 157] width 1058 height 237
click at [535, 338] on div "Yeni metin elementi" at bounding box center [862, 347] width 755 height 19
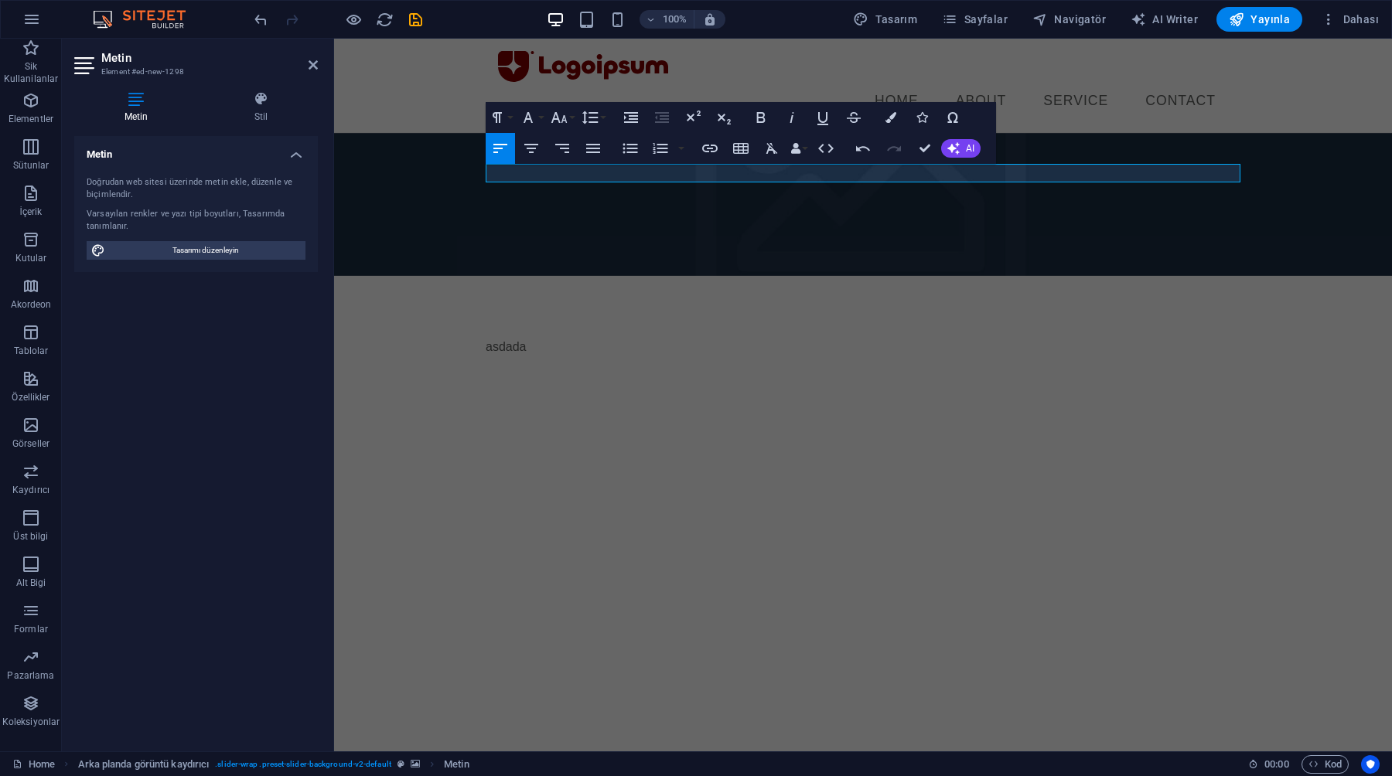
click at [534, 225] on figure at bounding box center [863, 204] width 1058 height 143
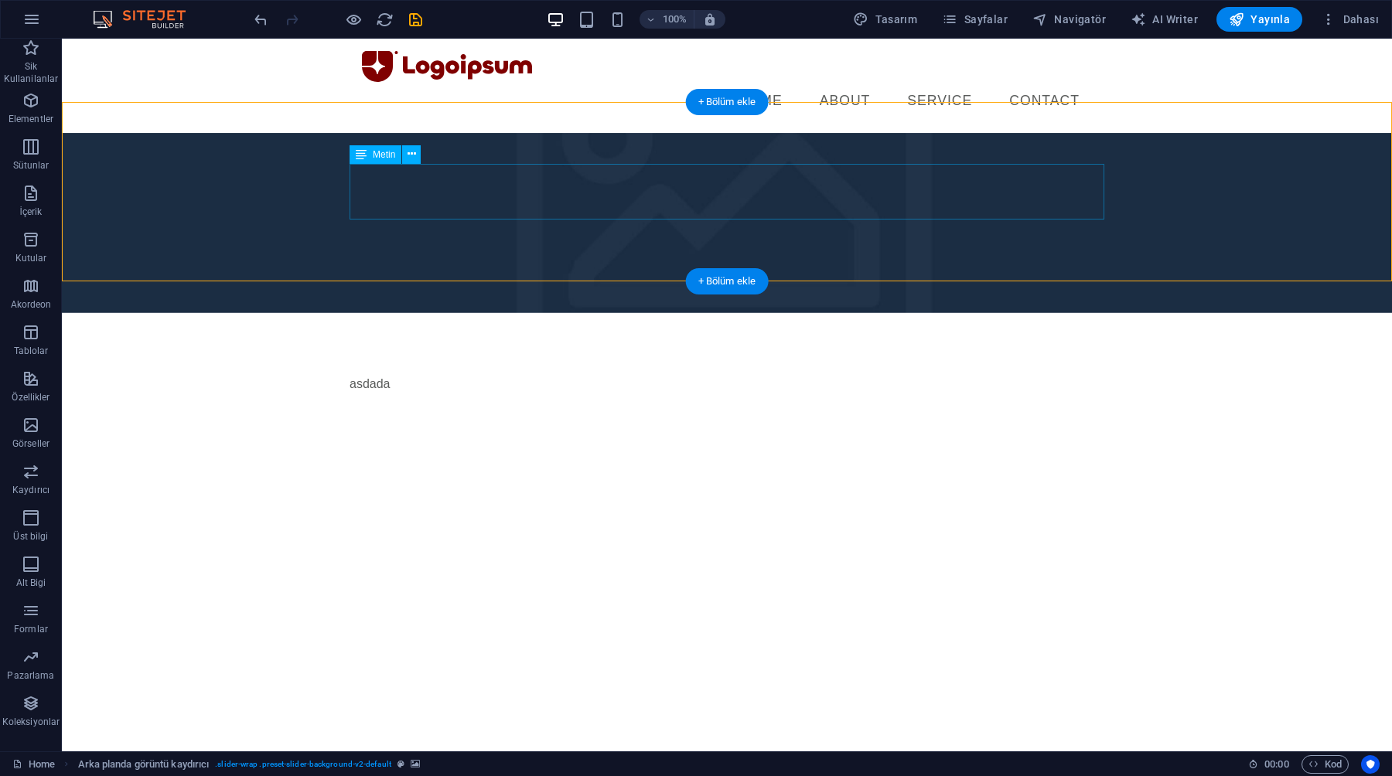
click at [401, 375] on div "asdada" at bounding box center [726, 384] width 755 height 19
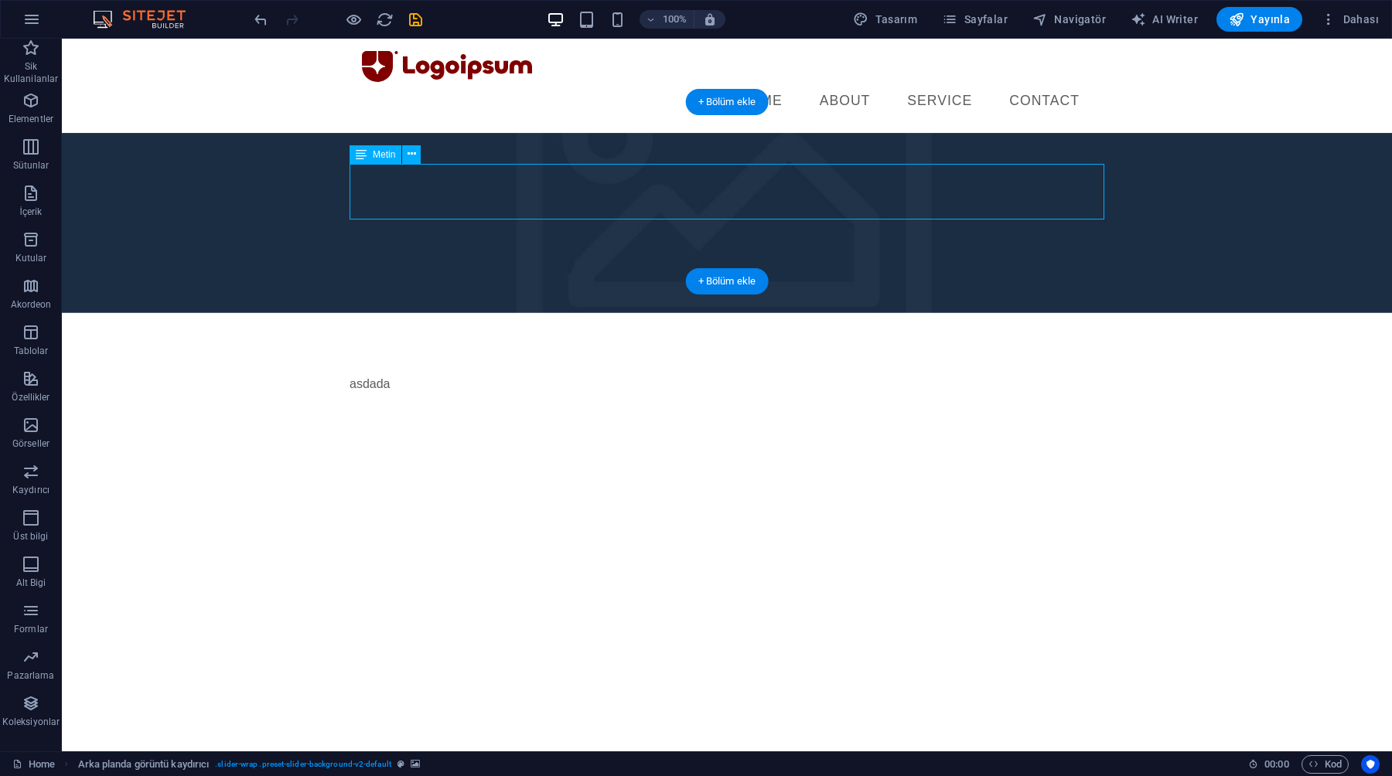
click at [401, 375] on div "asdada" at bounding box center [726, 384] width 755 height 19
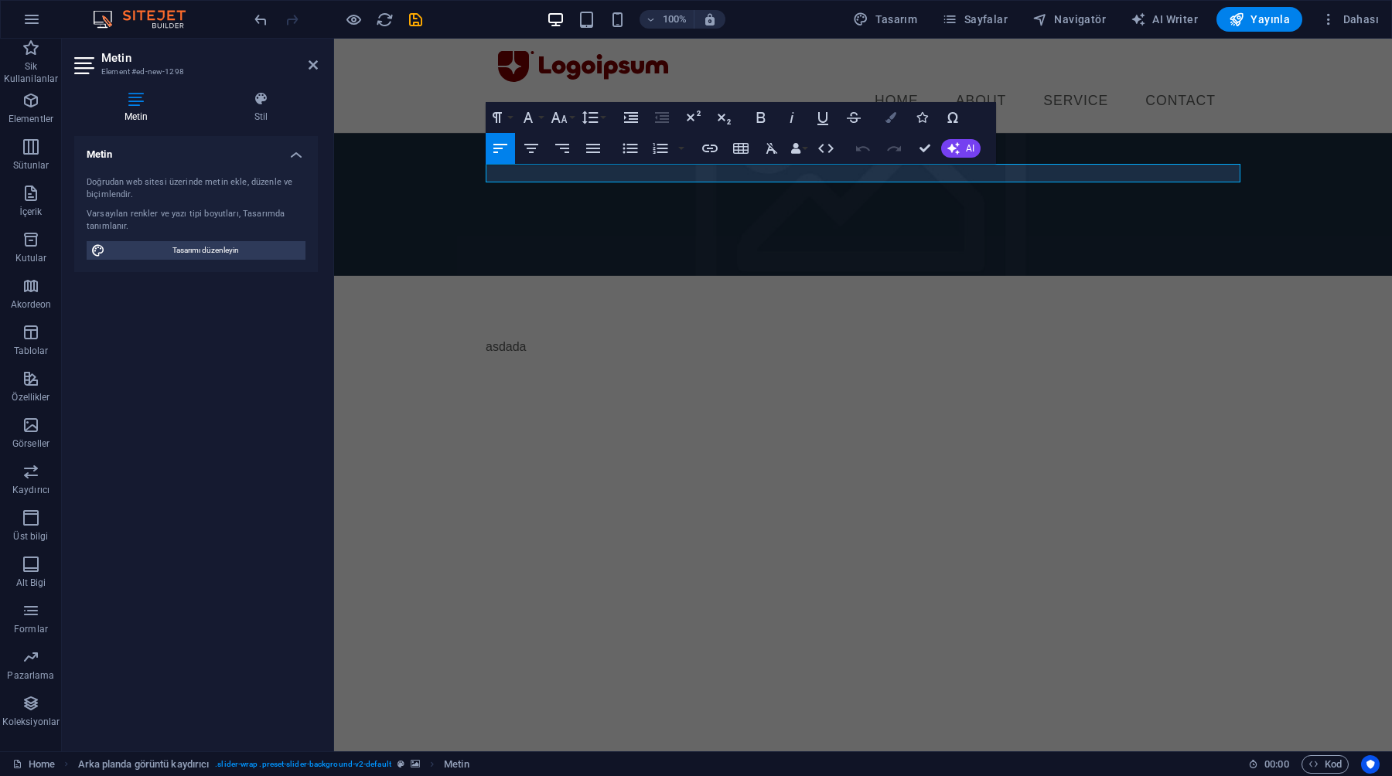
click at [890, 115] on icon "button" at bounding box center [890, 117] width 11 height 11
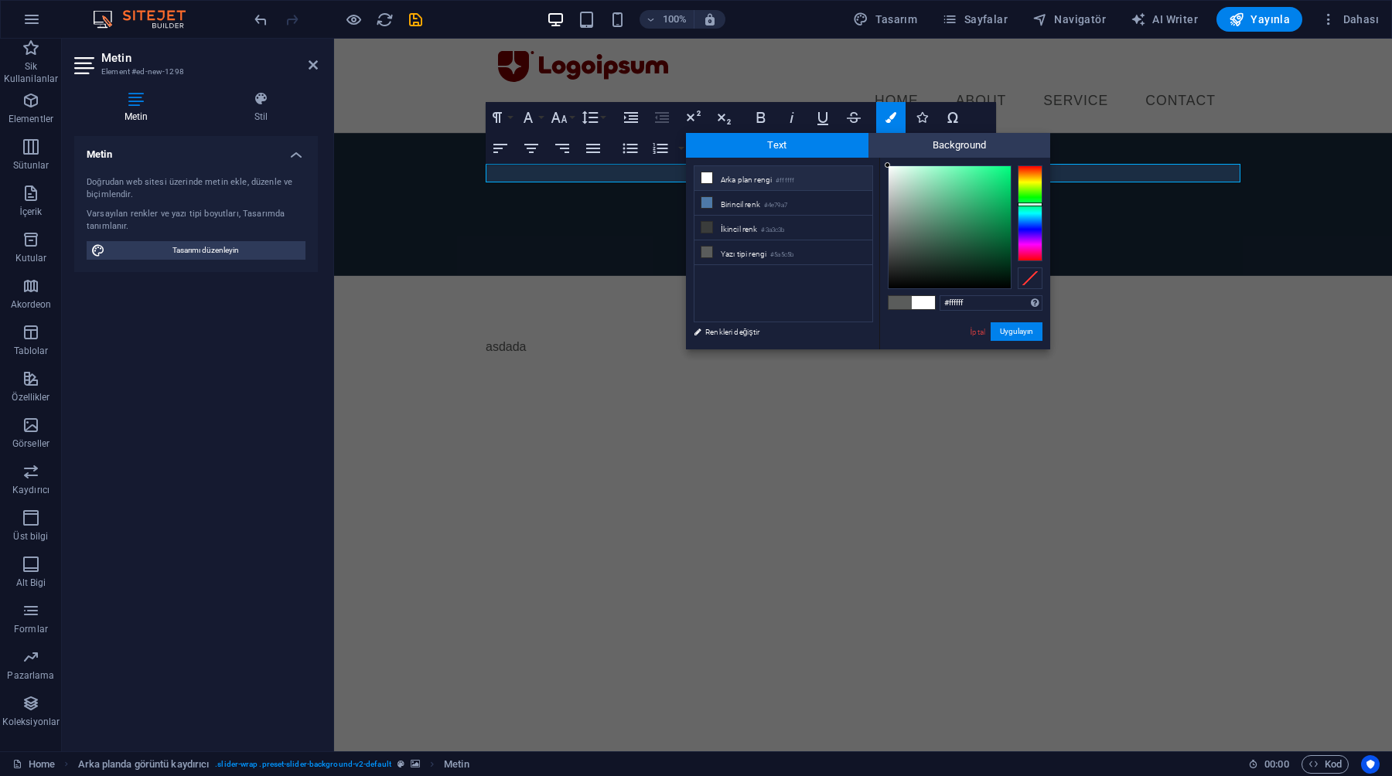
drag, startPoint x: 894, startPoint y: 207, endPoint x: 870, endPoint y: 160, distance: 52.9
click at [870, 160] on div "less Arka plan rengi #ffffff Birincil renk #4e79a7 İkincil renk #3a3c3b Yazı ti…" at bounding box center [868, 254] width 364 height 192
click at [875, 164] on div "less Arka plan rengi #ffffff Birincil renk #4e79a7 İkincil renk #3a3c3b Yazı ti…" at bounding box center [868, 254] width 364 height 192
click at [887, 169] on div at bounding box center [886, 167] width 5 height 5
click at [959, 306] on input "#f8f8f8" at bounding box center [990, 302] width 103 height 15
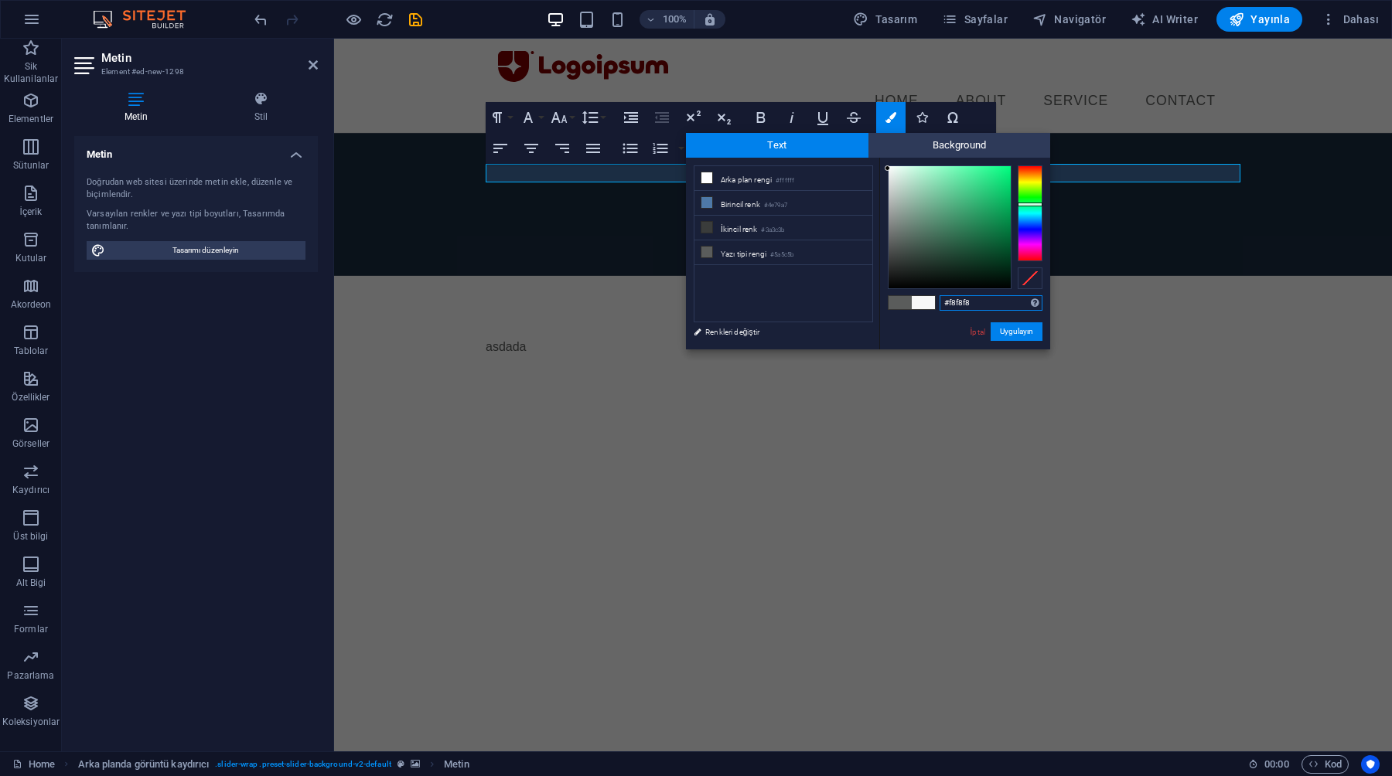
click at [959, 306] on input "#f8f8f8" at bounding box center [990, 302] width 103 height 15
type input "#ffffff"
click at [946, 329] on div "#ffffff Desteklenen biçimler #0852ed rgb(8, 82, 237) rgba(8, 82, 237, %90) hsv(…" at bounding box center [964, 366] width 171 height 416
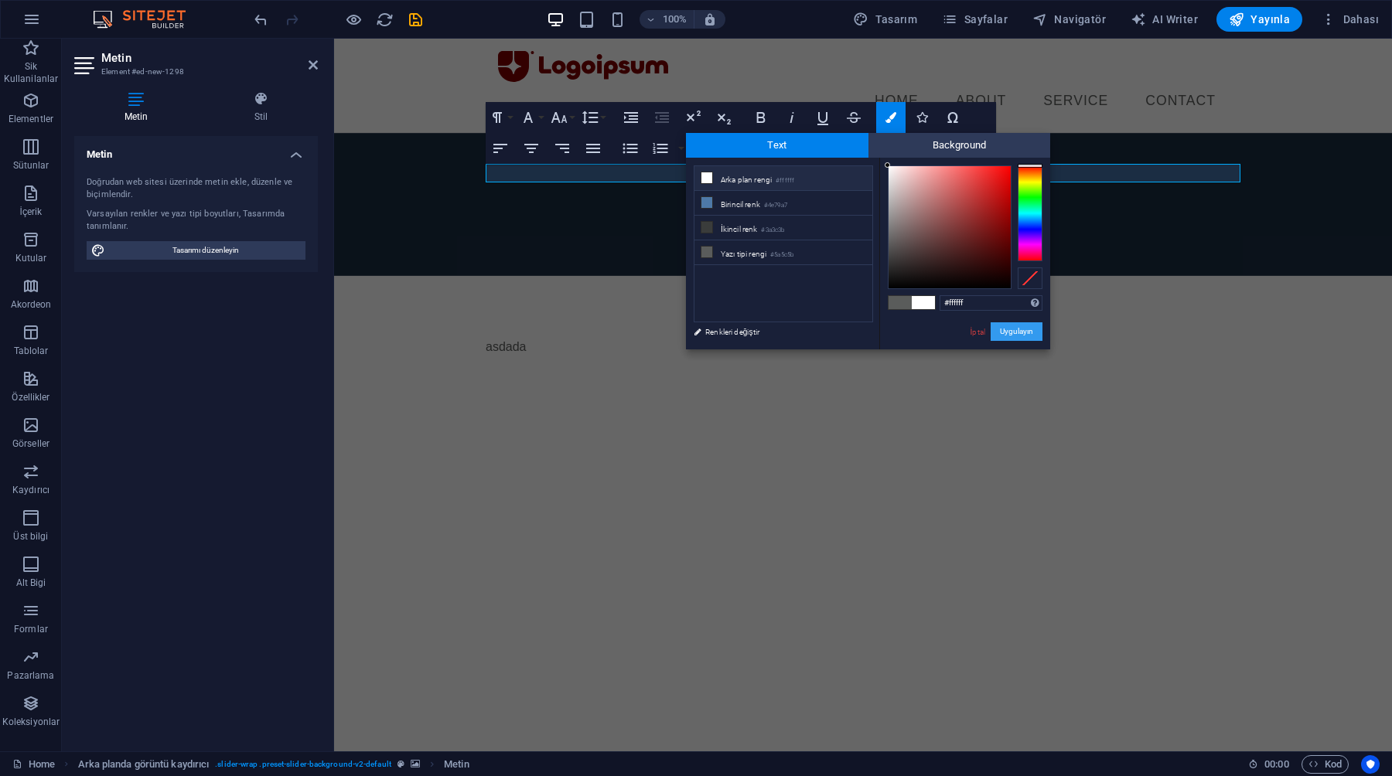
click at [1010, 332] on button "Uygulayın" at bounding box center [1016, 331] width 52 height 19
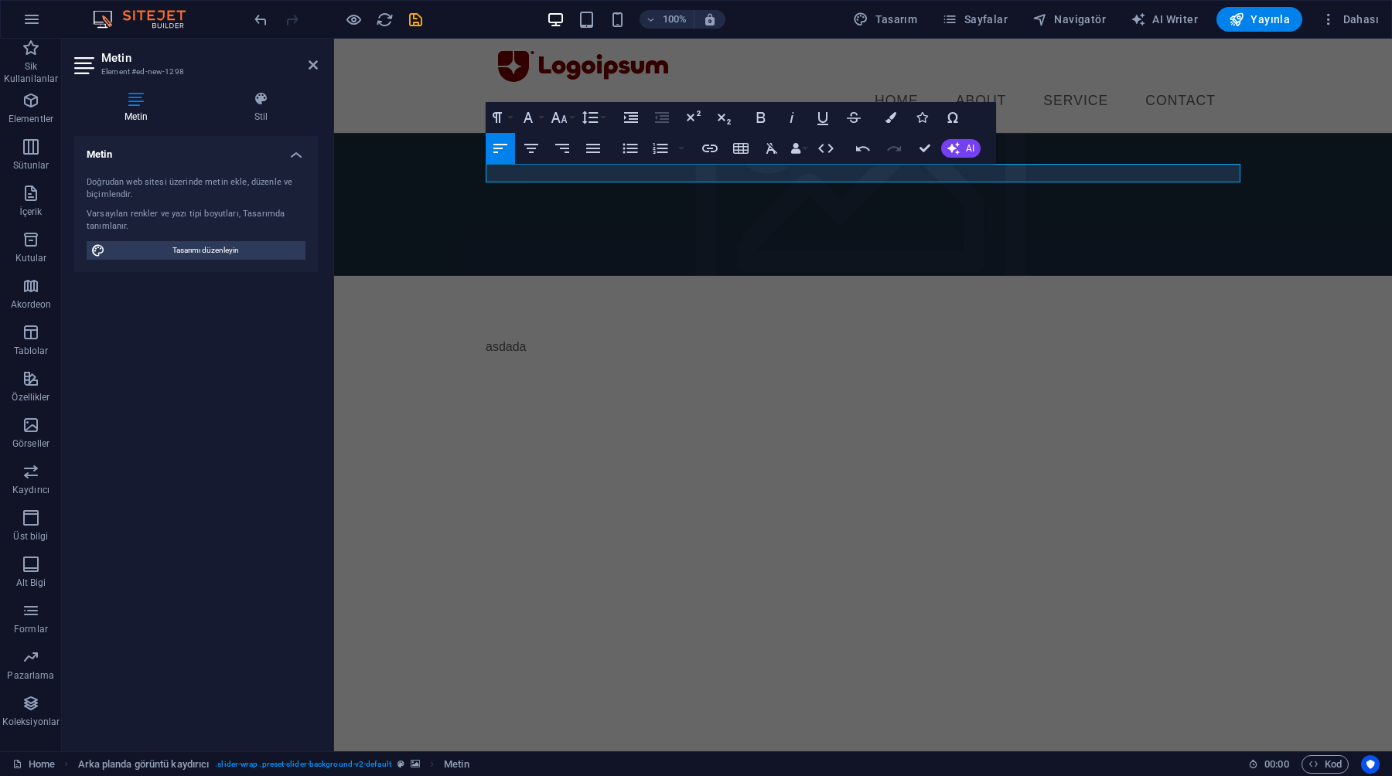
click at [985, 275] on html "Skip to main content Menu Home About Service Contact ​ ​ asdada" at bounding box center [863, 157] width 1058 height 237
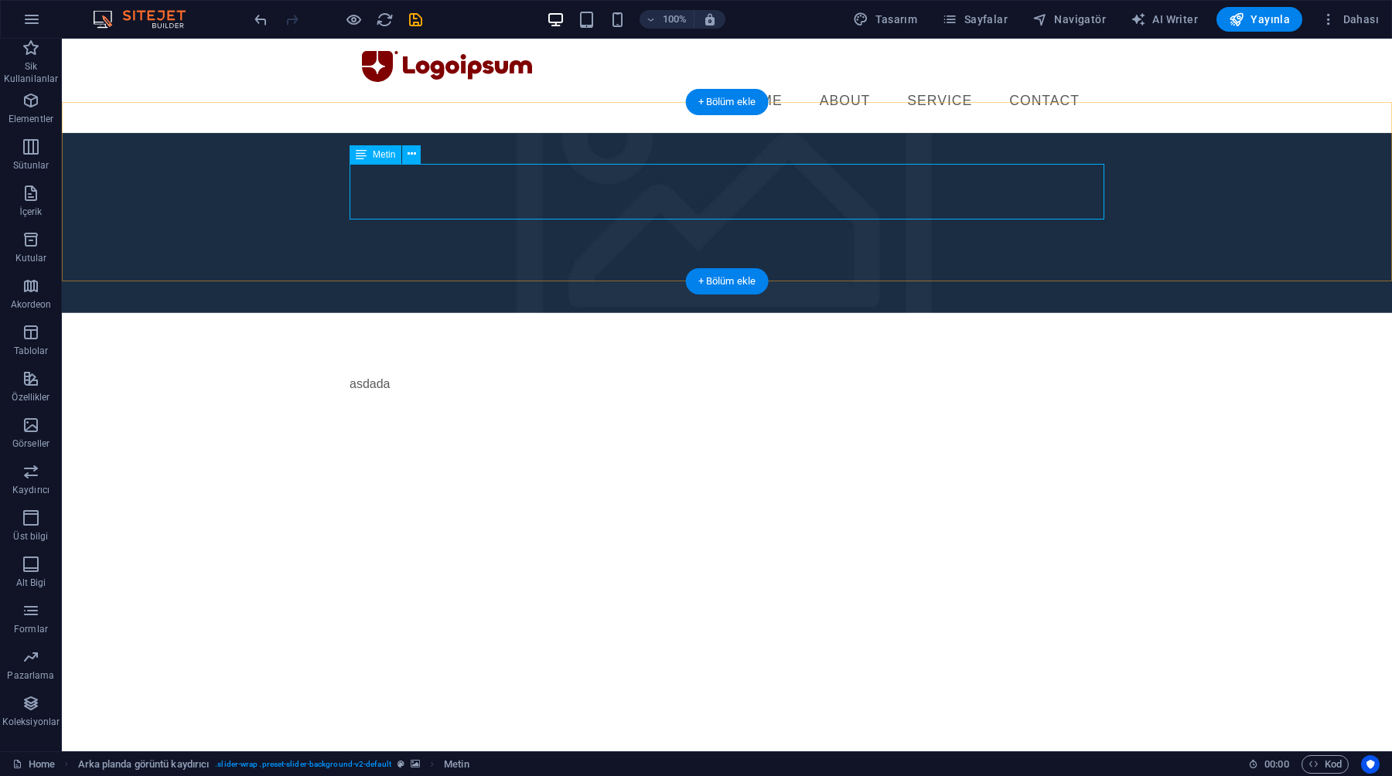
click at [383, 375] on div "asdada" at bounding box center [726, 384] width 755 height 19
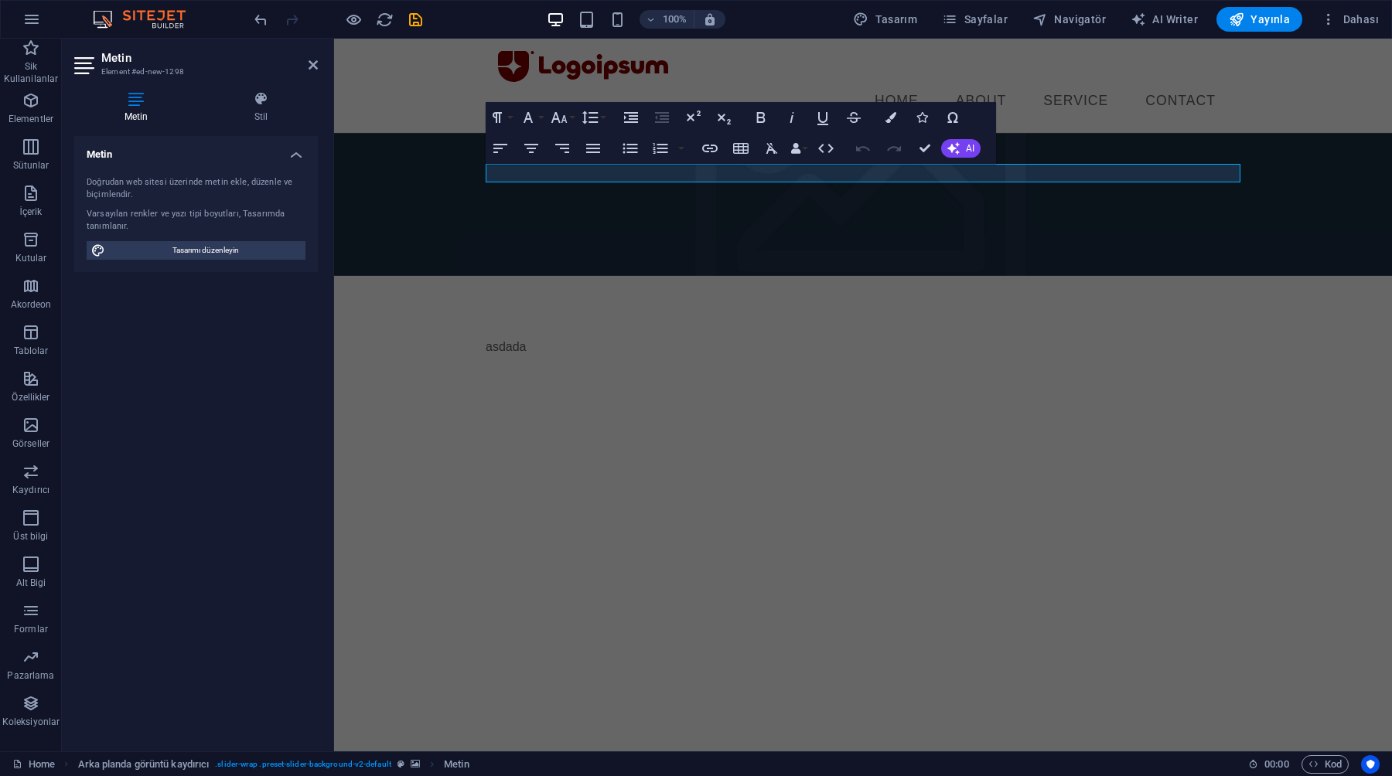
click at [383, 169] on figure at bounding box center [863, 204] width 1058 height 143
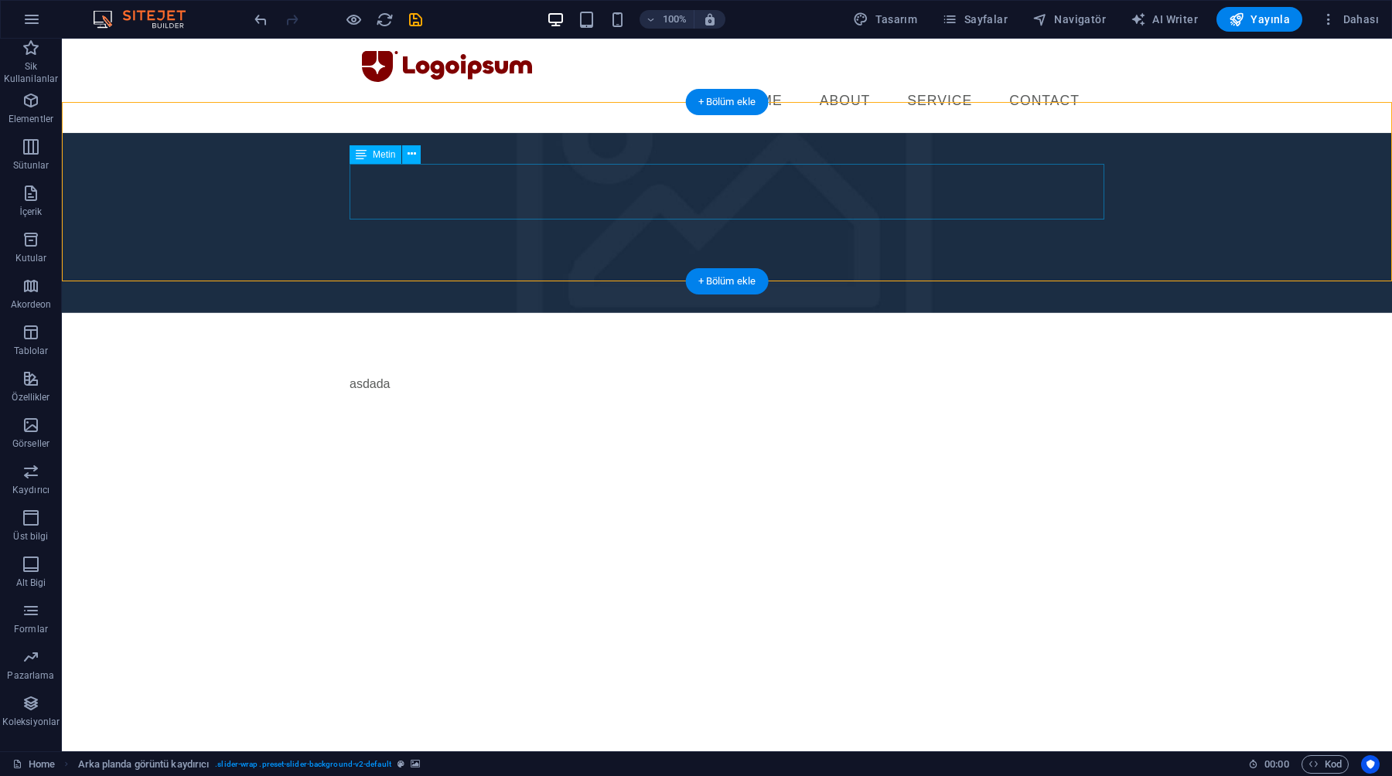
click at [381, 375] on div "asdada" at bounding box center [726, 384] width 755 height 19
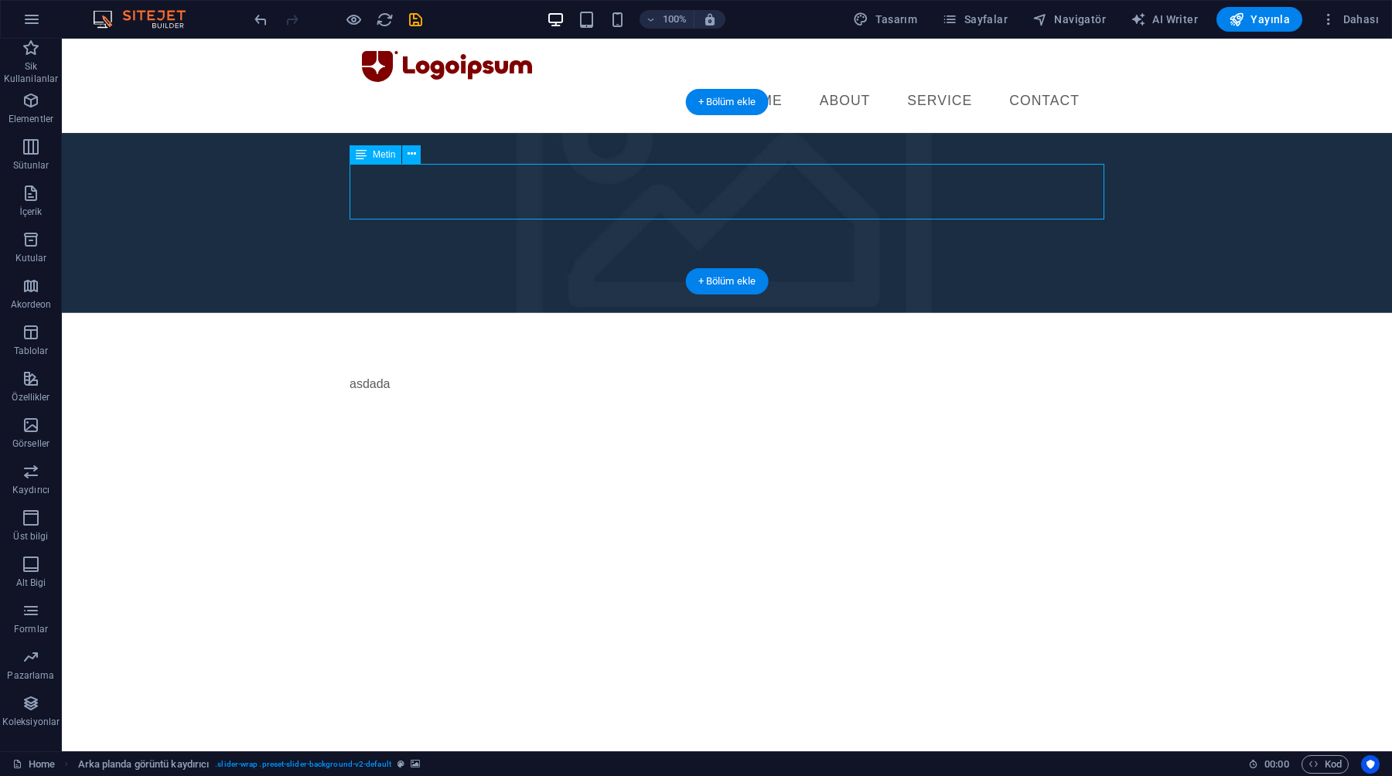
click at [381, 375] on div "asdada" at bounding box center [726, 384] width 755 height 19
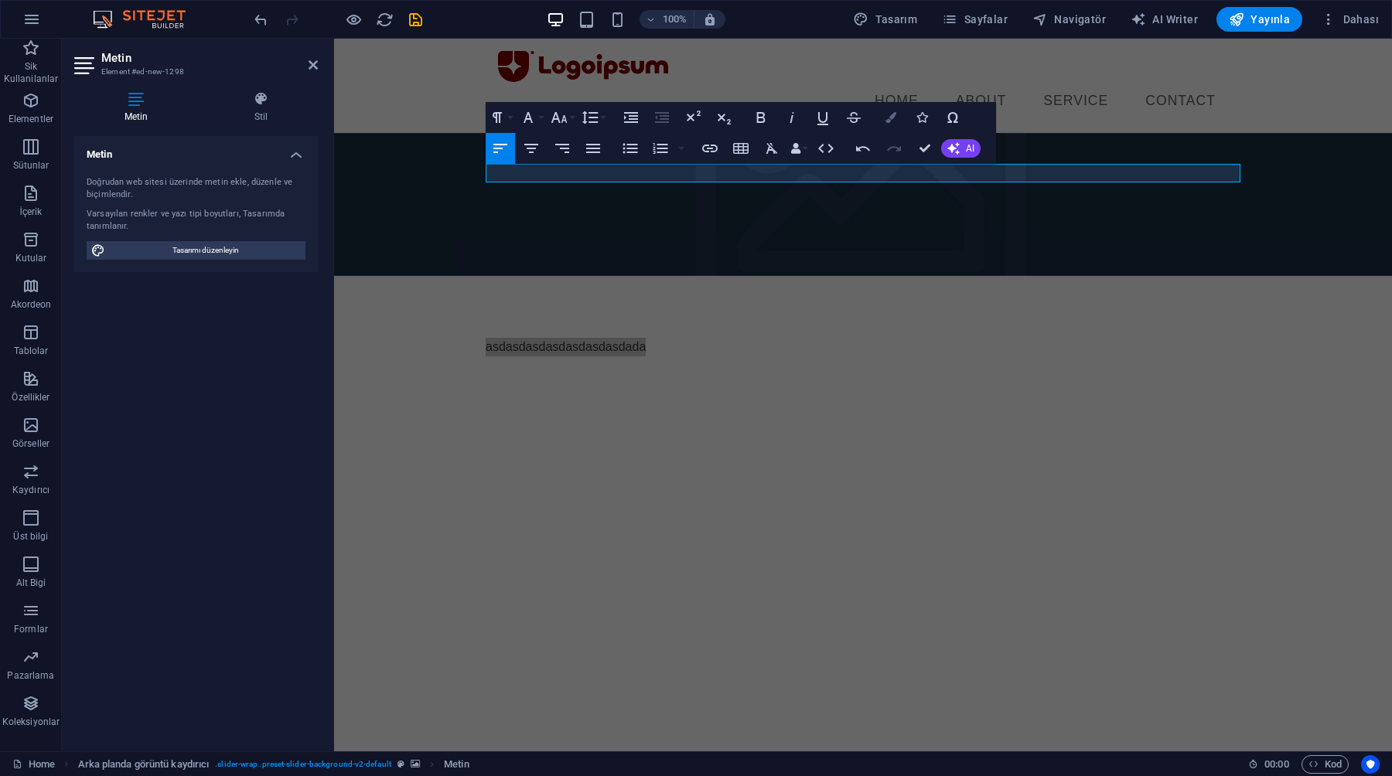
click at [884, 118] on button "Colors" at bounding box center [890, 117] width 29 height 31
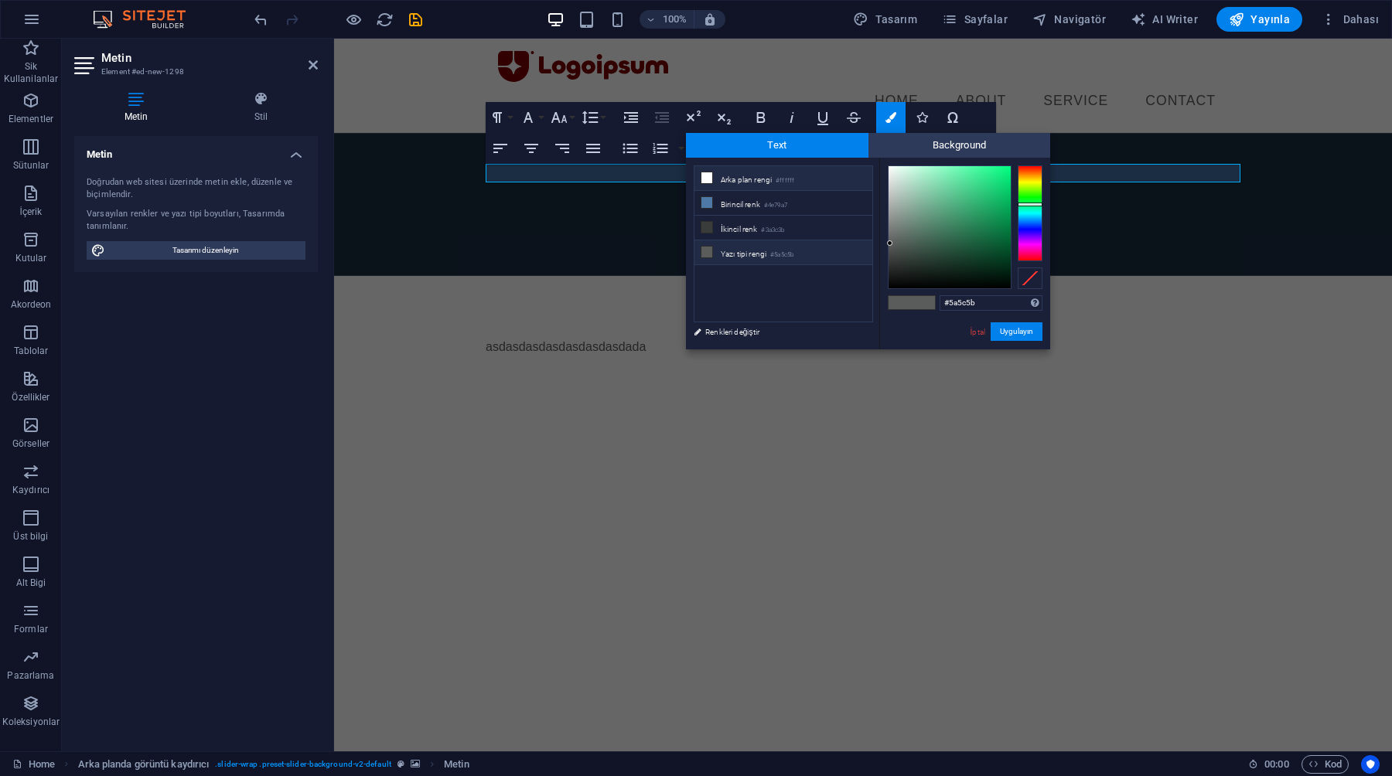
click at [785, 176] on small "#ffffff" at bounding box center [784, 180] width 19 height 11
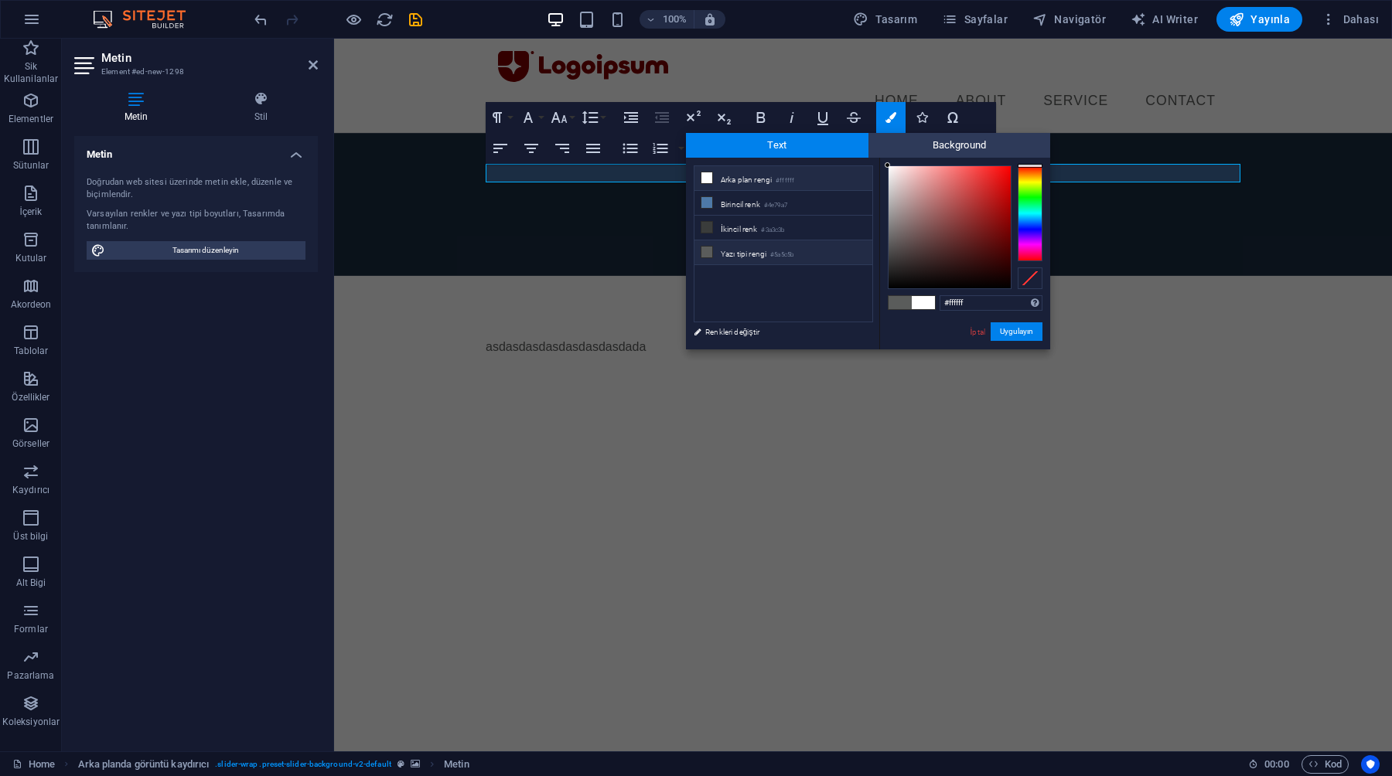
click at [765, 248] on li "Yazı tipi rengi #5a5c5b" at bounding box center [783, 252] width 178 height 25
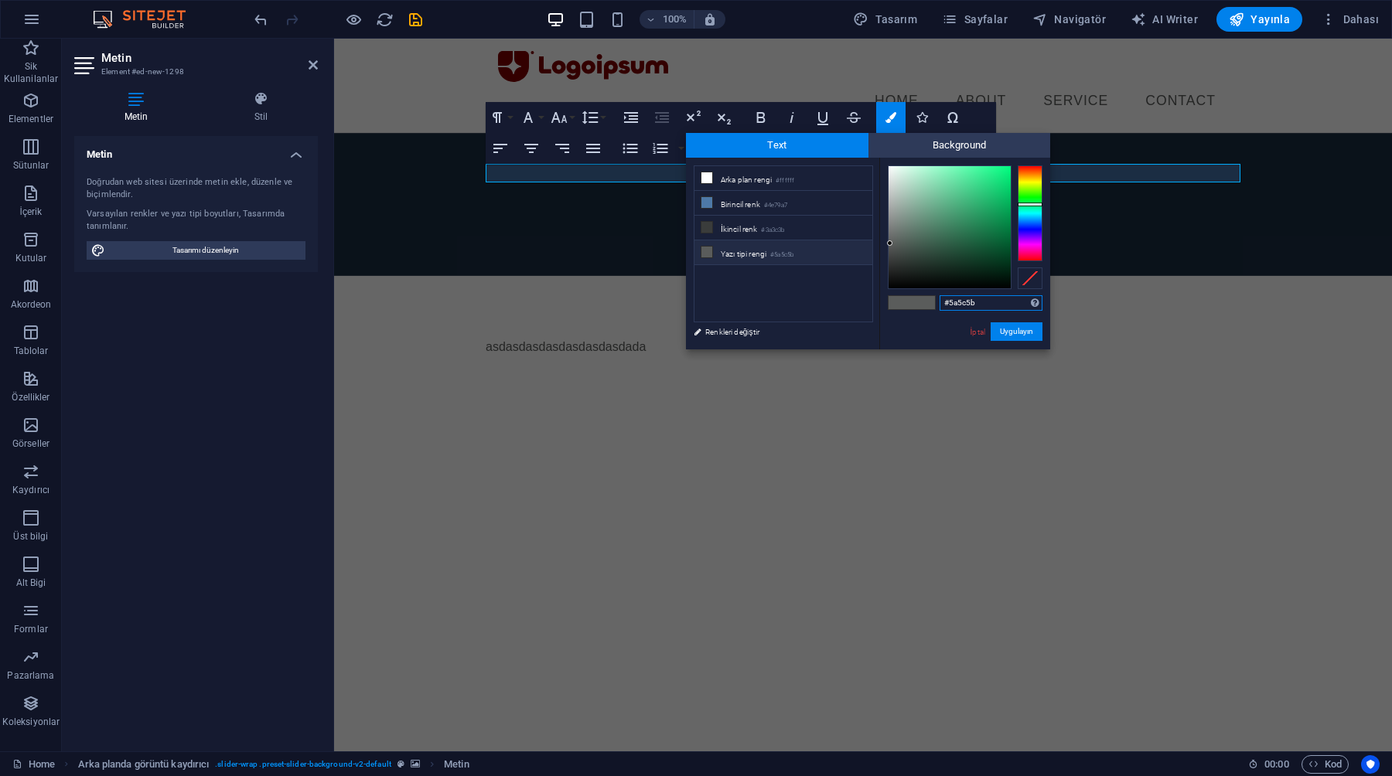
click at [966, 305] on input "#5a5c5b" at bounding box center [990, 302] width 103 height 15
type input "#ffffff"
click at [947, 323] on div "#ffffff Desteklenen biçimler #0852ed rgb(8, 82, 237) rgba(8, 82, 237, %90) hsv(…" at bounding box center [964, 366] width 171 height 416
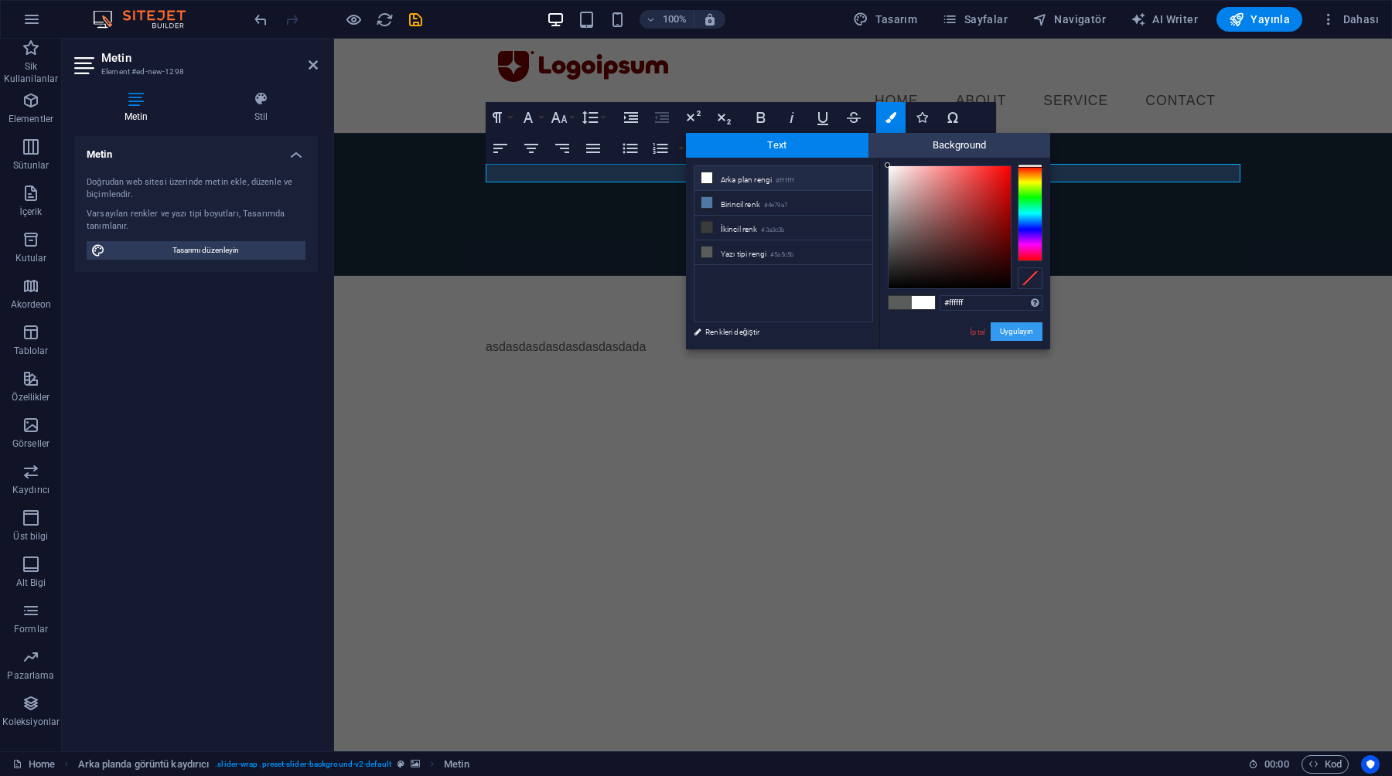
click at [1018, 332] on button "Uygulayın" at bounding box center [1016, 331] width 52 height 19
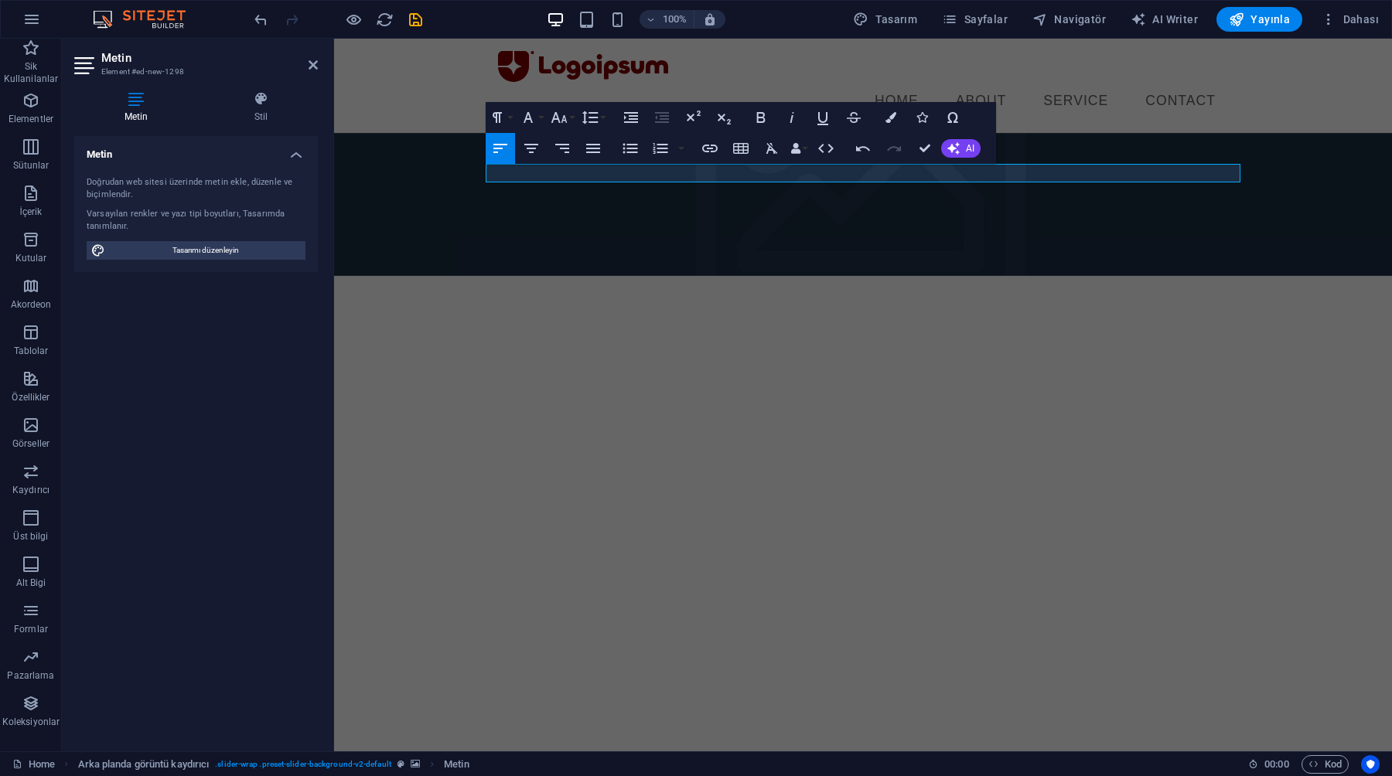
click at [996, 275] on html "Skip to main content Menu Home About Service Contact asdasdasdasdasdasdasdada" at bounding box center [863, 157] width 1058 height 237
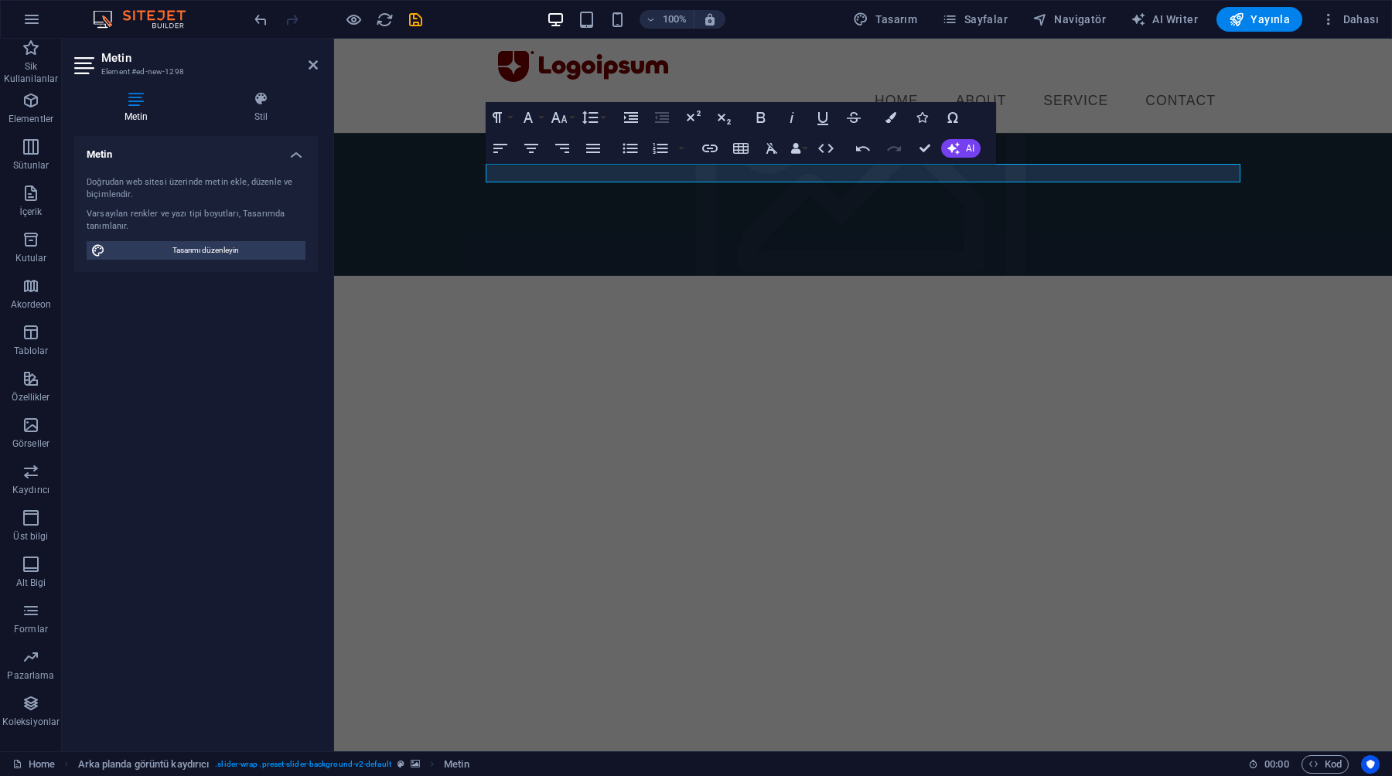
click at [996, 236] on figure at bounding box center [863, 204] width 1058 height 143
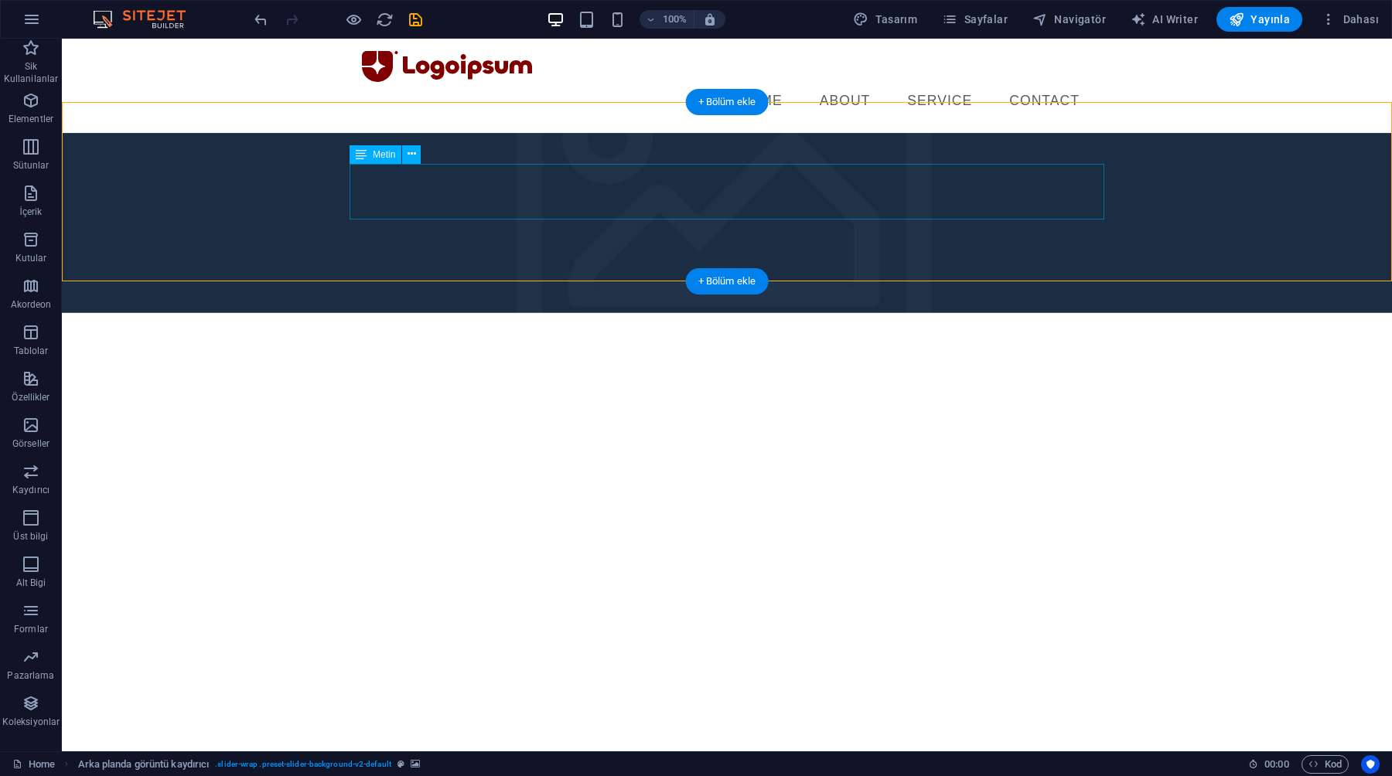
click at [926, 375] on div "asdasdasdasdasdasdasdada" at bounding box center [726, 384] width 755 height 19
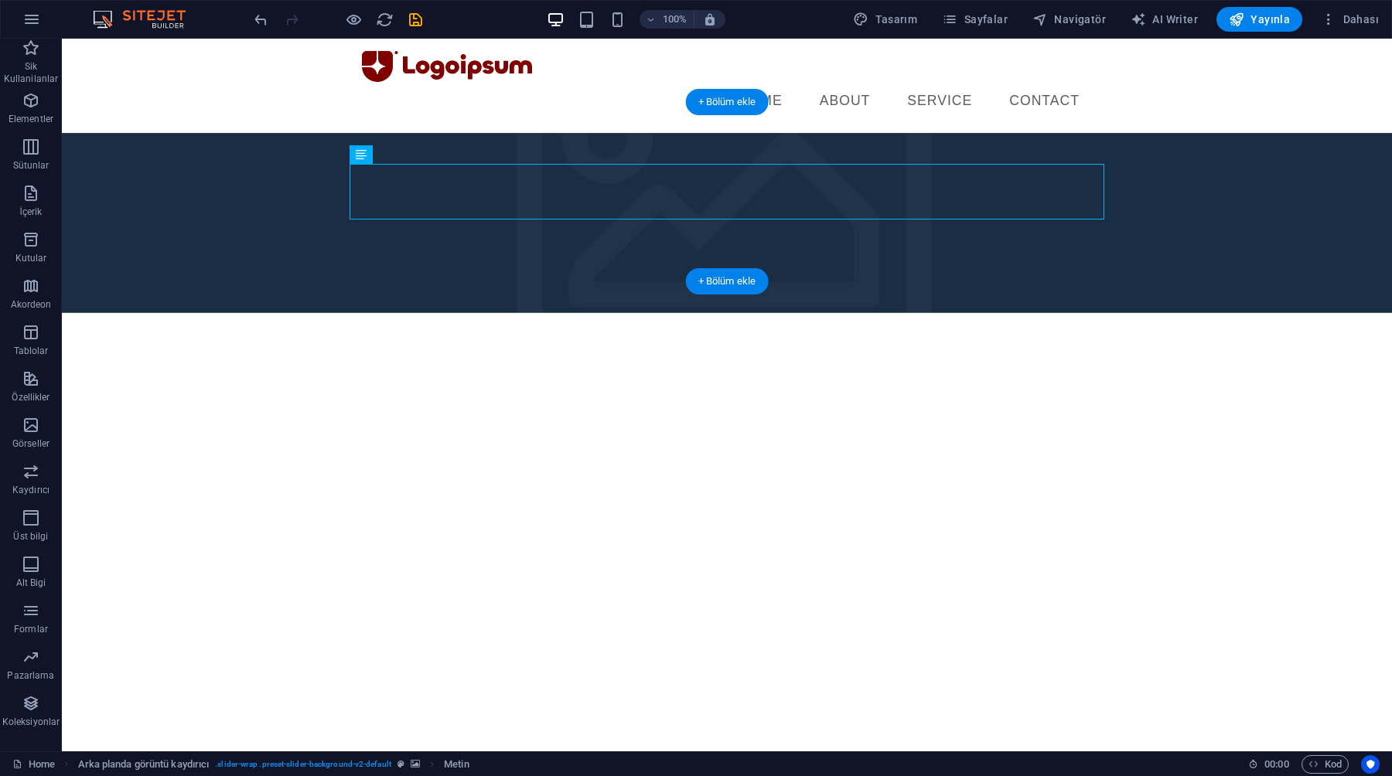
click at [1222, 144] on figure at bounding box center [727, 223] width 1330 height 180
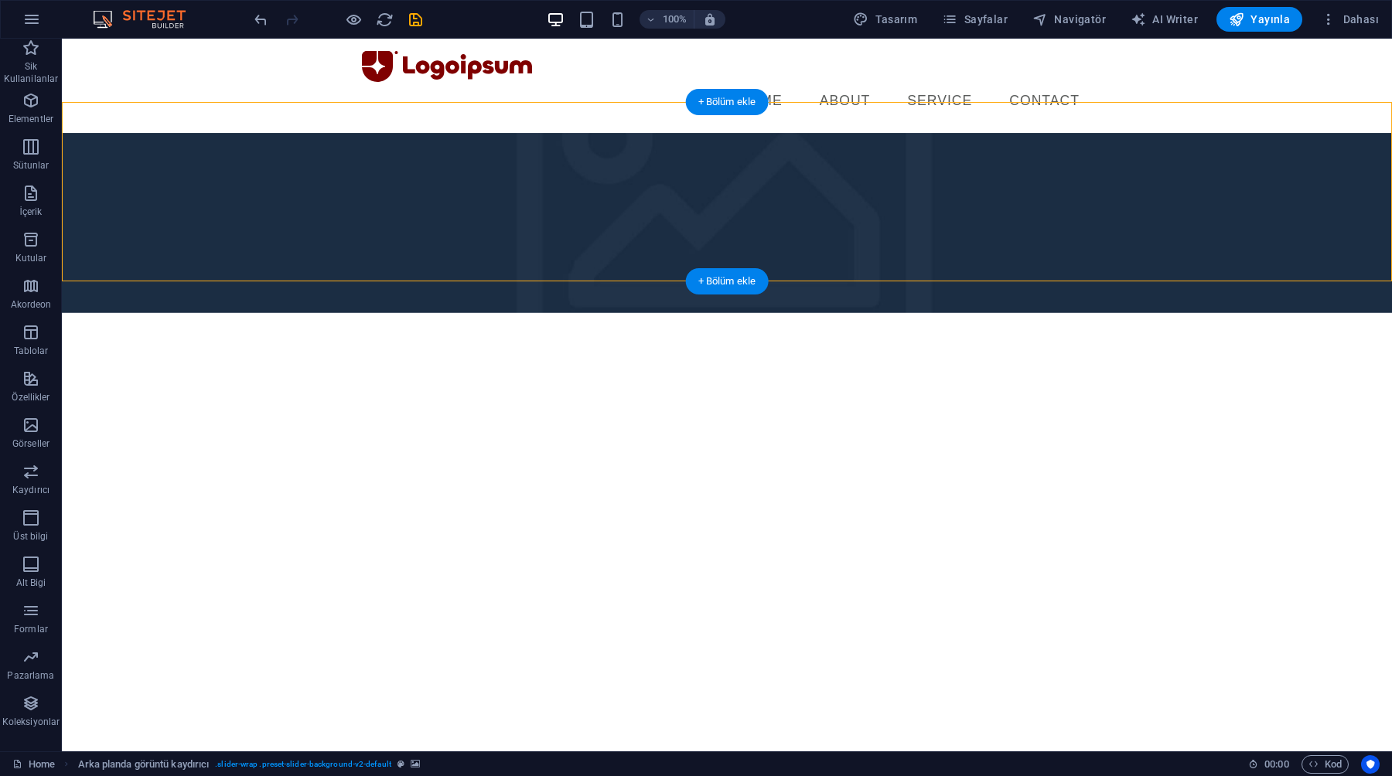
click at [1221, 152] on figure at bounding box center [727, 223] width 1330 height 180
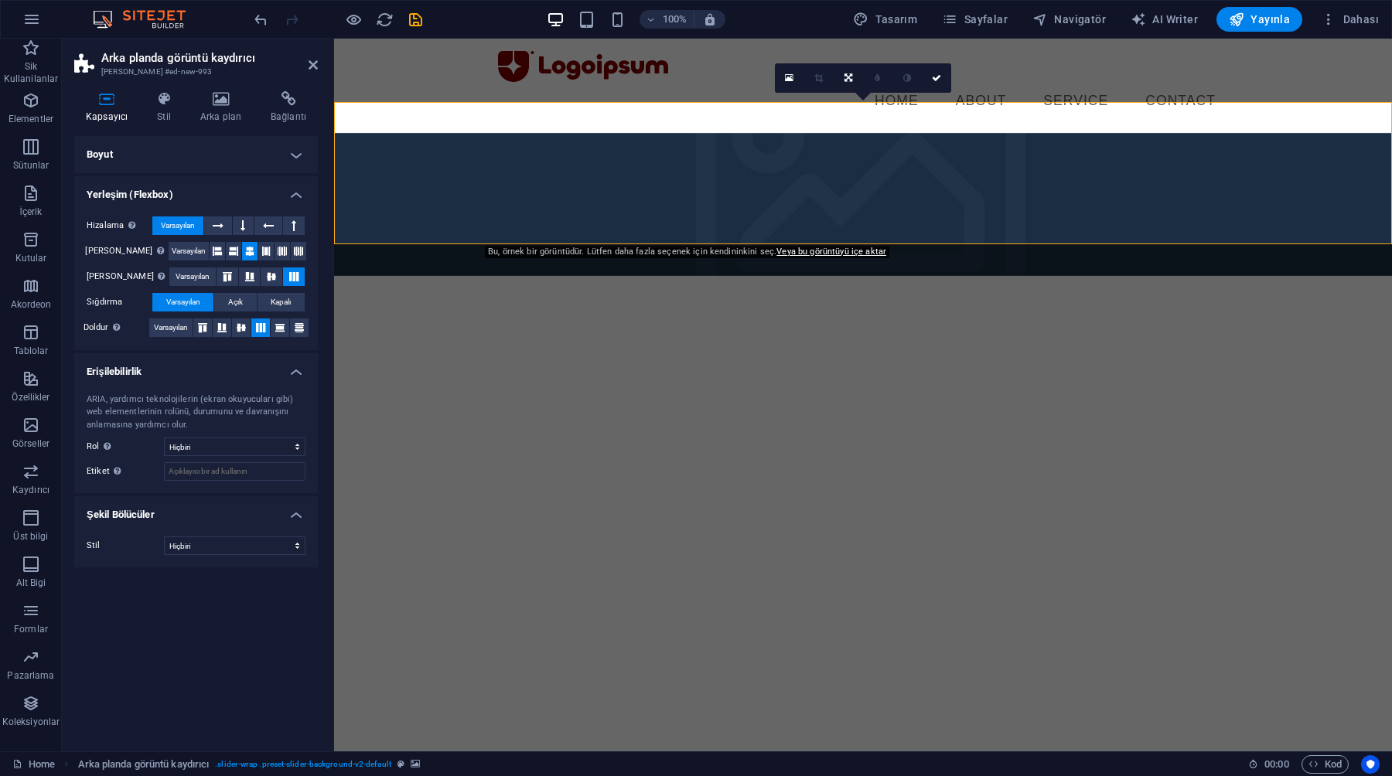
click at [152, 160] on h4 "Boyut" at bounding box center [196, 154] width 244 height 37
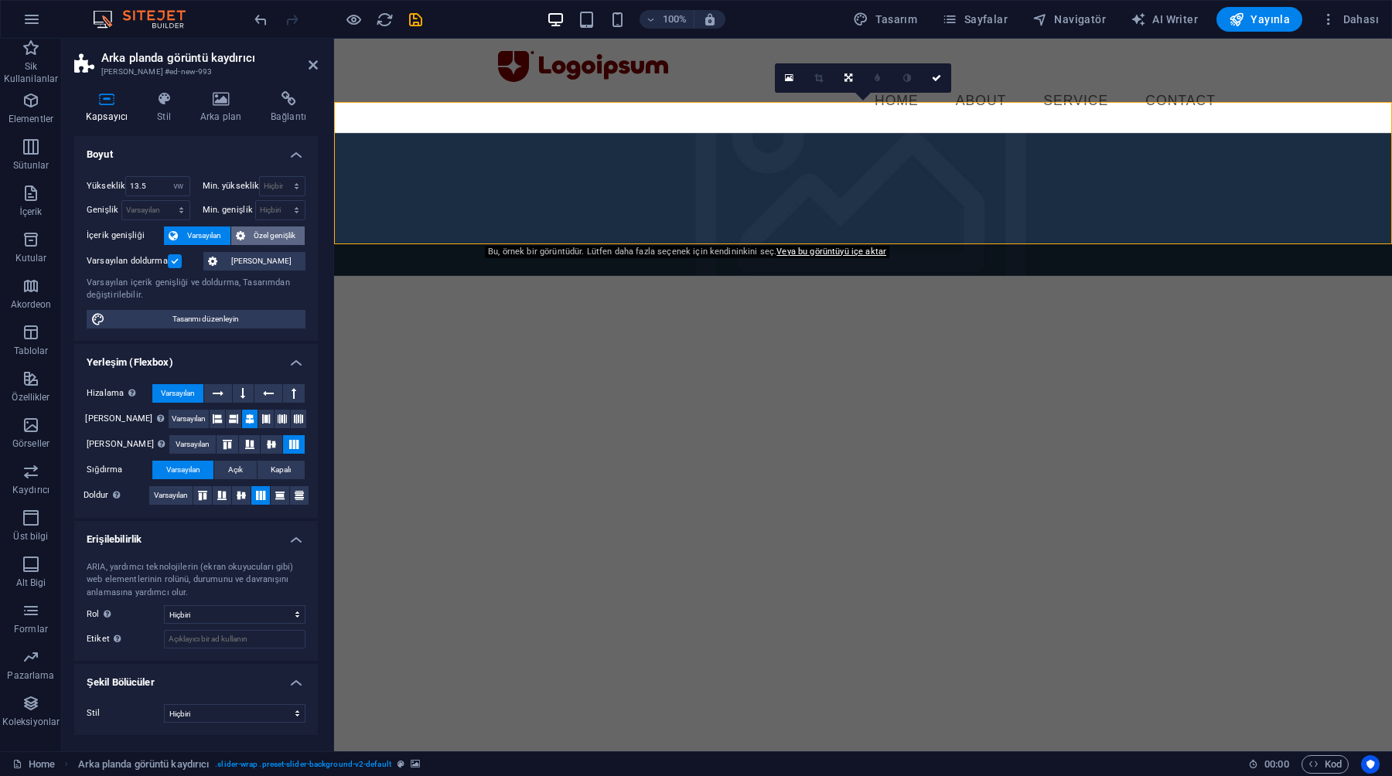
click at [265, 237] on span "Özel genişlik" at bounding box center [275, 236] width 51 height 19
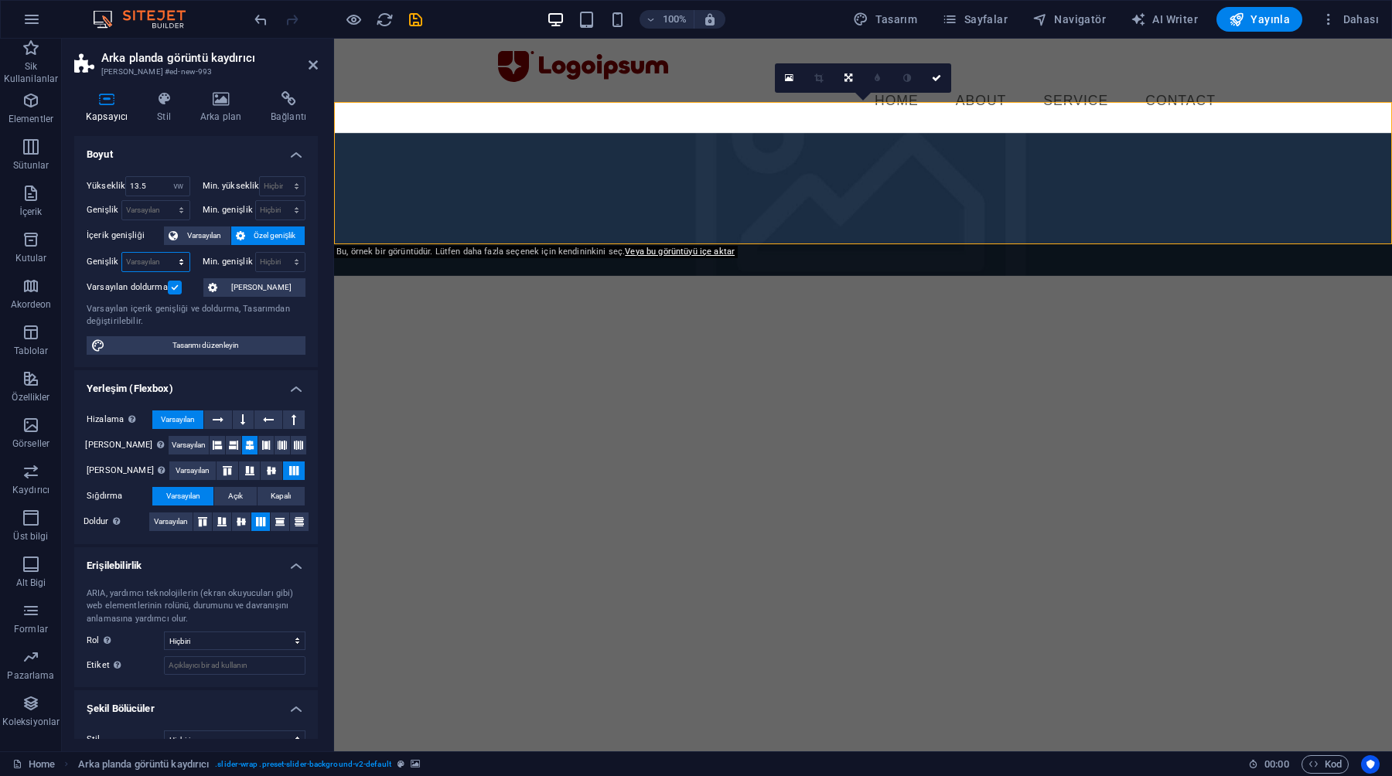
click at [175, 264] on select "Varsayılan px rem % em vh vw" at bounding box center [155, 262] width 67 height 19
select select "vh"
click at [165, 253] on select "Varsayılan px rem % em vh vw" at bounding box center [155, 262] width 67 height 19
type input "148.4"
click at [203, 267] on div "Min. genişlik Hiçbiri px rem % vh vw" at bounding box center [255, 262] width 104 height 20
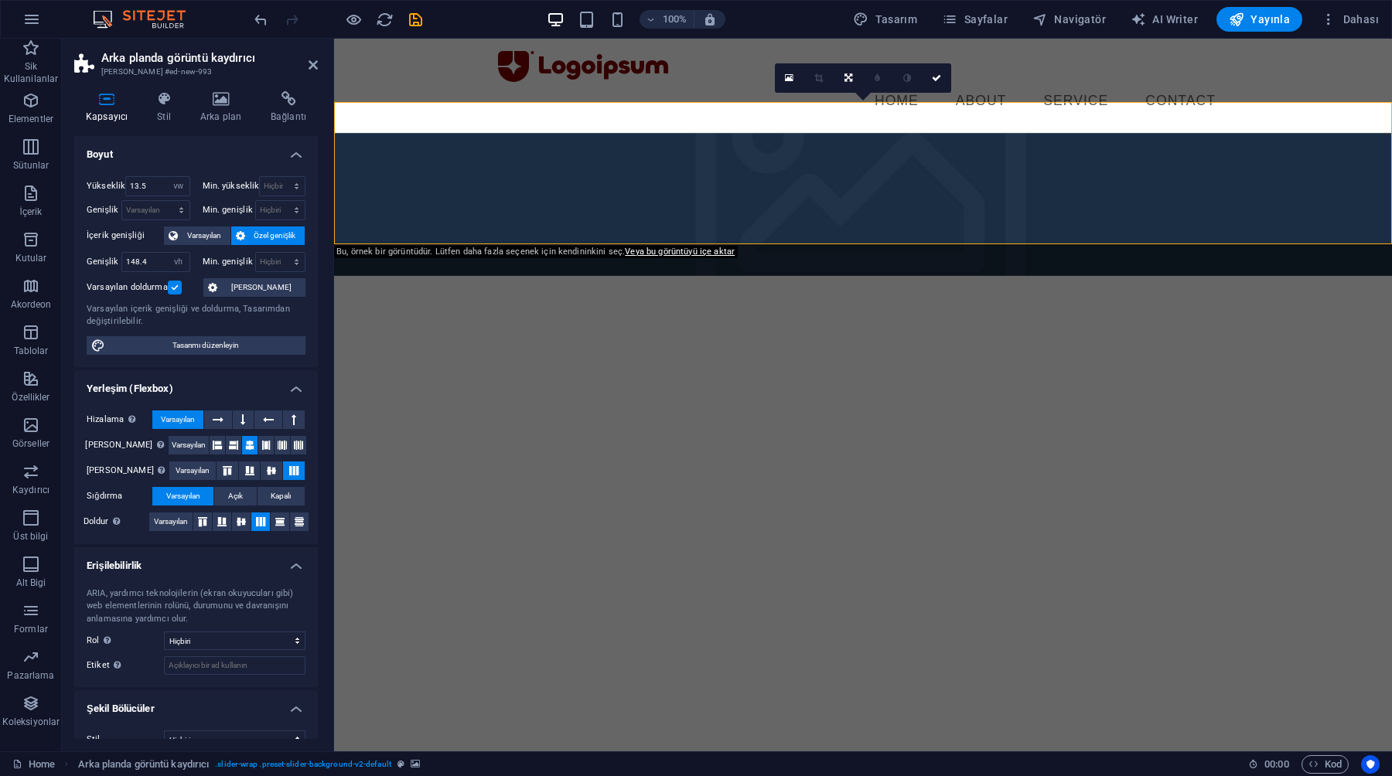
click at [192, 261] on div "Genişlik 148.4 Varsayılan px rem % em vh vw" at bounding box center [142, 262] width 110 height 20
click at [184, 261] on select "Varsayılan px rem % em vh vw" at bounding box center [179, 262] width 22 height 19
select select "vw"
click at [168, 253] on select "Varsayılan px rem % em vh vw" at bounding box center [179, 262] width 22 height 19
type input "100"
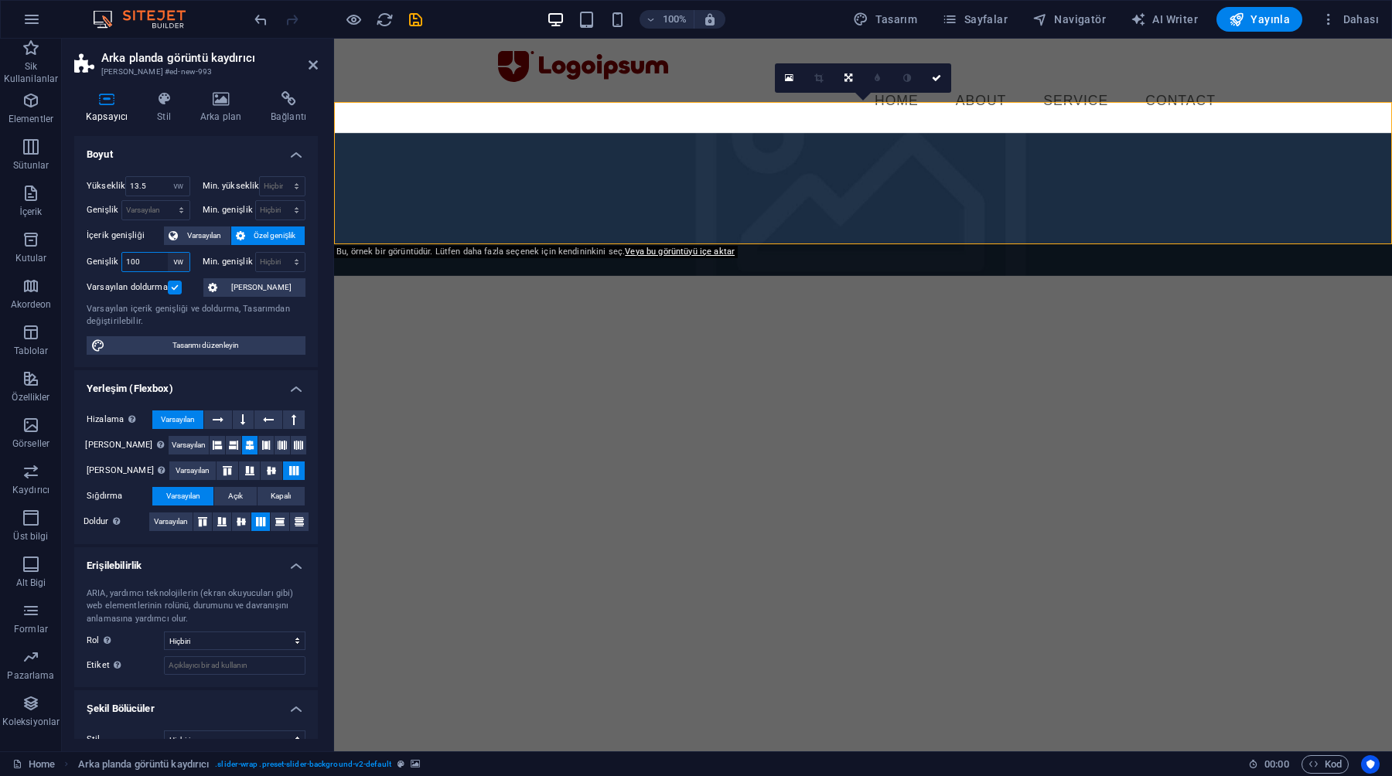
click at [179, 260] on select "Varsayılan px rem % em vh vw" at bounding box center [179, 262] width 22 height 19
select select "vh"
click at [168, 253] on select "Varsayılan px rem % em vh vw" at bounding box center [179, 262] width 22 height 19
type input "148.4"
click at [196, 281] on div "Varsayılan doldurma" at bounding box center [143, 287] width 113 height 19
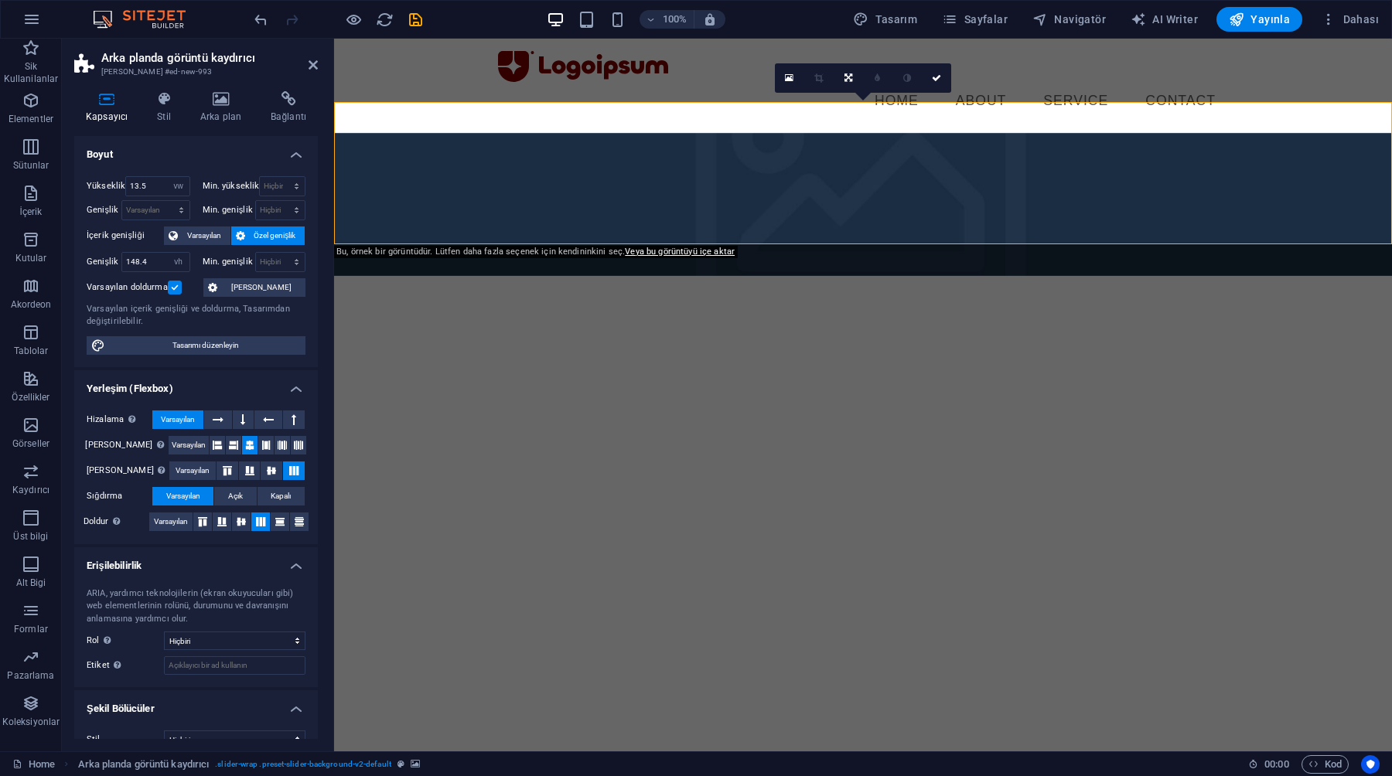
click at [519, 275] on html "Skip to main content Menu Home About Service Contact asdasdasdasdasdasdasdada" at bounding box center [863, 157] width 1058 height 237
click at [175, 263] on select "Varsayılan px rem % em vh vw" at bounding box center [179, 262] width 22 height 19
select select "%"
click at [168, 253] on select "Varsayılan px rem % em vh vw" at bounding box center [179, 262] width 22 height 19
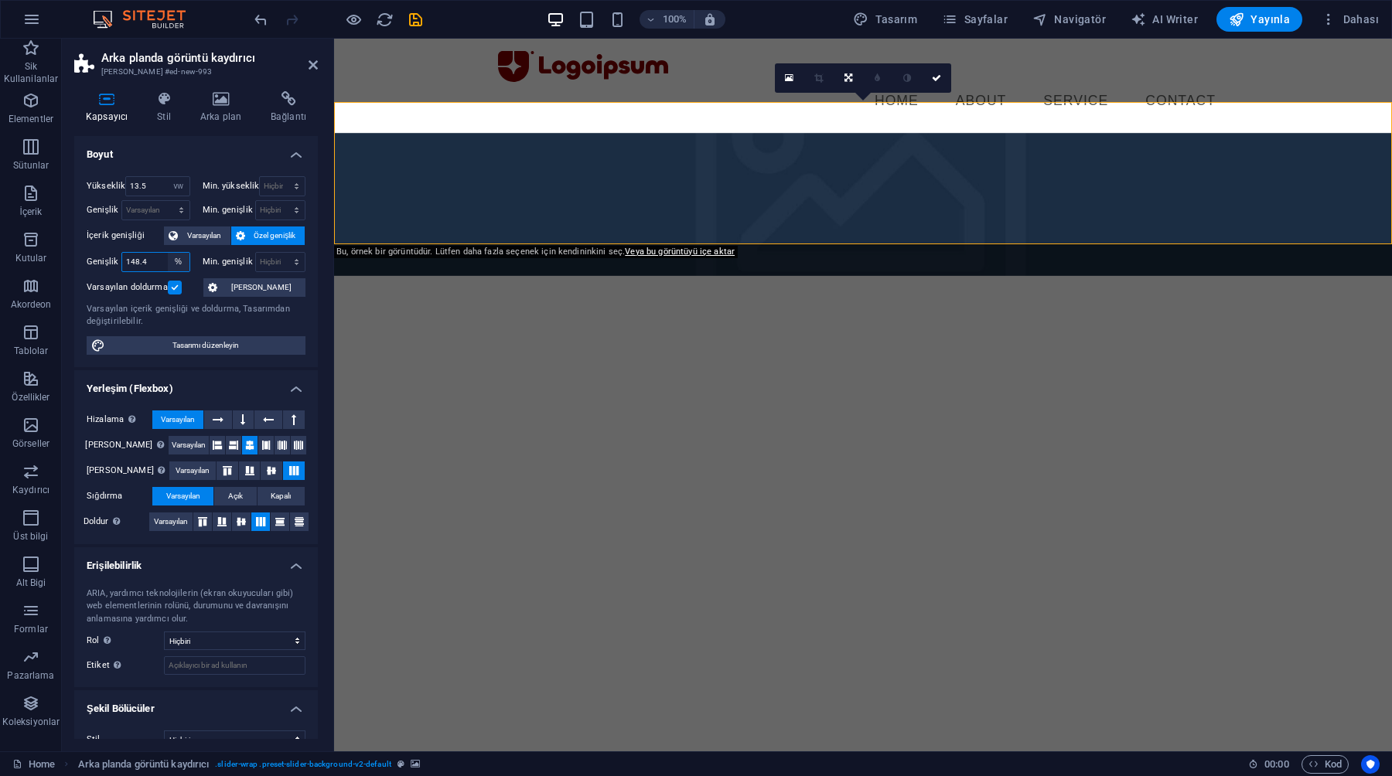
type input "100"
click at [95, 262] on label "Genişlik" at bounding box center [104, 261] width 35 height 9
click at [598, 275] on html "Skip to main content Menu Home About Service Contact asdasdasdasdasdasdasdada" at bounding box center [863, 157] width 1058 height 237
click at [311, 68] on icon at bounding box center [312, 65] width 9 height 12
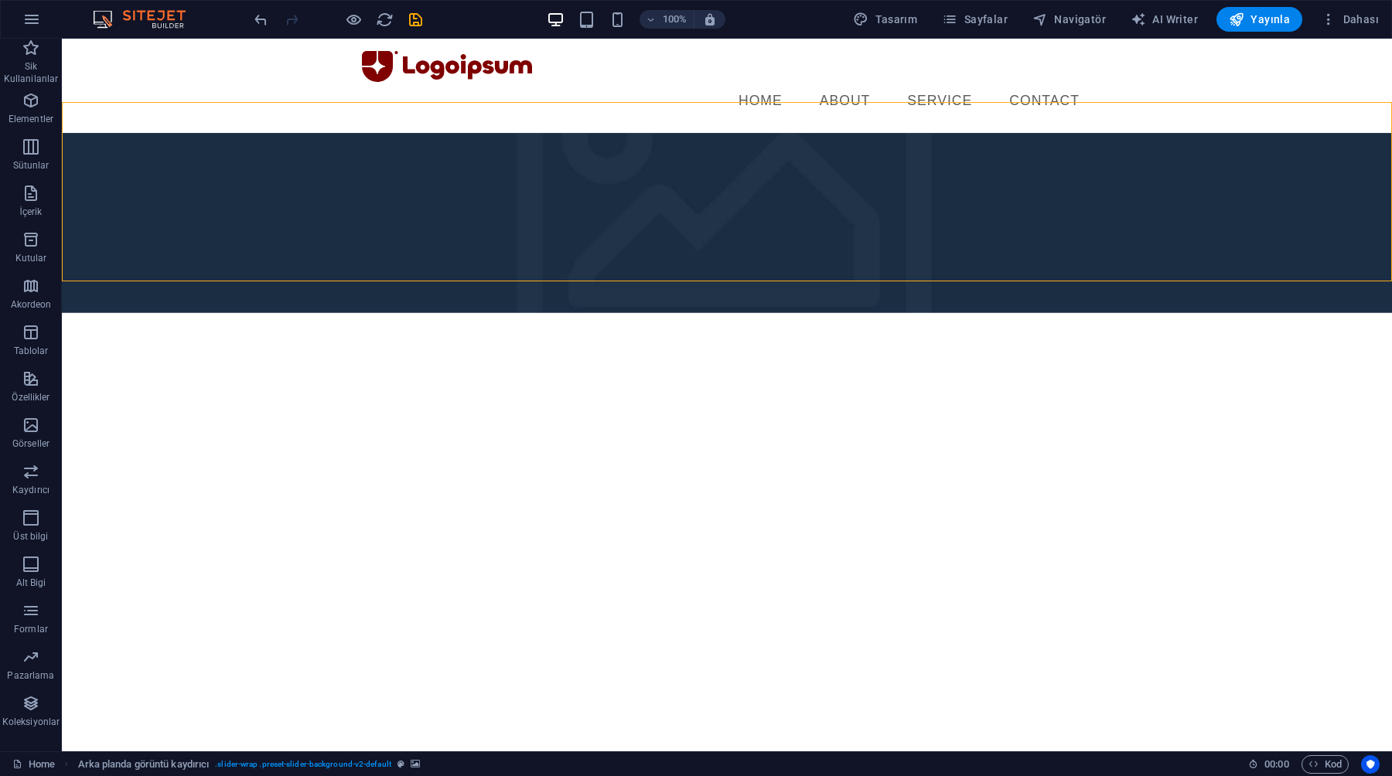
click at [430, 312] on html "Skip to main content Menu Home About Service Contact asdasdasdasdasdasdasdada" at bounding box center [727, 176] width 1330 height 274
click at [473, 249] on figure at bounding box center [727, 223] width 1330 height 180
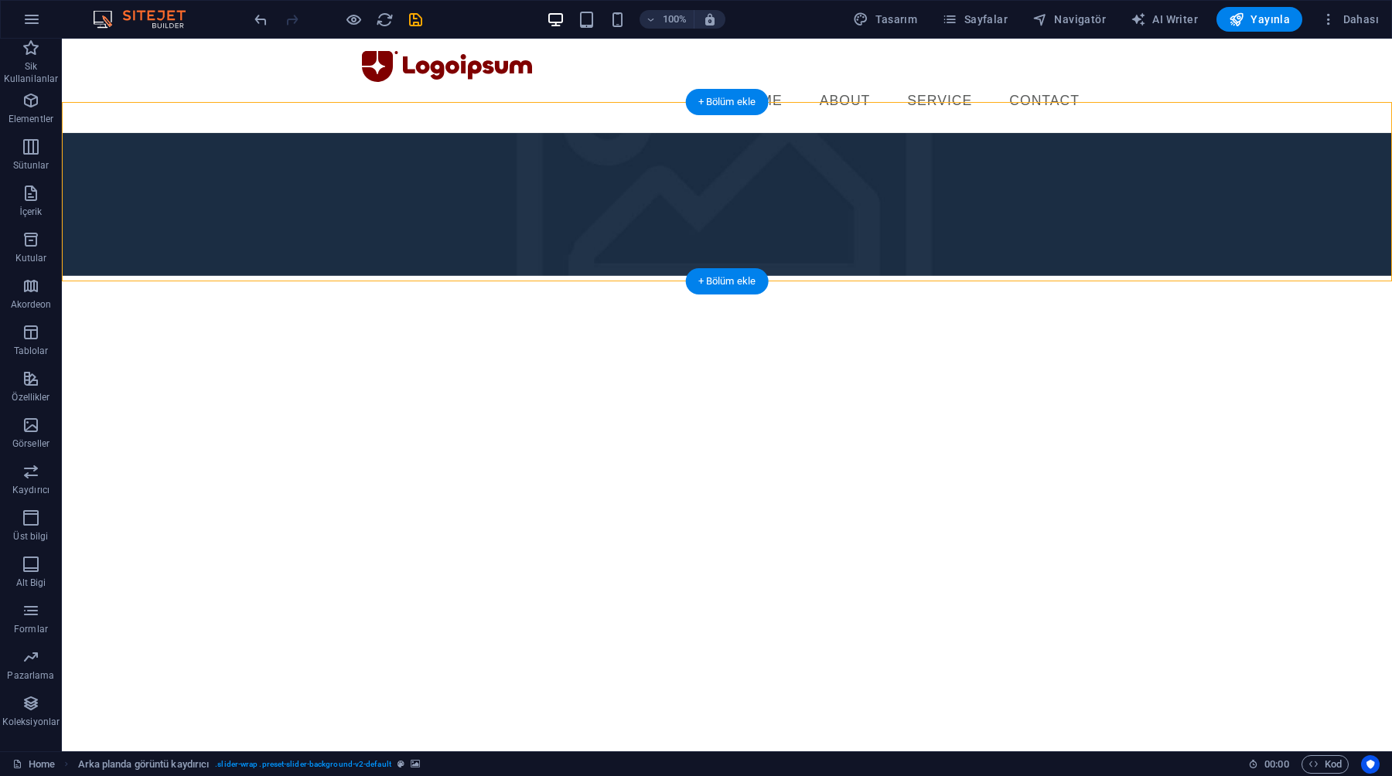
select select "vw"
select select "%"
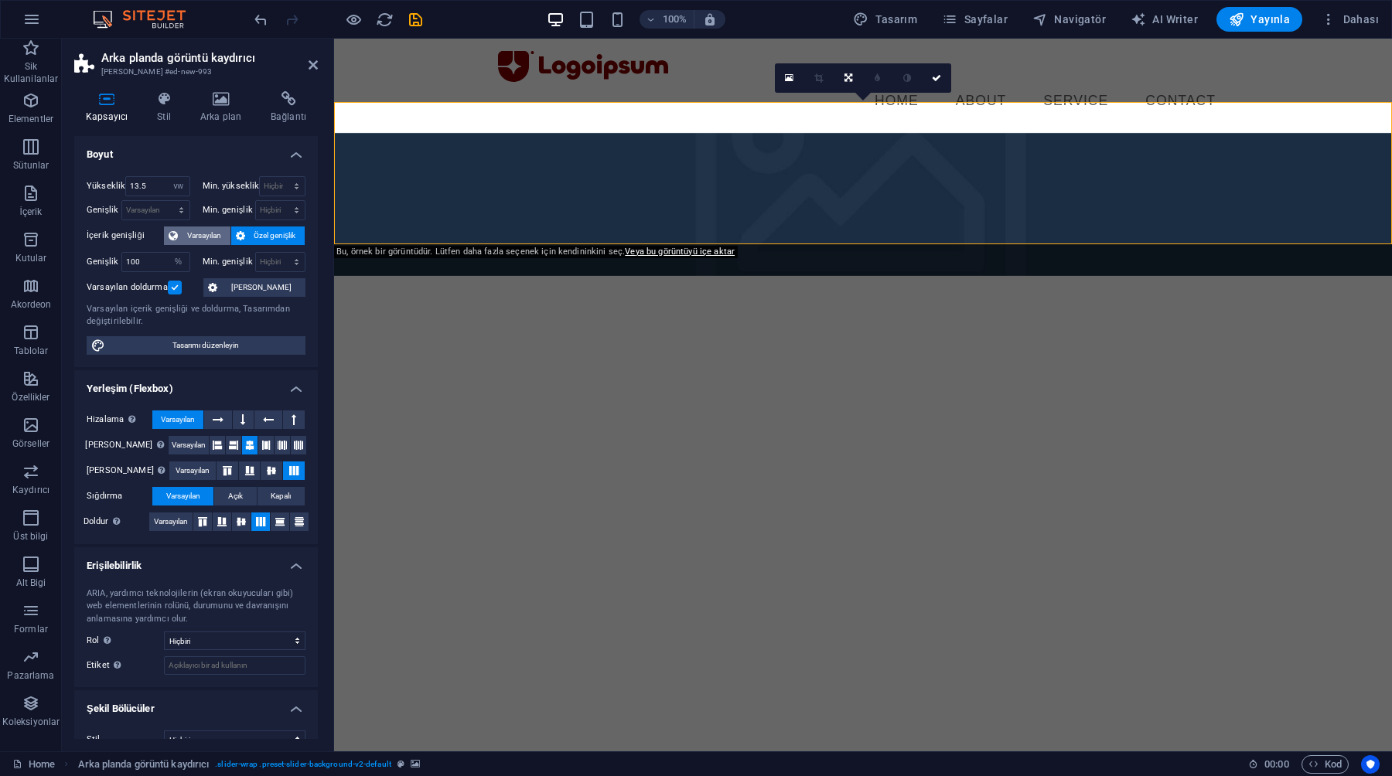
click at [182, 239] on span "Varsayılan" at bounding box center [203, 236] width 43 height 19
select select "DISABLED_OPTION_VALUE"
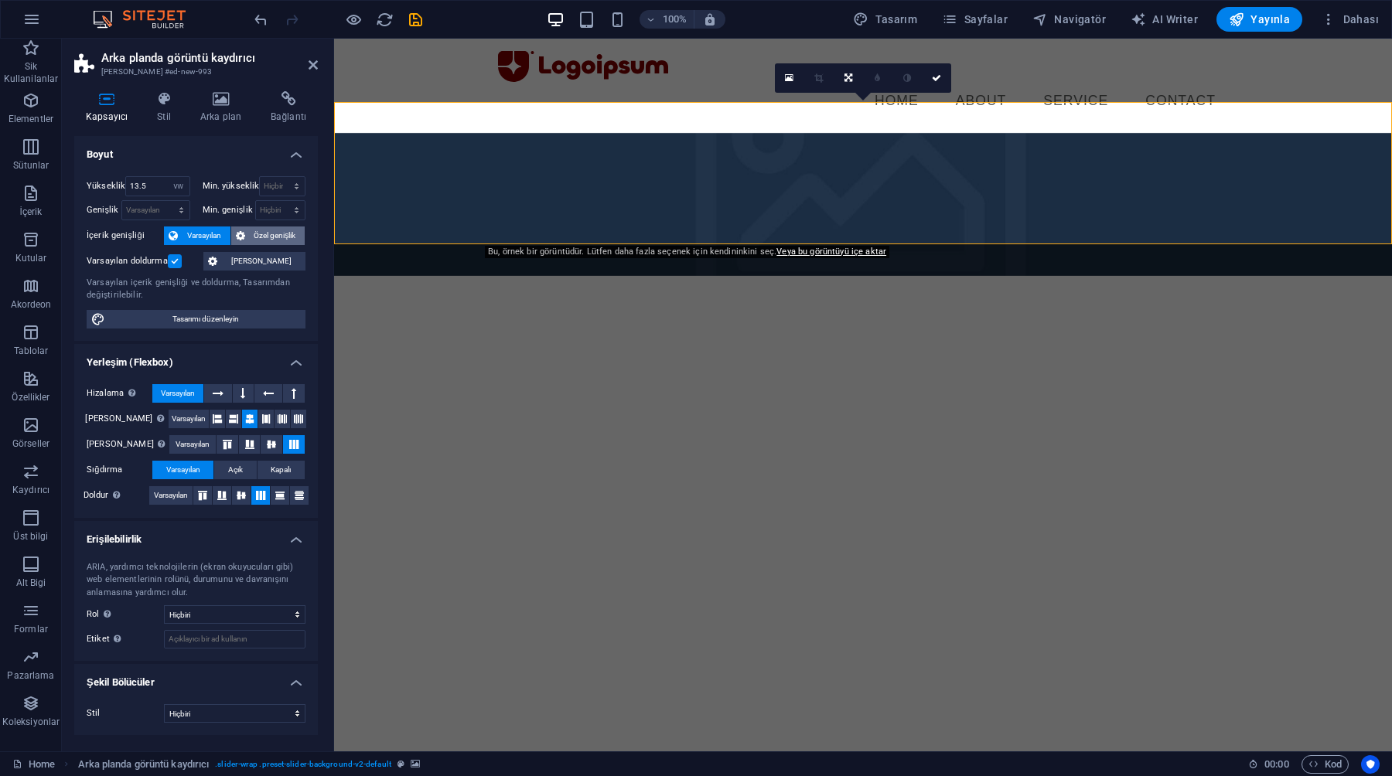
click at [264, 237] on span "Özel genişlik" at bounding box center [275, 236] width 51 height 19
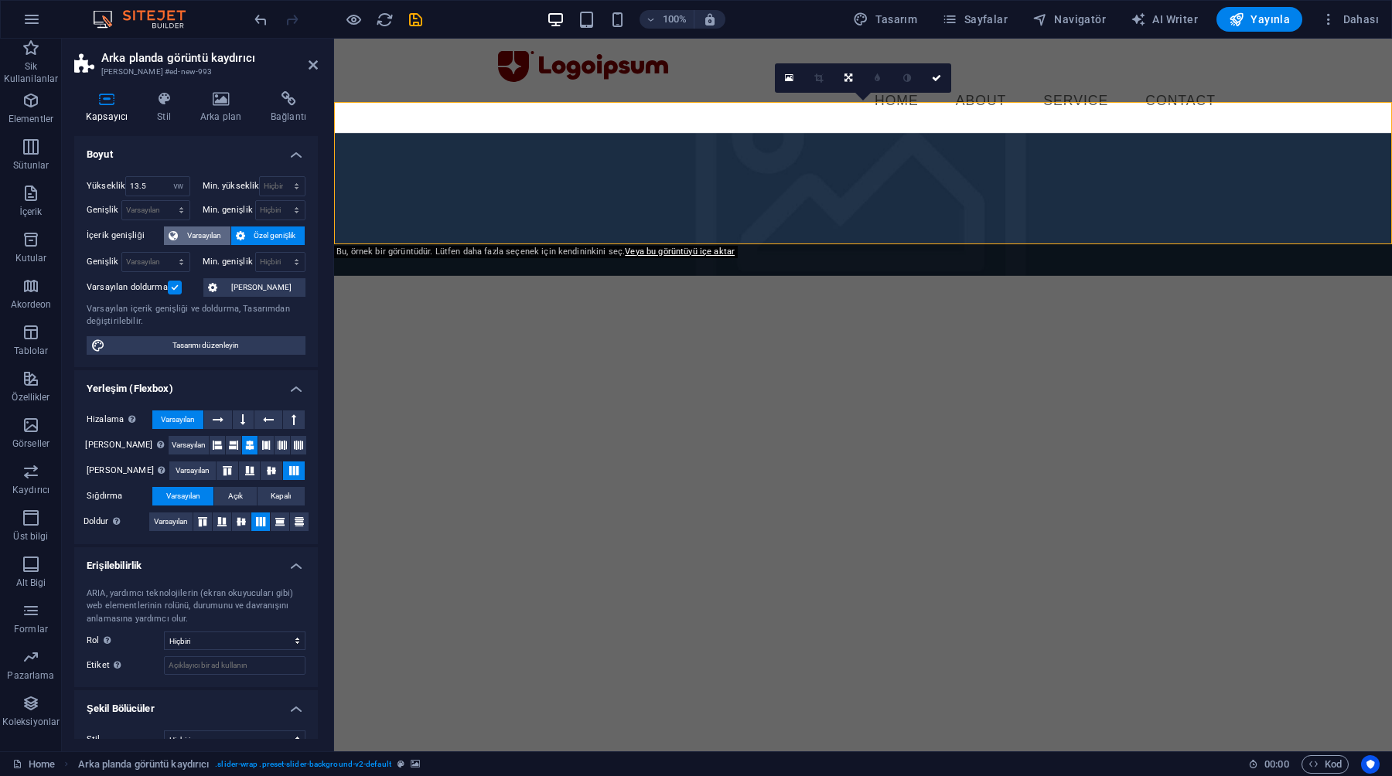
click at [201, 231] on span "Varsayılan" at bounding box center [203, 236] width 43 height 19
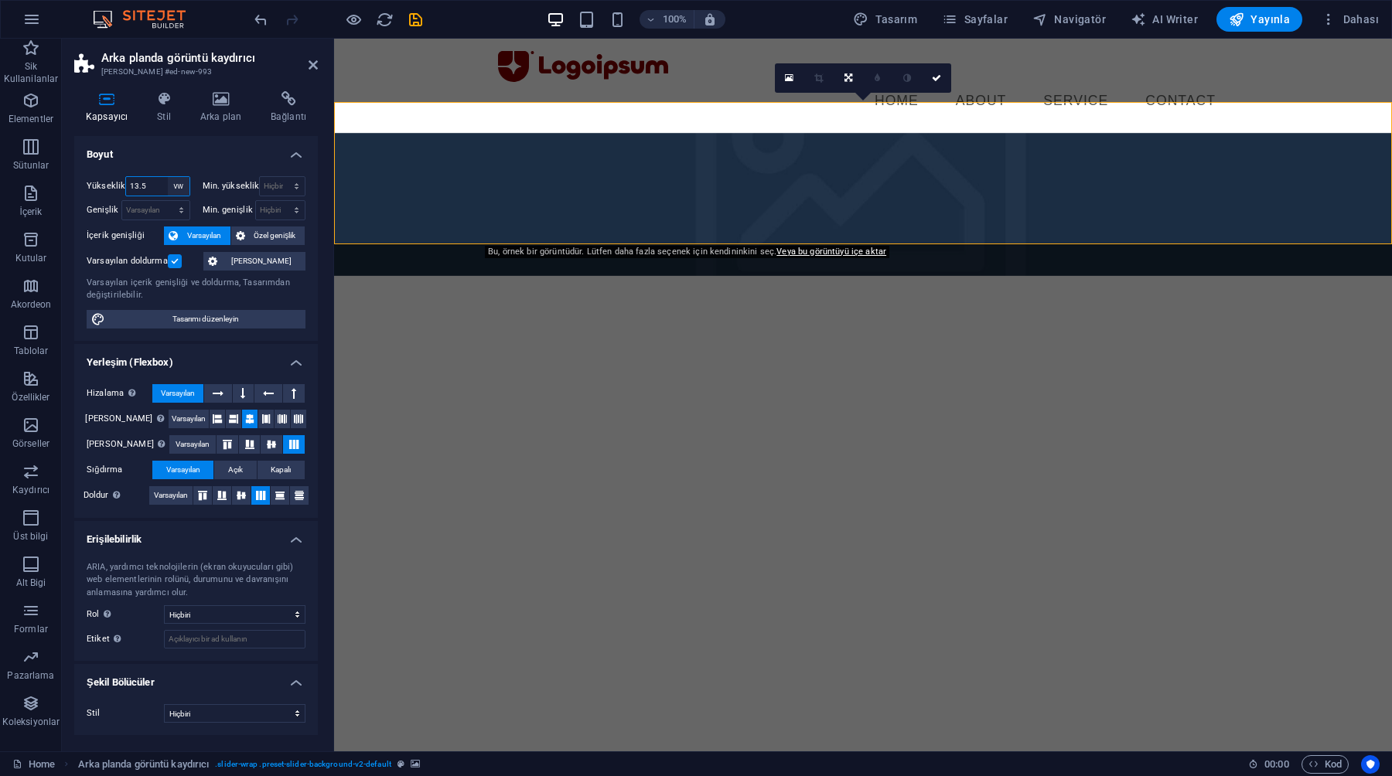
click at [179, 186] on select "Varsayılan px rem % vh vw" at bounding box center [179, 186] width 22 height 19
select select "vh"
click at [168, 177] on select "Varsayılan px rem % vh vw" at bounding box center [179, 186] width 22 height 19
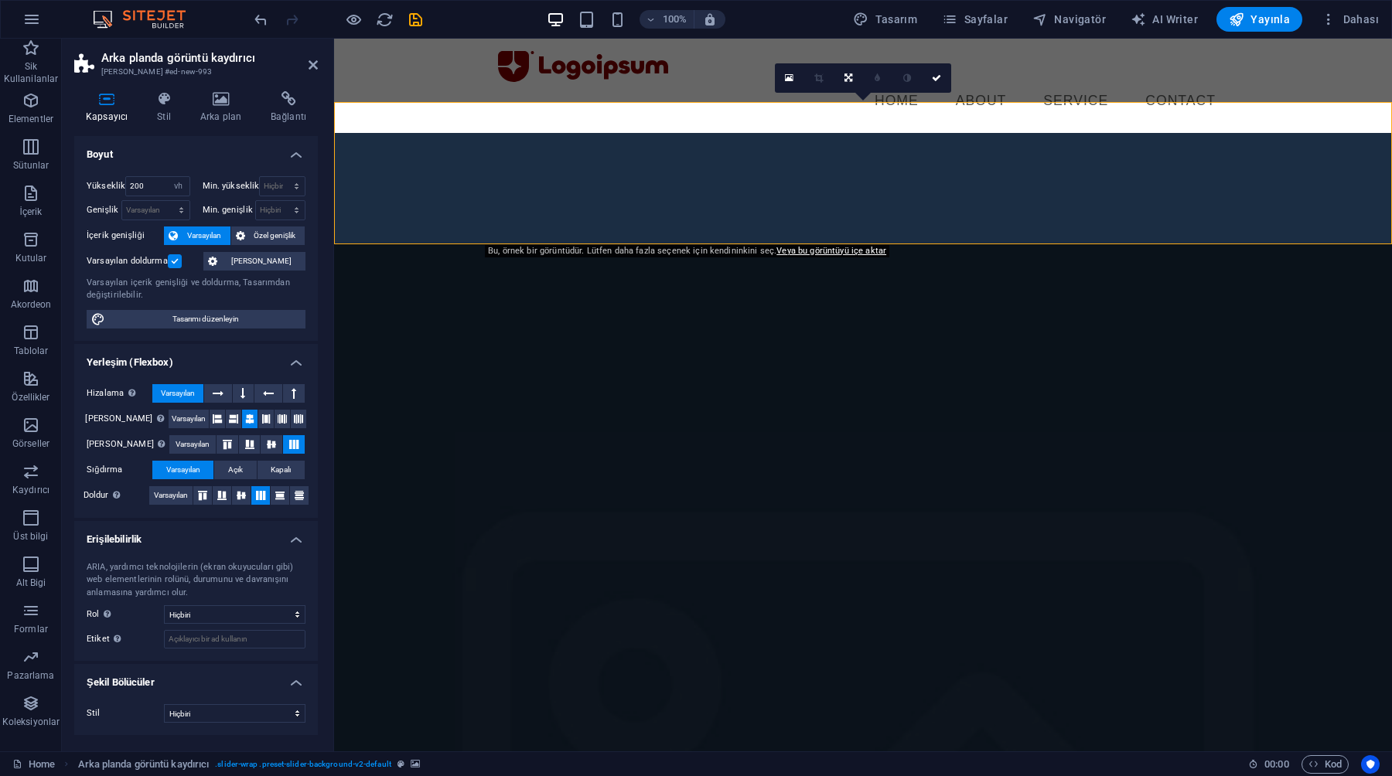
click at [149, 158] on h4 "Boyut" at bounding box center [196, 150] width 244 height 28
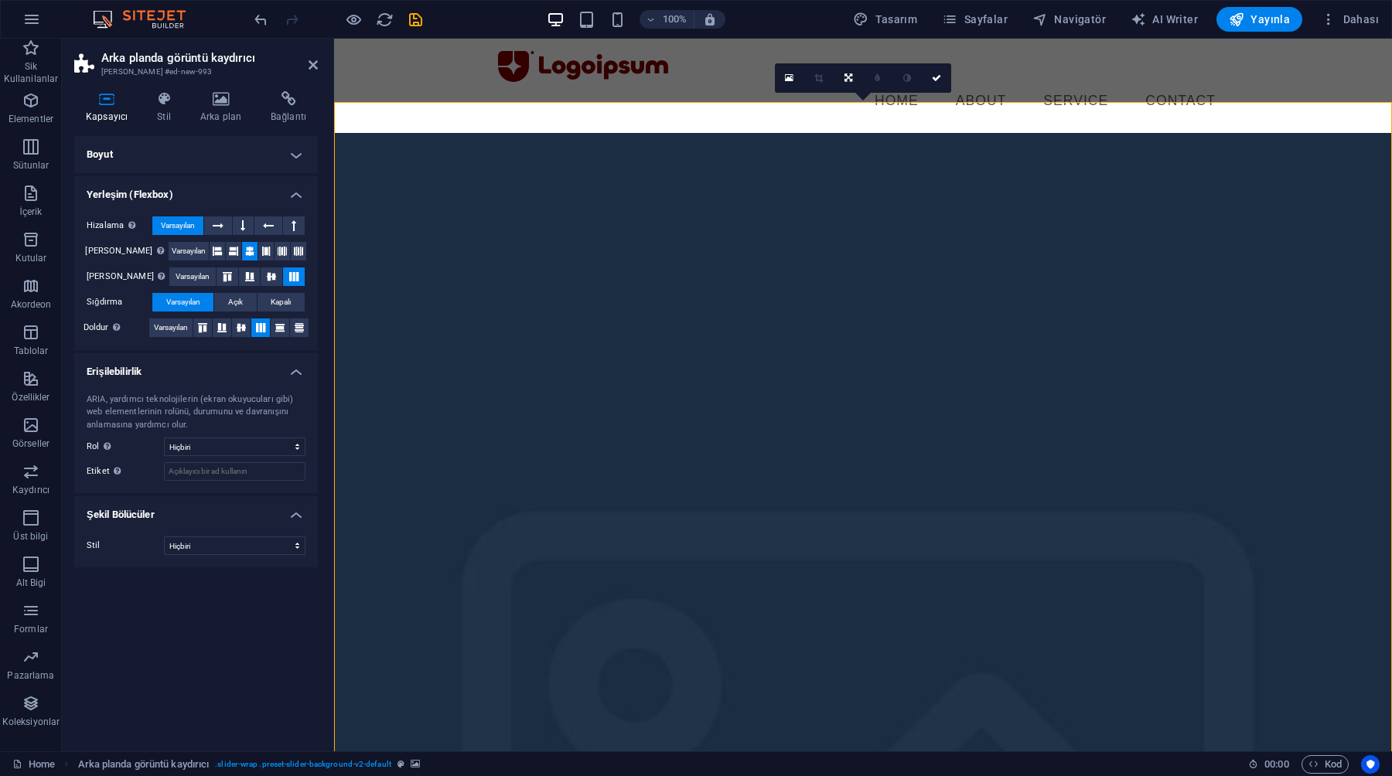
click at [148, 152] on h4 "Boyut" at bounding box center [196, 154] width 244 height 37
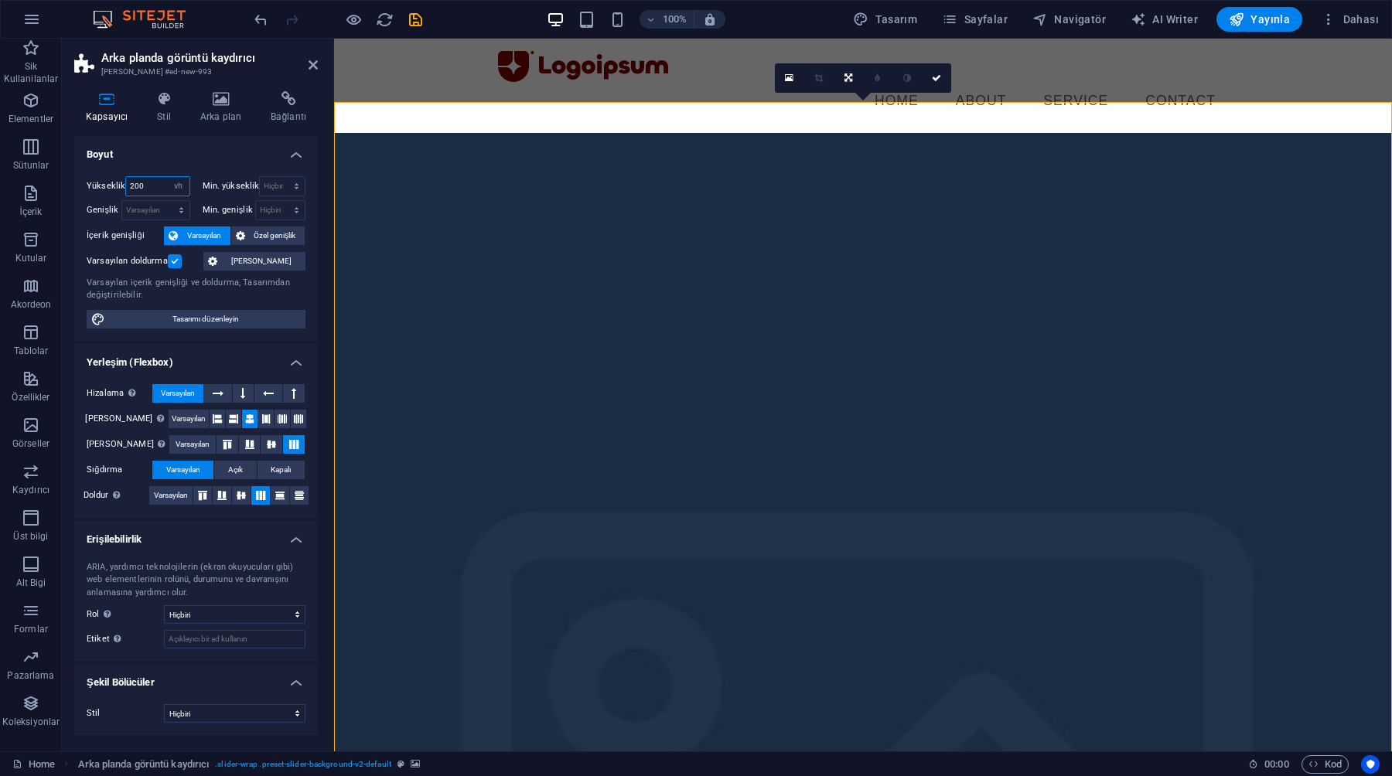
click at [149, 186] on input "200" at bounding box center [157, 186] width 63 height 19
click at [159, 169] on div "Yükseklik 100 Varsayılan px rem % vh vw Min. yükseklik Hiçbiri px rem % vh vw G…" at bounding box center [196, 252] width 244 height 177
click at [162, 186] on input "100" at bounding box center [157, 186] width 63 height 19
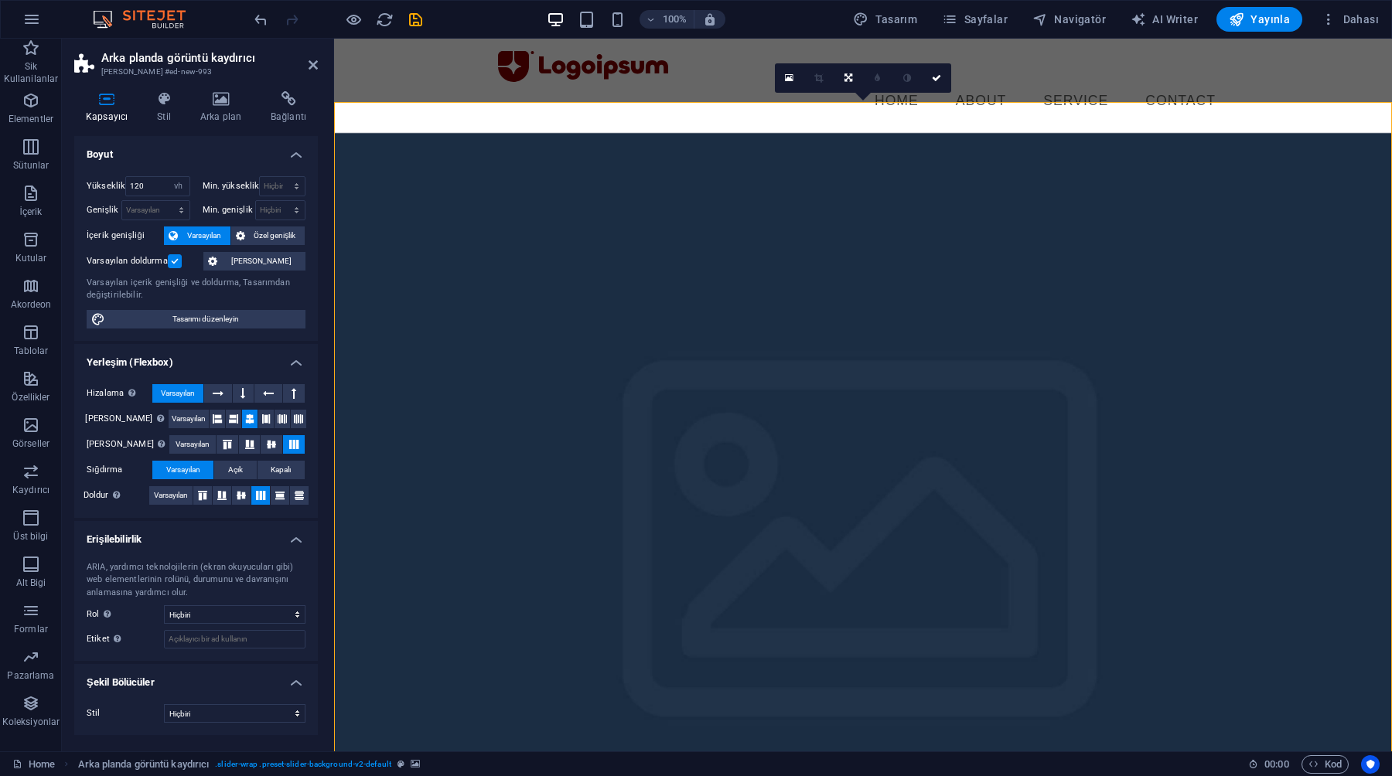
click at [165, 161] on h4 "Boyut" at bounding box center [196, 150] width 244 height 28
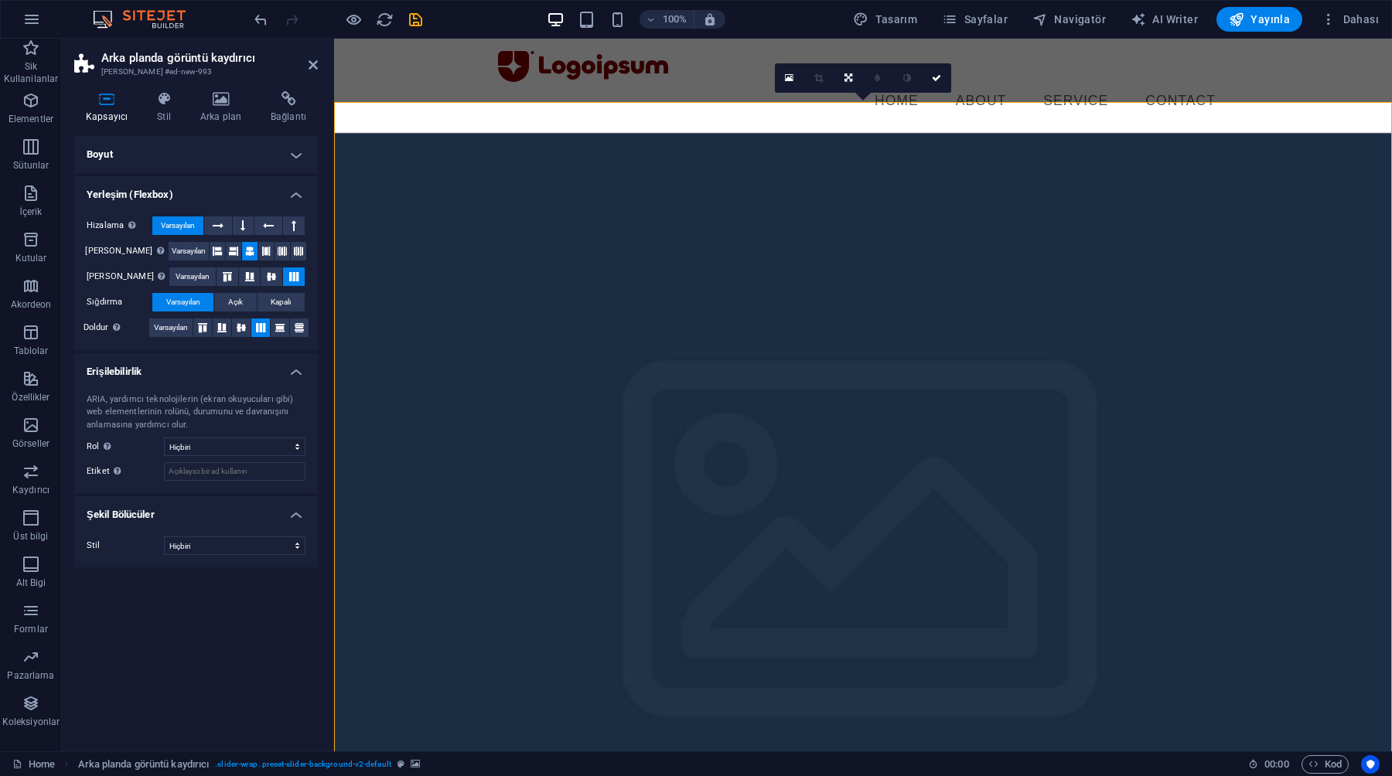
click at [152, 155] on h4 "Boyut" at bounding box center [196, 154] width 244 height 37
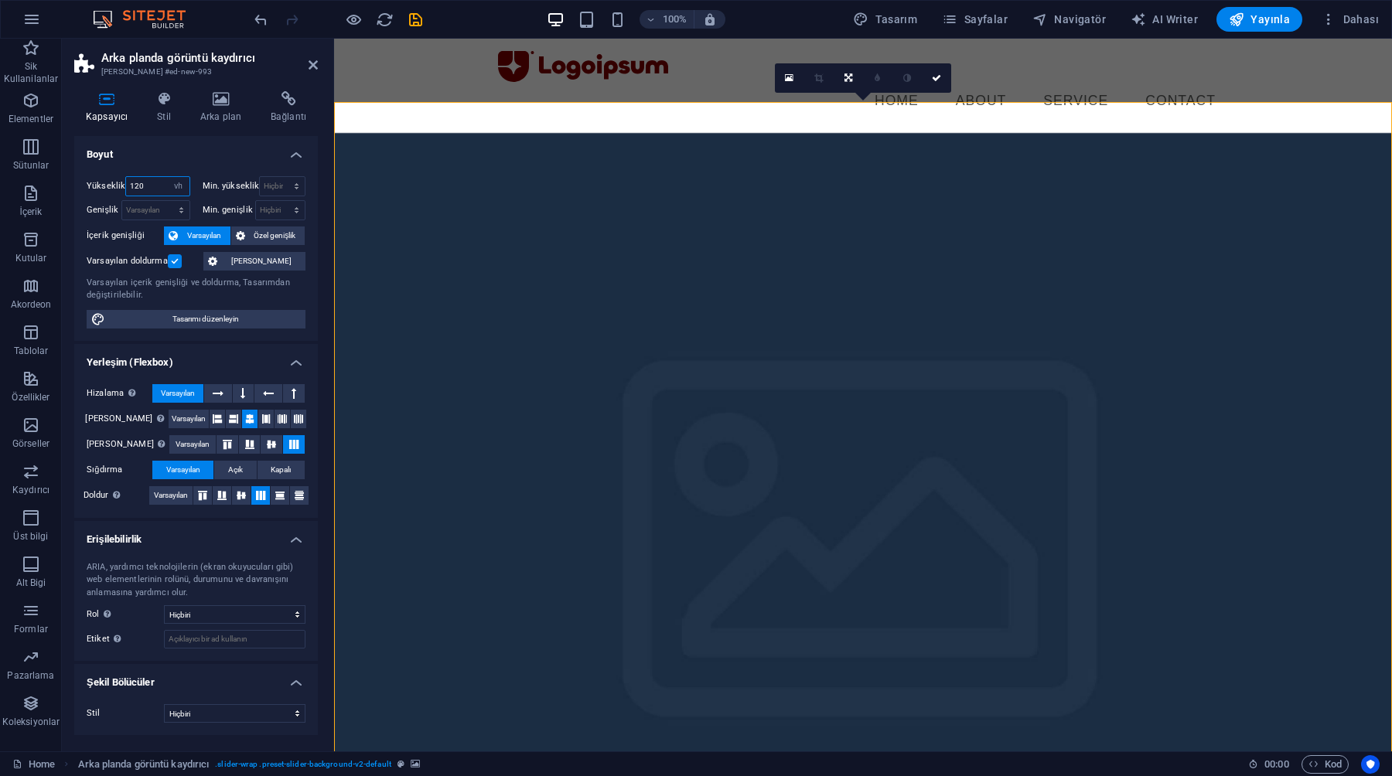
click at [152, 189] on input "120" at bounding box center [157, 186] width 63 height 19
type input "90"
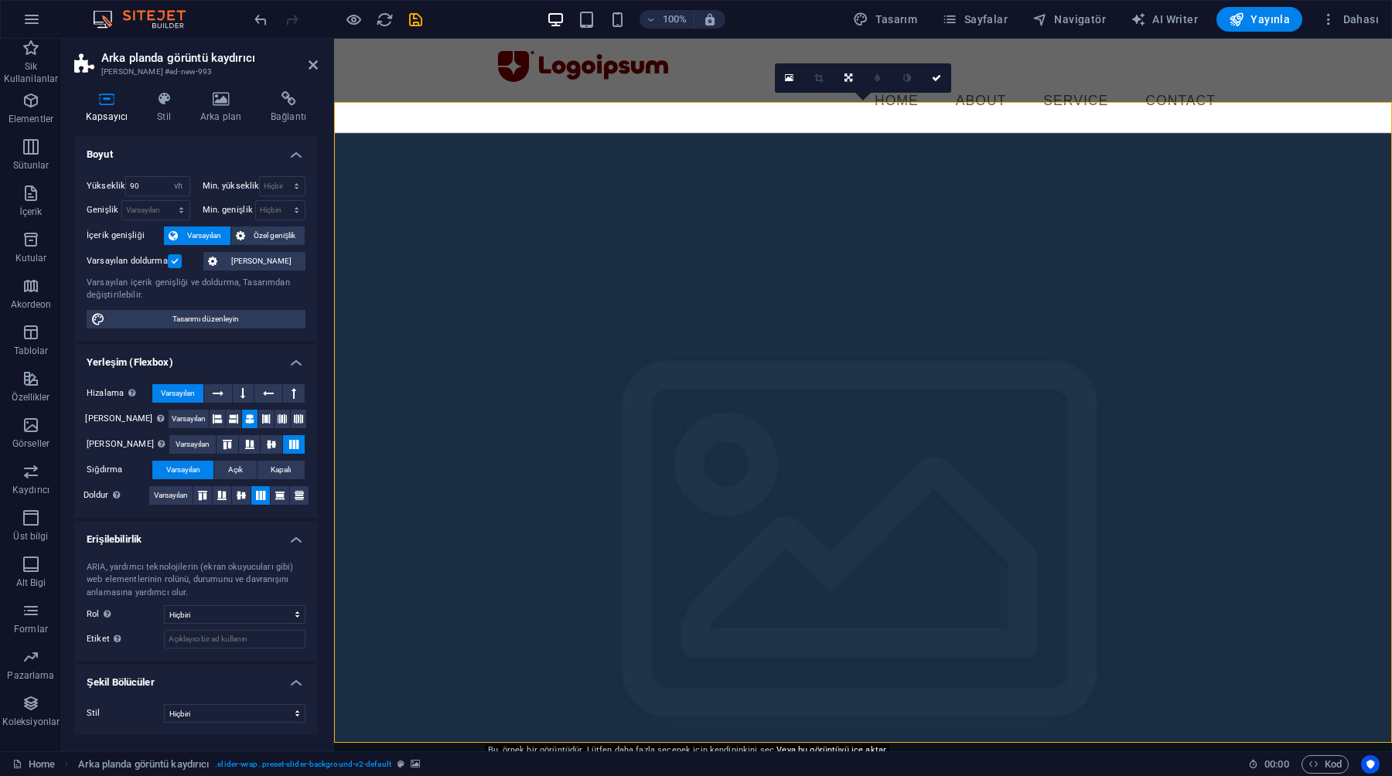
click at [156, 169] on div "Yükseklik 90 Varsayılan px rem % vh vw Min. yükseklik Hiçbiri px rem % vh vw Ge…" at bounding box center [196, 252] width 244 height 177
click at [156, 196] on div "90 Varsayılan px rem % vh vw" at bounding box center [157, 186] width 64 height 20
click at [178, 188] on select "Varsayılan px rem % vh vw" at bounding box center [179, 186] width 22 height 19
click at [168, 177] on select "Varsayılan px rem % vh vw" at bounding box center [179, 186] width 22 height 19
click at [171, 171] on div "Yükseklik 90 Varsayılan px rem % vh vw Min. yükseklik Hiçbiri px rem % vh vw Ge…" at bounding box center [196, 252] width 244 height 177
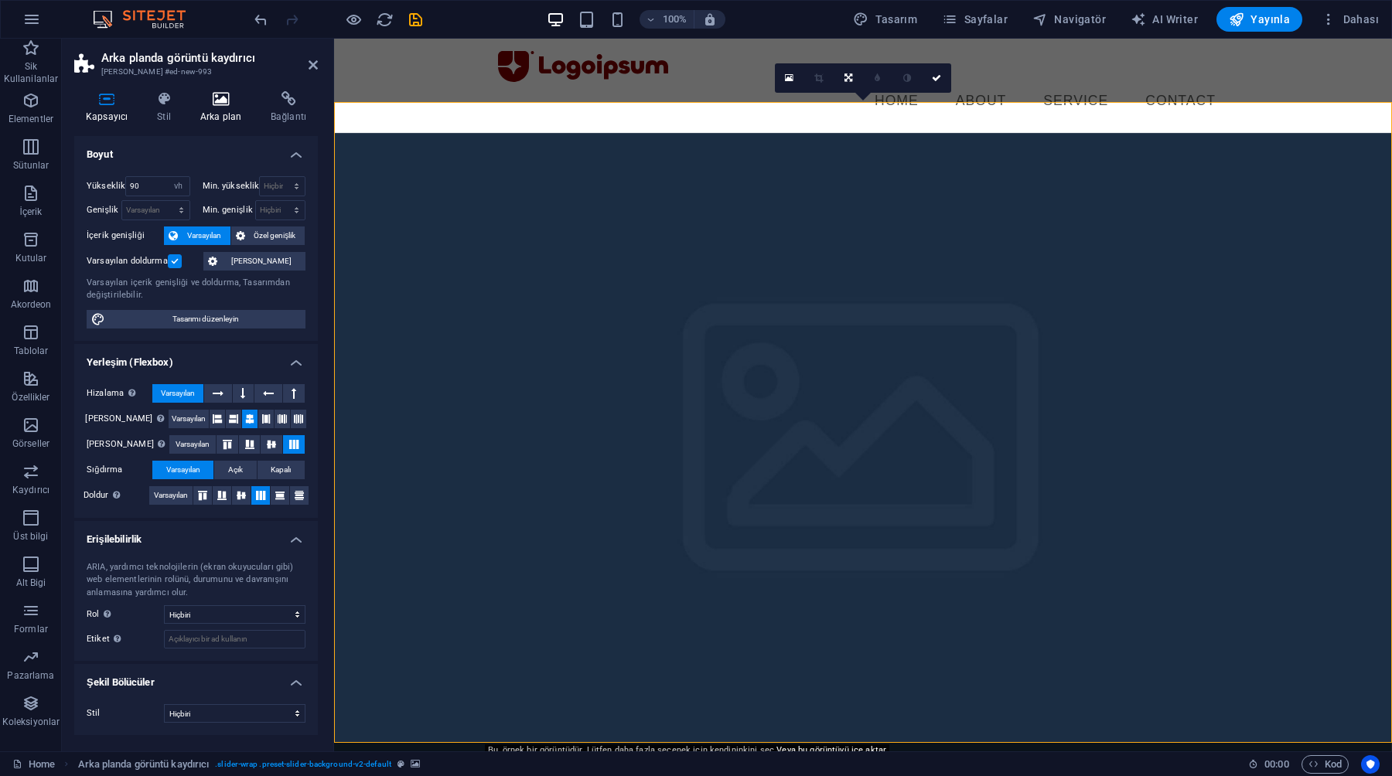
click at [217, 121] on h4 "Arka plan" at bounding box center [224, 107] width 70 height 32
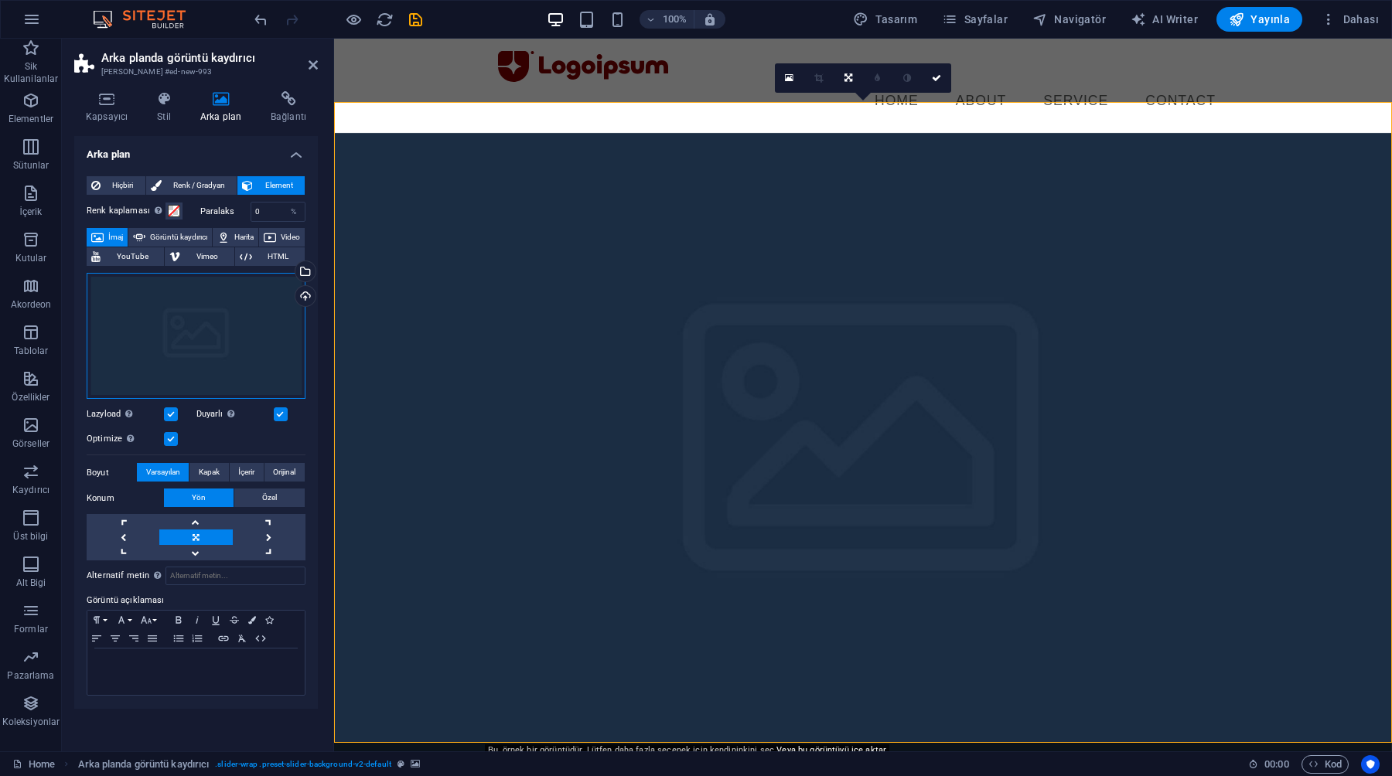
click at [189, 334] on div "Dosyaları buraya sürükleyin, dosyaları seçmek için tıklayın veya Dosyalardan ya…" at bounding box center [196, 336] width 219 height 127
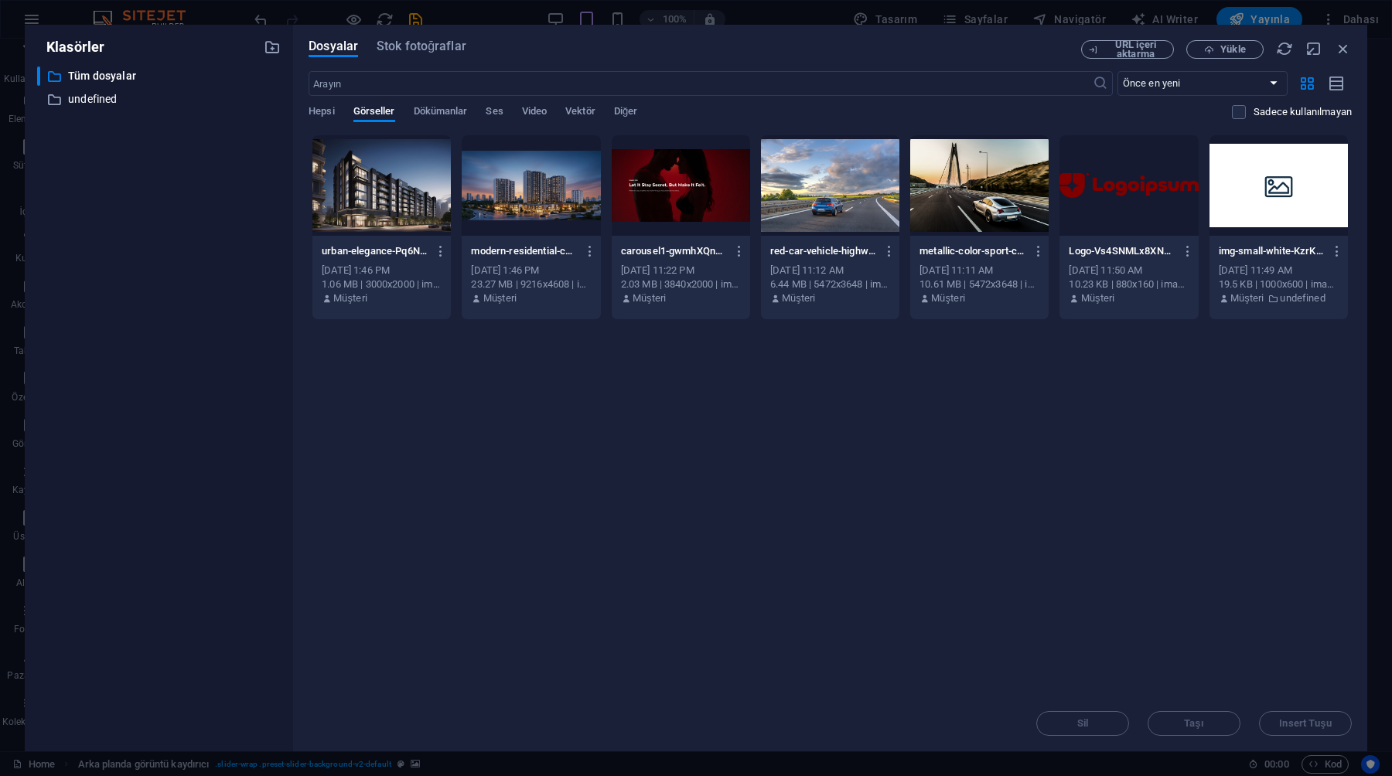
click at [503, 170] on div at bounding box center [531, 185] width 138 height 100
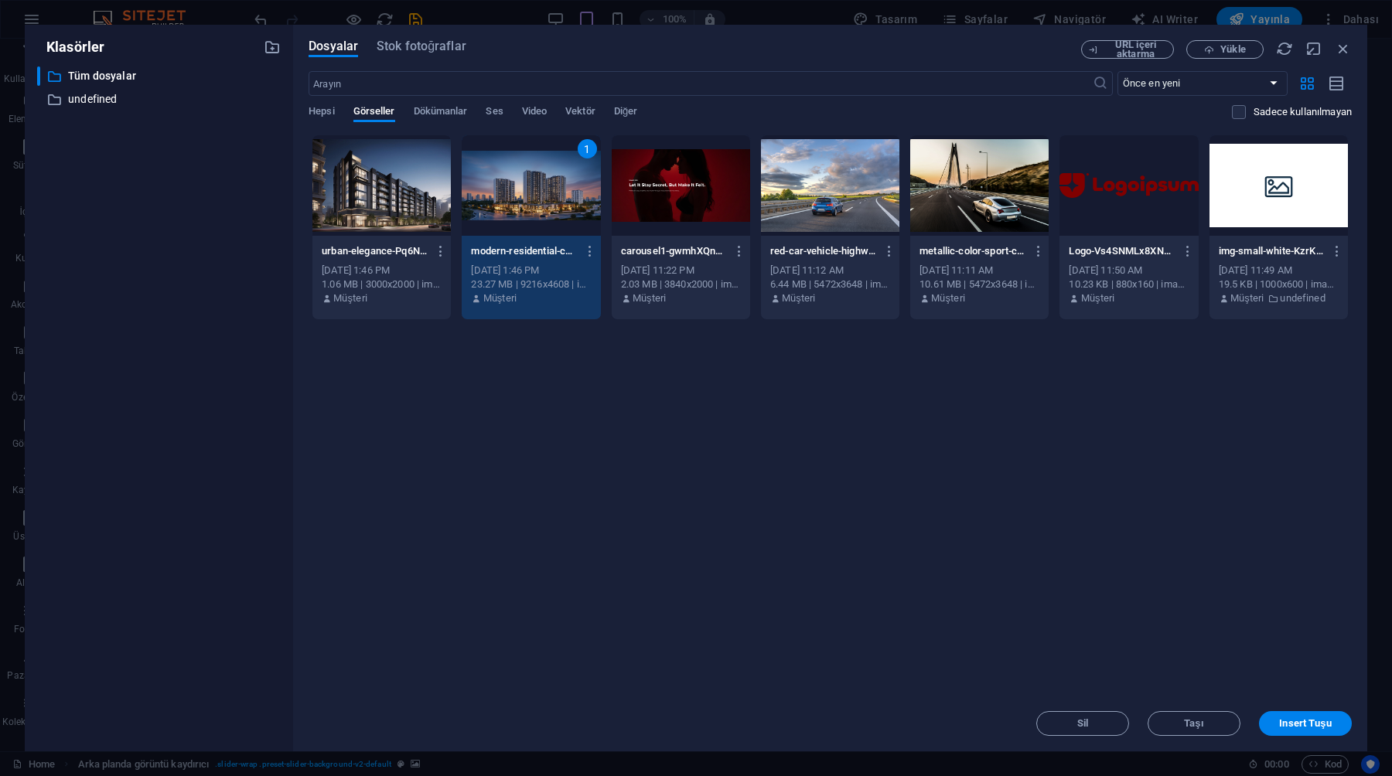
click at [504, 170] on div "1" at bounding box center [531, 185] width 138 height 100
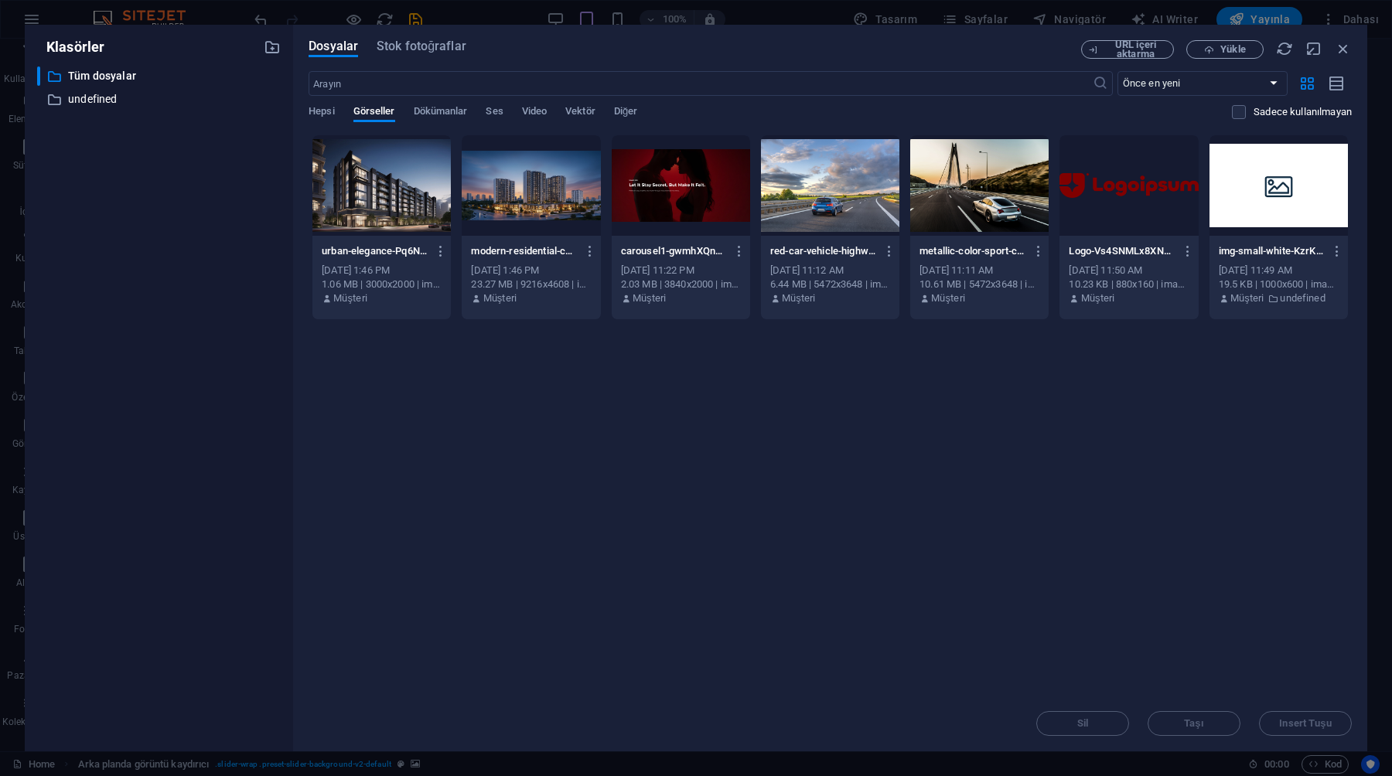
click at [499, 185] on div at bounding box center [531, 185] width 138 height 100
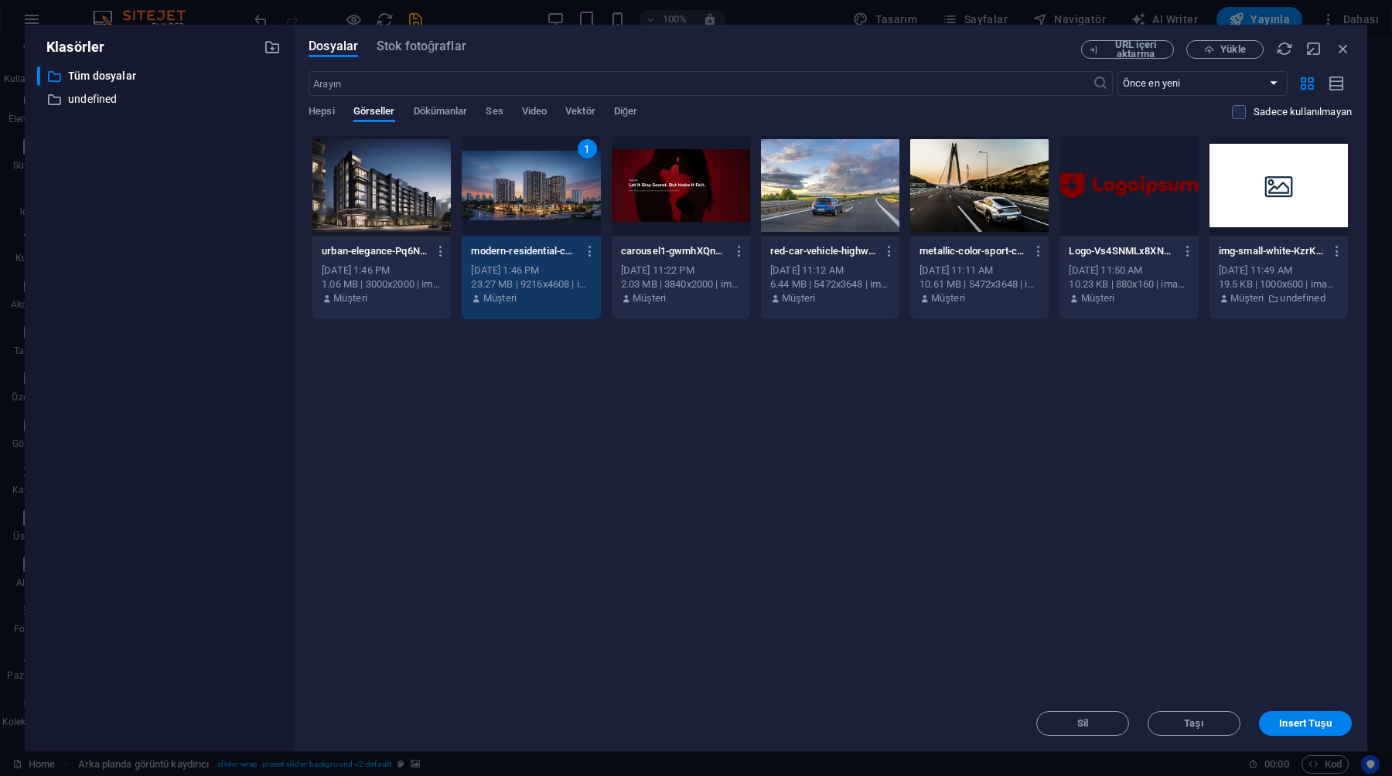
click at [499, 185] on div "1" at bounding box center [531, 185] width 138 height 100
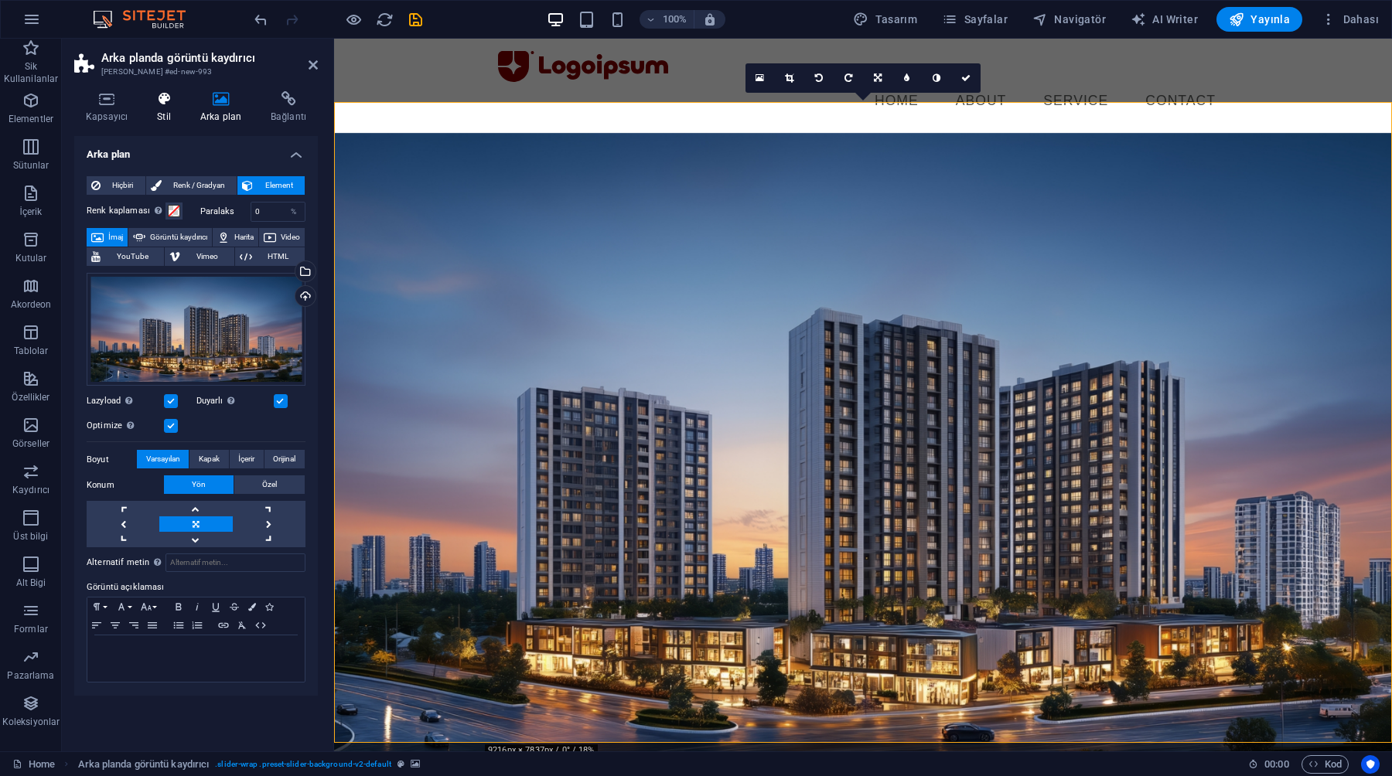
click at [165, 97] on icon at bounding box center [163, 98] width 37 height 15
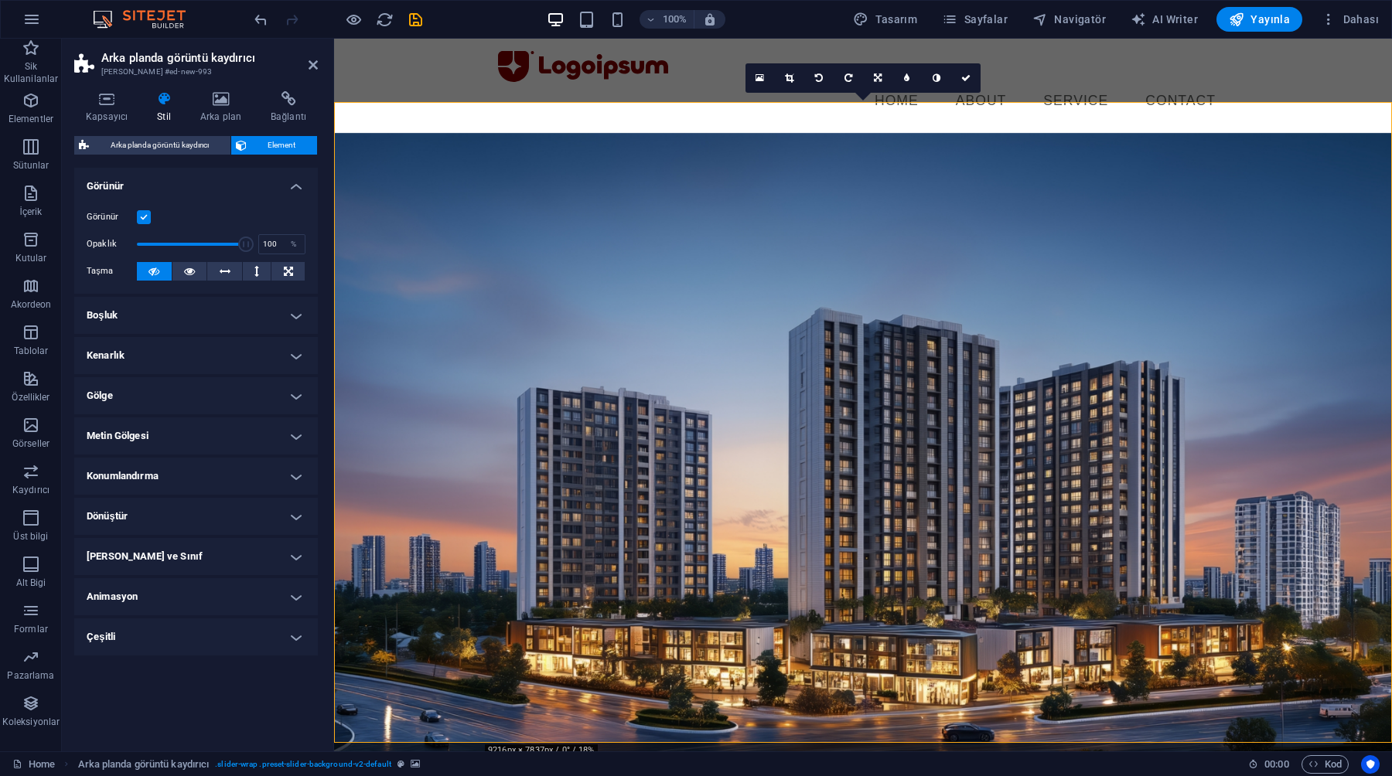
click at [186, 459] on h4 "Konumlandırma" at bounding box center [196, 476] width 244 height 37
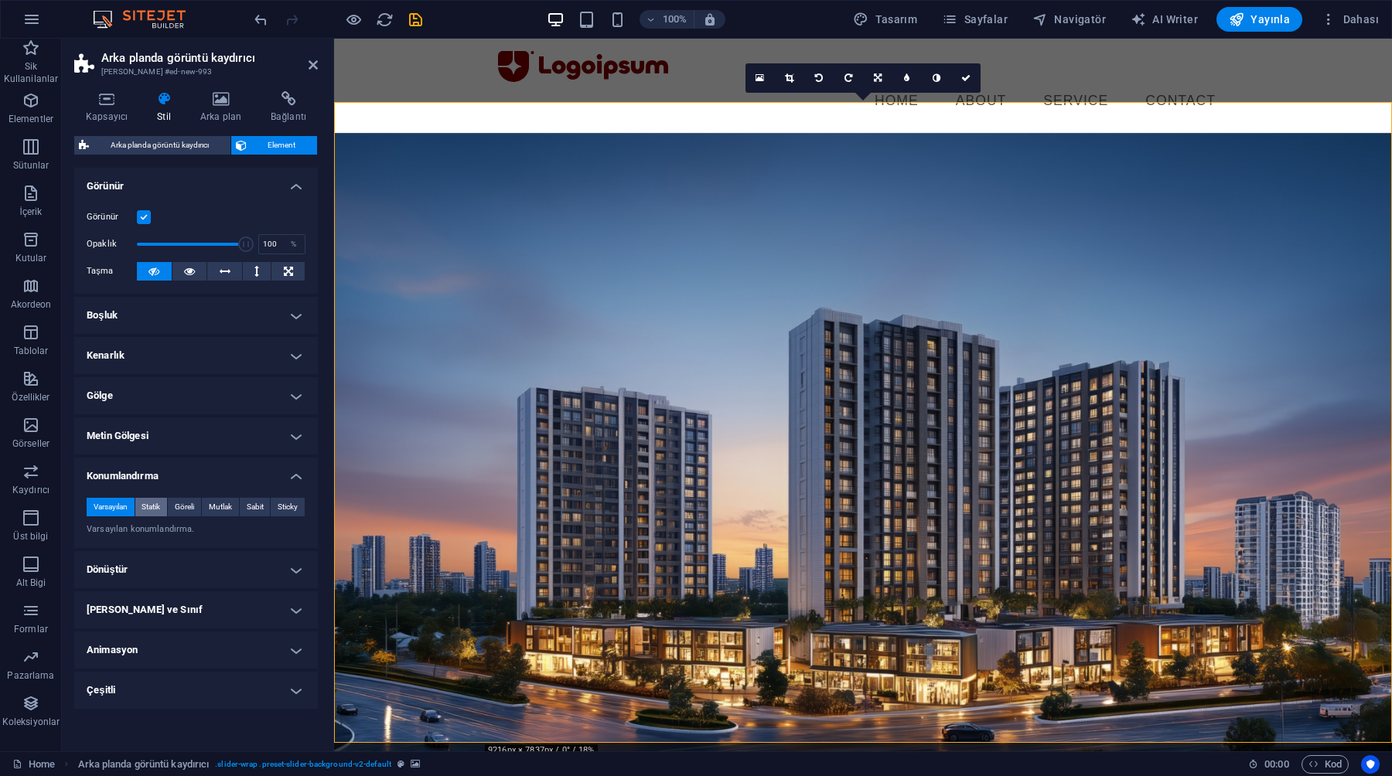
click at [151, 508] on span "Statik" at bounding box center [150, 507] width 19 height 19
click at [180, 506] on span "Göreli" at bounding box center [184, 507] width 19 height 19
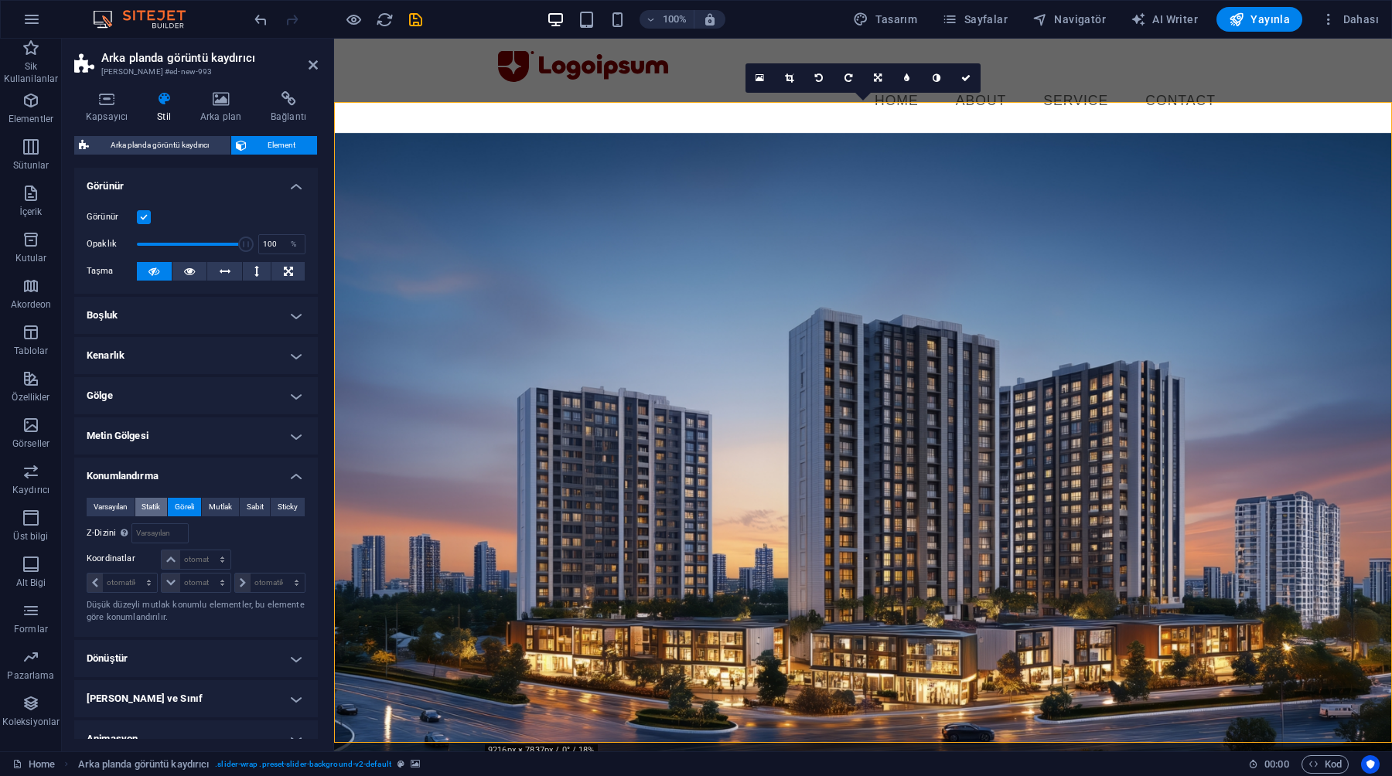
click at [138, 506] on button "Statik" at bounding box center [151, 507] width 32 height 19
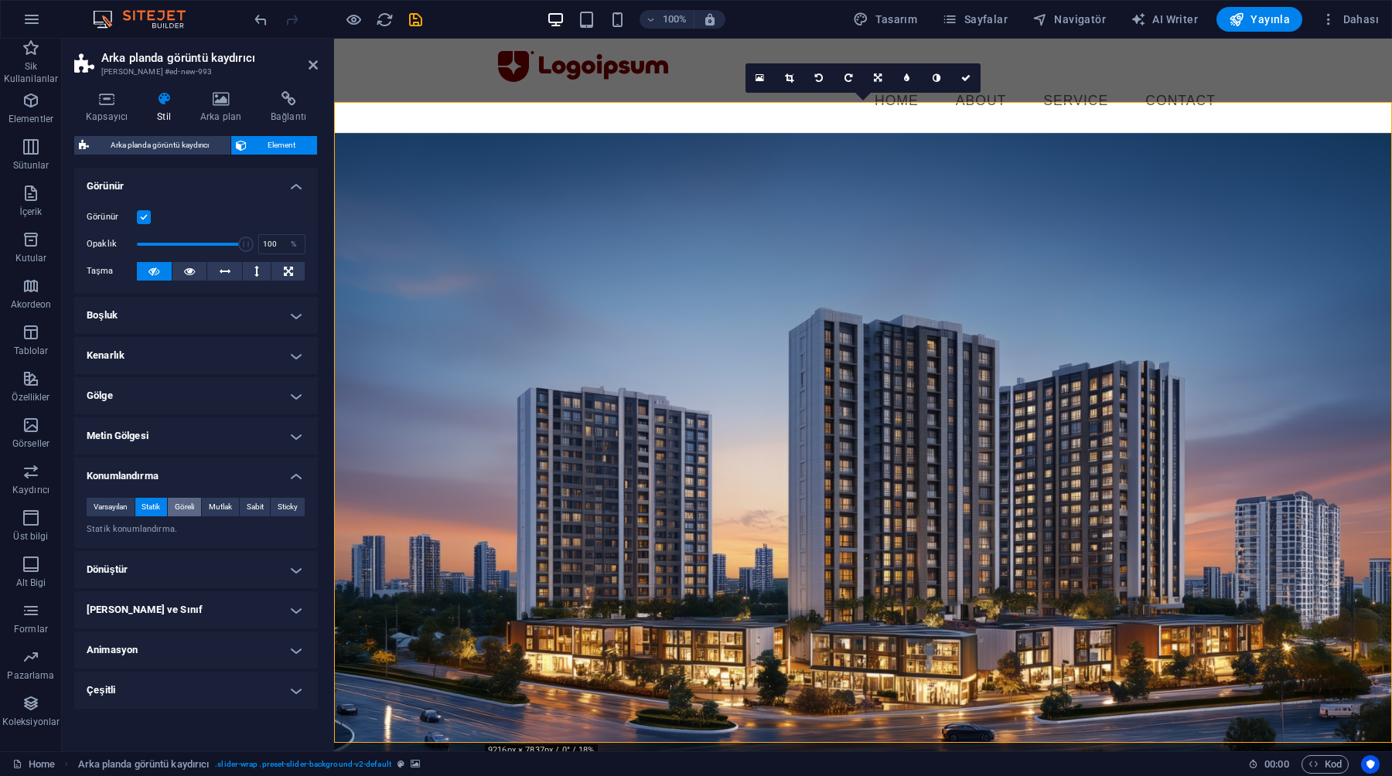
click at [175, 509] on span "Göreli" at bounding box center [184, 507] width 19 height 19
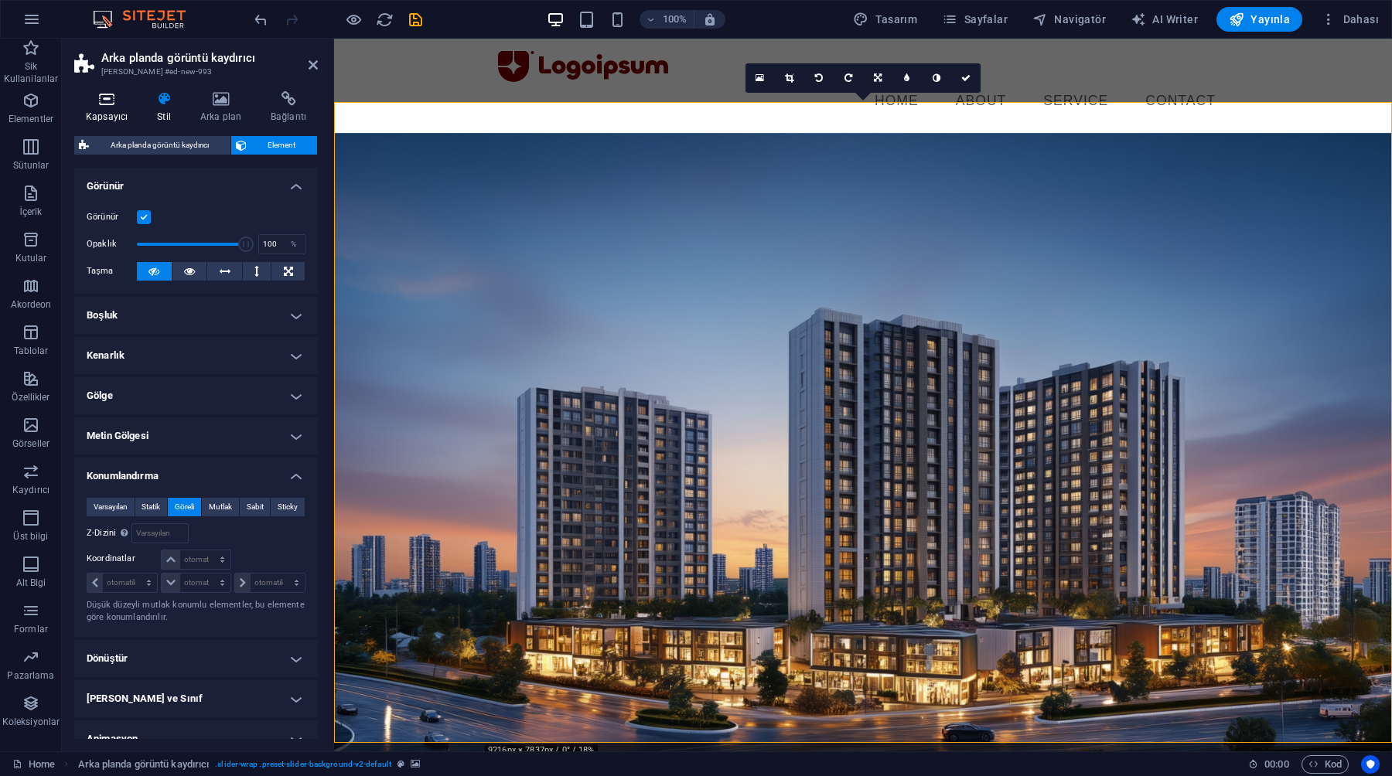
click at [100, 99] on icon at bounding box center [106, 98] width 65 height 15
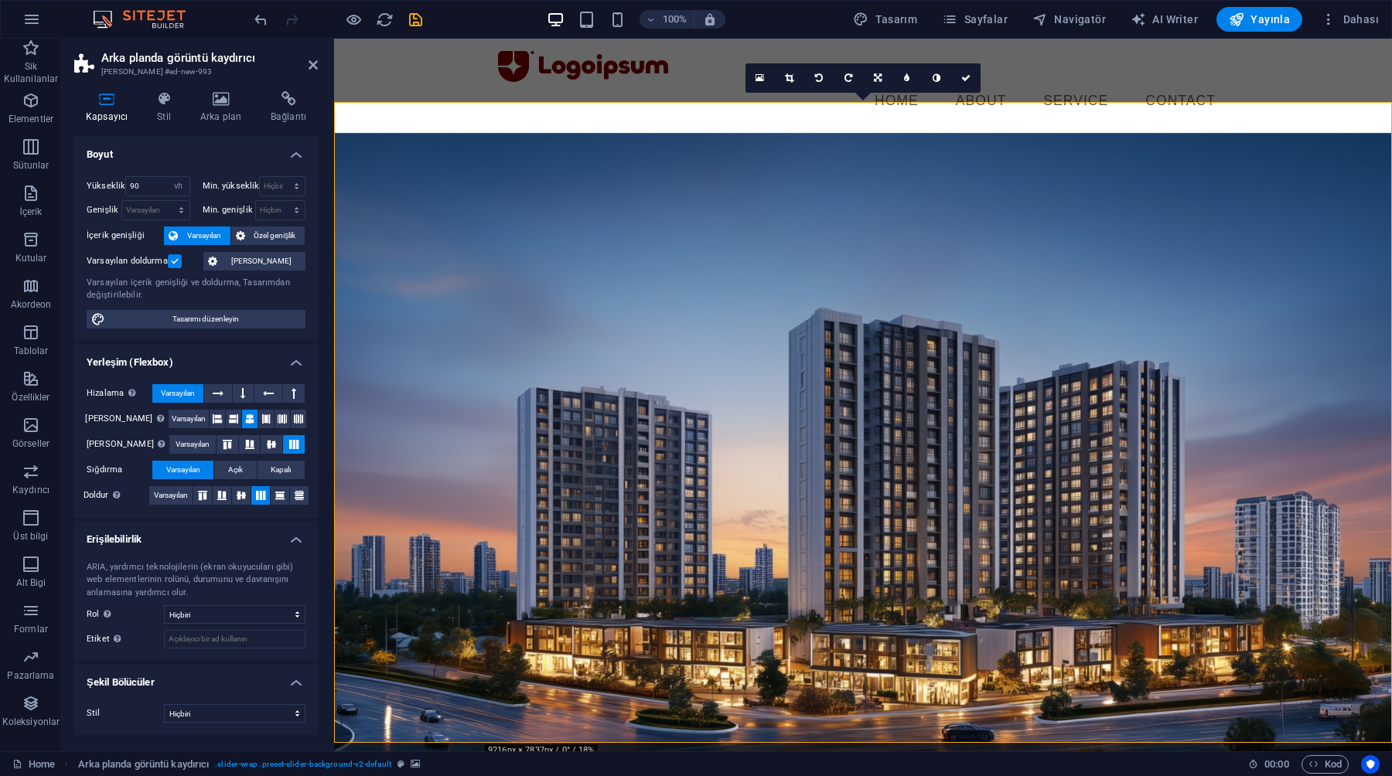
click at [100, 99] on icon at bounding box center [106, 98] width 65 height 15
click at [318, 73] on aside "Arka planda görüntü kaydırıcı Ön ayar #ed-new-993 Kapsayıcı Stil Arka plan Bağl…" at bounding box center [198, 395] width 272 height 713
click at [315, 69] on icon at bounding box center [312, 65] width 9 height 12
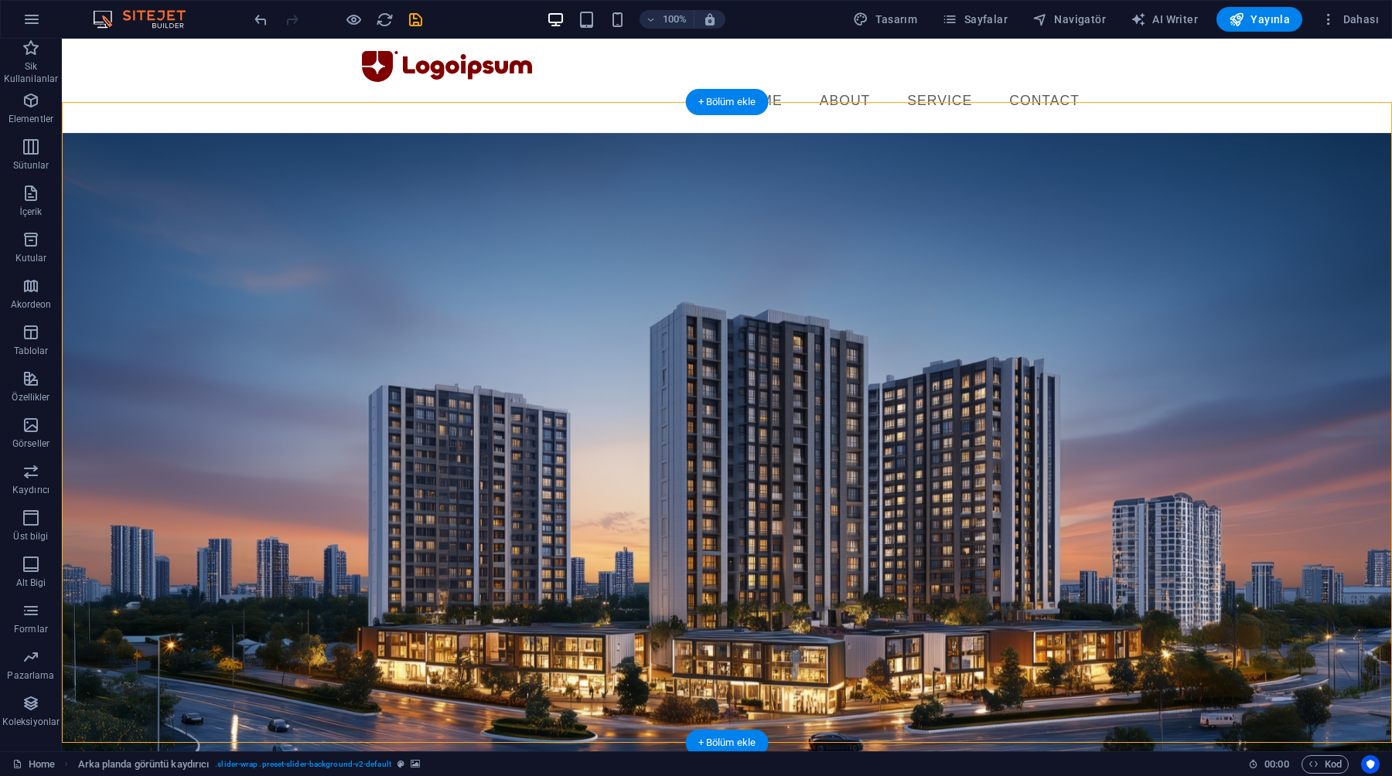
click at [288, 191] on figure at bounding box center [727, 454] width 1330 height 642
click at [127, 133] on figure at bounding box center [727, 454] width 1330 height 642
select select "vh"
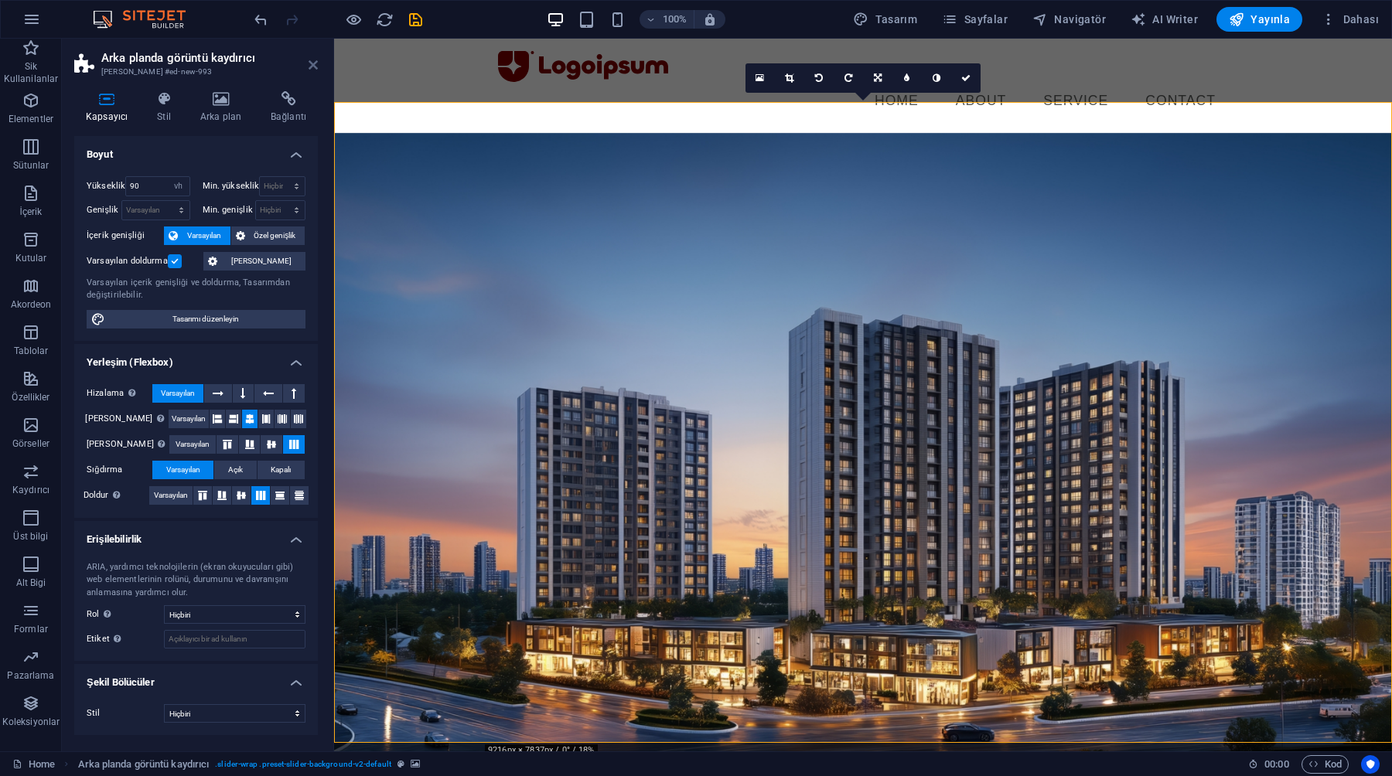
click at [310, 66] on icon at bounding box center [312, 65] width 9 height 12
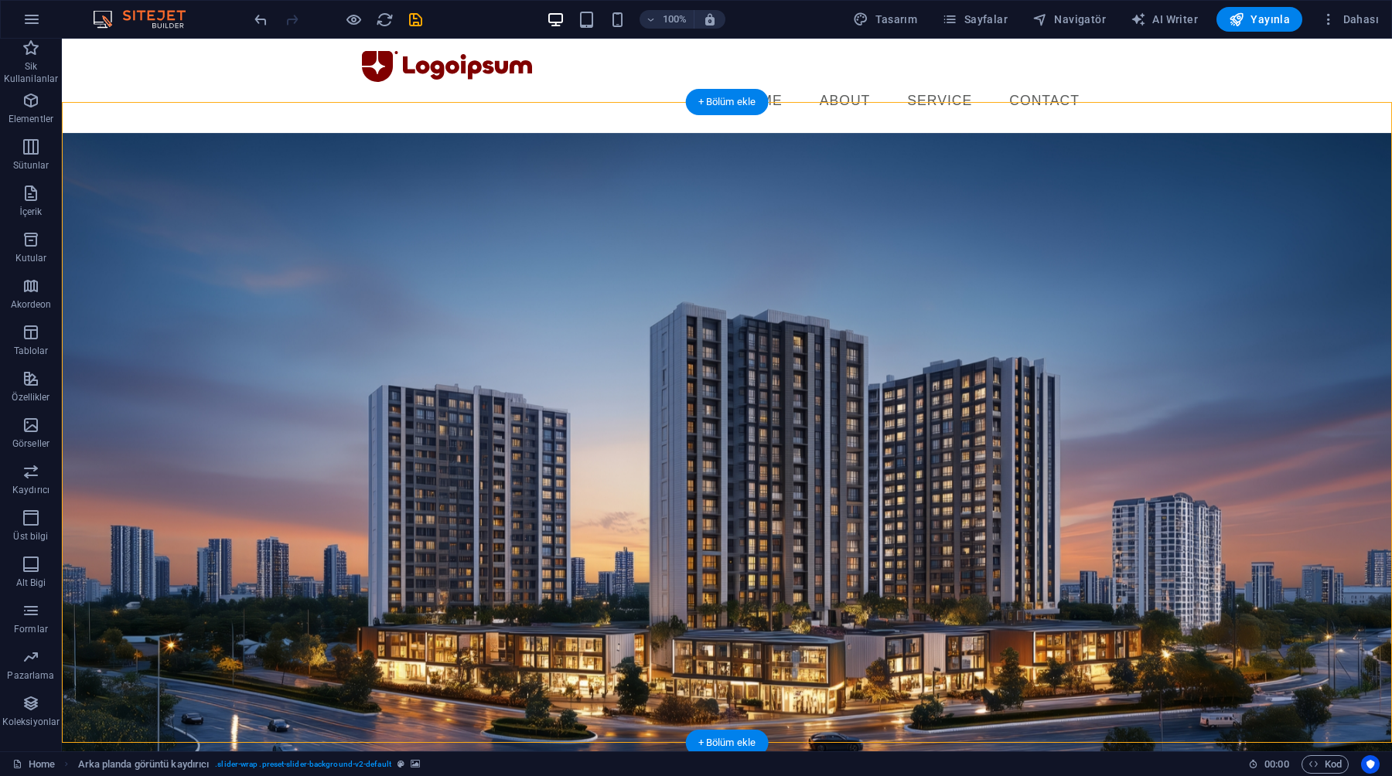
click at [257, 212] on figure at bounding box center [727, 454] width 1330 height 642
select select "vh"
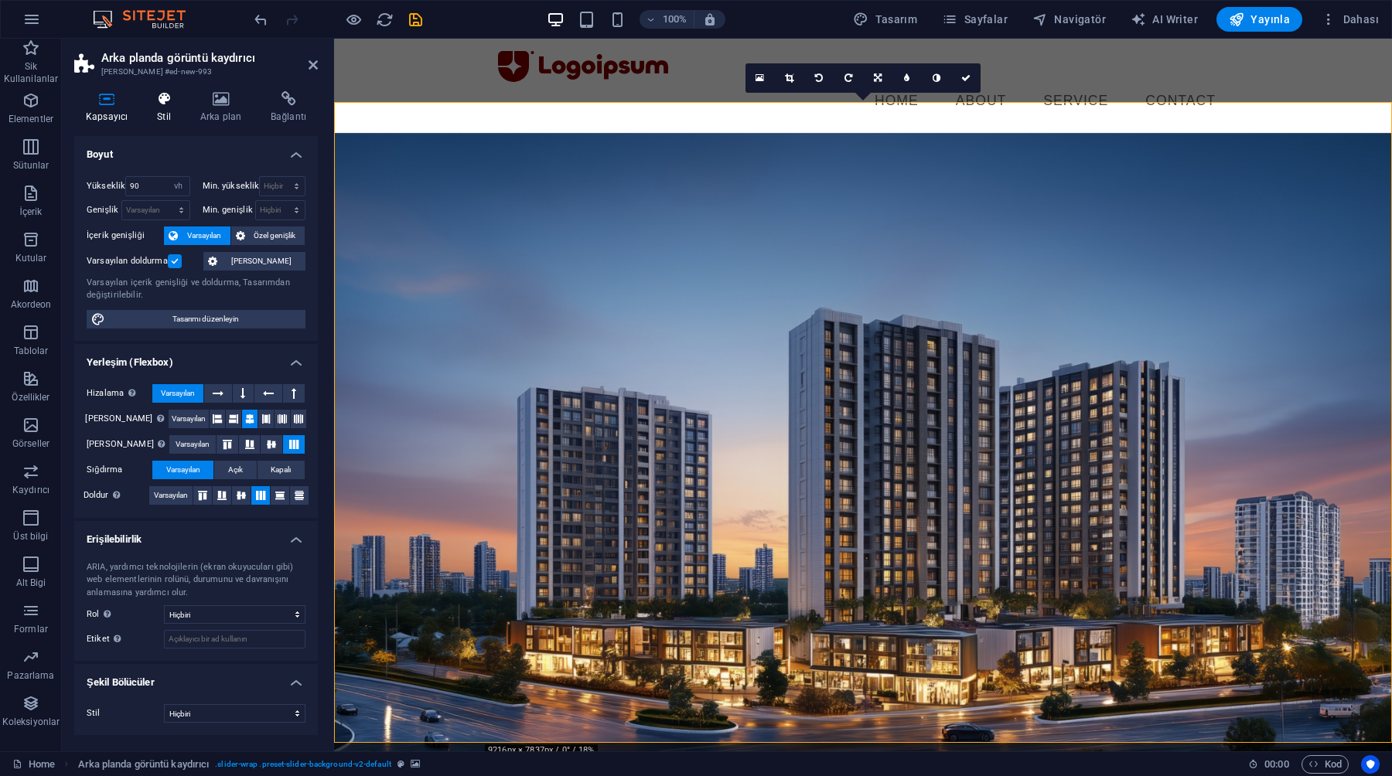
click at [158, 116] on h4 "Stil" at bounding box center [166, 107] width 43 height 32
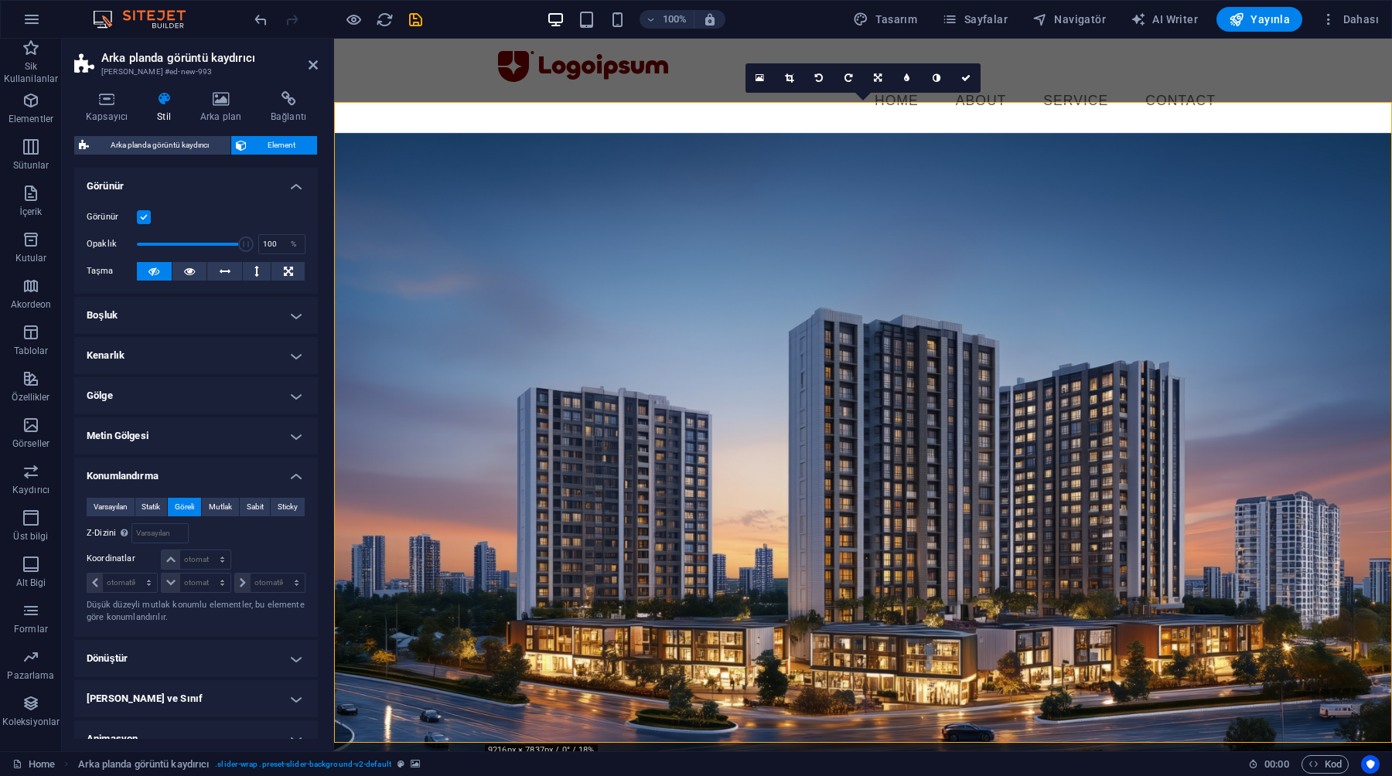
scroll to position [58, 0]
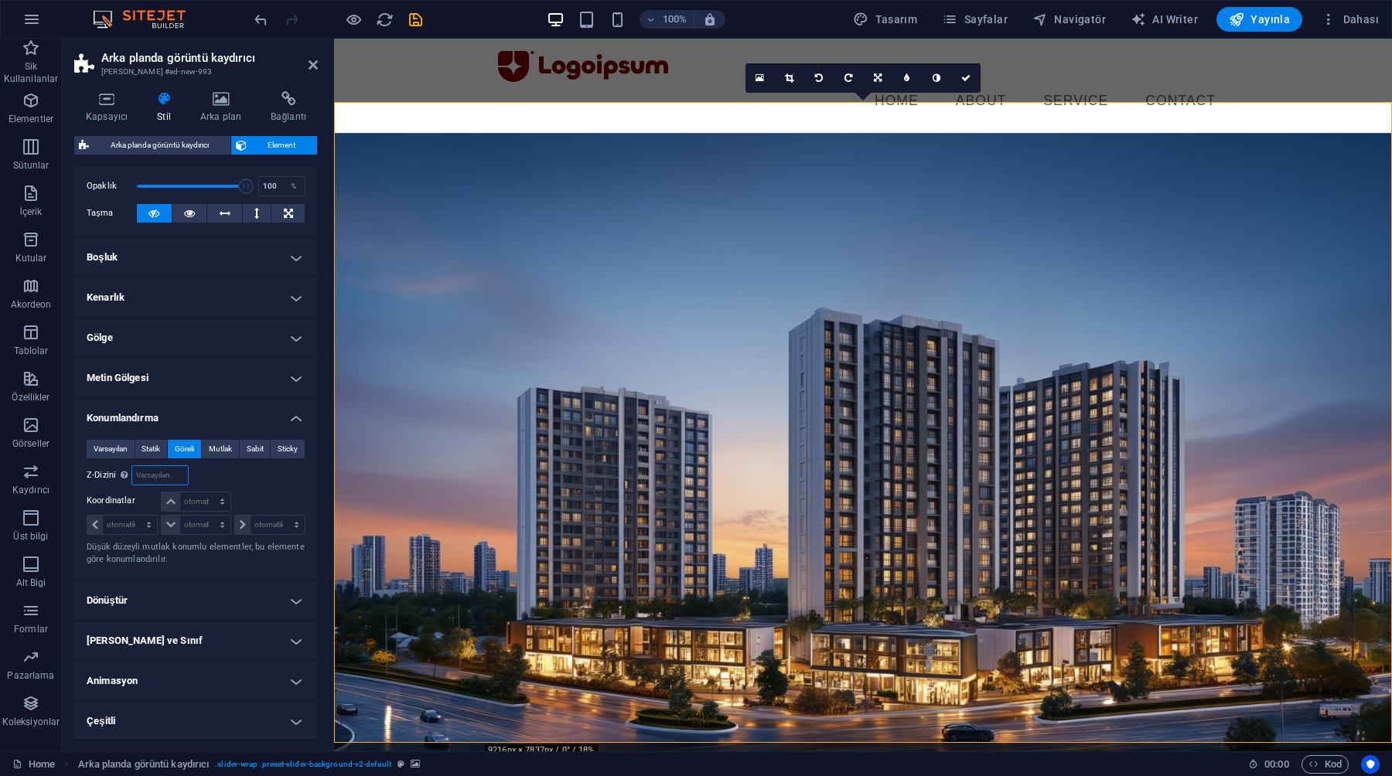
click at [160, 475] on input "number" at bounding box center [159, 475] width 55 height 19
type input "1"
click at [195, 505] on select "otomatik px rem % em" at bounding box center [196, 501] width 68 height 19
select select "px"
click at [206, 492] on select "otomatik px rem % em" at bounding box center [196, 501] width 68 height 19
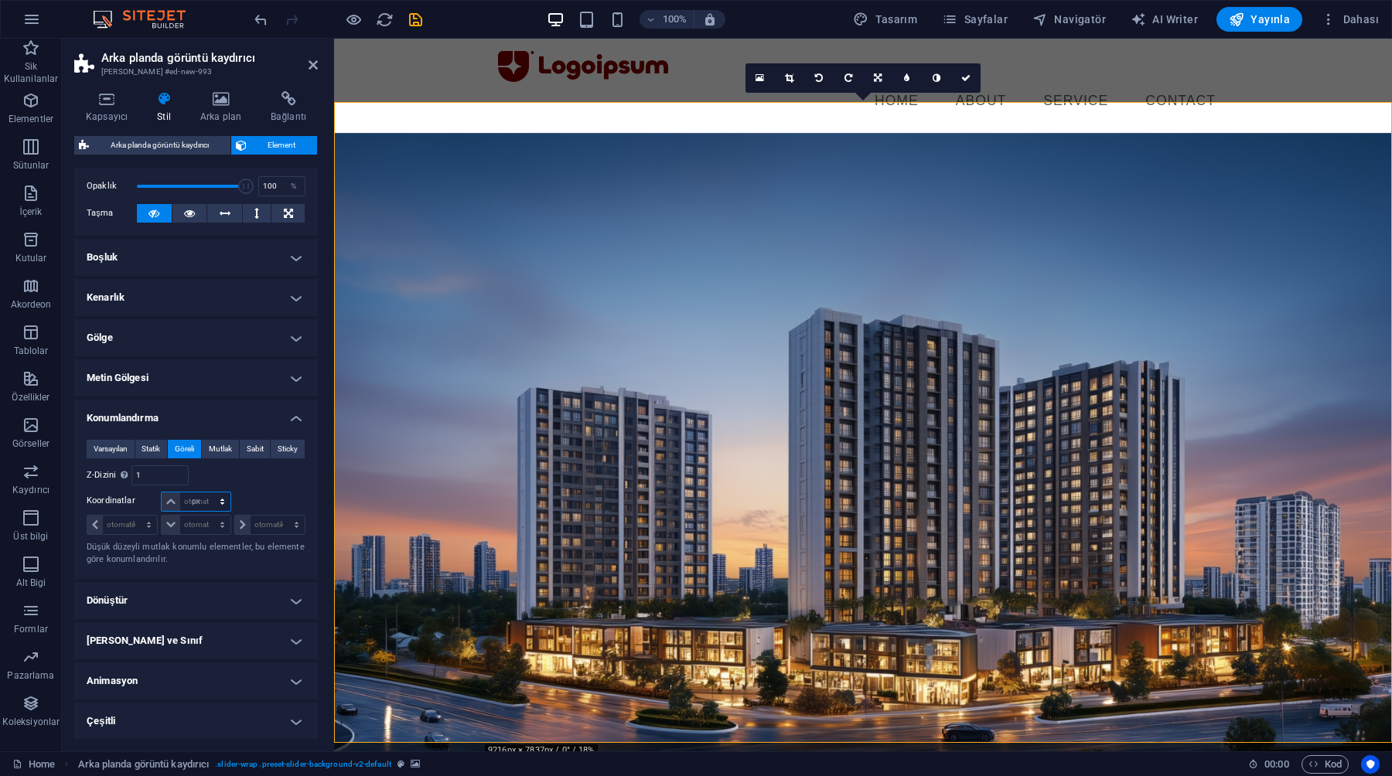
type input "0"
click at [266, 472] on div "Şuna göre body" at bounding box center [251, 475] width 110 height 20
click at [196, 503] on input "0" at bounding box center [204, 501] width 49 height 19
type input "12"
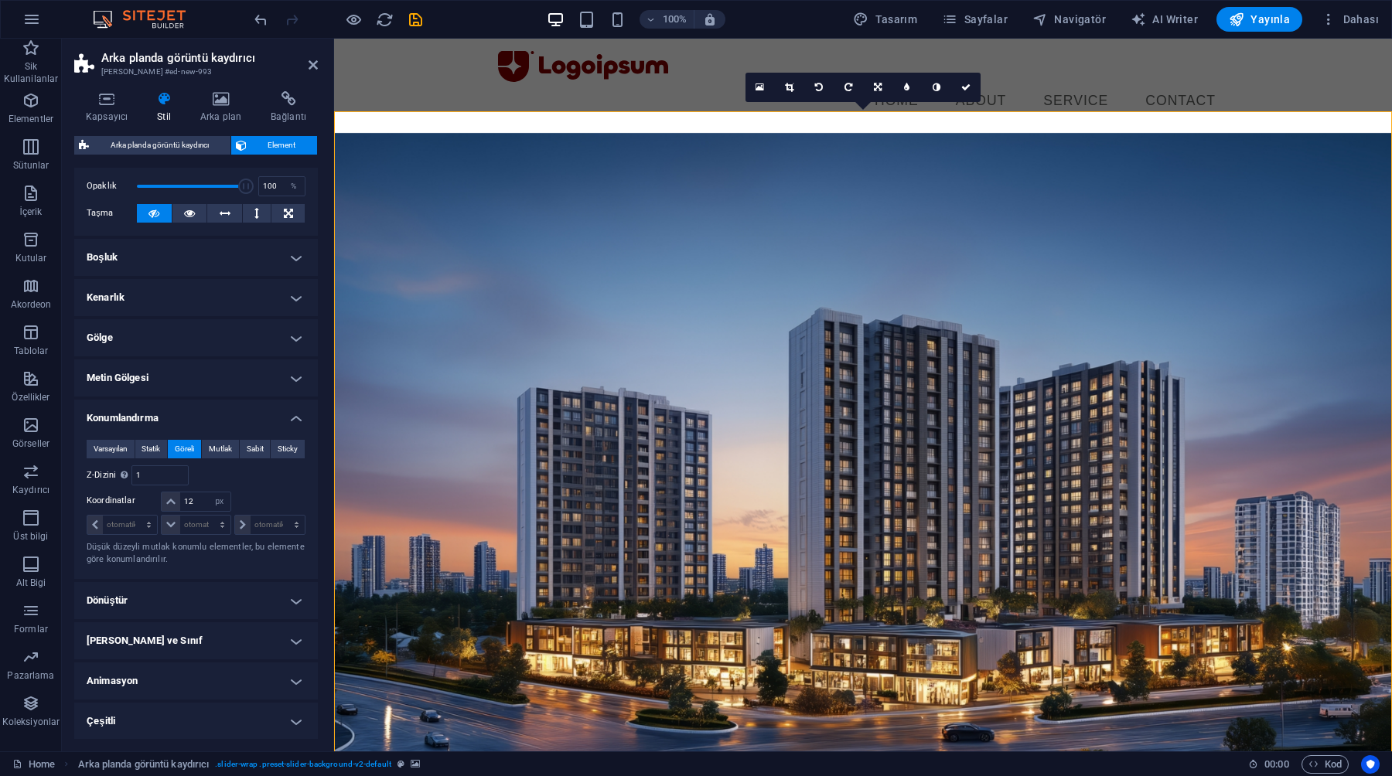
click at [230, 458] on div "Varsayılan Statik Göreli Mutlak Sabit Sticky" at bounding box center [196, 449] width 219 height 19
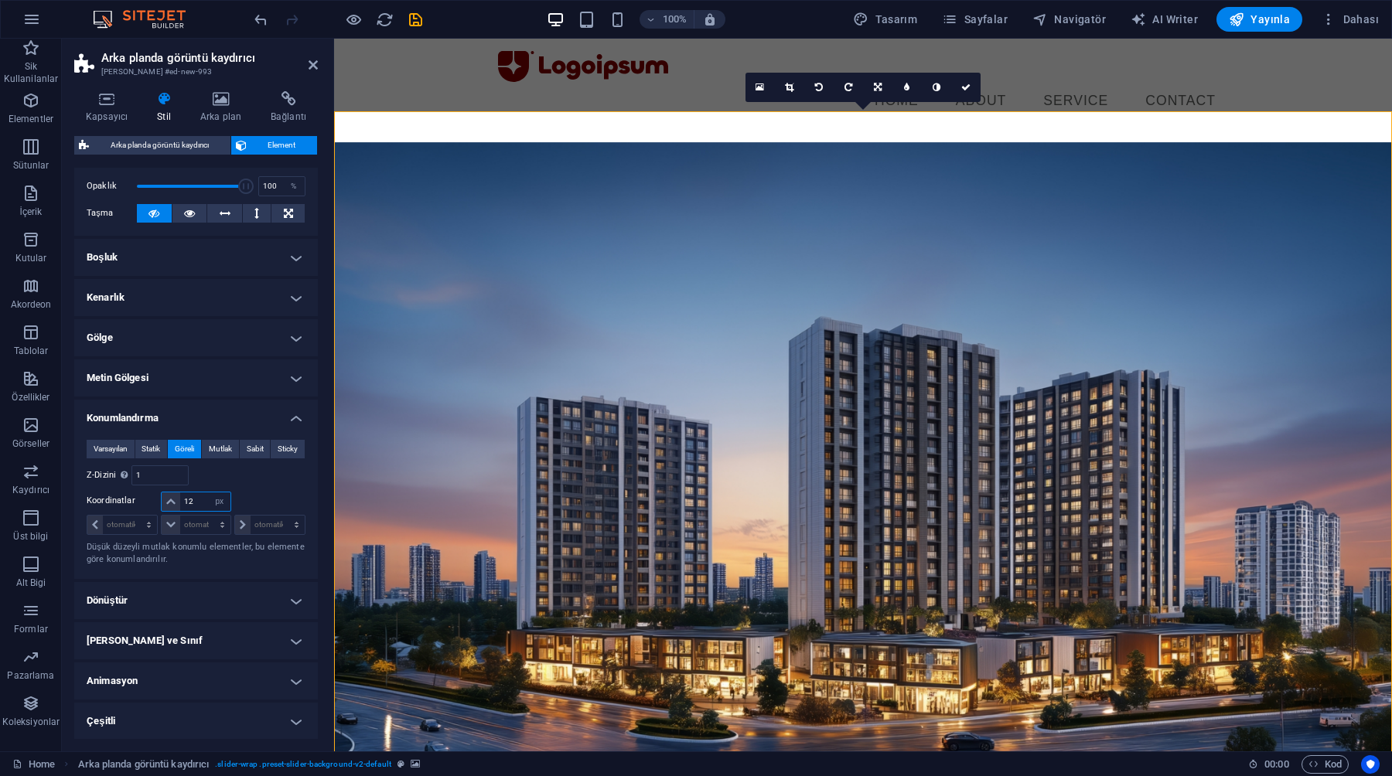
click at [199, 506] on input "12" at bounding box center [204, 501] width 49 height 19
type input "0"
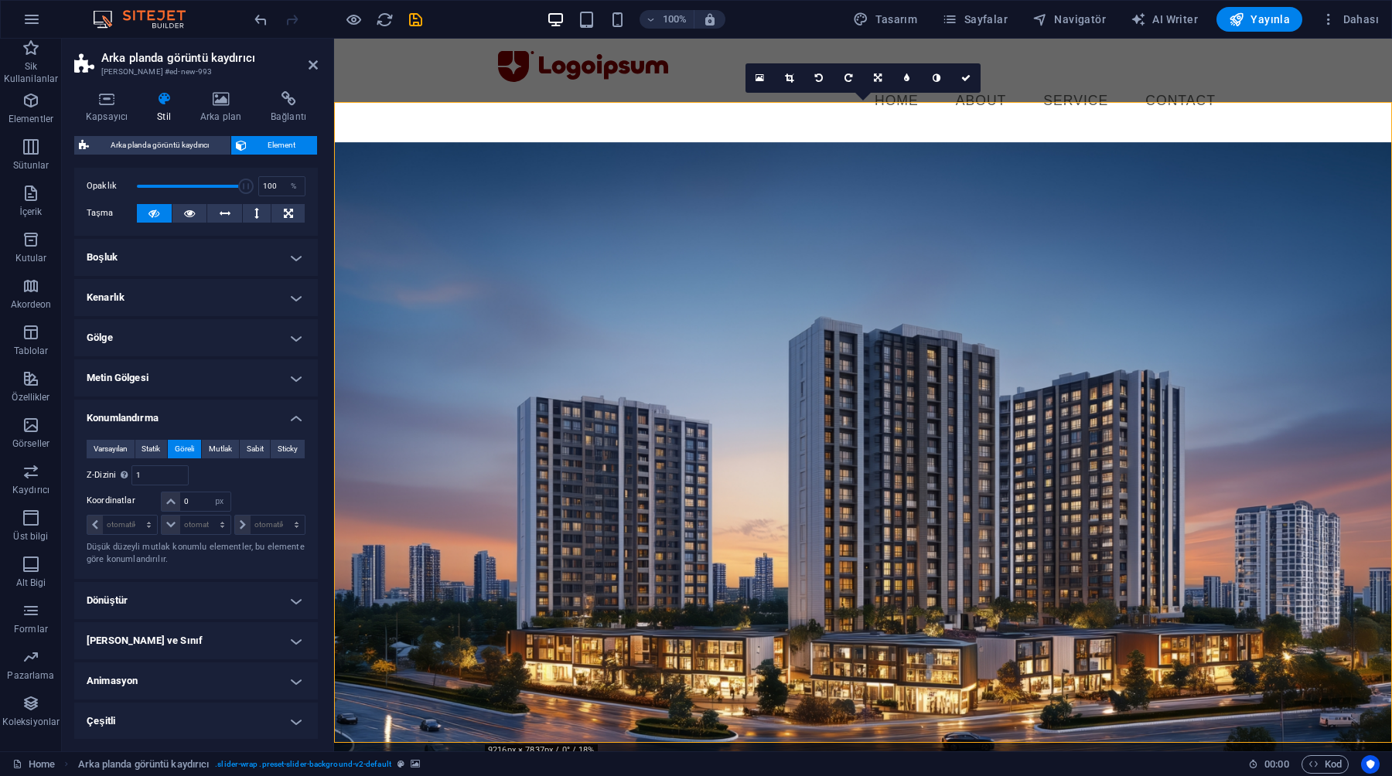
click at [233, 479] on div "Şuna göre body" at bounding box center [251, 475] width 110 height 20
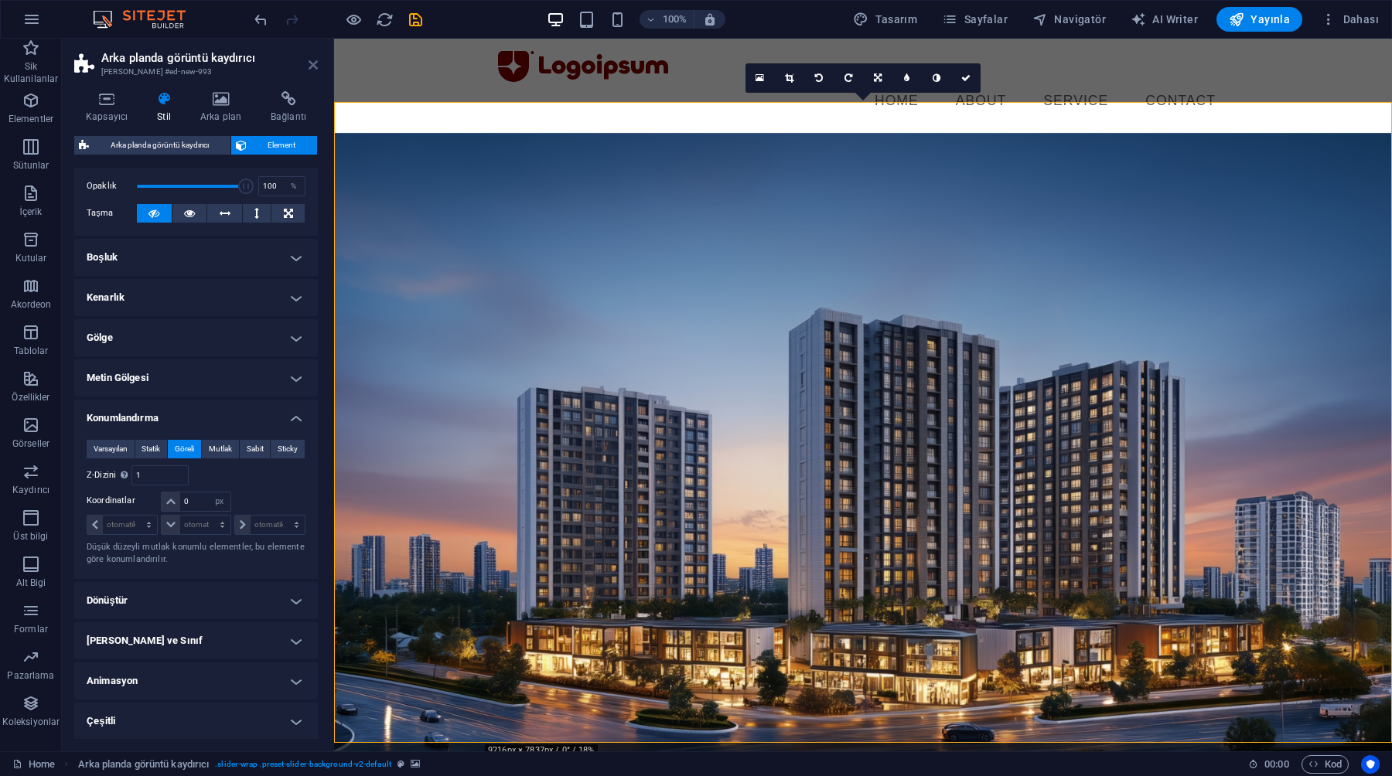
click at [315, 59] on icon at bounding box center [312, 65] width 9 height 12
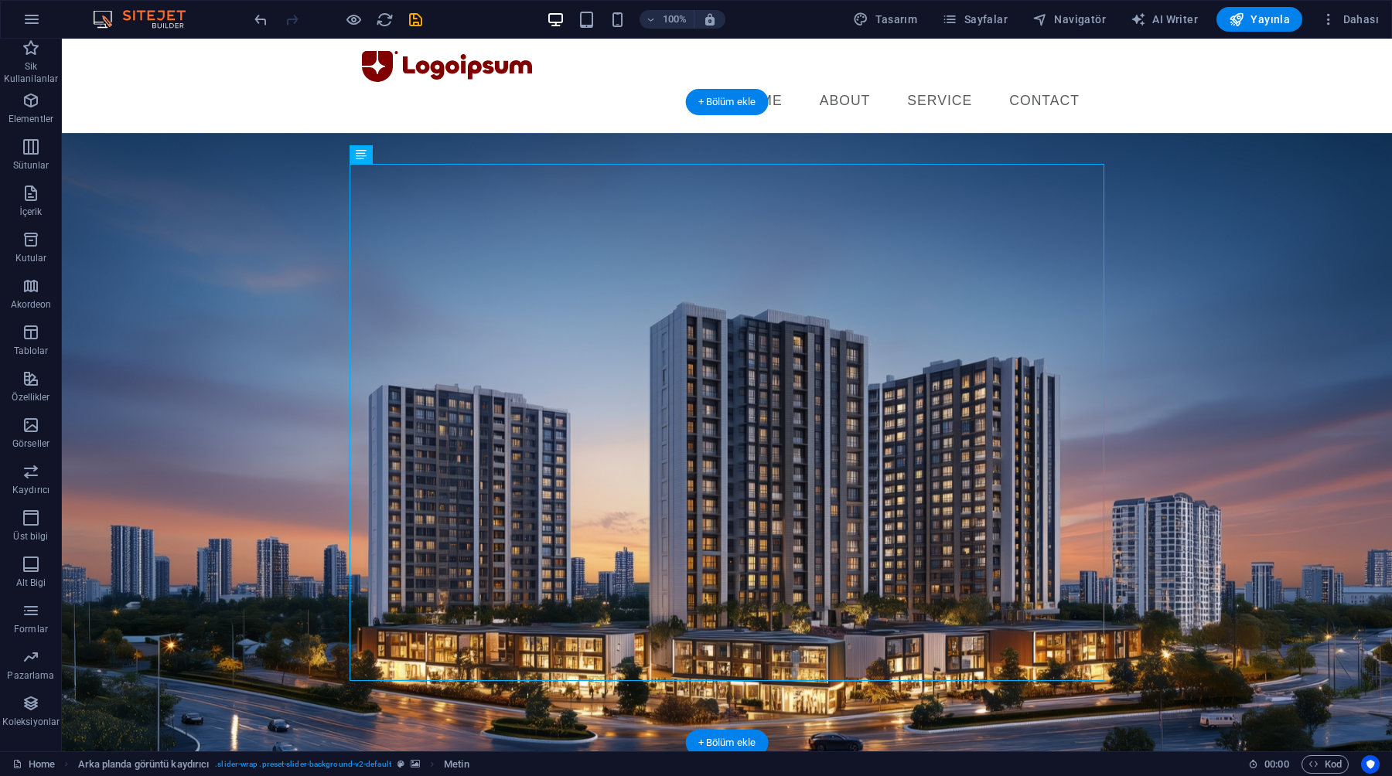
click at [247, 267] on figure at bounding box center [727, 454] width 1330 height 642
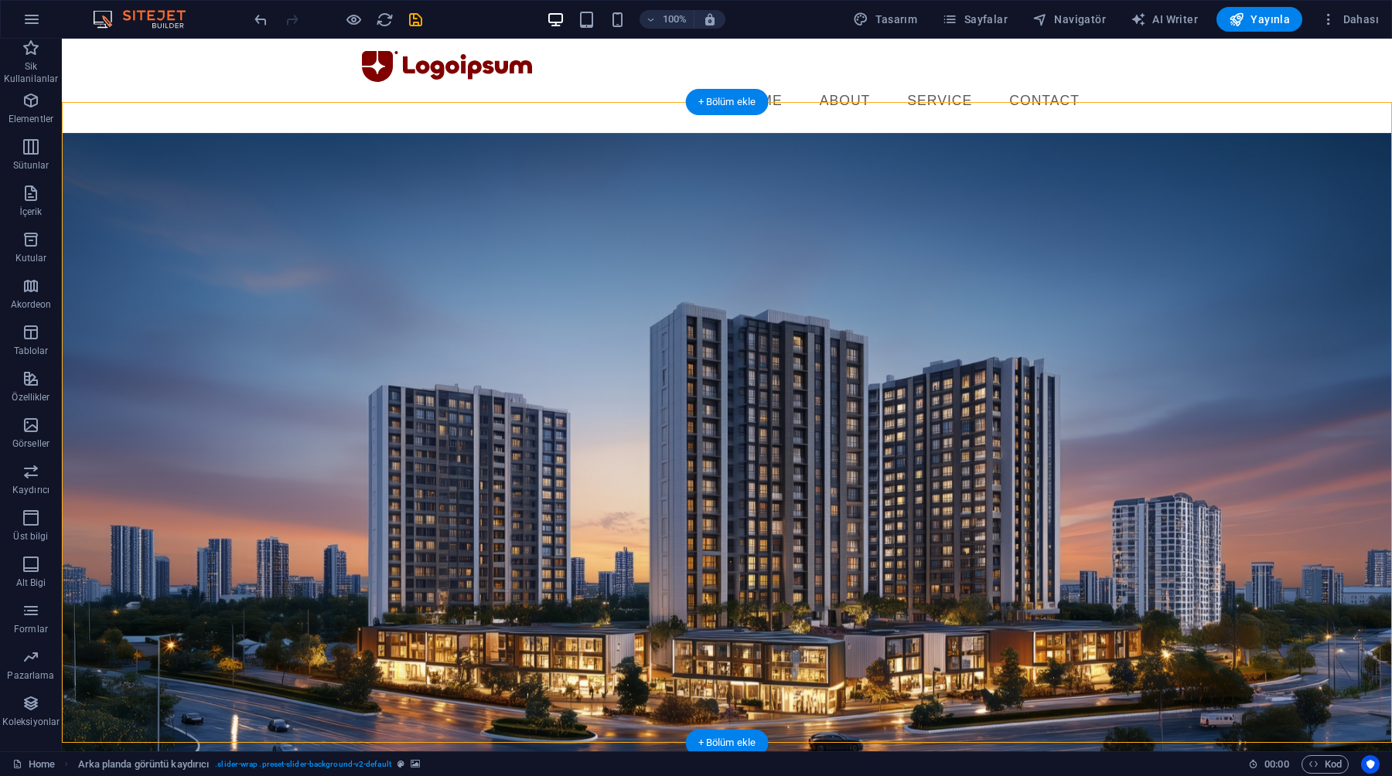
click at [162, 180] on figure at bounding box center [727, 454] width 1330 height 642
click at [162, 182] on figure at bounding box center [727, 454] width 1330 height 642
select select "vh"
select select "px"
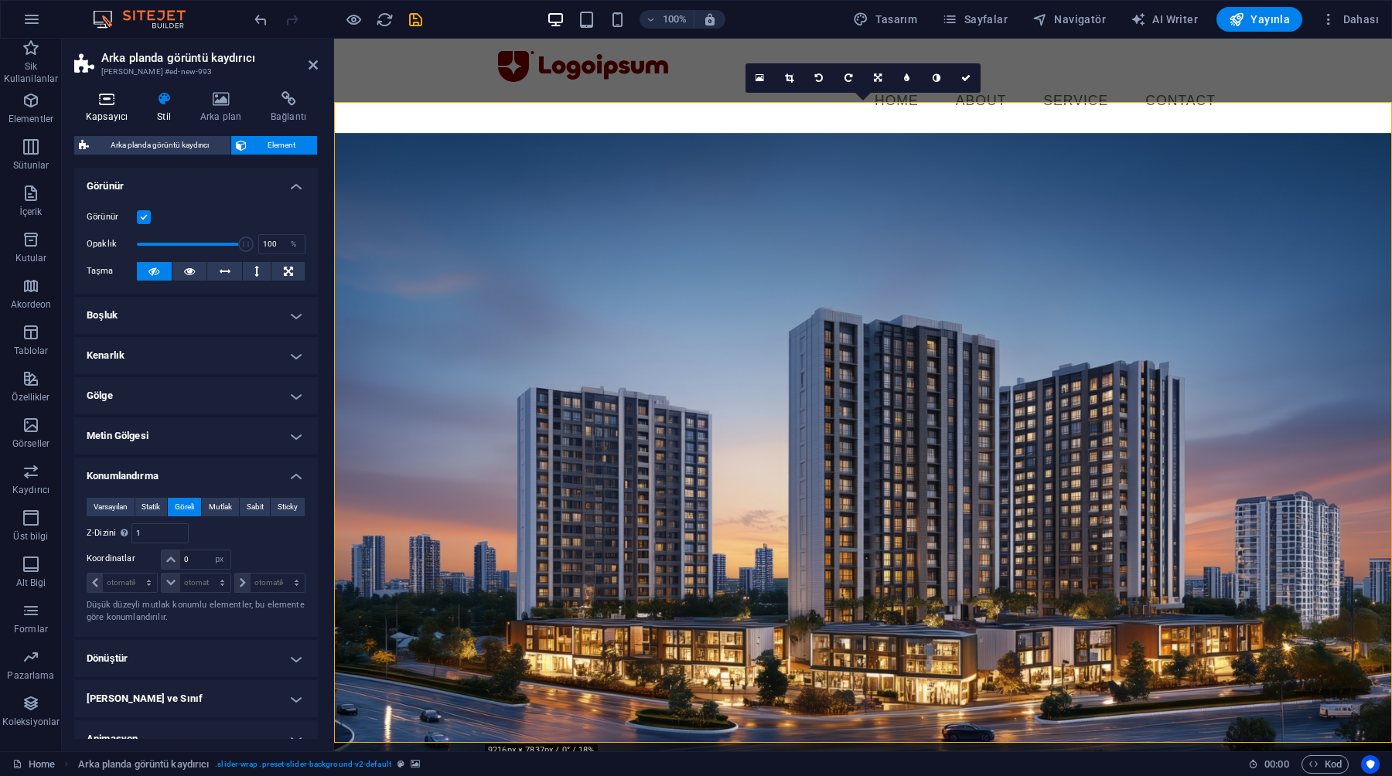
click at [114, 123] on h4 "Kapsayıcı" at bounding box center [109, 107] width 71 height 32
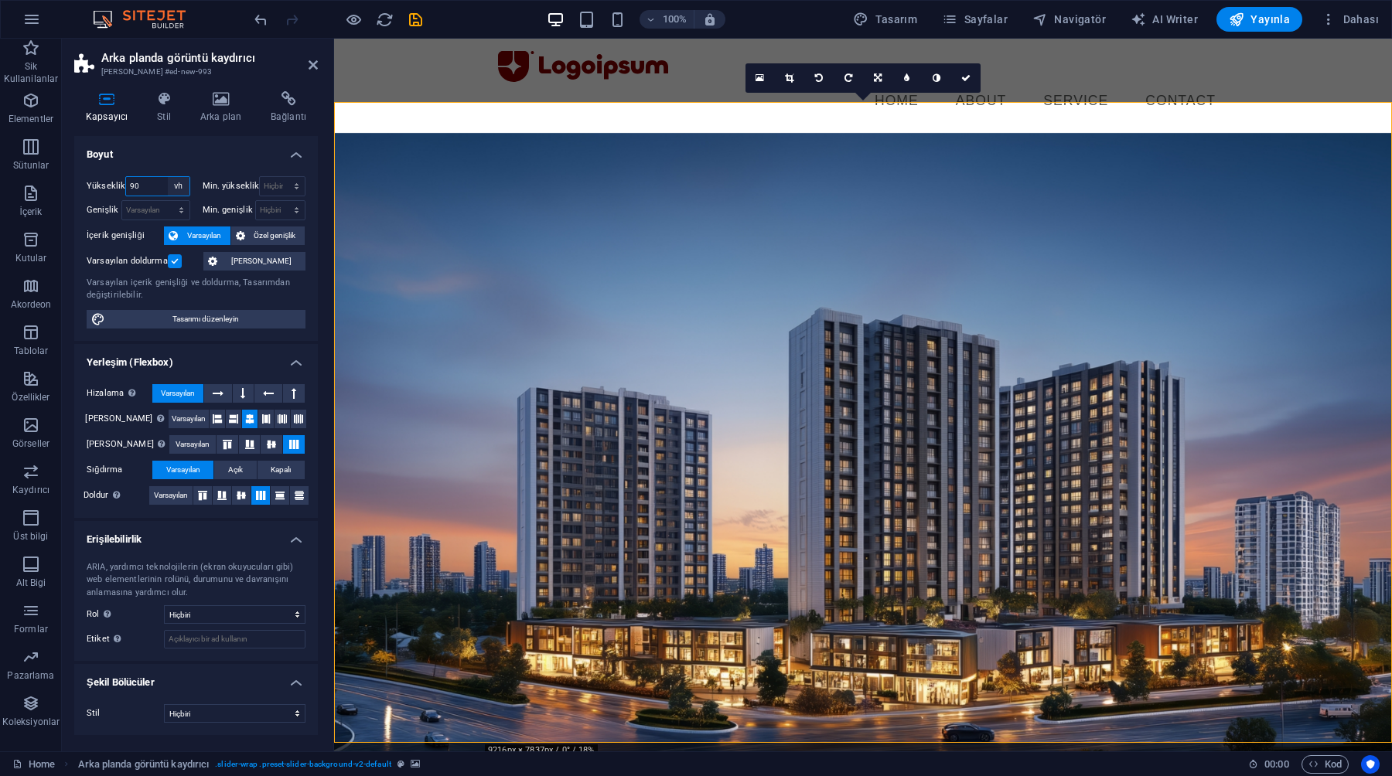
click at [180, 189] on select "Varsayılan px rem % vh vw" at bounding box center [179, 186] width 22 height 19
click at [168, 177] on select "Varsayılan px rem % vh vw" at bounding box center [179, 186] width 22 height 19
click at [180, 189] on select "Varsayılan px rem % vh vw" at bounding box center [179, 186] width 22 height 19
select select "%"
click at [168, 177] on select "Varsayılan px rem % vh vw" at bounding box center [179, 186] width 22 height 19
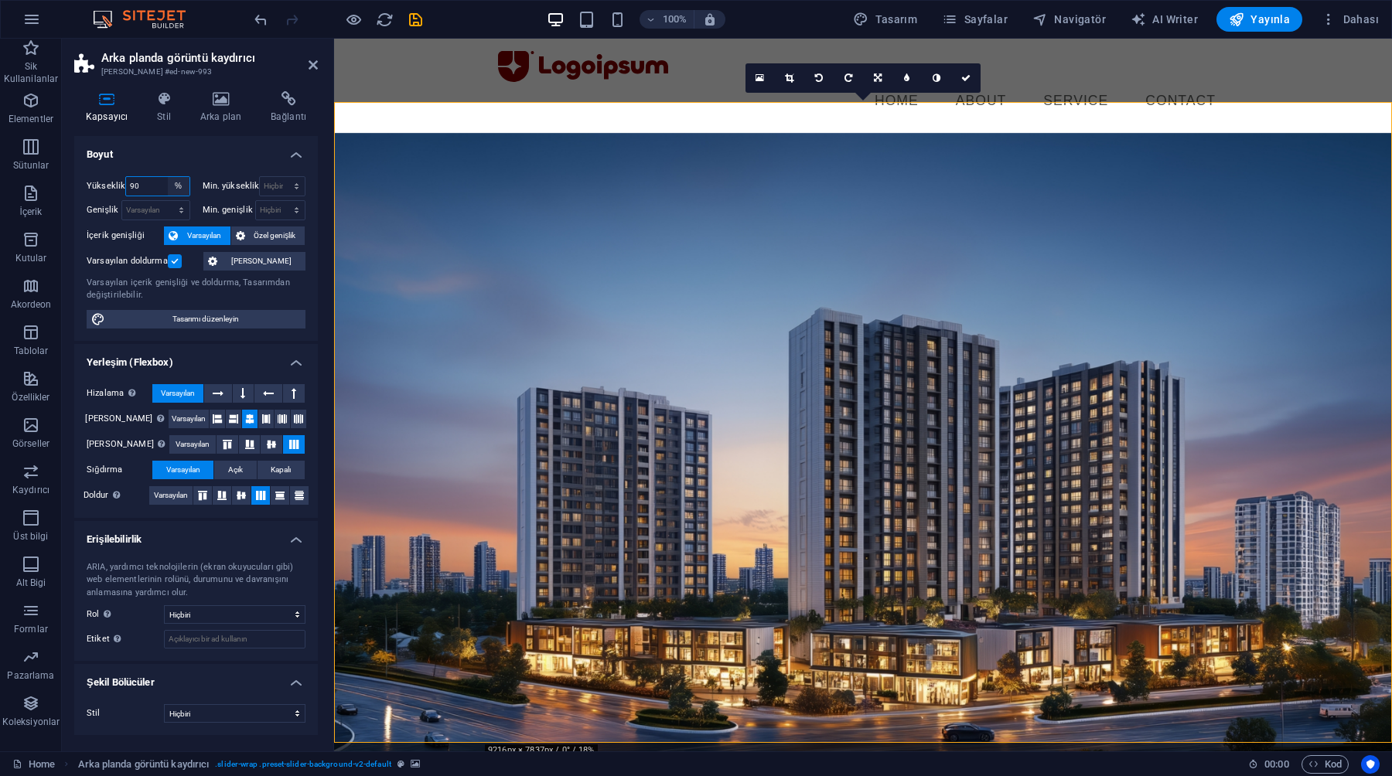
type input "100"
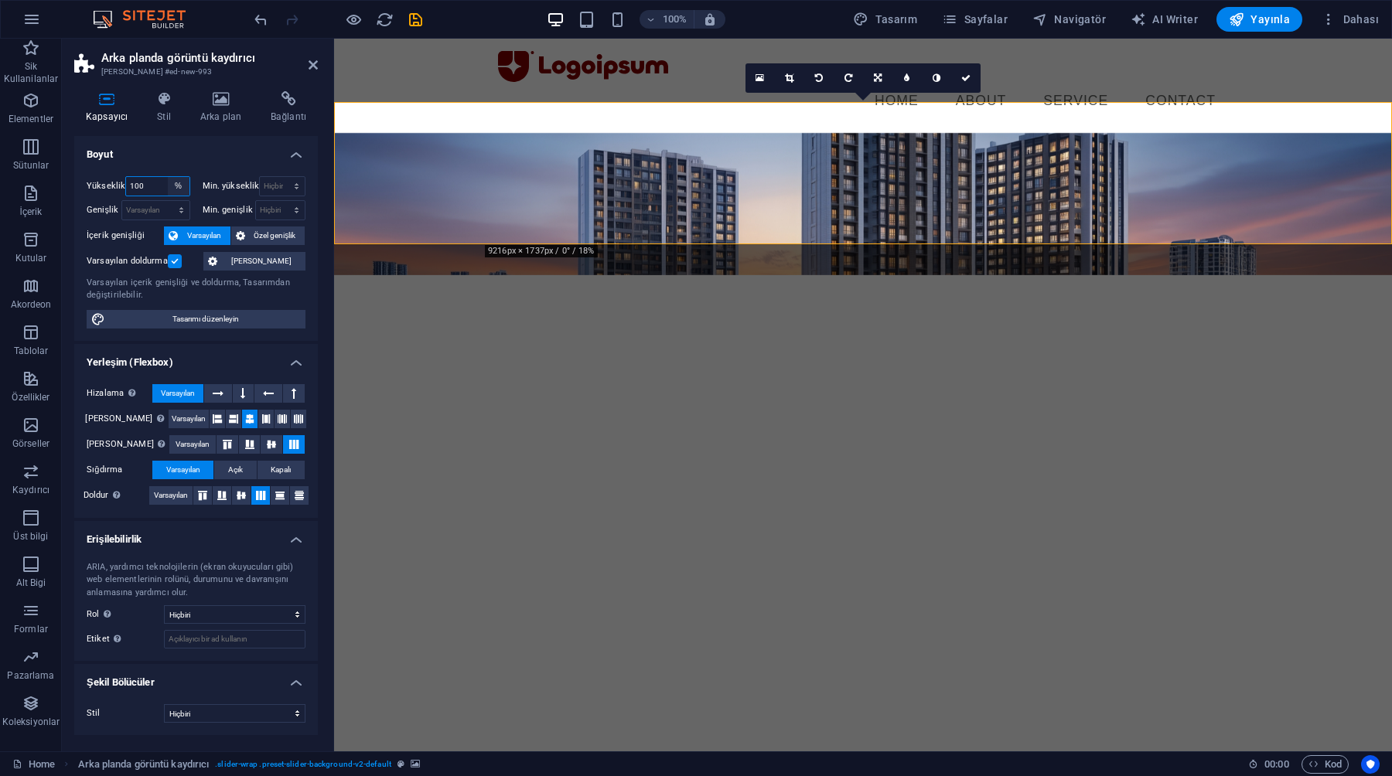
click at [172, 185] on select "Varsayılan px rem % vh vw" at bounding box center [179, 186] width 22 height 19
select select "vh"
click at [168, 177] on select "Varsayılan px rem % vh vw" at bounding box center [179, 186] width 22 height 19
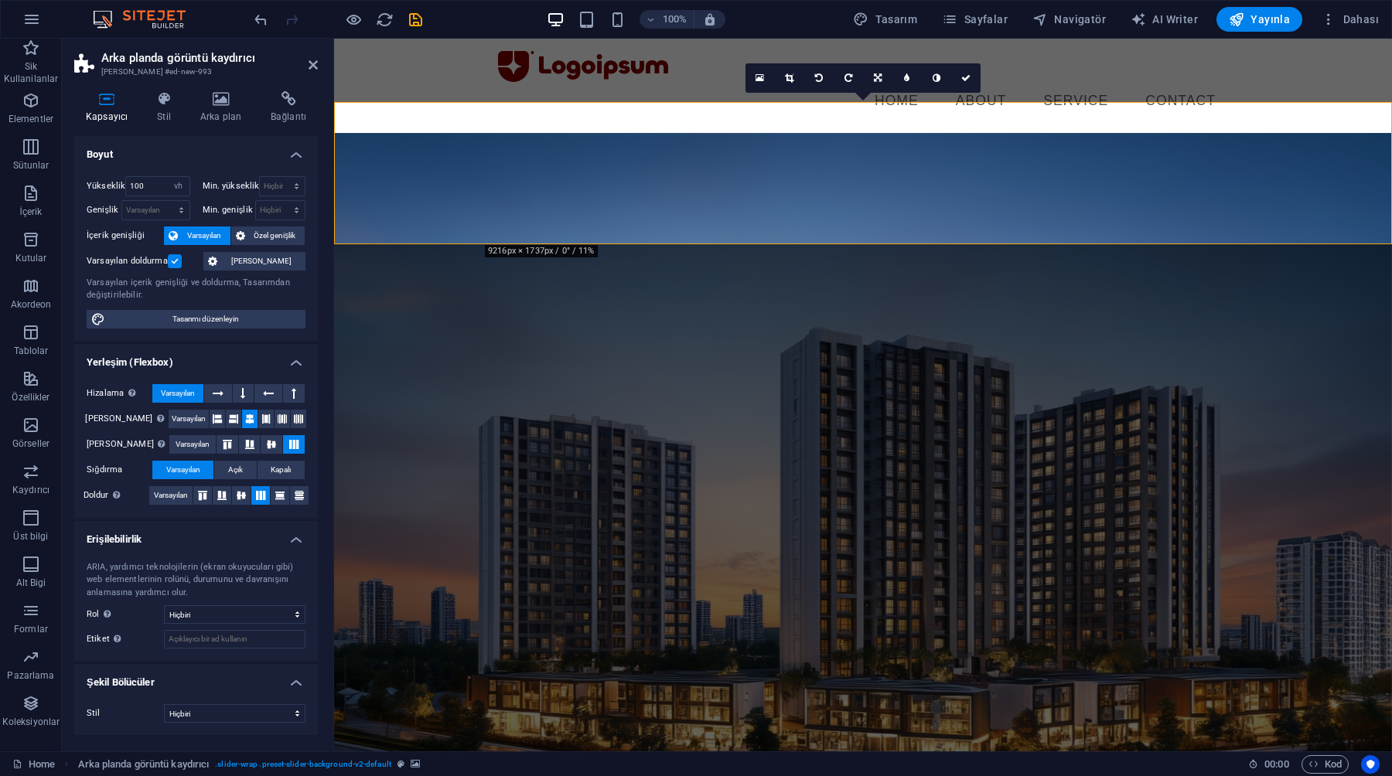
click at [148, 152] on h4 "Boyut" at bounding box center [196, 150] width 244 height 28
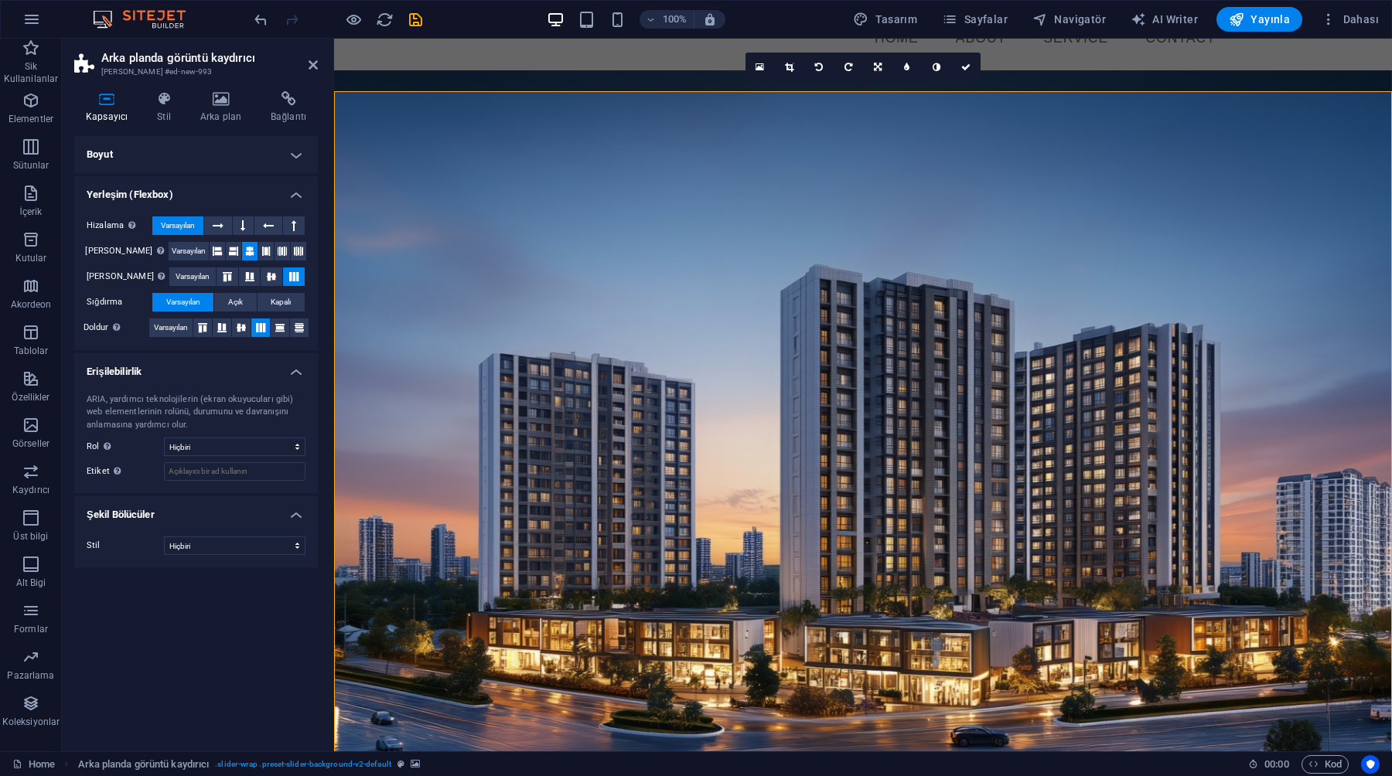
scroll to position [0, 0]
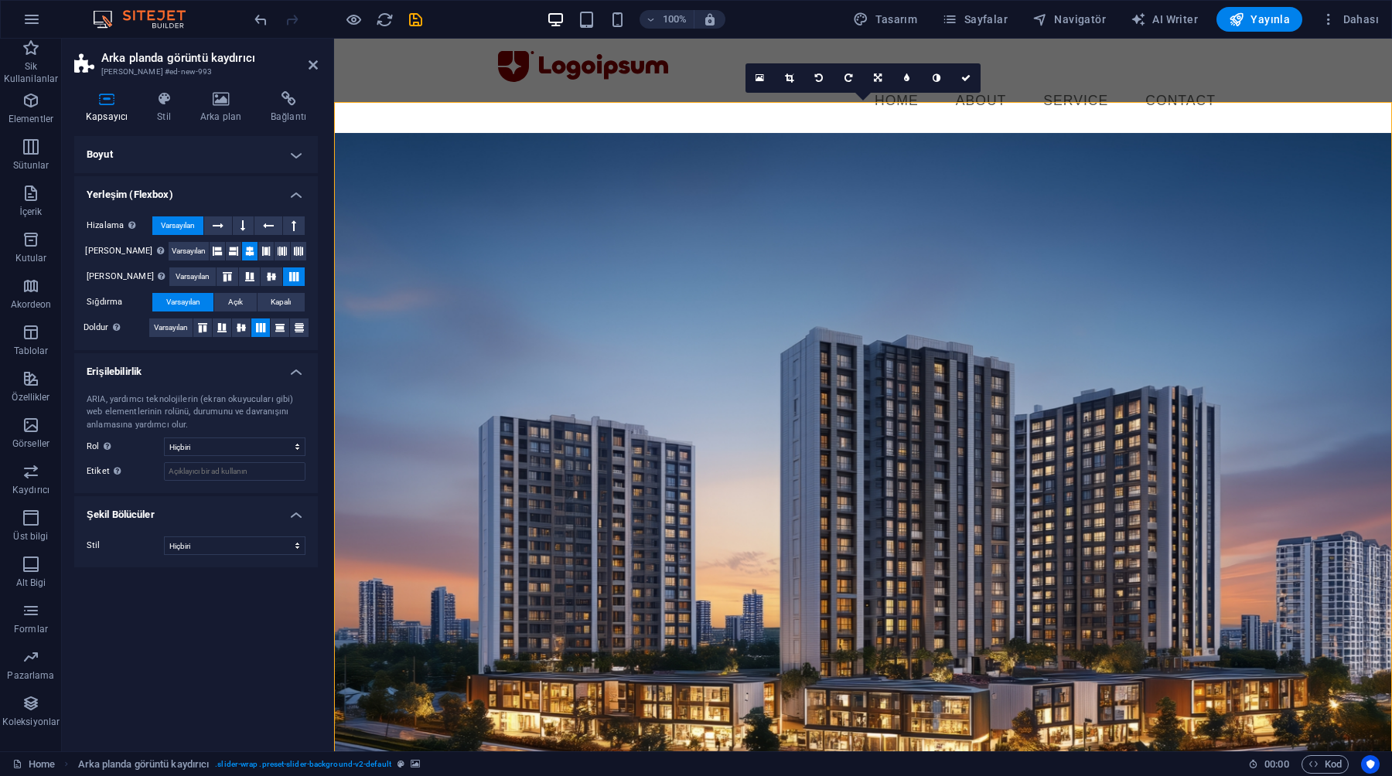
click at [171, 141] on h4 "Boyut" at bounding box center [196, 154] width 244 height 37
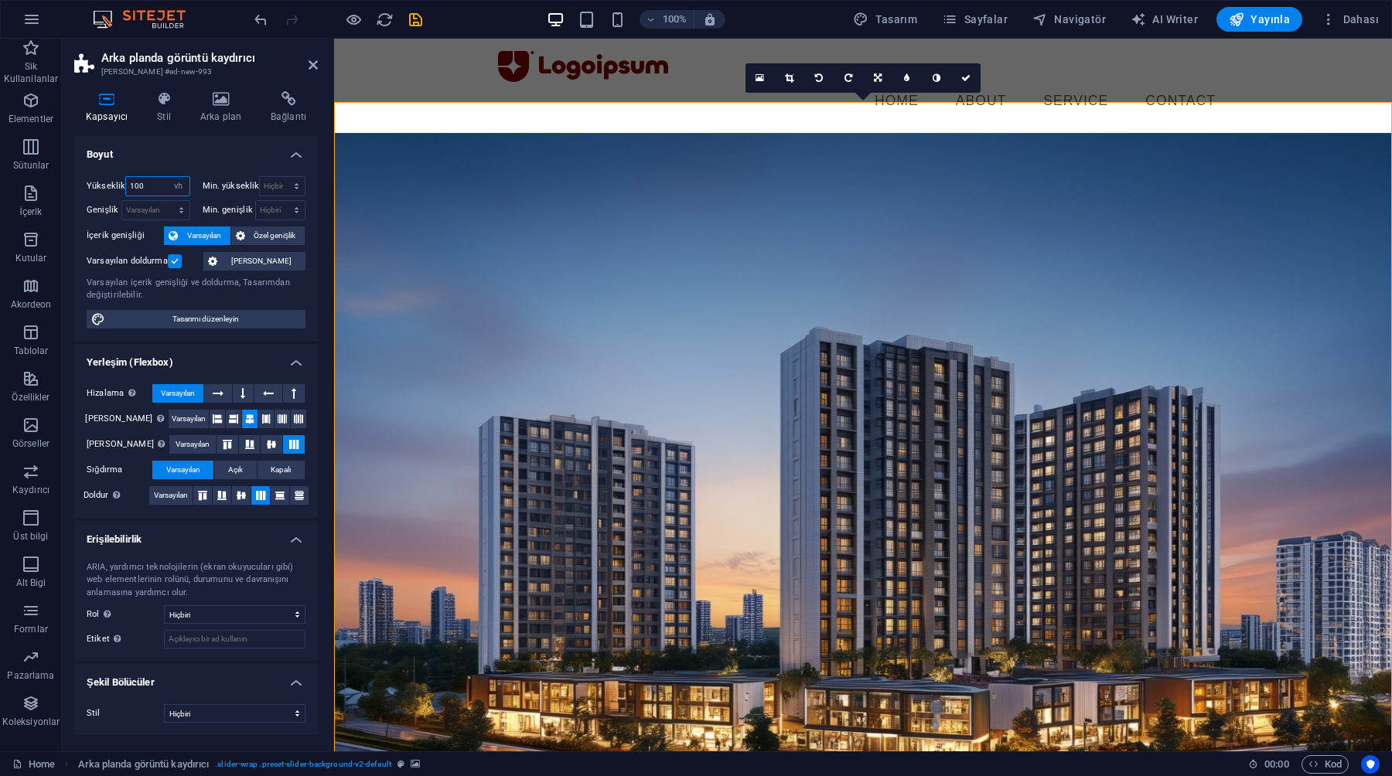
click at [155, 191] on input "100" at bounding box center [157, 186] width 63 height 19
type input "90"
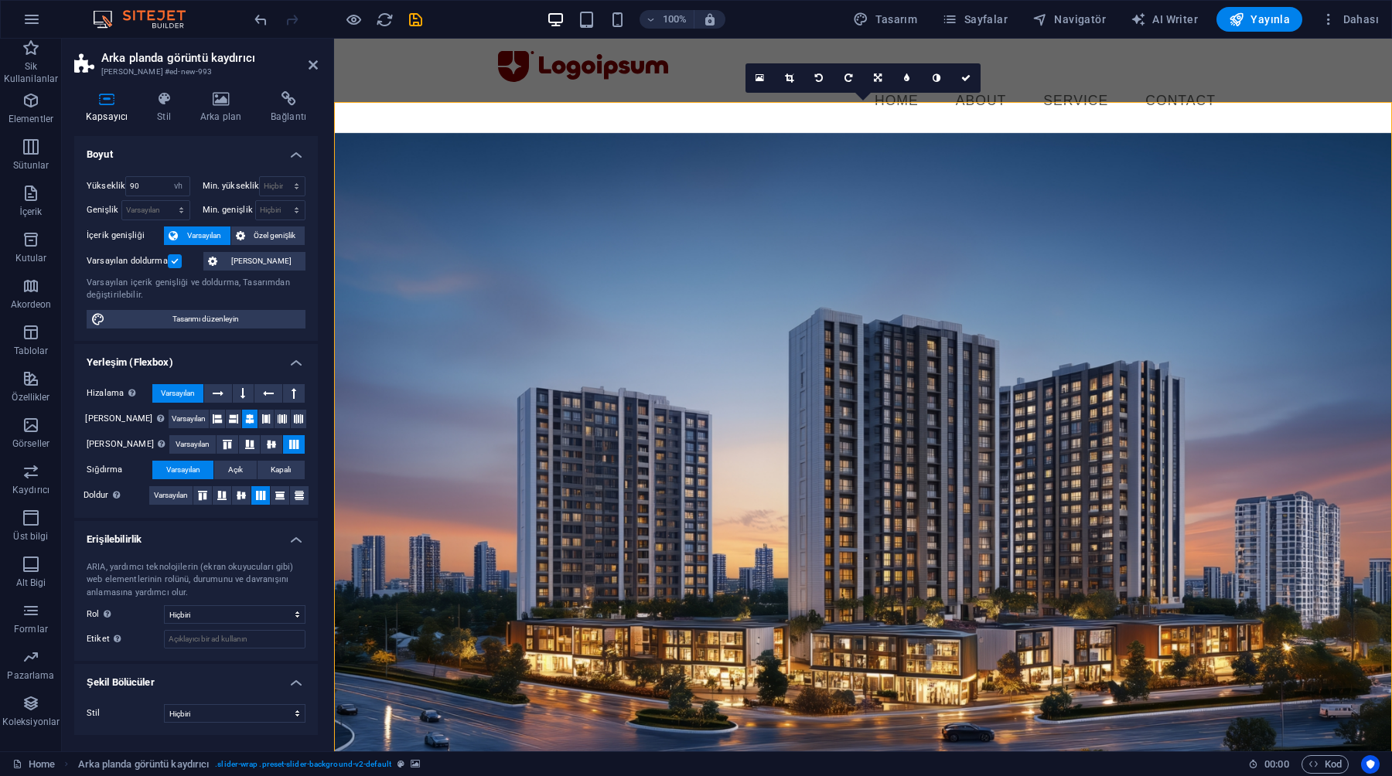
click at [163, 150] on h4 "Boyut" at bounding box center [196, 150] width 244 height 28
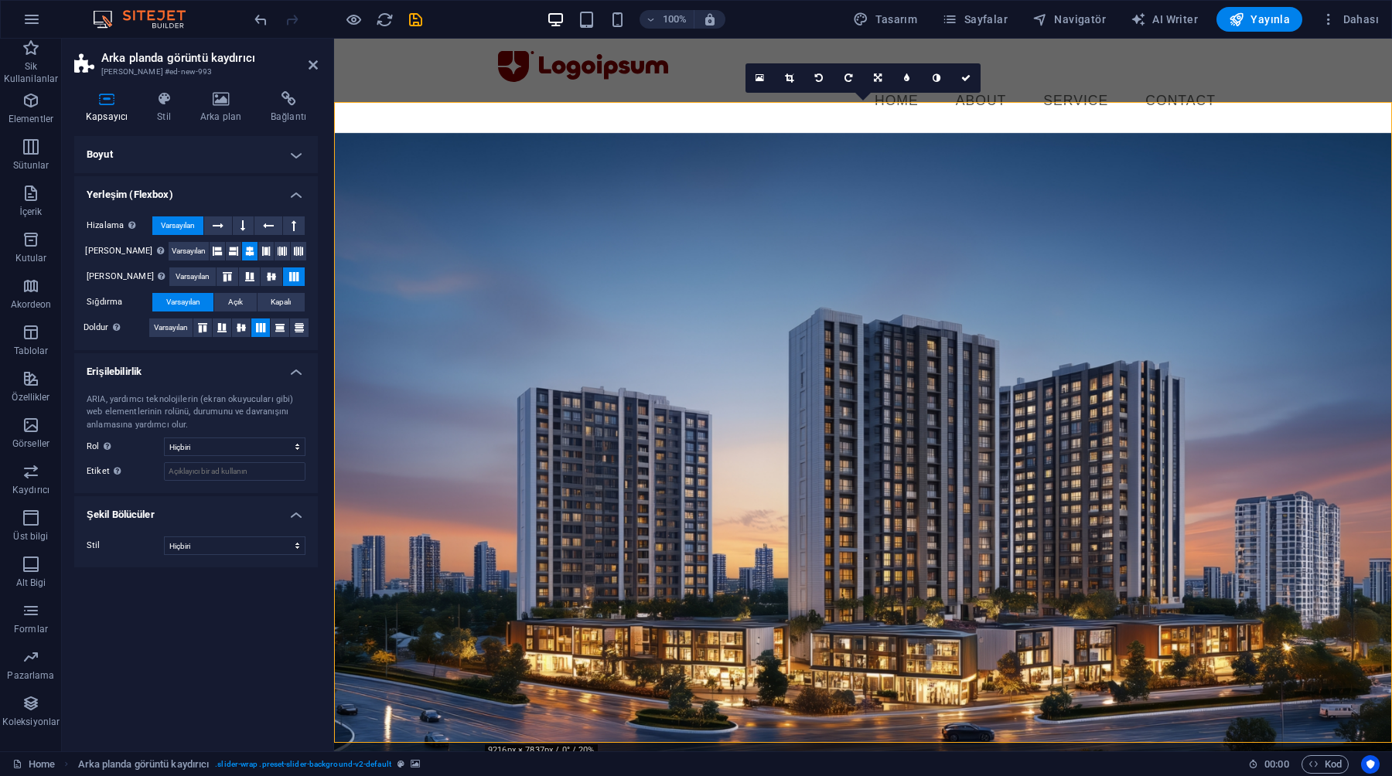
click at [176, 143] on h4 "Boyut" at bounding box center [196, 154] width 244 height 37
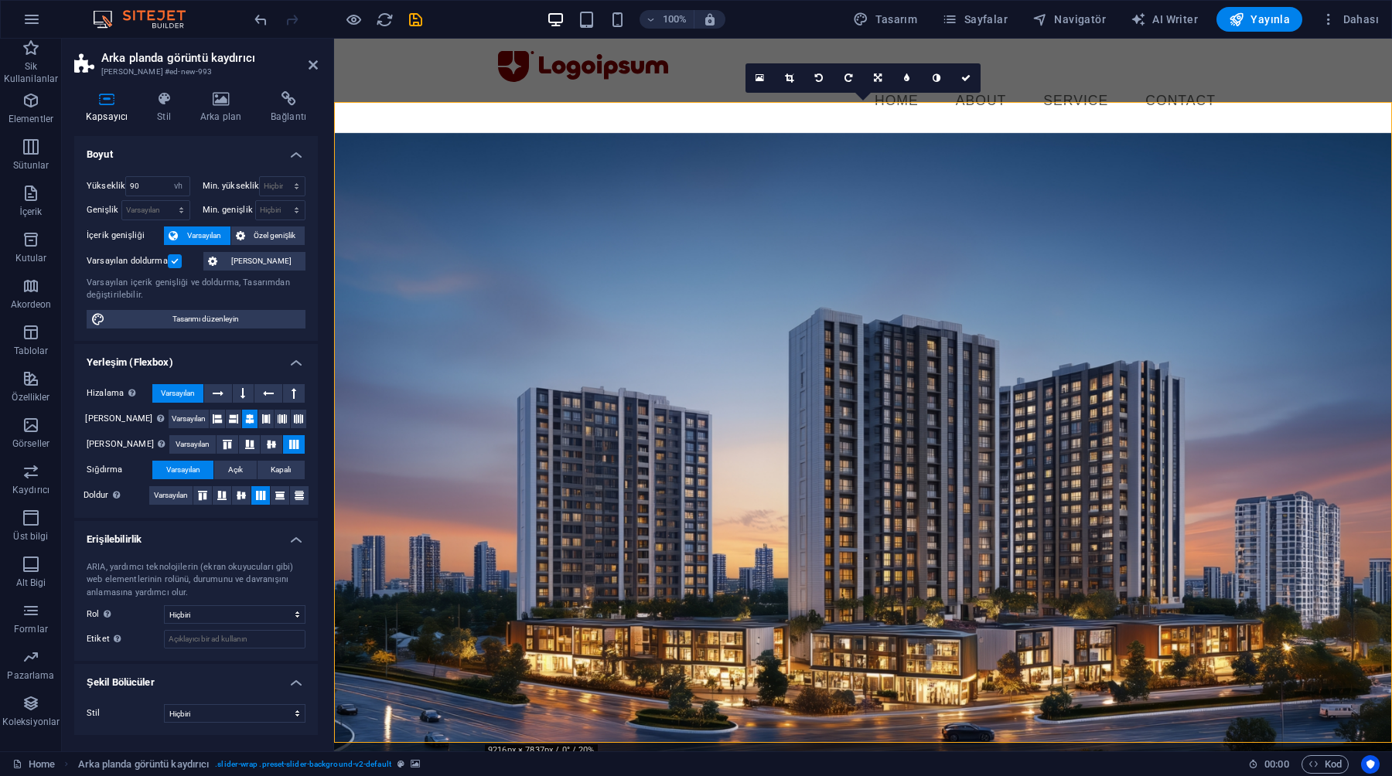
click at [227, 161] on h4 "Boyut" at bounding box center [196, 150] width 244 height 28
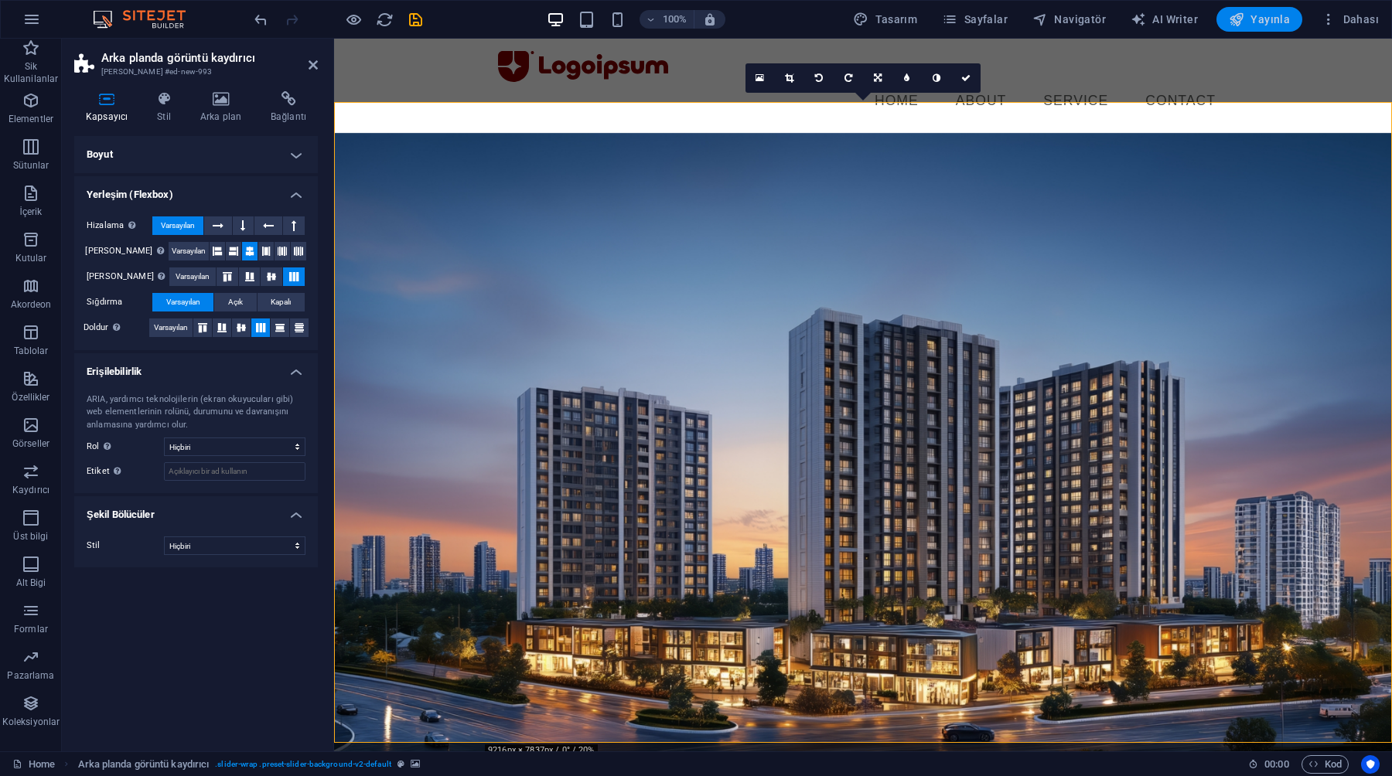
click at [1242, 26] on button "Yayınla" at bounding box center [1259, 19] width 86 height 25
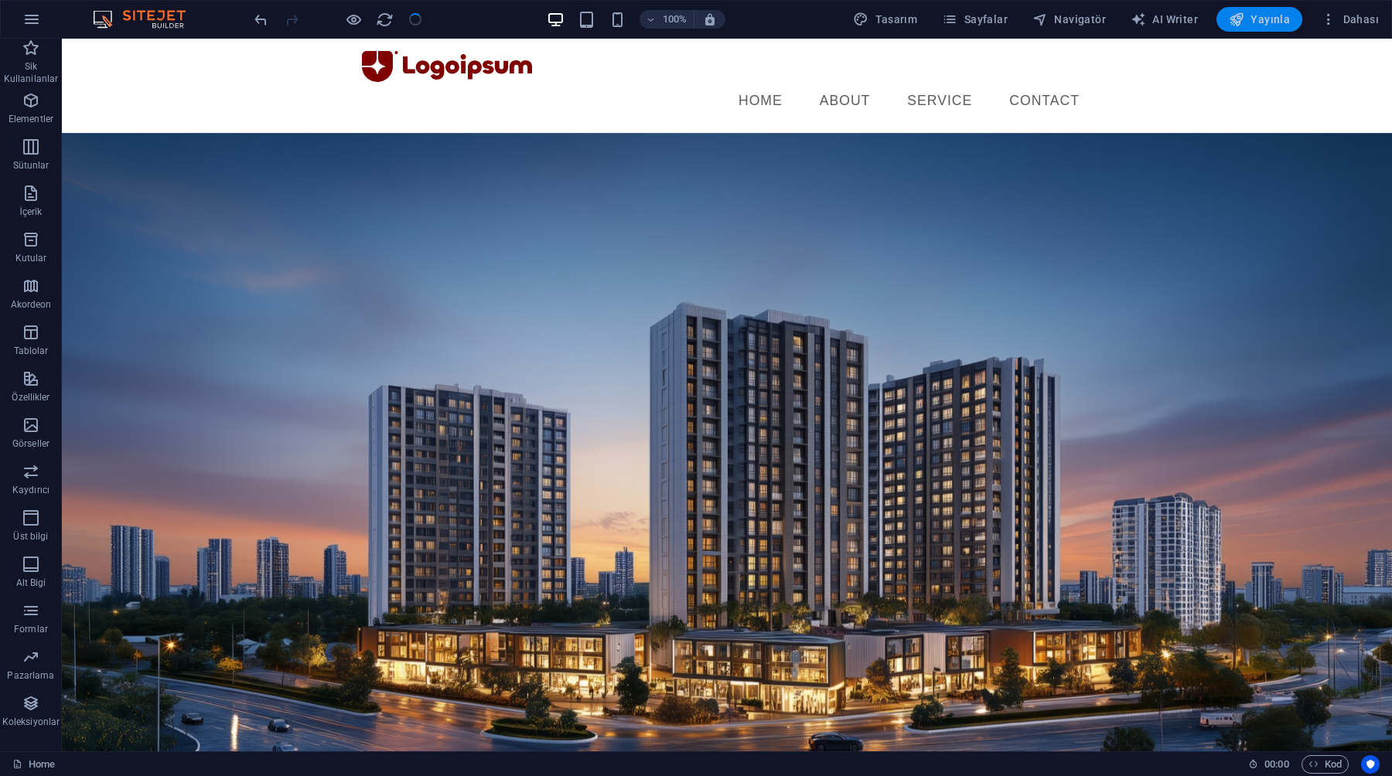
click at [1243, 26] on icon "button" at bounding box center [1235, 19] width 15 height 15
click at [243, 181] on figure at bounding box center [727, 454] width 1330 height 642
select select "vh"
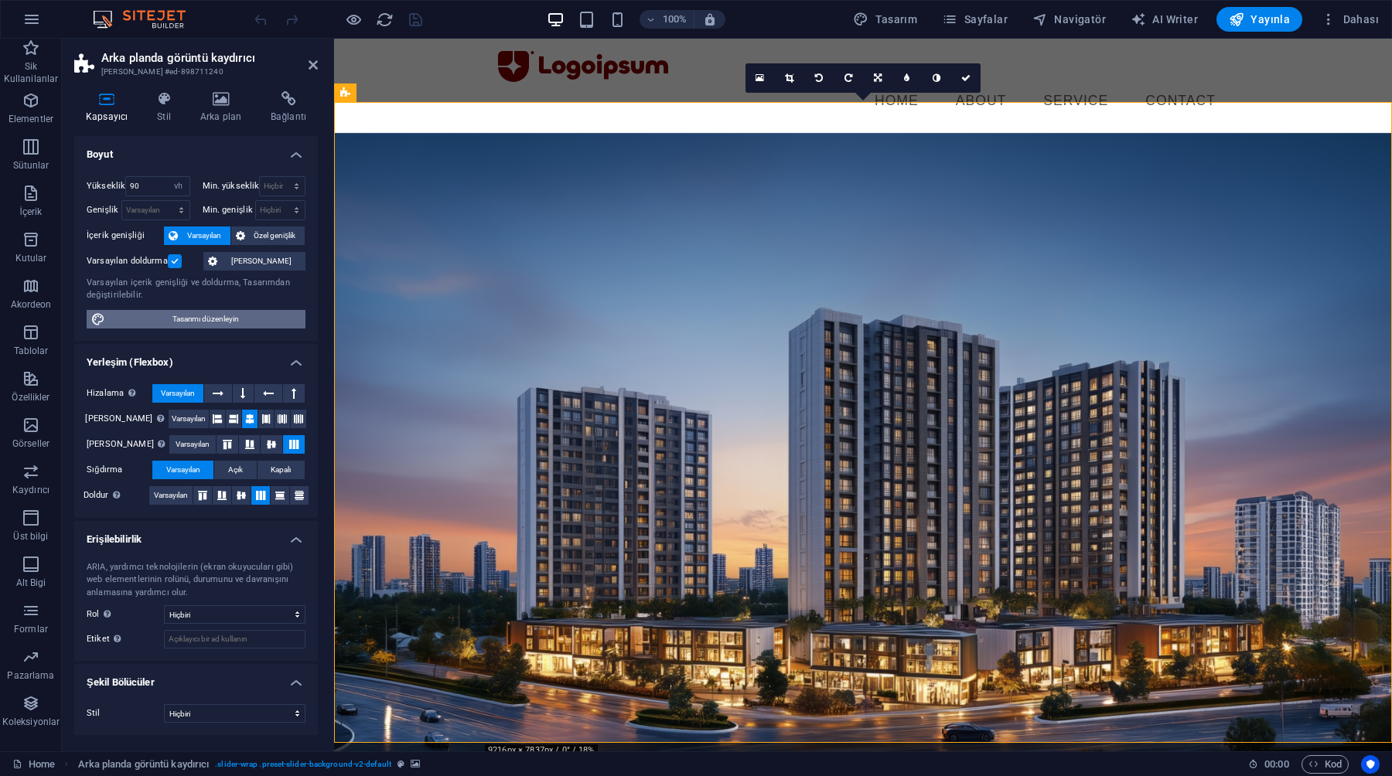
click at [240, 325] on span "Tasarımı düzenleyin" at bounding box center [205, 319] width 191 height 19
select select "px"
select select "400"
select select "px"
select select "rem"
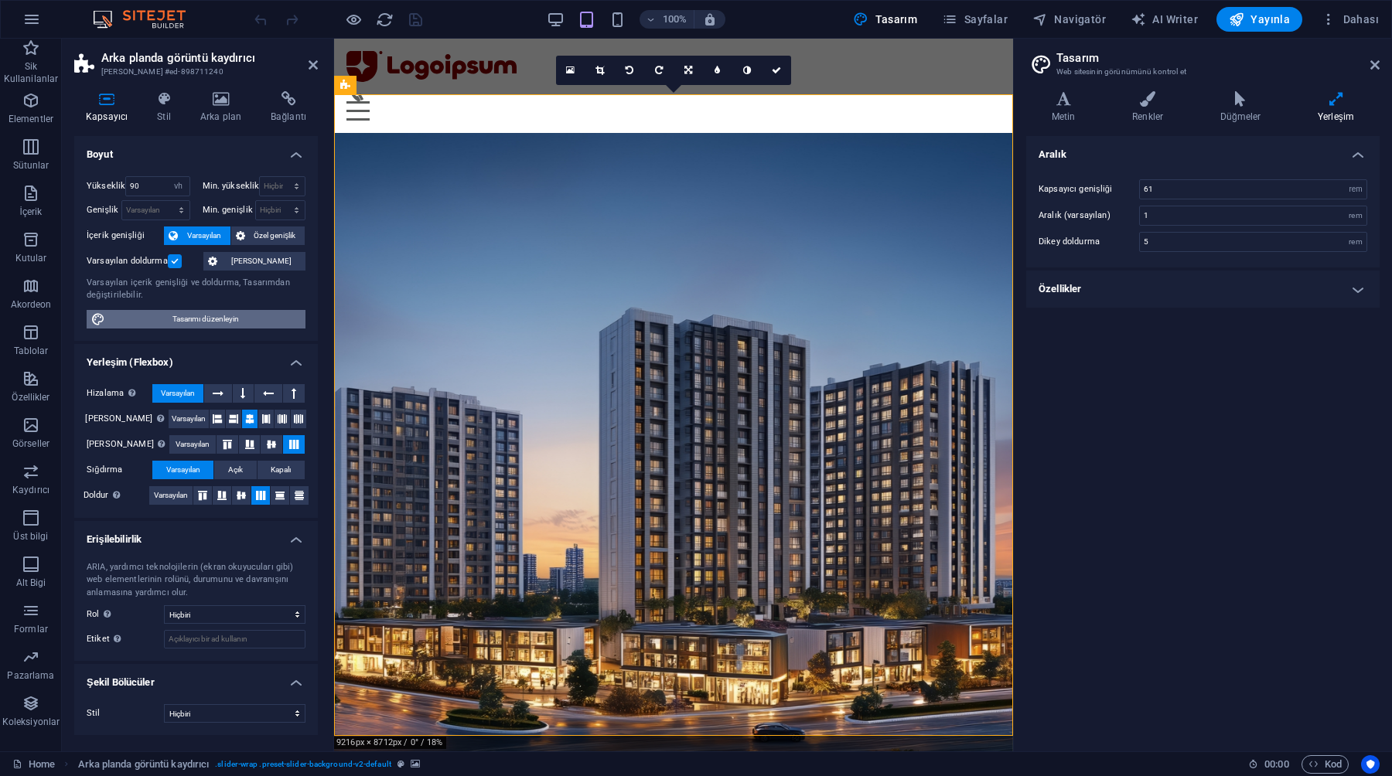
click at [237, 315] on span "Tasarımı düzenleyin" at bounding box center [205, 319] width 191 height 19
click at [1361, 195] on select "rem px" at bounding box center [1355, 189] width 22 height 19
click at [1187, 300] on h4 "Özellikler" at bounding box center [1202, 289] width 353 height 37
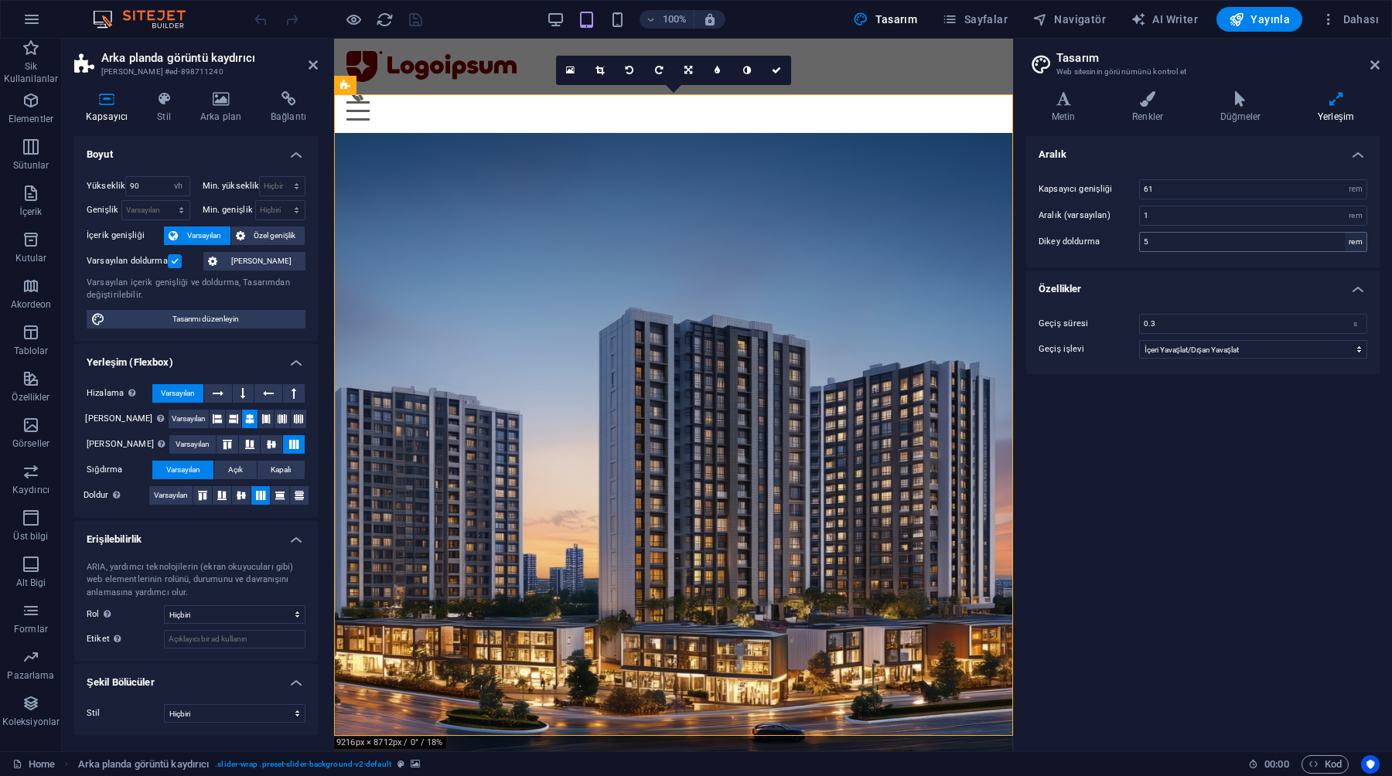
click at [1355, 241] on div "rem" at bounding box center [1355, 242] width 22 height 19
click at [1252, 121] on h4 "Düğmeler" at bounding box center [1242, 107] width 97 height 32
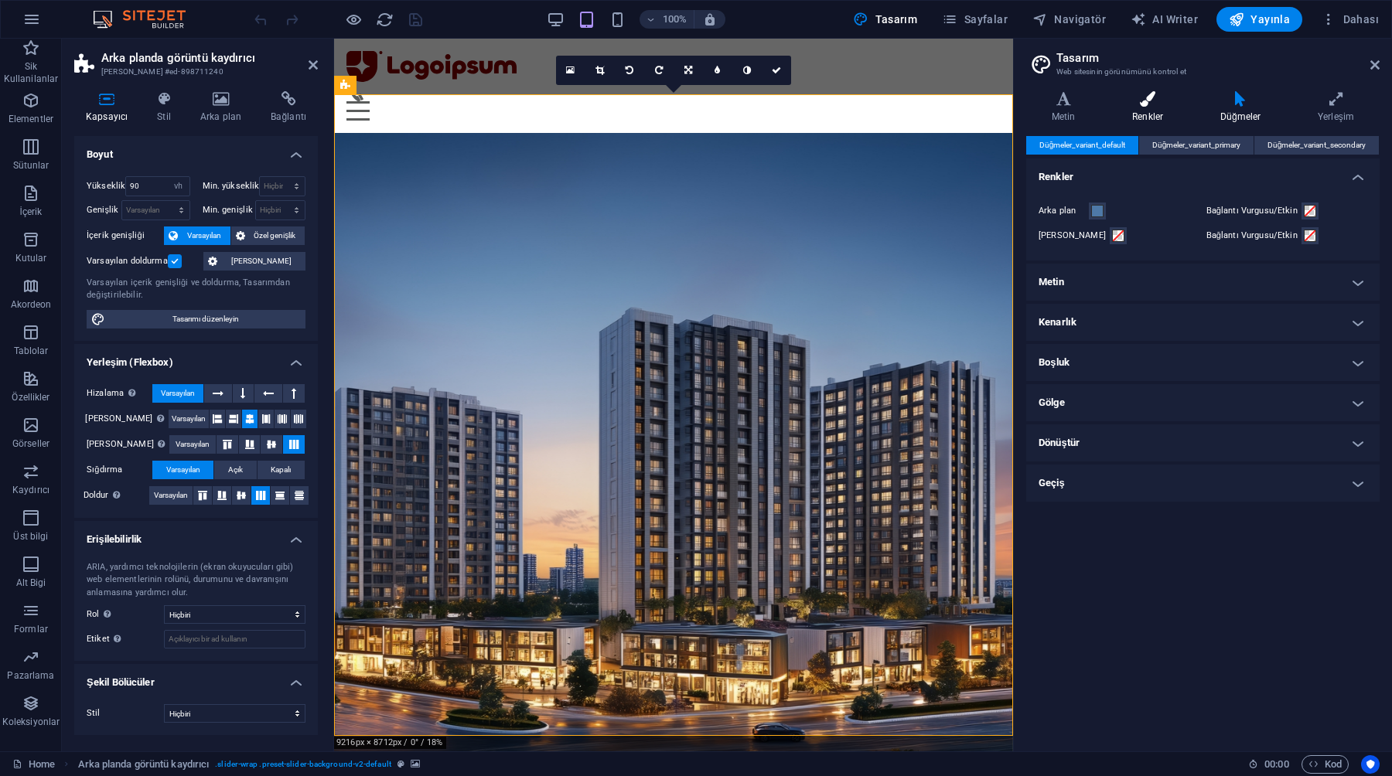
click at [1118, 110] on h4 "Renkler" at bounding box center [1150, 107] width 88 height 32
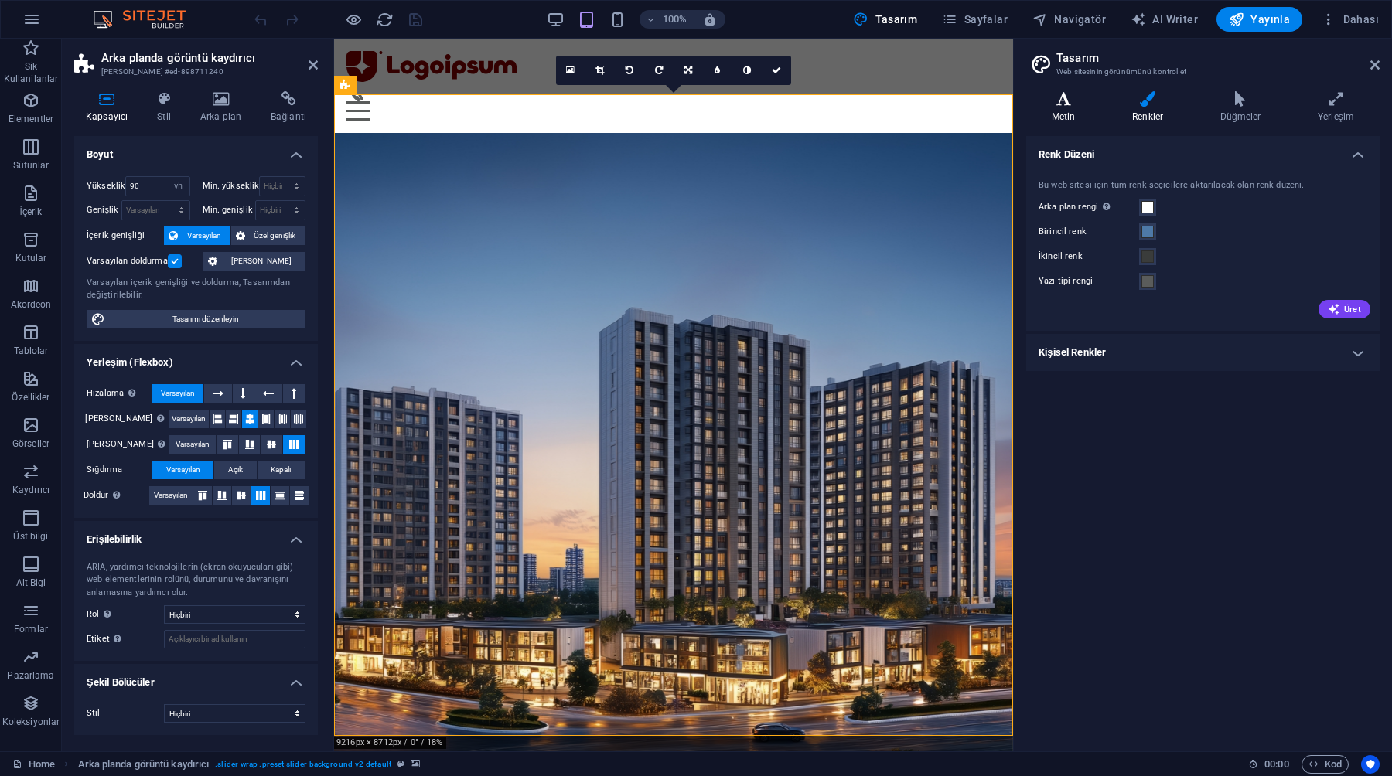
click at [1068, 110] on h4 "Metin" at bounding box center [1066, 107] width 80 height 32
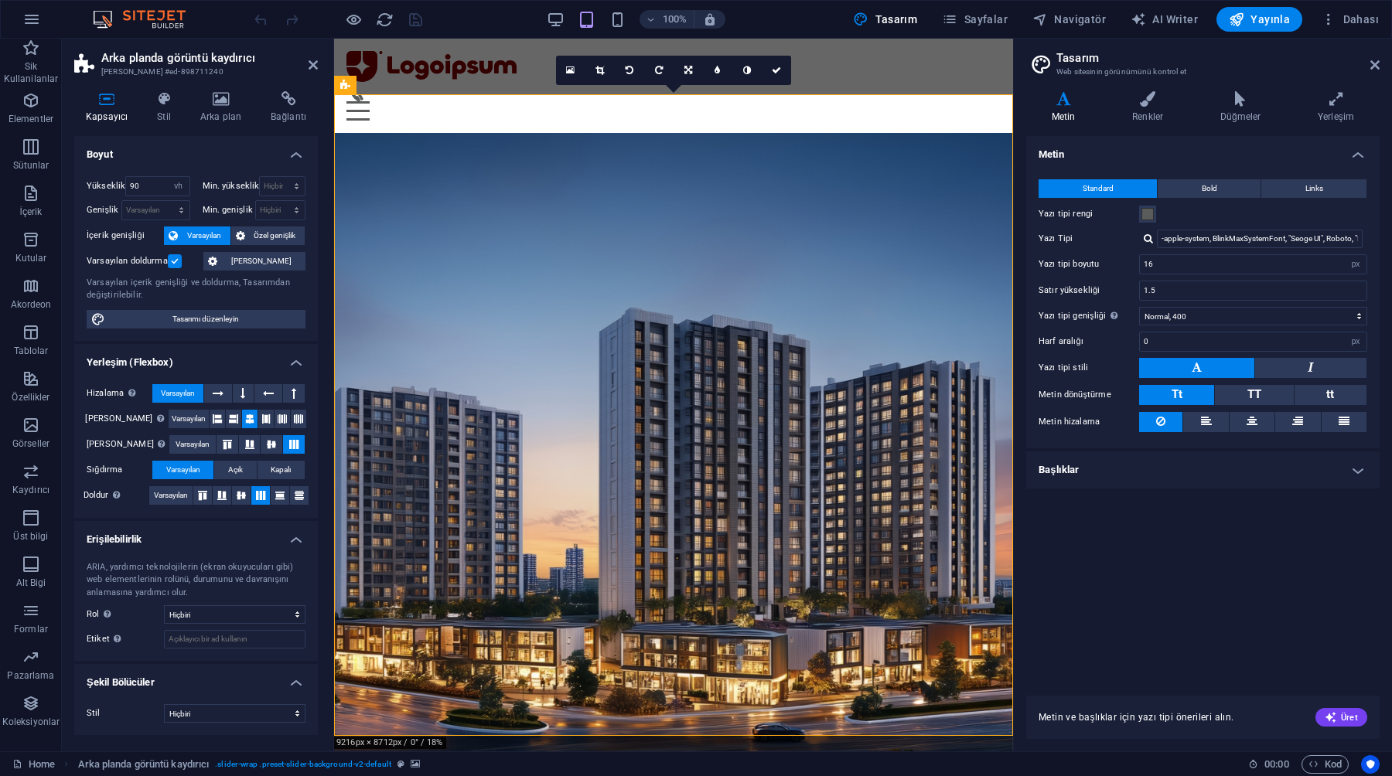
click at [1075, 466] on h4 "Başlıklar" at bounding box center [1202, 469] width 353 height 37
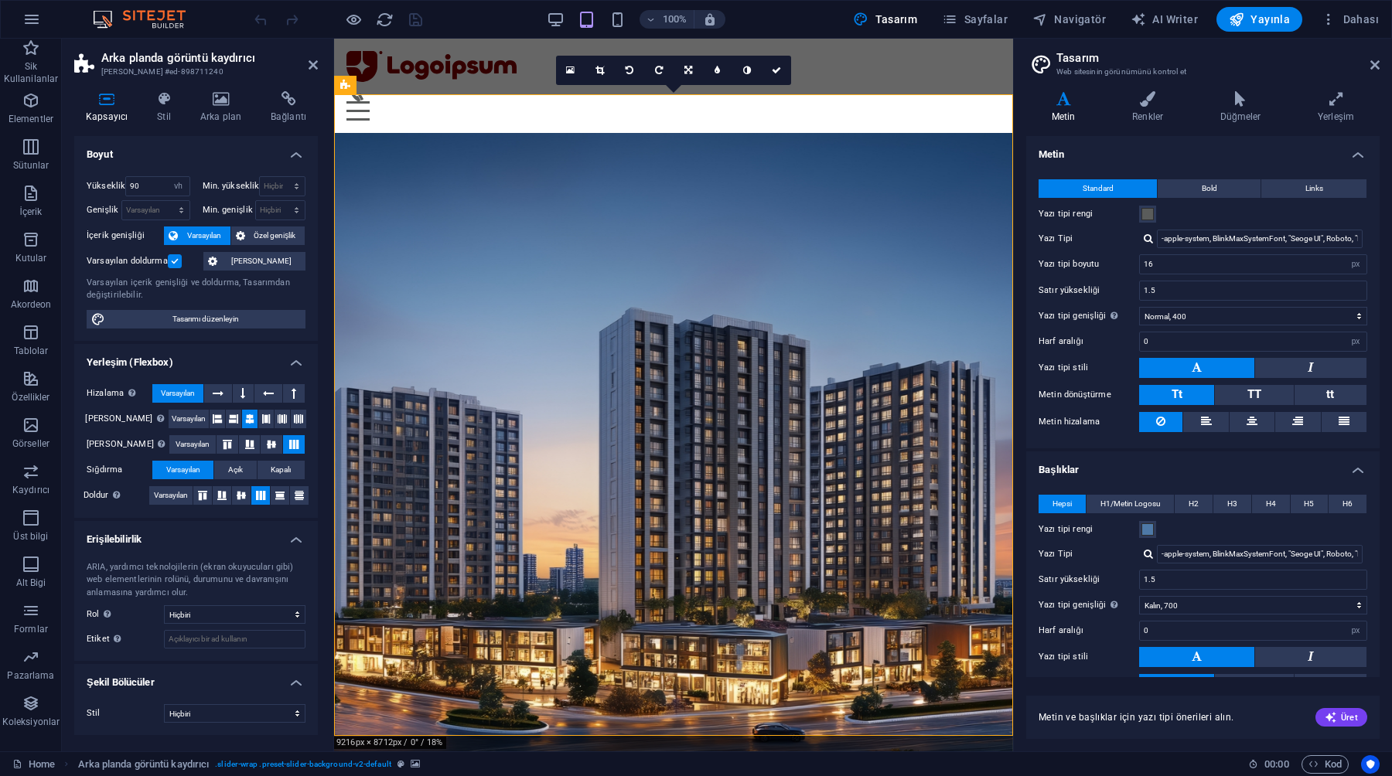
scroll to position [111, 0]
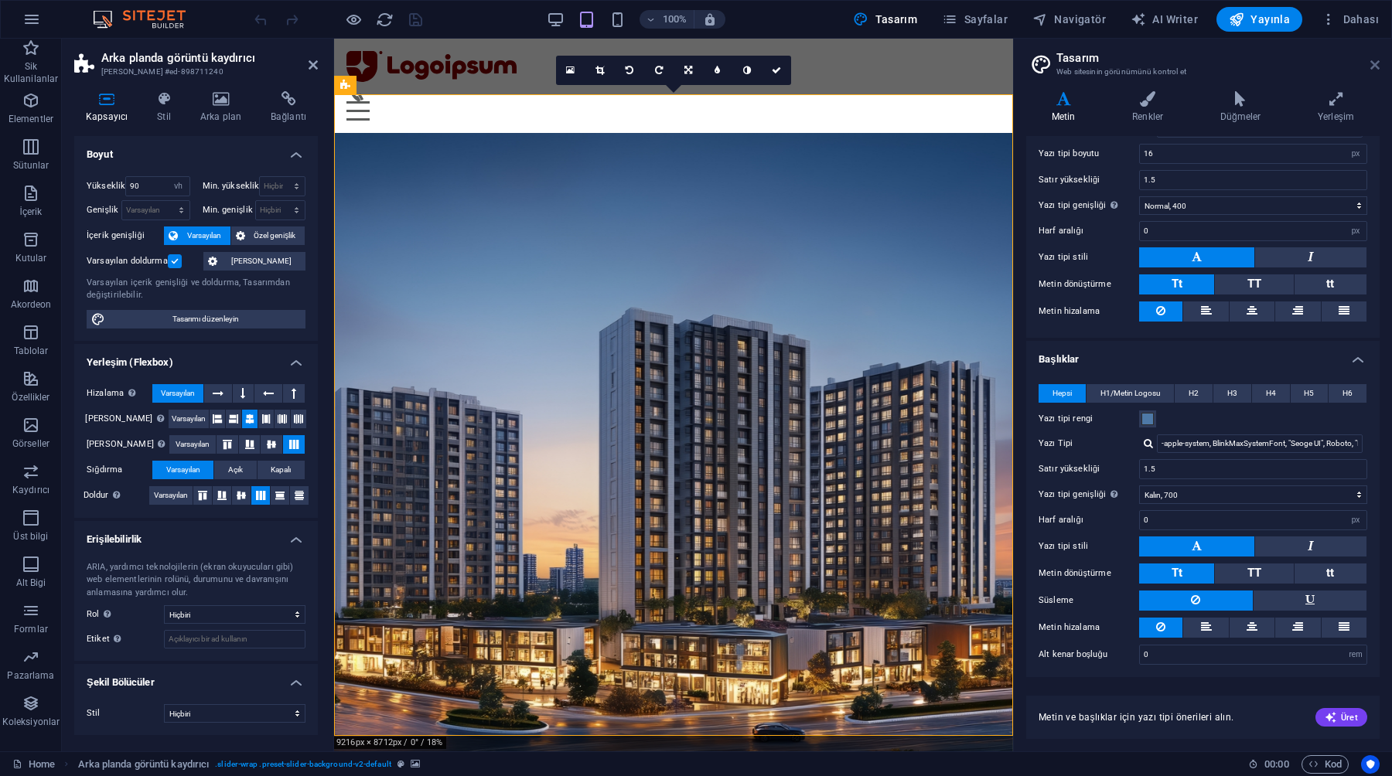
click at [1374, 60] on icon at bounding box center [1374, 65] width 9 height 12
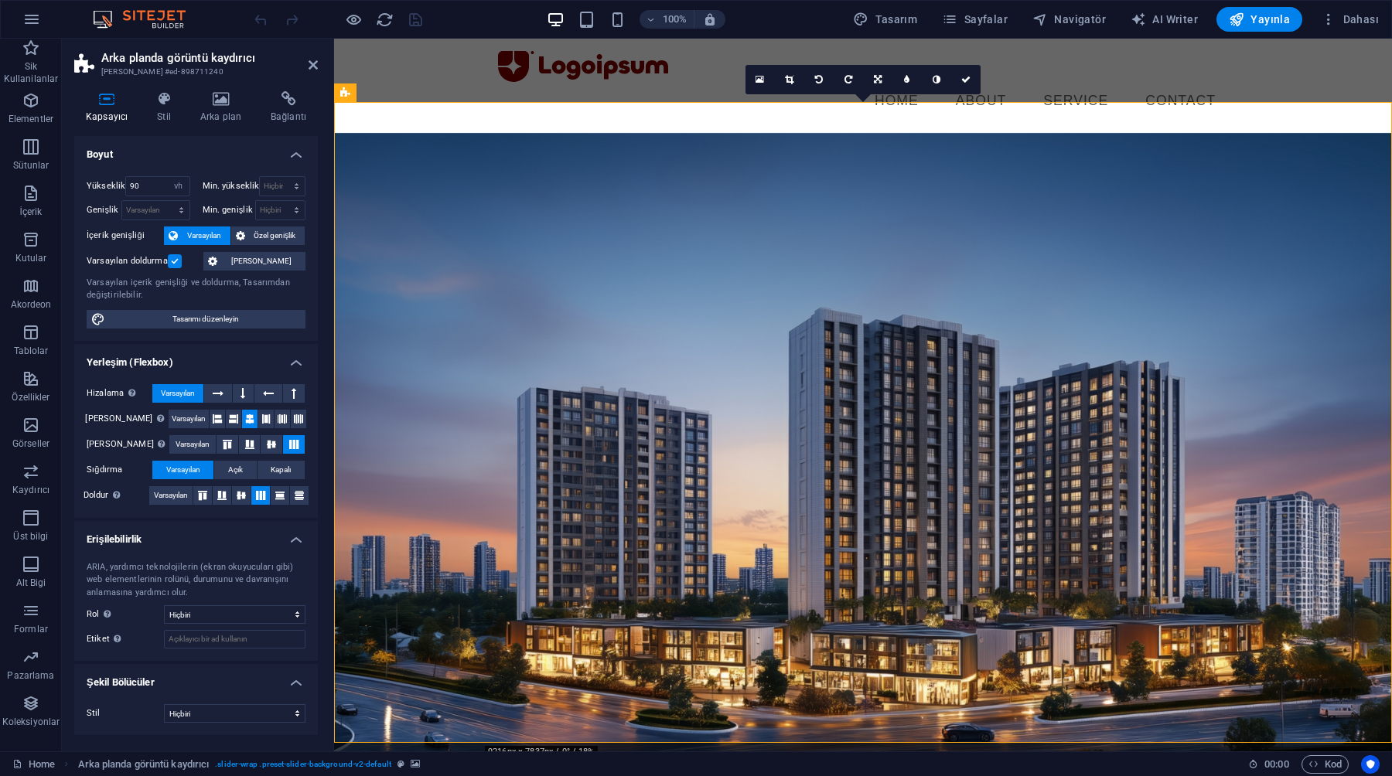
click at [1101, 133] on figure at bounding box center [863, 454] width 1058 height 642
click at [963, 84] on link at bounding box center [965, 79] width 29 height 29
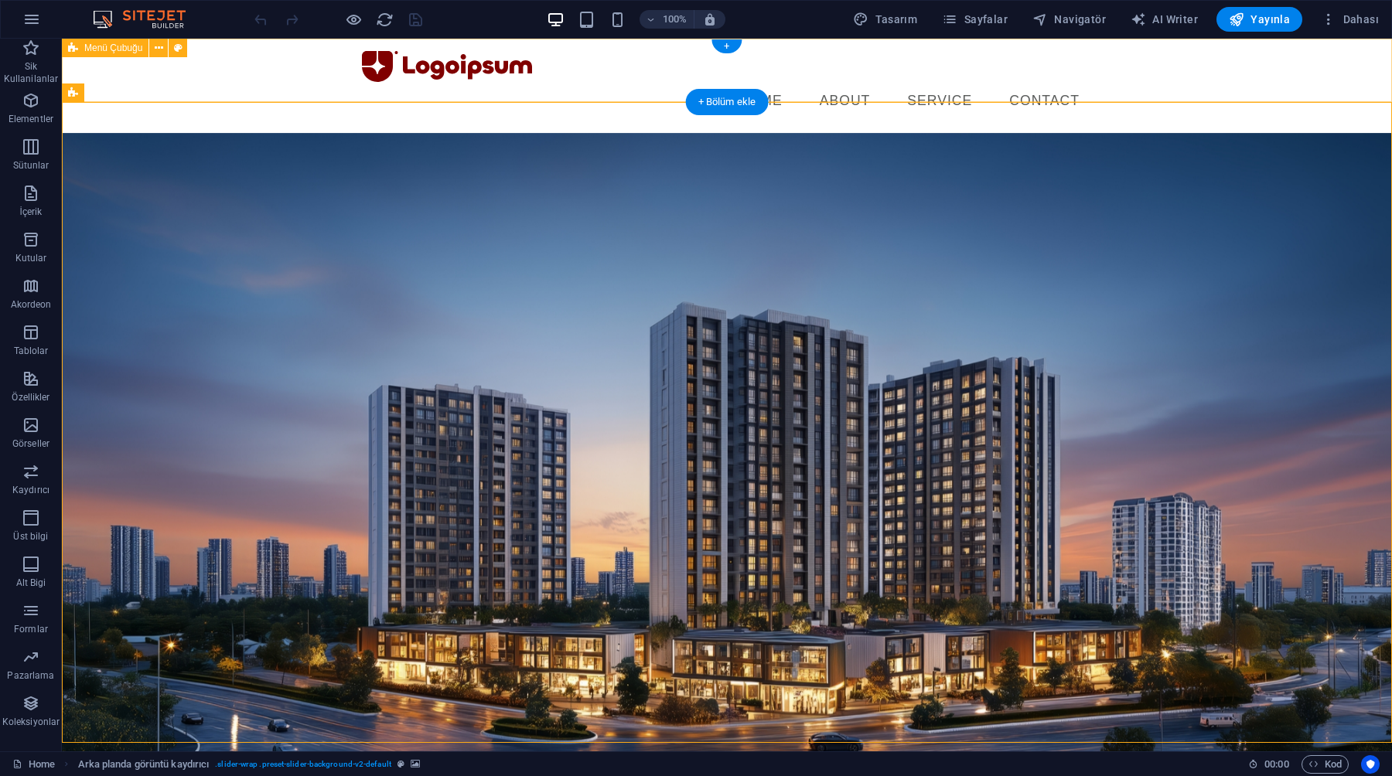
click at [311, 82] on div "Menu Home About Service Contact" at bounding box center [727, 86] width 1330 height 94
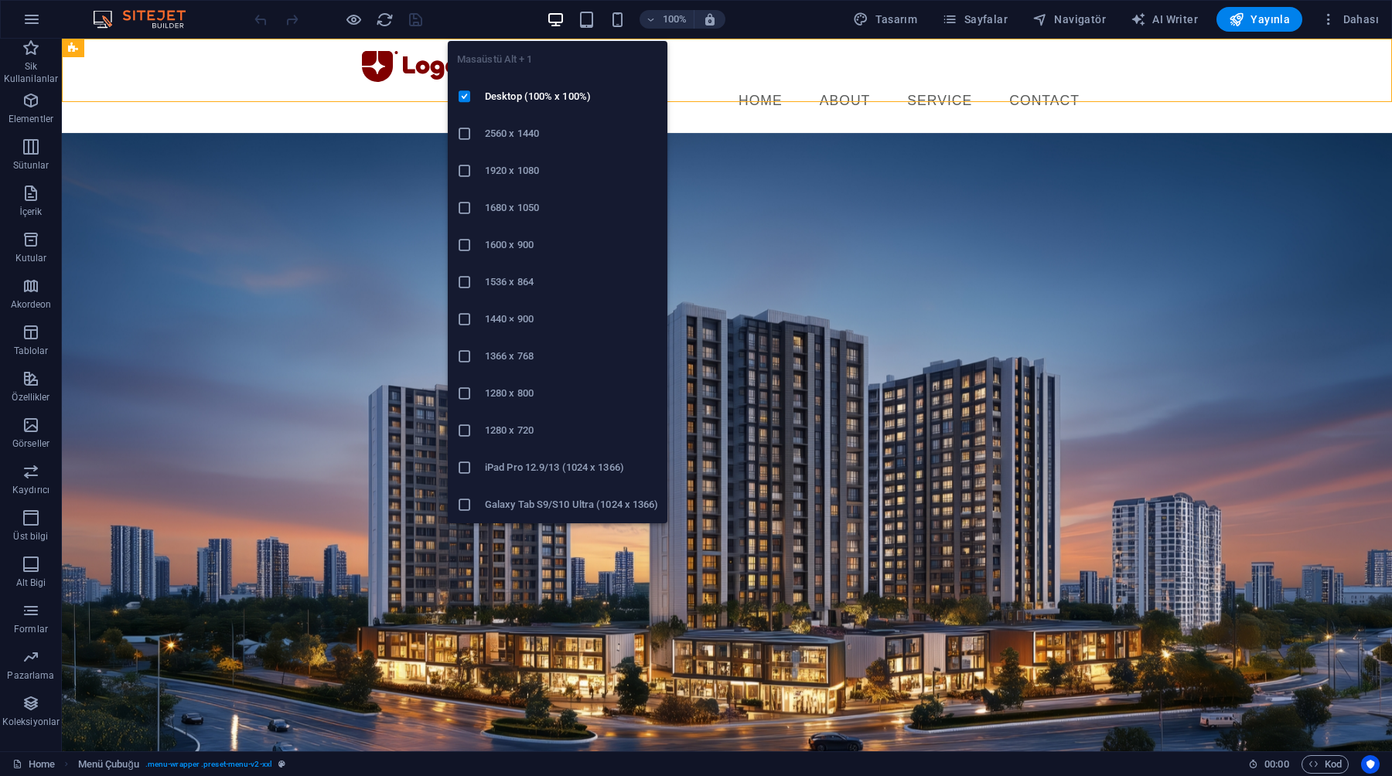
click at [543, 123] on li "2560 x 1440" at bounding box center [558, 133] width 220 height 37
click at [561, 93] on h6 "Desktop (100% x 100%)" at bounding box center [571, 96] width 173 height 19
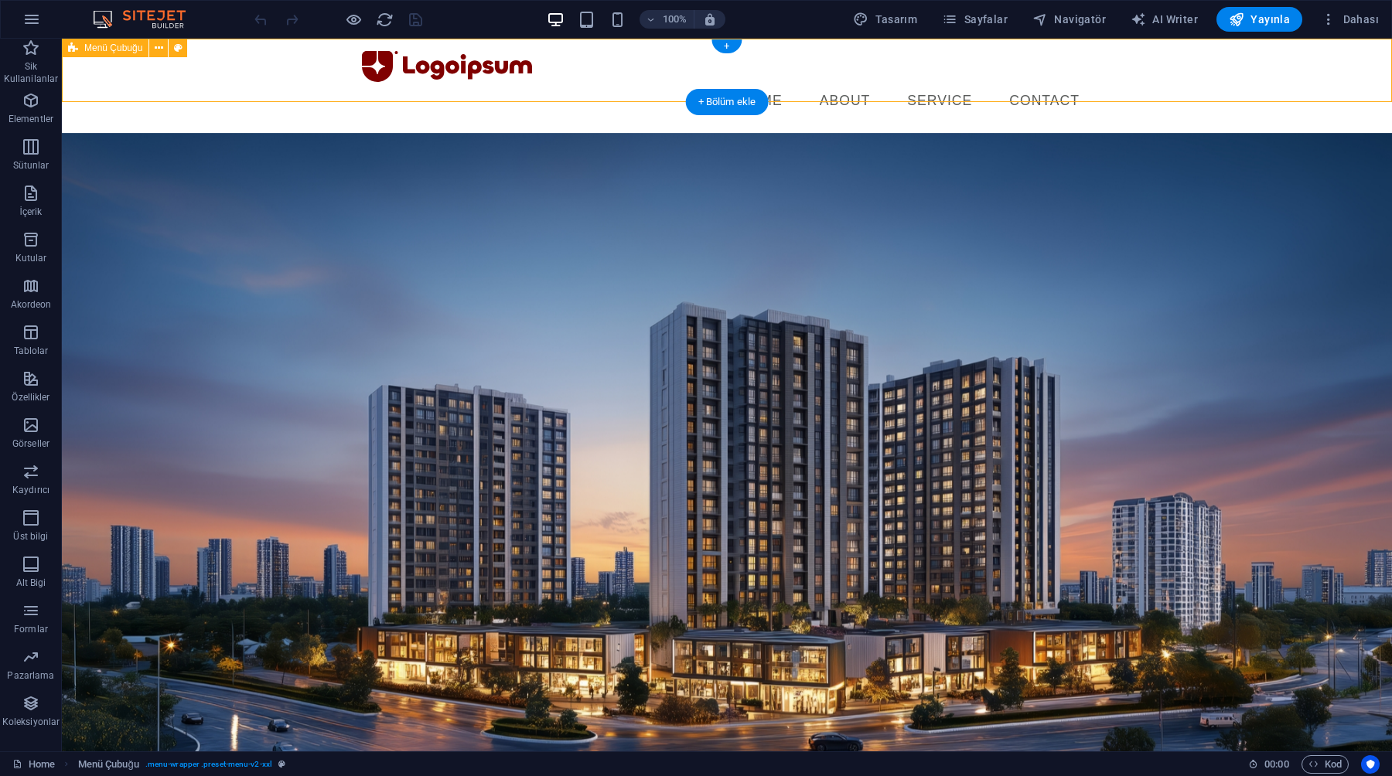
click at [308, 71] on div "Menu Home About Service Contact" at bounding box center [727, 86] width 1330 height 94
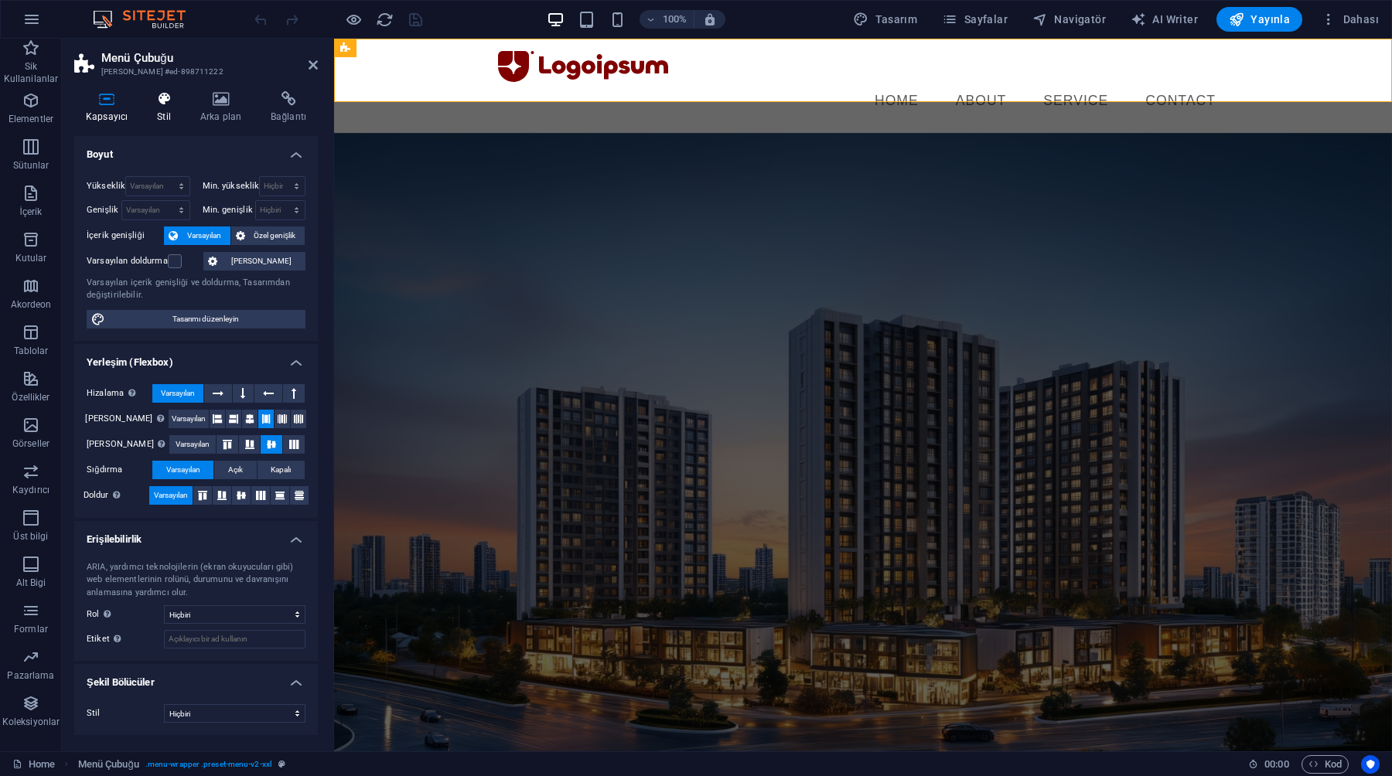
click at [179, 114] on h4 "Stil" at bounding box center [166, 107] width 43 height 32
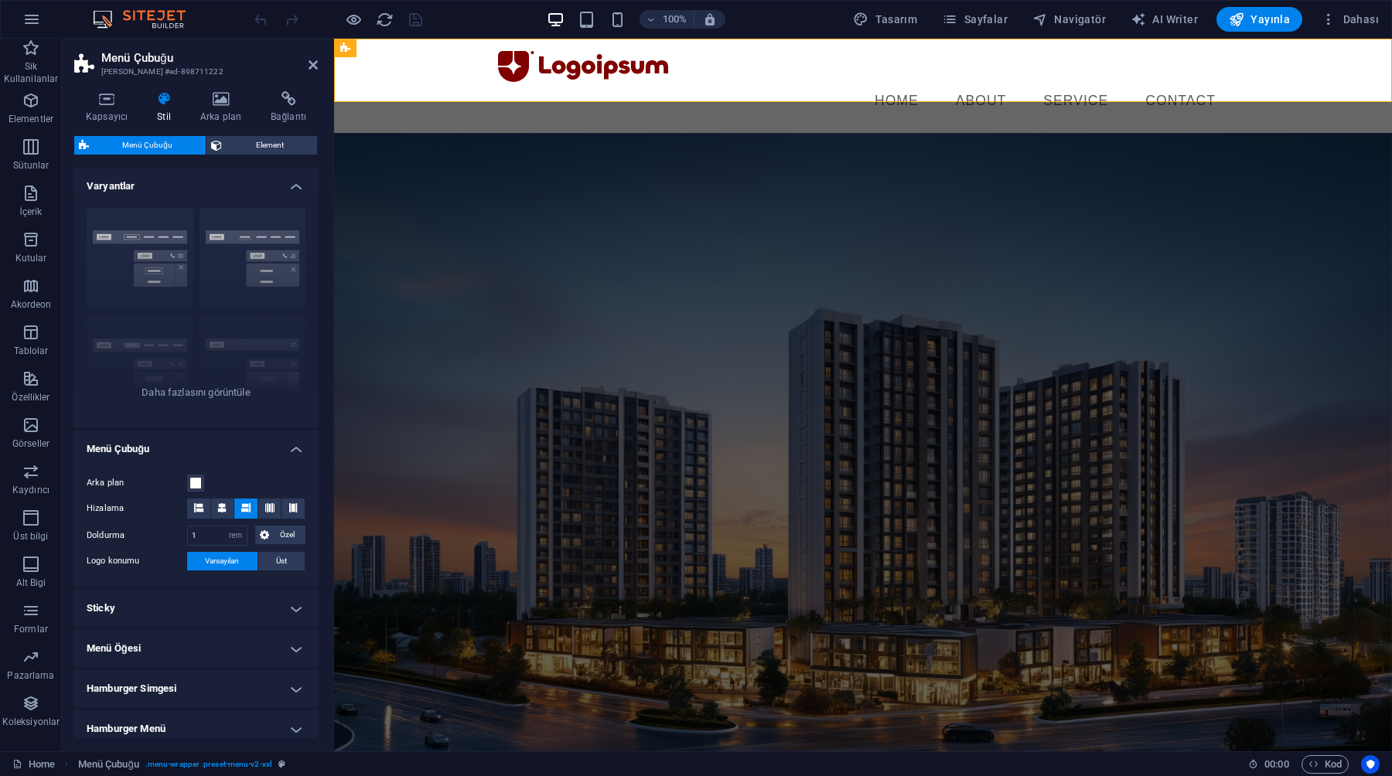
scroll to position [110, 0]
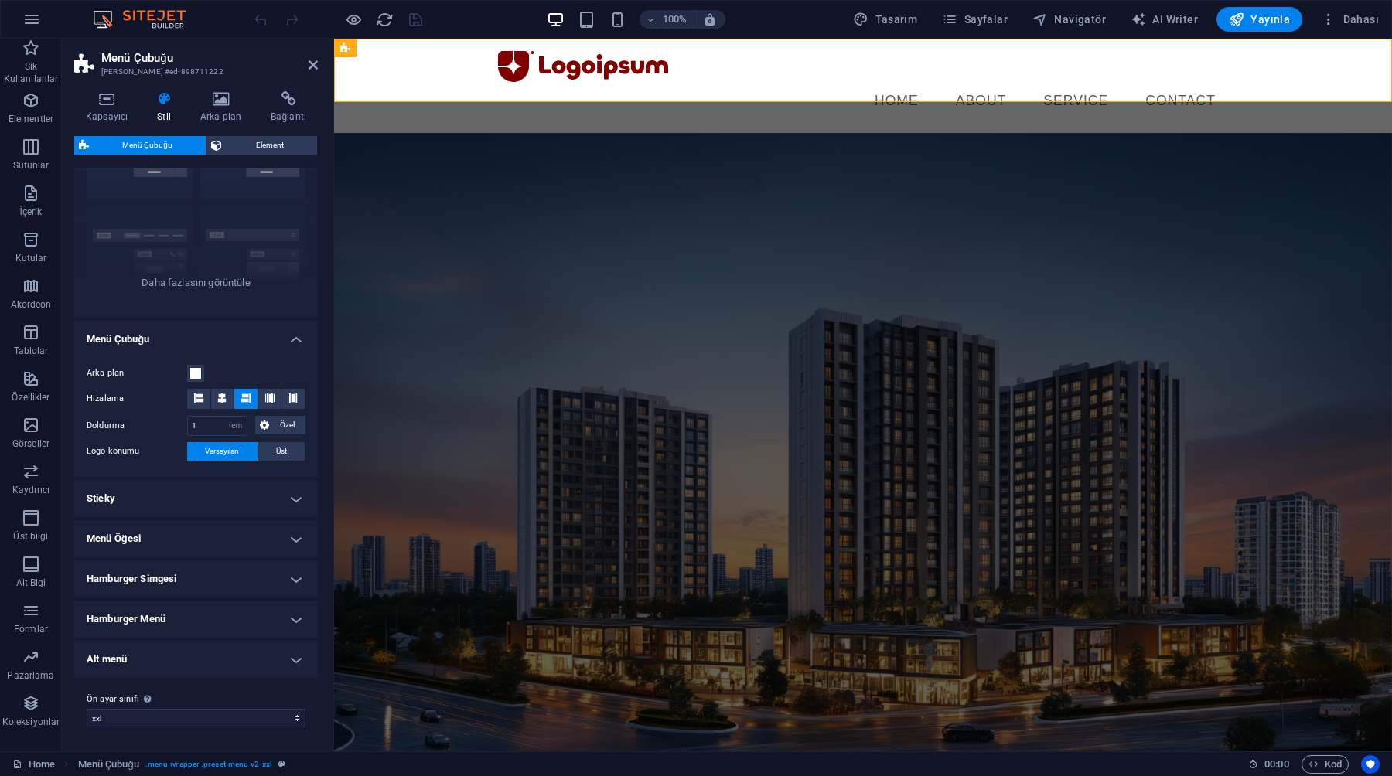
click at [163, 577] on h4 "Hamburger Simgesi" at bounding box center [196, 578] width 244 height 37
click at [163, 577] on h4 "Hamburger Simgesi" at bounding box center [196, 574] width 244 height 28
click at [150, 491] on h4 "Sticky" at bounding box center [196, 498] width 244 height 37
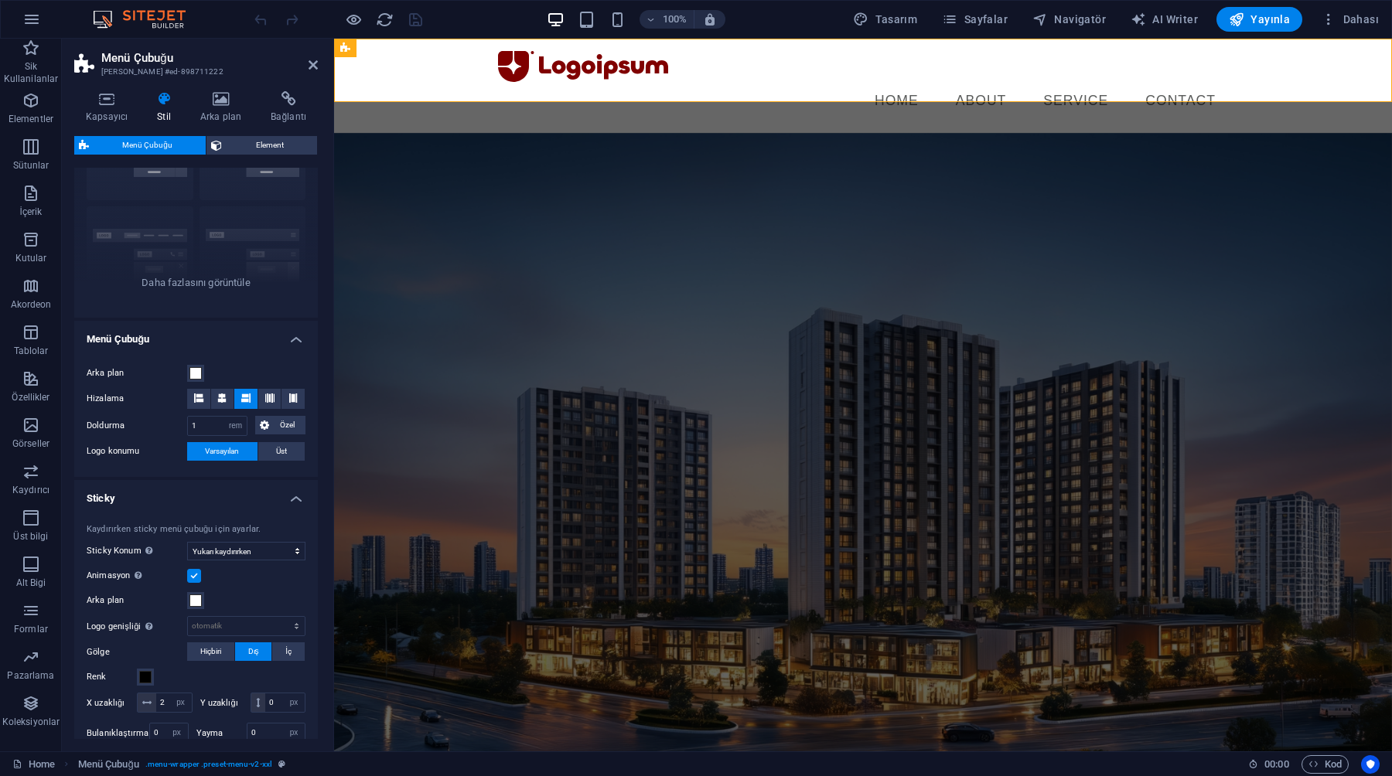
click at [150, 491] on h4 "Sticky" at bounding box center [196, 494] width 244 height 28
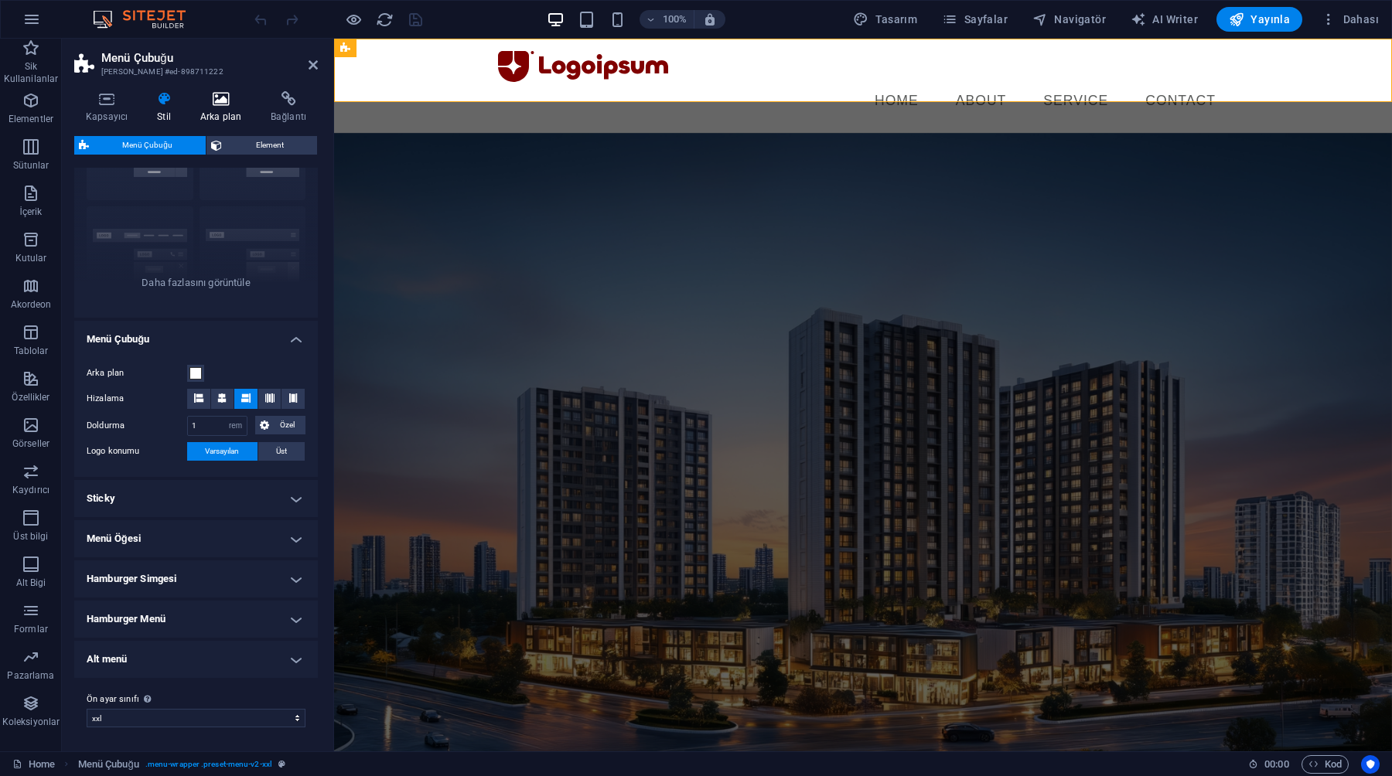
click at [217, 108] on h4 "Arka plan" at bounding box center [224, 107] width 70 height 32
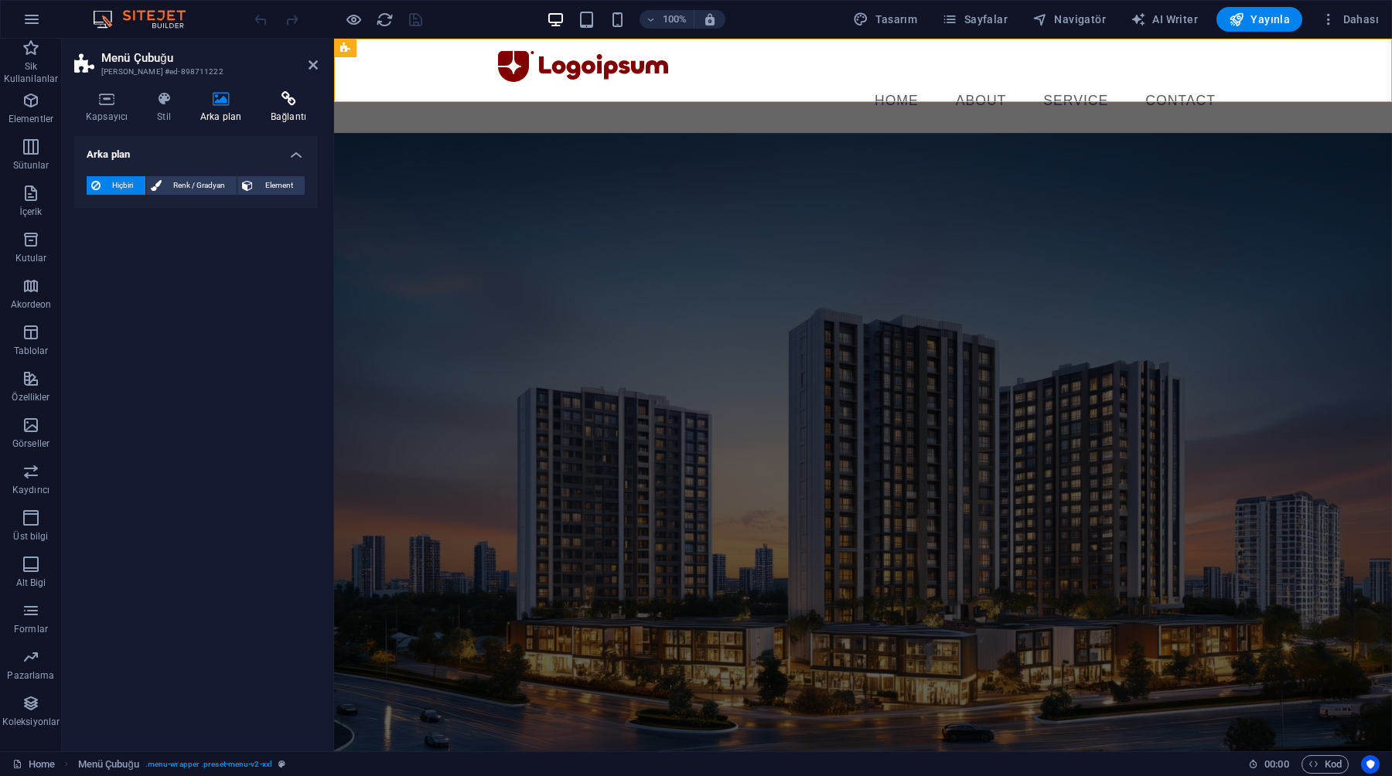
click at [308, 99] on icon at bounding box center [288, 98] width 59 height 15
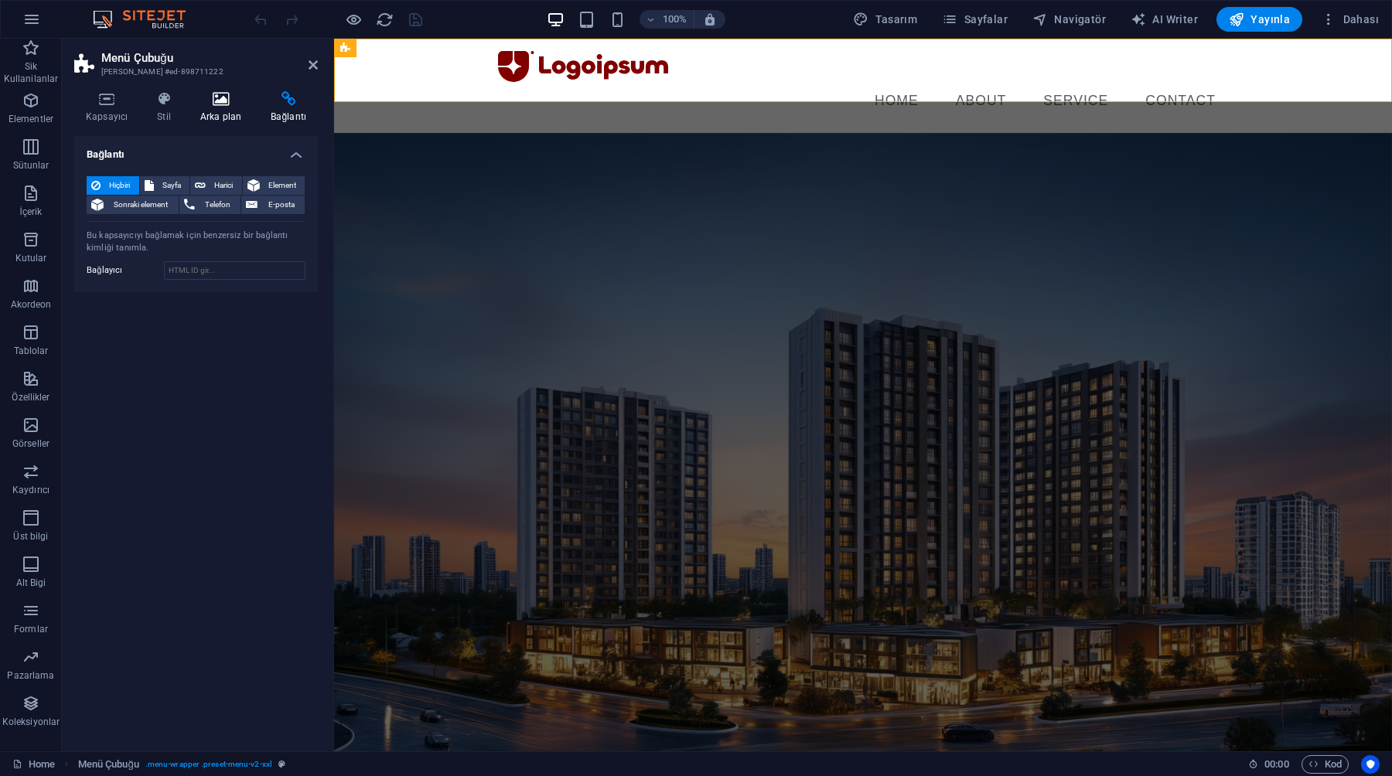
click at [206, 100] on icon at bounding box center [221, 98] width 64 height 15
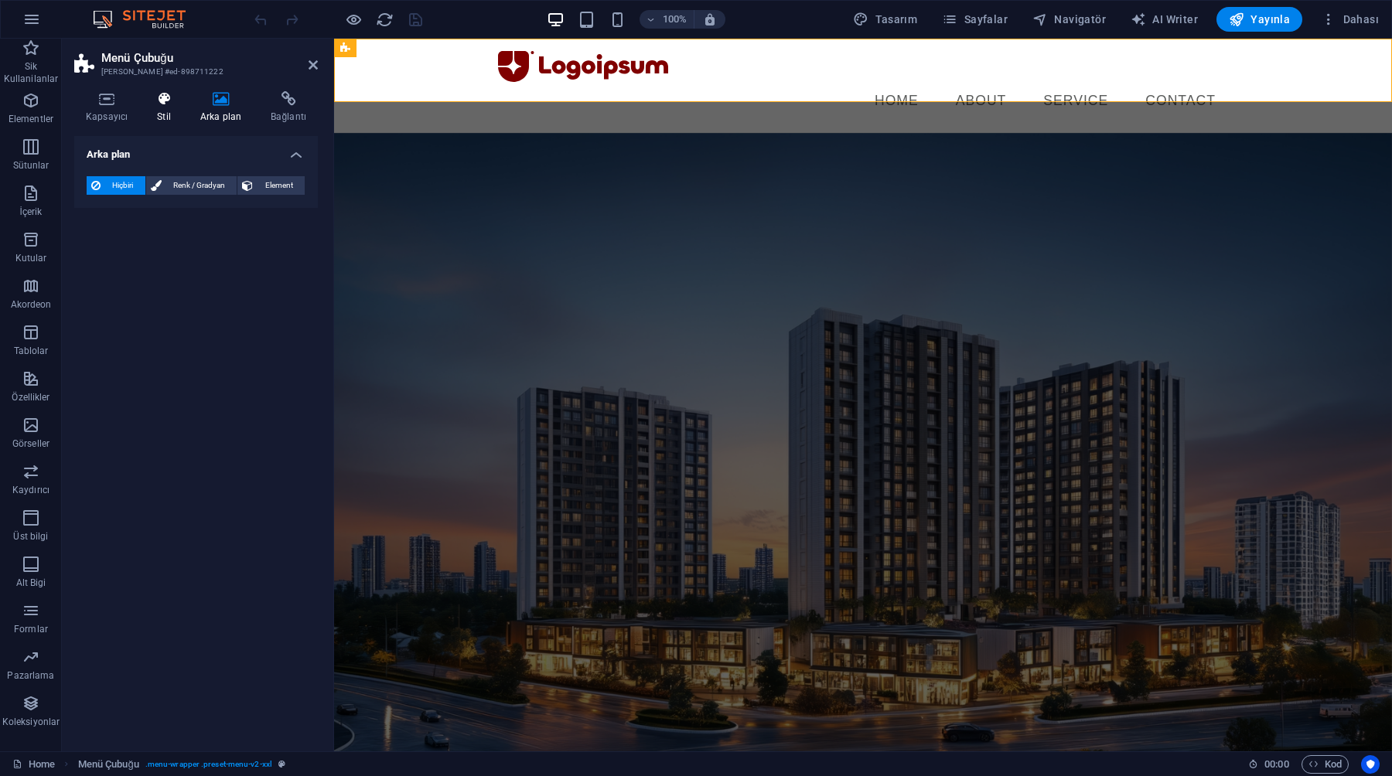
click at [152, 100] on icon at bounding box center [163, 98] width 37 height 15
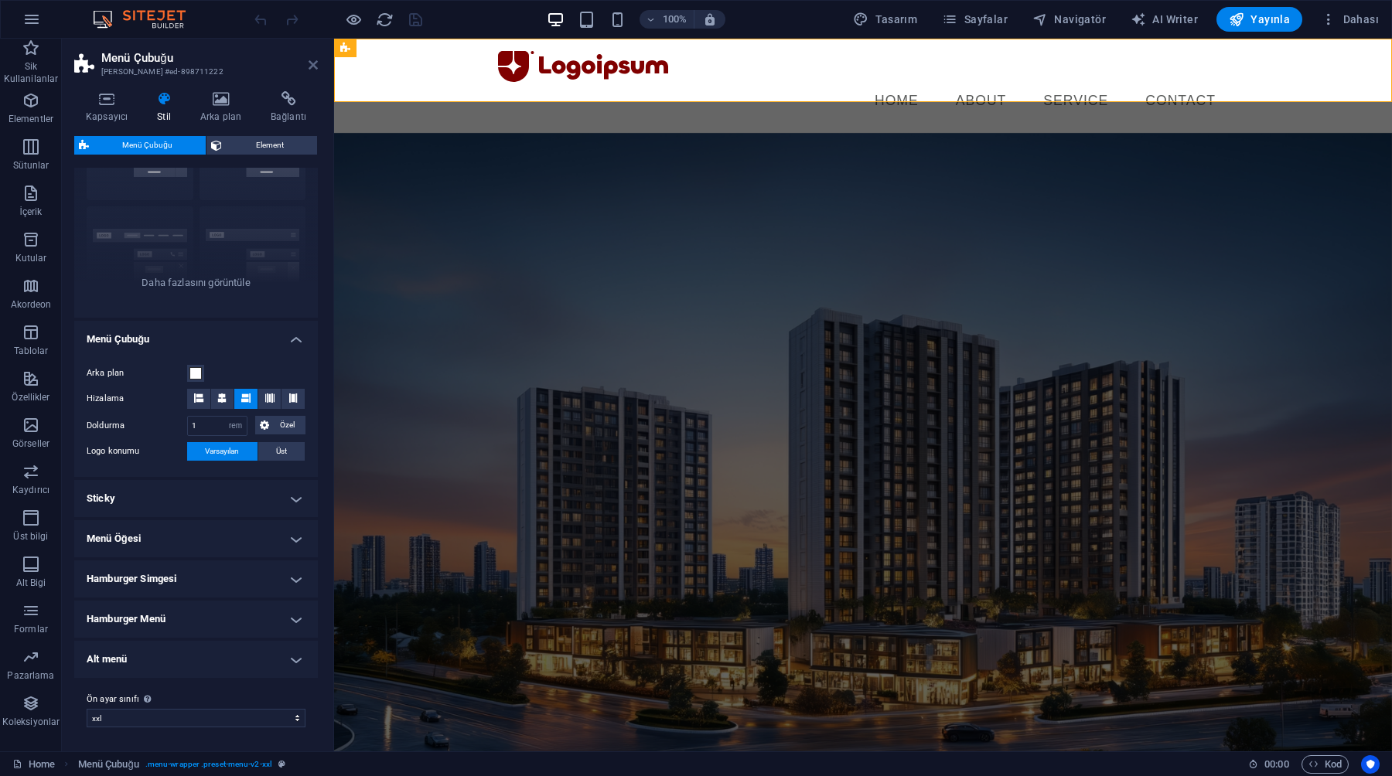
click at [316, 64] on icon at bounding box center [312, 65] width 9 height 12
